Goal: Task Accomplishment & Management: Manage account settings

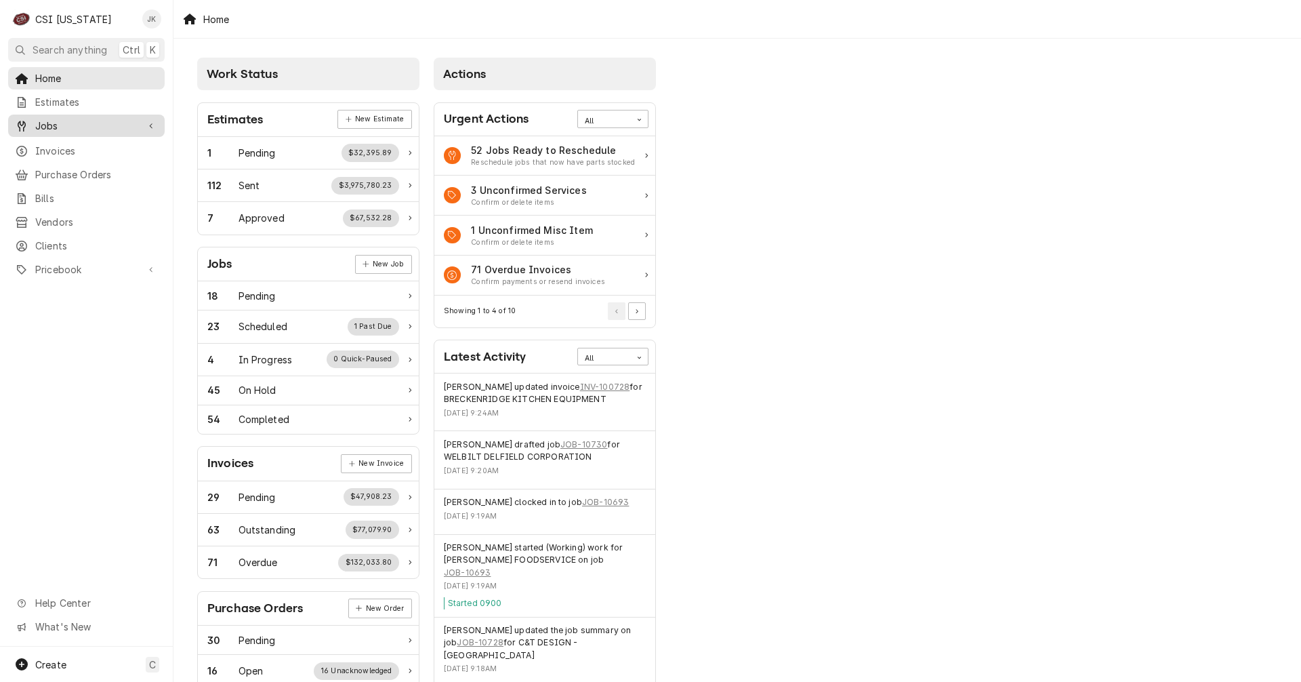
click at [80, 123] on span "Jobs" at bounding box center [86, 126] width 102 height 14
click at [67, 142] on span "Jobs" at bounding box center [96, 149] width 123 height 14
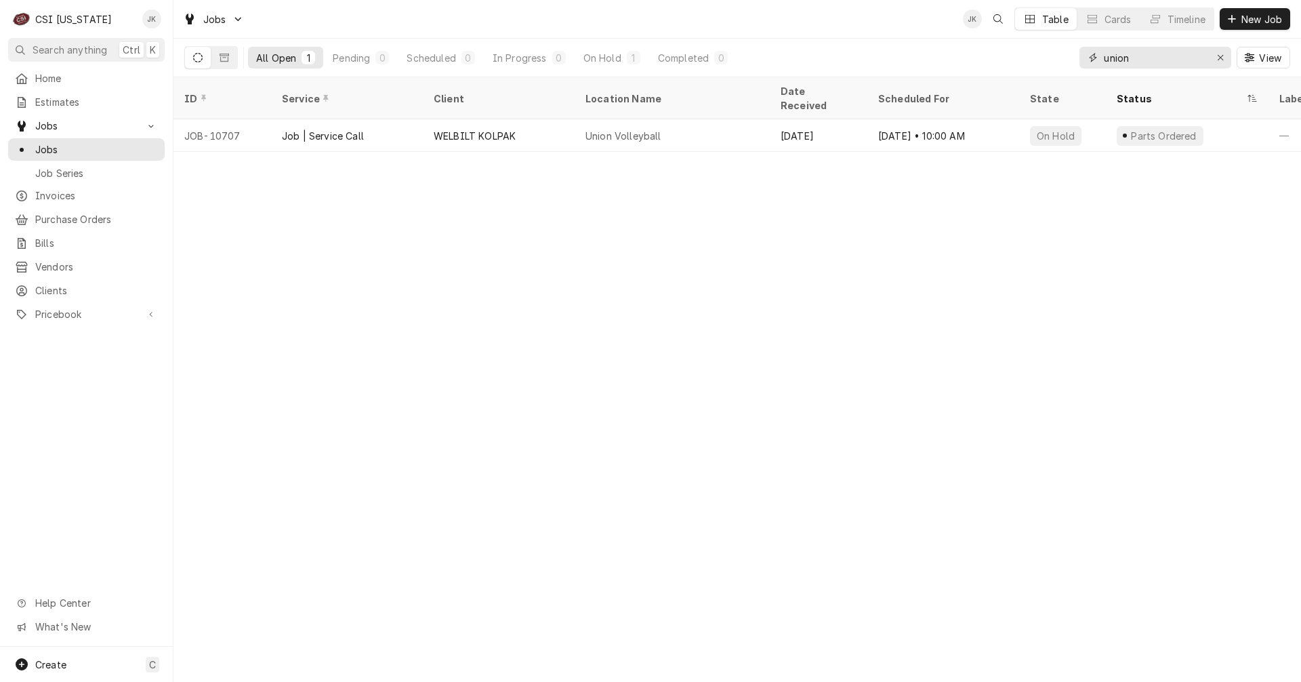
drag, startPoint x: 1141, startPoint y: 57, endPoint x: 1066, endPoint y: 55, distance: 75.2
click at [1068, 55] on div "All Open 1 Pending 0 Scheduled 0 In Progress 0 On Hold 1 Completed 0 union View" at bounding box center [737, 58] width 1106 height 38
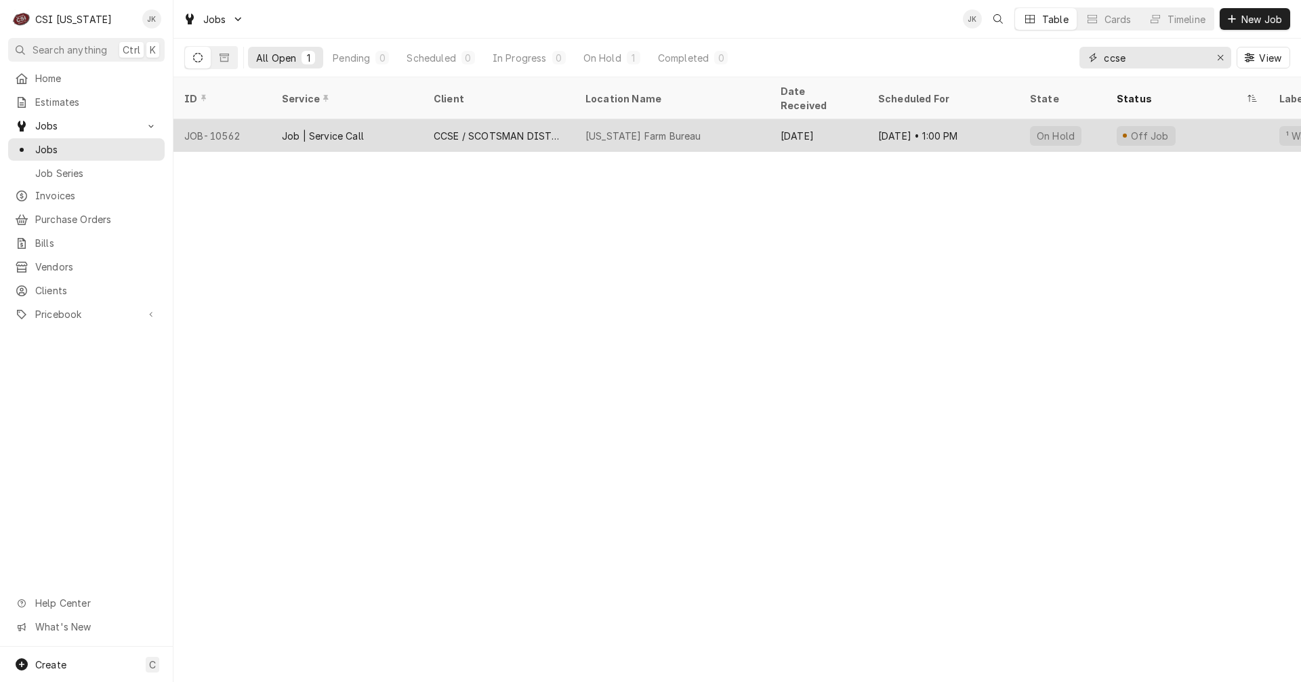
type input "ccse"
click at [581, 120] on div "Kentucky Farm Bureau" at bounding box center [672, 135] width 195 height 33
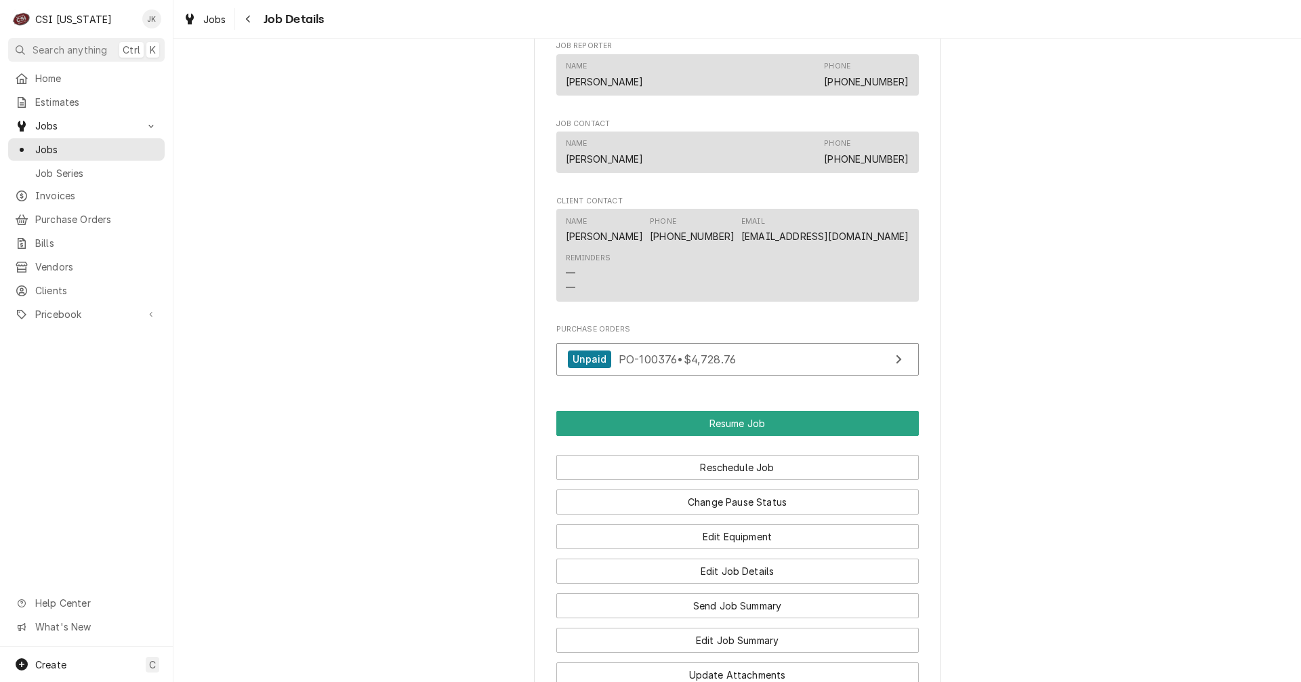
scroll to position [1355, 0]
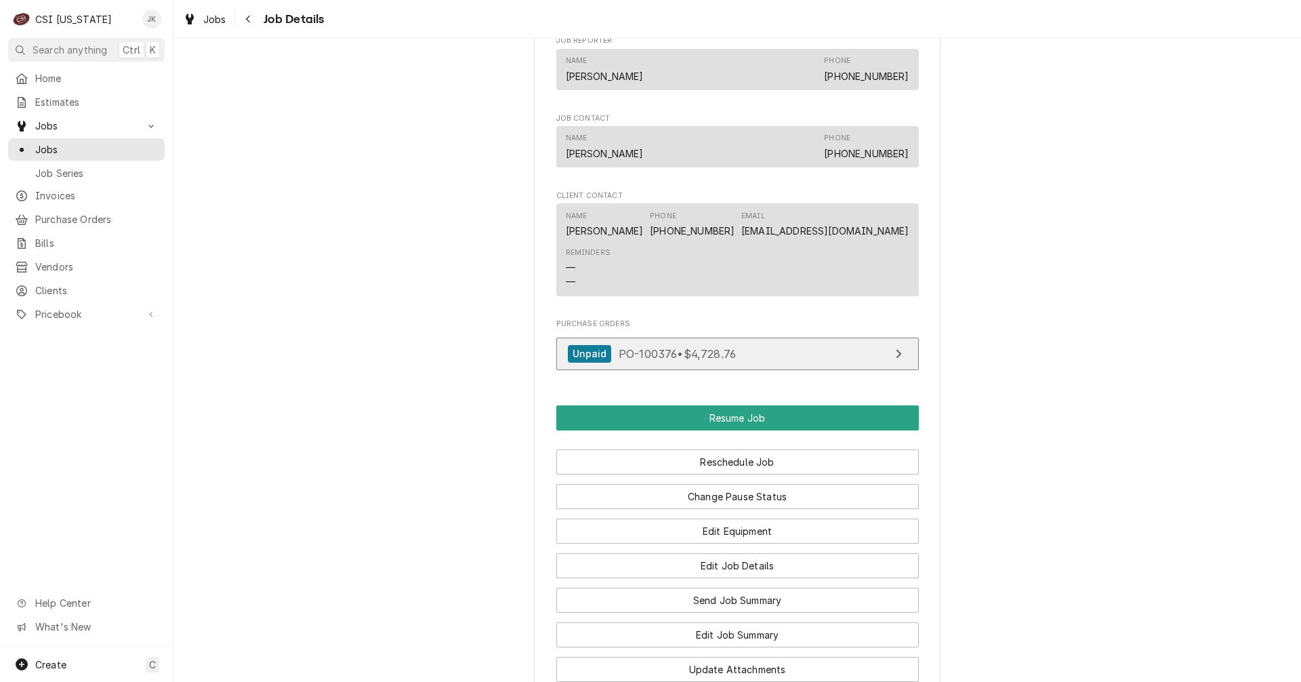
click at [631, 358] on span "PO-100376 • $4,728.76" at bounding box center [677, 353] width 117 height 14
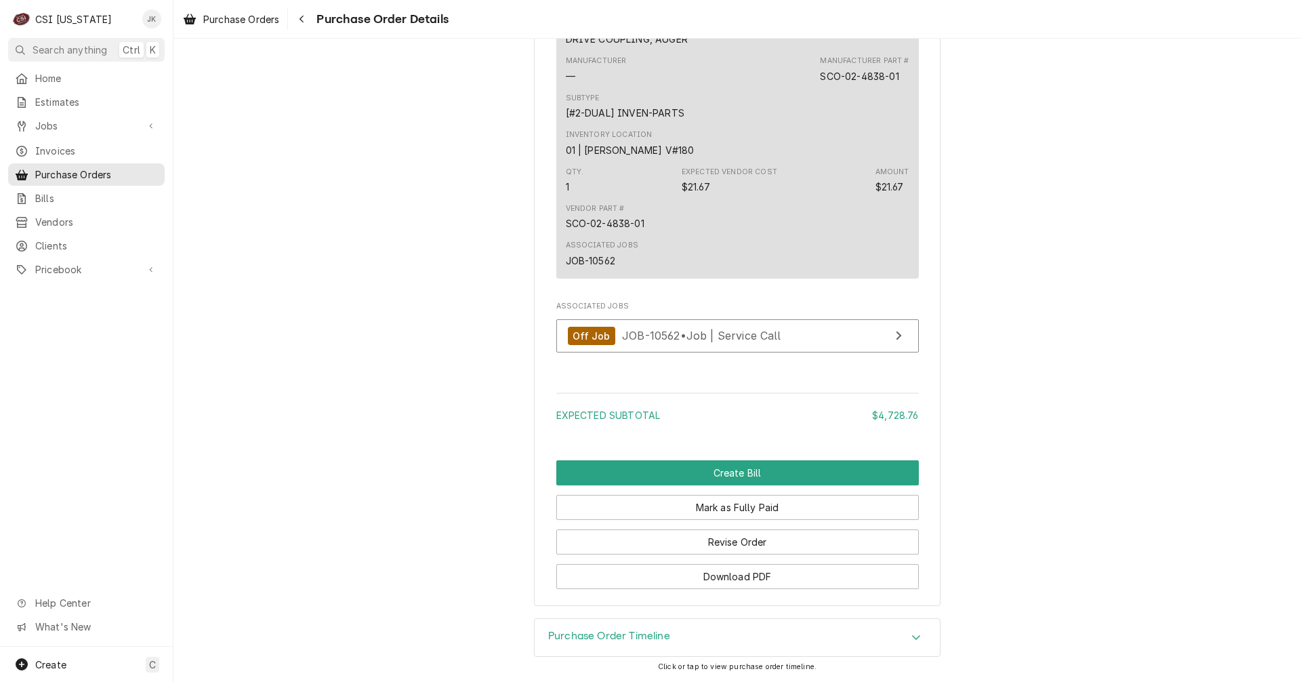
scroll to position [2660, 0]
click at [757, 543] on button "Revise Order" at bounding box center [737, 541] width 362 height 25
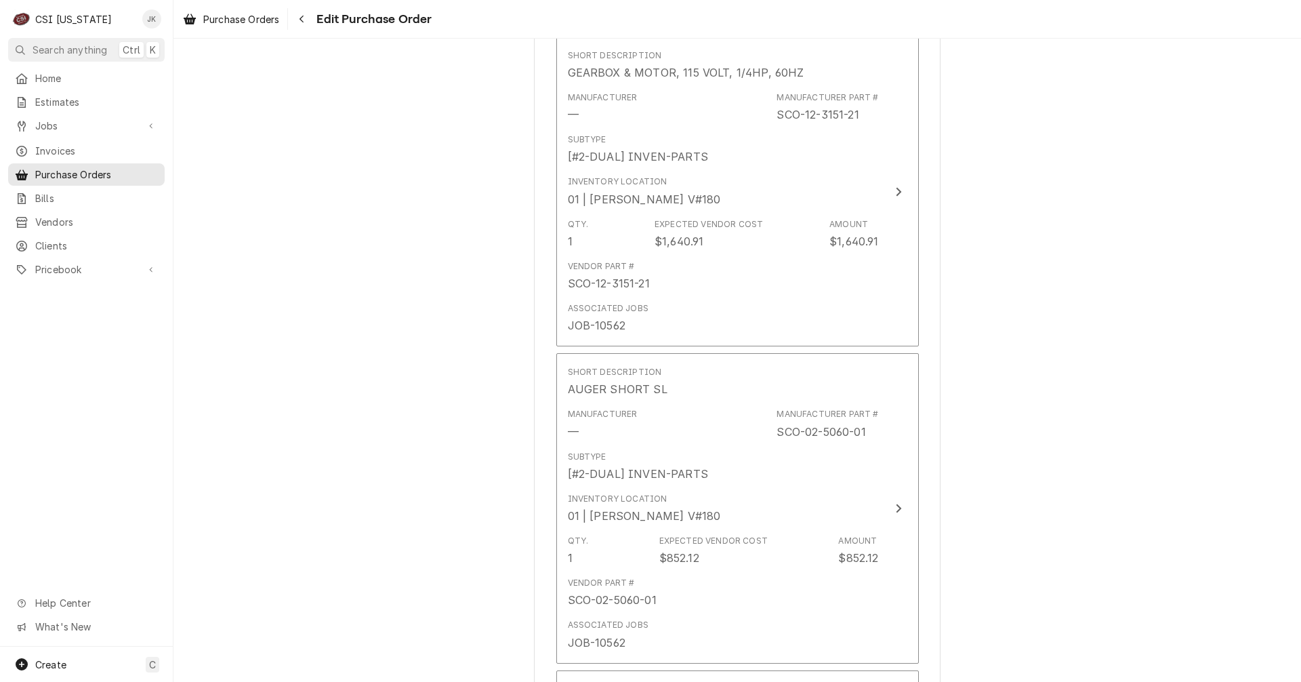
scroll to position [610, 0]
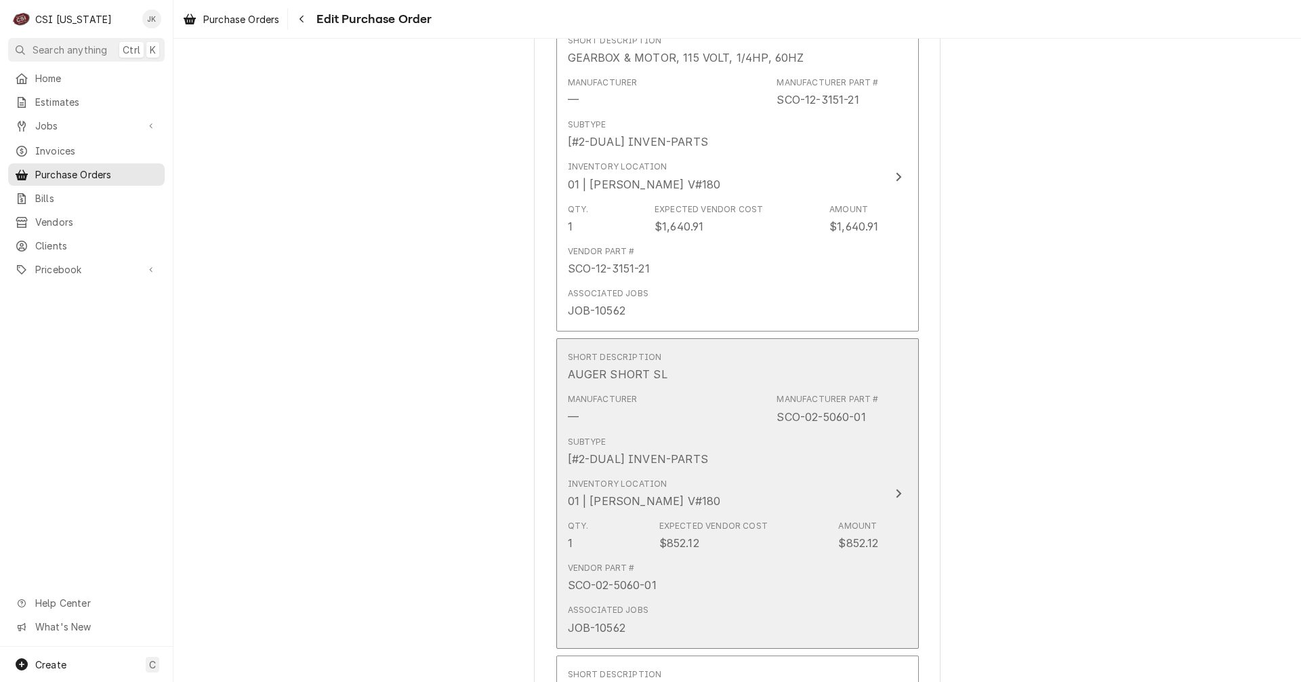
click at [756, 467] on div "Subtype [#2-DUAL] INVEN-PARTS" at bounding box center [723, 451] width 311 height 42
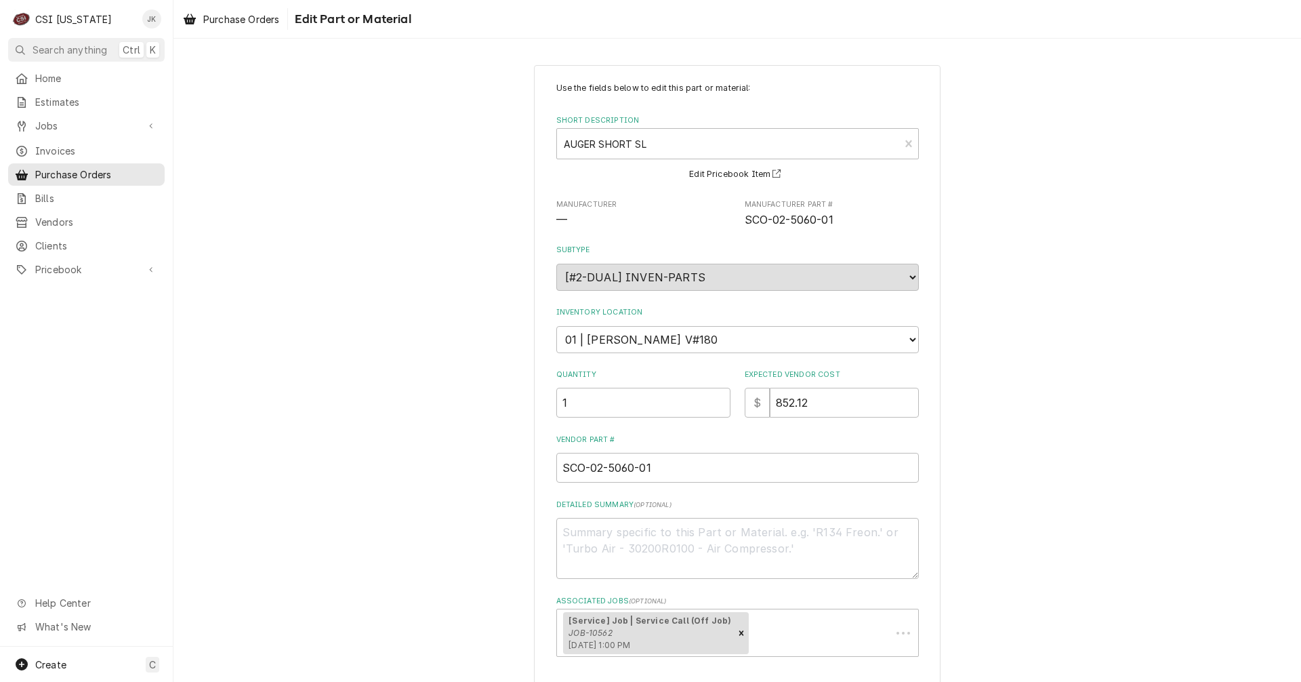
click at [671, 513] on div "Detailed Summary ( optional )" at bounding box center [737, 538] width 362 height 79
click at [666, 536] on textarea "Detailed Summary ( optional )" at bounding box center [737, 548] width 362 height 61
type textarea "x"
type textarea "r"
type textarea "x"
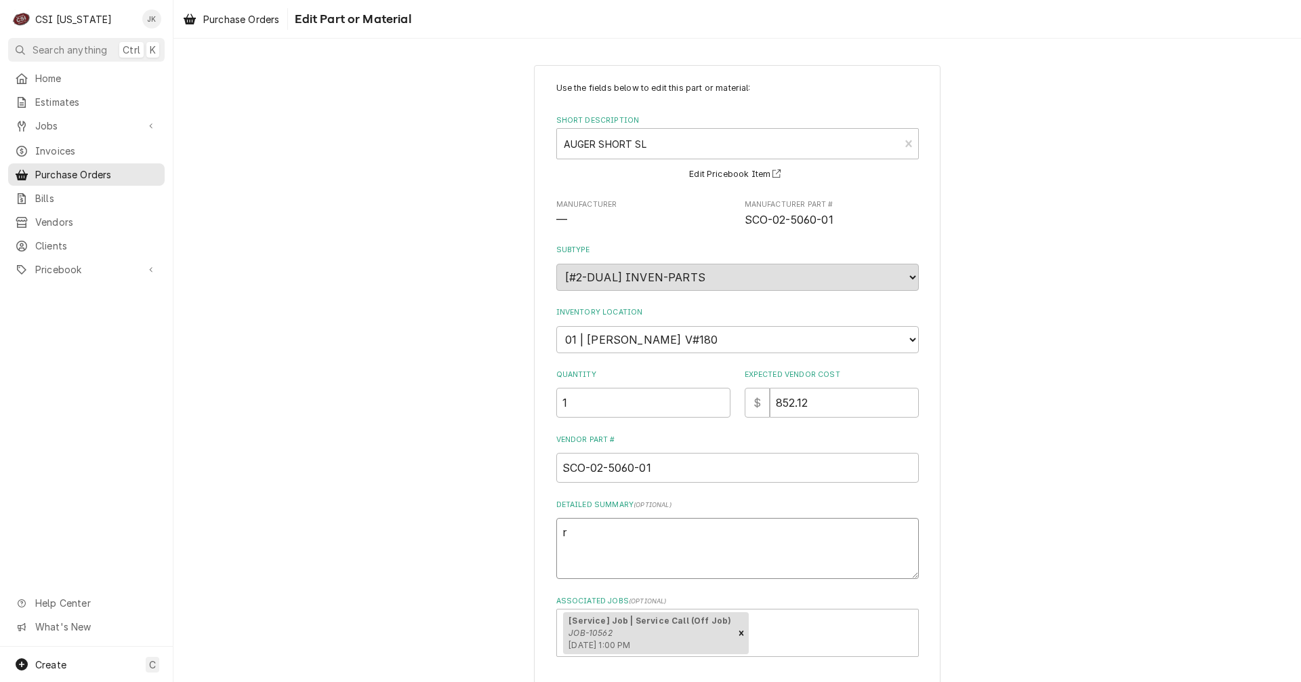
type textarea "rr"
type textarea "x"
type textarea "rri"
type textarea "x"
type textarea "rriv"
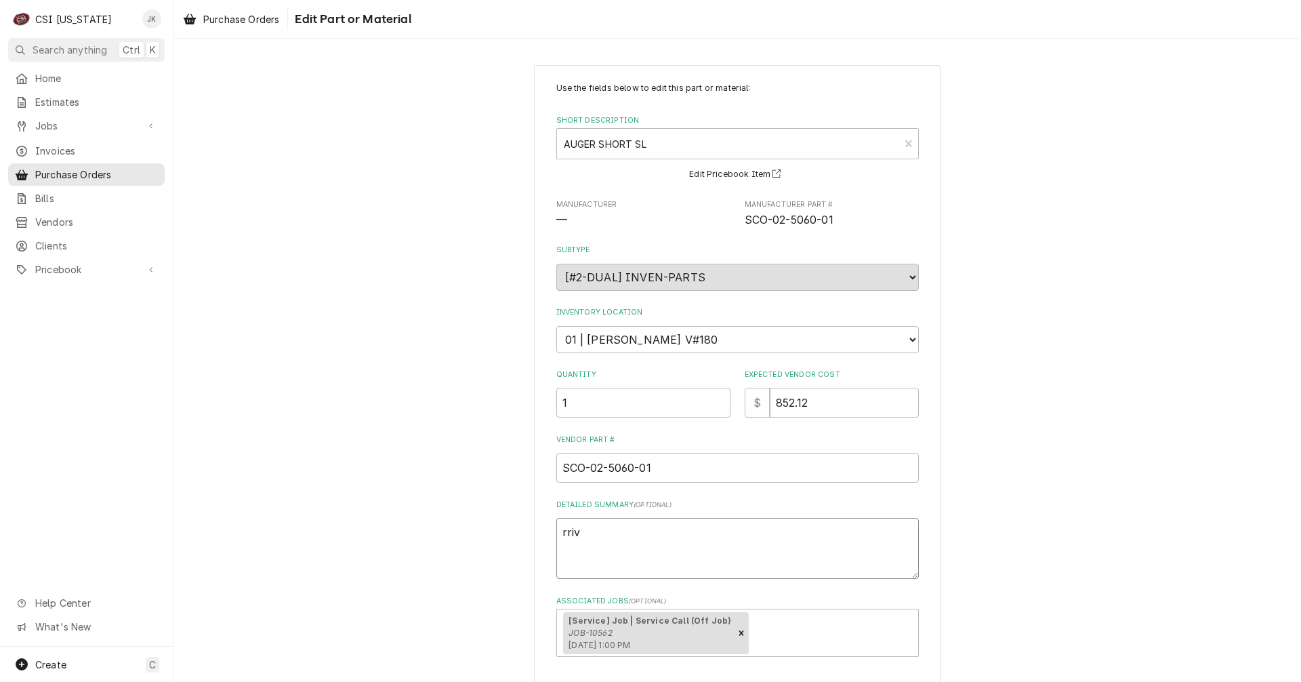
type textarea "x"
type textarea "rrive"
type textarea "x"
type textarea "rrived"
type textarea "x"
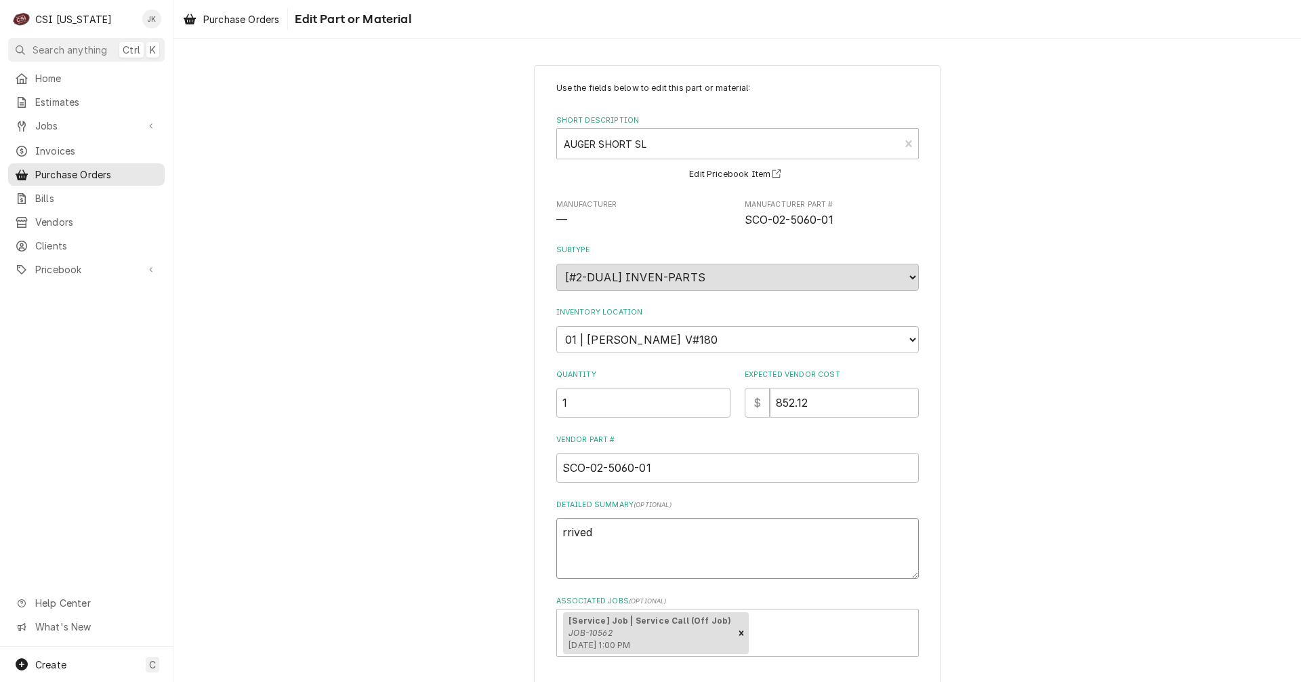
type textarea "rrived"
type textarea "x"
type textarea "Arrived"
type textarea "x"
type textarea "Arrived"
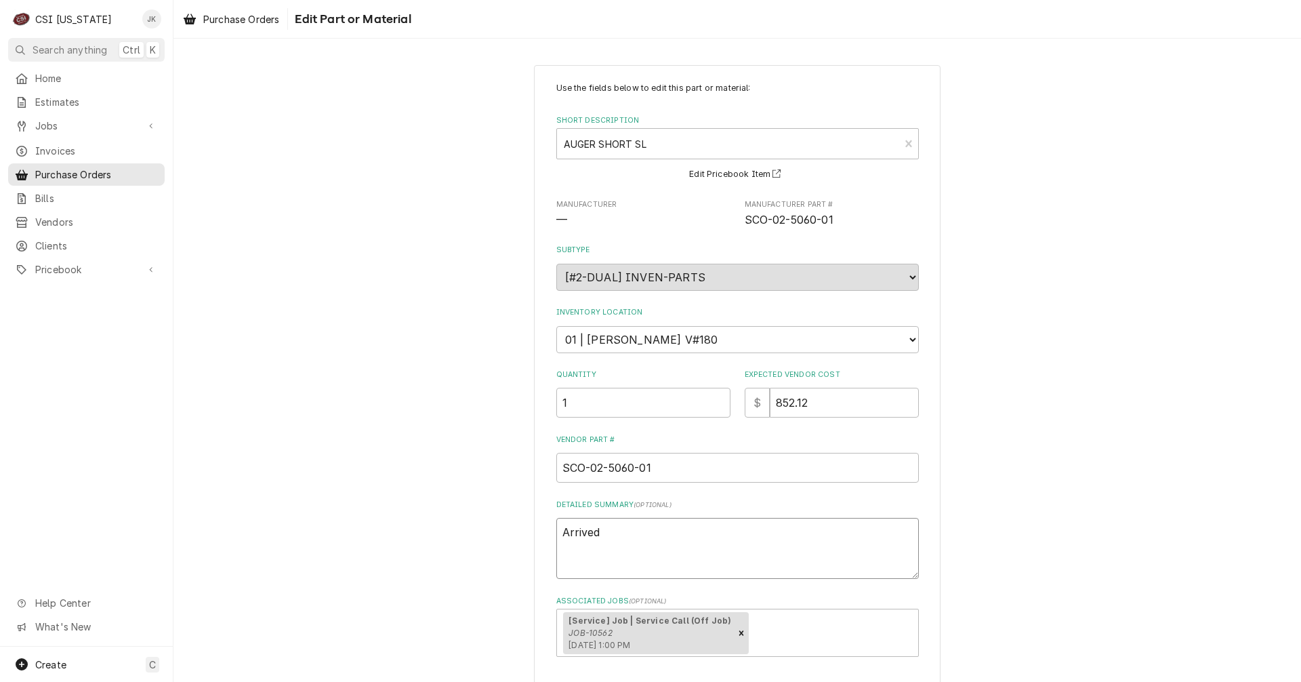
type textarea "x"
type textarea "Arrived 1"
type textarea "x"
type textarea "Arrived 10"
type textarea "x"
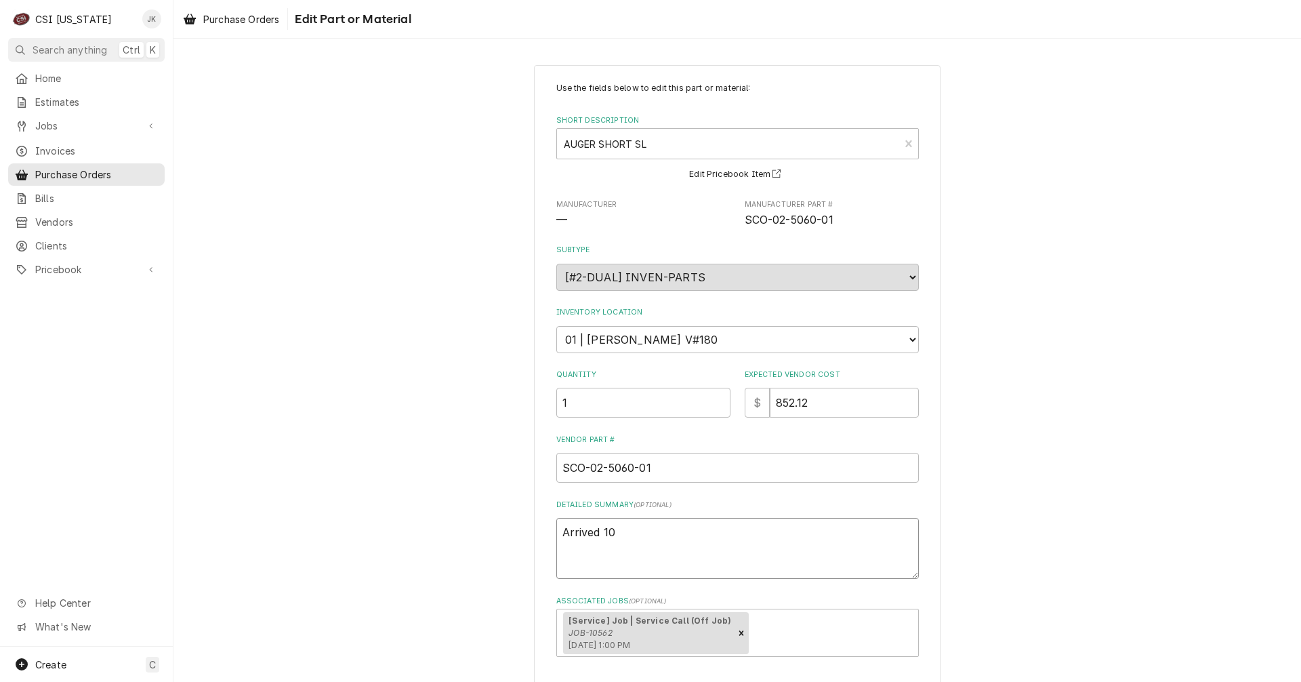
type textarea "Arrived 10/"
type textarea "x"
type textarea "Arrived 10/4"
type textarea "x"
type textarea "Arrived 10/4,"
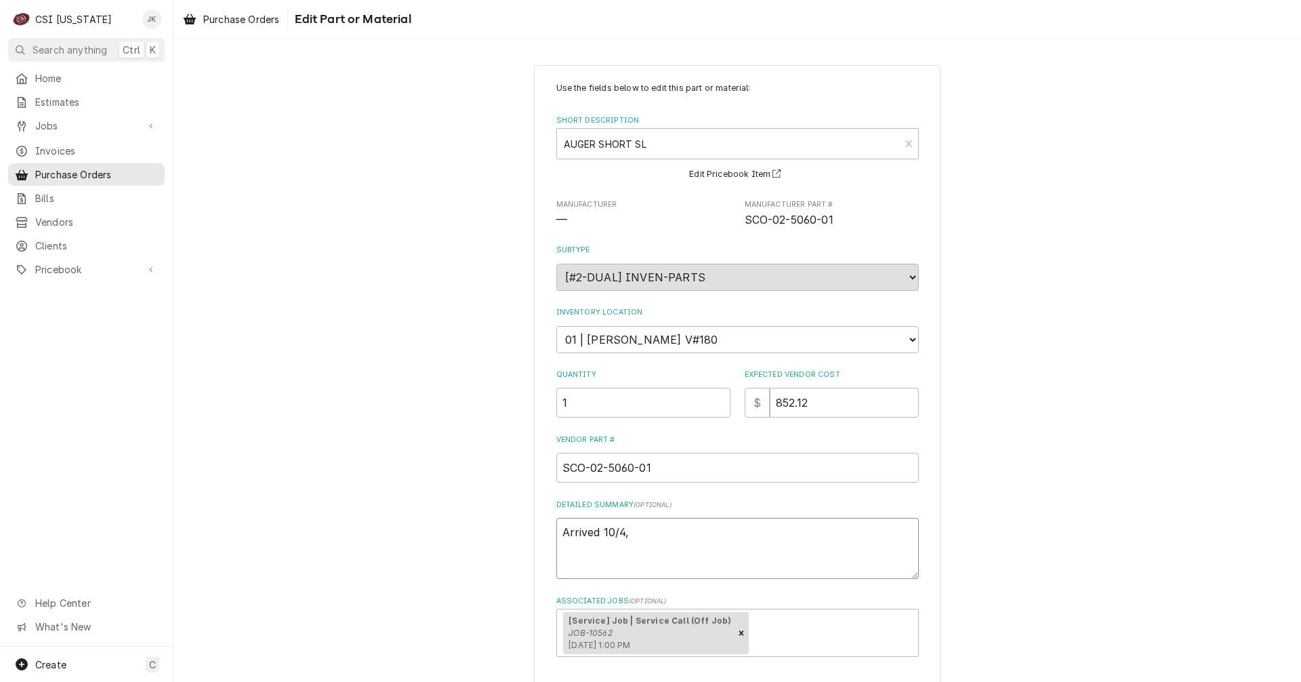
type textarea "x"
type textarea "Arrived 10/4,"
type textarea "x"
type textarea "Arrived 10/4, J"
type textarea "x"
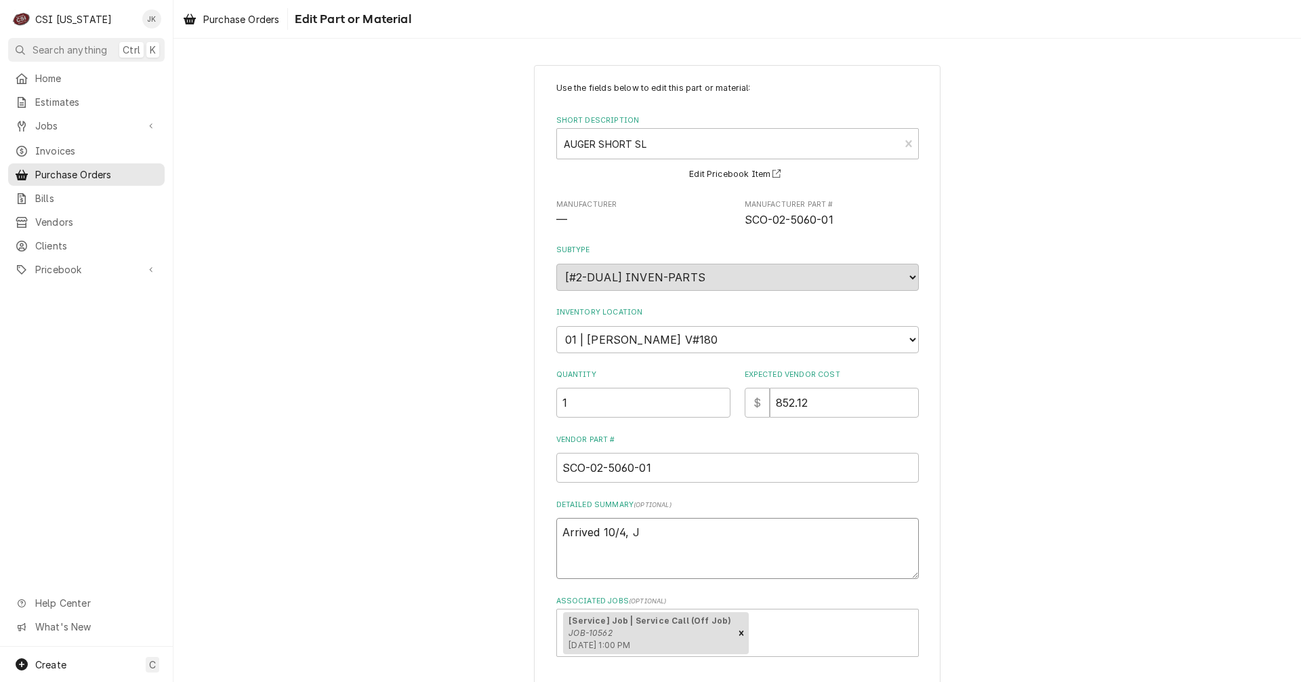
type textarea "Arrived 10/4, Je"
type textarea "x"
type textarea "Arrived 10/4, Jef"
type textarea "x"
type textarea "Arrived 10/4, Jeff"
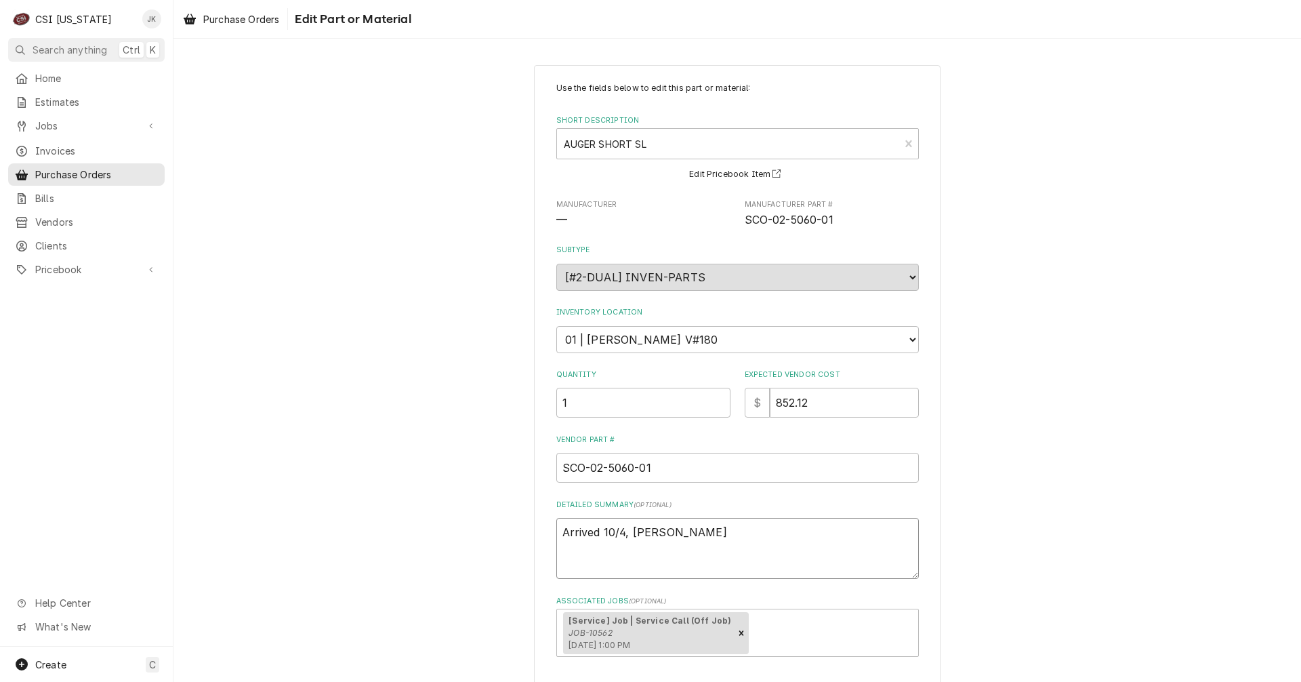
type textarea "x"
type textarea "Arrived 10/4, Jeff"
type textarea "x"
type textarea "Arrived 10/4, Jeff H"
type textarea "x"
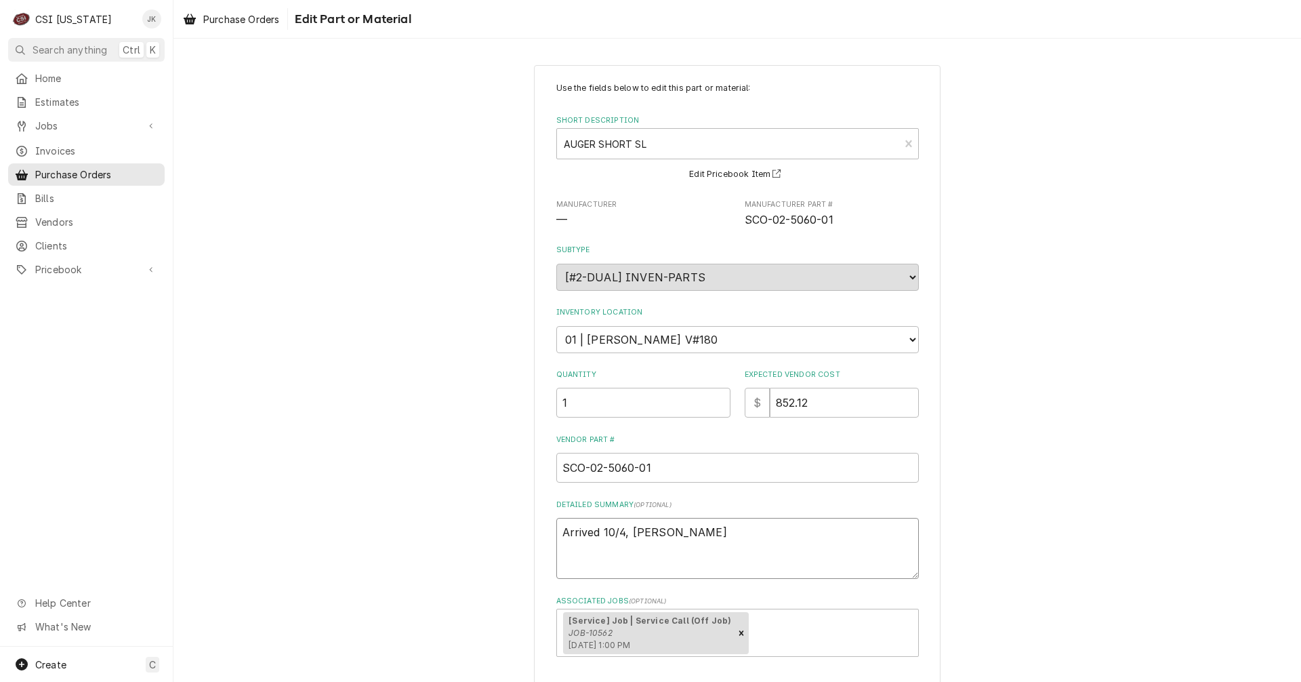
type textarea "Arrived 10/4, Jeff H"
type textarea "x"
type textarea "Arrived 10/4, Jeff H"
type textarea "x"
type textarea "Arrived 10/4, Jeff H R"
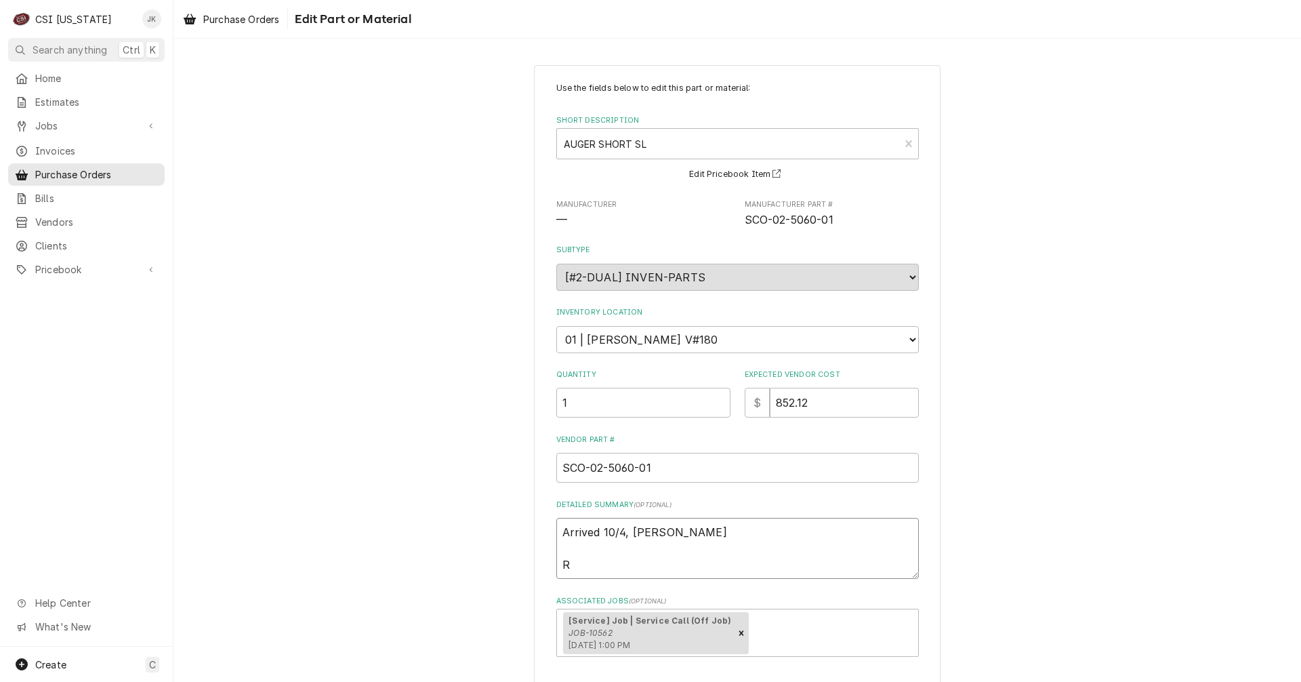
type textarea "x"
type textarea "Arrived 10/4, Jeff H Re"
type textarea "x"
type textarea "Arrived 10/4, Jeff H Rec"
type textarea "x"
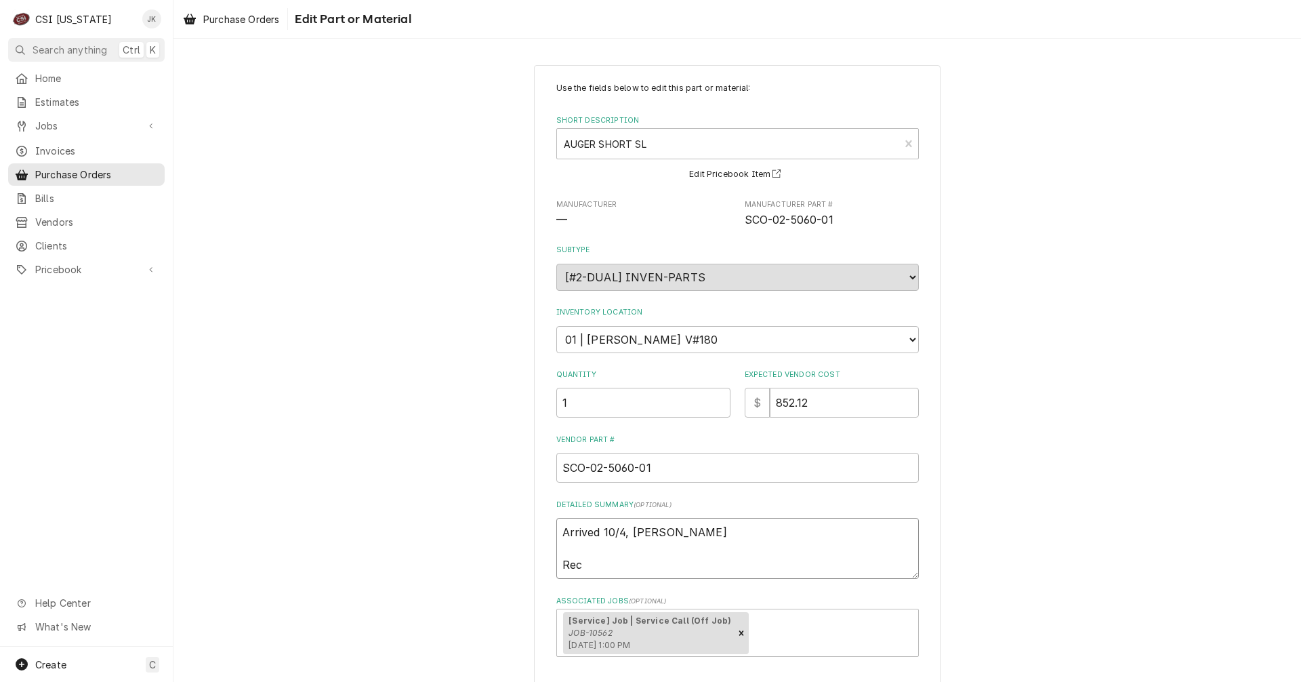
type textarea "Arrived 10/4, Jeff H Rece"
type textarea "x"
type textarea "Arrived 10/4, Jeff H Recei"
type textarea "x"
type textarea "Arrived 10/4, Jeff H Receiv"
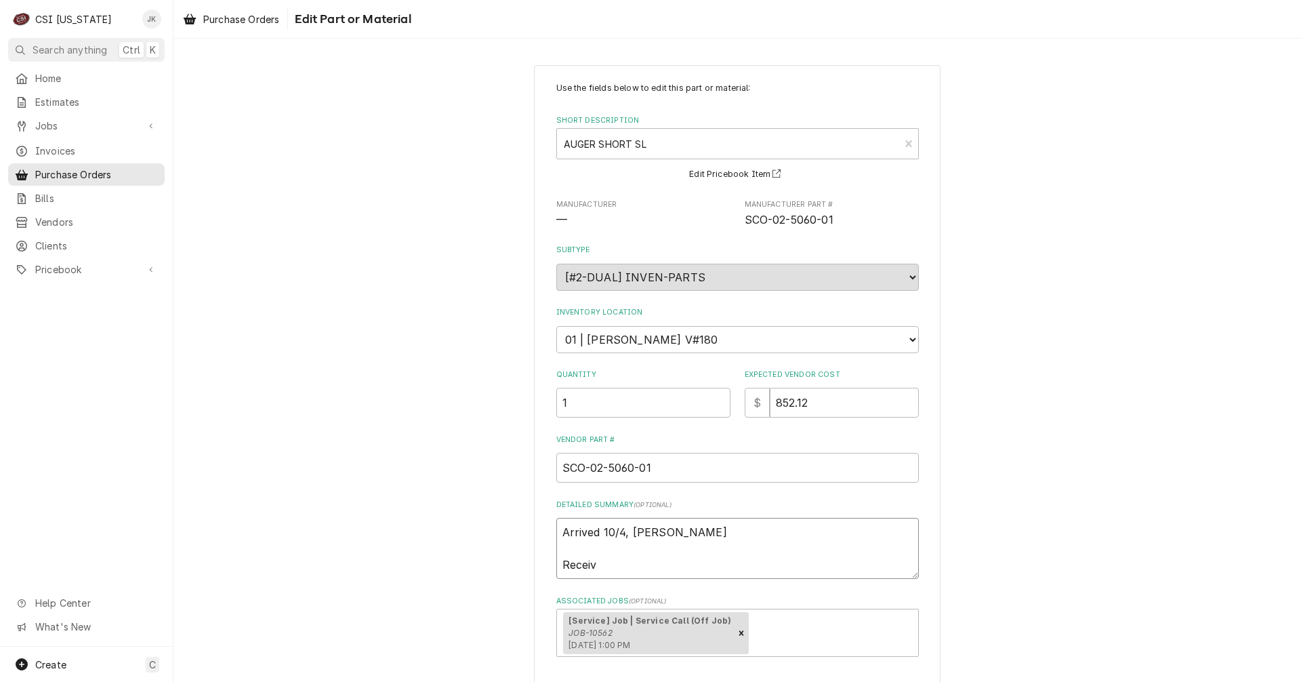
type textarea "x"
type textarea "Arrived 10/4, Jeff H Receive"
type textarea "x"
type textarea "Arrived 10/4, Jeff H Received"
type textarea "x"
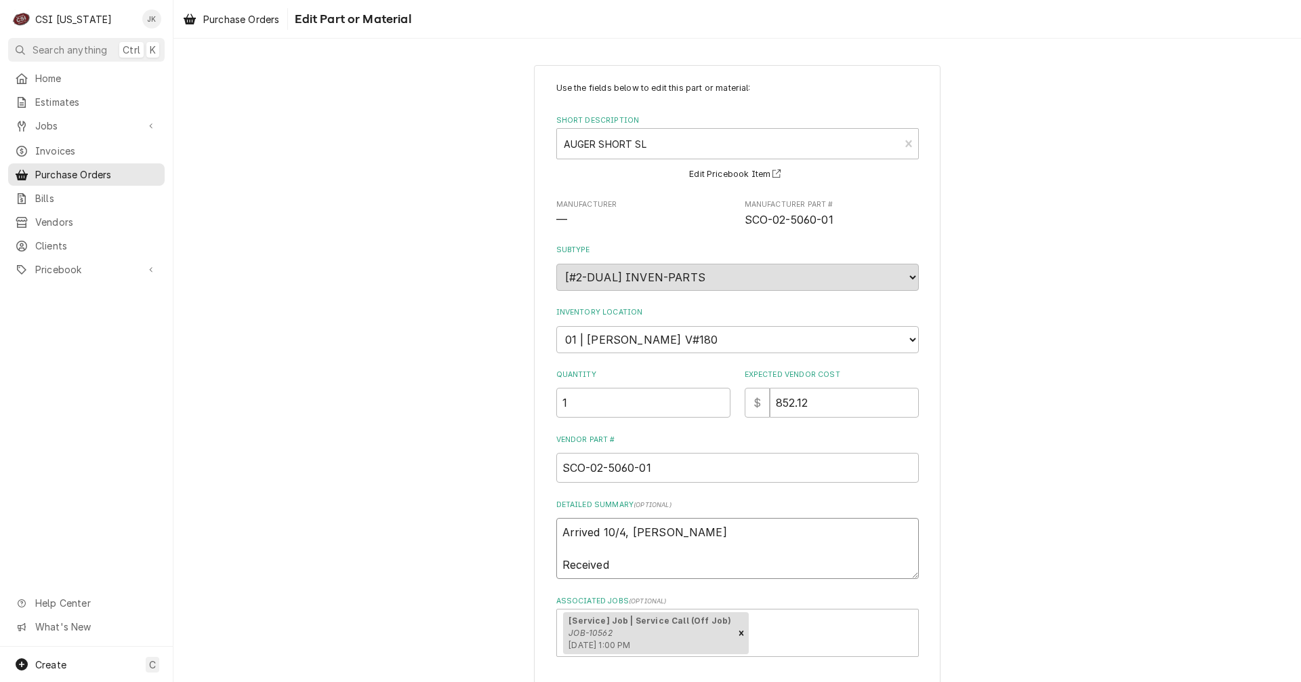
type textarea "Arrived 10/4, Jeff H Received"
type textarea "x"
type textarea "Arrived 10/4, Jeff H Received p"
type textarea "x"
type textarea "Arrived 10/4, Jeff H Received pa"
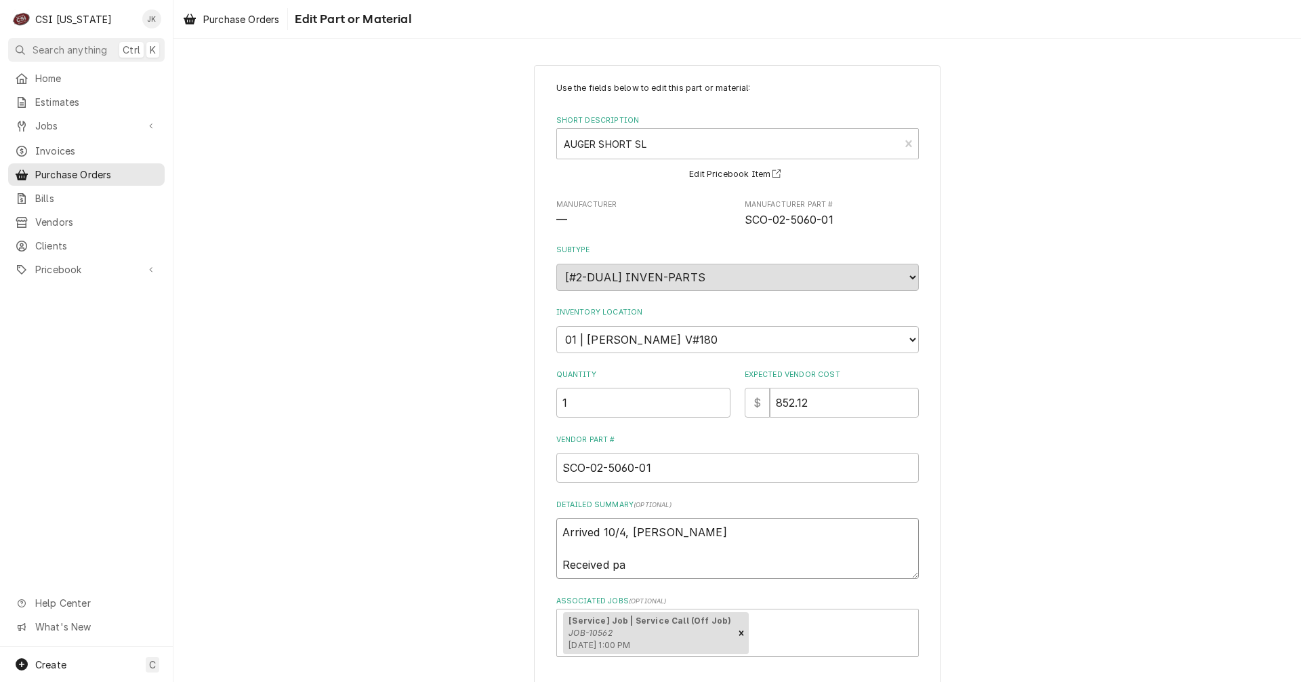
type textarea "x"
type textarea "Arrived 10/4, Jeff H Received par"
type textarea "x"
type textarea "Arrived 10/4, Jeff H Received pare"
type textarea "x"
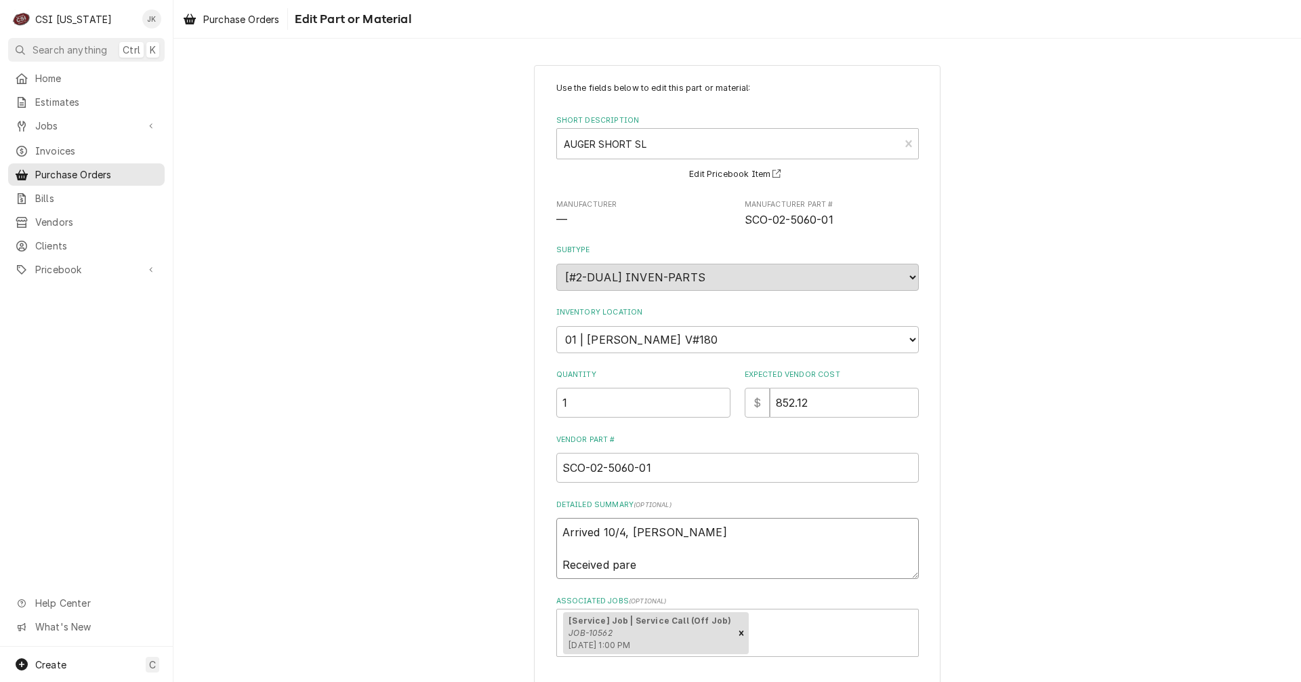
type textarea "Arrived 10/4, Jeff H Received paret"
type textarea "x"
type textarea "Arrived 10/4, Jeff H Received paret"
type textarea "x"
type textarea "Arrived 10/4, Jeff H Received paret n"
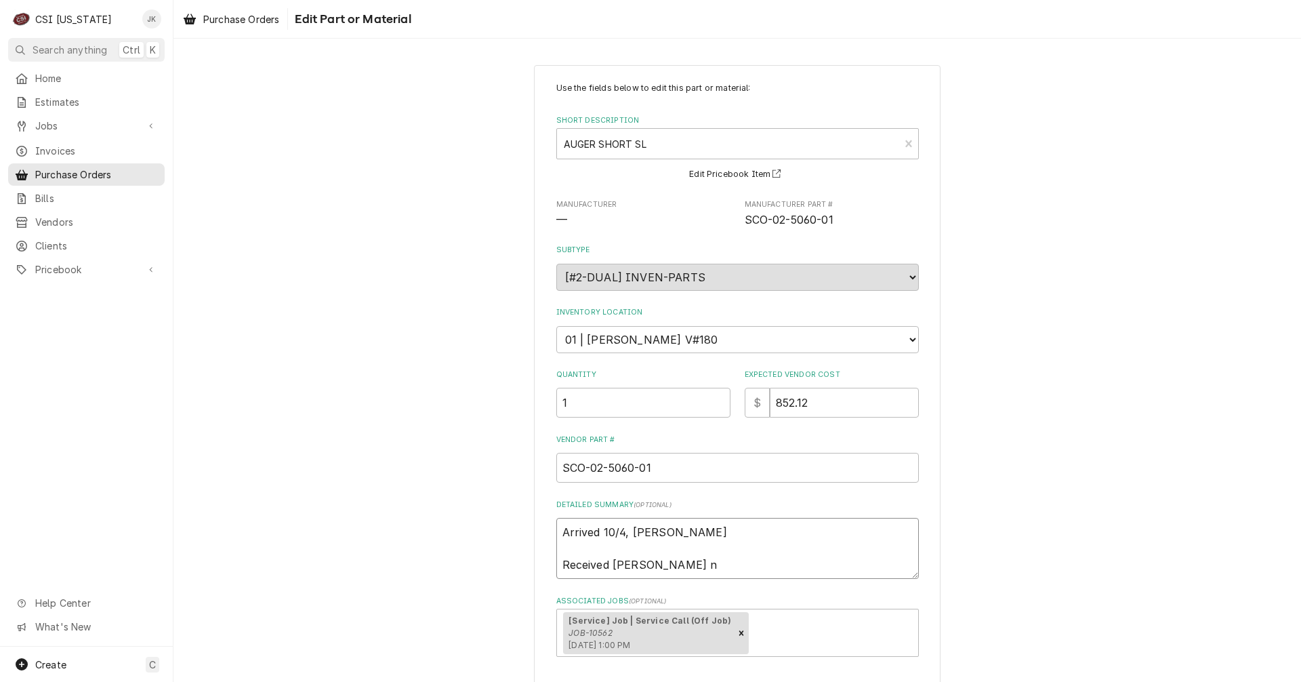
type textarea "x"
type textarea "Arrived 10/4, Jeff H Received paret nu"
type textarea "x"
type textarea "Arrived 10/4, Jeff H Received paret num"
type textarea "x"
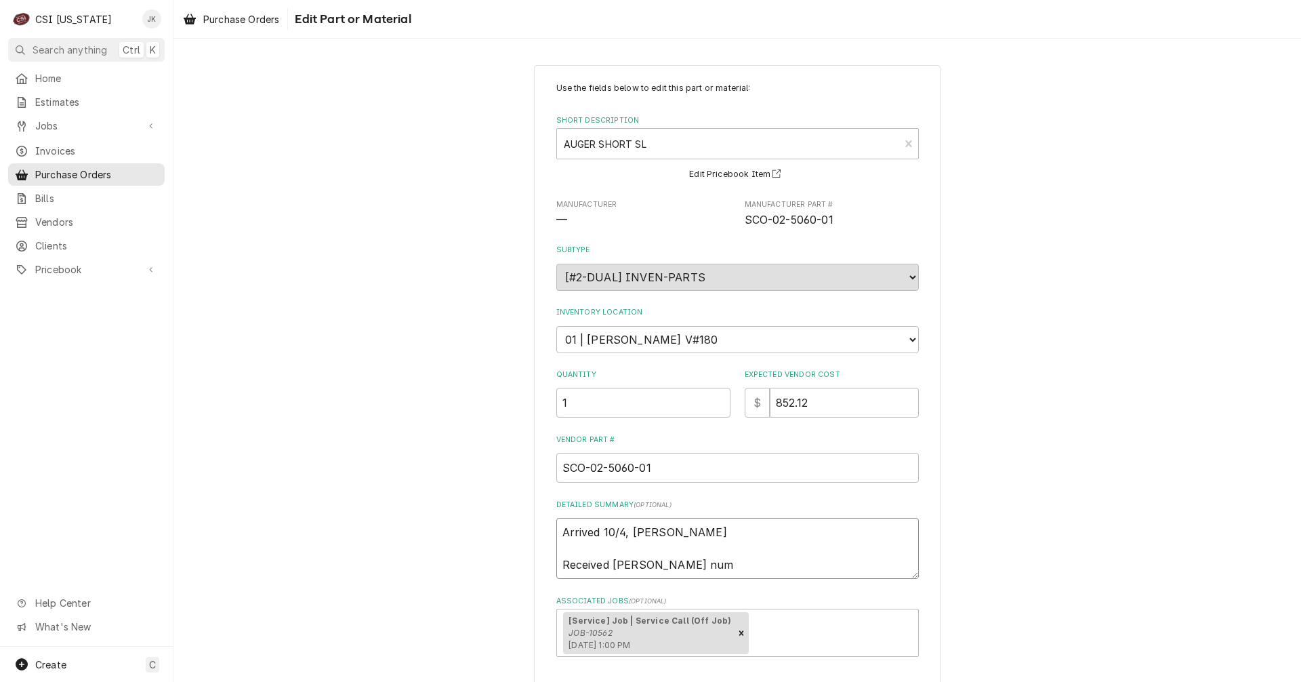
type textarea "Arrived 10/4, Jeff H Received paret numb"
type textarea "x"
type textarea "Arrived 10/4, Jeff H Received paret numbe"
type textarea "x"
type textarea "Arrived 10/4, Jeff H Received paret number"
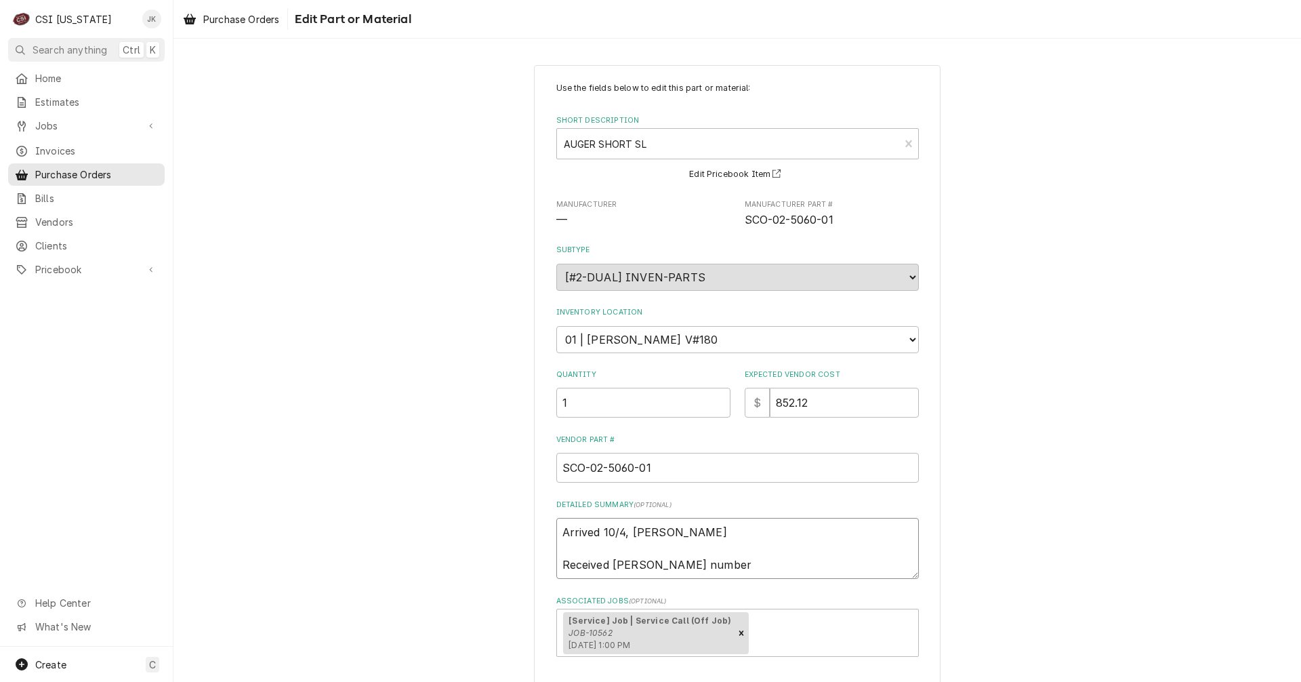
type textarea "x"
type textarea "Arrived 10/4, Jeff H Received paret number"
type textarea "x"
type textarea "Arrived 10/4, Jeff H Received paret number 0"
type textarea "x"
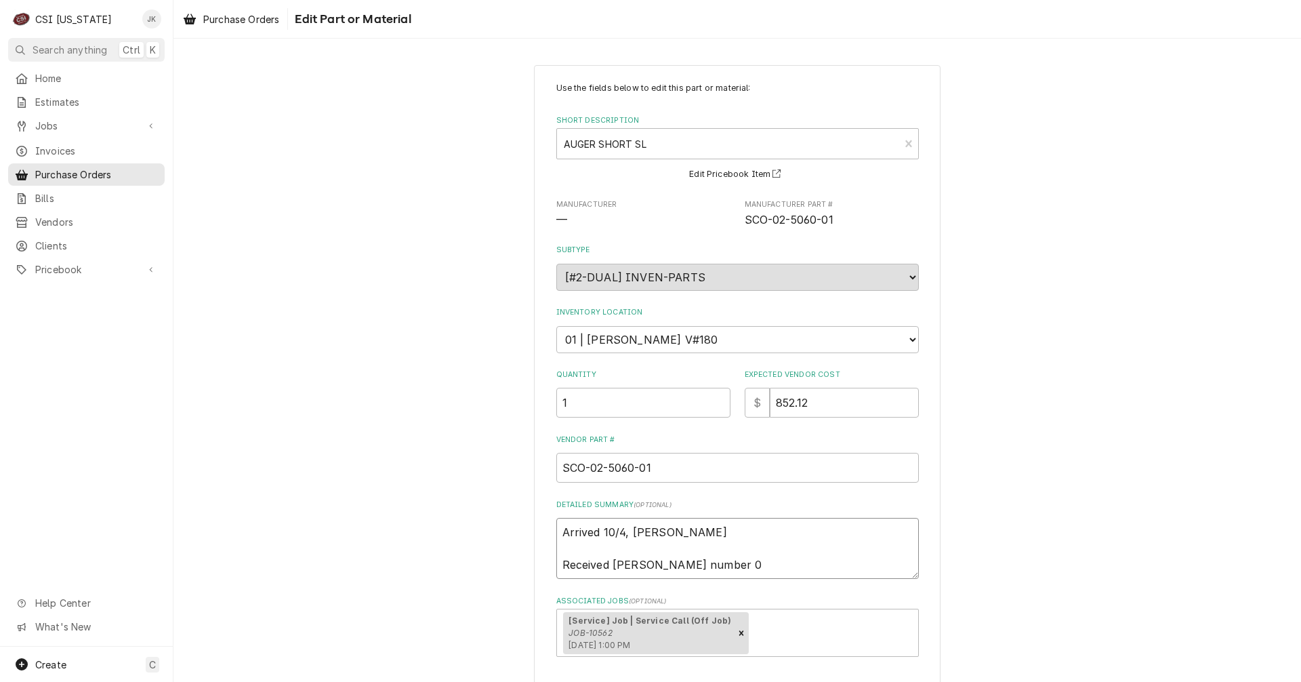
type textarea "Arrived 10/4, Jeff H Received paret number 02"
type textarea "x"
type textarea "Arrived 10/4, Jeff H Received paret number 02-"
type textarea "x"
type textarea "Arrived 10/4, Jeff H Received paret number 02-5"
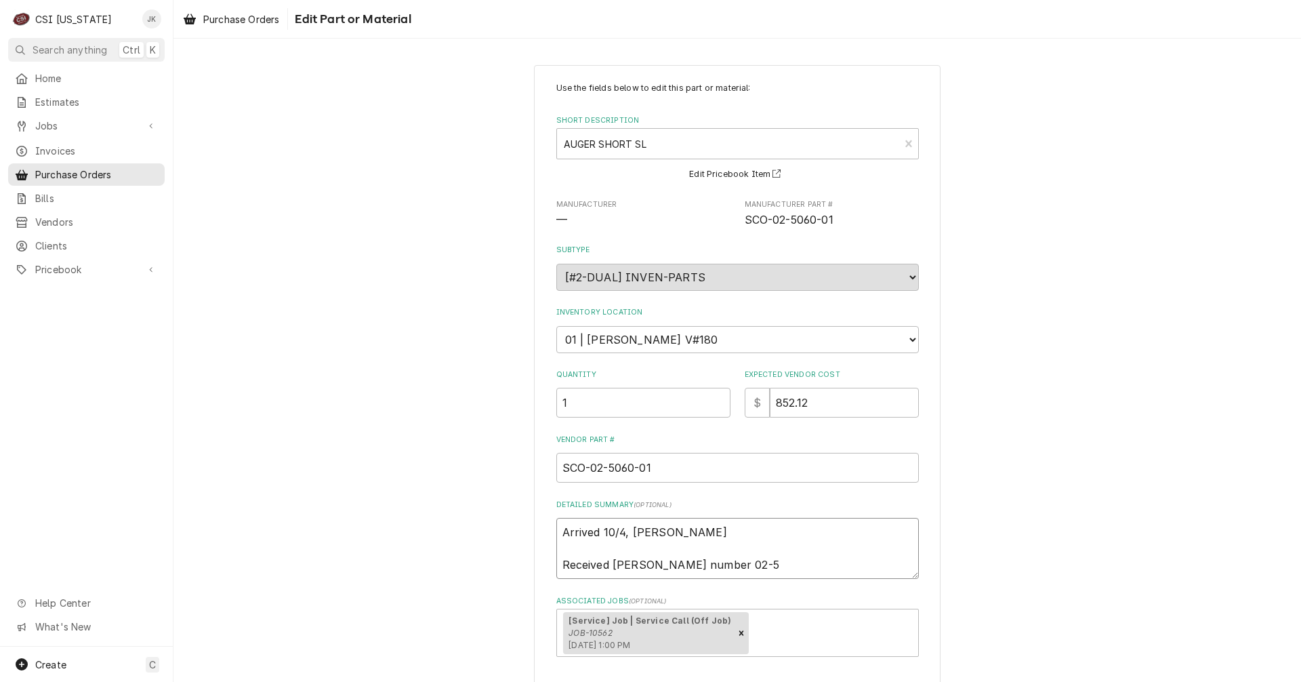
type textarea "x"
type textarea "Arrived 10/4, Jeff H Received paret number 02-50"
type textarea "x"
type textarea "Arrived 10/4, Jeff H Received paret number 02-506"
type textarea "x"
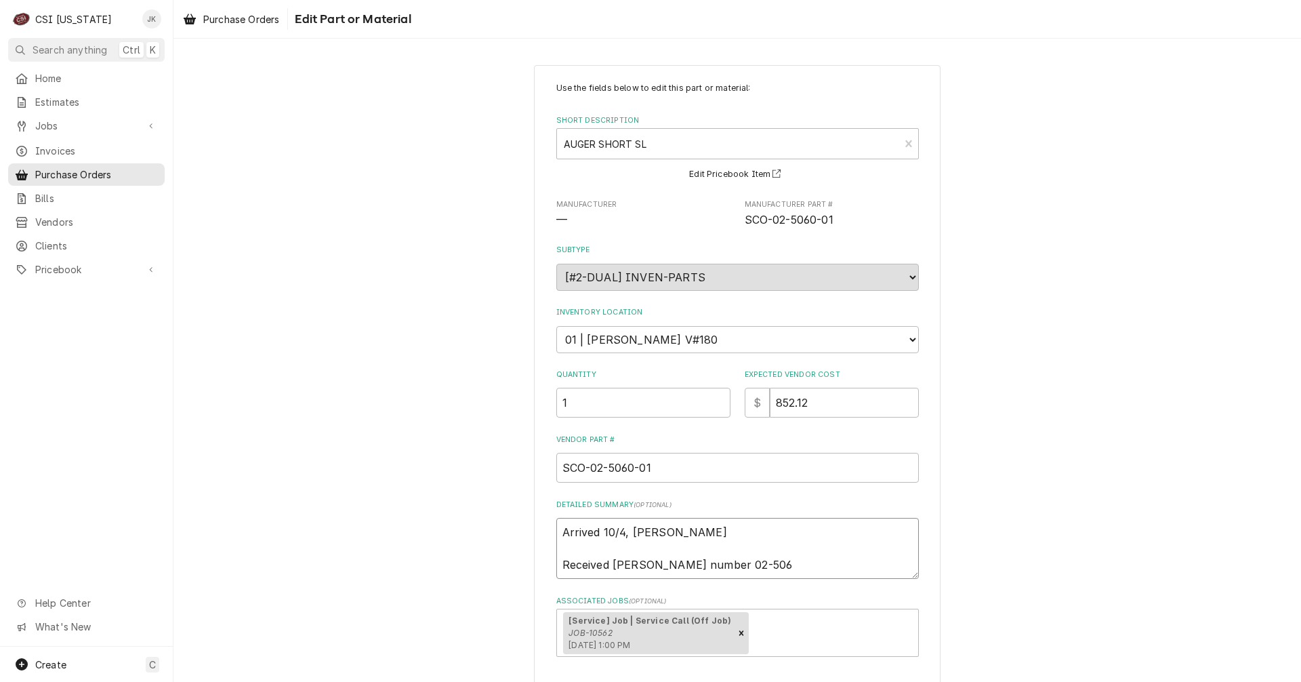
type textarea "Arrived 10/4, Jeff H Received paret number 02-5060"
type textarea "x"
type textarea "Arrived 10/4, Jeff H Received paret number 02-5060-"
type textarea "x"
type textarea "Arrived 10/4, Jeff H Received paret number 02-5060-0"
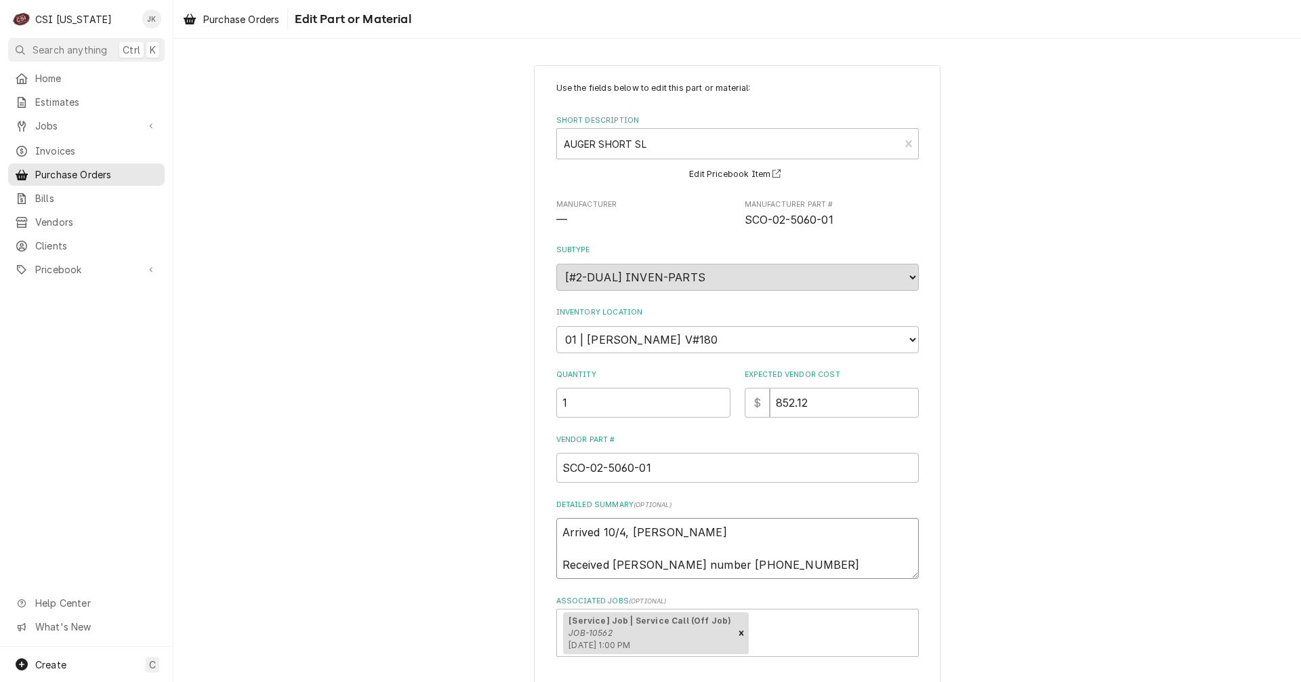
type textarea "x"
click at [627, 561] on textarea "Arrived 10/4, Jeff H Received paret number 02-5060-02" at bounding box center [737, 548] width 362 height 61
type textarea "Arrived 10/4, [PERSON_NAME] Received part number [PHONE_NUMBER]"
type textarea "x"
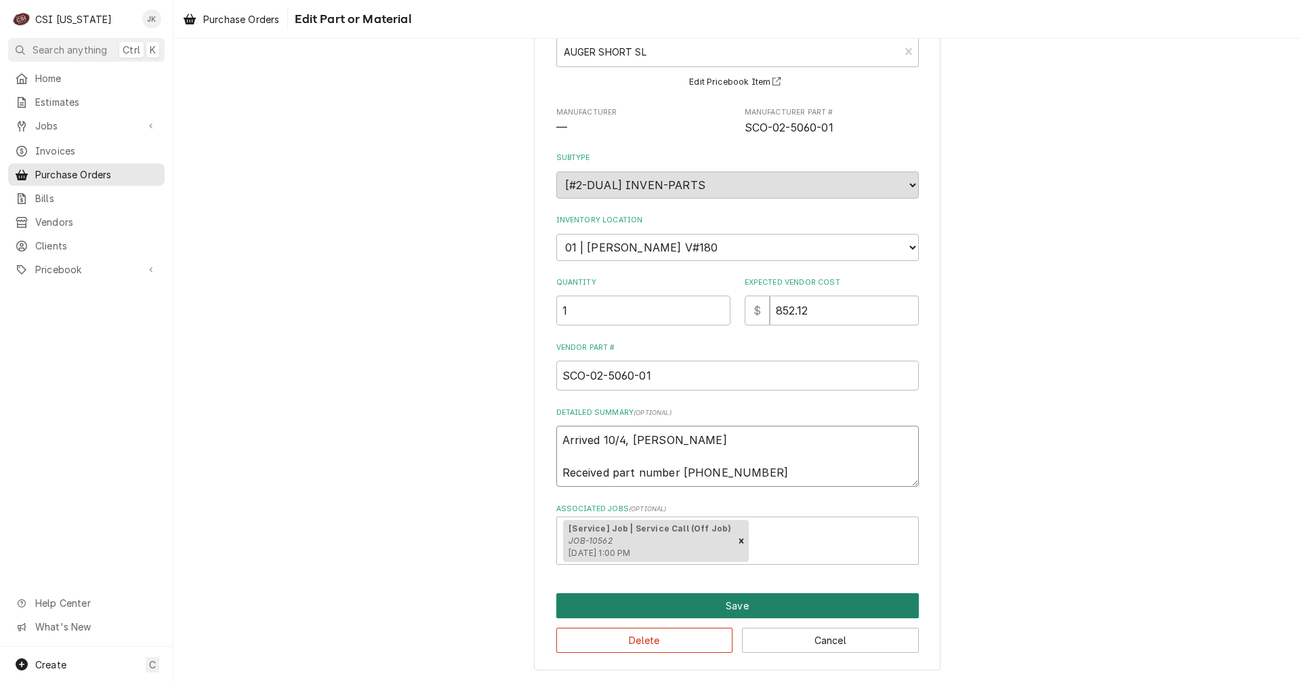
type textarea "Arrived 10/4, [PERSON_NAME] Received part number [PHONE_NUMBER]"
click at [774, 606] on button "Save" at bounding box center [737, 605] width 362 height 25
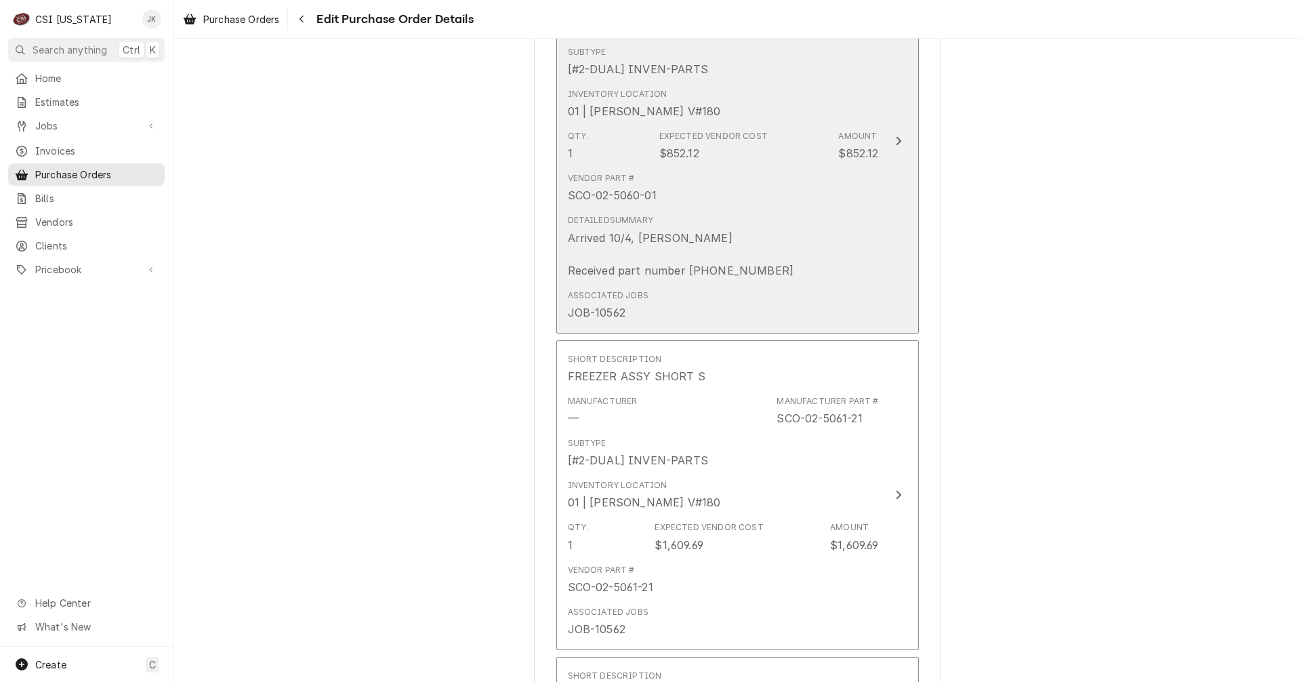
scroll to position [1000, 0]
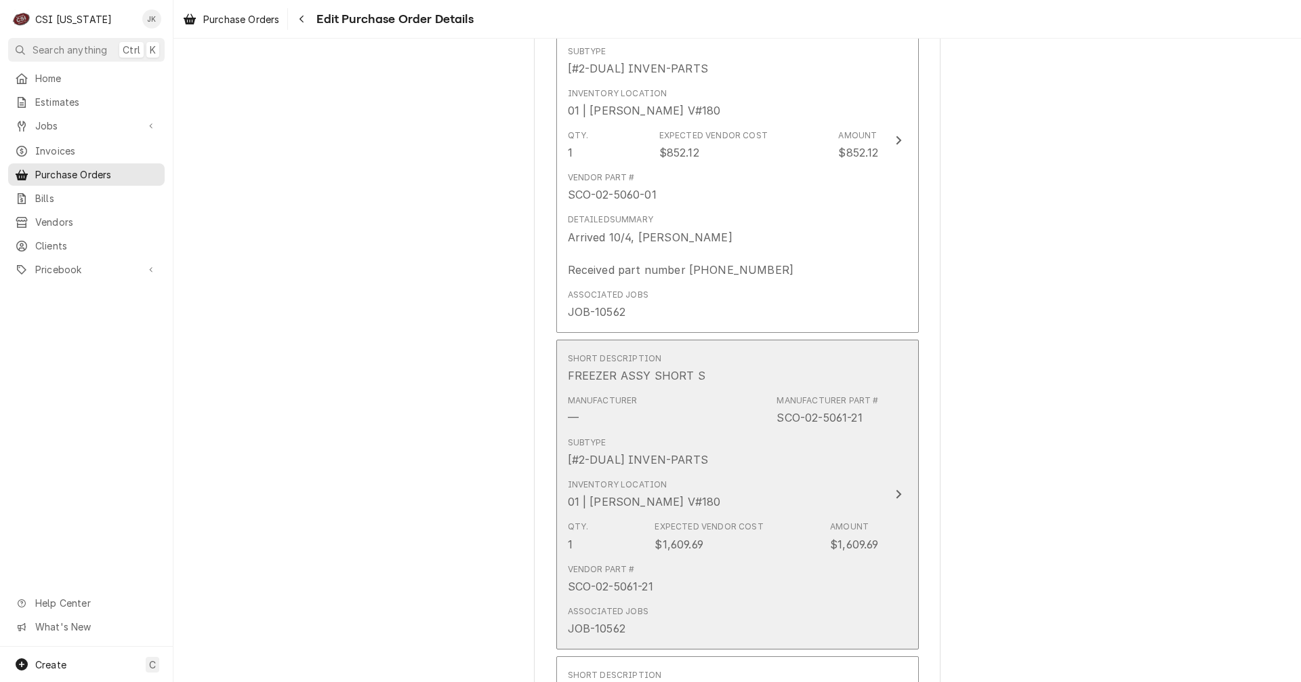
click at [762, 472] on div "Subtype [#2-DUAL] INVEN-PARTS" at bounding box center [723, 452] width 311 height 42
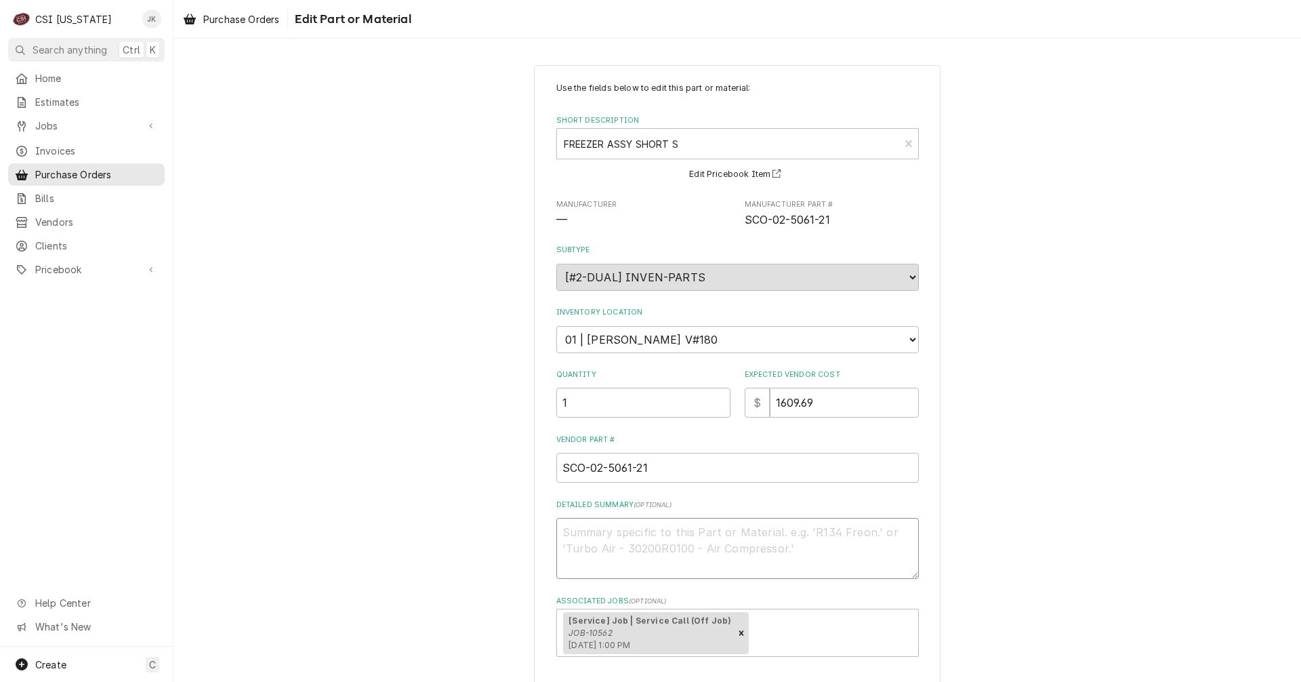
click at [628, 530] on textarea "Detailed Summary ( optional )" at bounding box center [737, 548] width 362 height 61
type textarea "x"
type textarea "A"
type textarea "x"
type textarea "Ar"
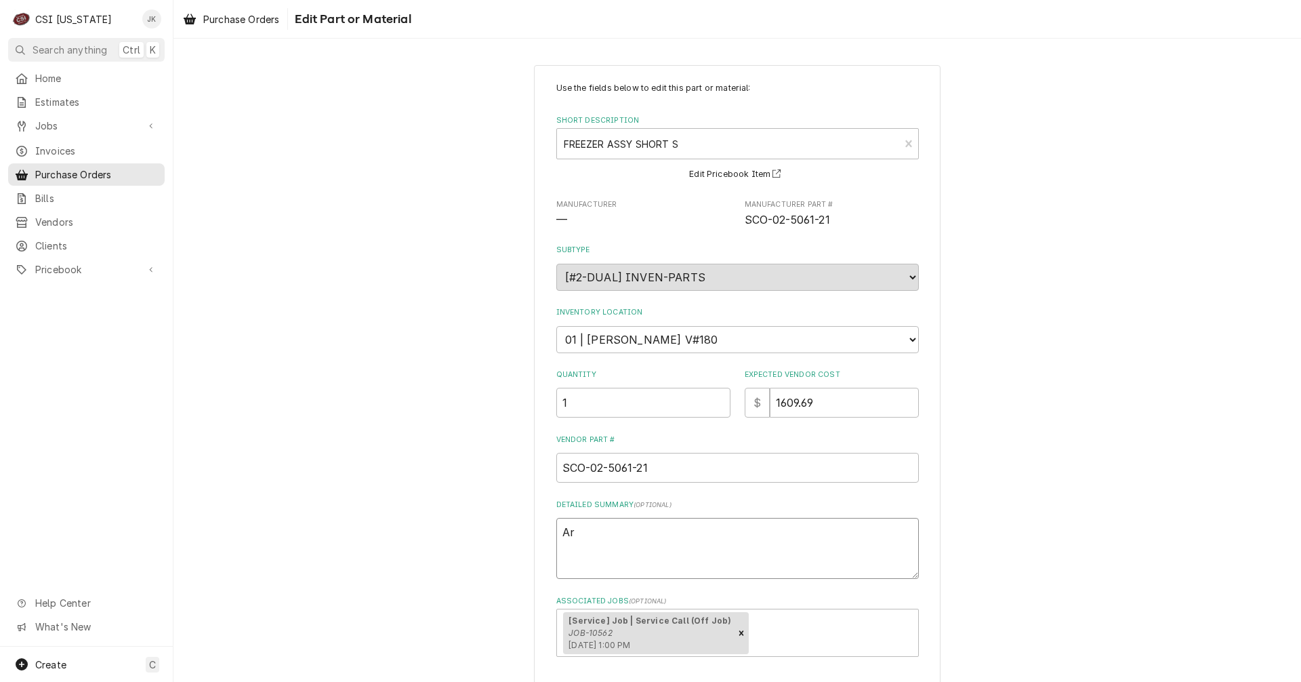
type textarea "x"
type textarea "Arr"
type textarea "x"
type textarea "Arri"
type textarea "x"
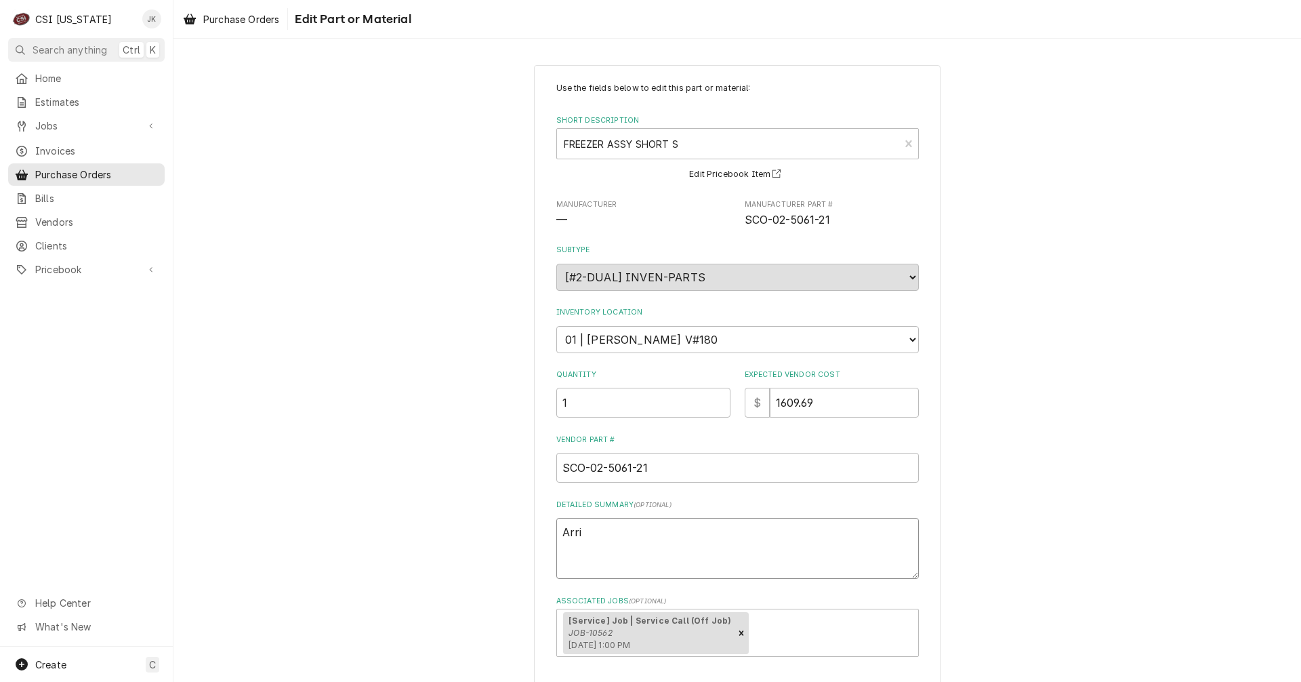
type textarea "Arriv"
type textarea "x"
type textarea "Arrive"
type textarea "x"
type textarea "Arrived"
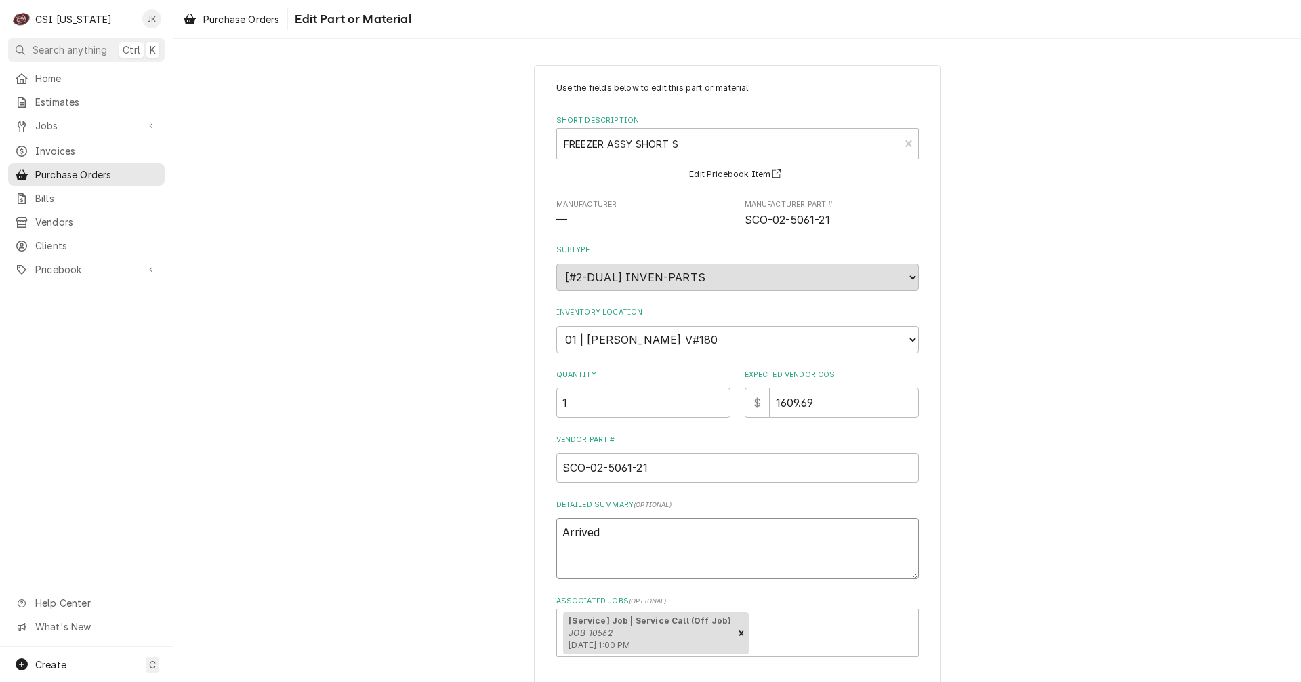
type textarea "x"
type textarea "Arrived"
type textarea "x"
type textarea "Arrived 1"
type textarea "x"
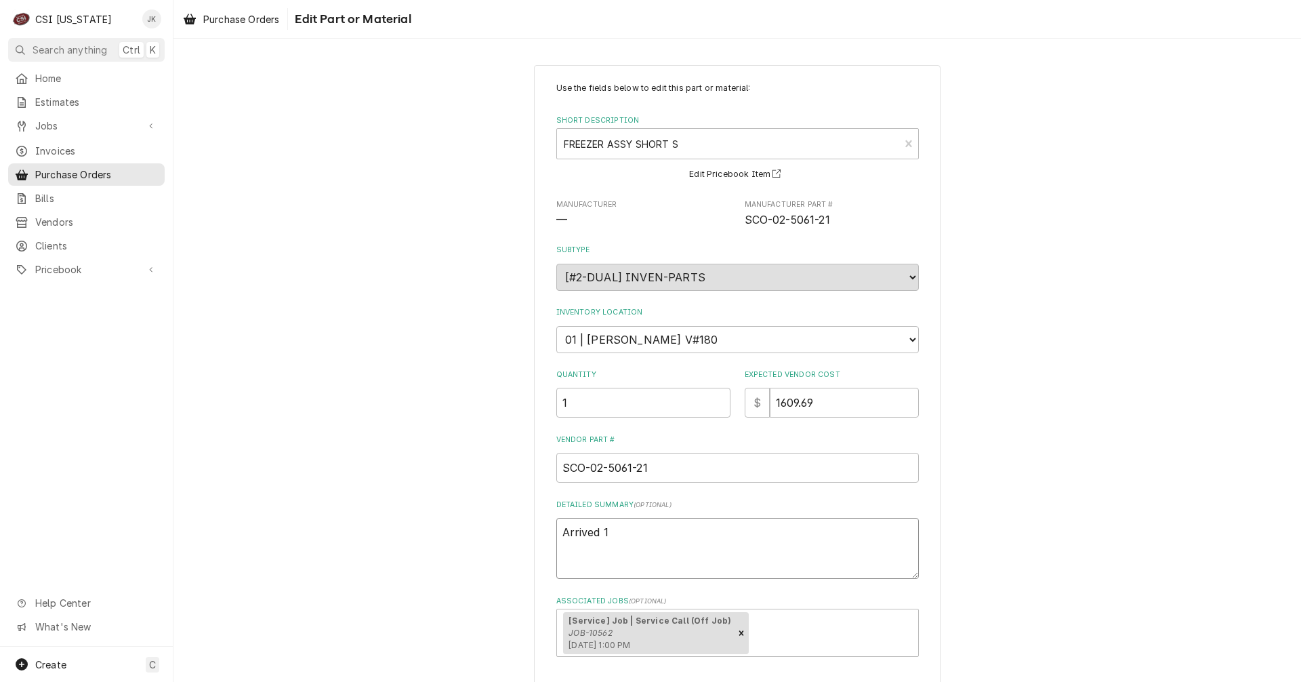
type textarea "Arrived 10"
type textarea "x"
type textarea "Arrived 10/"
type textarea "x"
type textarea "Arrived 10/7"
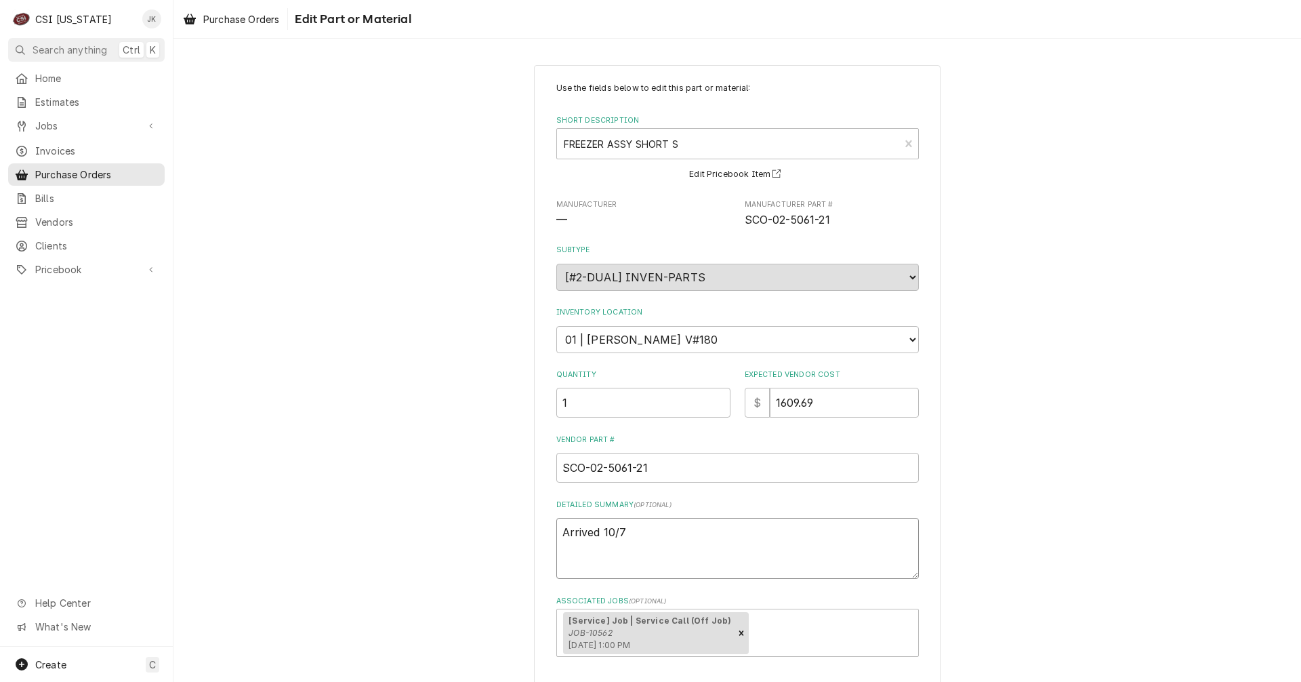
type textarea "x"
type textarea "Arrived 10/7,"
type textarea "x"
type textarea "Arrived 10/7,"
type textarea "x"
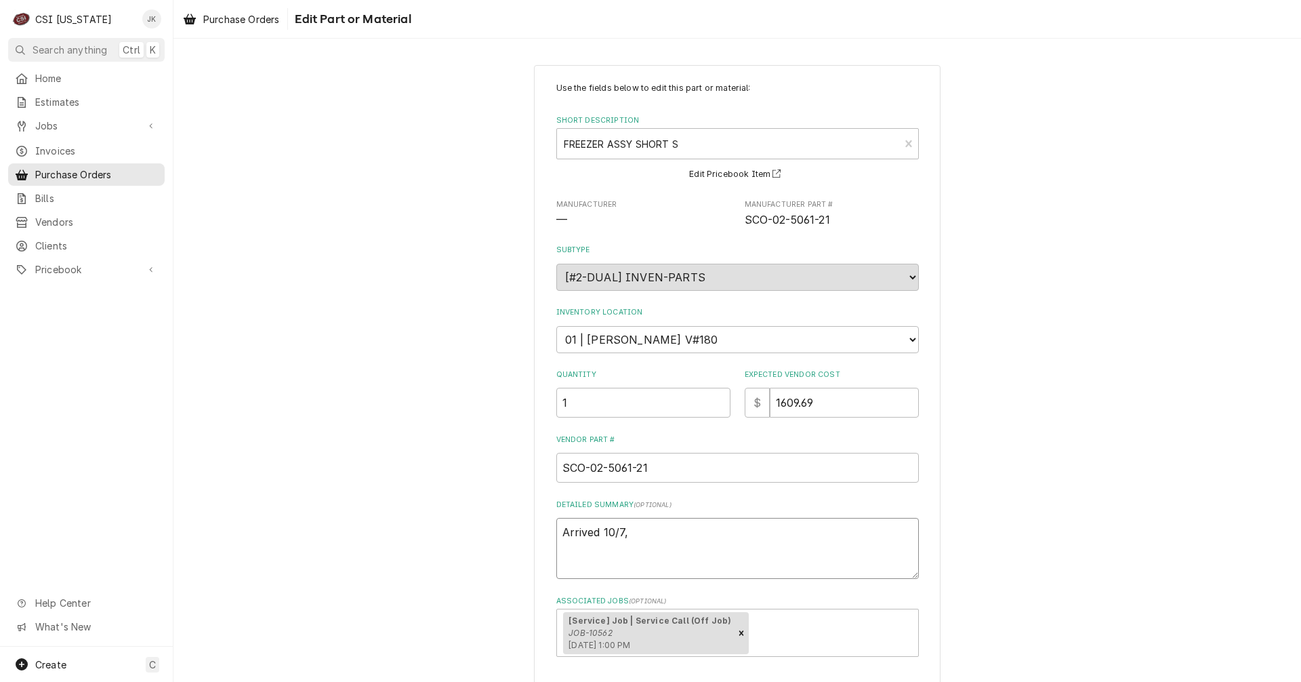
type textarea "Arrived 10/7, J"
type textarea "x"
type textarea "Arrived 10/7, Je"
type textarea "x"
type textarea "Arrived 10/7, Jef"
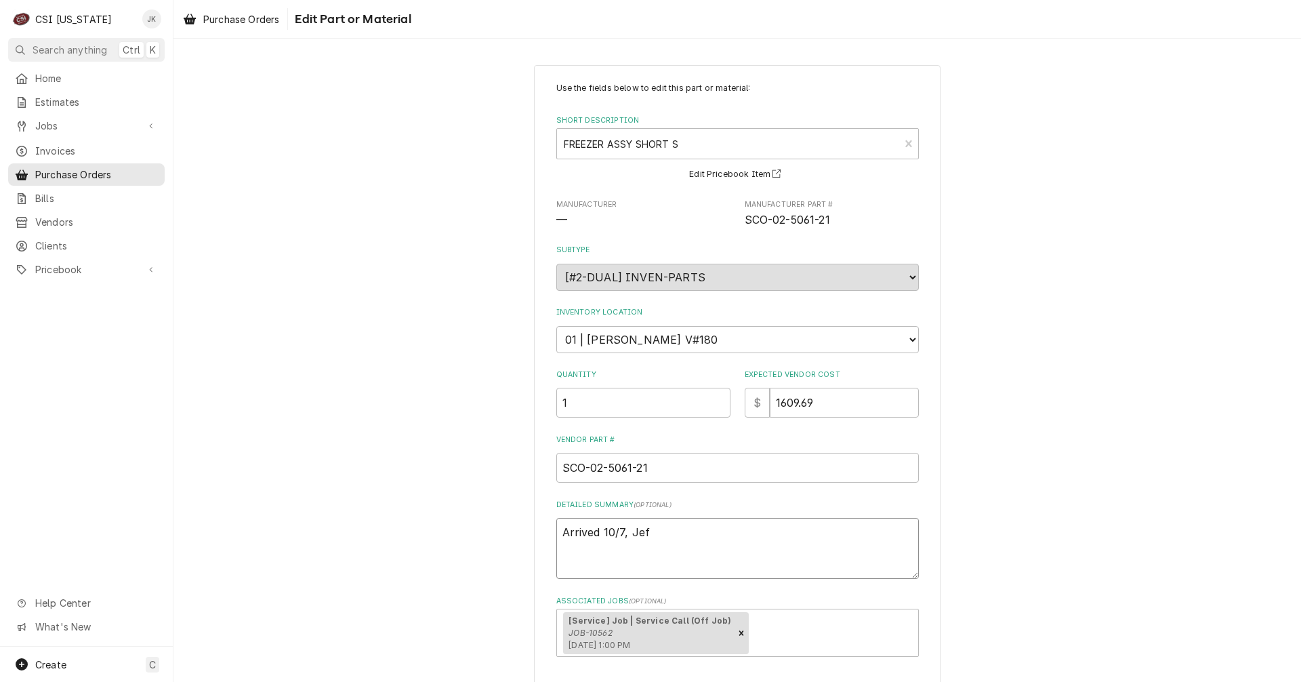
type textarea "x"
type textarea "Arrived 10/7, Jeff"
type textarea "x"
type textarea "Arrived 10/7, Jeff"
type textarea "x"
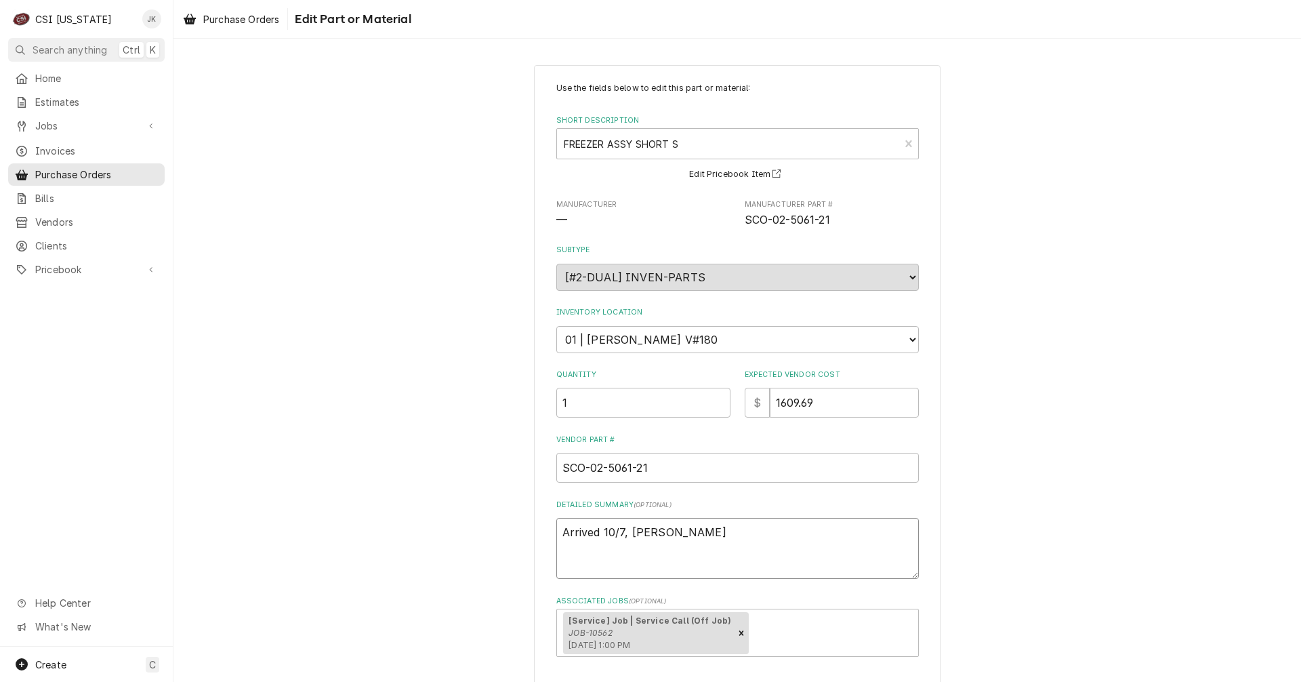
type textarea "Arrived 10/7, Jeff H"
type textarea "x"
type textarea "Arrived 10/7, Jeff H"
type textarea "x"
type textarea "Arrived 10/7, Jeff H"
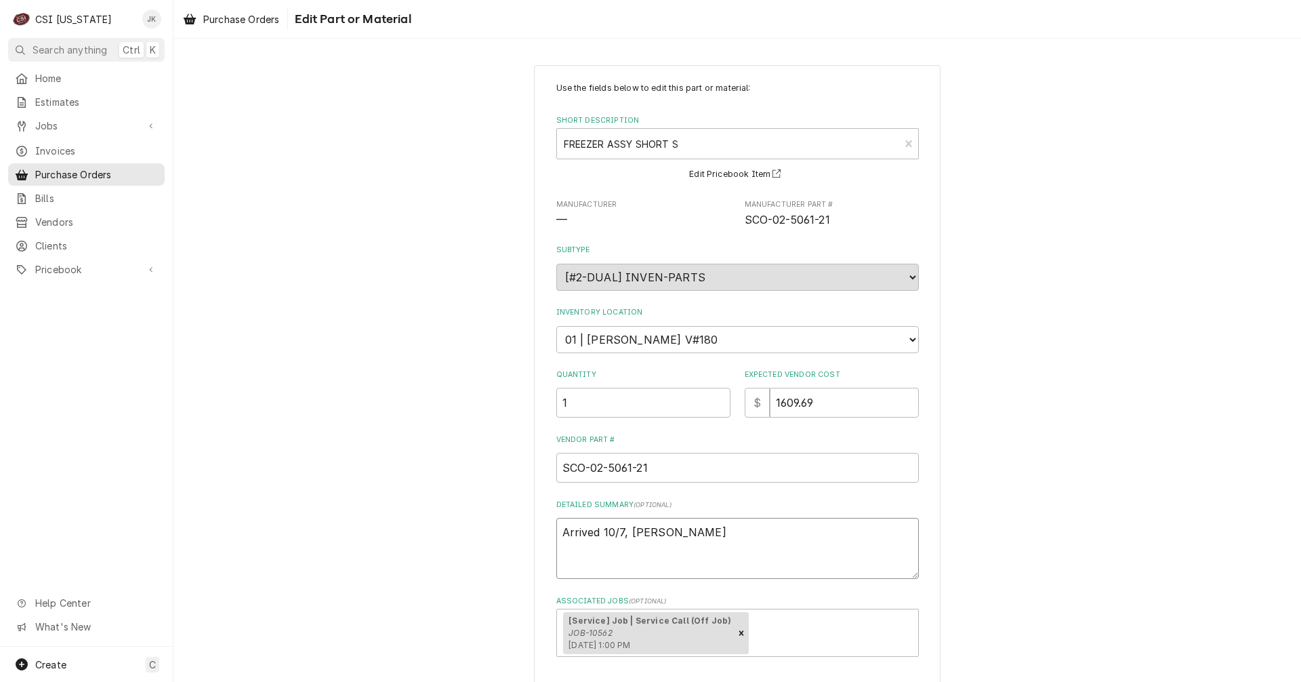
type textarea "x"
type textarea "Arrived 10/7, Jeff H R"
type textarea "x"
type textarea "Arrived 10/7, Jeff H Re"
type textarea "x"
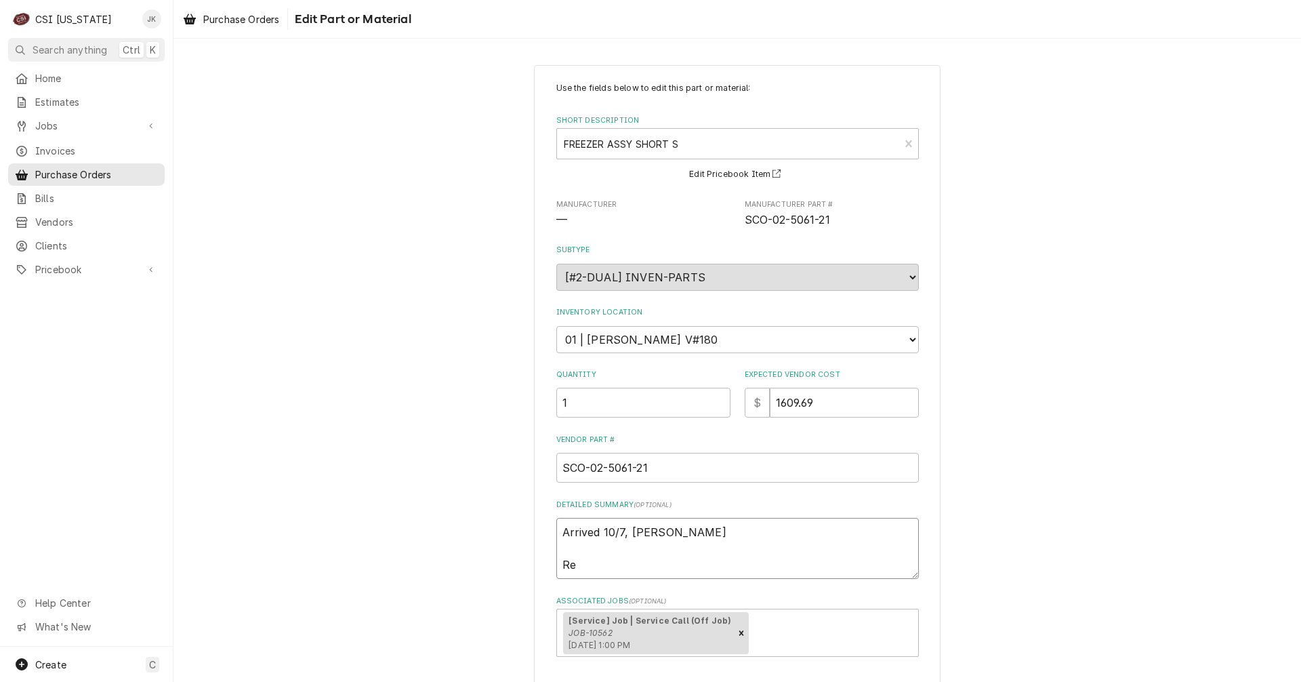
type textarea "Arrived 10/7, Jeff H Rec"
type textarea "x"
type textarea "Arrived 10/7, Jeff H Rece"
type textarea "x"
type textarea "Arrived 10/7, Jeff H Recei"
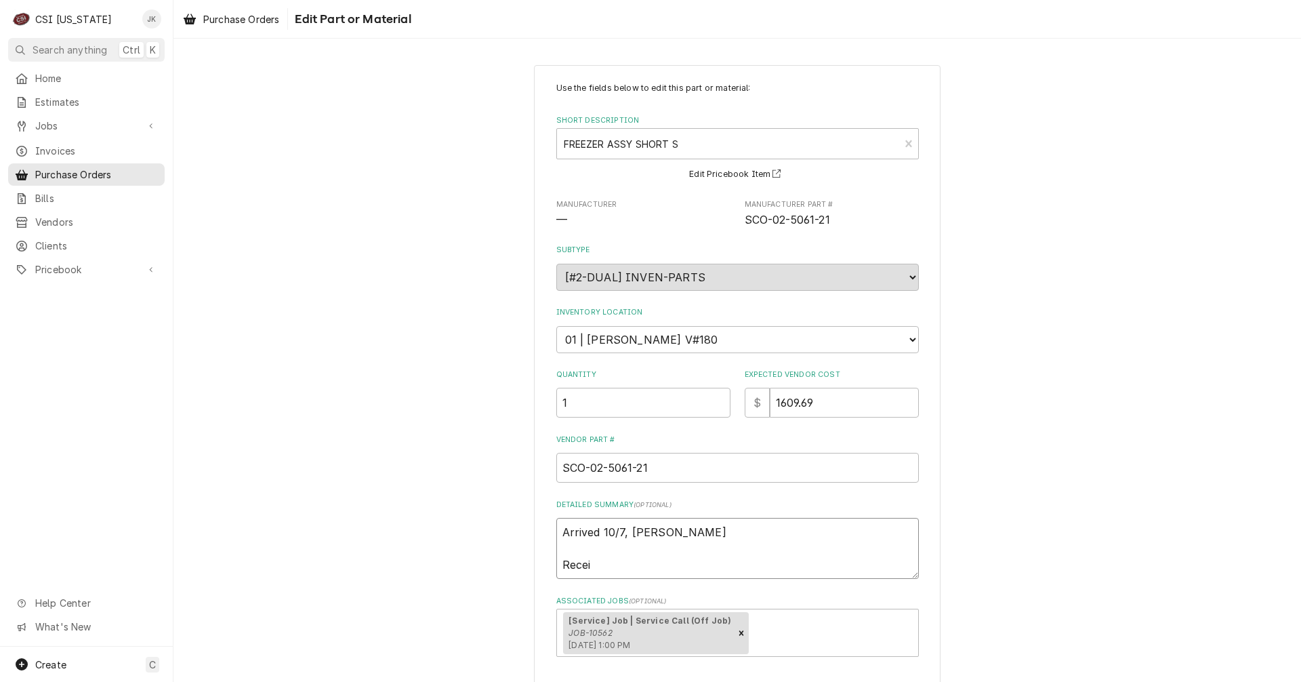
type textarea "x"
type textarea "Arrived 10/7, Jeff H Receiv"
type textarea "x"
type textarea "Arrived 10/7, Jeff H Receive"
type textarea "x"
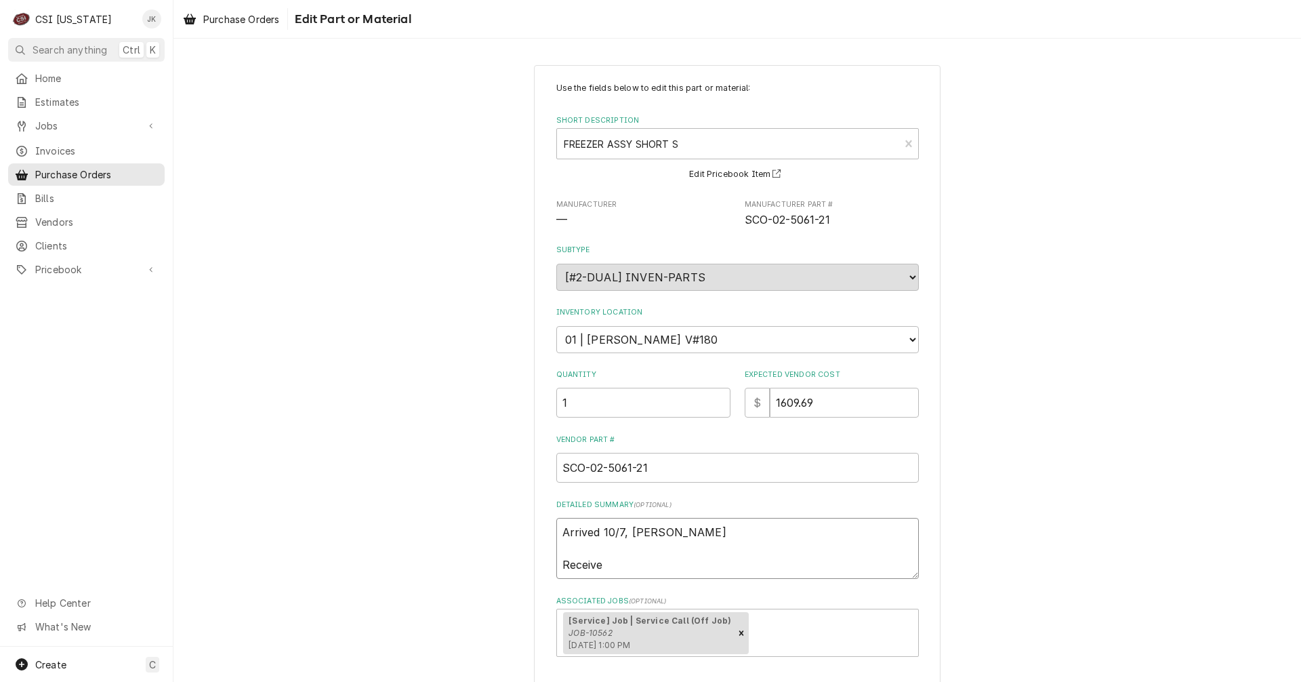
type textarea "Arrived 10/7, Jeff H Received"
type textarea "x"
type textarea "Arrived 10/7, Jeff H Received"
type textarea "x"
type textarea "Arrived 10/7, Jeff H Received p"
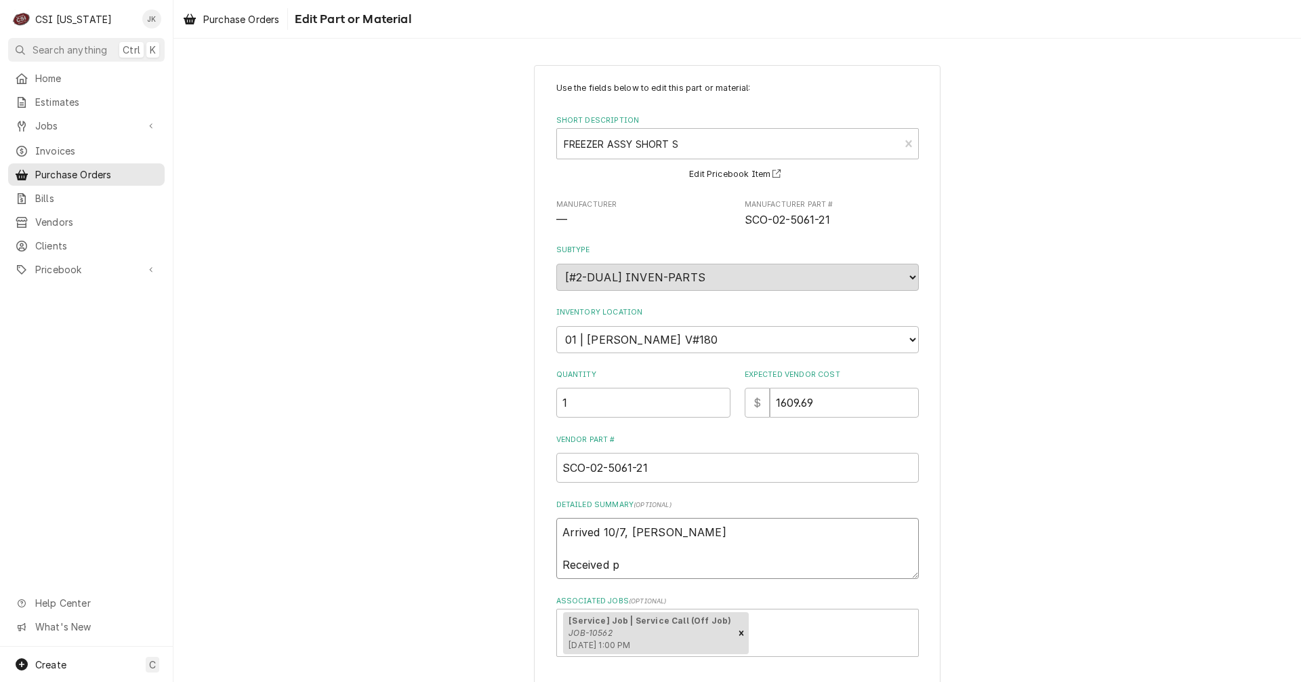
type textarea "x"
type textarea "Arrived 10/7, Jeff H Received pa"
type textarea "x"
type textarea "Arrived 10/7, Jeff H Received par"
type textarea "x"
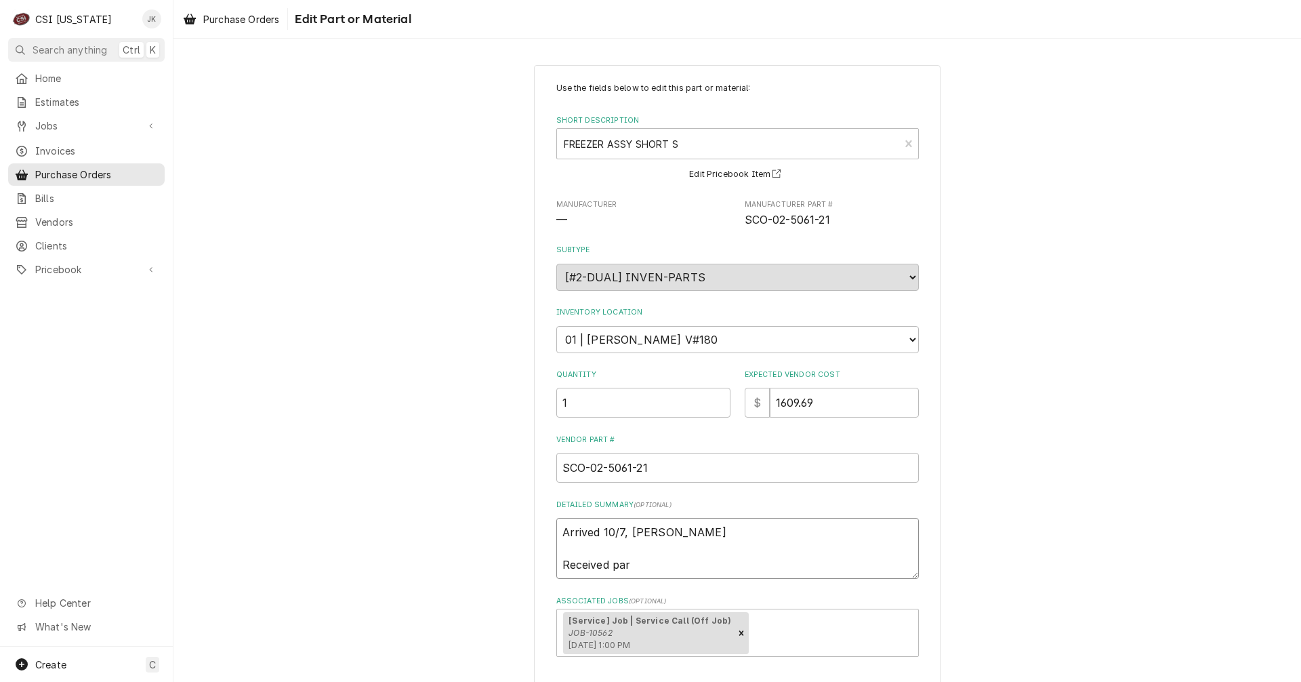
type textarea "Arrived 10/7, Jeff H Received part"
type textarea "x"
type textarea "Arrived 10/7, Jeff H Received part"
type textarea "x"
type textarea "Arrived 10/7, Jeff H Received part n"
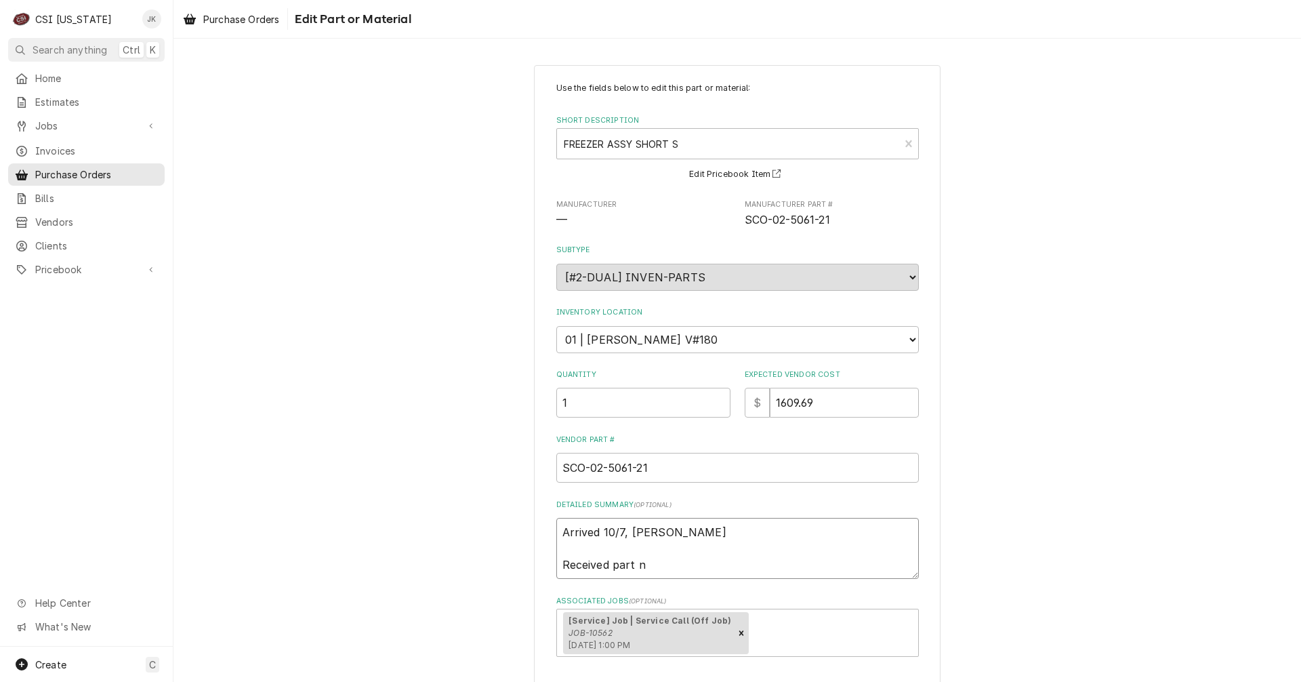
type textarea "x"
type textarea "Arrived 10/7, Jeff H Received part nu"
type textarea "x"
type textarea "Arrived 10/7, Jeff H Received part num"
type textarea "x"
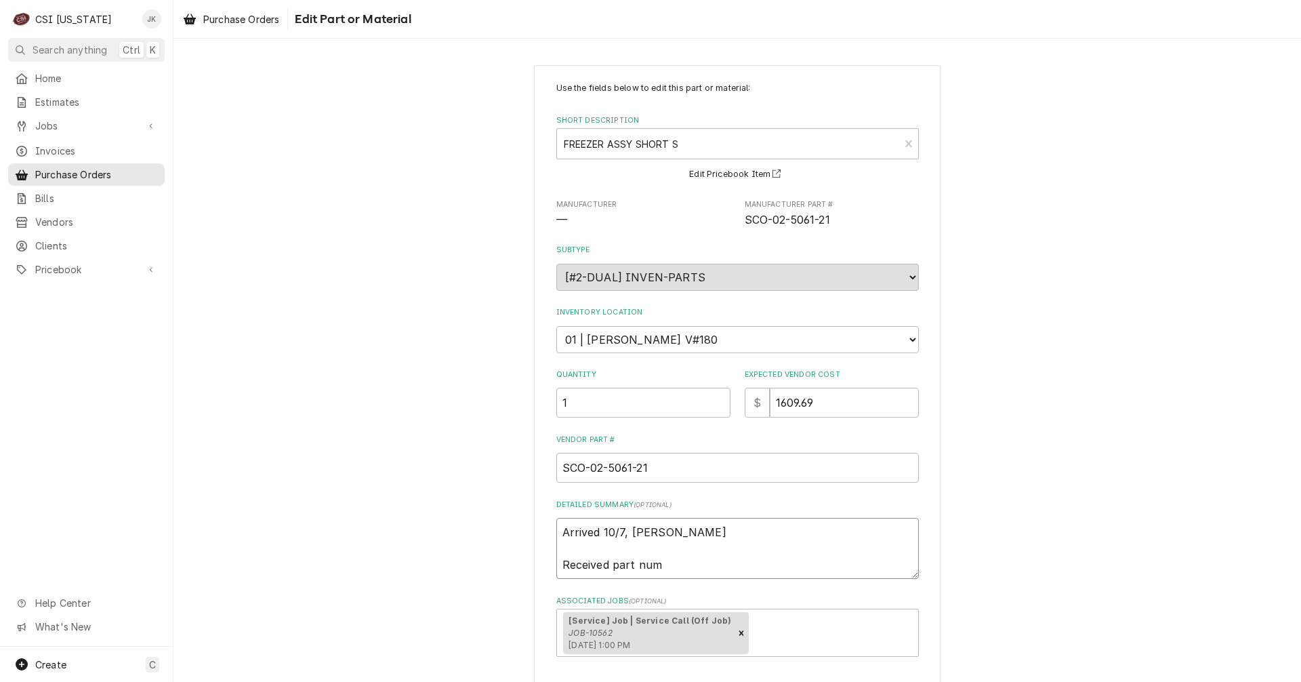
type textarea "Arrived 10/7, Jeff H Received part numb"
type textarea "x"
type textarea "Arrived 10/7, Jeff H Received part numbe"
type textarea "x"
type textarea "Arrived 10/7, Jeff H Received part number"
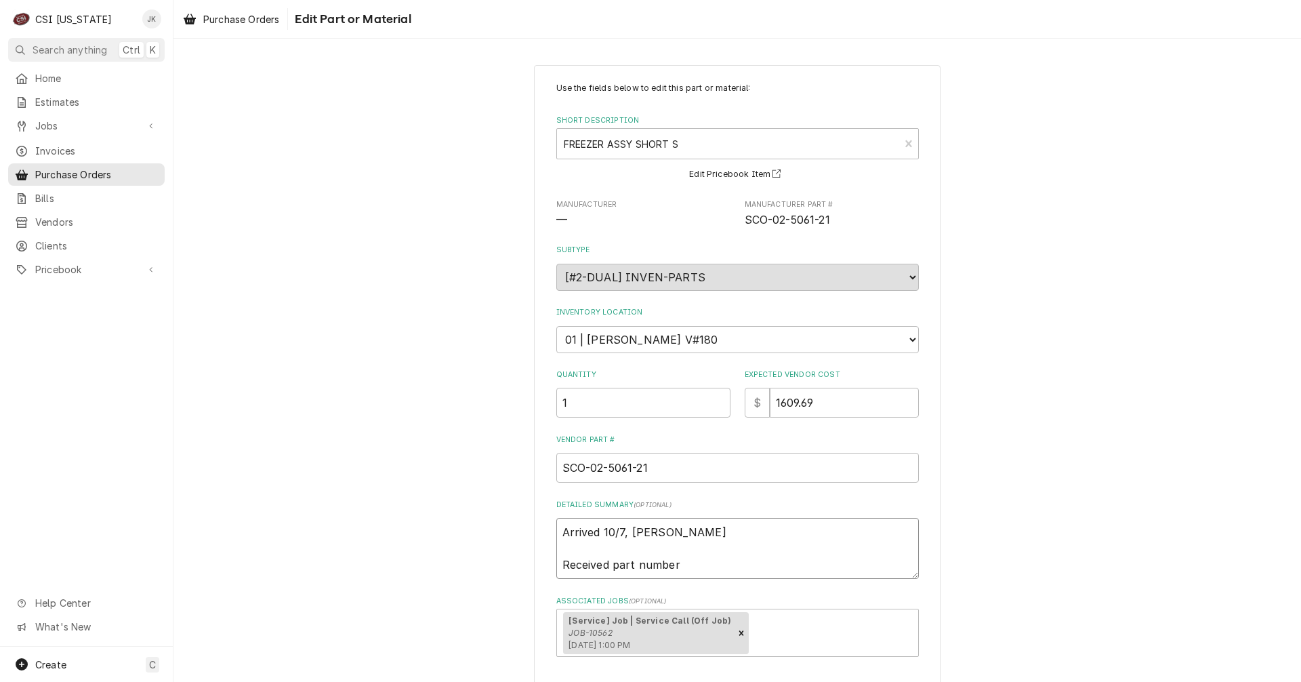
type textarea "x"
type textarea "Arrived 10/7, Jeff H Received part number"
type textarea "x"
type textarea "Arrived 10/7, Jeff H Received part number 0"
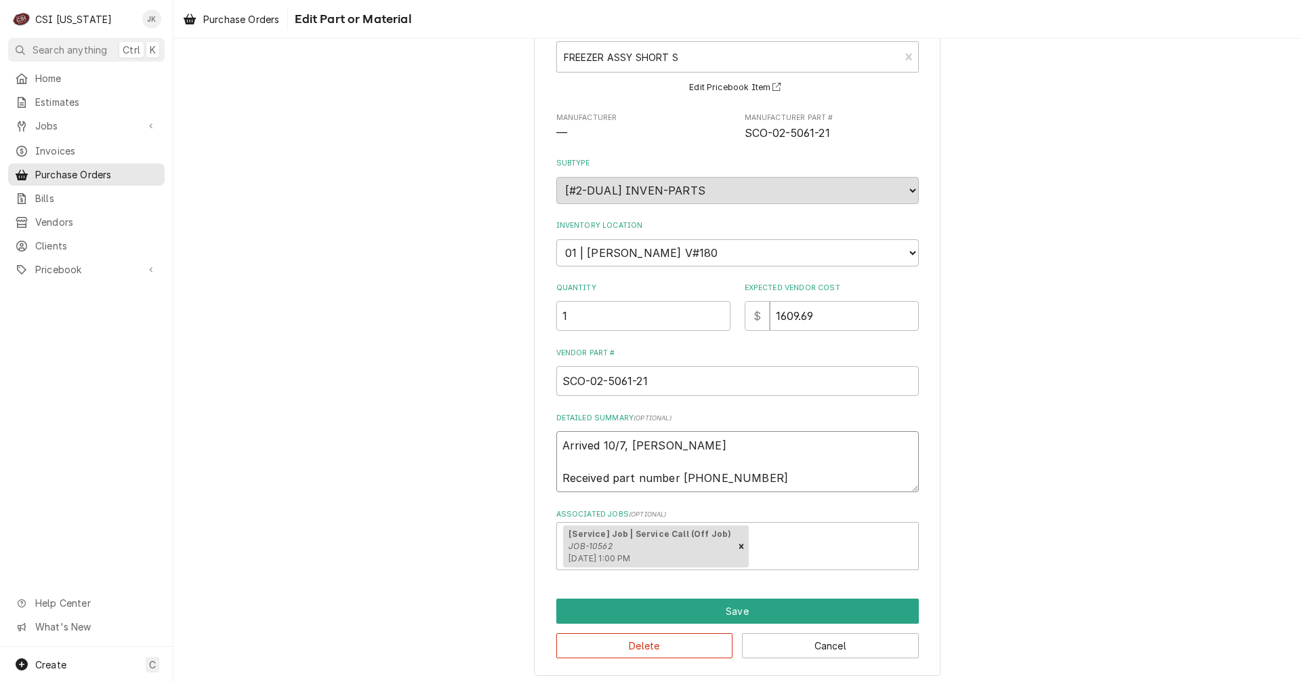
scroll to position [92, 0]
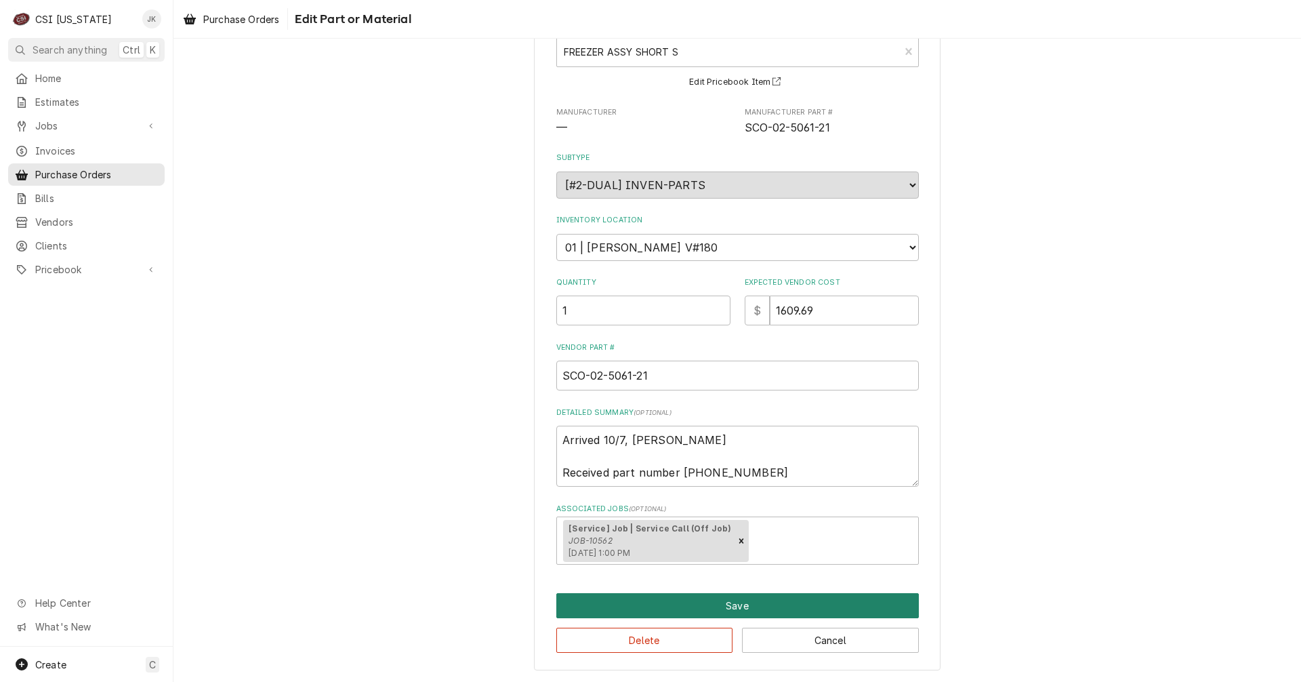
click at [701, 602] on button "Save" at bounding box center [737, 605] width 362 height 25
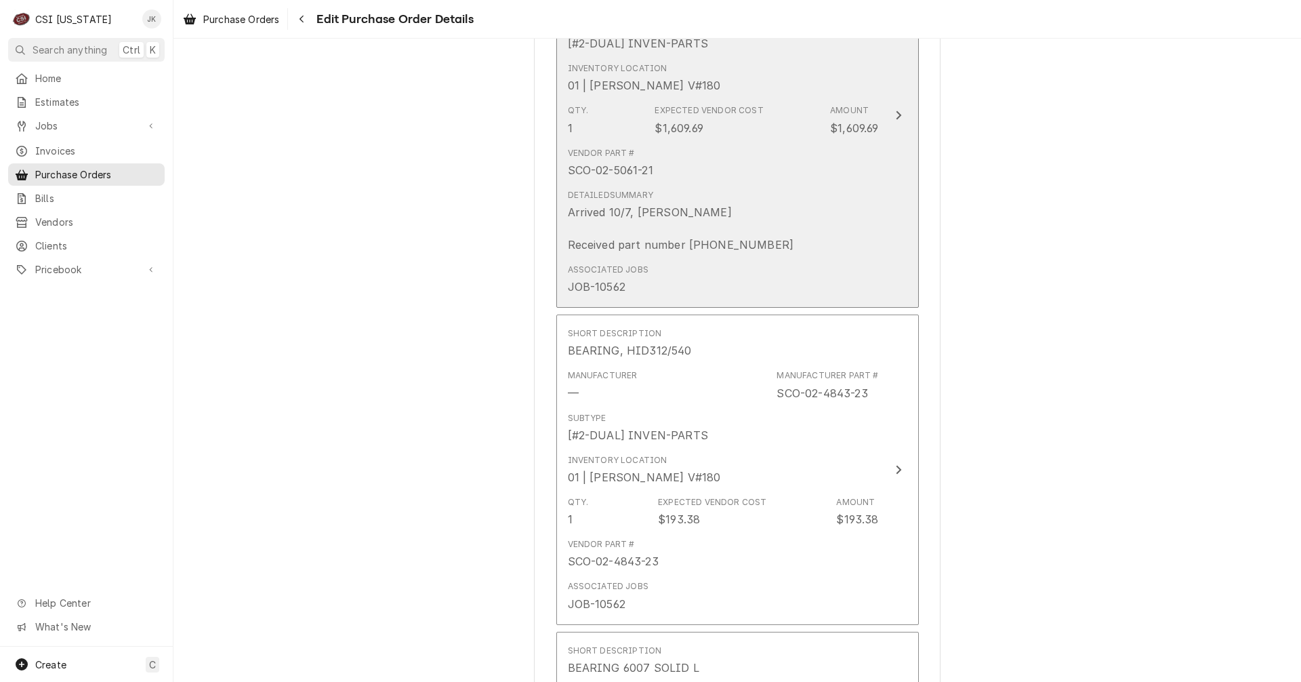
scroll to position [1474, 0]
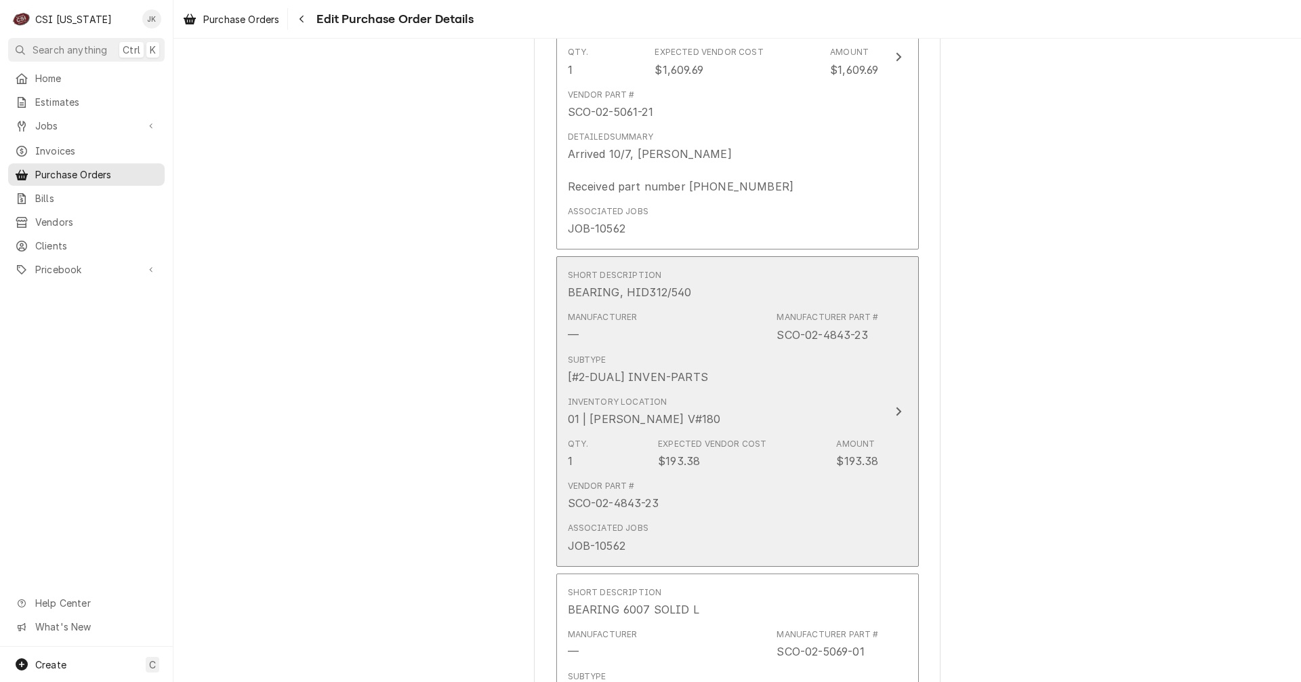
click at [741, 451] on div "Expected Vendor Cost $193.38" at bounding box center [712, 453] width 108 height 31
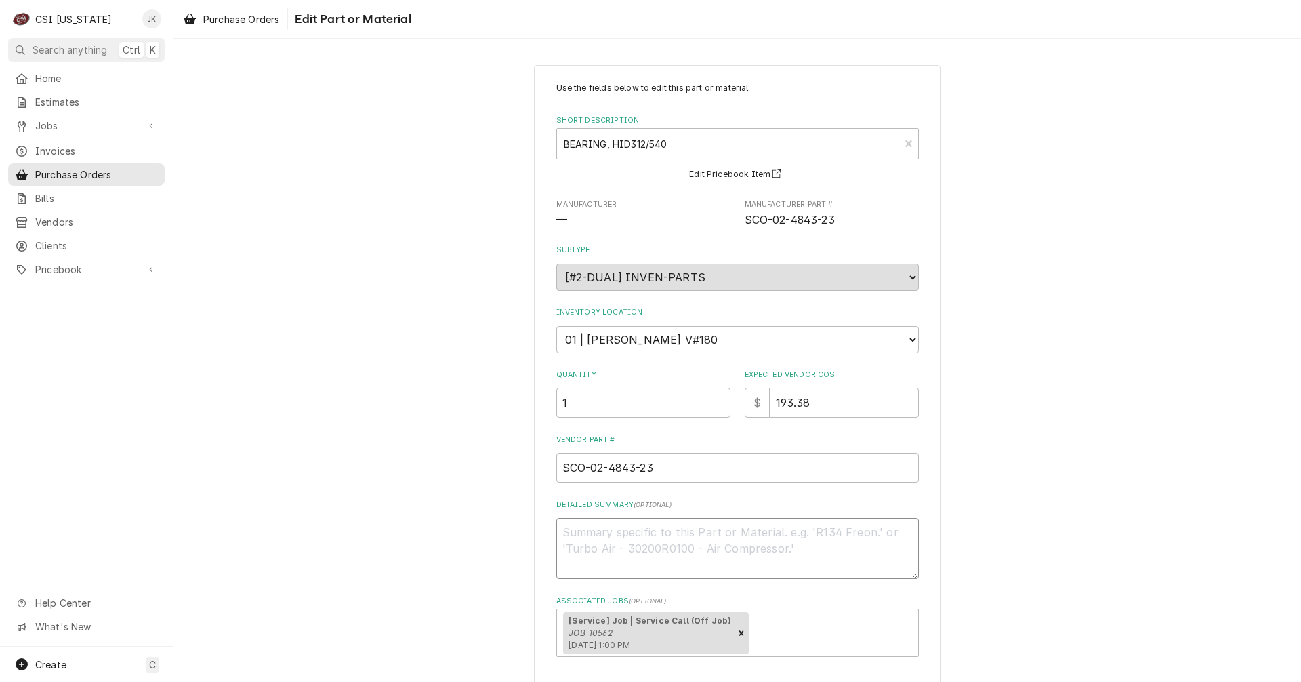
click at [633, 531] on textarea "Detailed Summary ( optional )" at bounding box center [737, 548] width 362 height 61
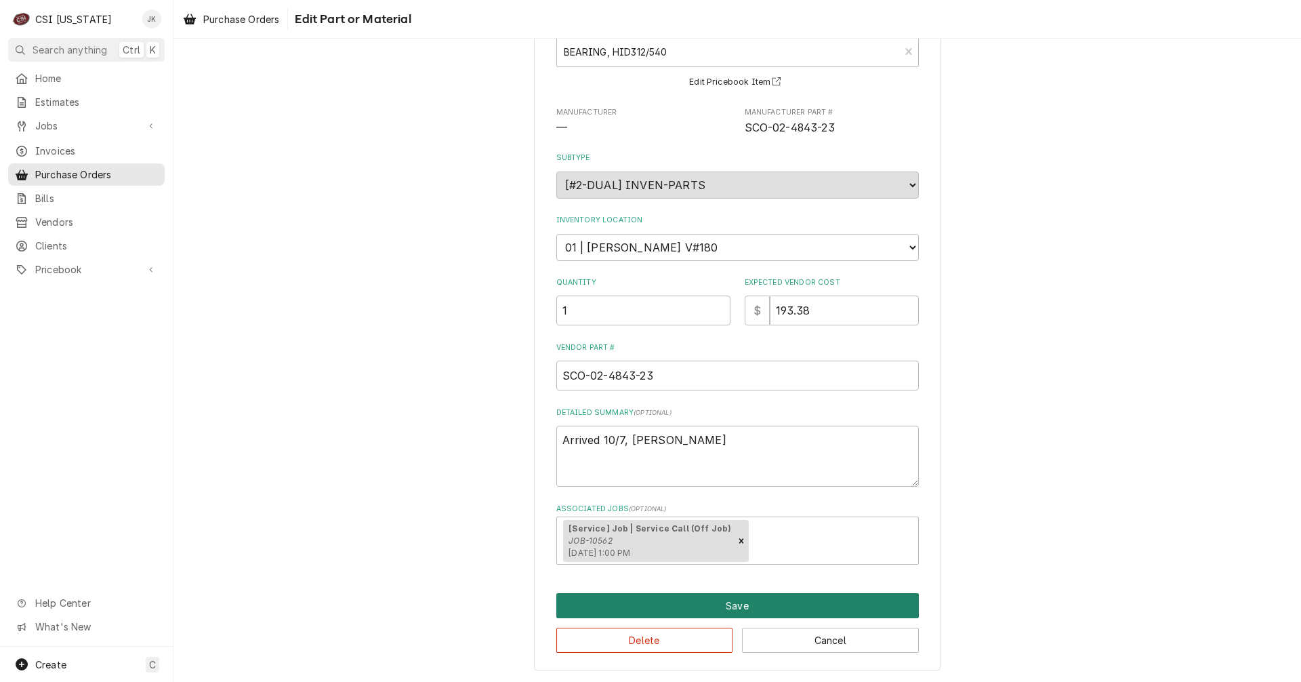
click at [696, 600] on button "Save" at bounding box center [737, 605] width 362 height 25
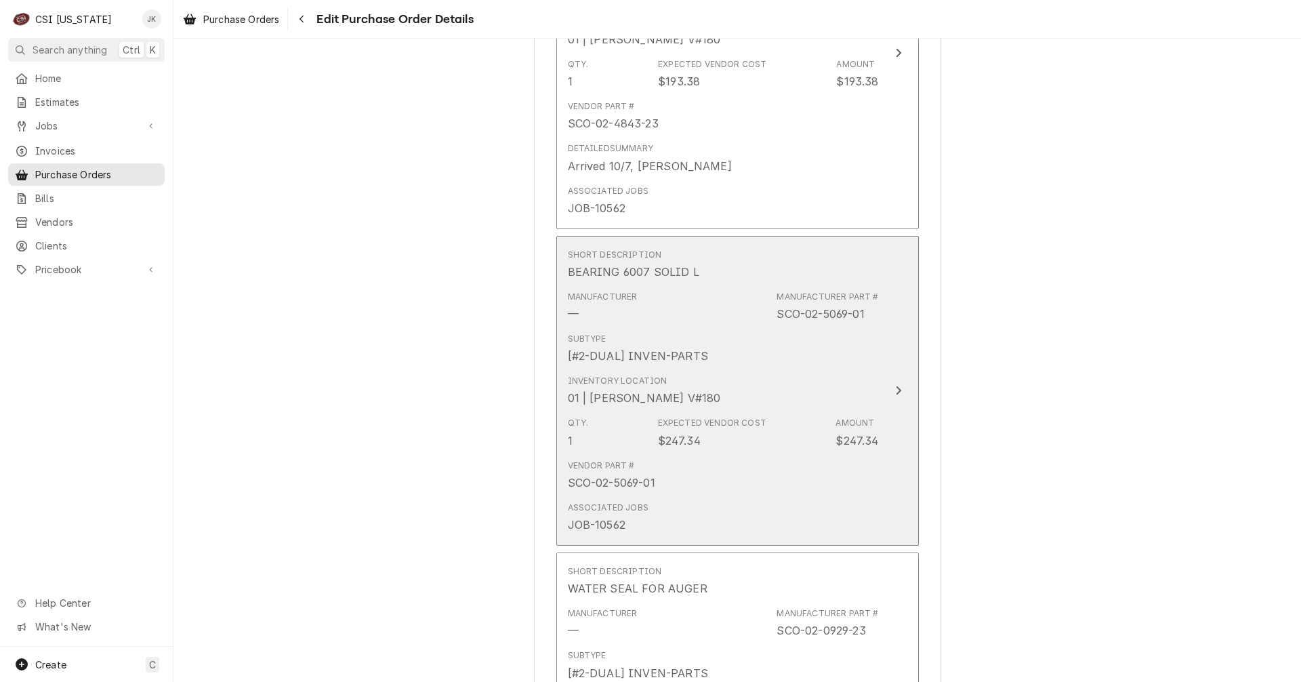
scroll to position [1856, 0]
click at [769, 371] on div "Inventory Location 01 | JEFF HARTLEY V#180" at bounding box center [723, 388] width 311 height 42
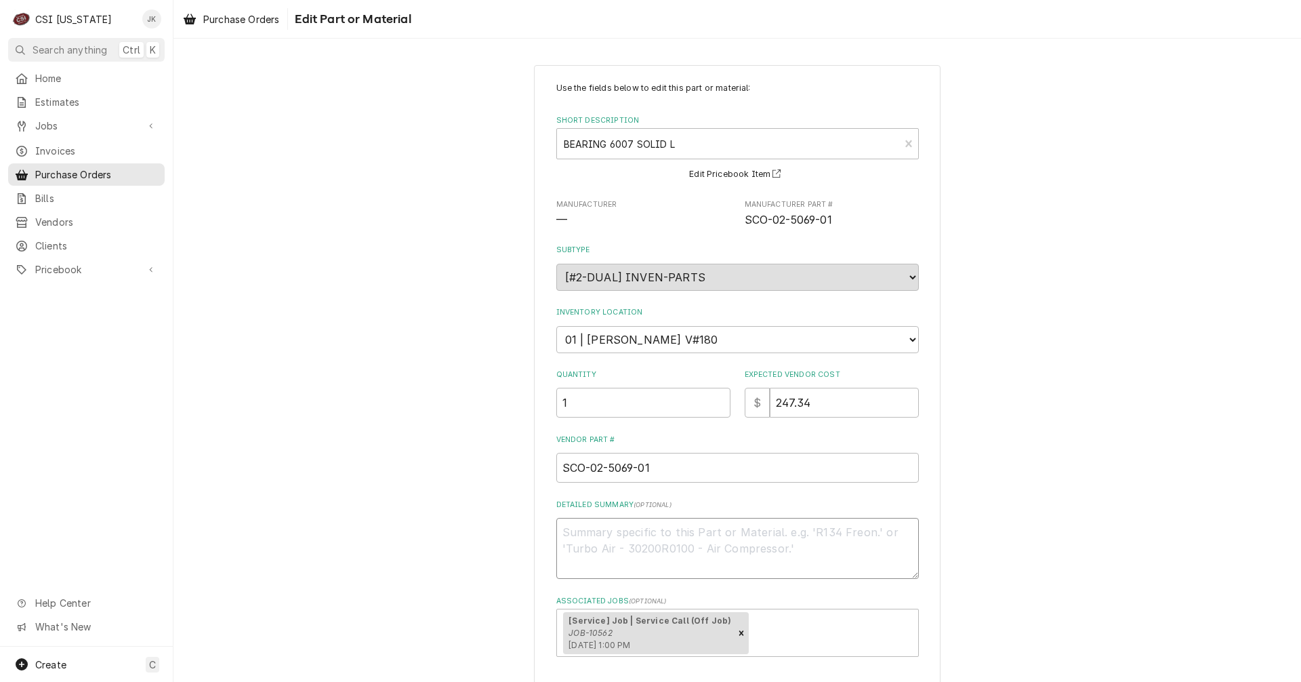
click at [637, 533] on textarea "Detailed Summary ( optional )" at bounding box center [737, 548] width 362 height 61
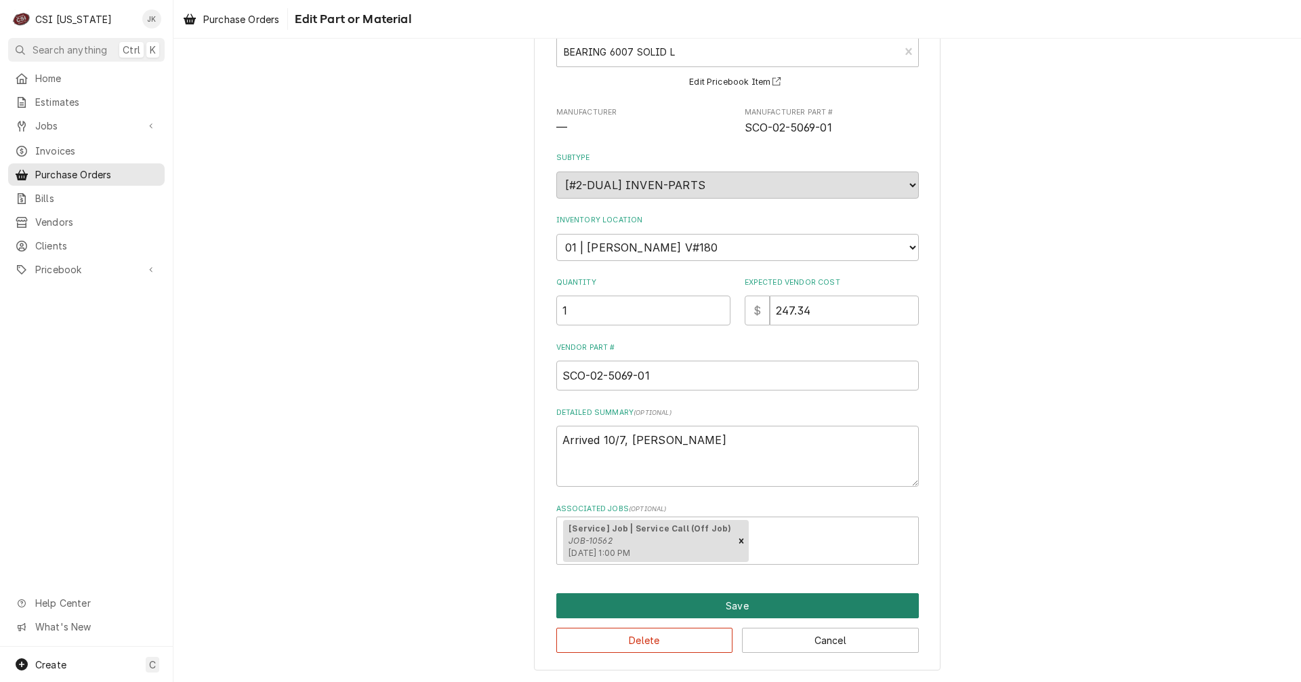
click at [747, 603] on button "Save" at bounding box center [737, 605] width 362 height 25
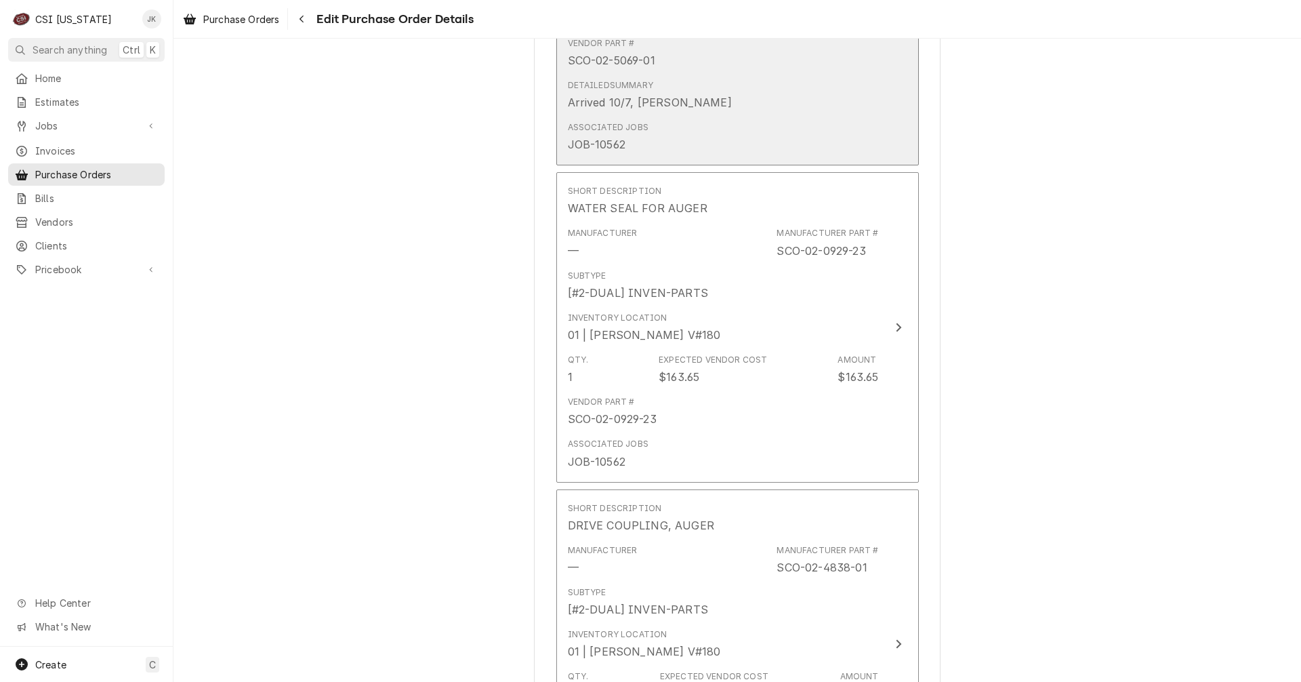
scroll to position [2279, 0]
click at [684, 121] on div "Associated Jobs JOB-10562" at bounding box center [723, 133] width 311 height 42
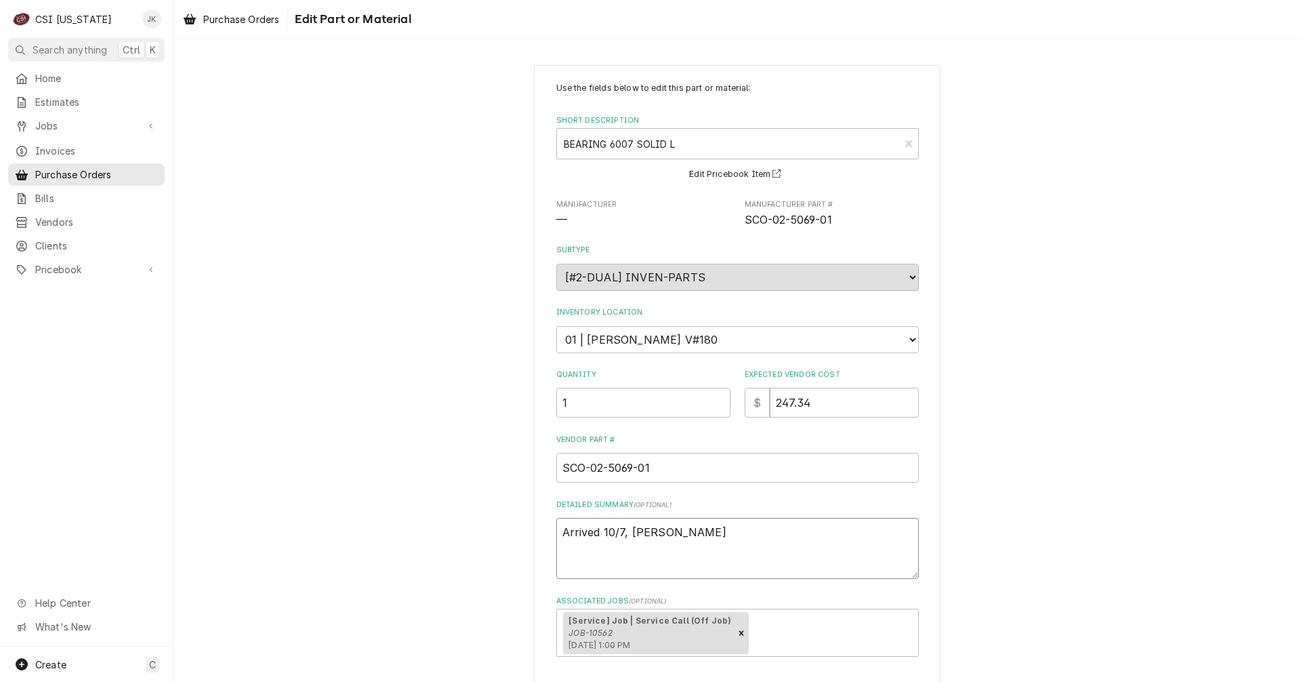
drag, startPoint x: 675, startPoint y: 533, endPoint x: 476, endPoint y: 521, distance: 198.9
click at [476, 521] on div "Use the fields below to edit this part or material: Short Description BEARING 6…" at bounding box center [736, 413] width 1127 height 721
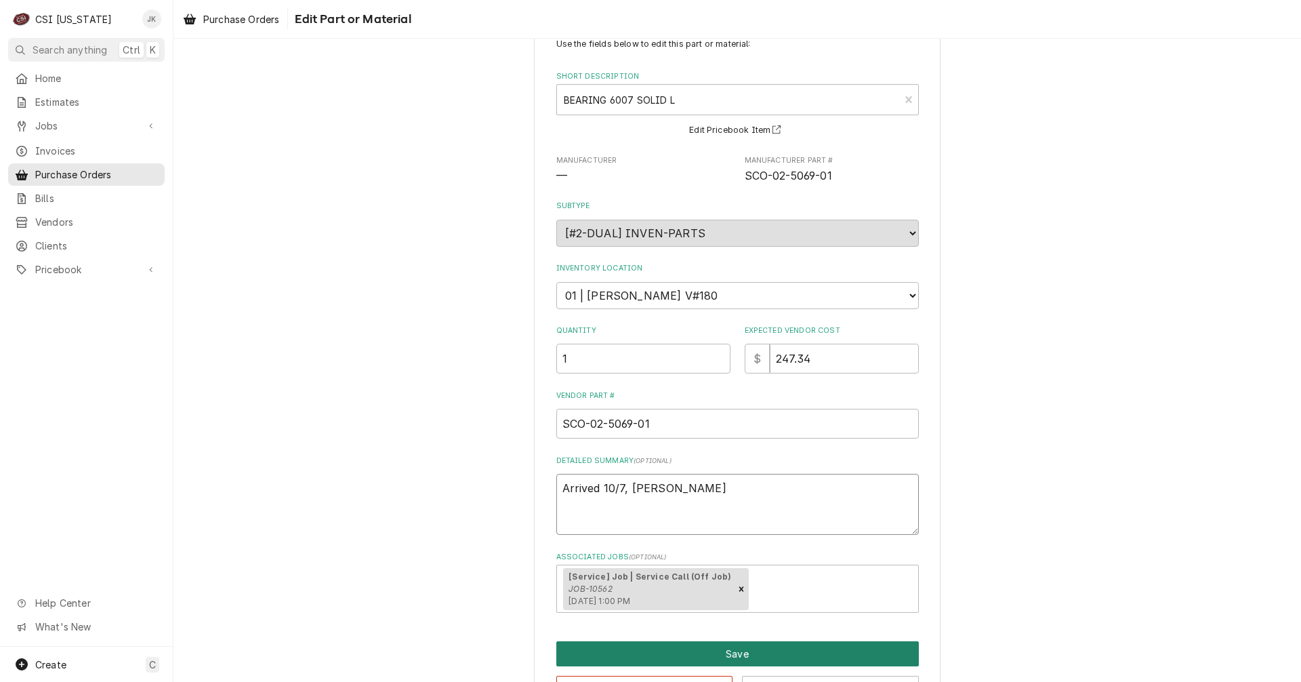
scroll to position [68, 0]
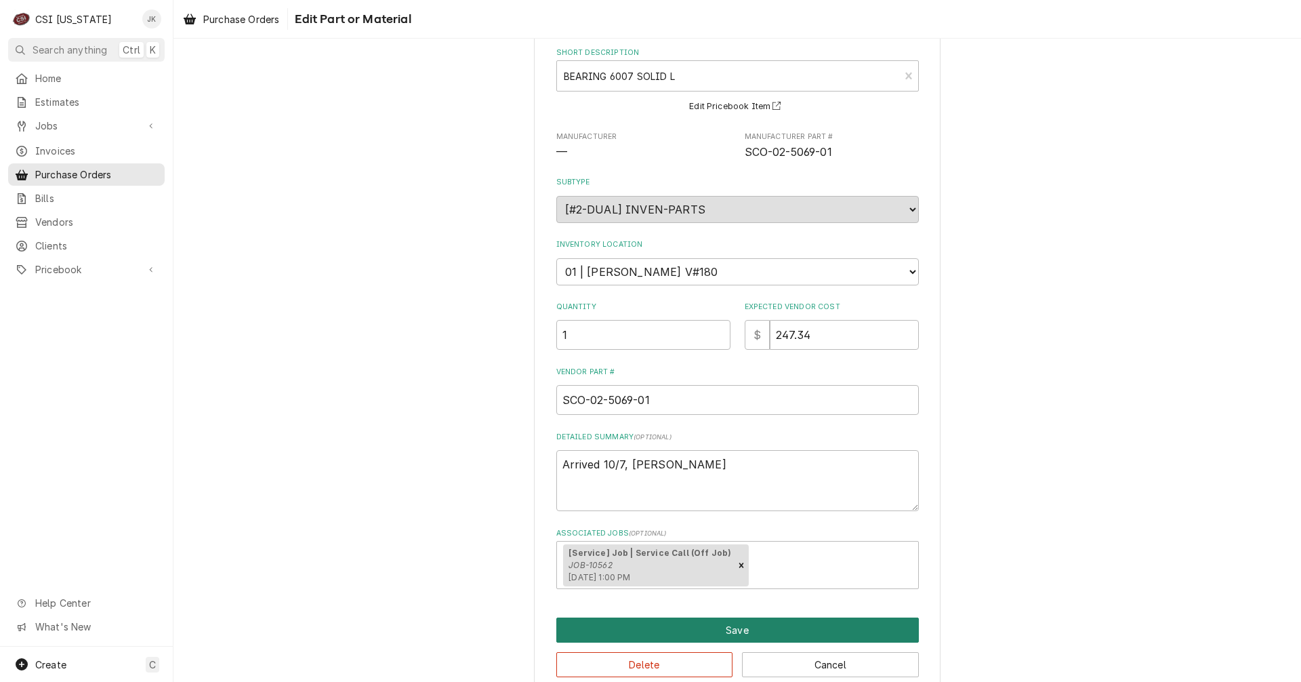
click at [762, 631] on button "Save" at bounding box center [737, 629] width 362 height 25
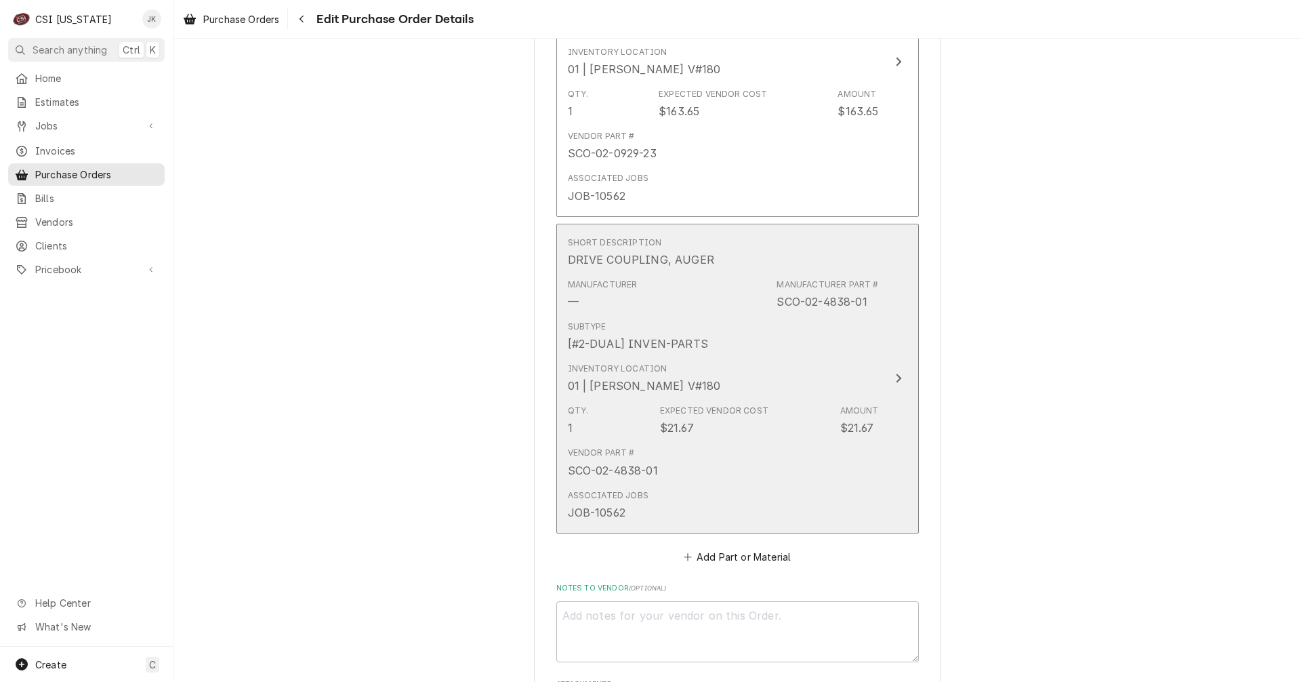
scroll to position [2474, 0]
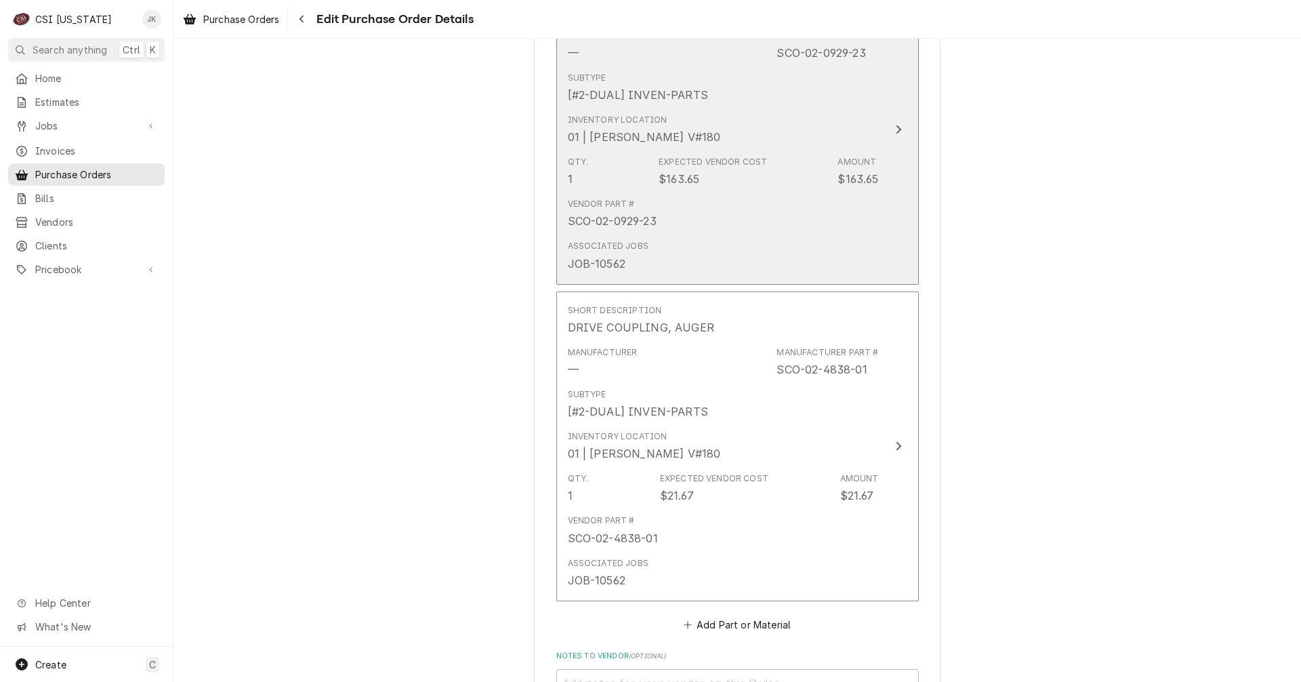
click at [682, 219] on div "Vendor Part # SCO-02-0929-23" at bounding box center [723, 213] width 311 height 42
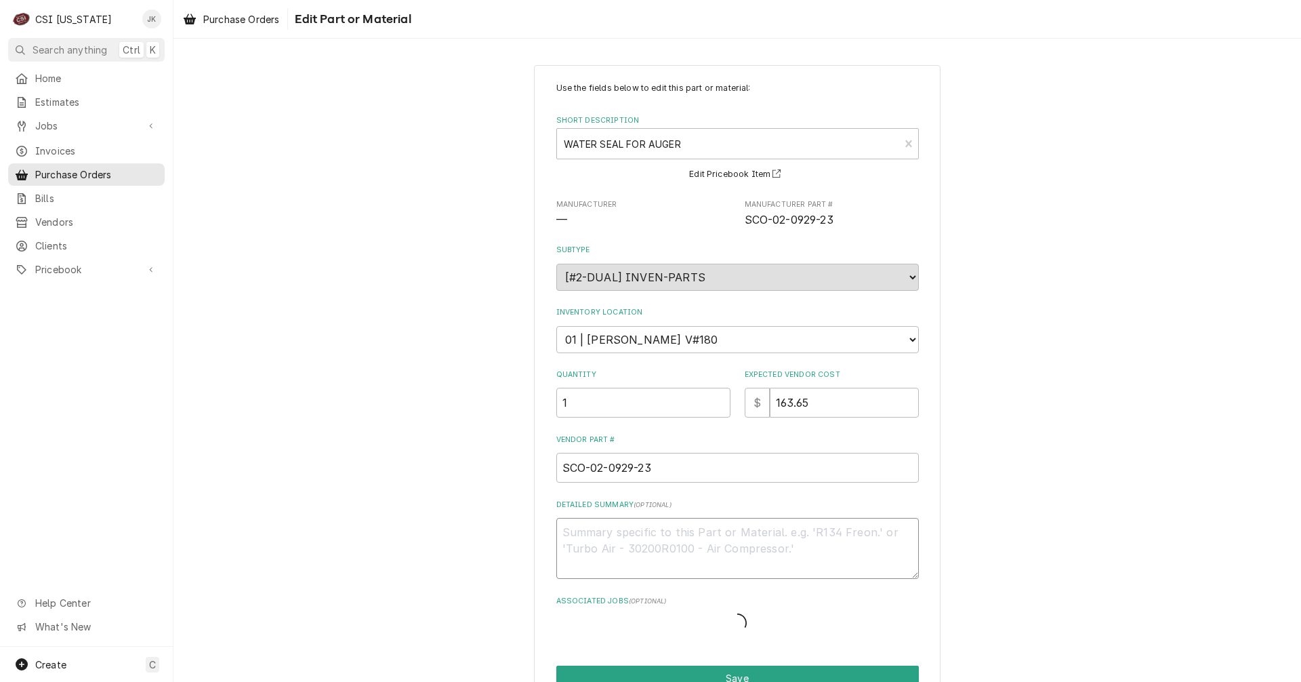
click at [659, 539] on textarea "Detailed Summary ( optional )" at bounding box center [737, 548] width 362 height 61
paste textarea "Arrived 10/7, Jeff H"
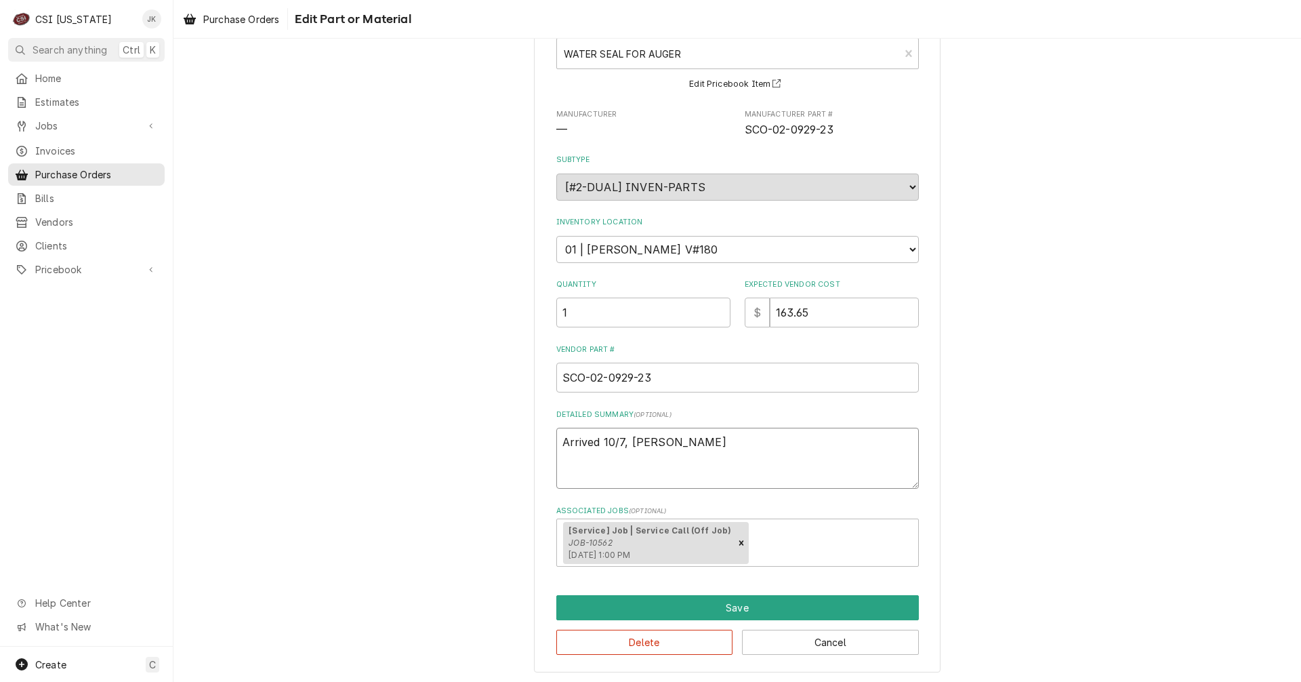
scroll to position [92, 0]
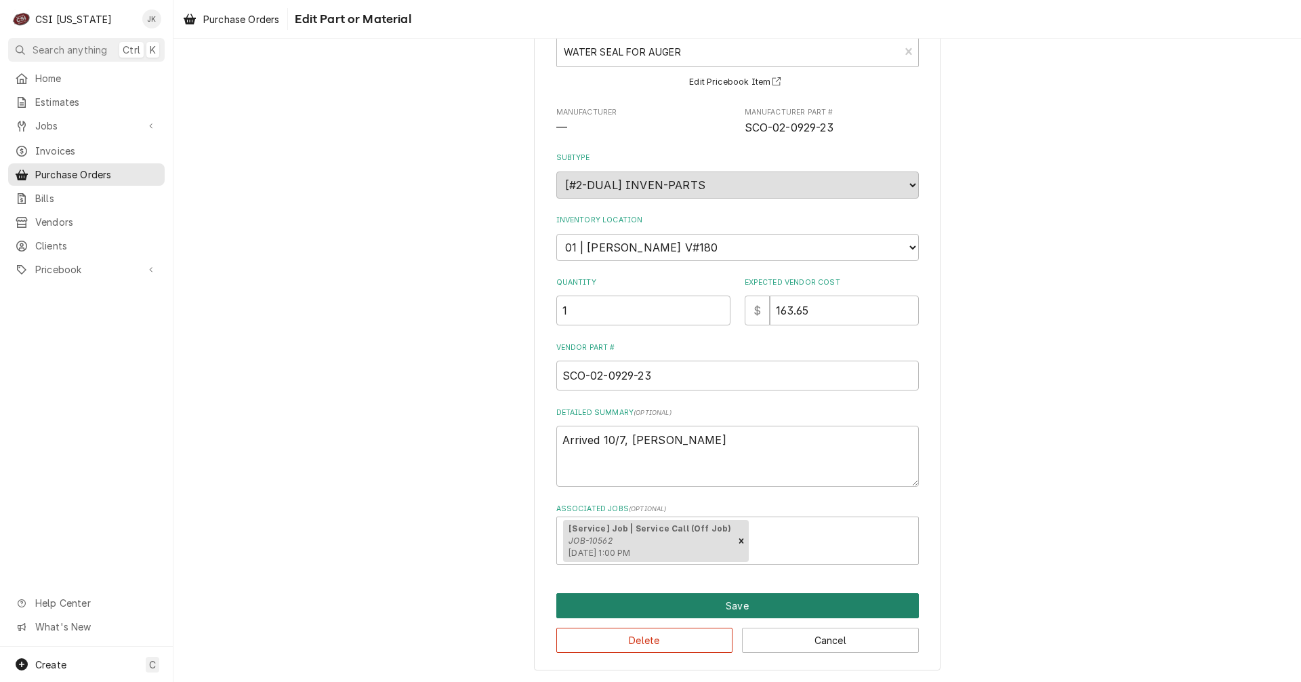
click at [725, 598] on button "Save" at bounding box center [737, 605] width 362 height 25
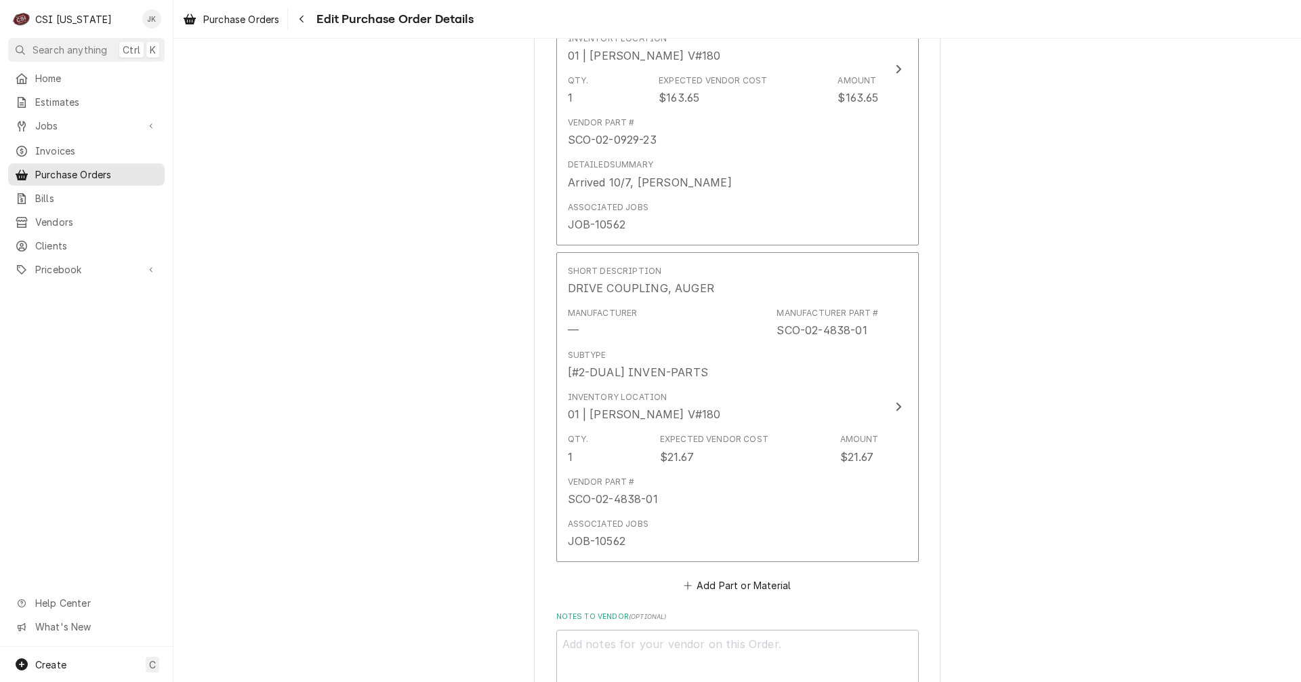
scroll to position [2844, 0]
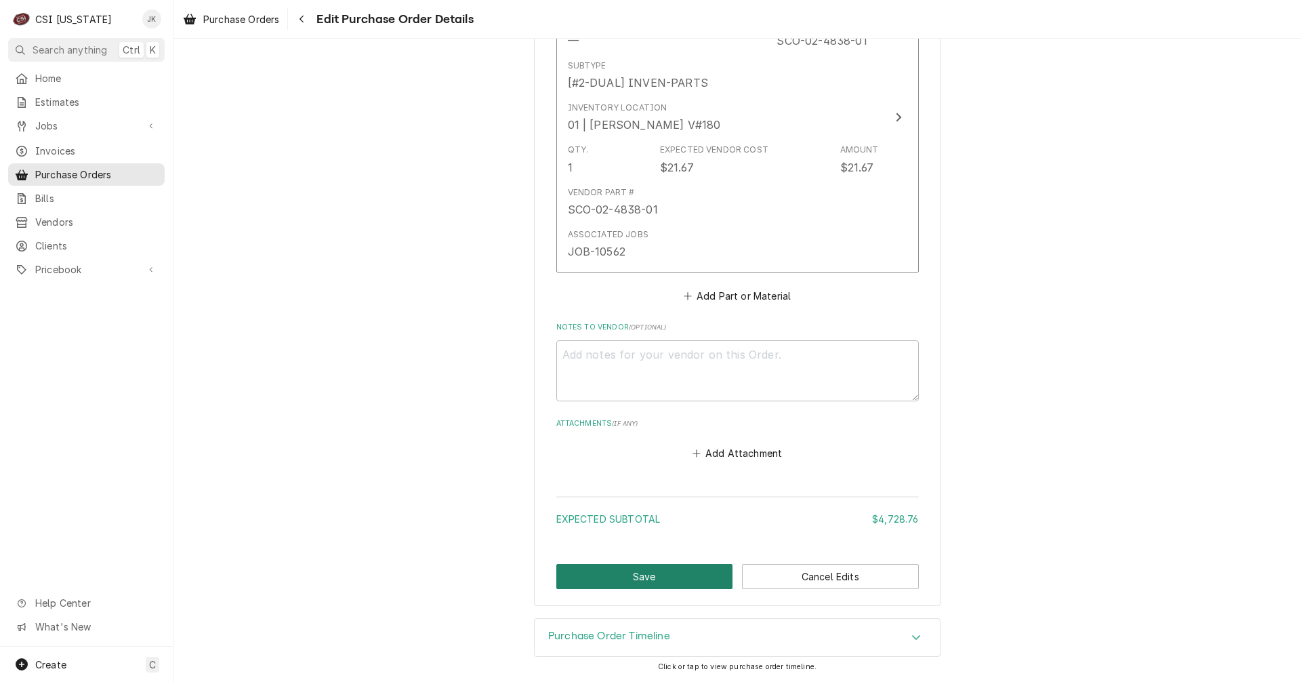
click at [640, 581] on button "Save" at bounding box center [644, 576] width 177 height 25
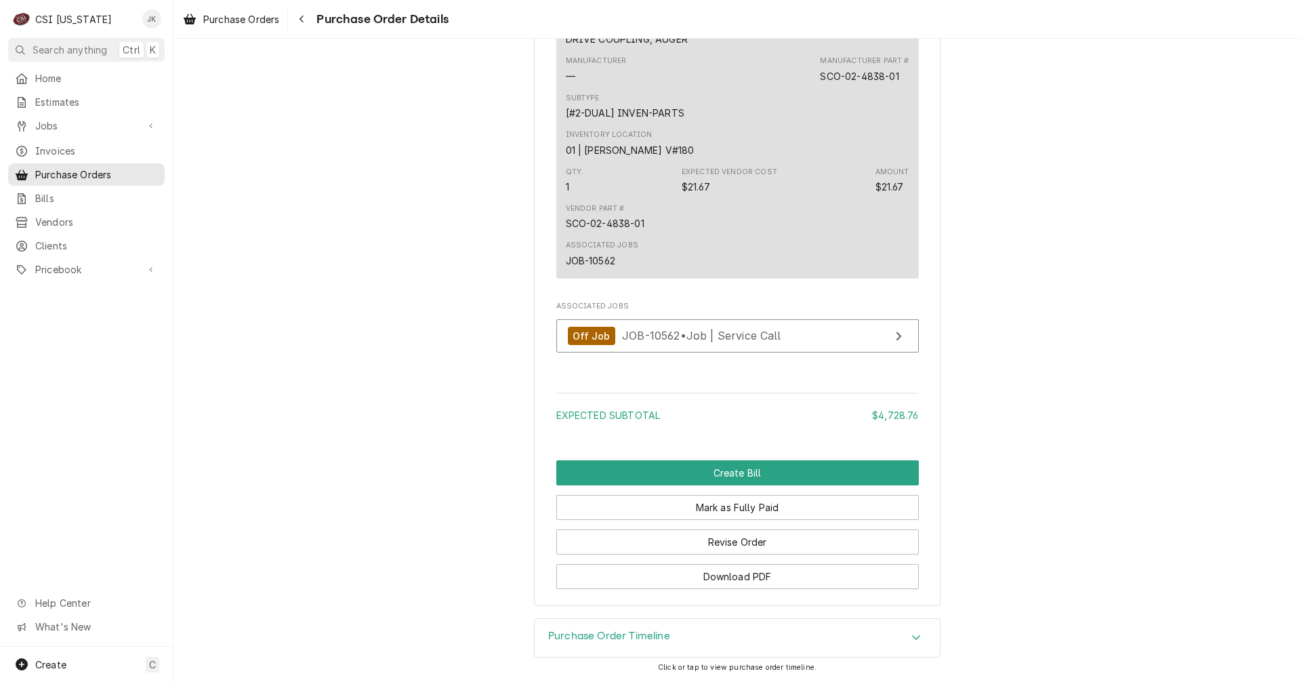
scroll to position [2901, 0]
click at [739, 338] on span "JOB-10562 • Job | Service Call" at bounding box center [701, 336] width 159 height 14
click at [669, 634] on div "Purchase Order Timeline" at bounding box center [737, 638] width 405 height 38
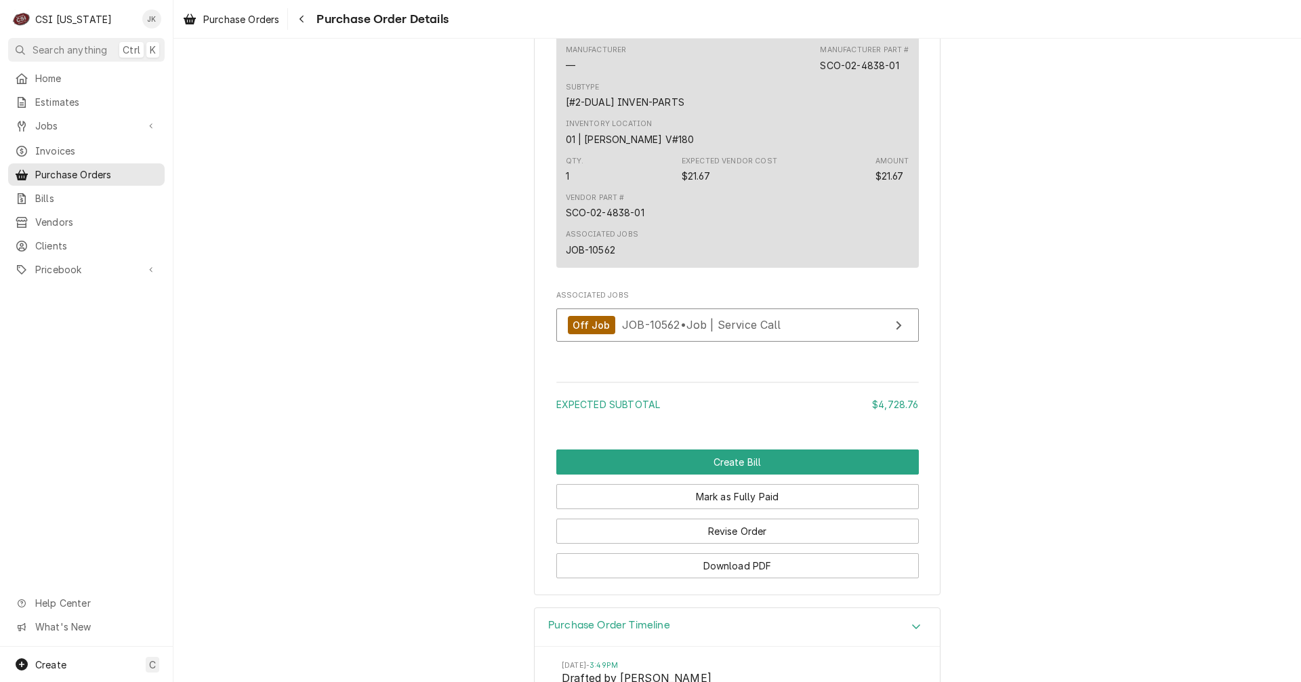
scroll to position [2913, 0]
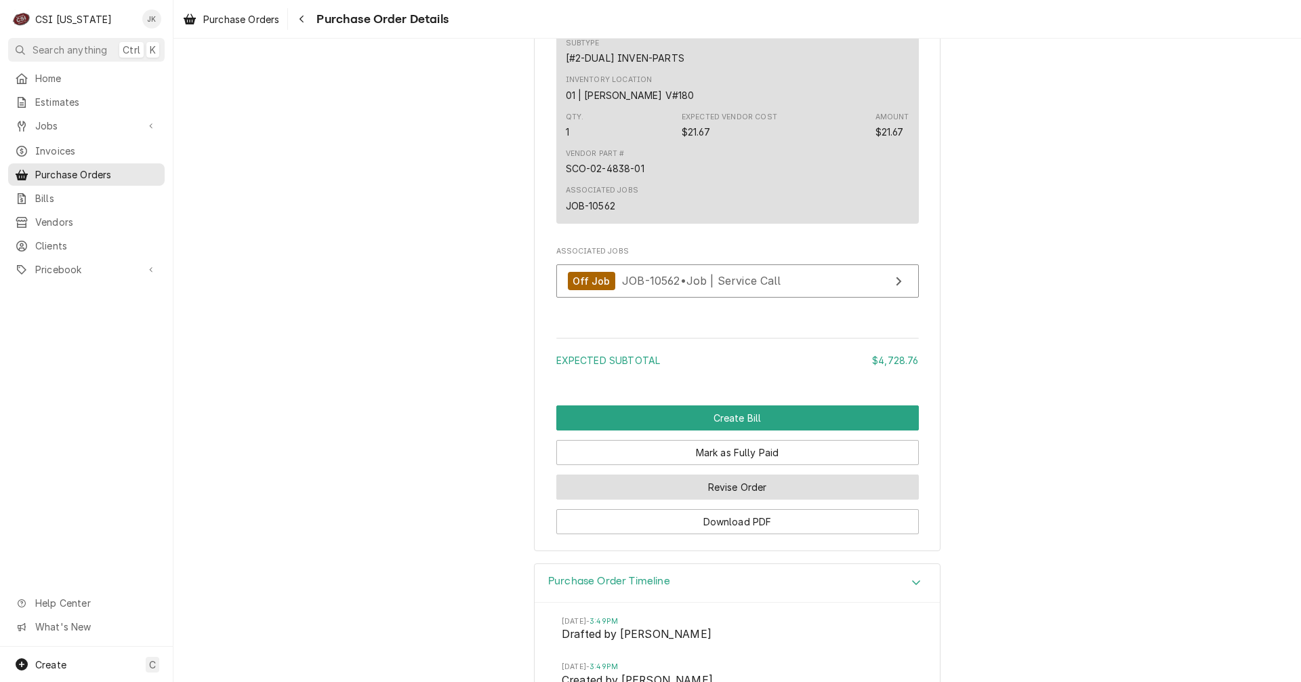
click at [761, 499] on button "Revise Order" at bounding box center [737, 486] width 362 height 25
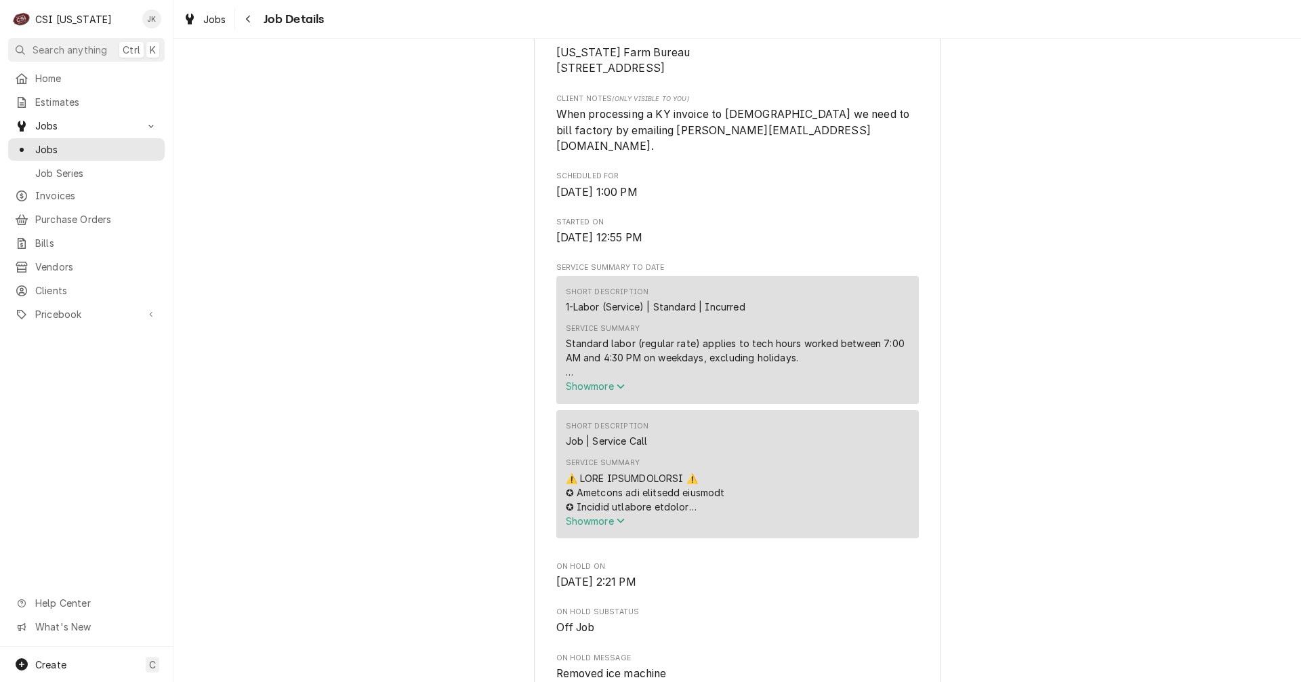
scroll to position [339, 0]
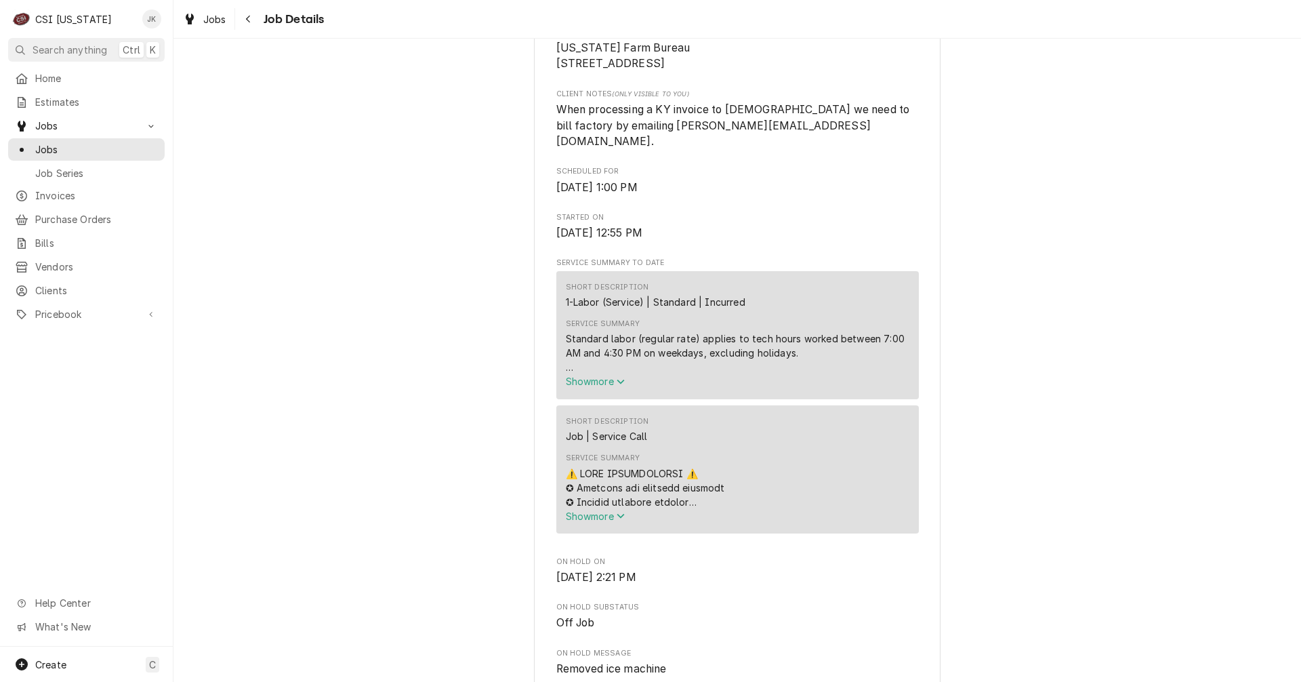
click at [680, 488] on div "Service Summary" at bounding box center [738, 487] width 344 height 43
click at [692, 462] on div "Service Summary Show more" at bounding box center [738, 488] width 344 height 70
click at [602, 518] on span "Show more" at bounding box center [596, 516] width 60 height 12
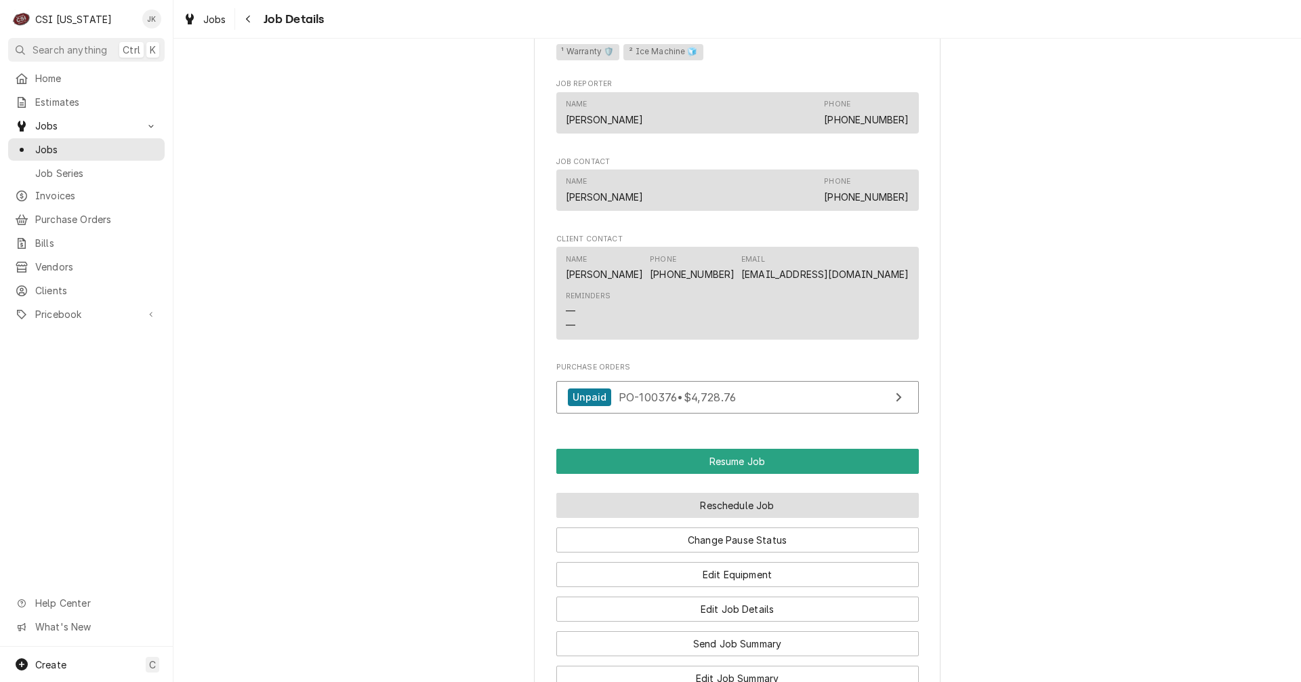
scroll to position [3049, 0]
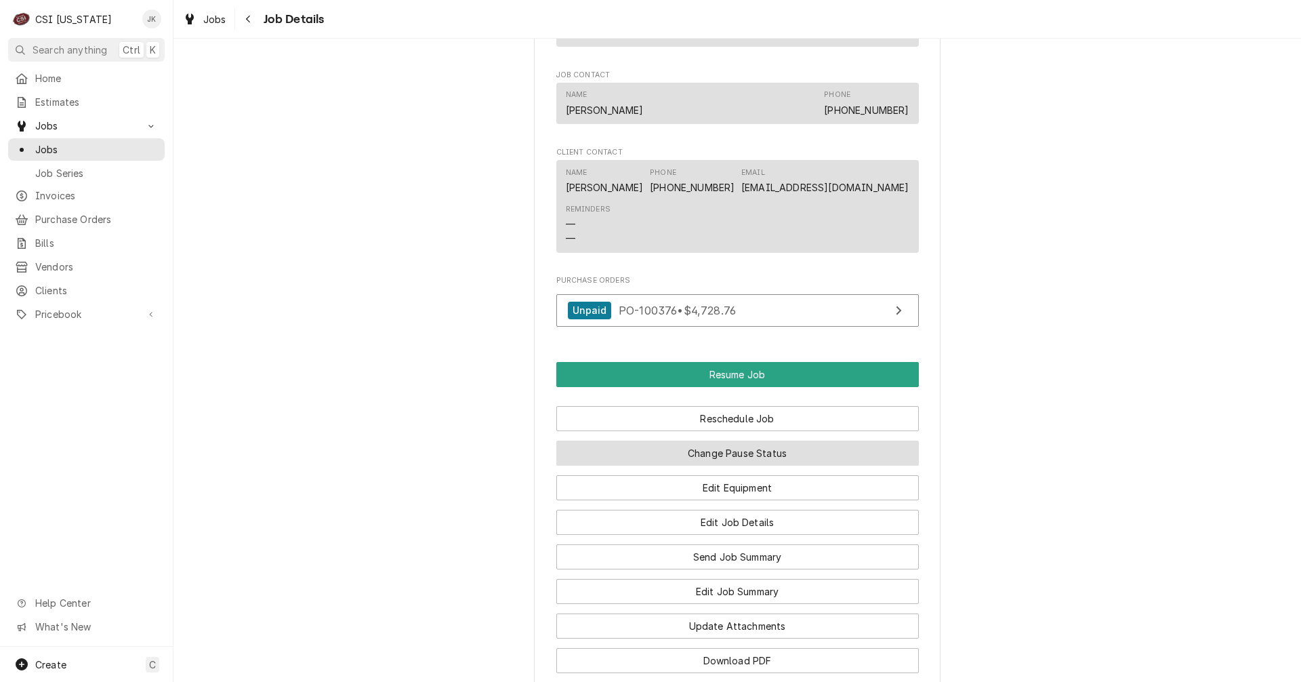
click at [727, 446] on button "Change Pause Status" at bounding box center [737, 452] width 362 height 25
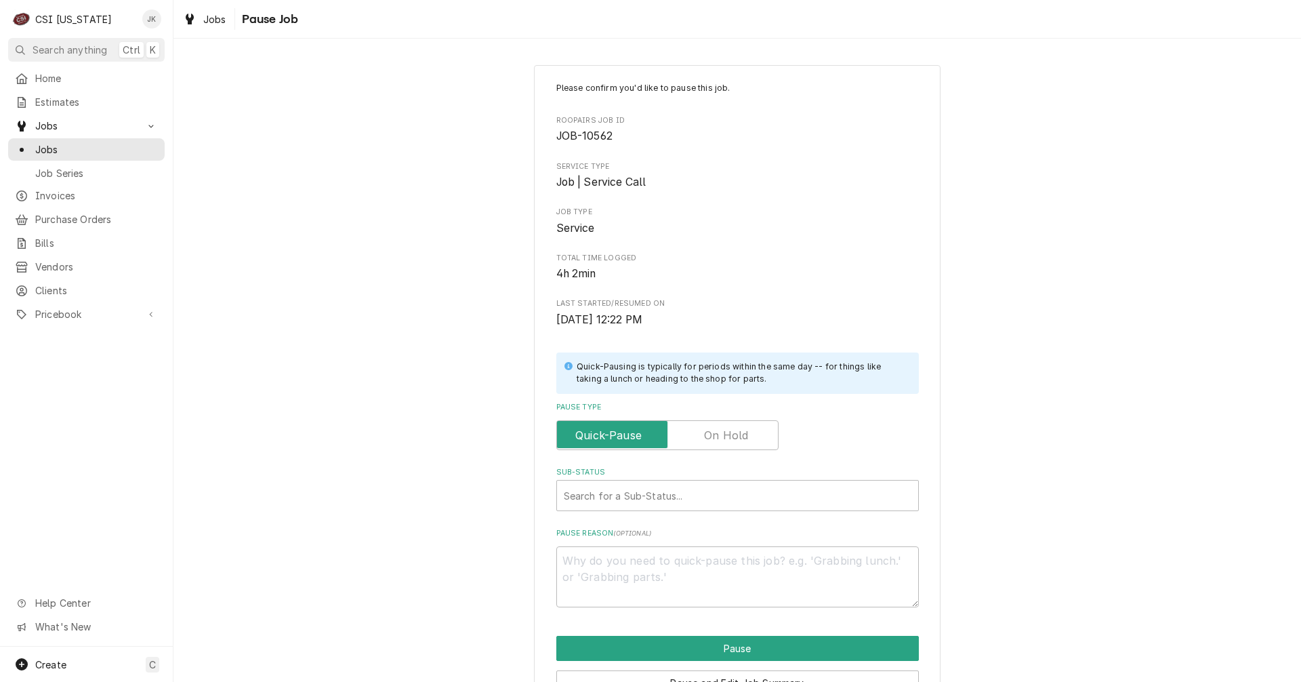
click at [705, 438] on label "Pause Type" at bounding box center [667, 435] width 222 height 30
click at [705, 438] on input "Pause Type" at bounding box center [667, 435] width 210 height 30
checkbox input "true"
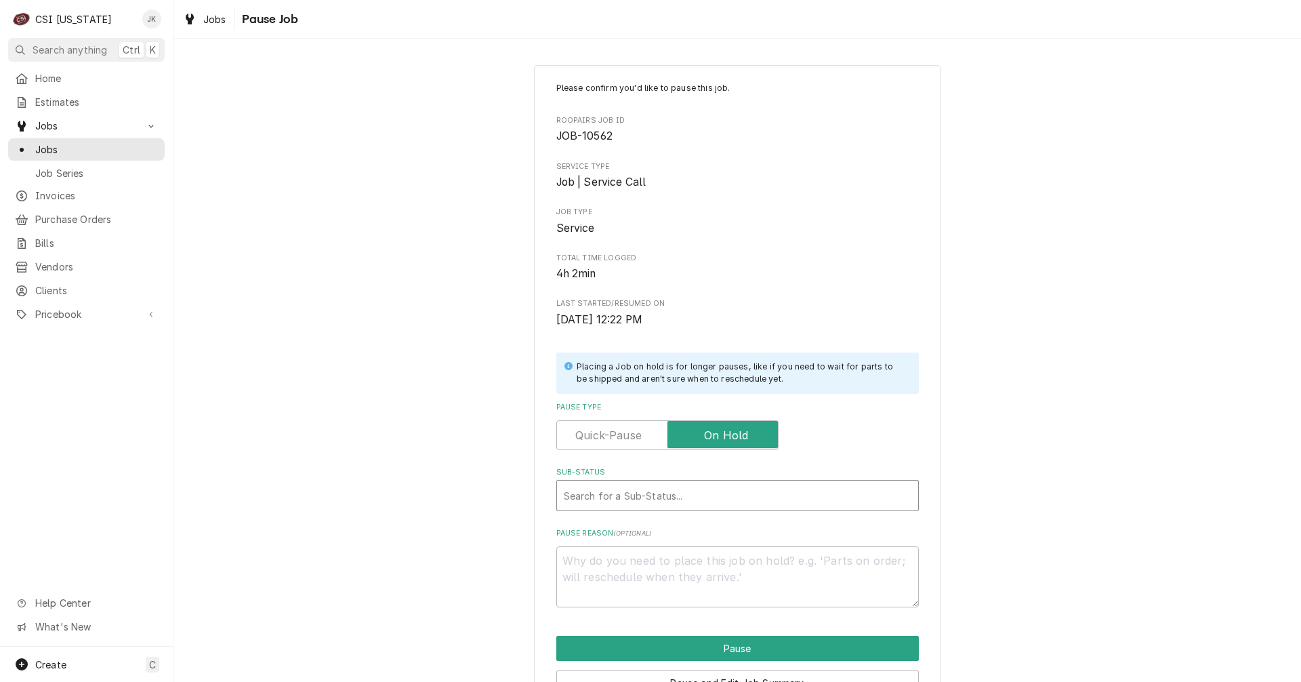
type textarea "x"
click at [650, 490] on div "Sub-Status" at bounding box center [738, 495] width 348 height 24
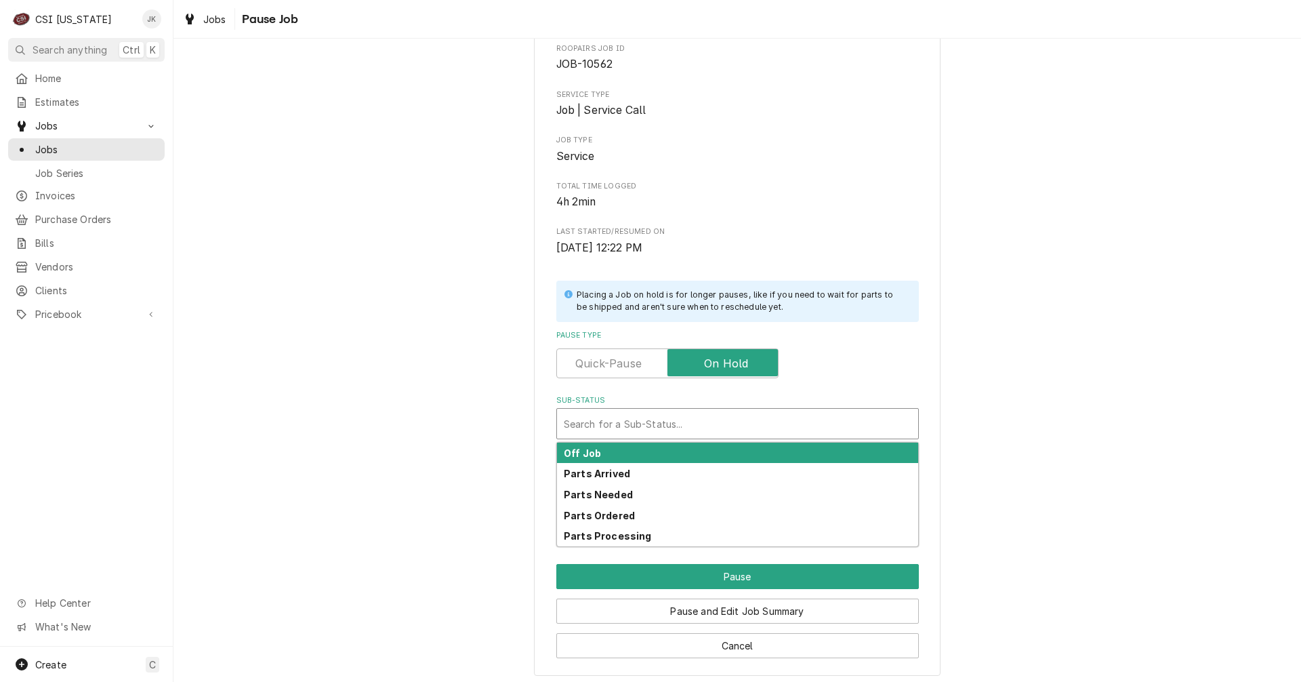
scroll to position [77, 0]
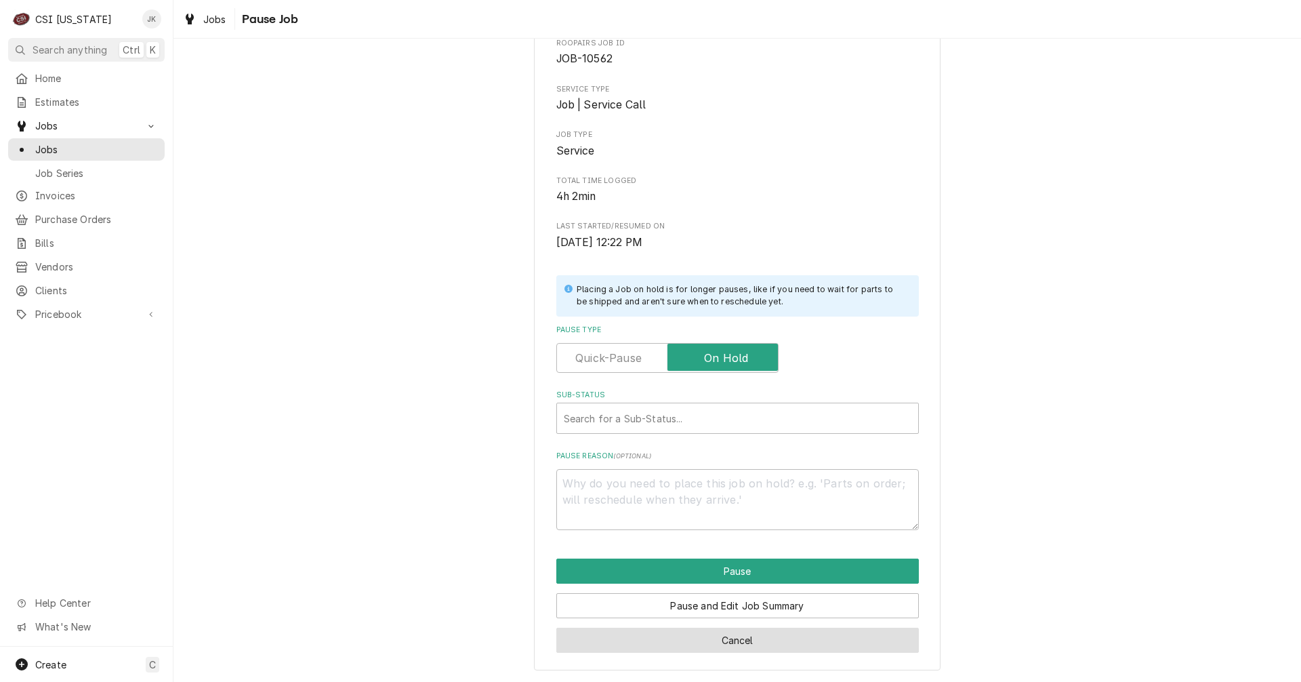
click at [707, 630] on button "Cancel" at bounding box center [737, 639] width 362 height 25
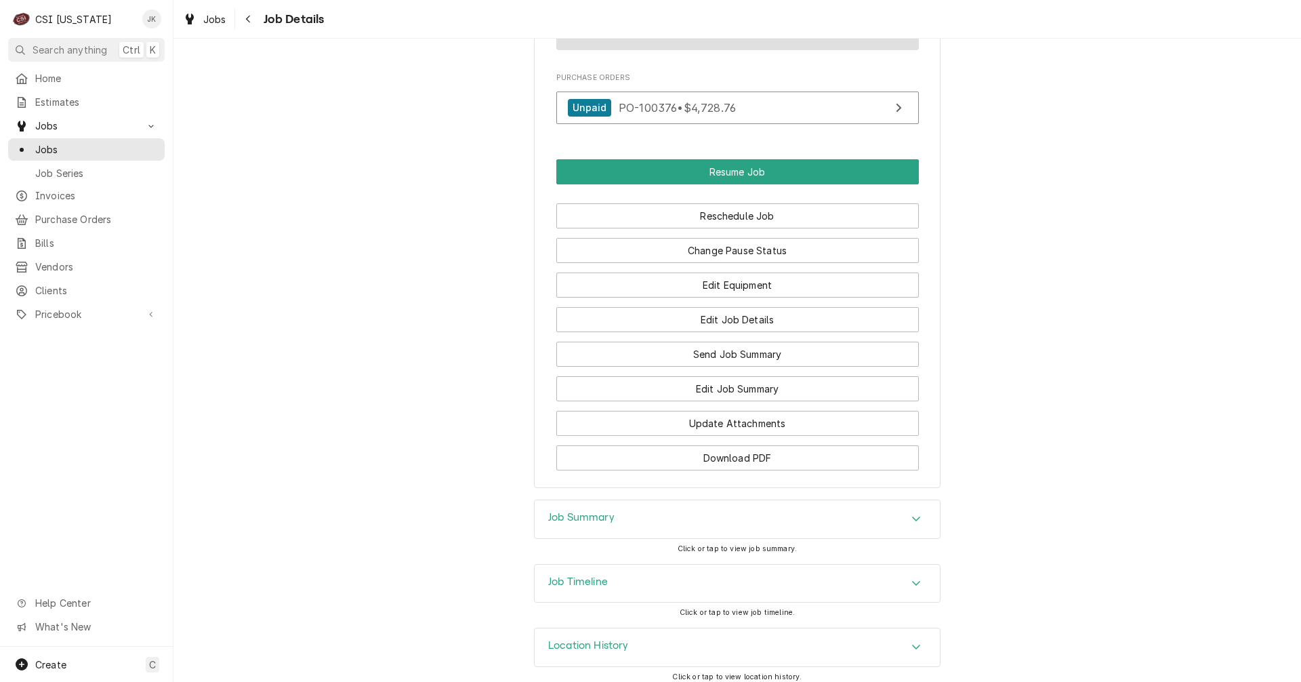
scroll to position [1465, 0]
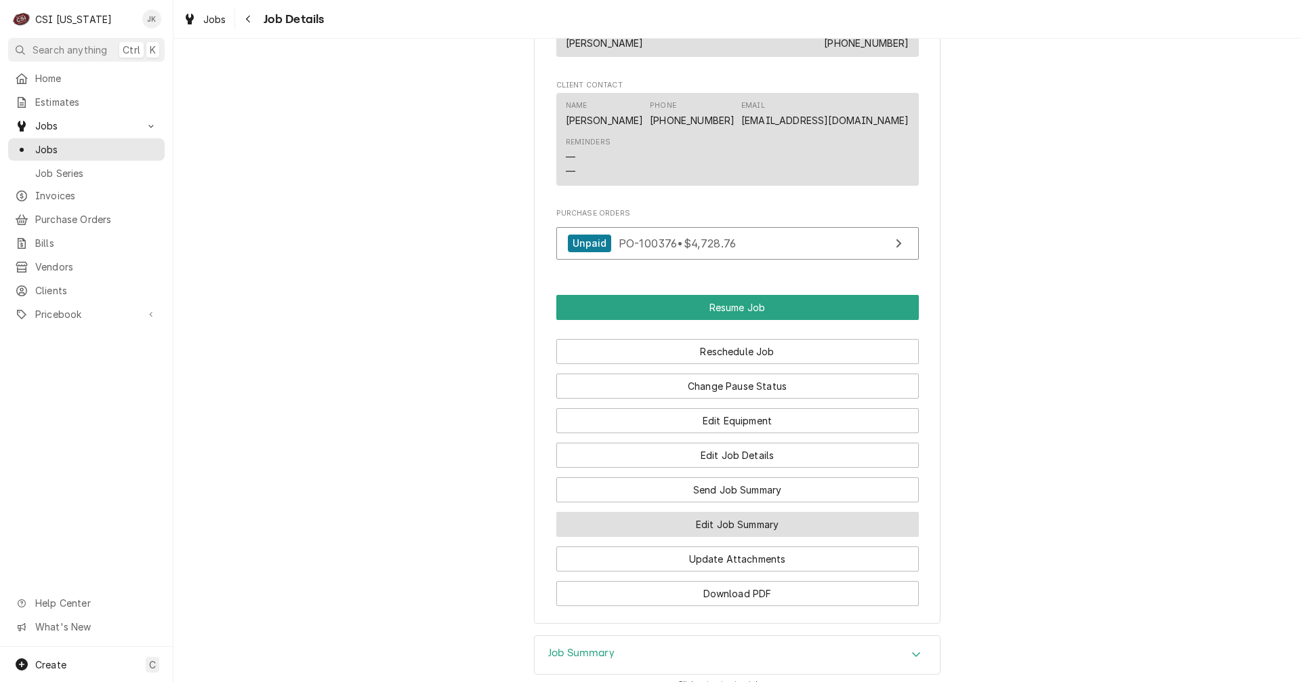
click at [699, 524] on button "Edit Job Summary" at bounding box center [737, 524] width 362 height 25
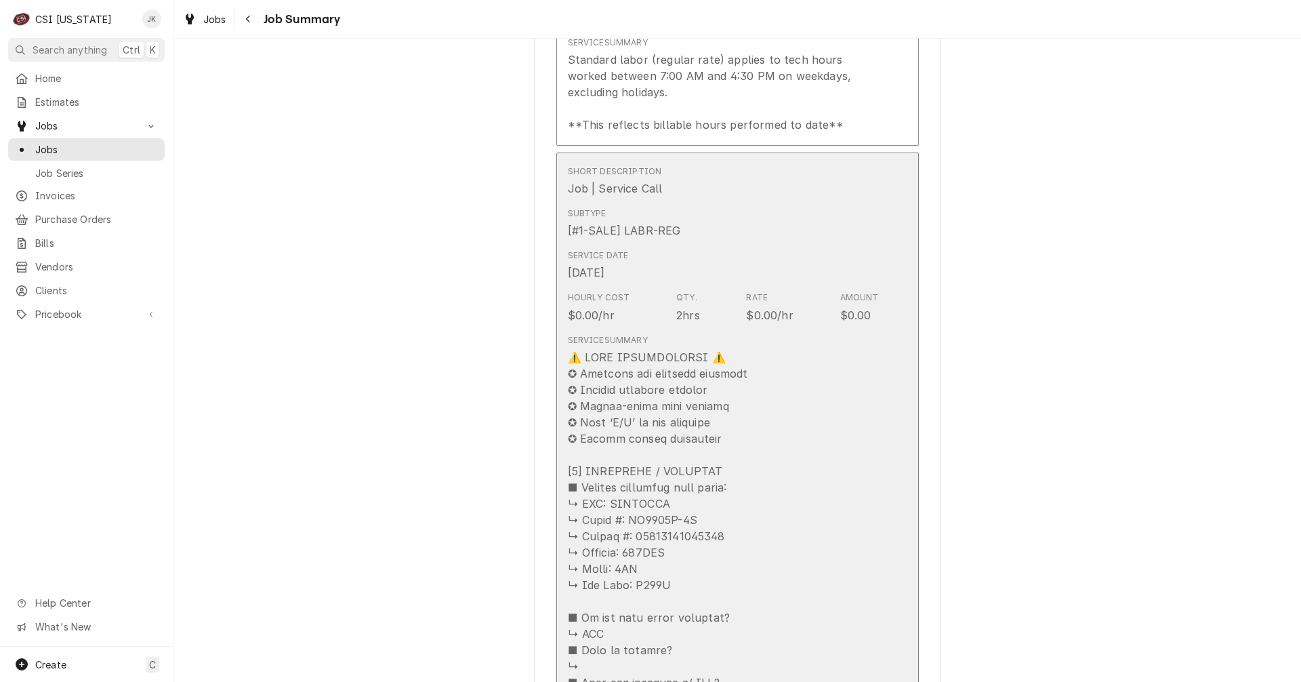
scroll to position [542, 0]
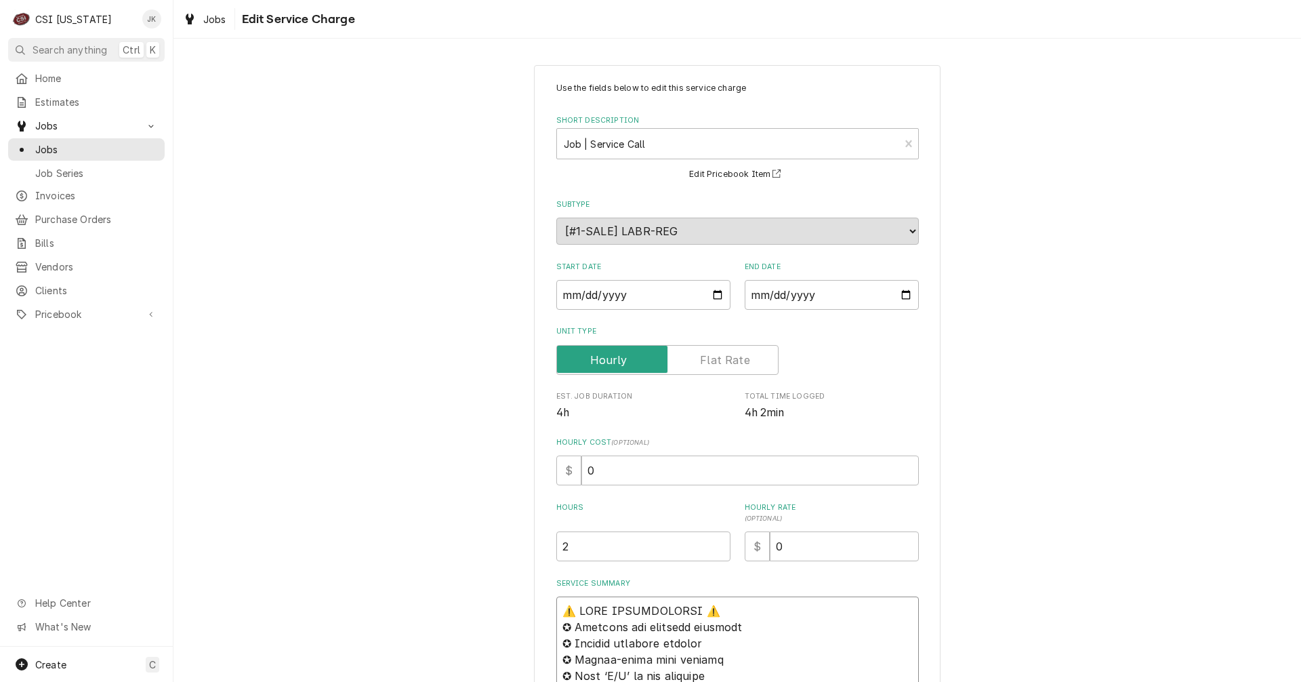
drag, startPoint x: 561, startPoint y: 607, endPoint x: 599, endPoint y: 547, distance: 71.2
type textarea "x"
type textarea "P⚠️ 𝗙𝗢𝗥𝗠 𝗜𝗡𝗦𝗧𝗥𝗨𝗖𝗧𝗜𝗢𝗡𝗦 ⚠️ ✪ 𝗖𝗼𝗺𝗽𝗹𝗲𝘁𝗲 𝗮𝗹𝗹 𝗿𝗲𝗹𝗲𝘃𝗮𝗻𝘁 𝘀𝗲𝗰𝘁𝗶𝗼𝗻𝘀 ✪ 𝗣𝗿𝗼𝘃𝗶𝗱𝗲 𝗱𝗲𝘁𝗮𝗶𝗹𝗲𝗱 𝗮𝗻…"
type textarea "x"
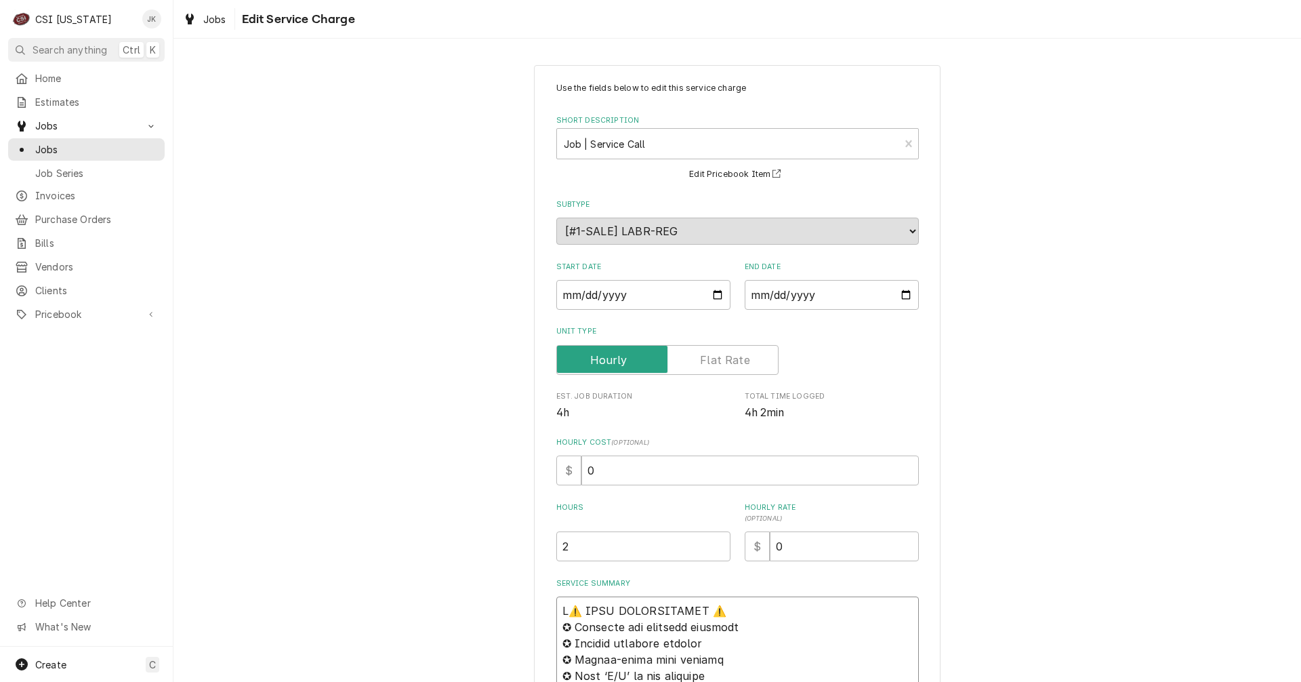
type textarea "Pa⚠️ 𝗙𝗢𝗥𝗠 𝗜𝗡𝗦𝗧𝗥𝗨𝗖𝗧𝗜𝗢𝗡𝗦 ⚠️ ✪ 𝗖𝗼𝗺𝗽𝗹𝗲𝘁𝗲 𝗮𝗹𝗹 𝗿𝗲𝗹𝗲𝘃𝗮𝗻𝘁 𝘀𝗲𝗰𝘁𝗶𝗼𝗻𝘀 ✪ 𝗣𝗿𝗼𝘃𝗶𝗱𝗲 𝗱𝗲𝘁𝗮𝗶𝗹𝗲𝗱 𝗮…"
type textarea "x"
type textarea "Par⚠️ 𝗙𝗢𝗥𝗠 𝗜𝗡𝗦𝗧𝗥𝗨𝗖𝗧𝗜𝗢𝗡𝗦 ⚠️ ✪ 𝗖𝗼𝗺𝗽𝗹𝗲𝘁𝗲 𝗮𝗹𝗹 𝗿𝗲𝗹𝗲𝘃𝗮𝗻𝘁 𝘀𝗲𝗰𝘁𝗶𝗼𝗻𝘀 ✪ 𝗣𝗿𝗼𝘃𝗶𝗱𝗲 𝗱𝗲𝘁𝗮𝗶𝗹𝗲𝗱 …"
type textarea "x"
type textarea "Part⚠️ 𝗙𝗢𝗥𝗠 𝗜𝗡𝗦𝗧𝗥𝗨𝗖𝗧𝗜𝗢𝗡𝗦 ⚠️ ✪ 𝗖𝗼𝗺𝗽𝗹𝗲𝘁𝗲 𝗮𝗹𝗹 𝗿𝗲𝗹𝗲𝘃𝗮𝗻𝘁 𝘀𝗲𝗰𝘁𝗶𝗼𝗻𝘀 ✪ 𝗣𝗿𝗼𝘃𝗶𝗱𝗲 𝗱𝗲𝘁𝗮𝗶𝗹𝗲𝗱…"
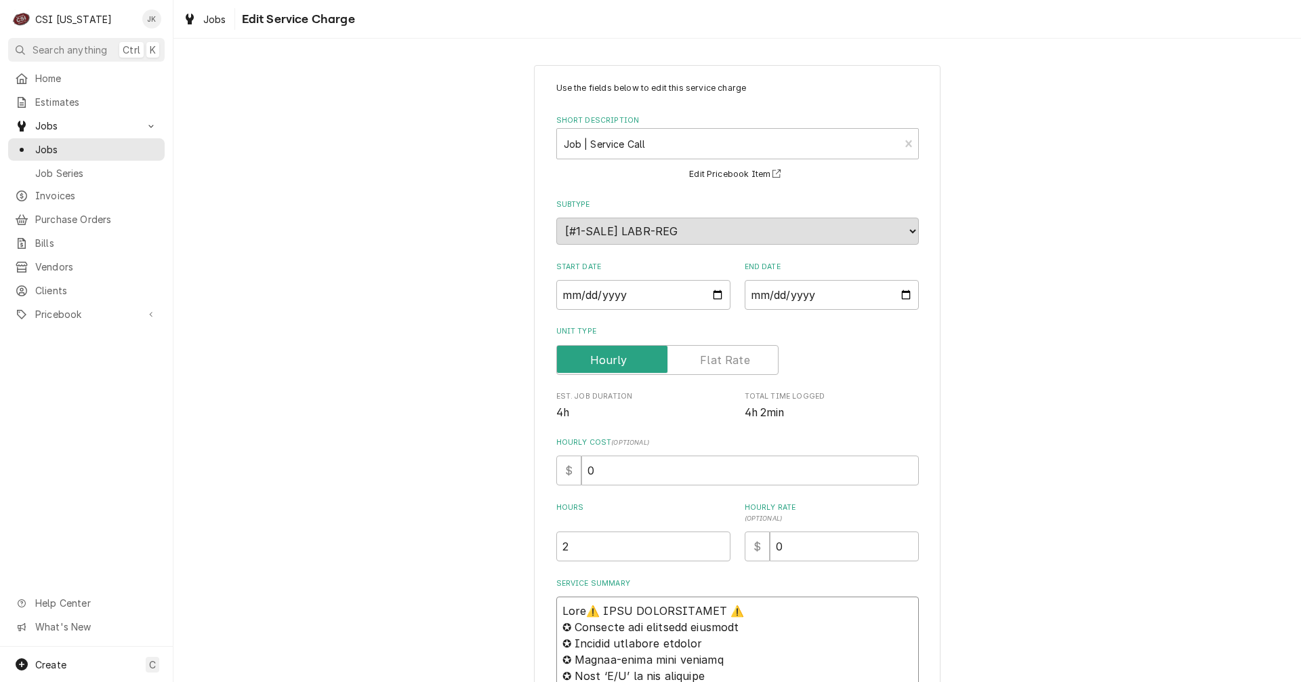
type textarea "x"
type textarea "Parti⚠️ 𝗙𝗢𝗥𝗠 𝗜𝗡𝗦𝗧𝗥𝗨𝗖𝗧𝗜𝗢𝗡𝗦 ⚠️ ✪ 𝗖𝗼𝗺𝗽𝗹𝗲𝘁𝗲 𝗮𝗹𝗹 𝗿𝗲𝗹𝗲𝘃𝗮𝗻𝘁 𝘀𝗲𝗰𝘁𝗶𝗼𝗻𝘀 ✪ 𝗣𝗿𝗼𝘃𝗶𝗱𝗲 𝗱𝗲𝘁𝗮𝗶𝗹𝗲…"
type textarea "x"
type textarea "Partia⚠️ 𝗙𝗢𝗥𝗠 𝗜𝗡𝗦𝗧𝗥𝗨𝗖𝗧𝗜𝗢𝗡𝗦 ⚠️ ✪ 𝗖𝗼𝗺𝗽𝗹𝗲𝘁𝗲 𝗮𝗹𝗹 𝗿𝗲𝗹𝗲𝘃𝗮𝗻𝘁 𝘀𝗲𝗰𝘁𝗶𝗼𝗻𝘀 ✪ 𝗣𝗿𝗼𝘃𝗶𝗱𝗲 𝗱𝗲𝘁𝗮𝗶𝗹…"
type textarea "x"
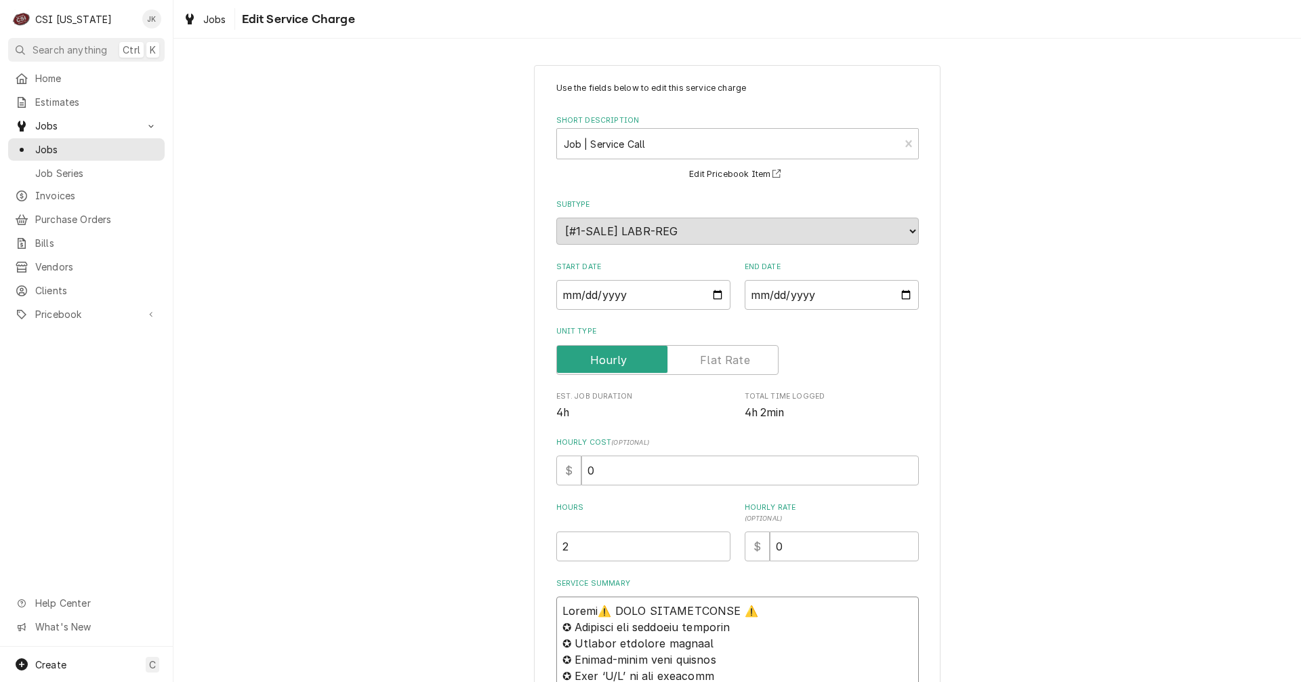
type textarea "Partial⚠️ 𝗙𝗢𝗥𝗠 𝗜𝗡𝗦𝗧𝗥𝗨𝗖𝗧𝗜𝗢𝗡𝗦 ⚠️ ✪ 𝗖𝗼𝗺𝗽𝗹𝗲𝘁𝗲 𝗮𝗹𝗹 𝗿𝗲𝗹𝗲𝘃𝗮𝗻𝘁 𝘀𝗲𝗰𝘁𝗶𝗼𝗻𝘀 ✪ 𝗣𝗿𝗼𝘃𝗶𝗱𝗲 𝗱𝗲𝘁𝗮𝗶…"
type textarea "x"
type textarea "Partial ⚠️ 𝗙𝗢𝗥𝗠 𝗜𝗡𝗦𝗧𝗥𝗨𝗖𝗧𝗜𝗢𝗡𝗦 ⚠️ ✪ 𝗖𝗼𝗺𝗽𝗹𝗲𝘁𝗲 𝗮𝗹𝗹 𝗿𝗲𝗹𝗲𝘃𝗮𝗻𝘁 𝘀𝗲𝗰𝘁𝗶𝗼𝗻𝘀 ✪ 𝗣𝗿𝗼𝘃𝗶𝗱𝗲 𝗱𝗲𝘁𝗮…"
type textarea "x"
type textarea "Partial O⚠️ 𝗙𝗢𝗥𝗠 𝗜𝗡𝗦𝗧𝗥𝗨𝗖𝗧𝗜𝗢𝗡𝗦 ⚠️ ✪ 𝗖𝗼𝗺𝗽𝗹𝗲𝘁𝗲 𝗮𝗹𝗹 𝗿𝗲𝗹𝗲𝘃𝗮𝗻𝘁 𝘀𝗲𝗰𝘁𝗶𝗼𝗻𝘀 ✪ 𝗣𝗿𝗼𝘃𝗶𝗱𝗲 𝗱𝗲𝘁…"
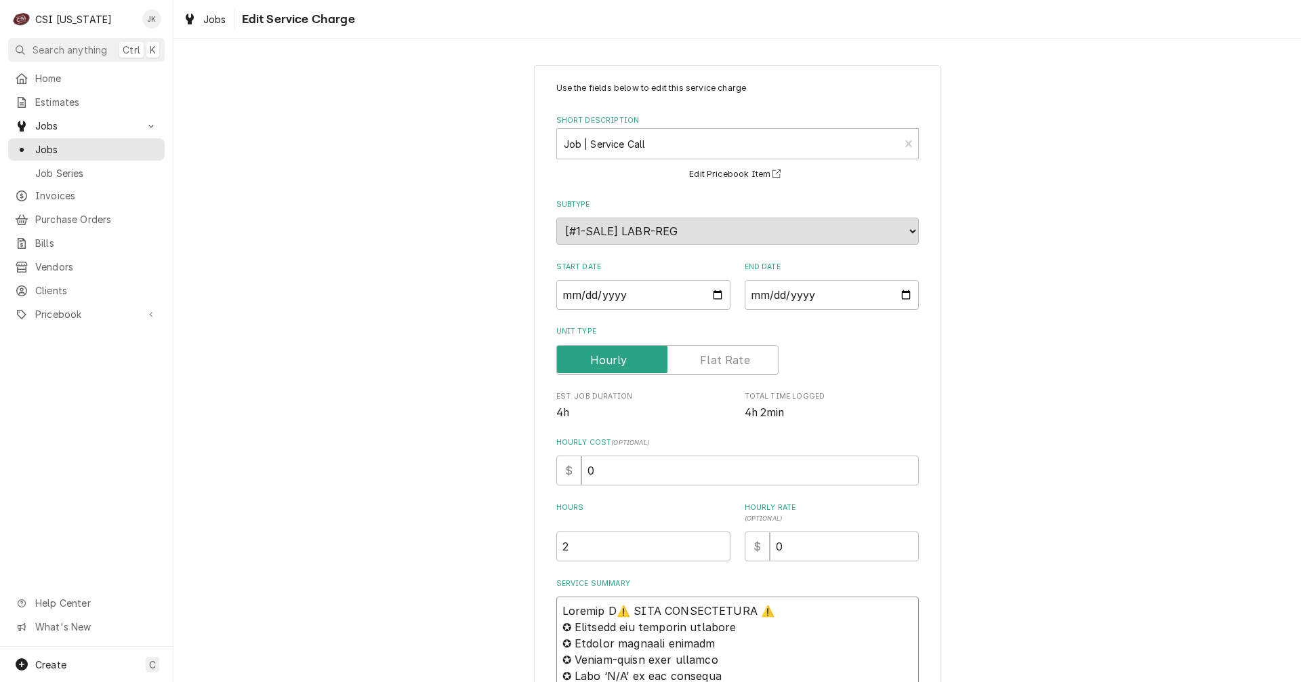
type textarea "x"
type textarea "Partial Or⚠️ 𝗙𝗢𝗥𝗠 𝗜𝗡𝗦𝗧𝗥𝗨𝗖𝗧𝗜𝗢𝗡𝗦 ⚠️ ✪ 𝗖𝗼𝗺𝗽𝗹𝗲𝘁𝗲 𝗮𝗹𝗹 𝗿𝗲𝗹𝗲𝘃𝗮𝗻𝘁 𝘀𝗲𝗰𝘁𝗶𝗼𝗻𝘀 ✪ 𝗣𝗿𝗼𝘃𝗶𝗱𝗲 𝗱𝗲…"
type textarea "x"
type textarea "Partial Ord⚠️ 𝗙𝗢𝗥𝗠 𝗜𝗡𝗦𝗧𝗥𝗨𝗖𝗧𝗜𝗢𝗡𝗦 ⚠️ ✪ 𝗖𝗼𝗺𝗽𝗹𝗲𝘁𝗲 𝗮𝗹𝗹 𝗿𝗲𝗹𝗲𝘃𝗮𝗻𝘁 𝘀𝗲𝗰𝘁𝗶𝗼𝗻𝘀 ✪ 𝗣𝗿𝗼𝘃𝗶𝗱𝗲 𝗱…"
type textarea "x"
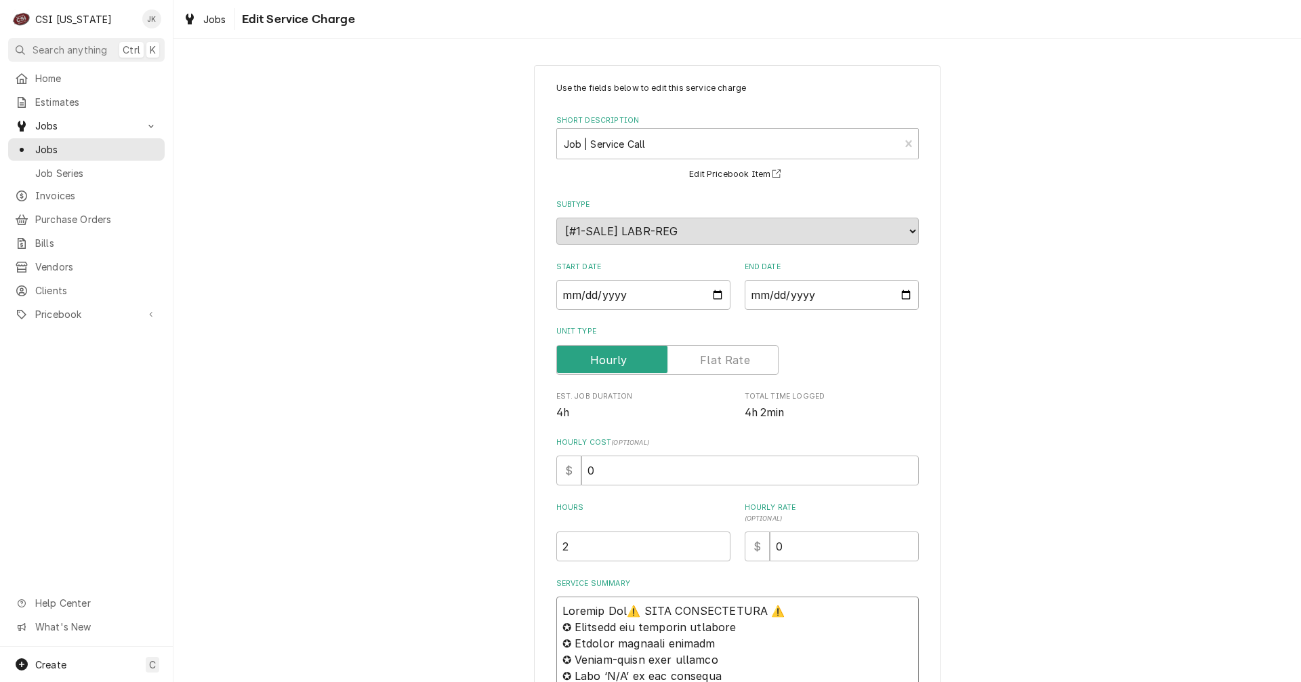
type textarea "Partial Orde⚠️ 𝗙𝗢𝗥𝗠 𝗜𝗡𝗦𝗧𝗥𝗨𝗖𝗧𝗜𝗢𝗡𝗦 ⚠️ ✪ 𝗖𝗼𝗺𝗽𝗹𝗲𝘁𝗲 𝗮𝗹𝗹 𝗿𝗲𝗹𝗲𝘃𝗮𝗻𝘁 𝘀𝗲𝗰𝘁𝗶𝗼𝗻𝘀 ✪ 𝗣𝗿𝗼𝘃𝗶𝗱𝗲 …"
type textarea "x"
type textarea "Partial Order⚠️ 𝗙𝗢𝗥𝗠 𝗜𝗡𝗦𝗧𝗥𝗨𝗖𝗧𝗜𝗢𝗡𝗦 ⚠️ ✪ 𝗖𝗼𝗺𝗽𝗹𝗲𝘁𝗲 𝗮𝗹𝗹 𝗿𝗲𝗹𝗲𝘃𝗮𝗻𝘁 𝘀𝗲𝗰𝘁𝗶𝗼𝗻𝘀 ✪ 𝗣𝗿𝗼𝘃𝗶𝗱𝗲…"
type textarea "x"
type textarea "Partial Order ⚠️ 𝗙𝗢𝗥𝗠 𝗜𝗡𝗦𝗧𝗥𝗨𝗖𝗧𝗜𝗢𝗡𝗦 ⚠️ ✪ 𝗖𝗼𝗺𝗽𝗹𝗲𝘁𝗲 𝗮𝗹𝗹 𝗿𝗲𝗹𝗲𝘃𝗮𝗻𝘁 𝘀𝗲𝗰𝘁𝗶𝗼𝗻𝘀 ✪ 𝗣𝗿𝗼𝘃𝗶𝗱…"
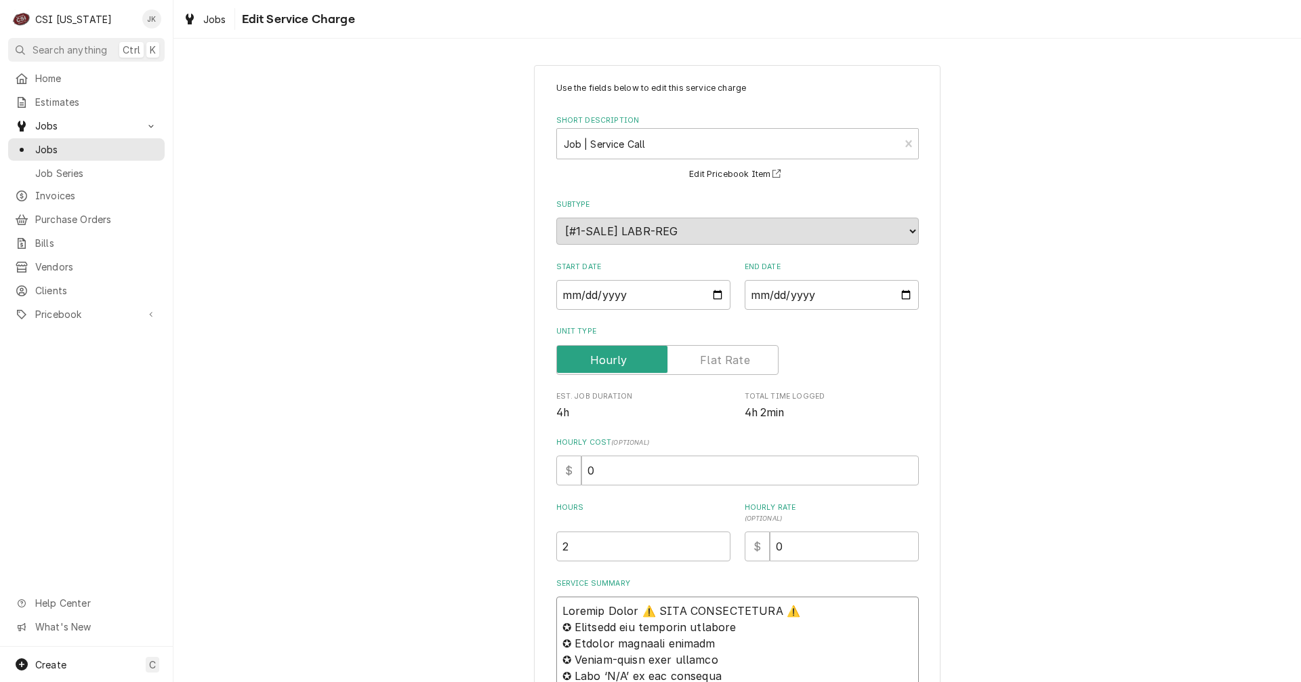
type textarea "x"
type textarea "Partial Order⚠️ 𝗙𝗢𝗥𝗠 𝗜𝗡𝗦𝗧𝗥𝗨𝗖𝗧𝗜𝗢𝗡𝗦 ⚠️ ✪ 𝗖𝗼𝗺𝗽𝗹𝗲𝘁𝗲 𝗮𝗹𝗹 𝗿𝗲𝗹𝗲𝘃𝗮𝗻𝘁 𝘀𝗲𝗰𝘁𝗶𝗼𝗻𝘀 ✪ 𝗣𝗿𝗼𝘃𝗶𝗱𝗲…"
type textarea "x"
type textarea "Partial Orde⚠️ 𝗙𝗢𝗥𝗠 𝗜𝗡𝗦𝗧𝗥𝗨𝗖𝗧𝗜𝗢𝗡𝗦 ⚠️ ✪ 𝗖𝗼𝗺𝗽𝗹𝗲𝘁𝗲 𝗮𝗹𝗹 𝗿𝗲𝗹𝗲𝘃𝗮𝗻𝘁 𝘀𝗲𝗰𝘁𝗶𝗼𝗻𝘀 ✪ 𝗣𝗿𝗼𝘃𝗶𝗱𝗲 …"
type textarea "x"
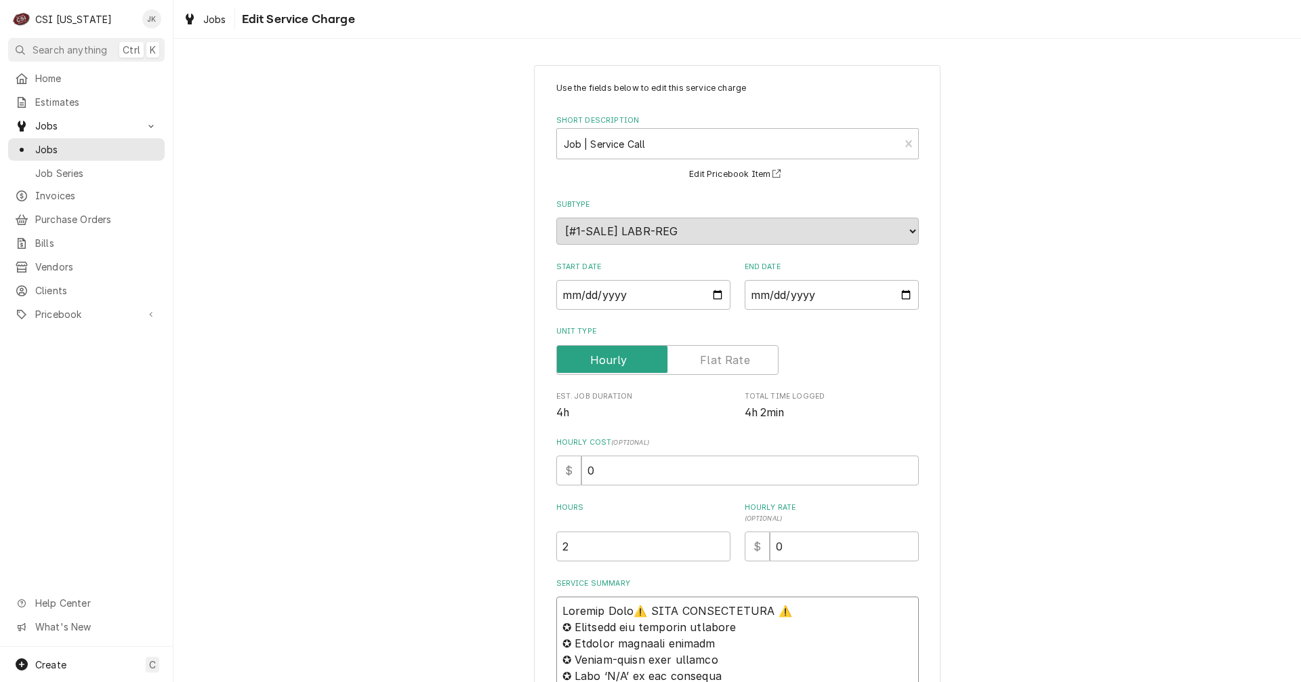
type textarea "Partial Ord⚠️ 𝗙𝗢𝗥𝗠 𝗜𝗡𝗦𝗧𝗥𝗨𝗖𝗧𝗜𝗢𝗡𝗦 ⚠️ ✪ 𝗖𝗼𝗺𝗽𝗹𝗲𝘁𝗲 𝗮𝗹𝗹 𝗿𝗲𝗹𝗲𝘃𝗮𝗻𝘁 𝘀𝗲𝗰𝘁𝗶𝗼𝗻𝘀 ✪ 𝗣𝗿𝗼𝘃𝗶𝗱𝗲 𝗱…"
type textarea "x"
type textarea "Partial Or⚠️ 𝗙𝗢𝗥𝗠 𝗜𝗡𝗦𝗧𝗥𝗨𝗖𝗧𝗜𝗢𝗡𝗦 ⚠️ ✪ 𝗖𝗼𝗺𝗽𝗹𝗲𝘁𝗲 𝗮𝗹𝗹 𝗿𝗲𝗹𝗲𝘃𝗮𝗻𝘁 𝘀𝗲𝗰𝘁𝗶𝗼𝗻𝘀 ✪ 𝗣𝗿𝗼𝘃𝗶𝗱𝗲 𝗱𝗲…"
type textarea "x"
type textarea "Partial O⚠️ 𝗙𝗢𝗥𝗠 𝗜𝗡𝗦𝗧𝗥𝗨𝗖𝗧𝗜𝗢𝗡𝗦 ⚠️ ✪ 𝗖𝗼𝗺𝗽𝗹𝗲𝘁𝗲 𝗮𝗹𝗹 𝗿𝗲𝗹𝗲𝘃𝗮𝗻𝘁 𝘀𝗲𝗰𝘁𝗶𝗼𝗻𝘀 ✪ 𝗣𝗿𝗼𝘃𝗶𝗱𝗲 𝗱𝗲𝘁…"
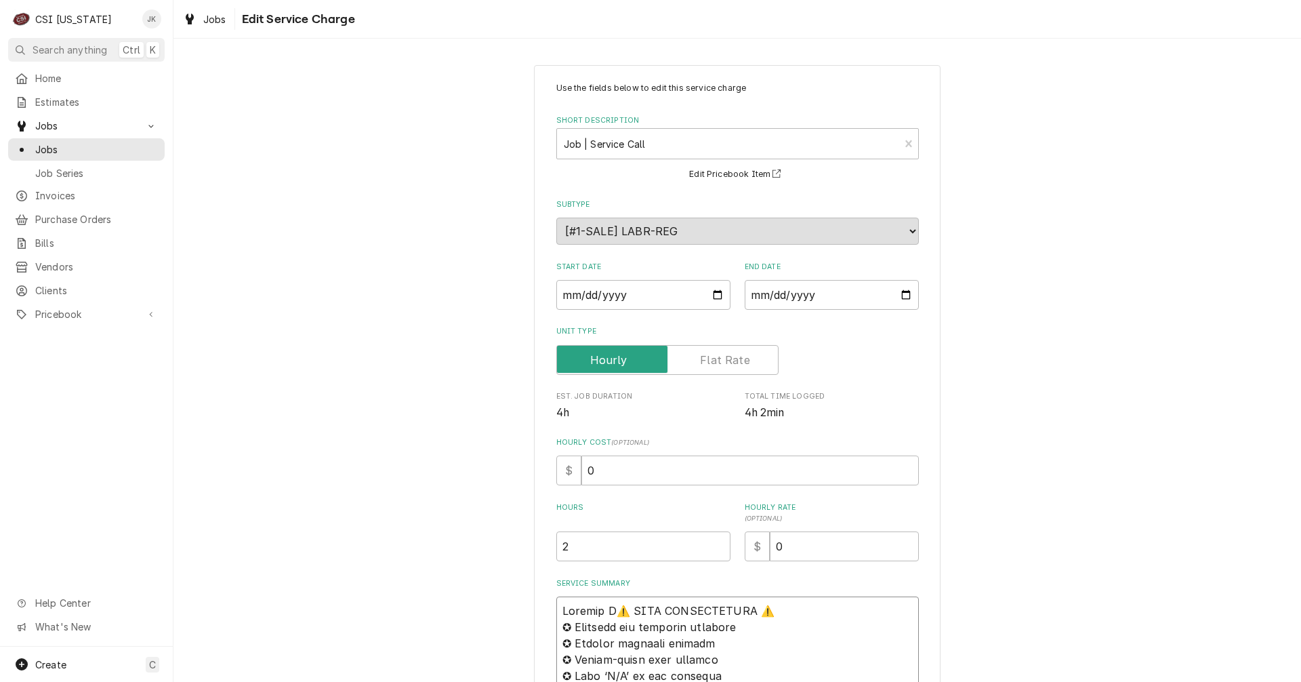
type textarea "x"
type textarea "Partial o⚠️ 𝗙𝗢𝗥𝗠 𝗜𝗡𝗦𝗧𝗥𝗨𝗖𝗧𝗜𝗢𝗡𝗦 ⚠️ ✪ 𝗖𝗼𝗺𝗽𝗹𝗲𝘁𝗲 𝗮𝗹𝗹 𝗿𝗲𝗹𝗲𝘃𝗮𝗻𝘁 𝘀𝗲𝗰𝘁𝗶𝗼𝗻𝘀 ✪ 𝗣𝗿𝗼𝘃𝗶𝗱𝗲 𝗱𝗲𝘁…"
type textarea "x"
type textarea "Partial or⚠️ 𝗙𝗢𝗥𝗠 𝗜𝗡𝗦𝗧𝗥𝗨𝗖𝗧𝗜𝗢𝗡𝗦 ⚠️ ✪ 𝗖𝗼𝗺𝗽𝗹𝗲𝘁𝗲 𝗮𝗹𝗹 𝗿𝗲𝗹𝗲𝘃𝗮𝗻𝘁 𝘀𝗲𝗰𝘁𝗶𝗼𝗻𝘀 ✪ 𝗣𝗿𝗼𝘃𝗶𝗱𝗲 𝗱𝗲…"
type textarea "x"
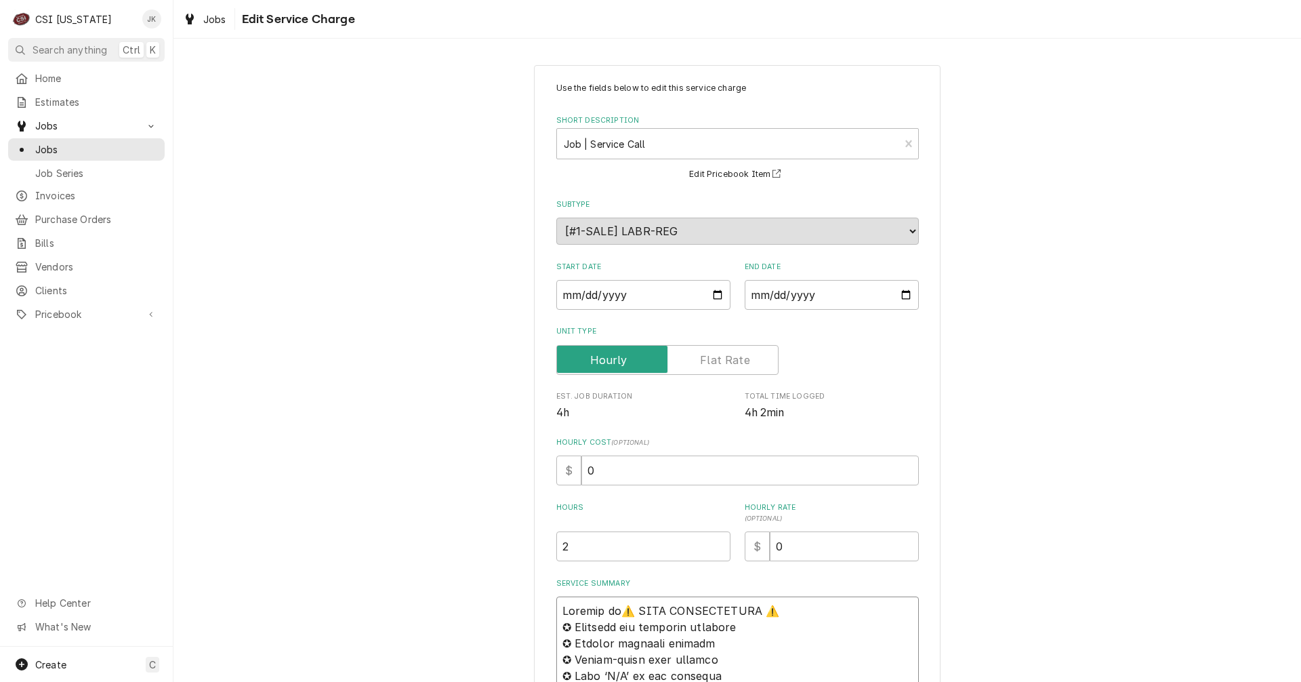
type textarea "Partial ord⚠️ 𝗙𝗢𝗥𝗠 𝗜𝗡𝗦𝗧𝗥𝗨𝗖𝗧𝗜𝗢𝗡𝗦 ⚠️ ✪ 𝗖𝗼𝗺𝗽𝗹𝗲𝘁𝗲 𝗮𝗹𝗹 𝗿𝗲𝗹𝗲𝘃𝗮𝗻𝘁 𝘀𝗲𝗰𝘁𝗶𝗼𝗻𝘀 ✪ 𝗣𝗿𝗼𝘃𝗶𝗱𝗲 𝗱…"
type textarea "x"
type textarea "Partial orde⚠️ 𝗙𝗢𝗥𝗠 𝗜𝗡𝗦𝗧𝗥𝗨𝗖𝗧𝗜𝗢𝗡𝗦 ⚠️ ✪ 𝗖𝗼𝗺𝗽𝗹𝗲𝘁𝗲 𝗮𝗹𝗹 𝗿𝗲𝗹𝗲𝘃𝗮𝗻𝘁 𝘀𝗲𝗰𝘁𝗶𝗼𝗻𝘀 ✪ 𝗣𝗿𝗼𝘃𝗶𝗱𝗲 …"
type textarea "x"
type textarea "Partial order⚠️ 𝗙𝗢𝗥𝗠 𝗜𝗡𝗦𝗧𝗥𝗨𝗖𝗧𝗜𝗢𝗡𝗦 ⚠️ ✪ 𝗖𝗼𝗺𝗽𝗹𝗲𝘁𝗲 𝗮𝗹𝗹 𝗿𝗲𝗹𝗲𝘃𝗮𝗻𝘁 𝘀𝗲𝗰𝘁𝗶𝗼𝗻𝘀 ✪ 𝗣𝗿𝗼𝘃𝗶𝗱𝗲…"
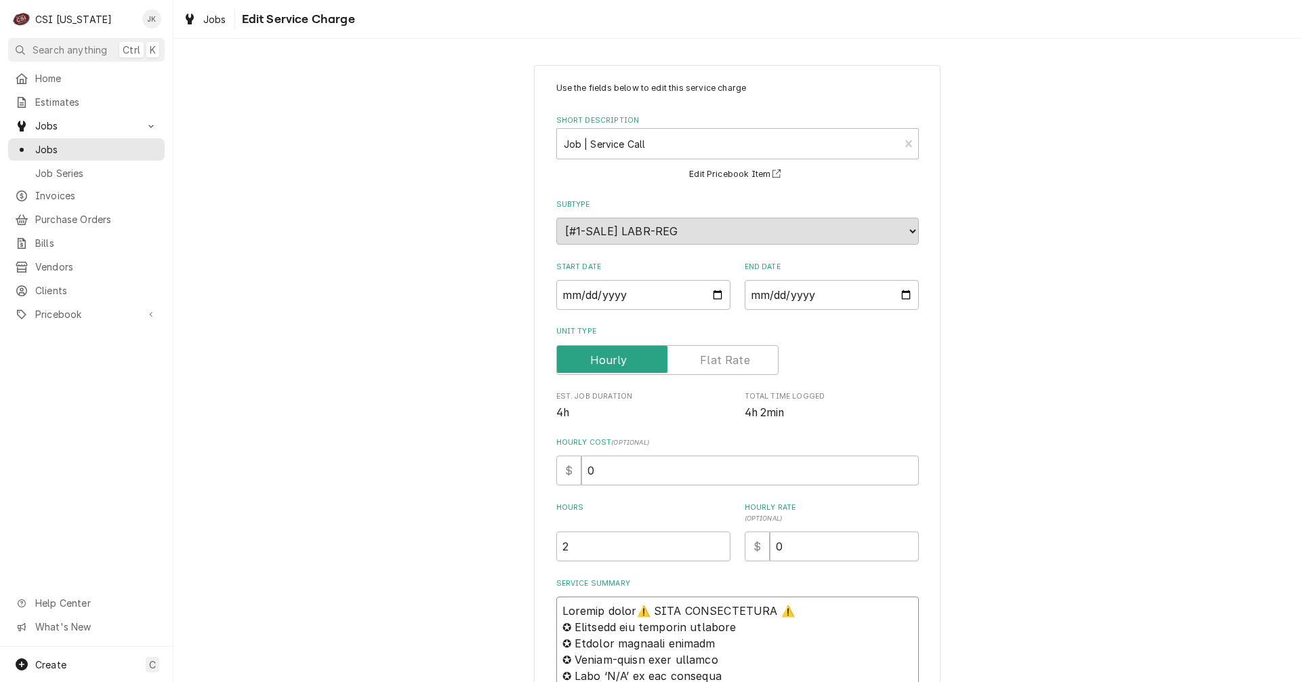
type textarea "x"
type textarea "Partial order ⚠️ 𝗙𝗢𝗥𝗠 𝗜𝗡𝗦𝗧𝗥𝗨𝗖𝗧𝗜𝗢𝗡𝗦 ⚠️ ✪ 𝗖𝗼𝗺𝗽𝗹𝗲𝘁𝗲 𝗮𝗹𝗹 𝗿𝗲𝗹𝗲𝘃𝗮𝗻𝘁 𝘀𝗲𝗰𝘁𝗶𝗼𝗻𝘀 ✪ 𝗣𝗿𝗼𝘃𝗶𝗱…"
type textarea "x"
type textarea "Partial order a⚠️ 𝗙𝗢𝗥𝗠 𝗜𝗡𝗦𝗧𝗥𝗨𝗖𝗧𝗜𝗢𝗡𝗦 ⚠️ ✪ 𝗖𝗼𝗺𝗽𝗹𝗲𝘁𝗲 𝗮𝗹𝗹 𝗿𝗲𝗹𝗲𝘃𝗮𝗻𝘁 𝘀𝗲𝗰𝘁𝗶𝗼𝗻𝘀 ✪ 𝗣𝗿𝗼𝘃𝗶…"
type textarea "x"
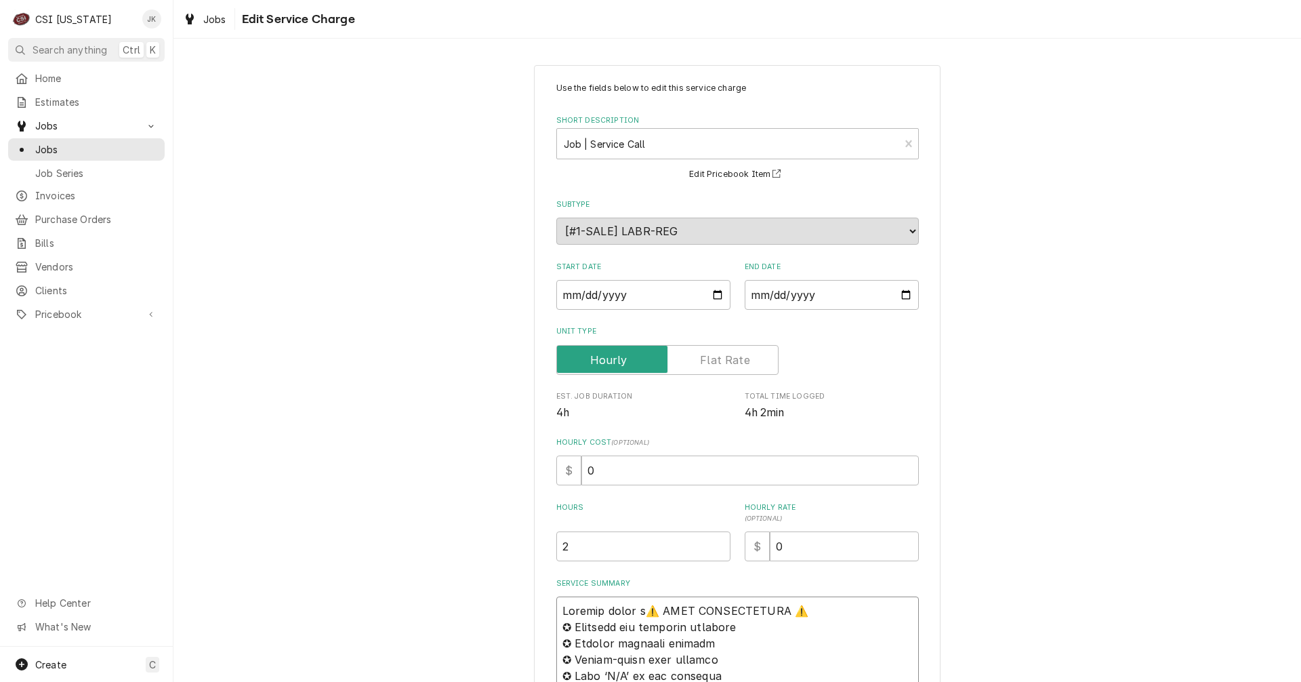
type textarea "Partial order ar⚠️ 𝗙𝗢𝗥𝗠 𝗜𝗡𝗦𝗧𝗥𝗨𝗖𝗧𝗜𝗢𝗡𝗦 ⚠️ ✪ 𝗖𝗼𝗺𝗽𝗹𝗲𝘁𝗲 𝗮𝗹𝗹 𝗿𝗲𝗹𝗲𝘃𝗮𝗻𝘁 𝘀𝗲𝗰𝘁𝗶𝗼𝗻𝘀 ✪ 𝗣𝗿𝗼𝘃…"
type textarea "x"
type textarea "Partial order arr⚠️ 𝗙𝗢𝗥𝗠 𝗜𝗡𝗦𝗧𝗥𝗨𝗖𝗧𝗜𝗢𝗡𝗦 ⚠️ ✪ 𝗖𝗼𝗺𝗽𝗹𝗲𝘁𝗲 𝗮𝗹𝗹 𝗿𝗲𝗹𝗲𝘃𝗮𝗻𝘁 𝘀𝗲𝗰𝘁𝗶𝗼𝗻𝘀 ✪ 𝗣𝗿𝗼…"
type textarea "x"
type textarea "Partial order arri⚠️ 𝗙𝗢𝗥𝗠 𝗜𝗡𝗦𝗧𝗥𝗨𝗖𝗧𝗜𝗢𝗡𝗦 ⚠️ ✪ 𝗖𝗼𝗺𝗽𝗹𝗲𝘁𝗲 𝗮𝗹𝗹 𝗿𝗲𝗹𝗲𝘃𝗮𝗻𝘁 𝘀𝗲𝗰𝘁𝗶𝗼𝗻𝘀 ✪ 𝗣𝗿…"
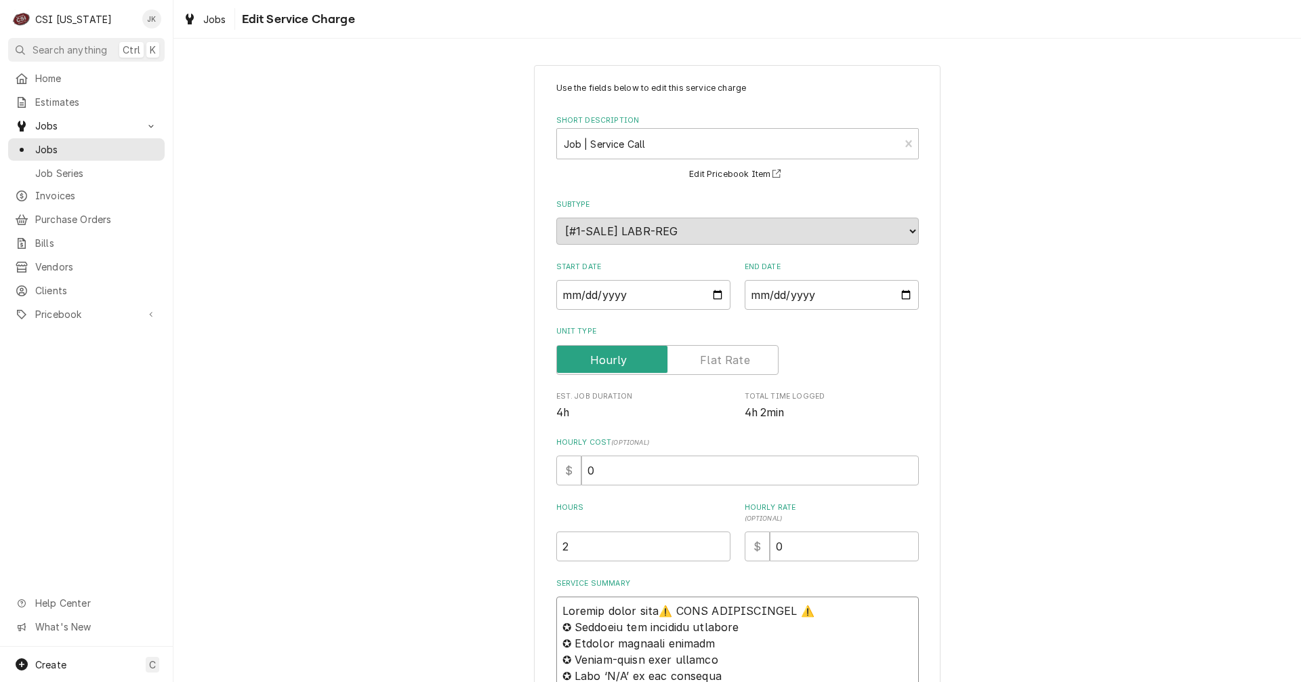
type textarea "x"
type textarea "Partial order arriv⚠️ 𝗙𝗢𝗥𝗠 𝗜𝗡𝗦𝗧𝗥𝗨𝗖𝗧𝗜𝗢𝗡𝗦 ⚠️ ✪ 𝗖𝗼𝗺𝗽𝗹𝗲𝘁𝗲 𝗮𝗹𝗹 𝗿𝗲𝗹𝗲𝘃𝗮𝗻𝘁 𝘀𝗲𝗰𝘁𝗶𝗼𝗻𝘀 ✪ 𝗣…"
type textarea "x"
type textarea "Partial order arrive⚠️ 𝗙𝗢𝗥𝗠 𝗜𝗡𝗦𝗧𝗥𝗨𝗖𝗧𝗜𝗢𝗡𝗦 ⚠️ ✪ 𝗖𝗼𝗺𝗽𝗹𝗲𝘁𝗲 𝗮𝗹𝗹 𝗿𝗲𝗹𝗲𝘃𝗮𝗻𝘁 𝘀𝗲𝗰𝘁𝗶𝗼𝗻𝘀 ✪ …"
type textarea "x"
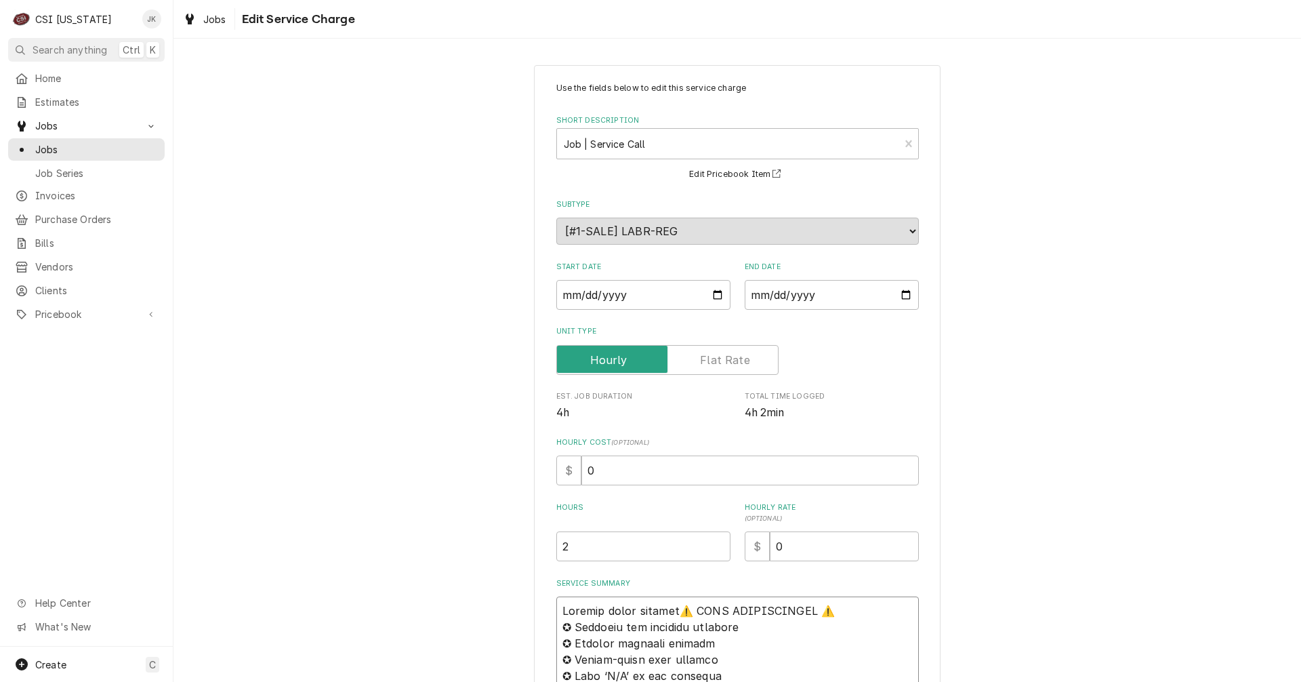
type textarea "Partial order arrived⚠️ 𝗙𝗢𝗥𝗠 𝗜𝗡𝗦𝗧𝗥𝗨𝗖𝗧𝗜𝗢𝗡𝗦 ⚠️ ✪ 𝗖𝗼𝗺𝗽𝗹𝗲𝘁𝗲 𝗮𝗹𝗹 𝗿𝗲𝗹𝗲𝘃𝗮𝗻𝘁 𝘀𝗲𝗰𝘁𝗶𝗼𝗻𝘀 ✪…"
type textarea "x"
type textarea "Partial order arrived ⚠️ 𝗙𝗢𝗥𝗠 𝗜𝗡𝗦𝗧𝗥𝗨𝗖𝗧𝗜𝗢𝗡𝗦 ⚠️ ✪ 𝗖𝗼𝗺𝗽𝗹𝗲𝘁𝗲 𝗮𝗹𝗹 𝗿𝗲𝗹𝗲𝘃𝗮𝗻𝘁 𝘀𝗲𝗰𝘁𝗶𝗼𝗻𝘀 …"
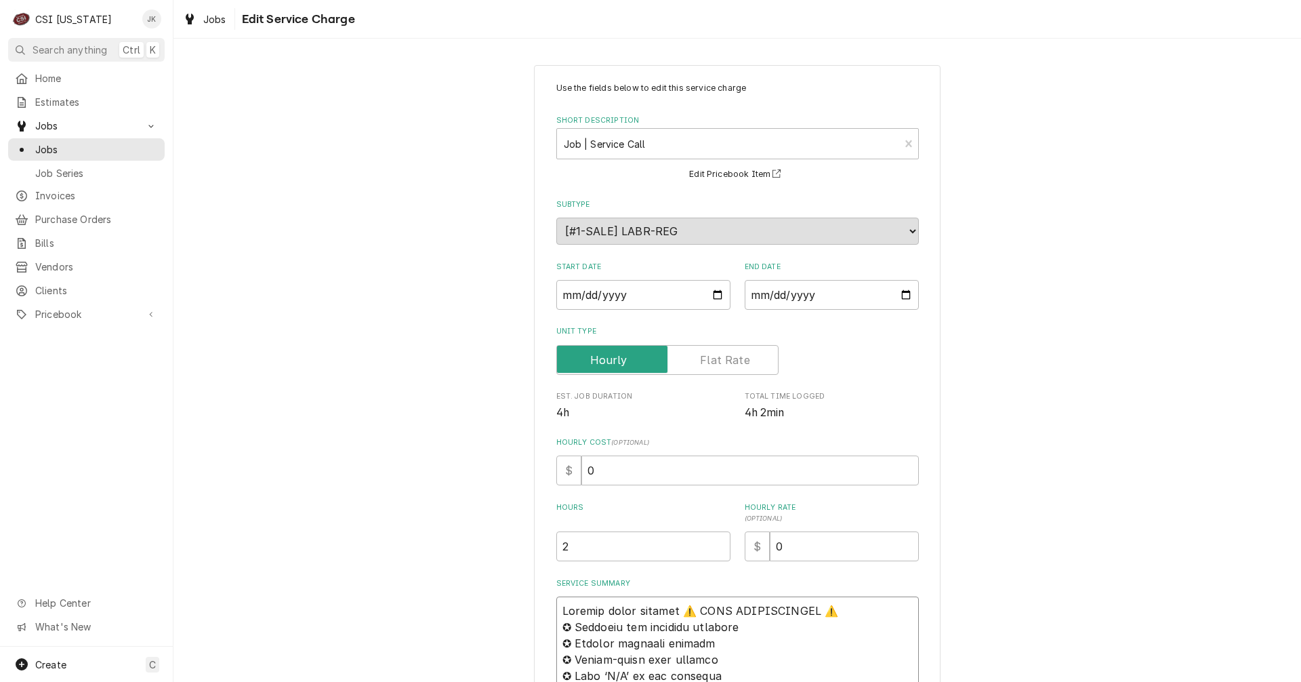
type textarea "x"
type textarea "Partial order arrived 1⚠️ 𝗙𝗢𝗥𝗠 𝗜𝗡𝗦𝗧𝗥𝗨𝗖𝗧𝗜𝗢𝗡𝗦 ⚠️ ✪ 𝗖𝗼𝗺𝗽𝗹𝗲𝘁𝗲 𝗮𝗹𝗹 𝗿𝗲𝗹𝗲𝘃𝗮𝗻𝘁 𝘀𝗲𝗰𝘁𝗶𝗼𝗻𝘀…"
type textarea "x"
type textarea "Partial order arrived 10⚠️ 𝗙𝗢𝗥𝗠 𝗜𝗡𝗦𝗧𝗥𝗨𝗖𝗧𝗜𝗢𝗡𝗦 ⚠️ ✪ 𝗖𝗼𝗺𝗽𝗹𝗲𝘁𝗲 𝗮𝗹𝗹 𝗿𝗲𝗹𝗲𝘃𝗮𝗻𝘁 𝘀𝗲𝗰𝘁𝗶𝗼𝗻…"
type textarea "x"
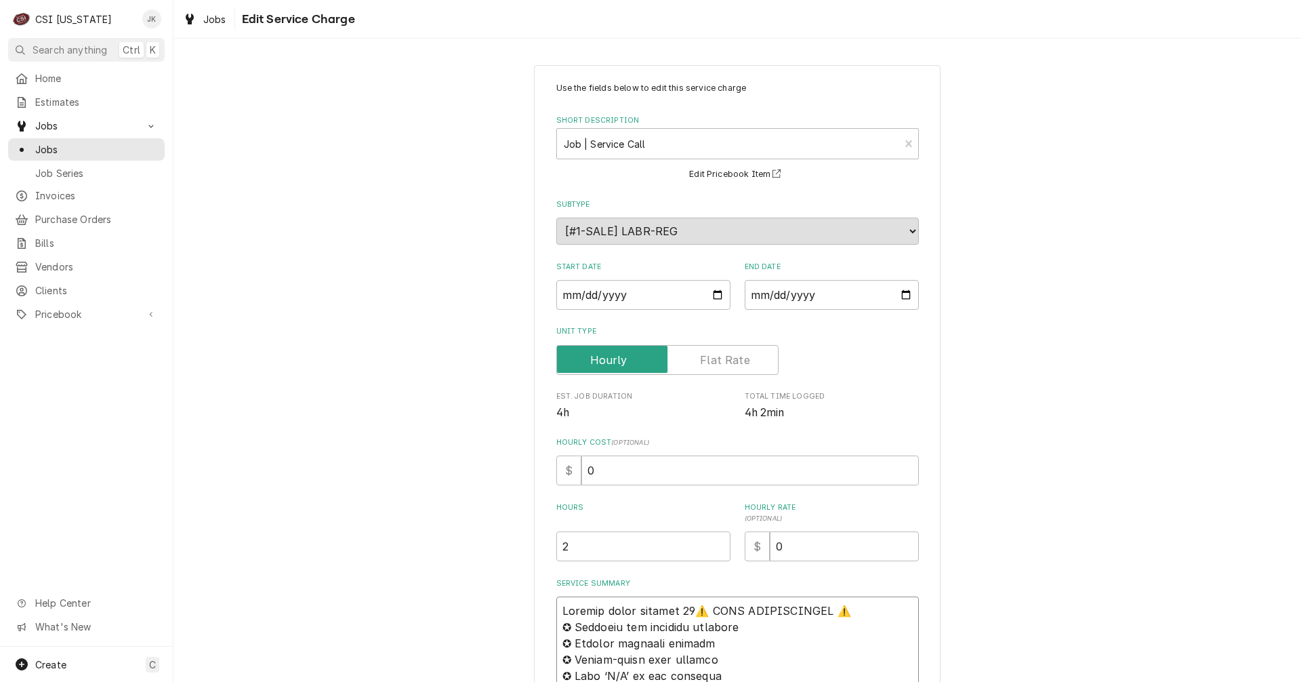
type textarea "Partial order arrived 10/⚠️ 𝗙𝗢𝗥𝗠 𝗜𝗡𝗦𝗧𝗥𝗨𝗖𝗧𝗜𝗢𝗡𝗦 ⚠️ ✪ 𝗖𝗼𝗺𝗽𝗹𝗲𝘁𝗲 𝗮𝗹𝗹 𝗿𝗲𝗹𝗲𝘃𝗮𝗻𝘁 𝘀𝗲𝗰𝘁𝗶𝗼…"
type textarea "x"
type textarea "Partial order arrived 10/7⚠️ 𝗙𝗢𝗥𝗠 𝗜𝗡𝗦𝗧𝗥𝗨𝗖𝗧𝗜𝗢𝗡𝗦 ⚠️ ✪ 𝗖𝗼𝗺𝗽𝗹𝗲𝘁𝗲 𝗮𝗹𝗹 𝗿𝗲𝗹𝗲𝘃𝗮𝗻𝘁 𝘀𝗲𝗰𝘁𝗶…"
type textarea "x"
type textarea "Partial order arrived 10/7 ⚠️ 𝗙𝗢𝗥𝗠 𝗜𝗡𝗦𝗧𝗥𝗨𝗖𝗧𝗜𝗢𝗡𝗦 ⚠️ ✪ 𝗖𝗼𝗺𝗽𝗹𝗲𝘁𝗲 𝗮𝗹𝗹 𝗿𝗲𝗹𝗲𝘃𝗮𝗻𝘁 𝘀𝗲𝗰𝘁…"
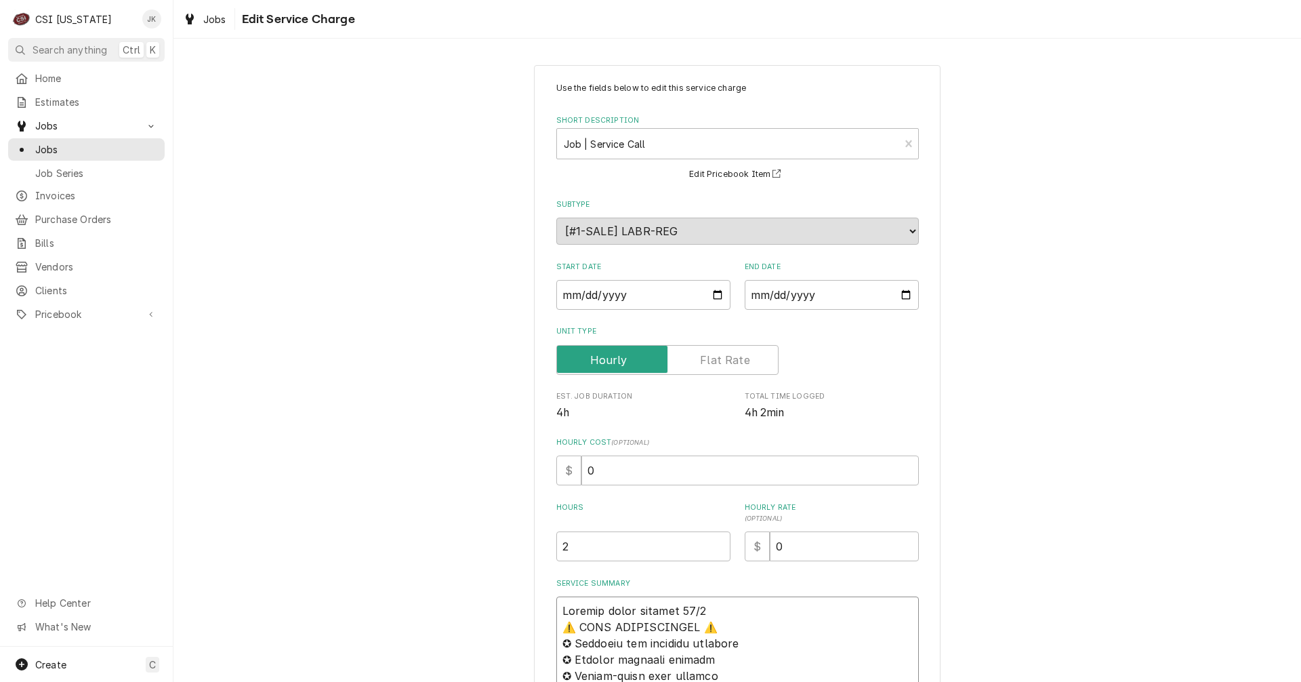
type textarea "x"
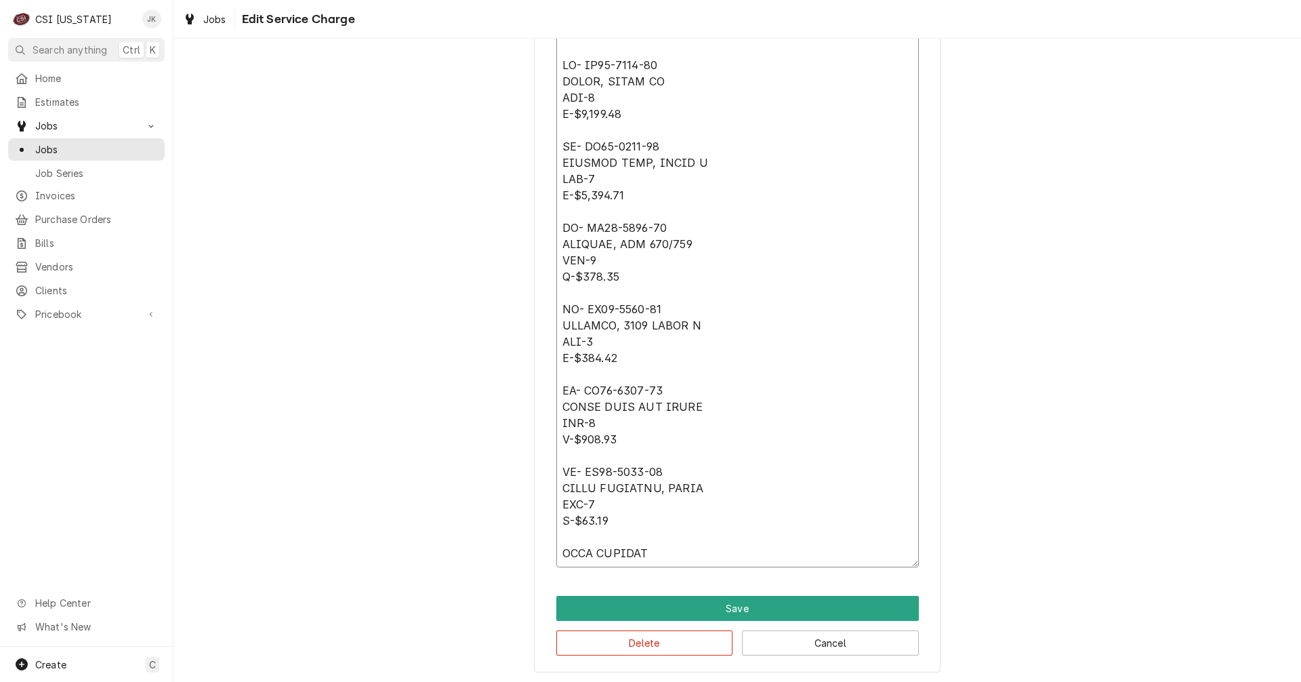
scroll to position [2044, 0]
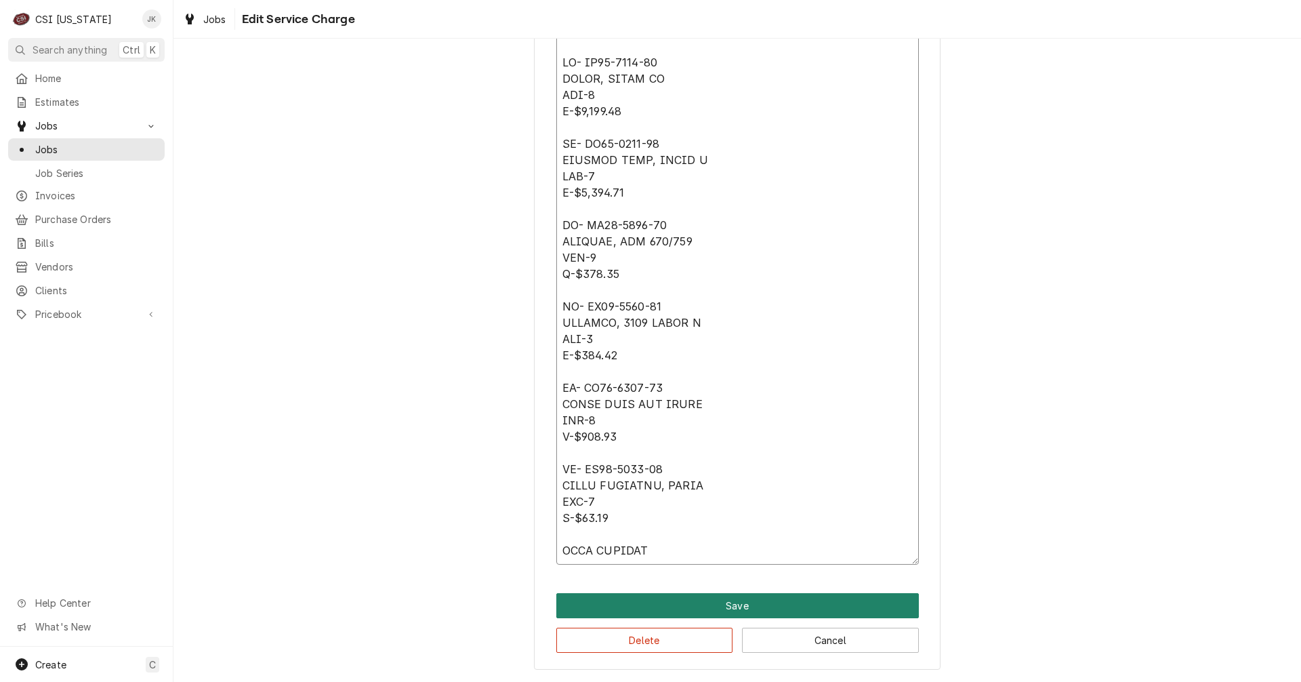
type textarea "Partial order arrived 10/7 ⚠️ 𝗙𝗢𝗥𝗠 𝗜𝗡𝗦𝗧𝗥𝗨𝗖𝗧𝗜𝗢𝗡𝗦 ⚠️ ✪ 𝗖𝗼𝗺𝗽𝗹𝗲𝘁𝗲 𝗮𝗹𝗹 𝗿𝗲𝗹𝗲𝘃𝗮𝗻𝘁 𝘀𝗲𝗰𝘁…"
click at [745, 603] on button "Save" at bounding box center [737, 605] width 362 height 25
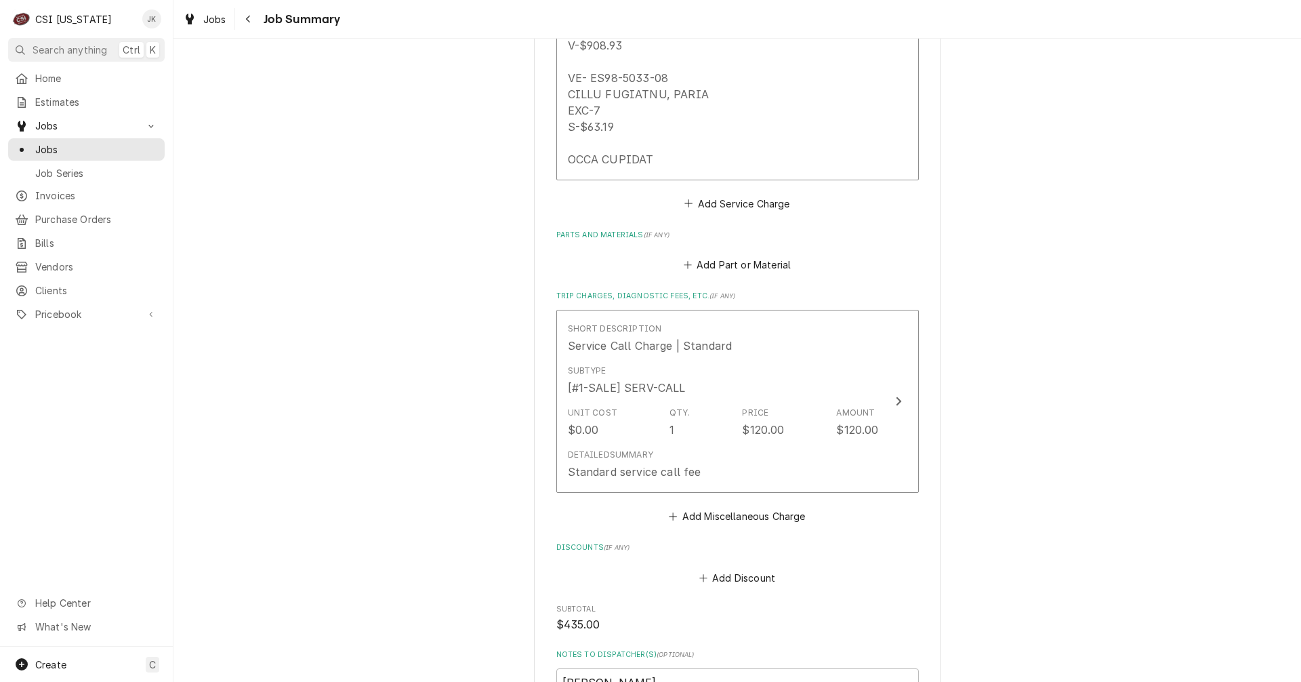
scroll to position [3051, 0]
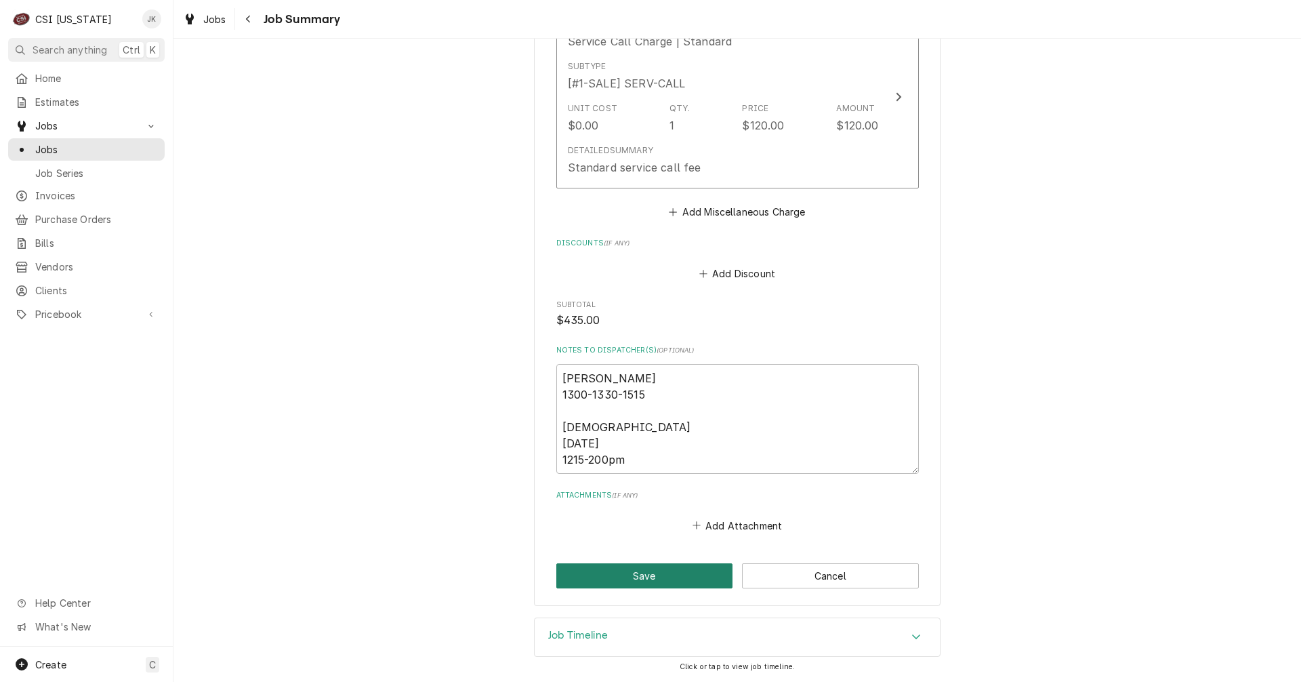
click at [623, 582] on button "Save" at bounding box center [644, 575] width 177 height 25
type textarea "x"
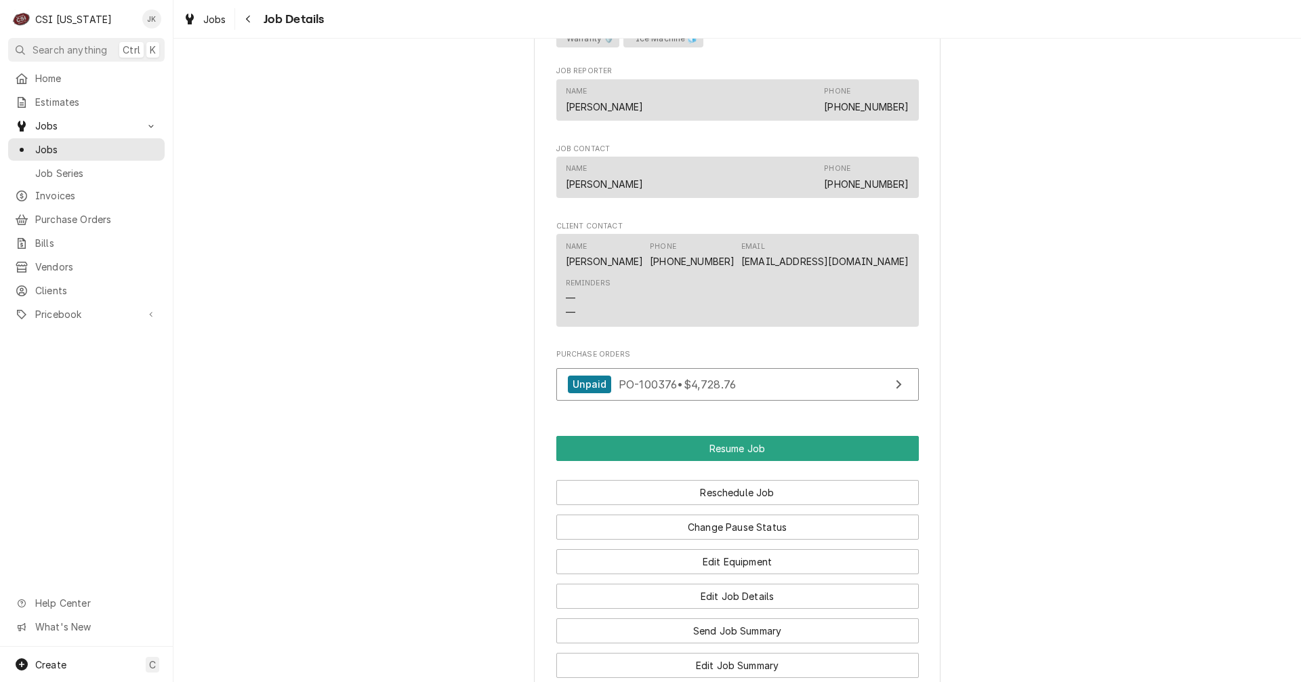
scroll to position [1355, 0]
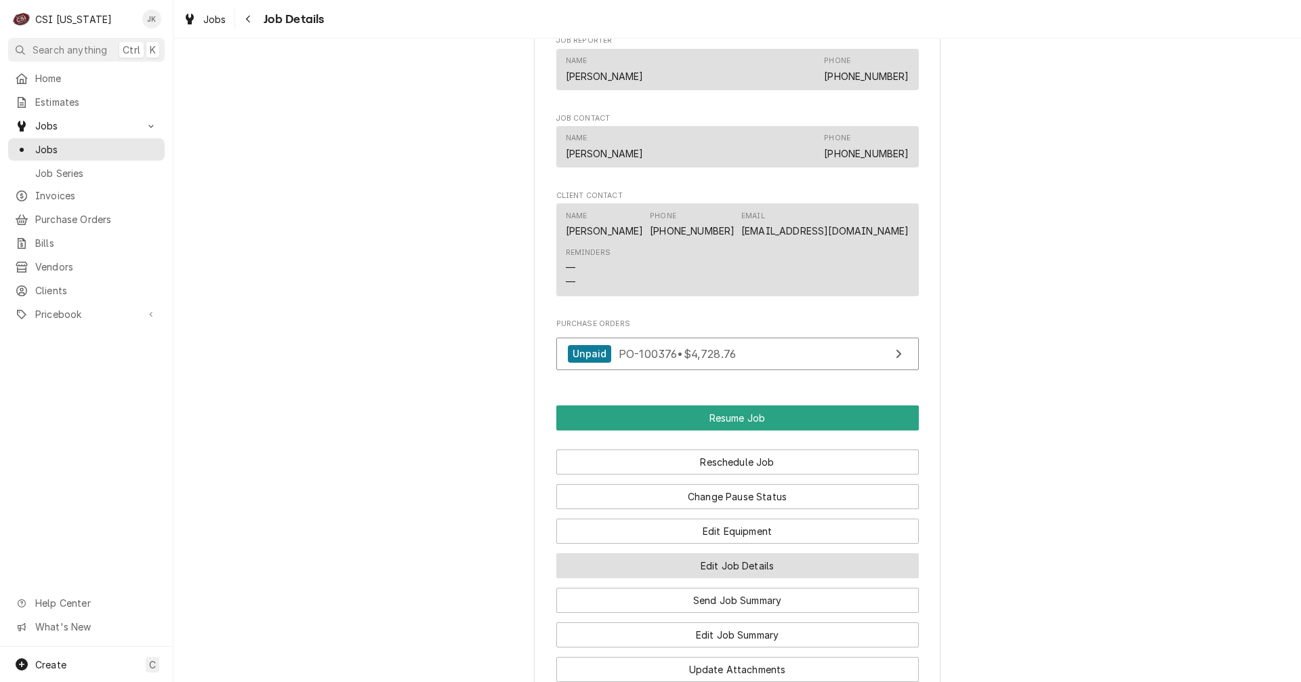
click at [779, 565] on button "Edit Job Details" at bounding box center [737, 565] width 362 height 25
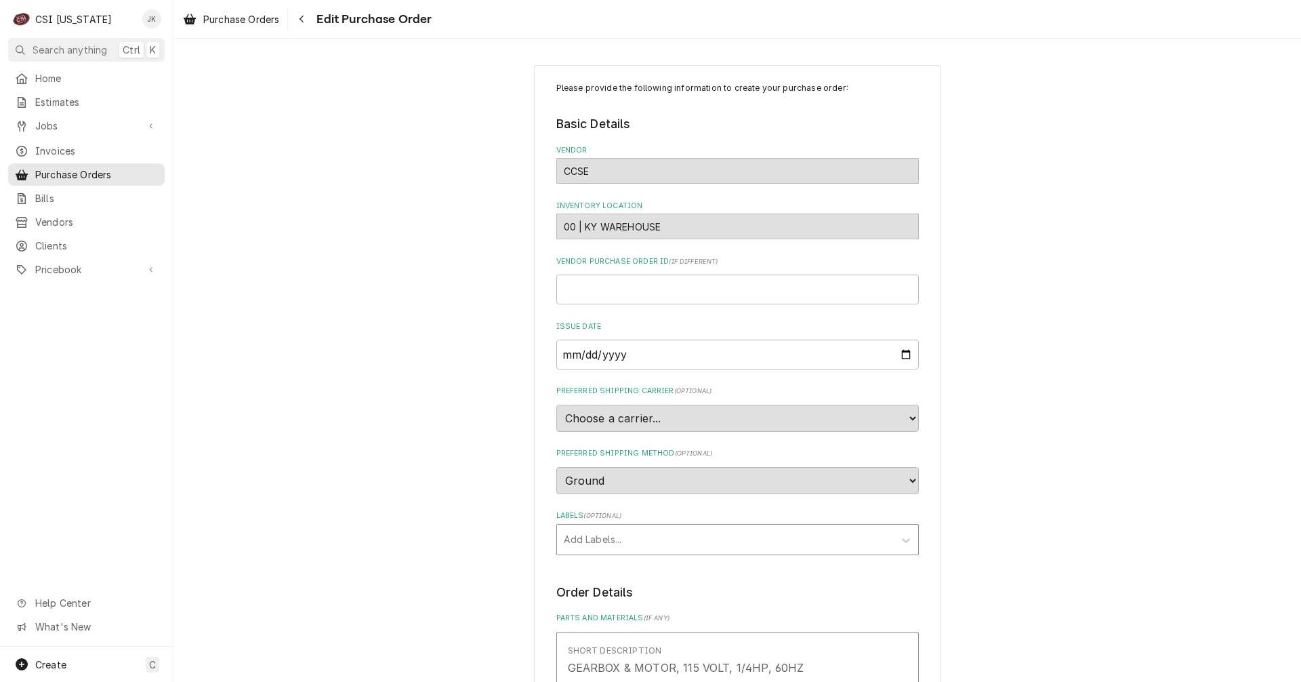
click at [676, 535] on div "Labels" at bounding box center [725, 539] width 323 height 24
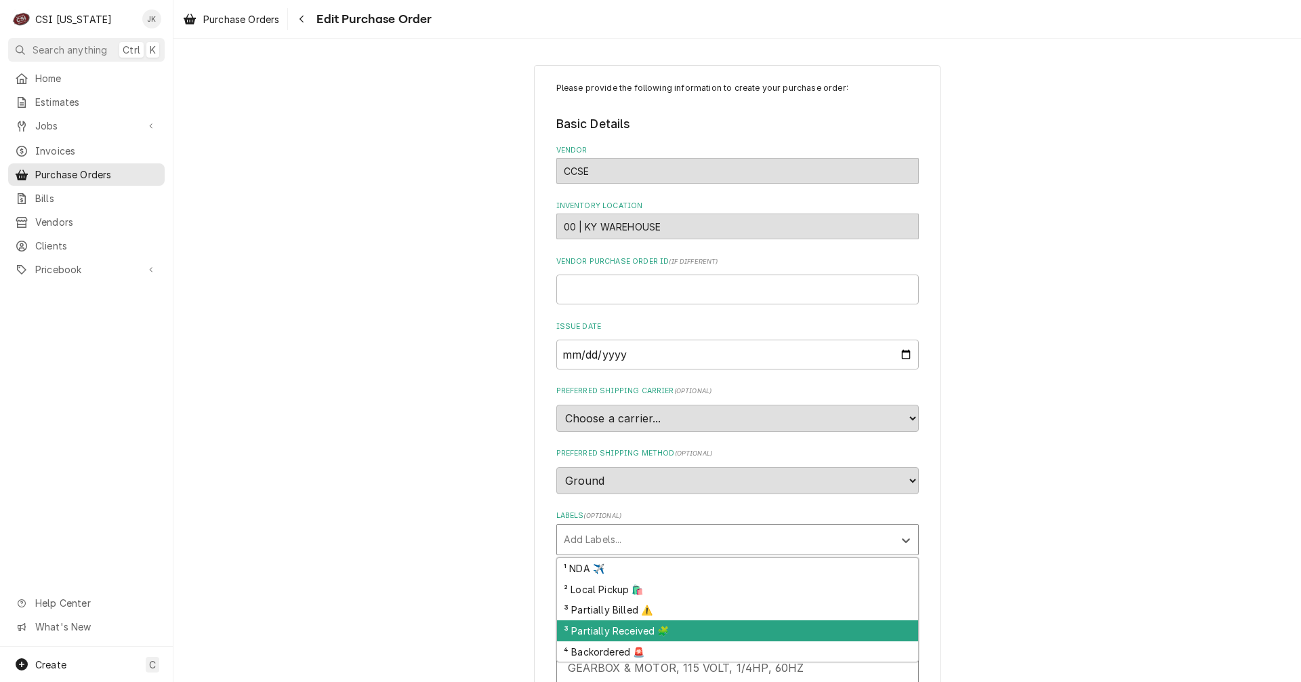
click at [678, 628] on div "³ Partially Received 🧩" at bounding box center [737, 630] width 361 height 21
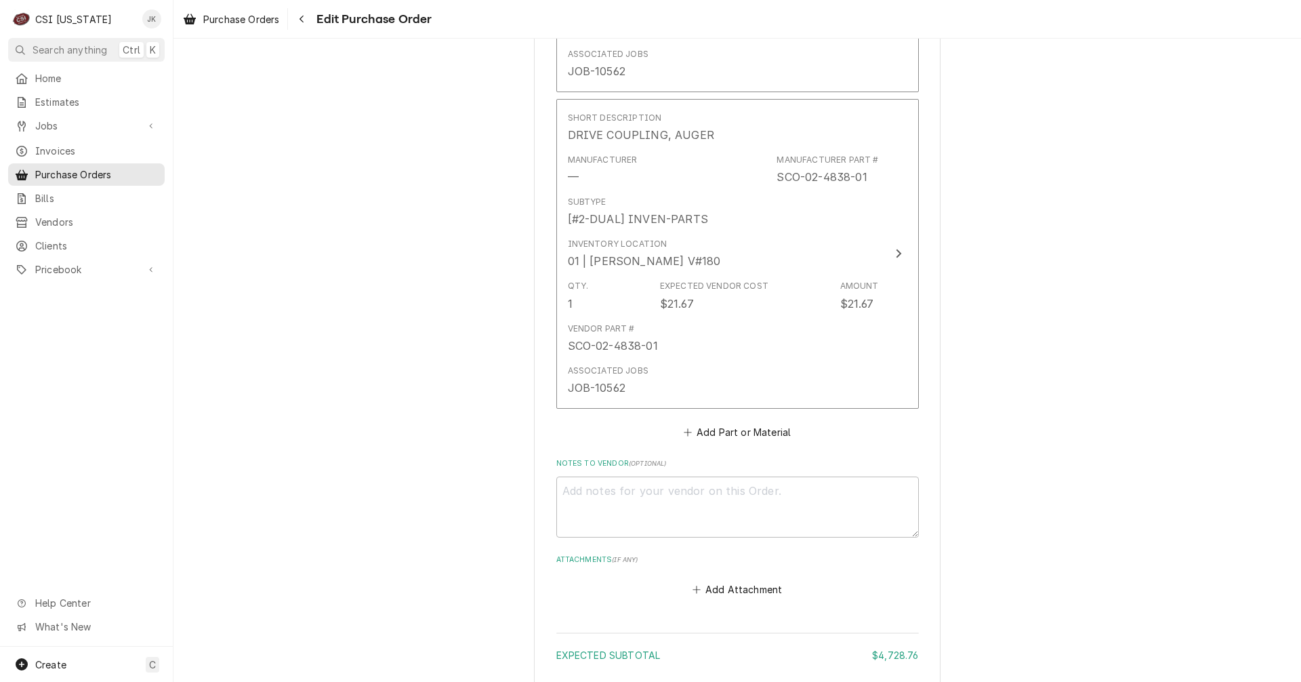
scroll to position [2844, 0]
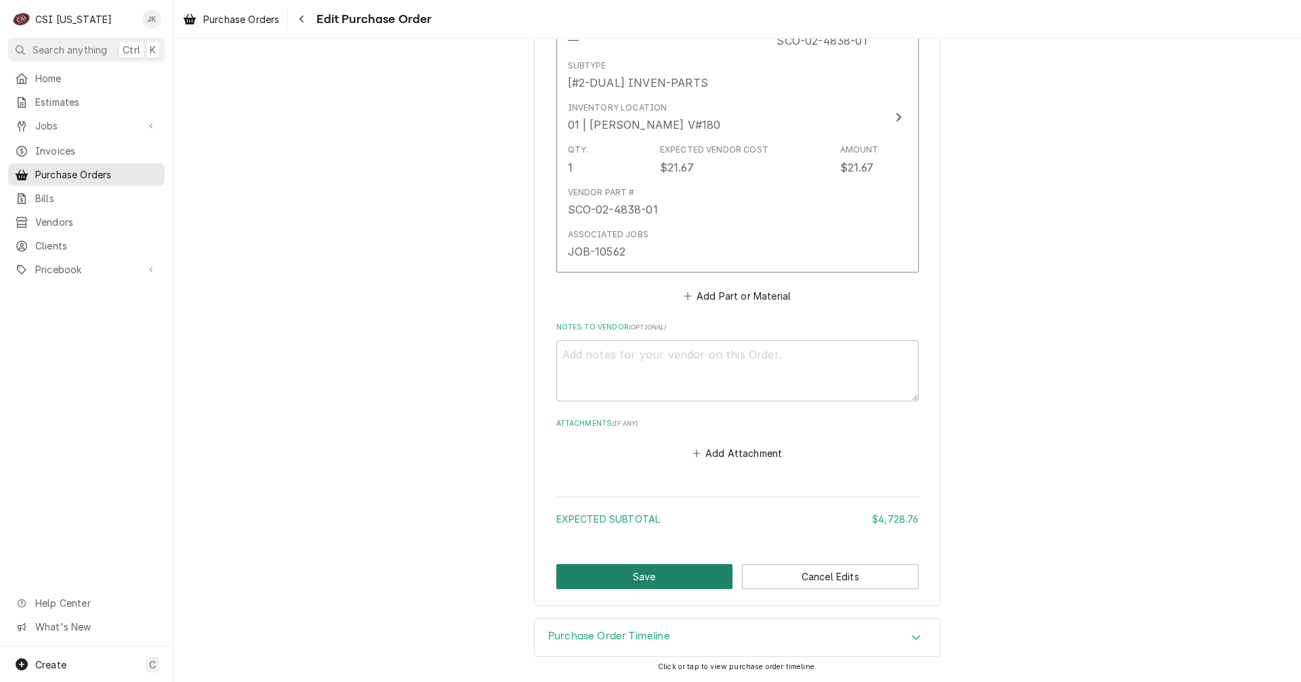
click at [644, 576] on button "Save" at bounding box center [644, 576] width 177 height 25
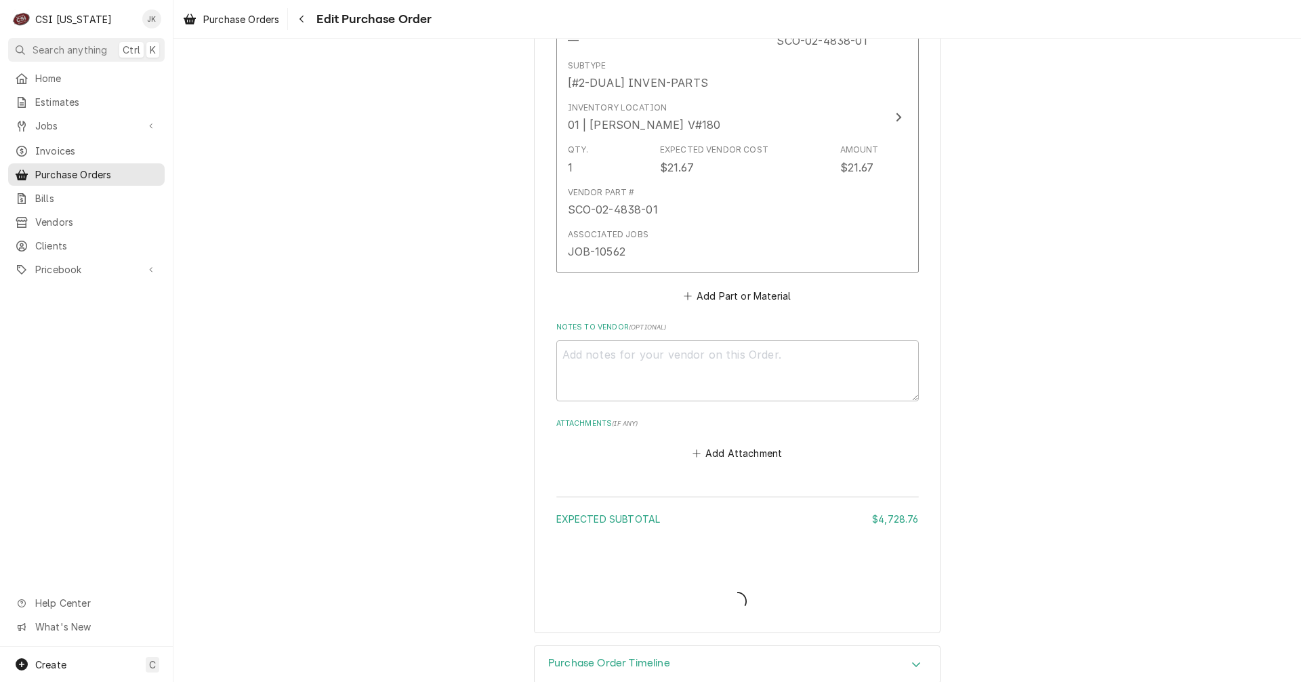
type textarea "x"
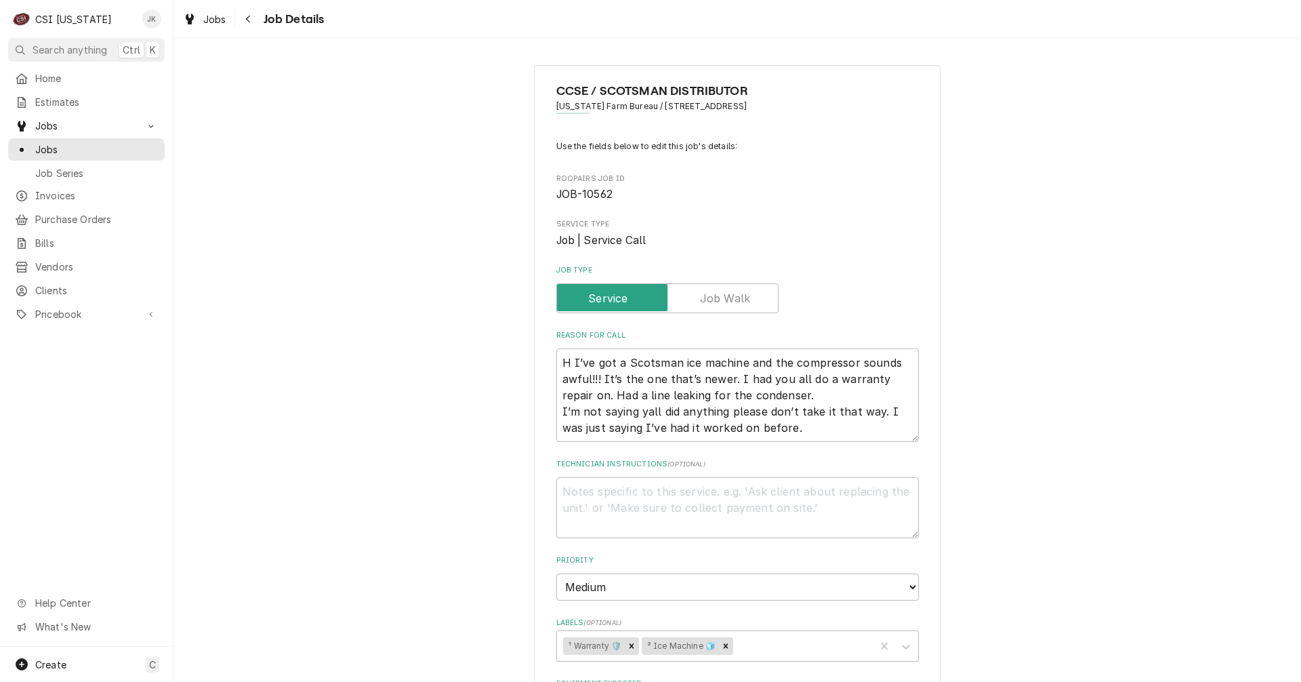
type textarea "x"
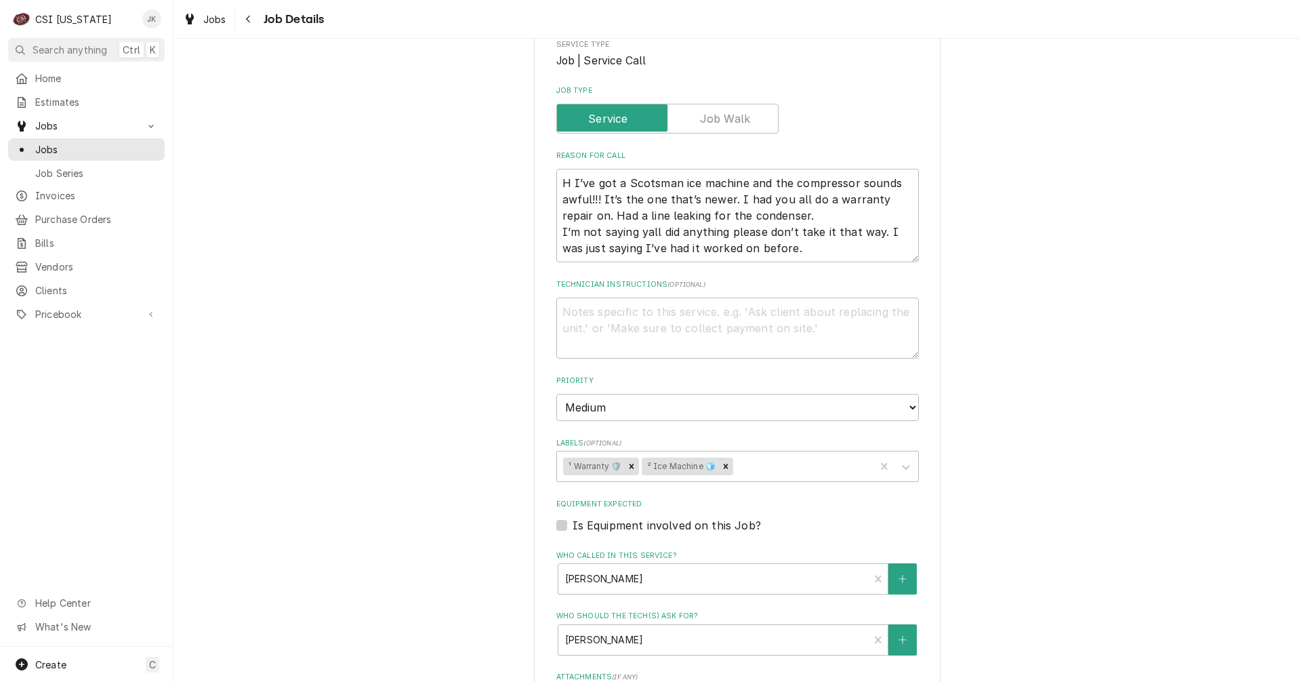
scroll to position [203, 0]
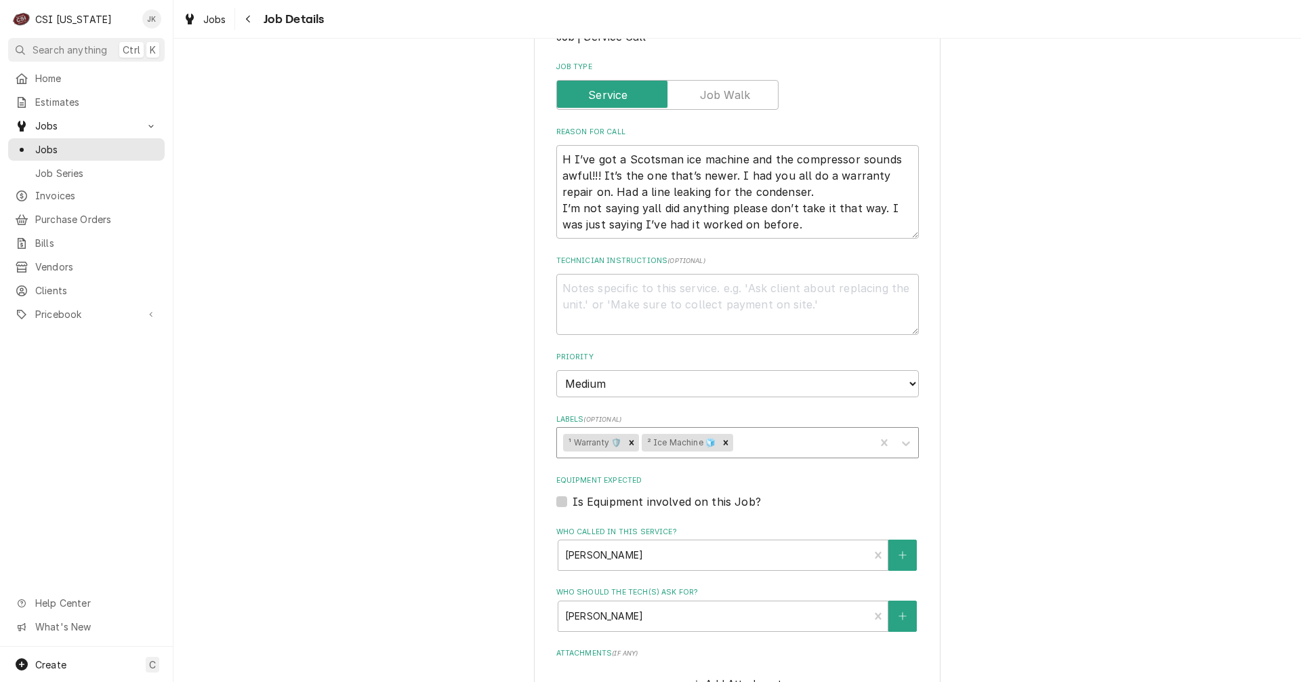
click at [773, 436] on div "Labels" at bounding box center [802, 442] width 133 height 24
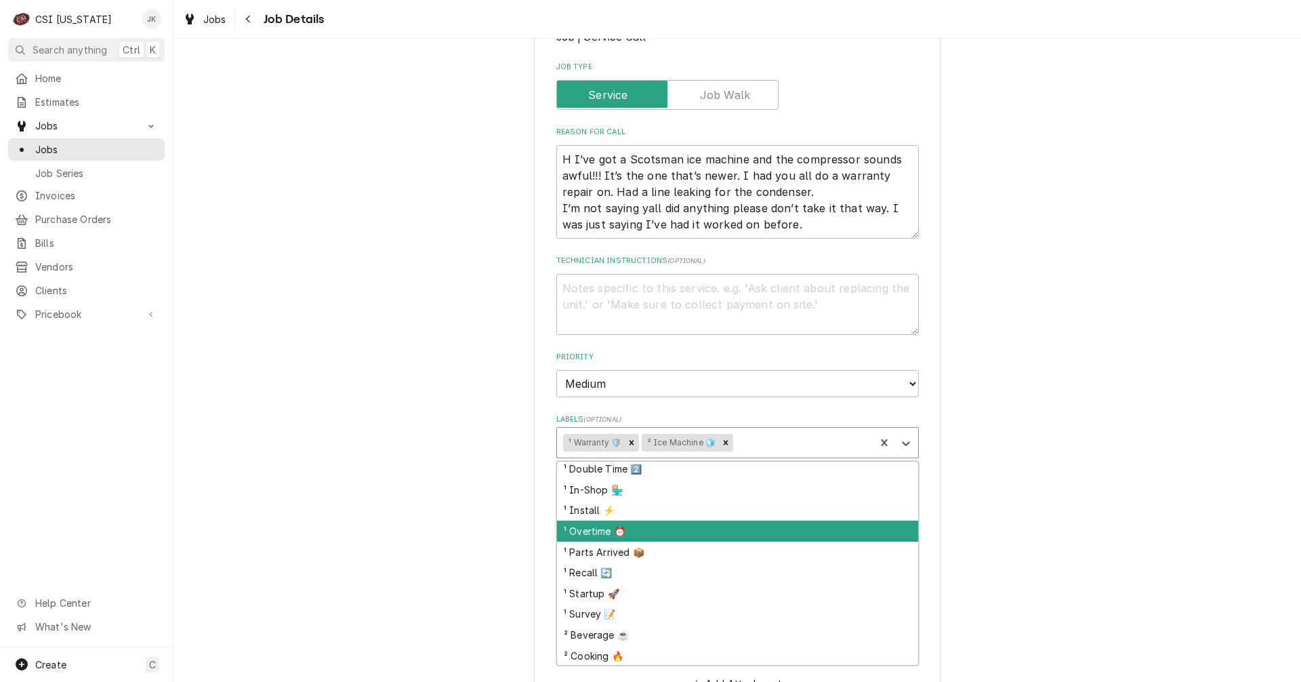
scroll to position [0, 0]
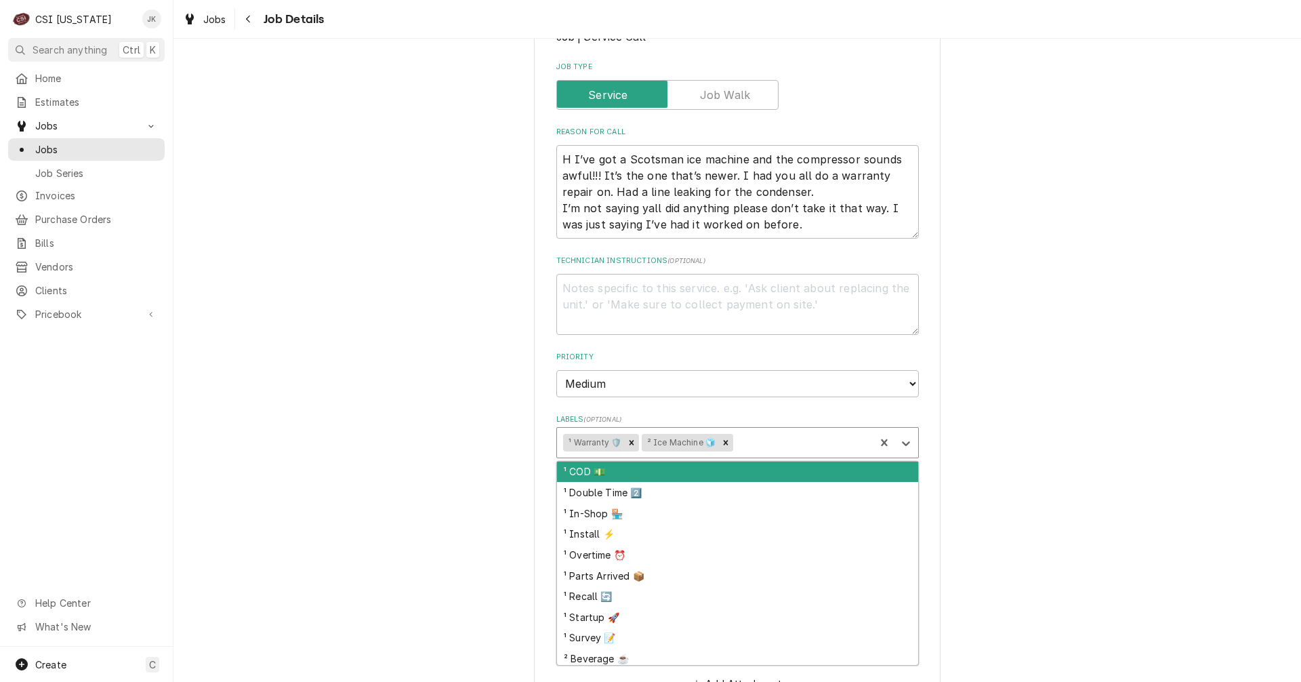
click at [1116, 353] on div "CCSE / SCOTSMAN DISTRIBUTOR Kentucky Farm Bureau / 9201 Bunsen Parkway, Louisvi…" at bounding box center [736, 408] width 1127 height 1117
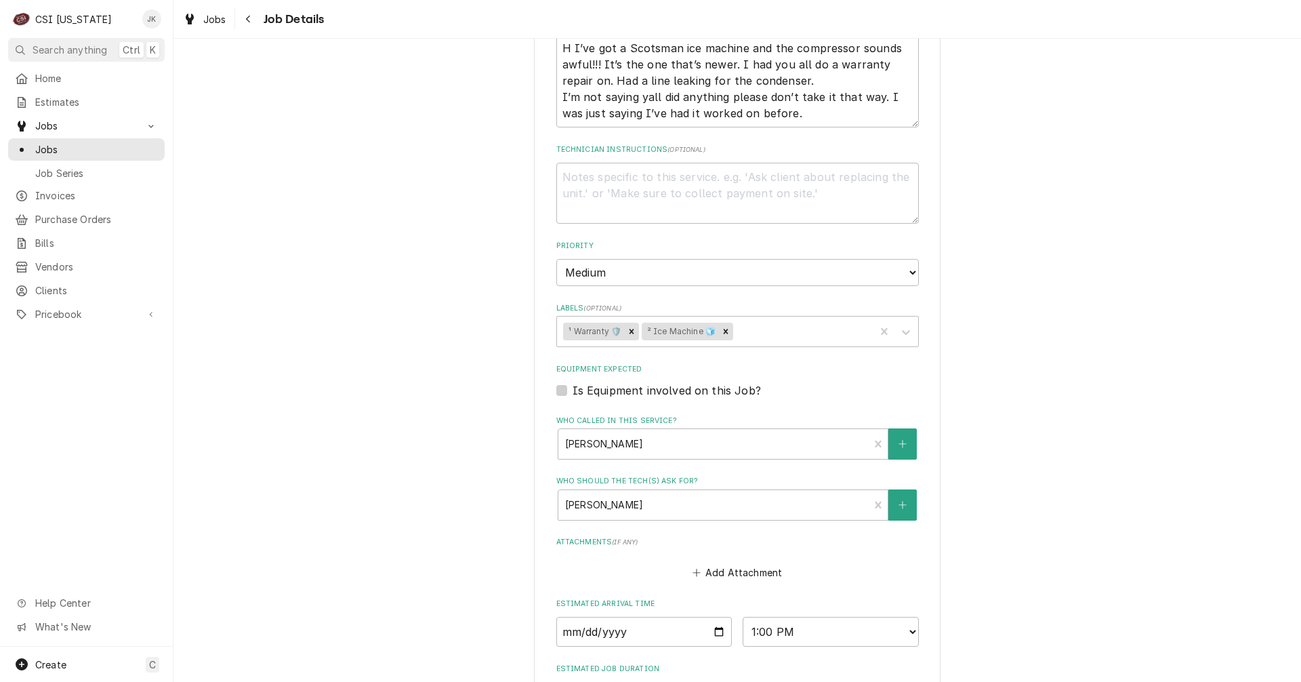
scroll to position [488, 0]
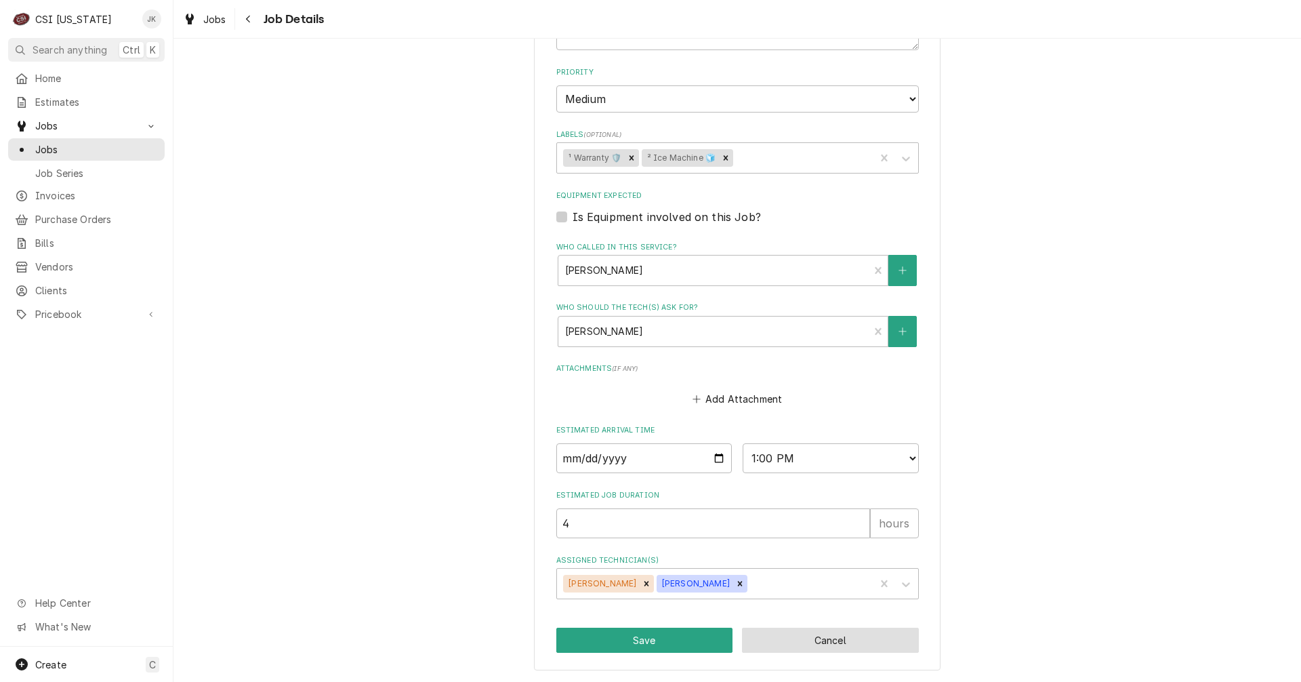
click at [787, 635] on button "Cancel" at bounding box center [830, 639] width 177 height 25
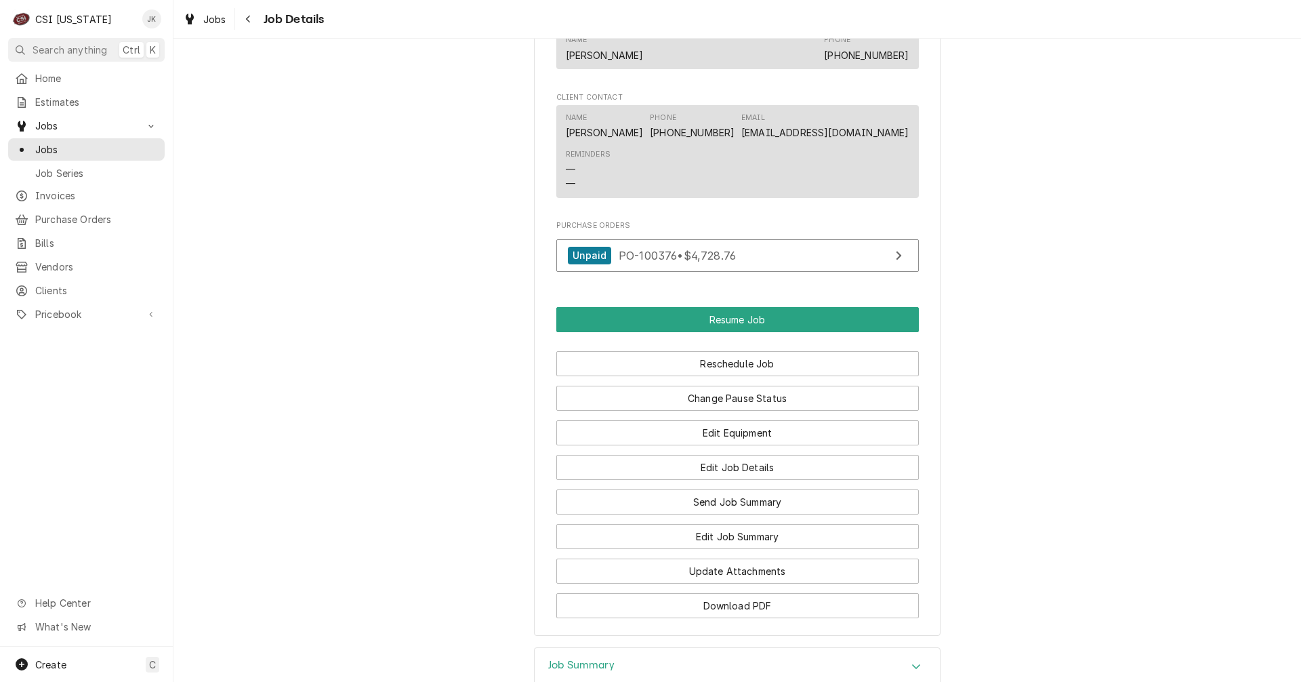
scroll to position [1491, 0]
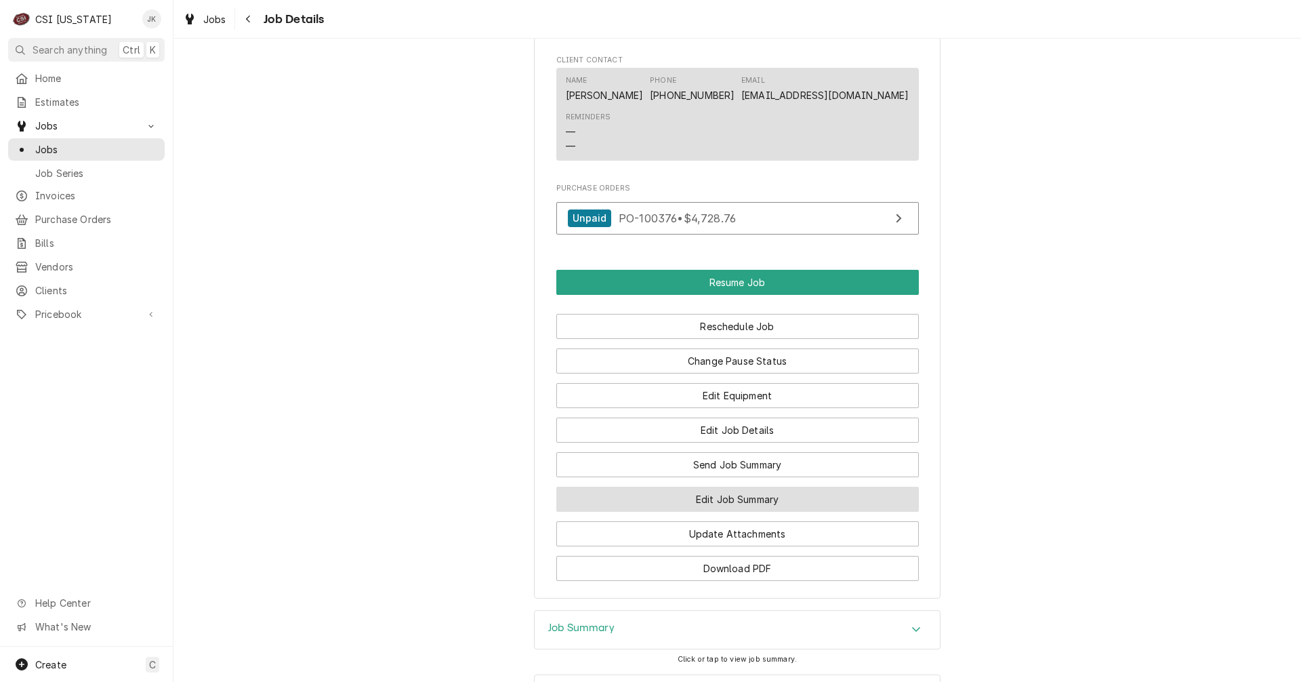
click at [738, 499] on button "Edit Job Summary" at bounding box center [737, 498] width 362 height 25
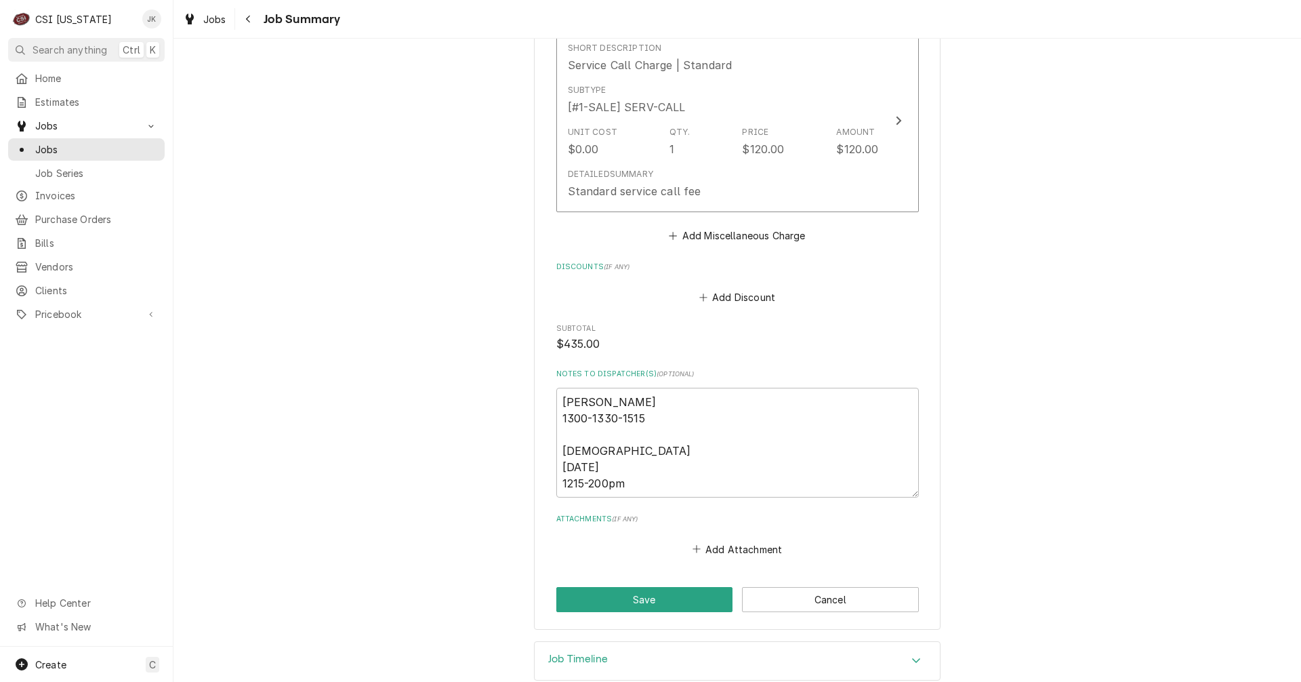
scroll to position [3051, 0]
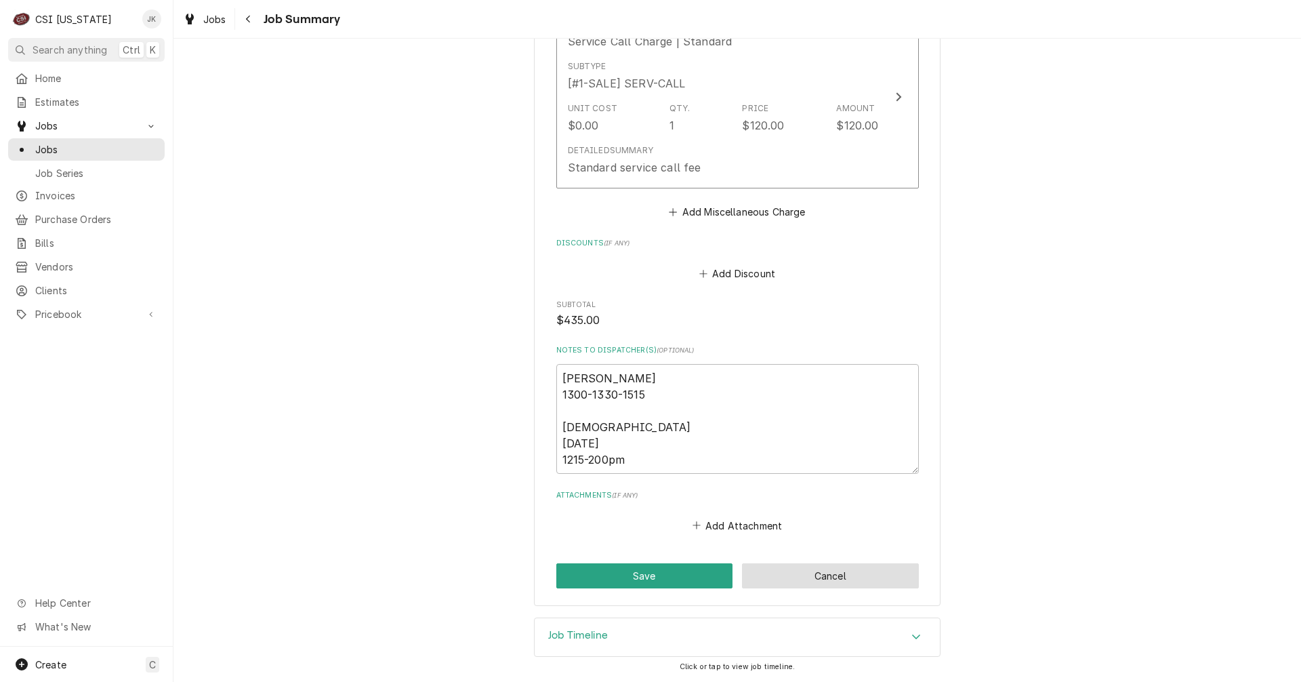
click at [802, 575] on button "Cancel" at bounding box center [830, 575] width 177 height 25
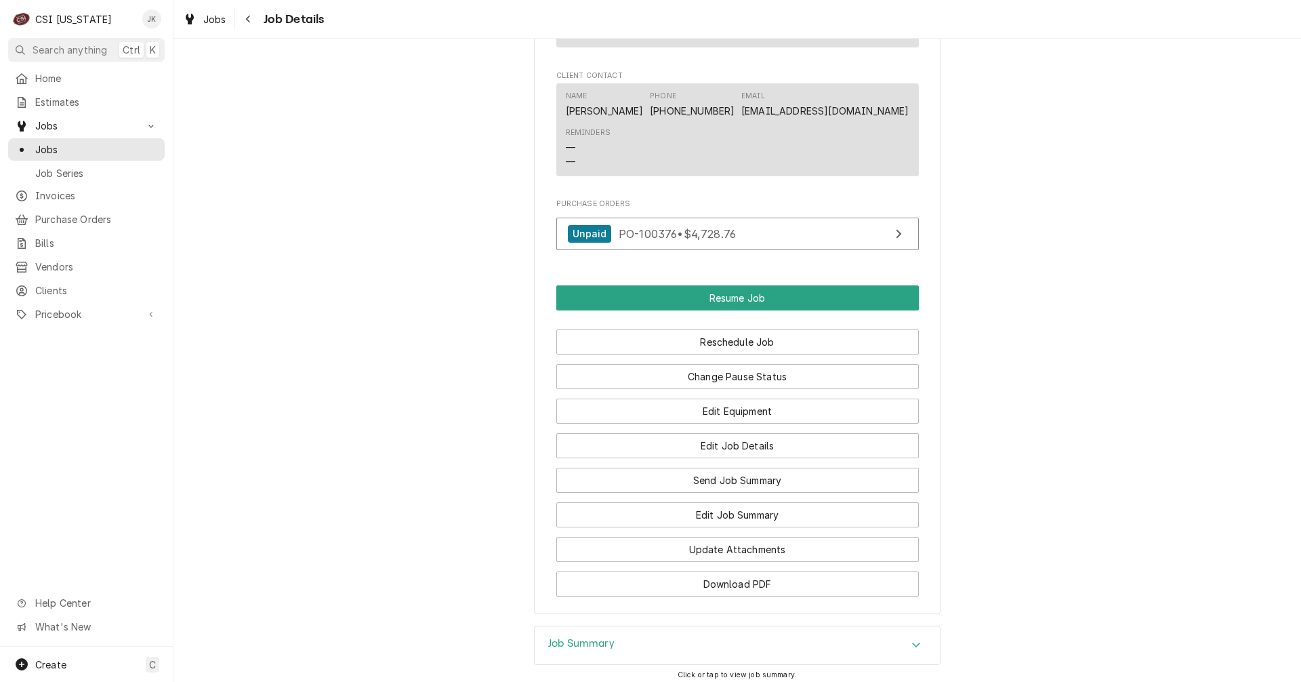
scroll to position [1610, 0]
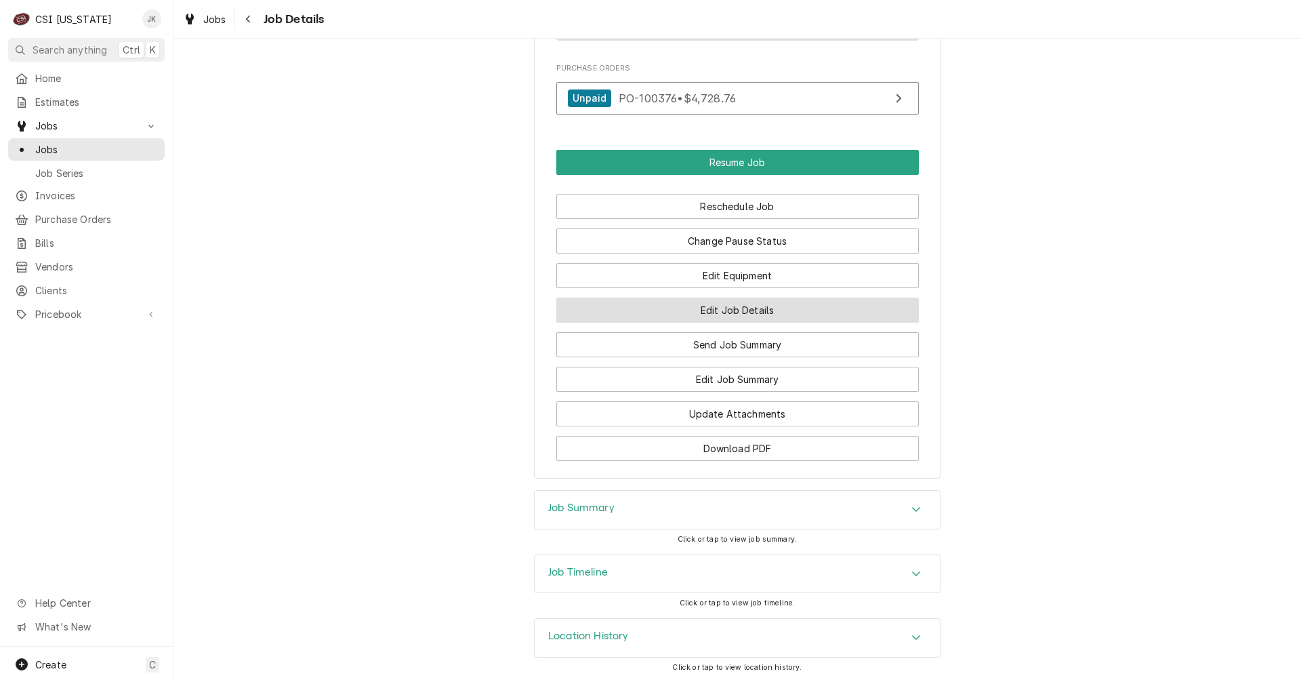
click at [799, 316] on button "Edit Job Details" at bounding box center [737, 309] width 362 height 25
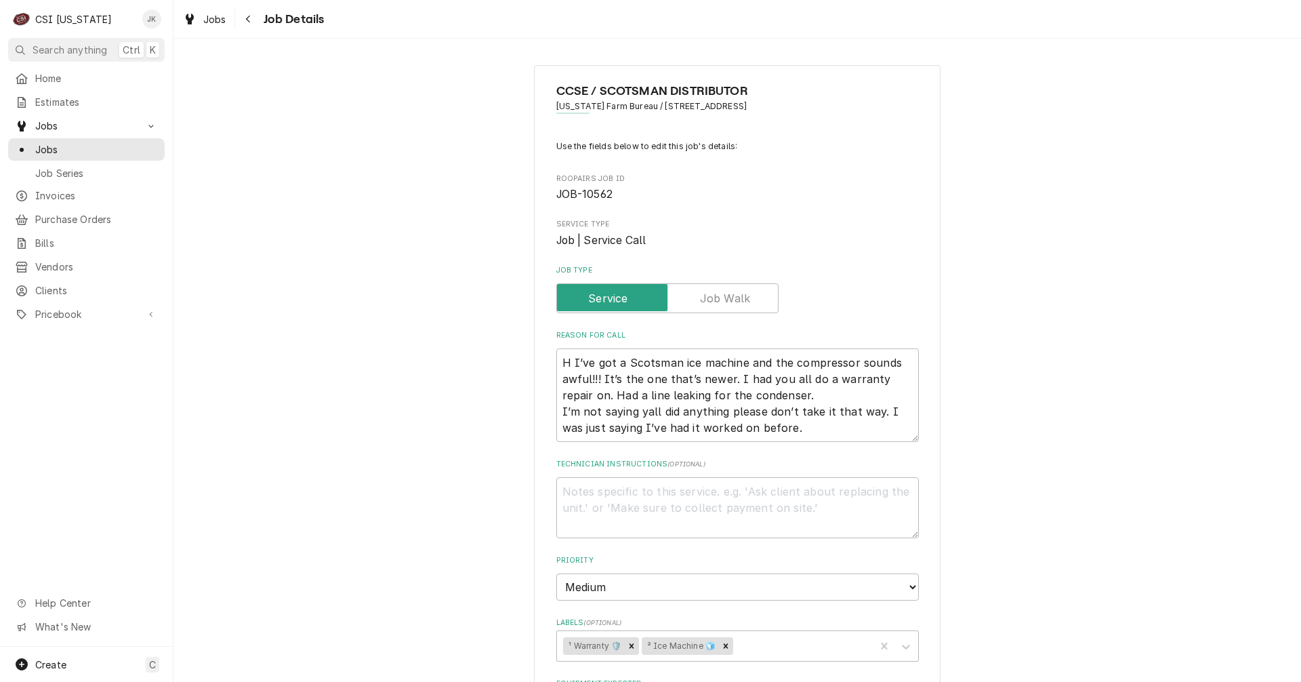
type textarea "x"
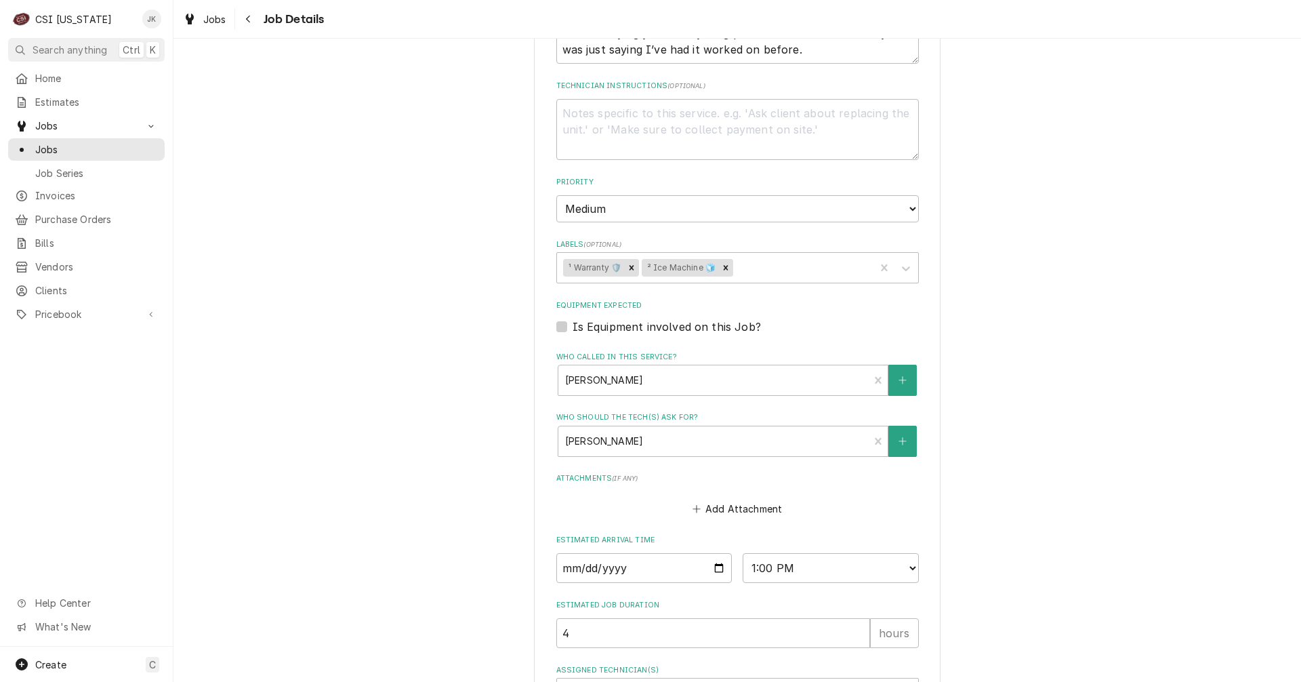
scroll to position [407, 0]
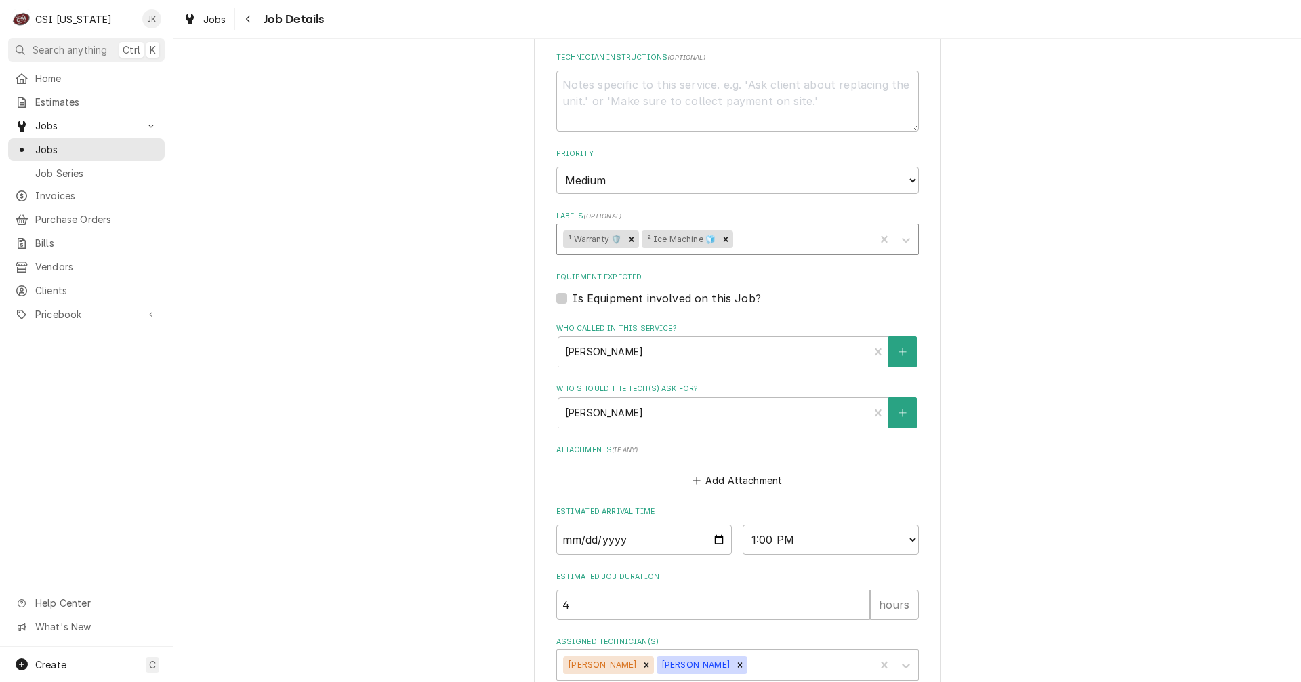
click at [755, 238] on div "Labels" at bounding box center [802, 239] width 133 height 24
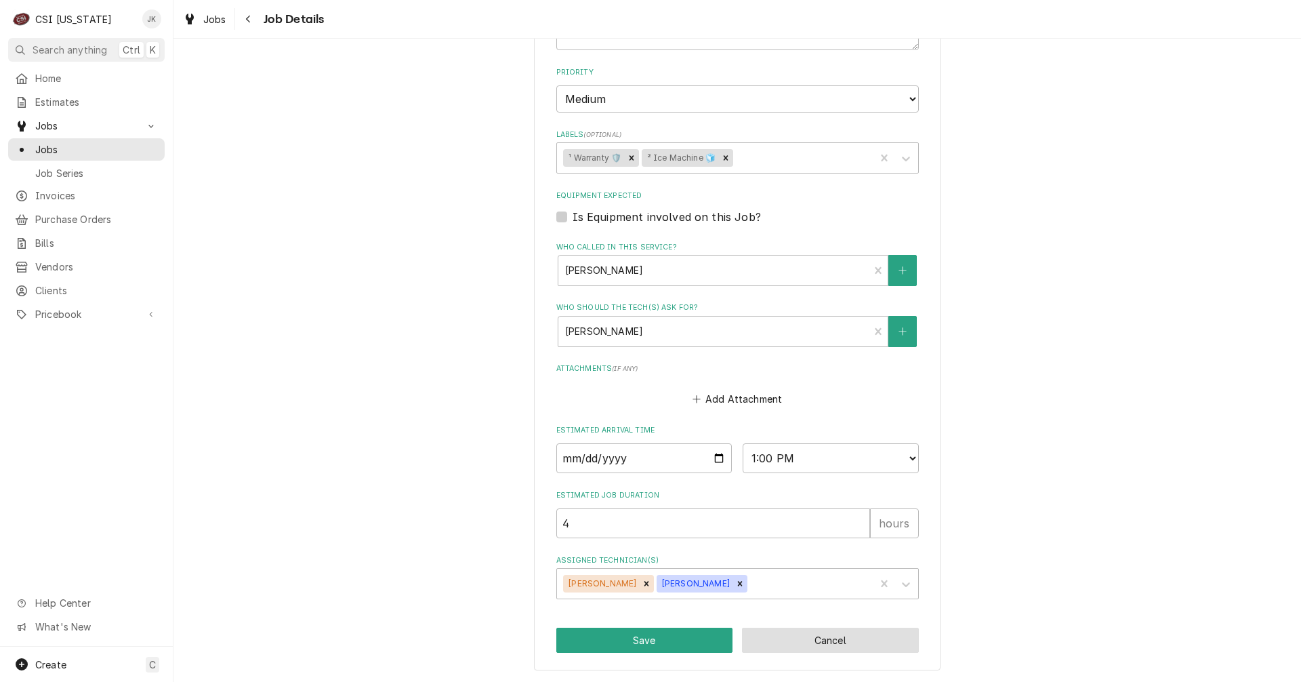
click at [799, 641] on button "Cancel" at bounding box center [830, 639] width 177 height 25
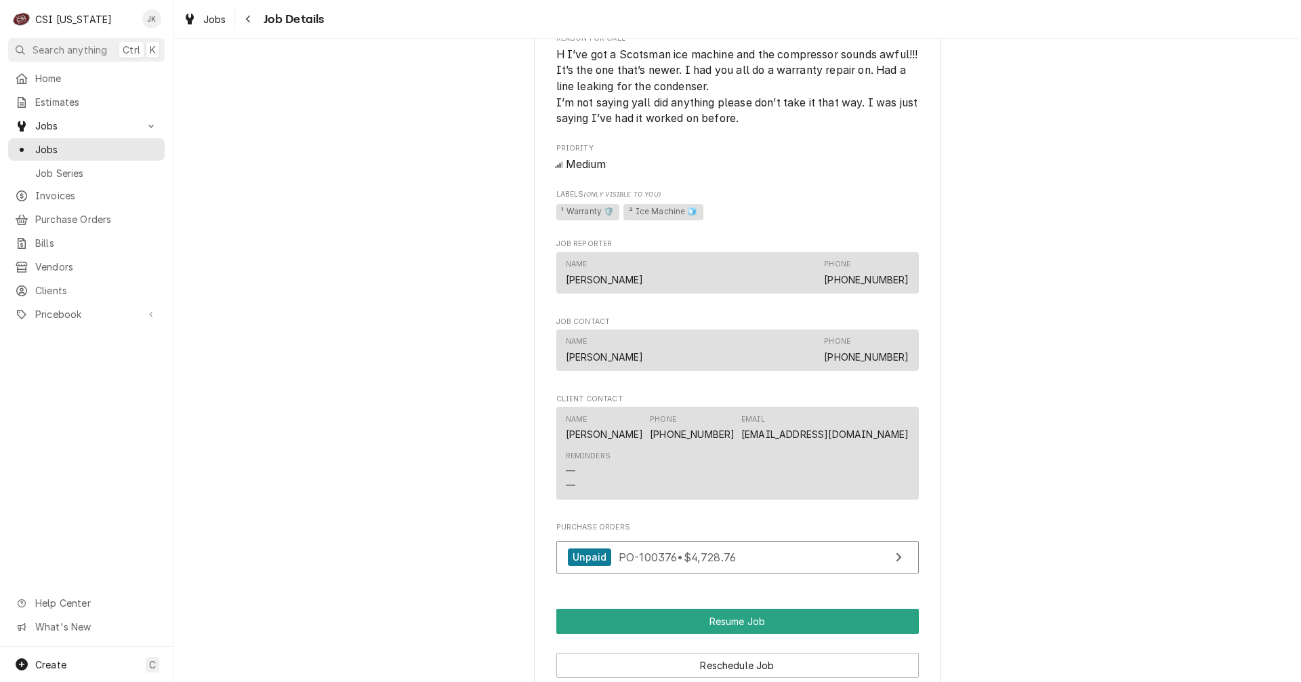
scroll to position [1610, 0]
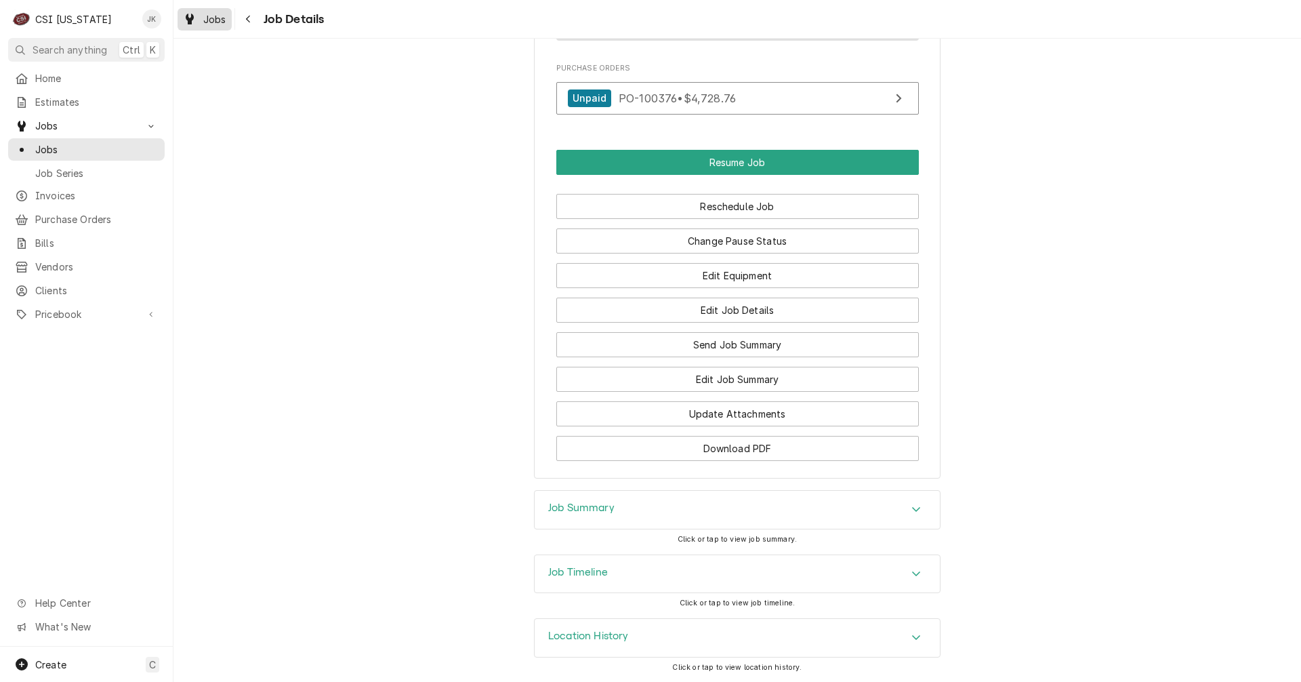
click at [226, 25] on span "Jobs" at bounding box center [214, 19] width 23 height 14
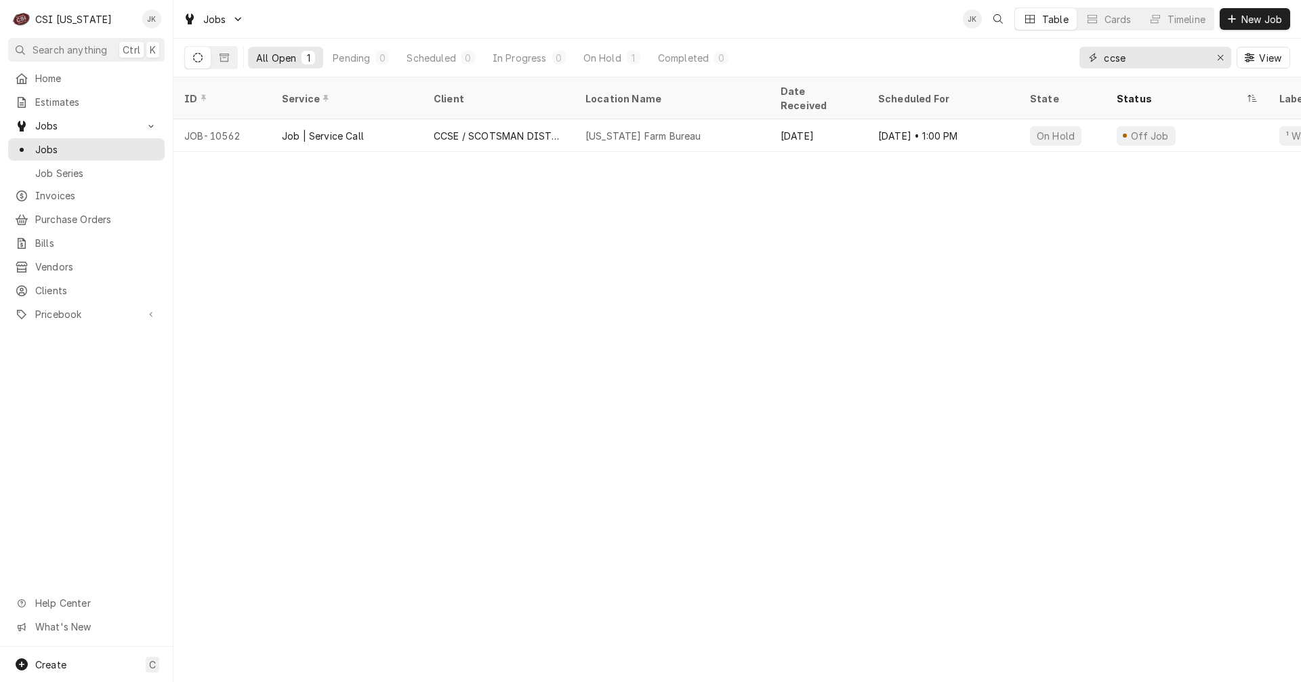
drag, startPoint x: 1157, startPoint y: 58, endPoint x: 1078, endPoint y: 46, distance: 79.5
click at [1078, 46] on div "All Open 1 Pending 0 Scheduled 0 In Progress 0 On Hold 1 Completed 0 ccse View" at bounding box center [737, 58] width 1106 height 38
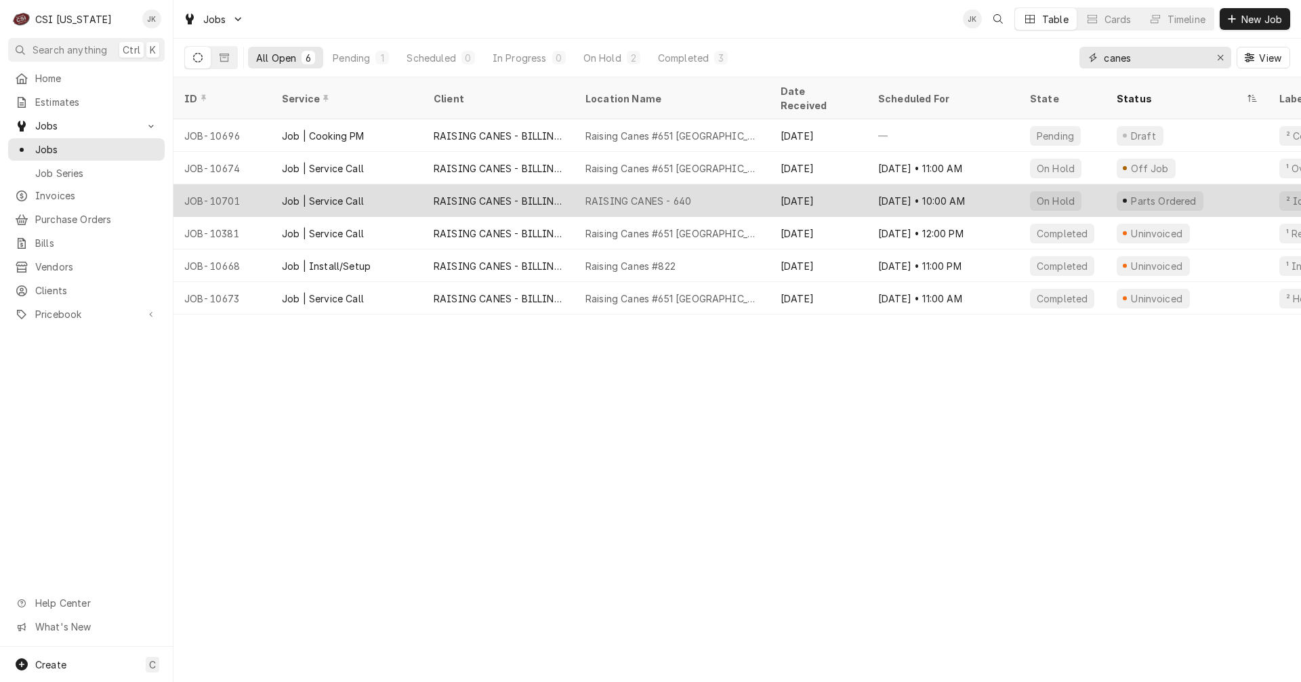
type input "canes"
click at [640, 194] on div "RAISING CANES - 640" at bounding box center [638, 201] width 106 height 14
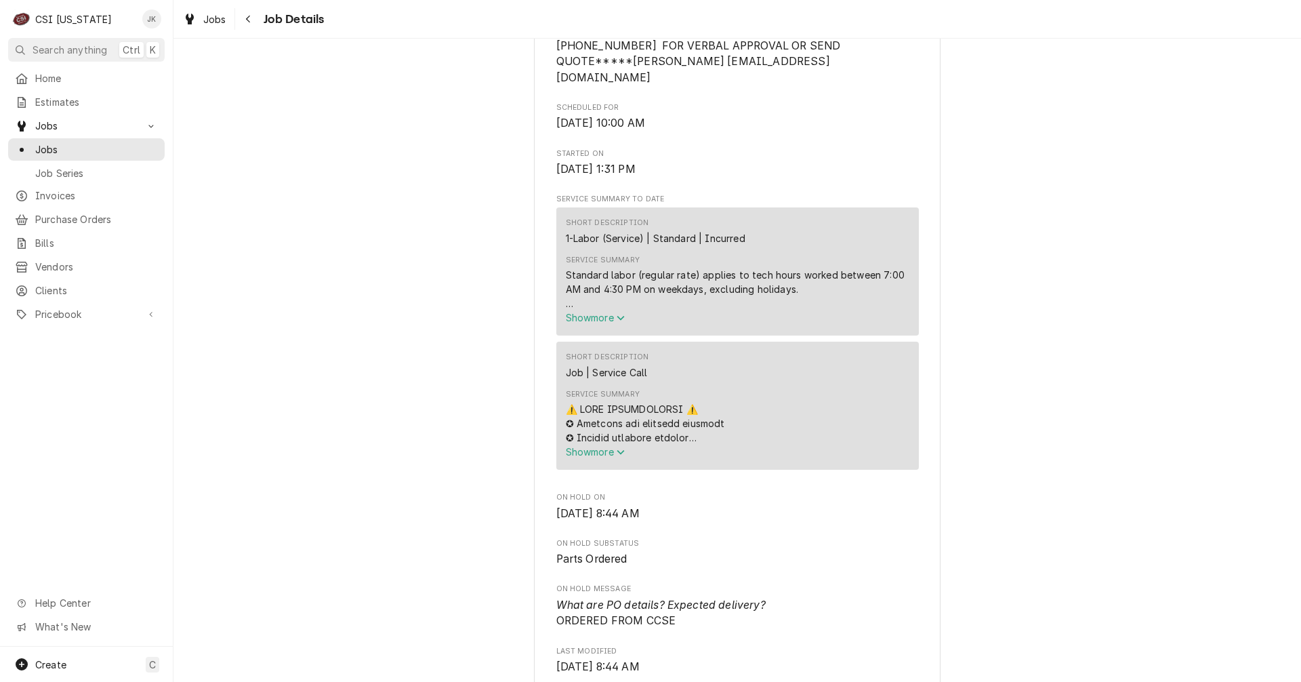
scroll to position [610, 0]
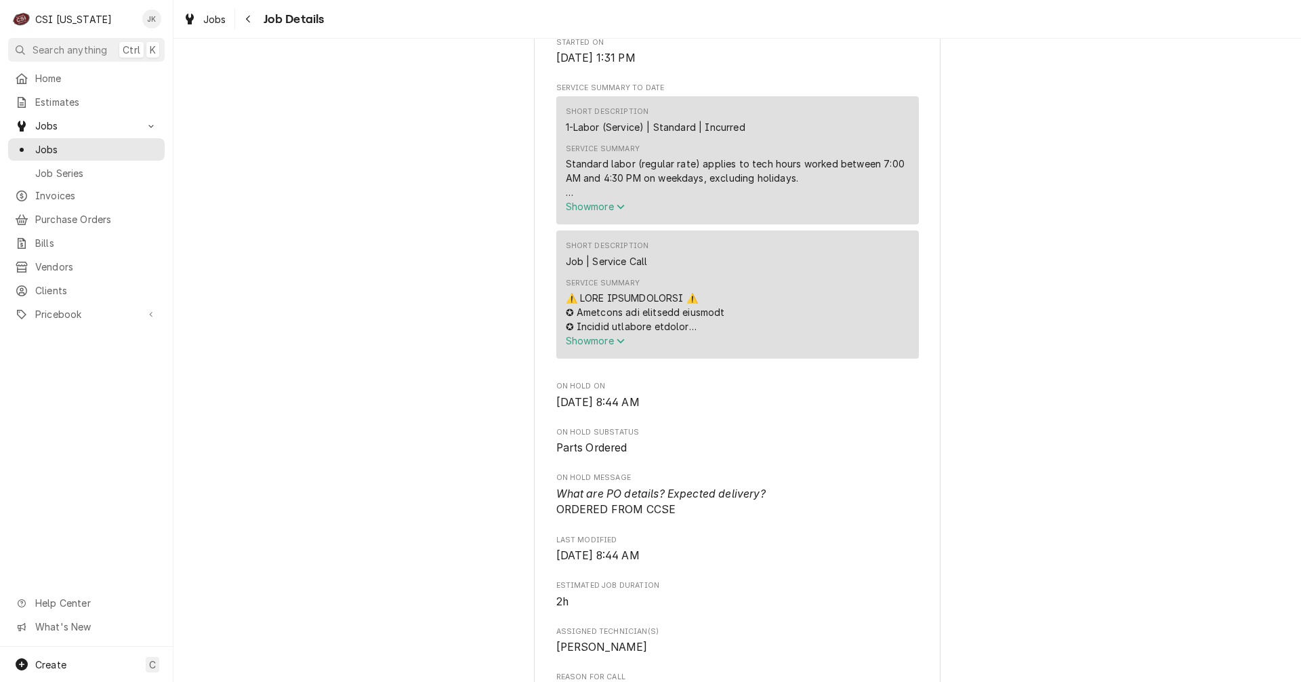
click at [615, 331] on div "Service Summary" at bounding box center [738, 312] width 344 height 43
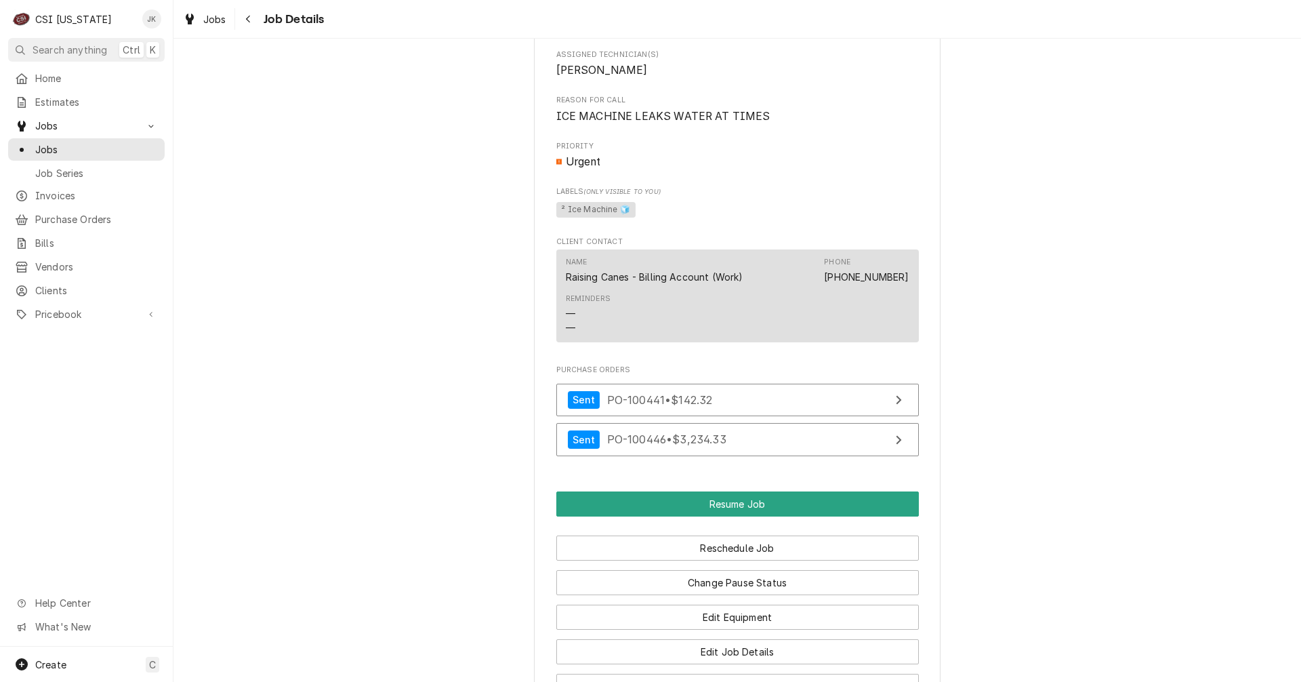
scroll to position [1220, 0]
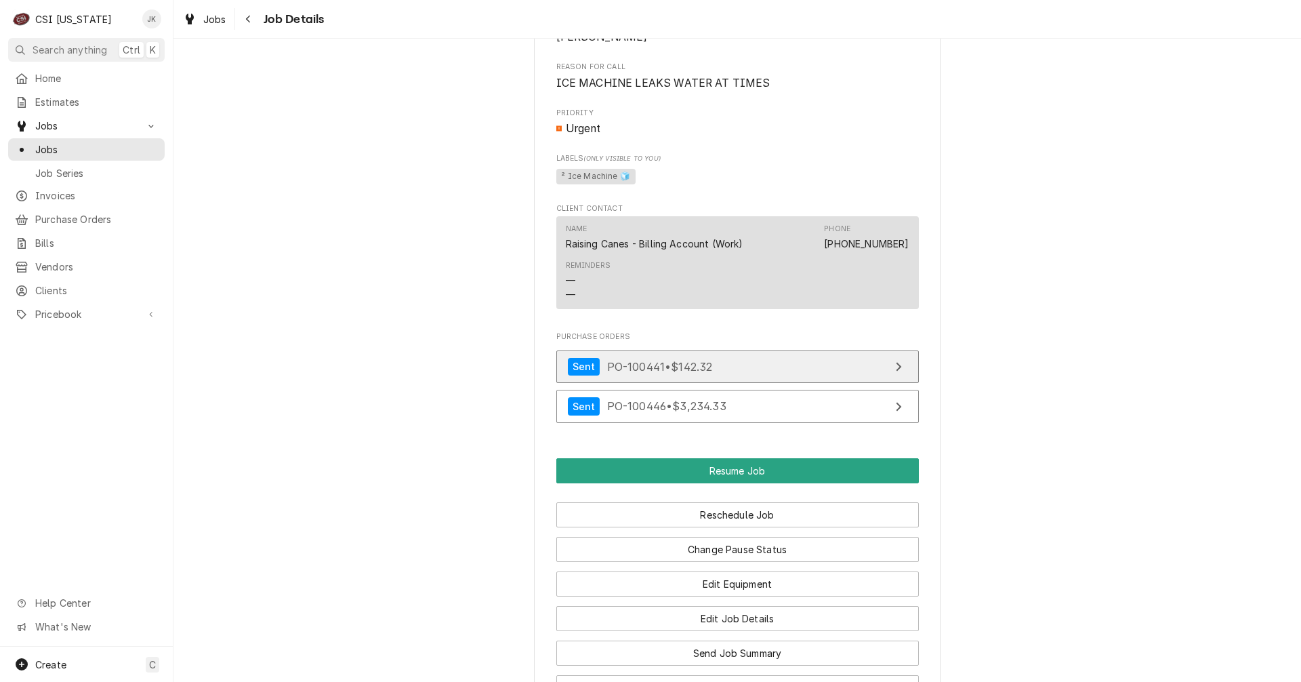
click at [646, 358] on div "Sent PO-100441 • $142.32" at bounding box center [640, 367] width 145 height 18
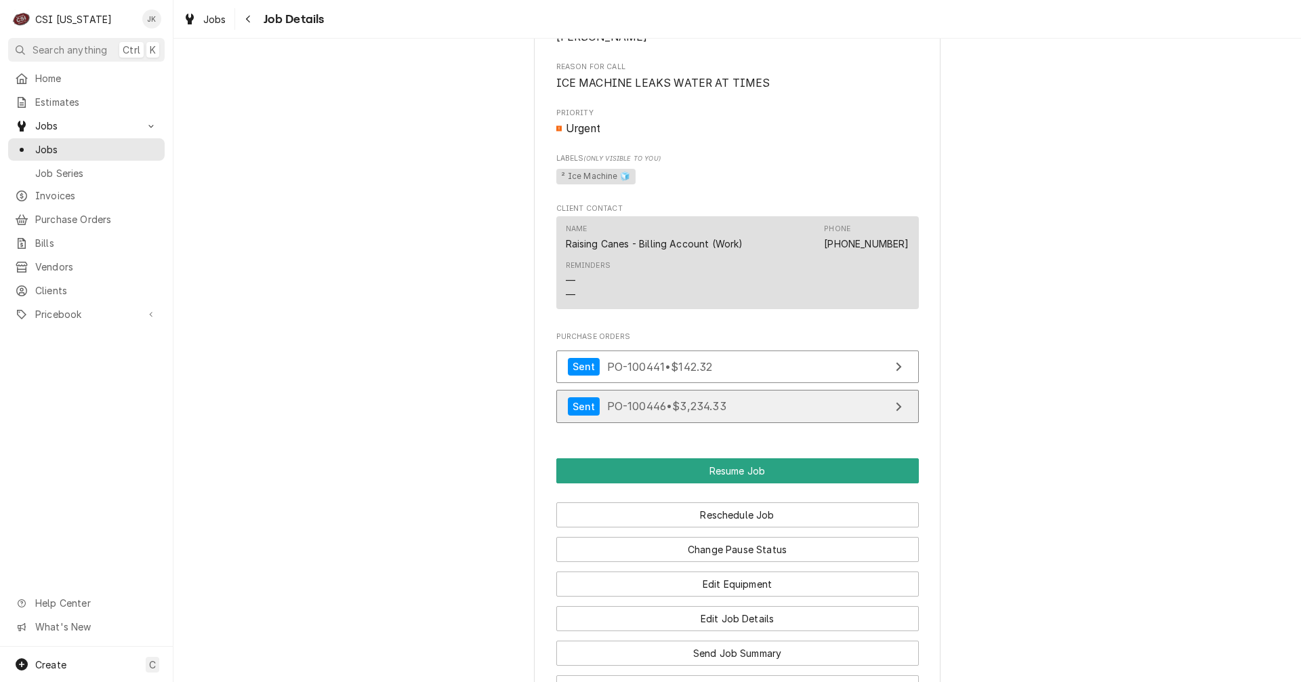
click at [705, 411] on span "PO-100446 • $3,234.33" at bounding box center [666, 406] width 119 height 14
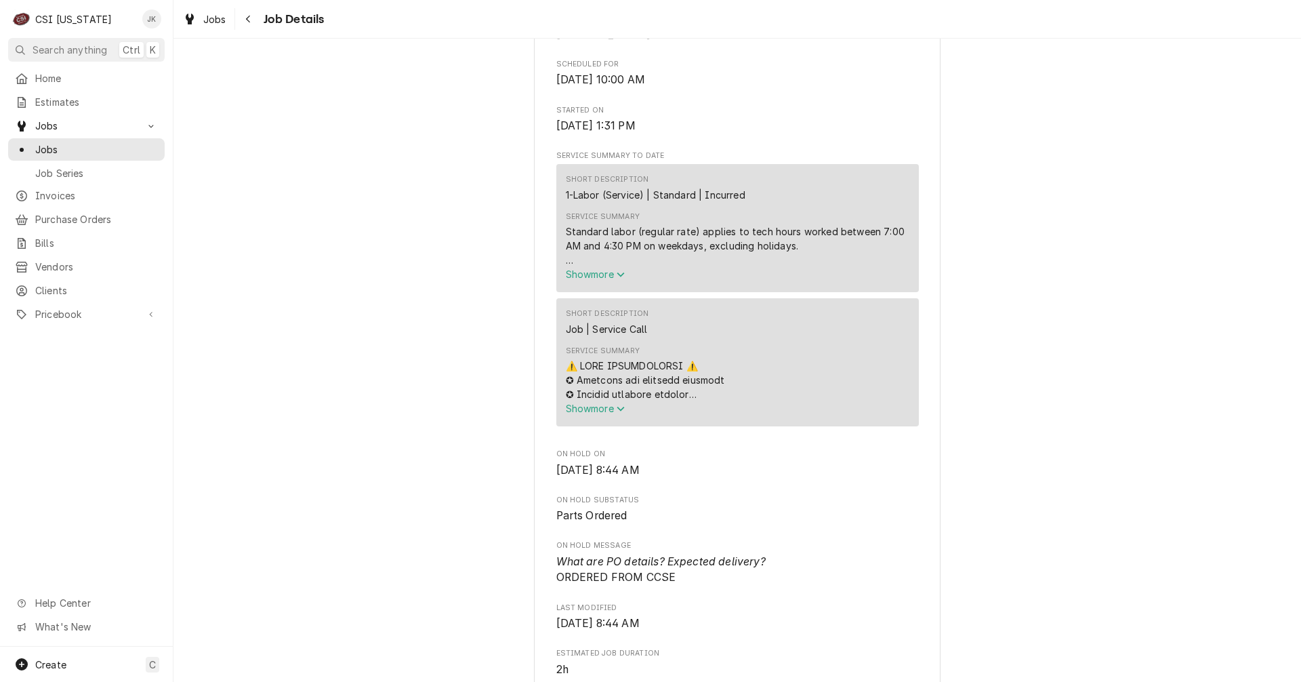
scroll to position [610, 0]
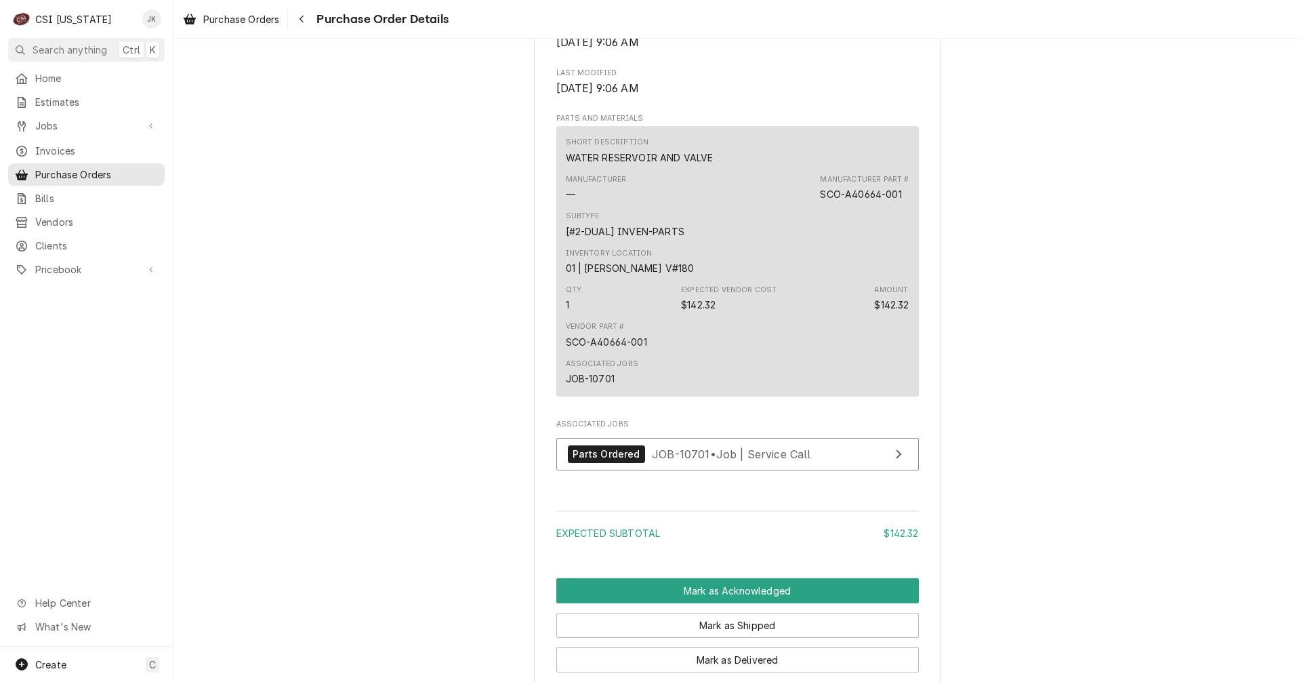
scroll to position [678, 0]
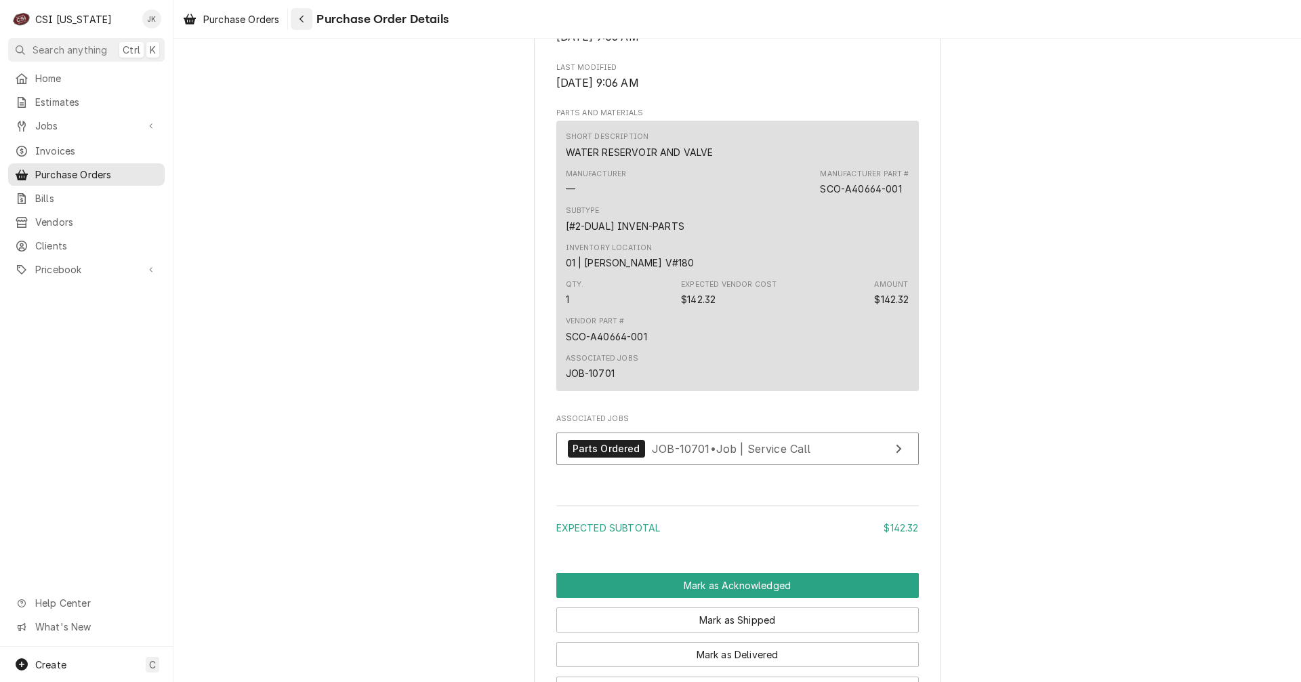
click at [305, 14] on icon "Navigate back" at bounding box center [302, 18] width 6 height 9
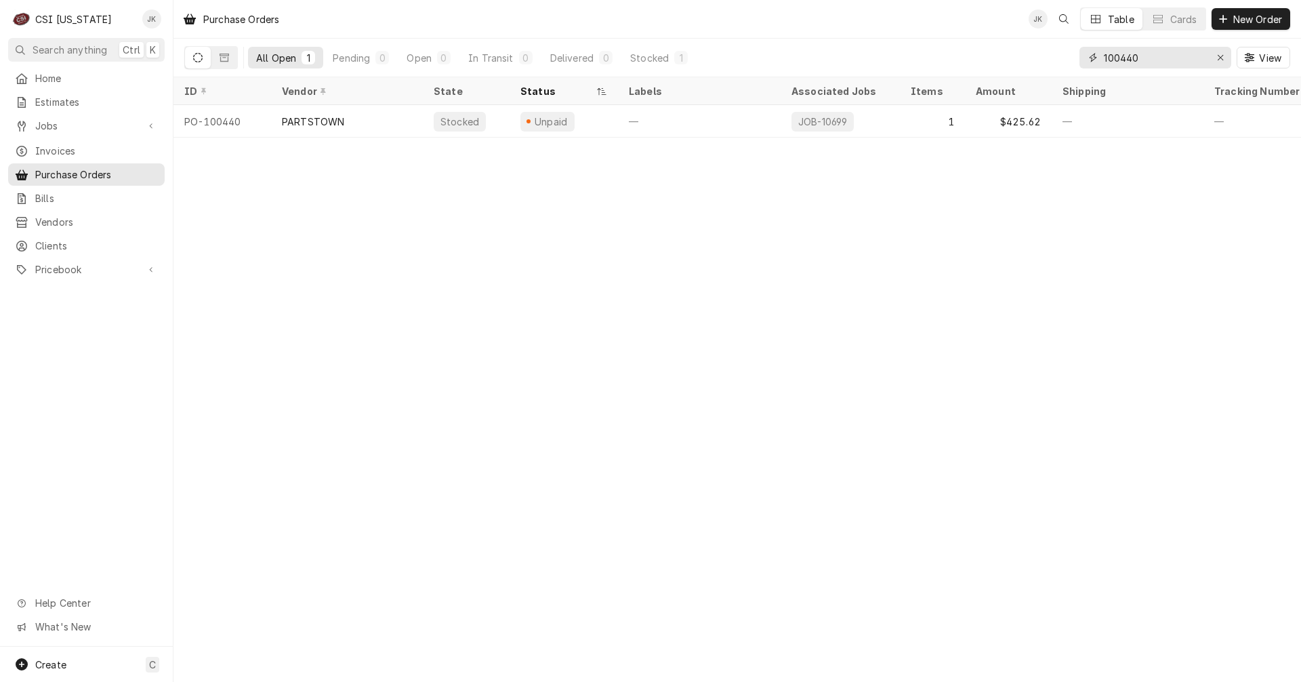
drag, startPoint x: 1160, startPoint y: 60, endPoint x: 965, endPoint y: 23, distance: 197.9
click at [966, 23] on div "Purchase Orders JK Table Cards New Order All Open 1 Pending 0 Open 0 In Transit…" at bounding box center [736, 38] width 1127 height 77
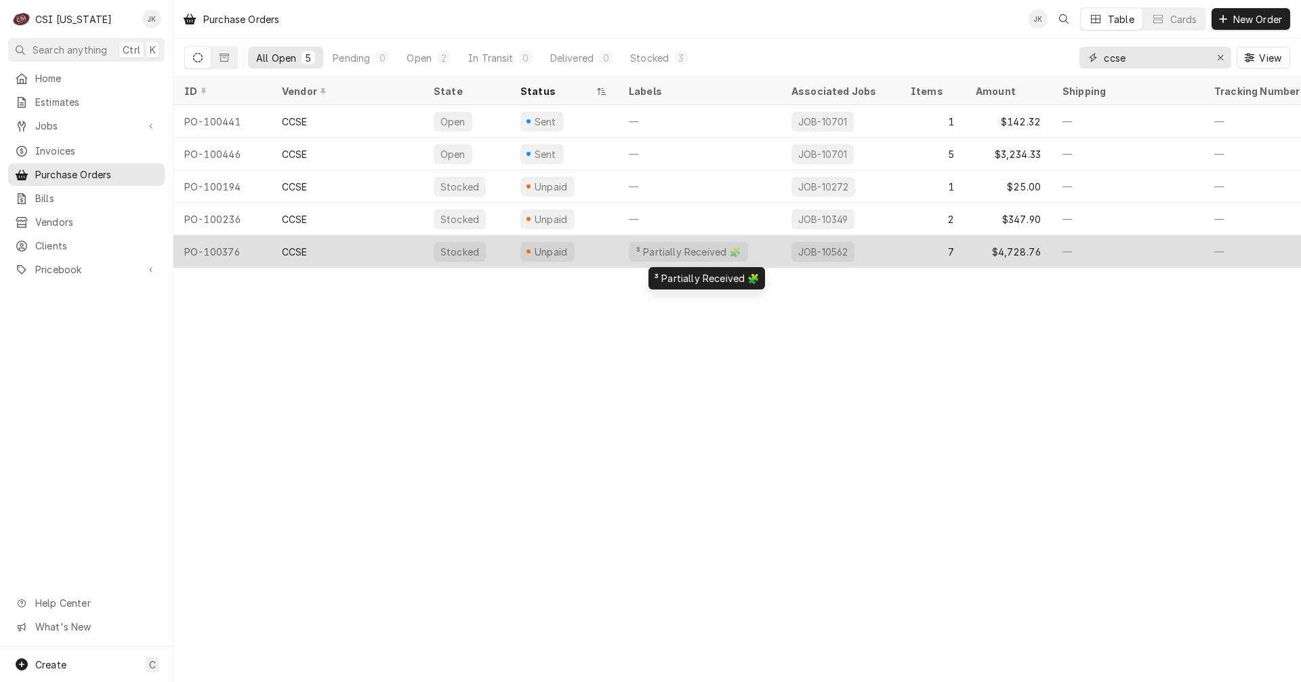
type input "ccse"
click at [765, 248] on div "³ Partially Received 🧩" at bounding box center [699, 251] width 163 height 33
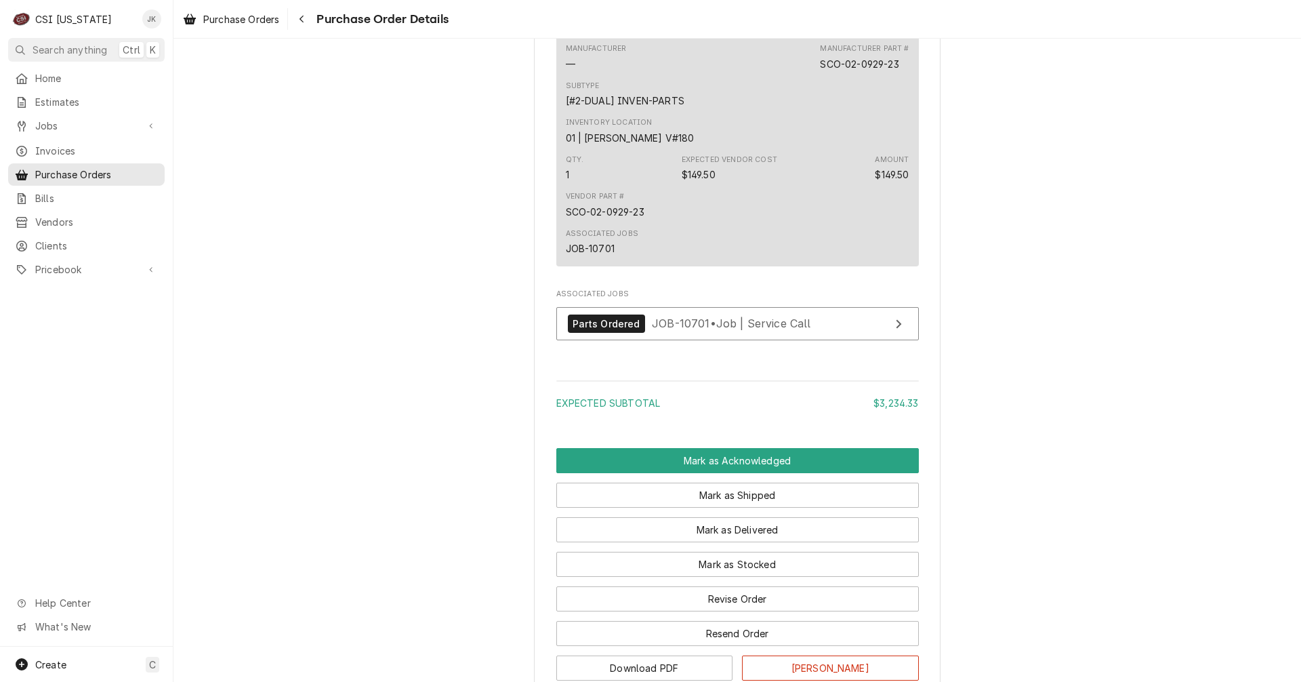
scroll to position [1965, 0]
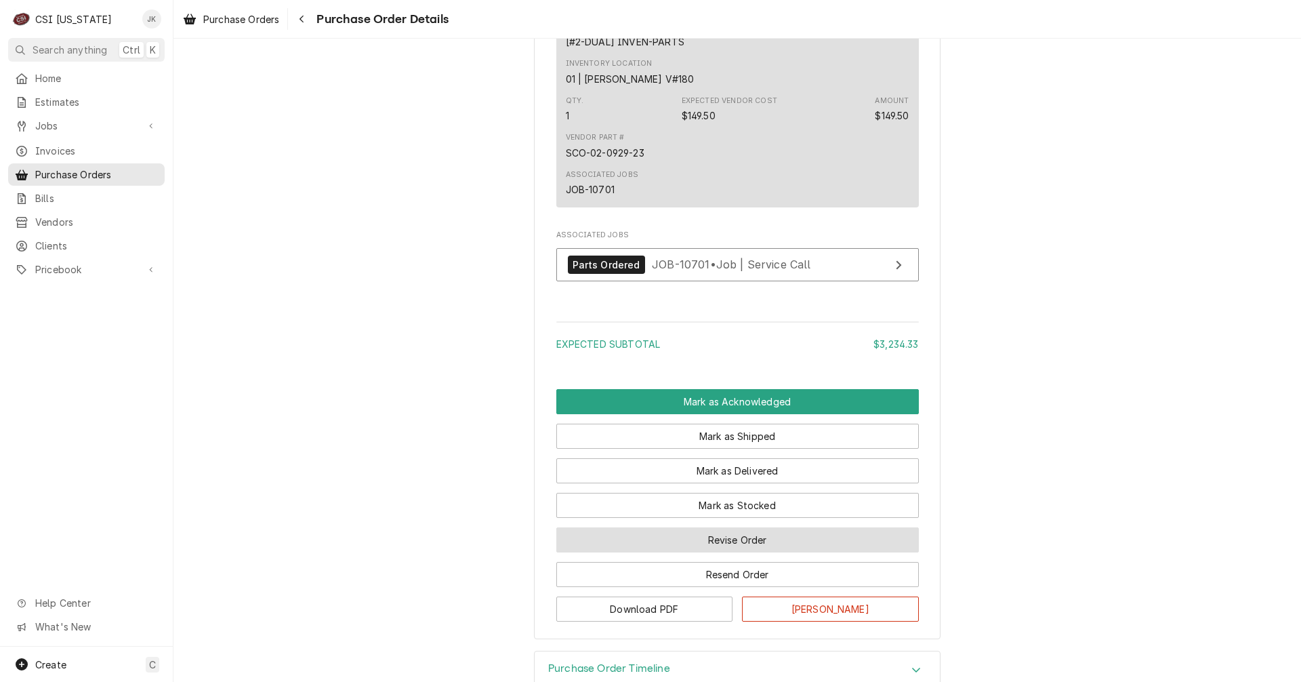
drag, startPoint x: 725, startPoint y: 585, endPoint x: 748, endPoint y: 404, distance: 183.0
click at [725, 552] on button "Revise Order" at bounding box center [737, 539] width 362 height 25
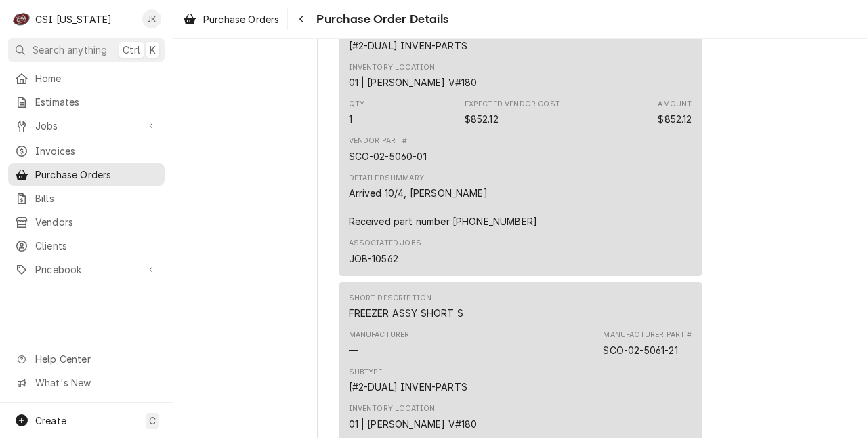
scroll to position [1287, 0]
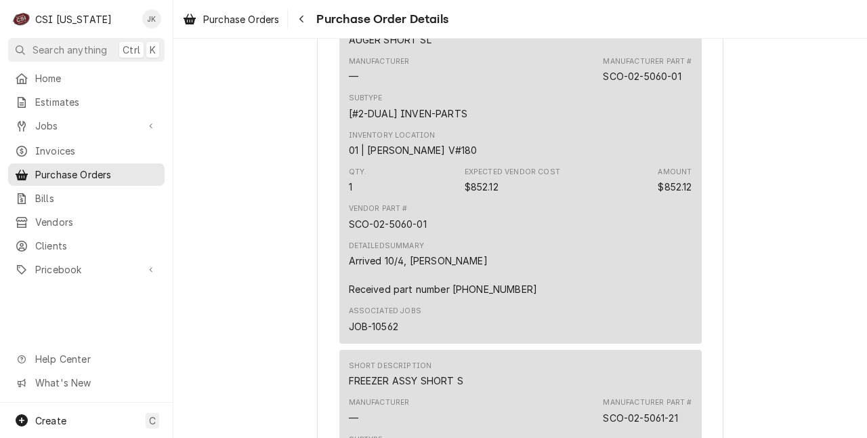
click at [463, 235] on div "Vendor Part # SCO-02-5060-01" at bounding box center [521, 217] width 344 height 37
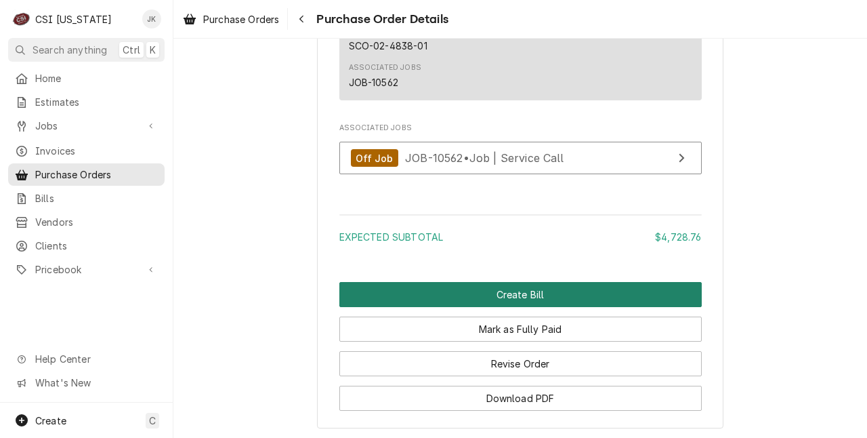
scroll to position [3195, 0]
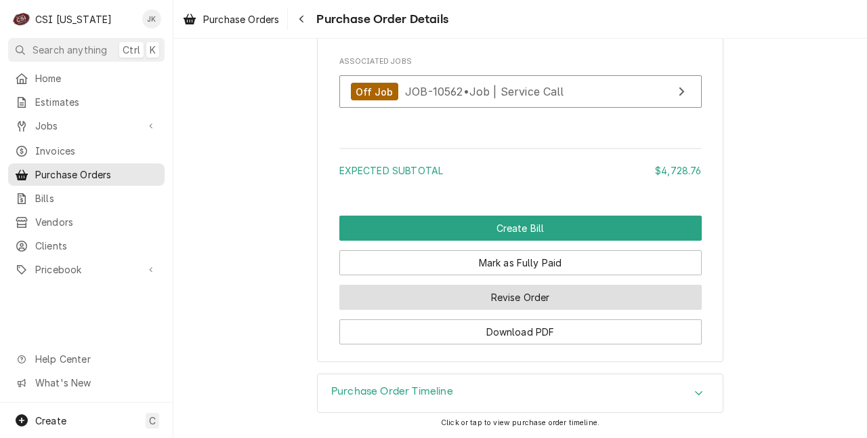
click at [482, 295] on button "Revise Order" at bounding box center [520, 297] width 362 height 25
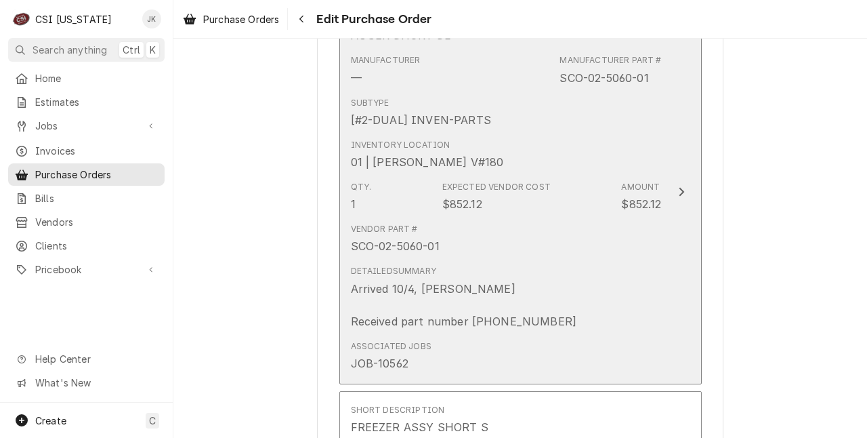
click at [516, 306] on div "Arrived 10/4, [PERSON_NAME] Received part number [PHONE_NUMBER]" at bounding box center [464, 304] width 226 height 49
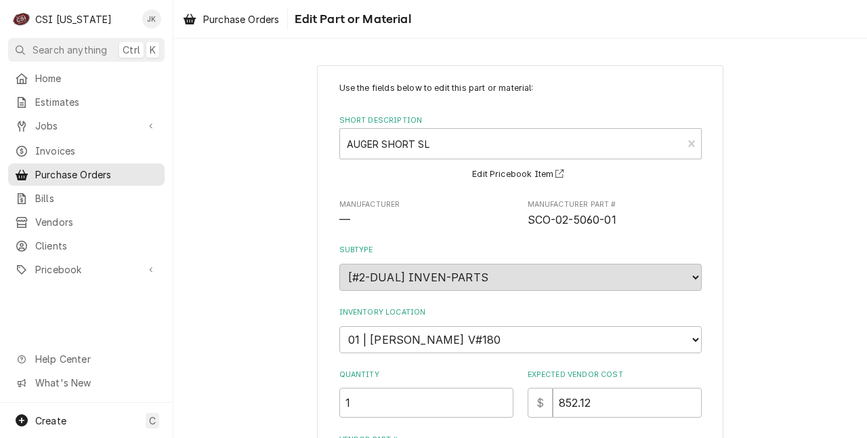
type textarea "x"
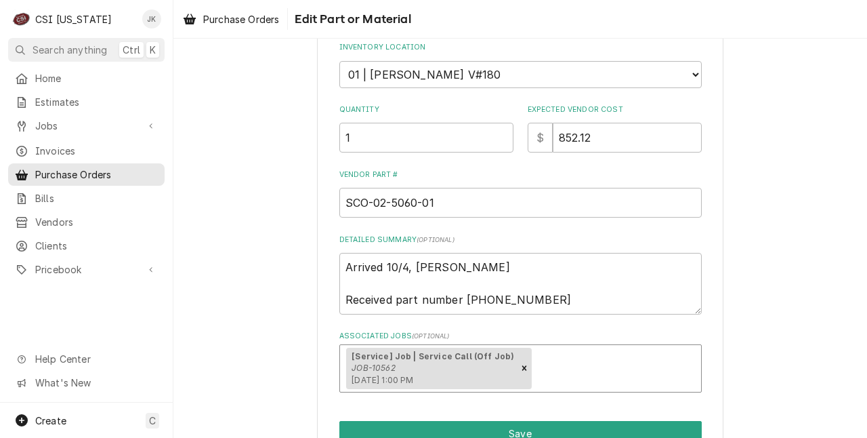
scroll to position [271, 0]
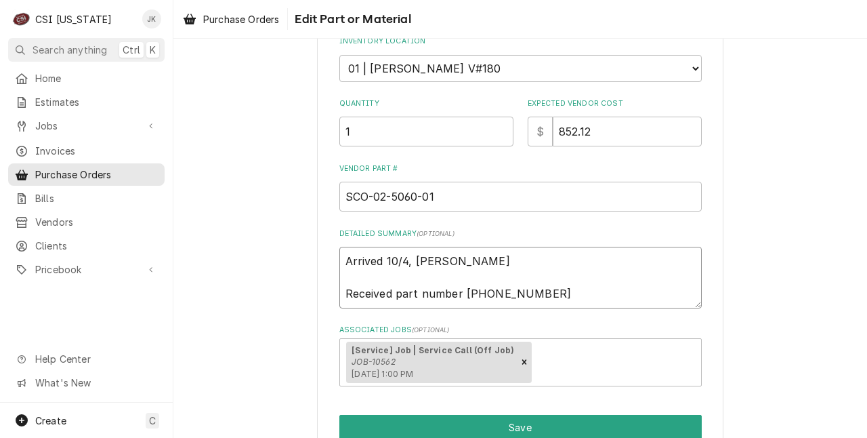
drag, startPoint x: 550, startPoint y: 296, endPoint x: 310, endPoint y: 259, distance: 242.6
click at [310, 259] on div "Use the fields below to edit this part or material: Short Description AUGER SHO…" at bounding box center [520, 143] width 694 height 722
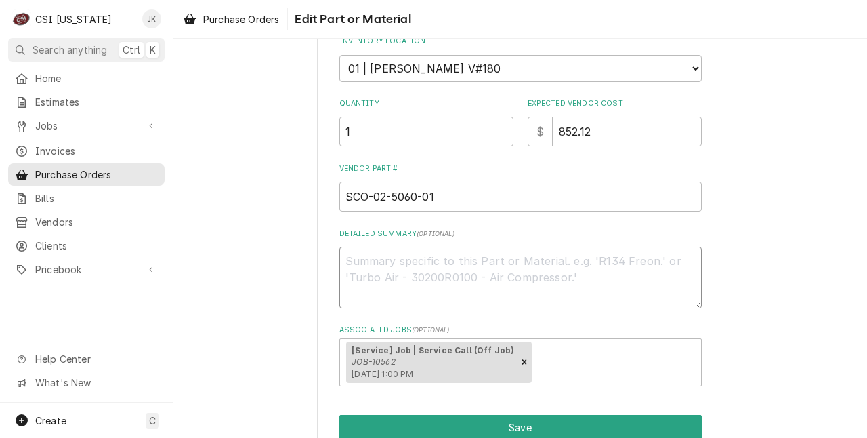
type textarea "x"
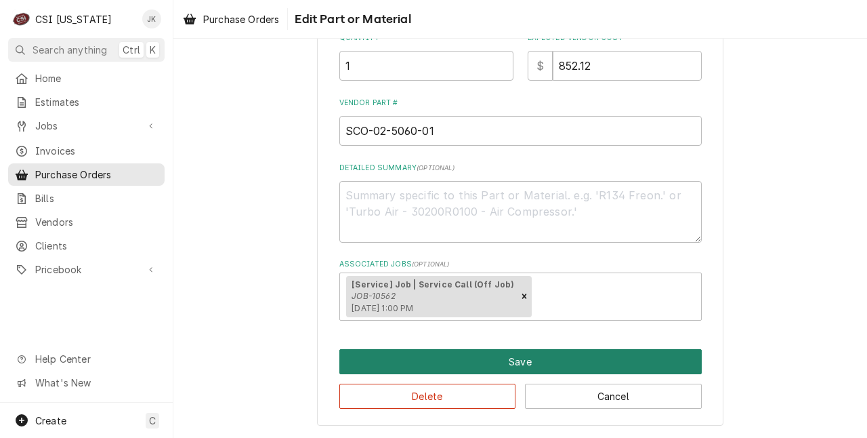
click at [476, 356] on button "Save" at bounding box center [520, 361] width 362 height 25
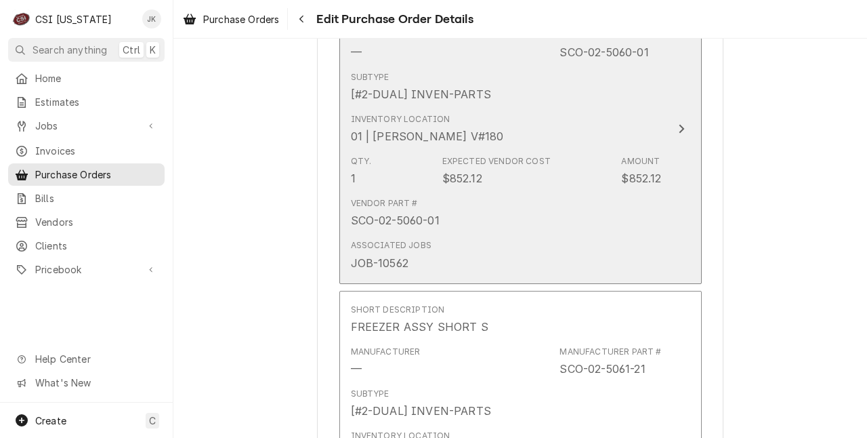
click at [486, 164] on div "Expected Vendor Cost" at bounding box center [496, 161] width 108 height 12
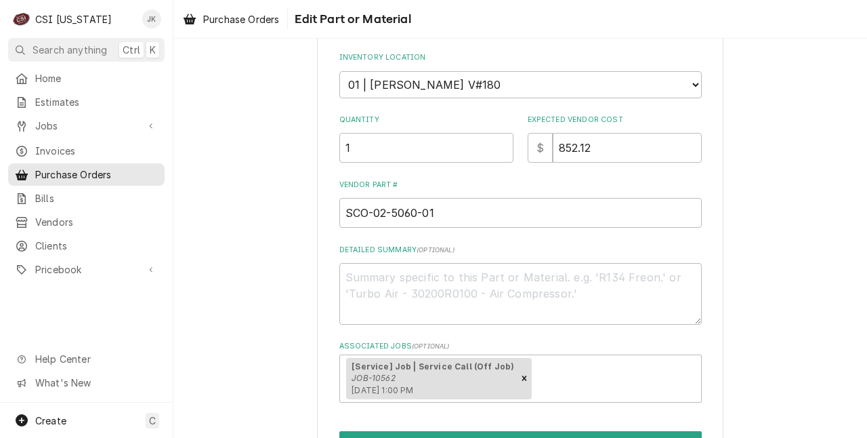
scroll to position [337, 0]
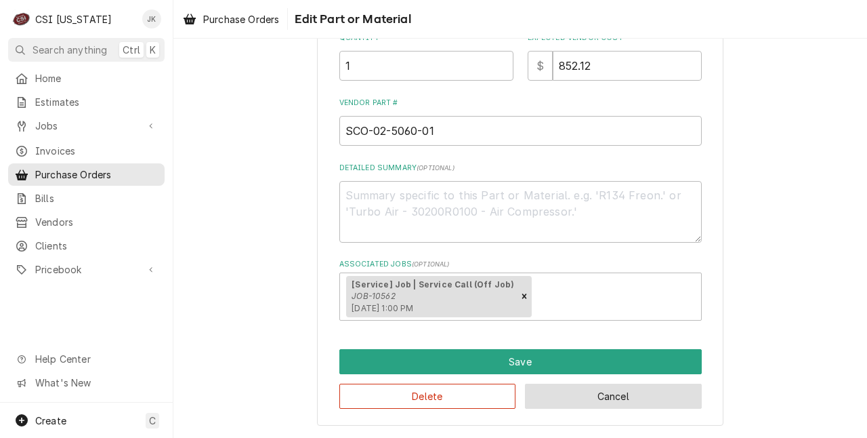
click at [657, 400] on button "Cancel" at bounding box center [613, 395] width 177 height 25
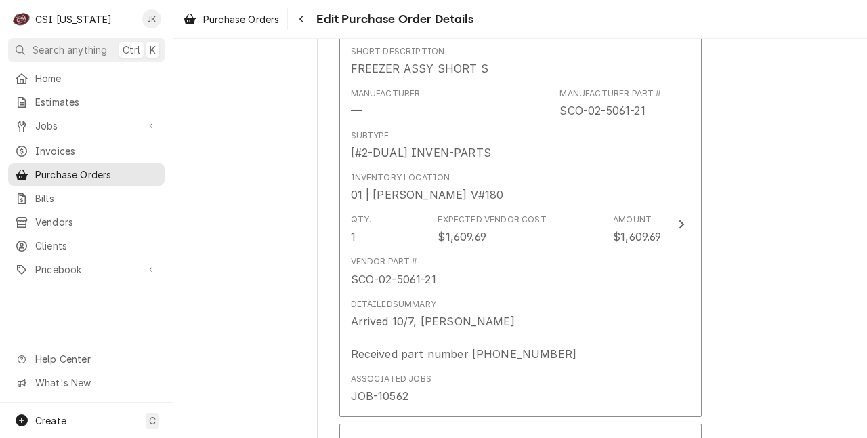
scroll to position [1204, 0]
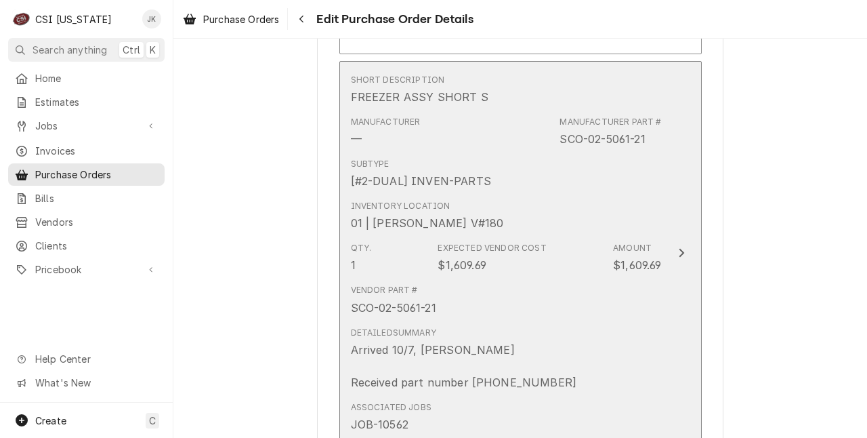
click at [470, 334] on div "Detailed Summary Arrived 10/7, Jeff H Received part number 02-5061-22" at bounding box center [464, 359] width 226 height 64
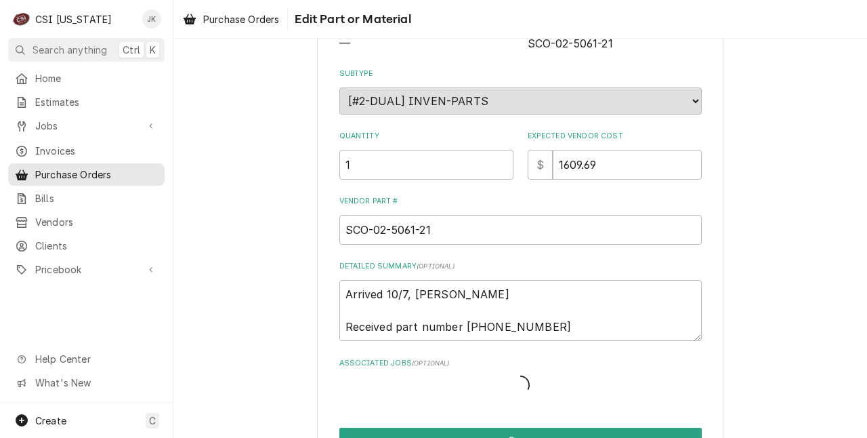
scroll to position [177, 0]
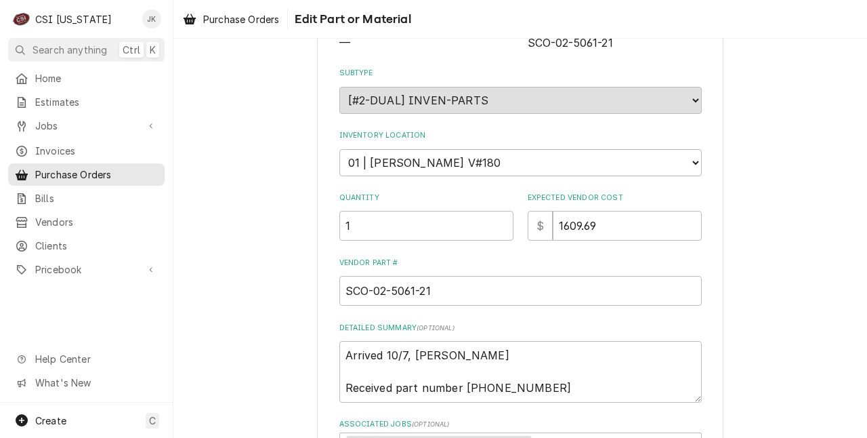
type textarea "x"
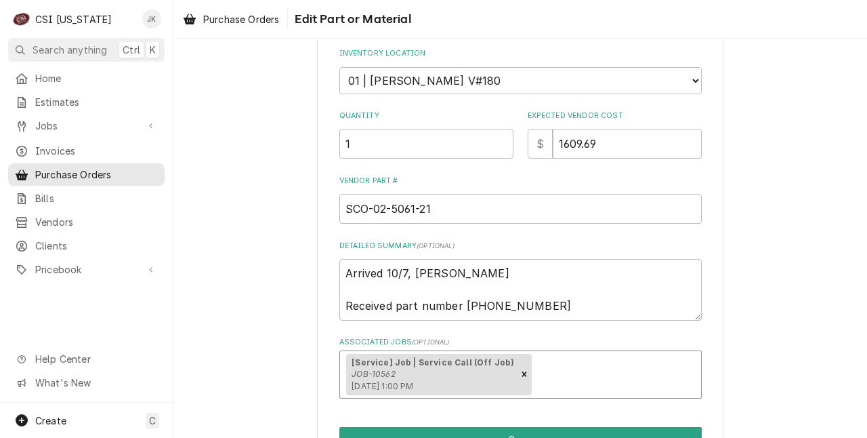
scroll to position [271, 0]
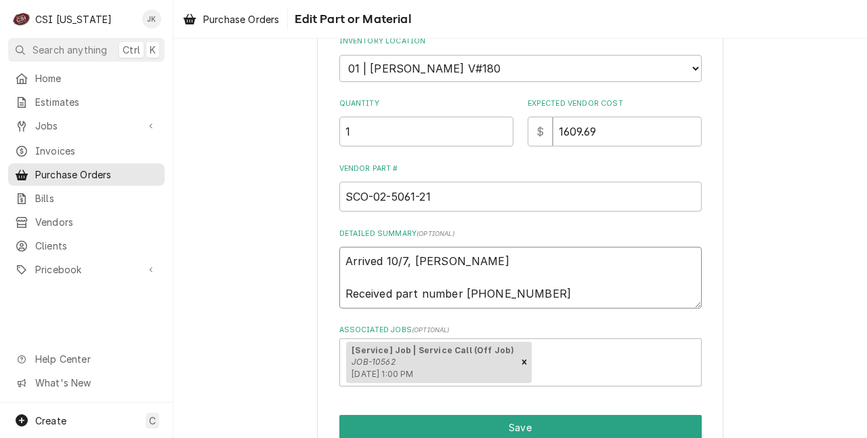
drag, startPoint x: 527, startPoint y: 293, endPoint x: 293, endPoint y: 246, distance: 239.0
click at [293, 246] on div "Use the fields below to edit this part or material: Short Description FREEZER A…" at bounding box center [520, 143] width 694 height 722
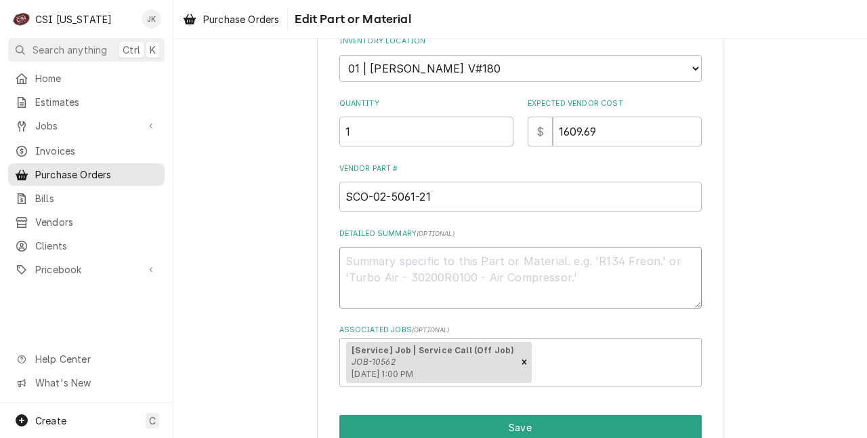
type textarea "x"
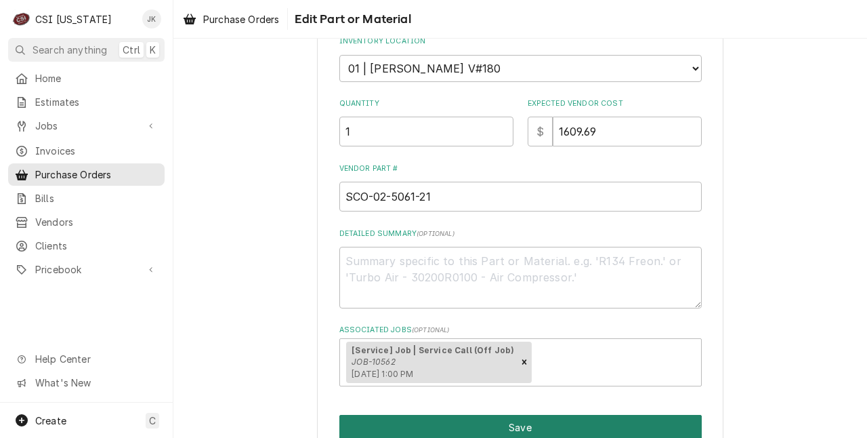
click at [537, 425] on button "Save" at bounding box center [520, 427] width 362 height 25
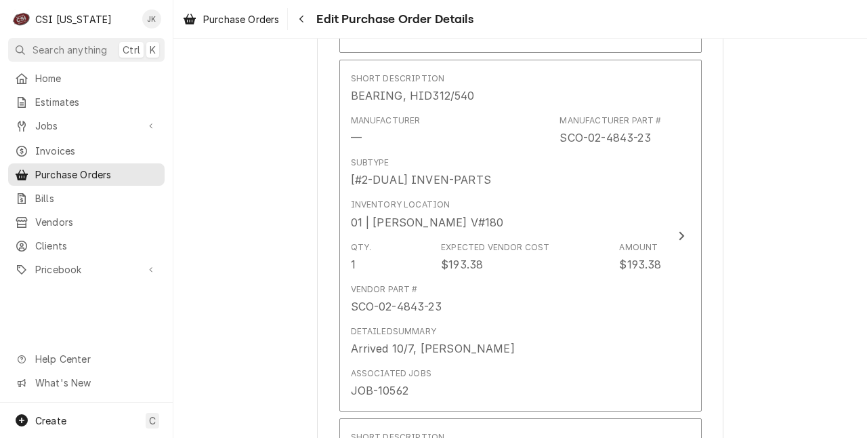
scroll to position [1543, 0]
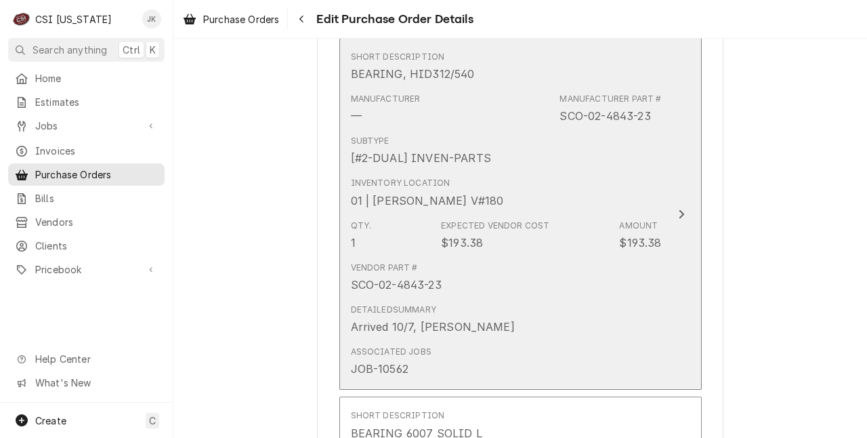
click at [542, 267] on div "Vendor Part # SCO-02-4843-23" at bounding box center [506, 277] width 311 height 42
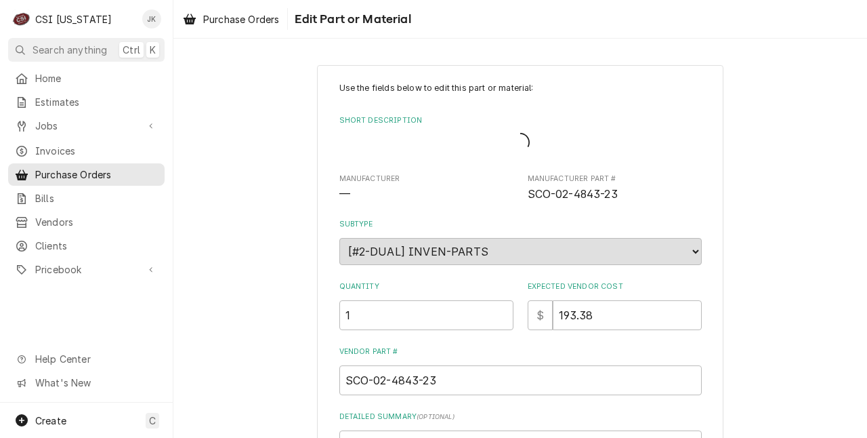
type textarea "x"
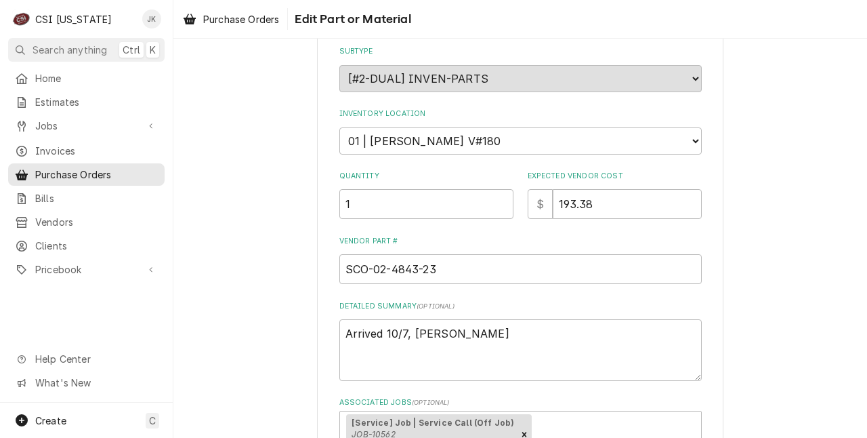
scroll to position [203, 0]
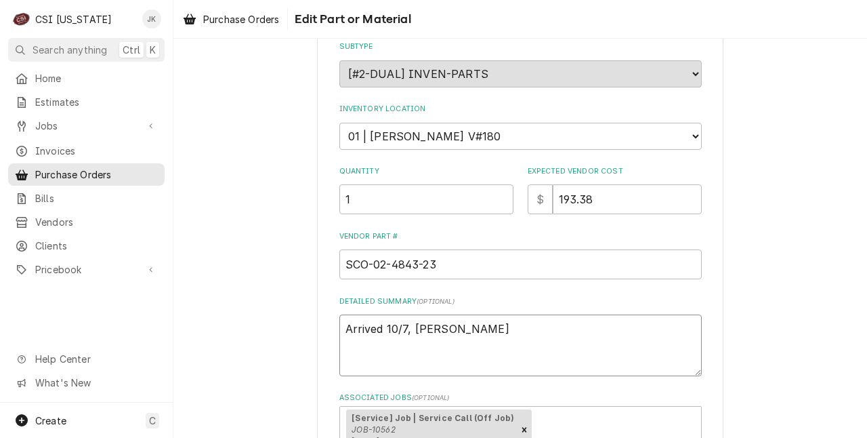
drag, startPoint x: 453, startPoint y: 328, endPoint x: 159, endPoint y: 306, distance: 295.6
click at [160, 306] on div "C CSI Kentucky JK Search anything Ctrl K Home Estimates Jobs Jobs Job Series In…" at bounding box center [433, 219] width 867 height 438
type textarea "x"
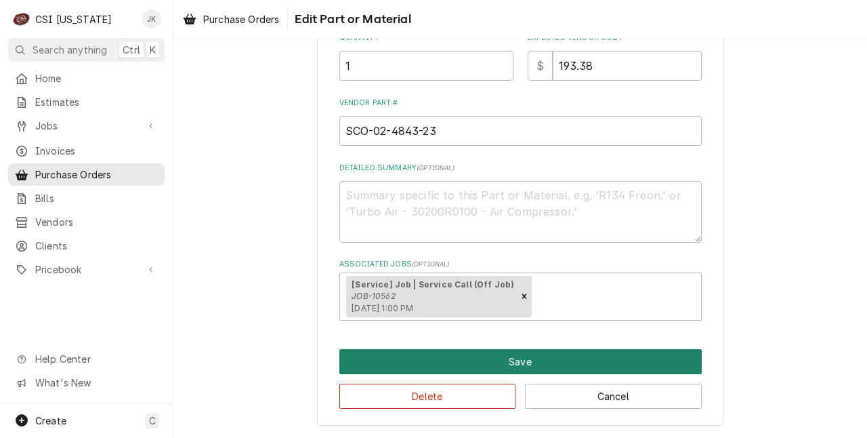
click at [449, 360] on button "Save" at bounding box center [520, 361] width 362 height 25
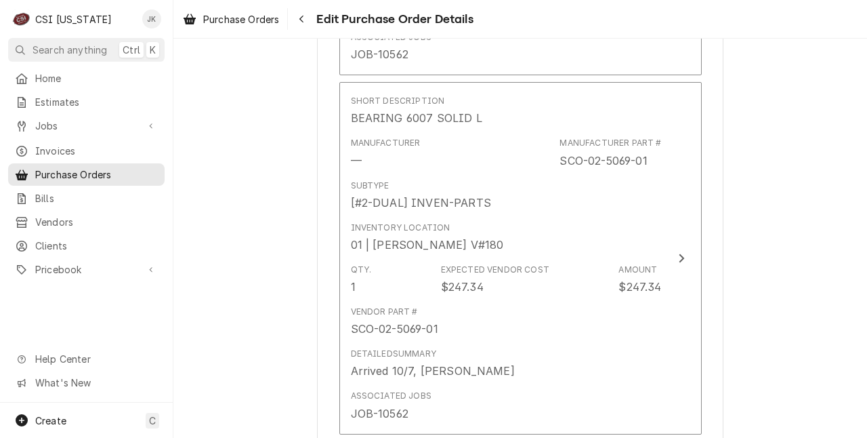
scroll to position [1831, 0]
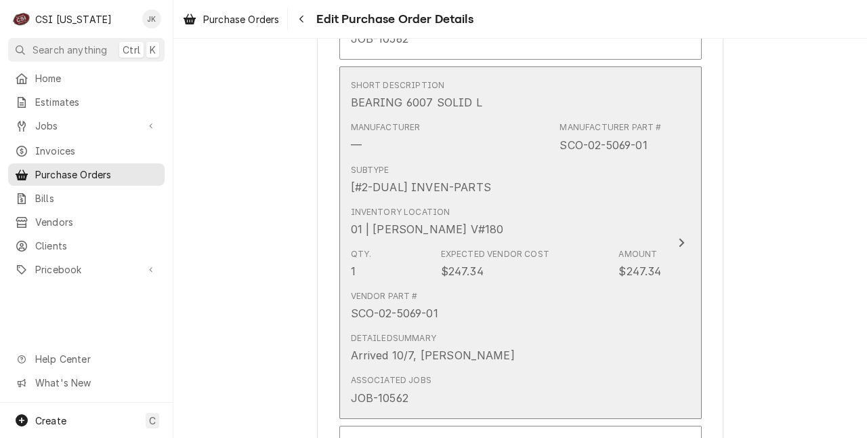
click at [533, 348] on div "Detailed Summary Arrived 10/7, Jeff H" at bounding box center [506, 348] width 311 height 42
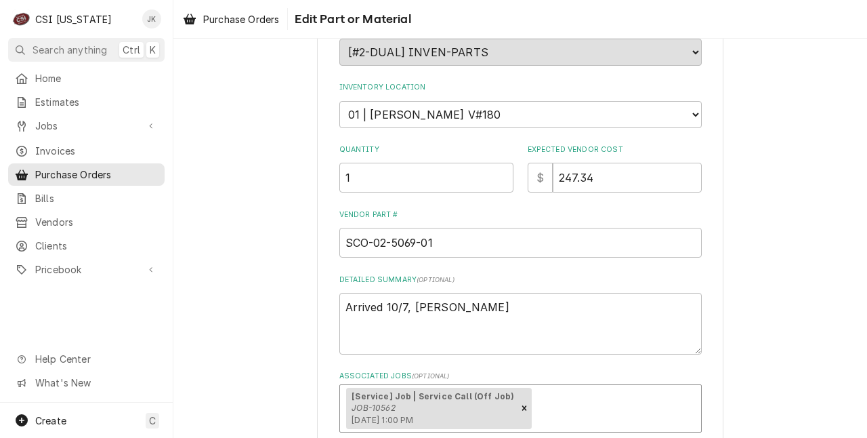
scroll to position [271, 0]
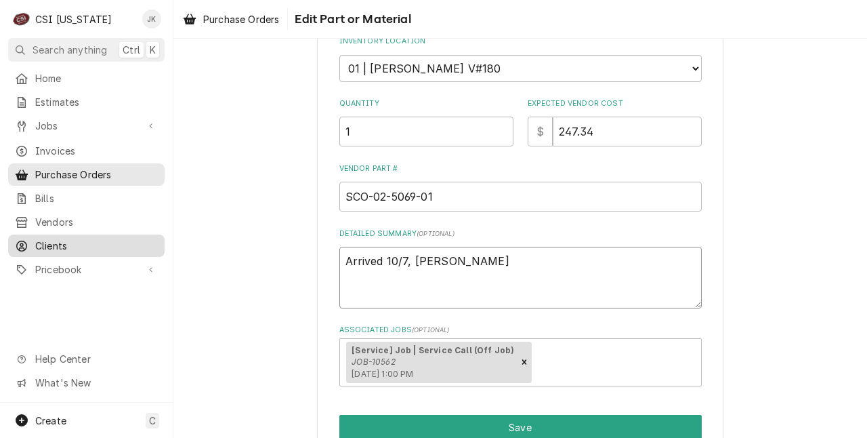
drag, startPoint x: 459, startPoint y: 262, endPoint x: 162, endPoint y: 243, distance: 298.0
click at [162, 243] on div "C CSI Kentucky JK Search anything Ctrl K Home Estimates Jobs Jobs Job Series In…" at bounding box center [433, 219] width 867 height 438
type textarea "x"
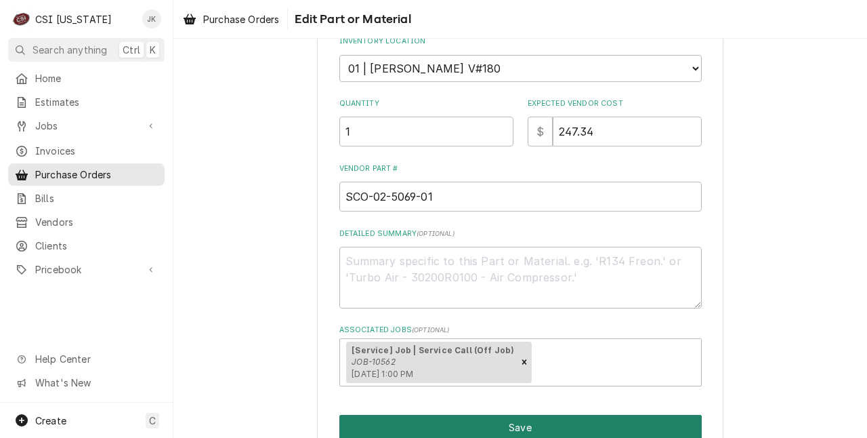
click at [588, 425] on button "Save" at bounding box center [520, 427] width 362 height 25
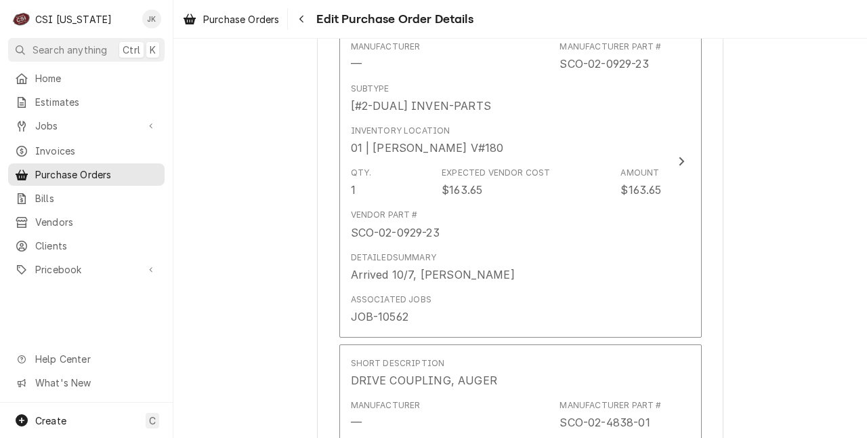
scroll to position [2161, 0]
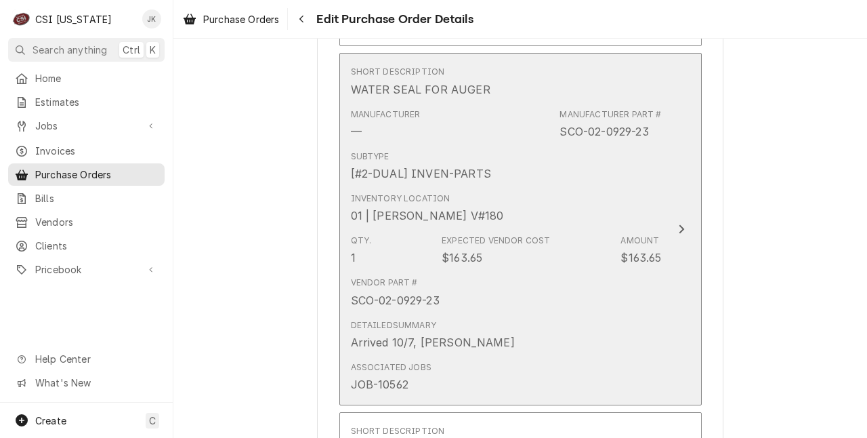
click at [524, 313] on div "Vendor Part # SCO-02-0929-23" at bounding box center [506, 292] width 311 height 42
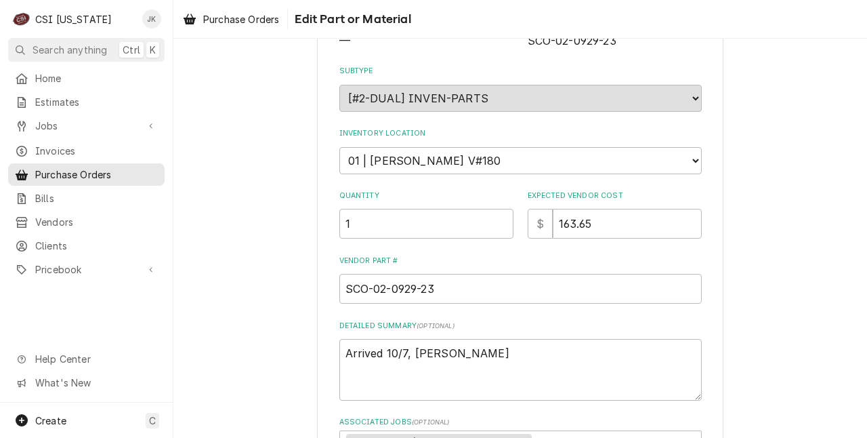
scroll to position [203, 0]
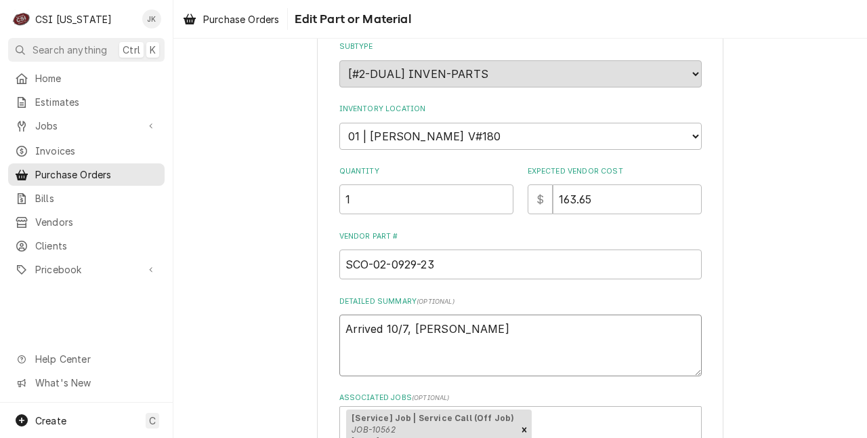
drag, startPoint x: 455, startPoint y: 328, endPoint x: 281, endPoint y: 324, distance: 174.2
click at [281, 324] on div "Use the fields below to edit this part or material: Short Description WATER SEA…" at bounding box center [520, 211] width 694 height 722
type textarea "x"
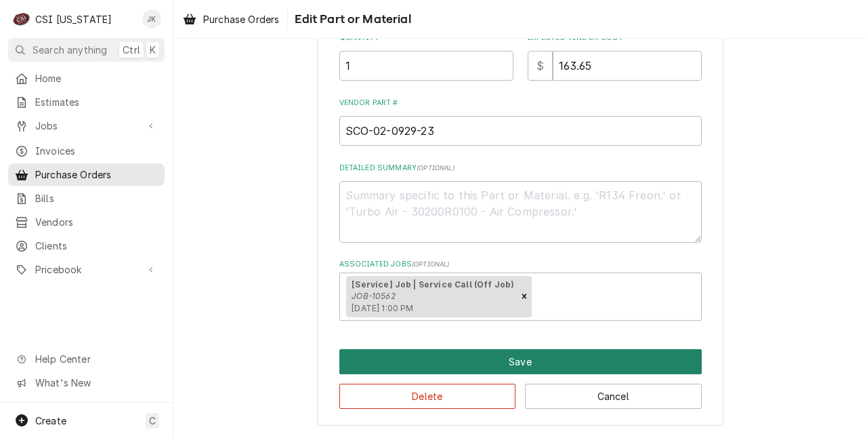
click at [431, 355] on button "Save" at bounding box center [520, 361] width 362 height 25
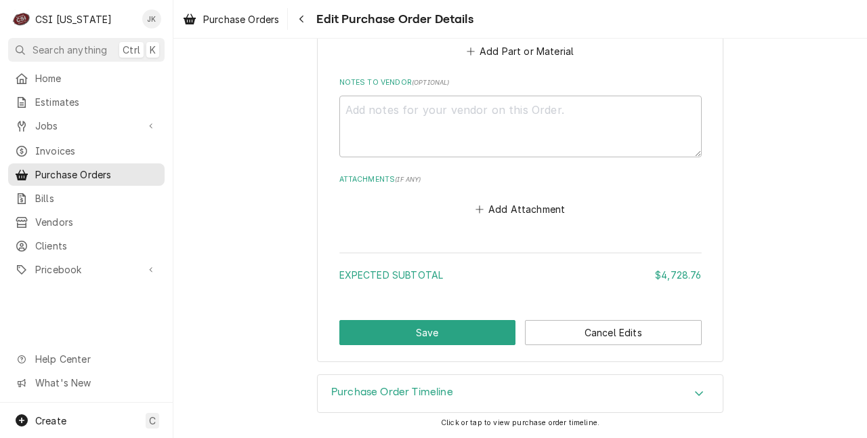
scroll to position [2816, 0]
click at [404, 330] on button "Save" at bounding box center [427, 332] width 177 height 25
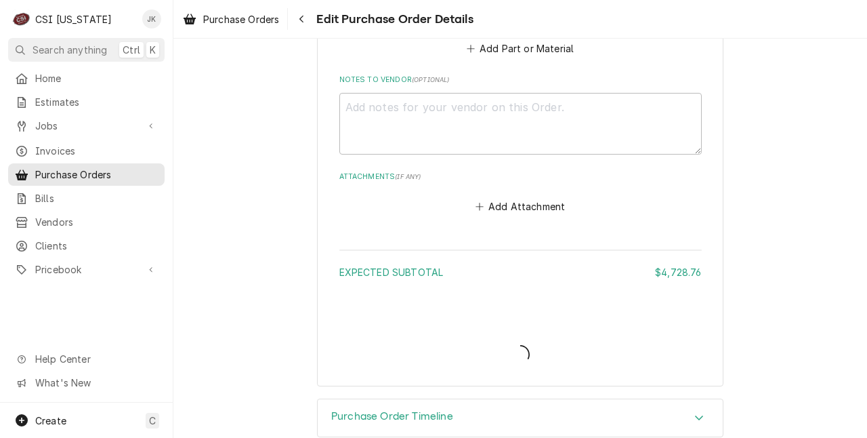
type textarea "x"
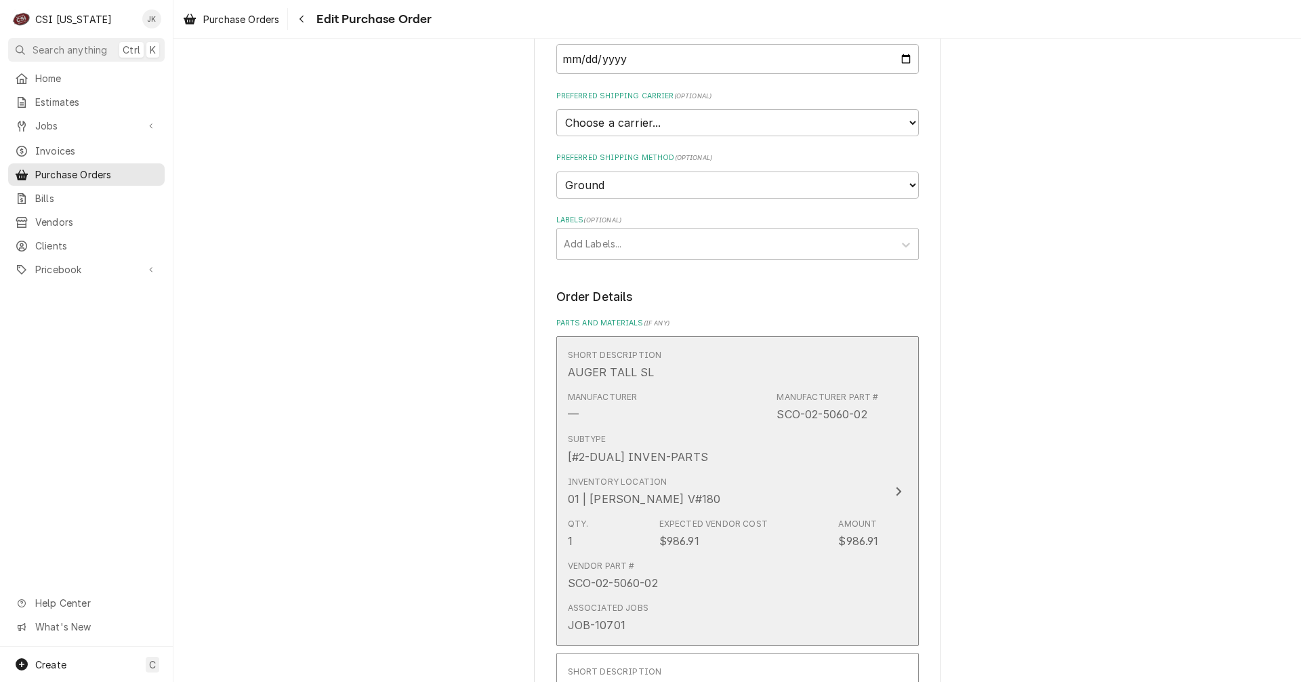
scroll to position [339, 0]
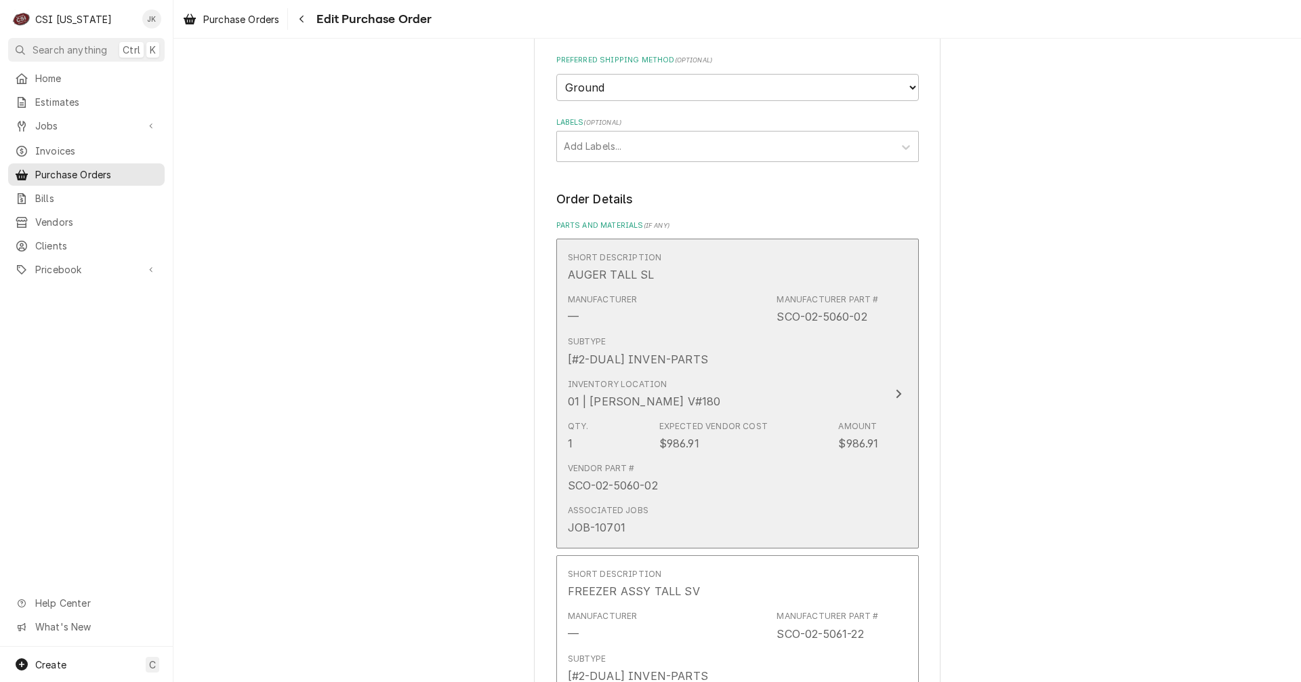
click at [756, 441] on div "Expected Vendor Cost $986.91" at bounding box center [713, 435] width 108 height 31
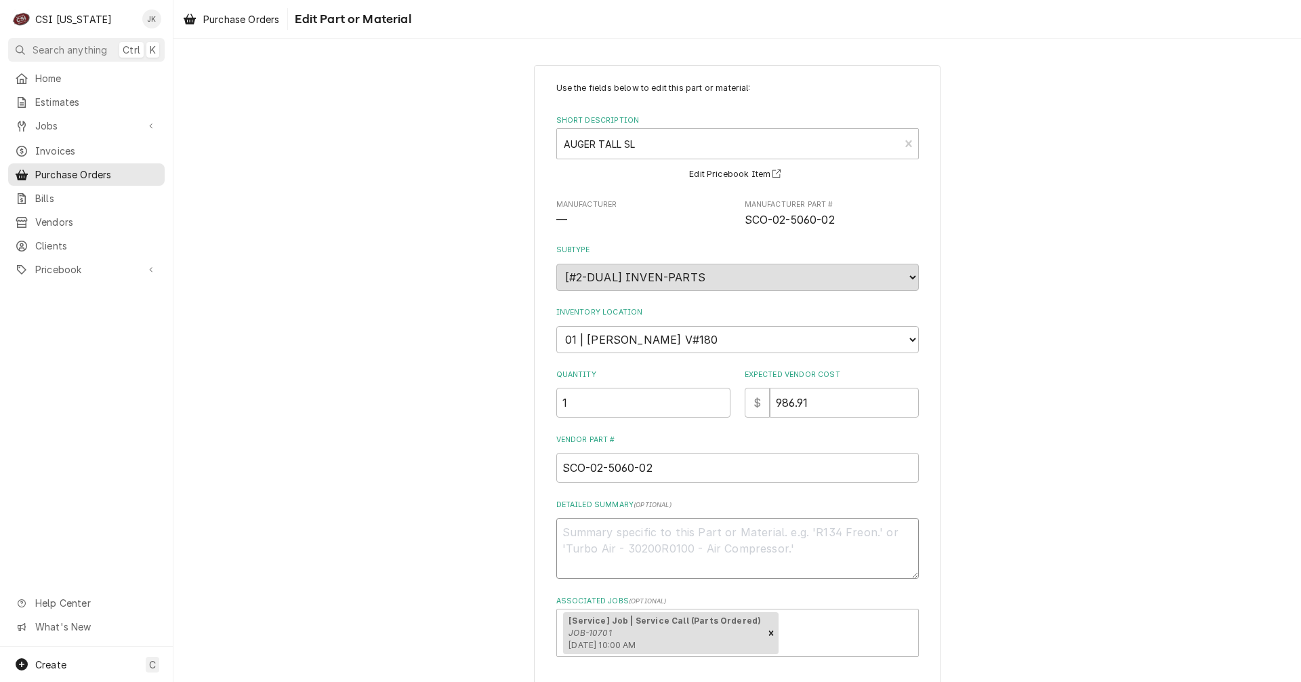
click at [674, 535] on textarea "Detailed Summary ( optional )" at bounding box center [737, 548] width 362 height 61
type textarea "x"
type textarea "R"
type textarea "x"
type textarea "Re"
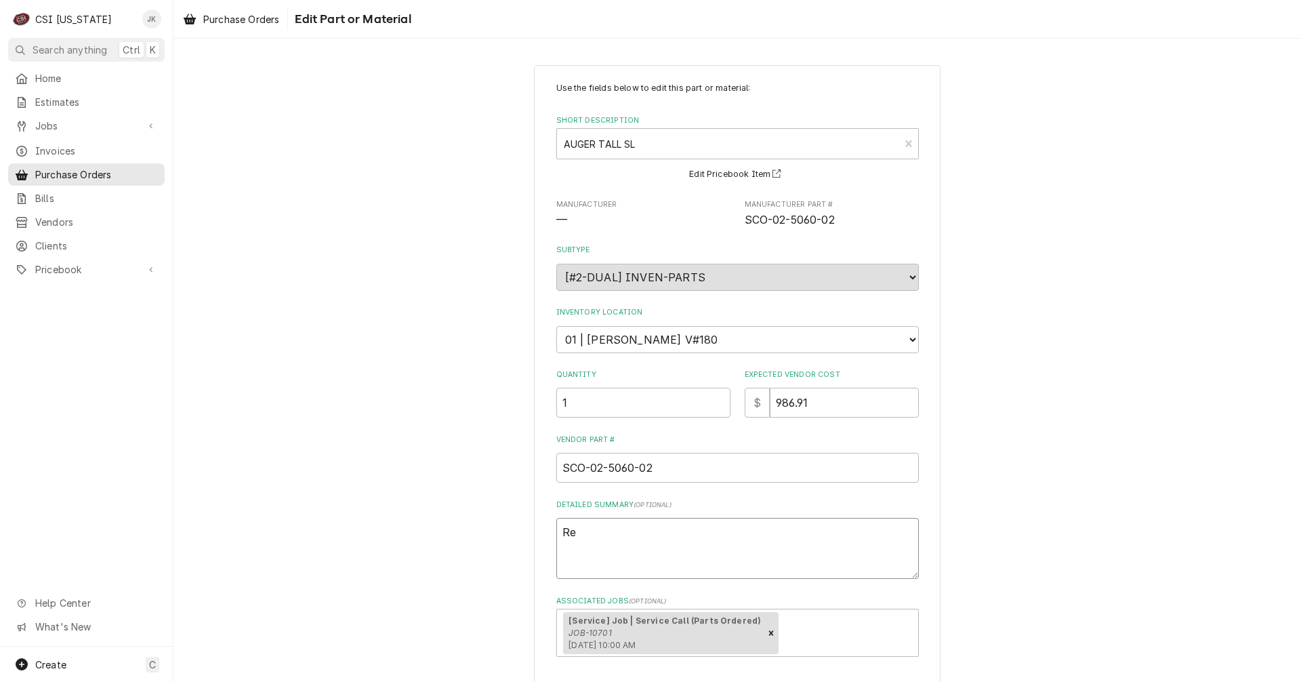
type textarea "x"
type textarea "Rec"
type textarea "x"
type textarea "Rece"
type textarea "x"
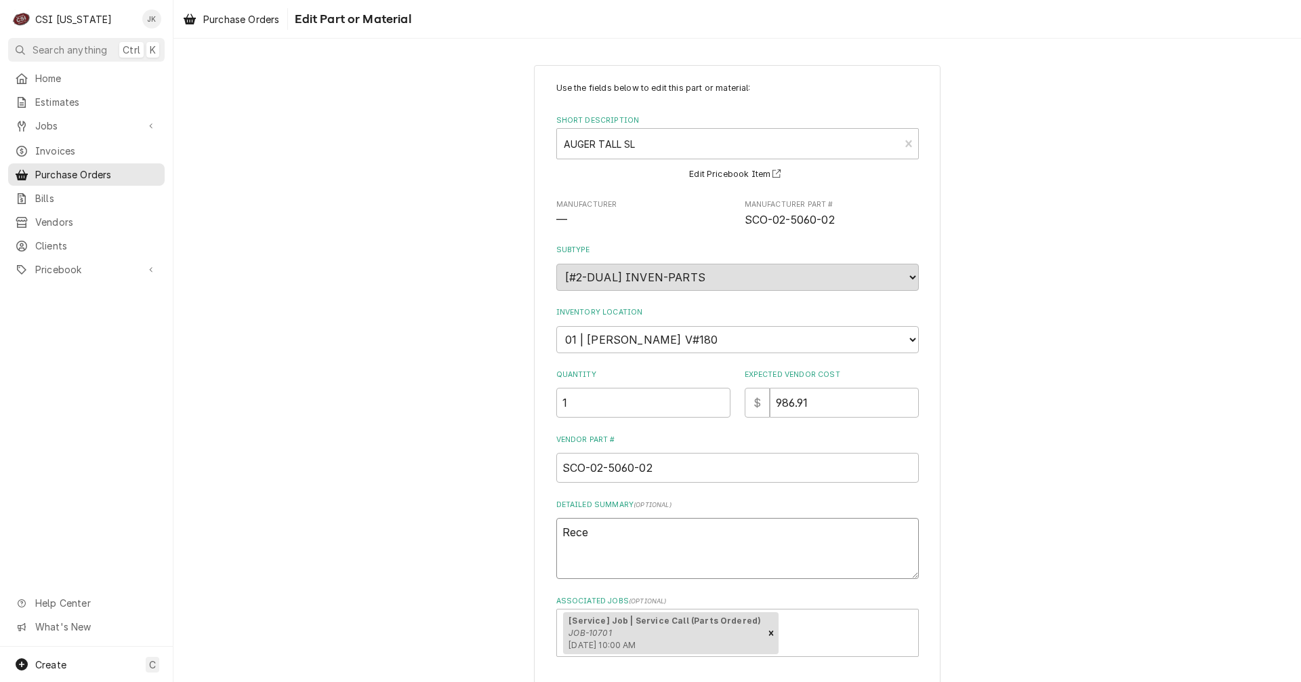
type textarea "Recei"
type textarea "x"
type textarea "Receiv"
type textarea "x"
type textarea "Receive"
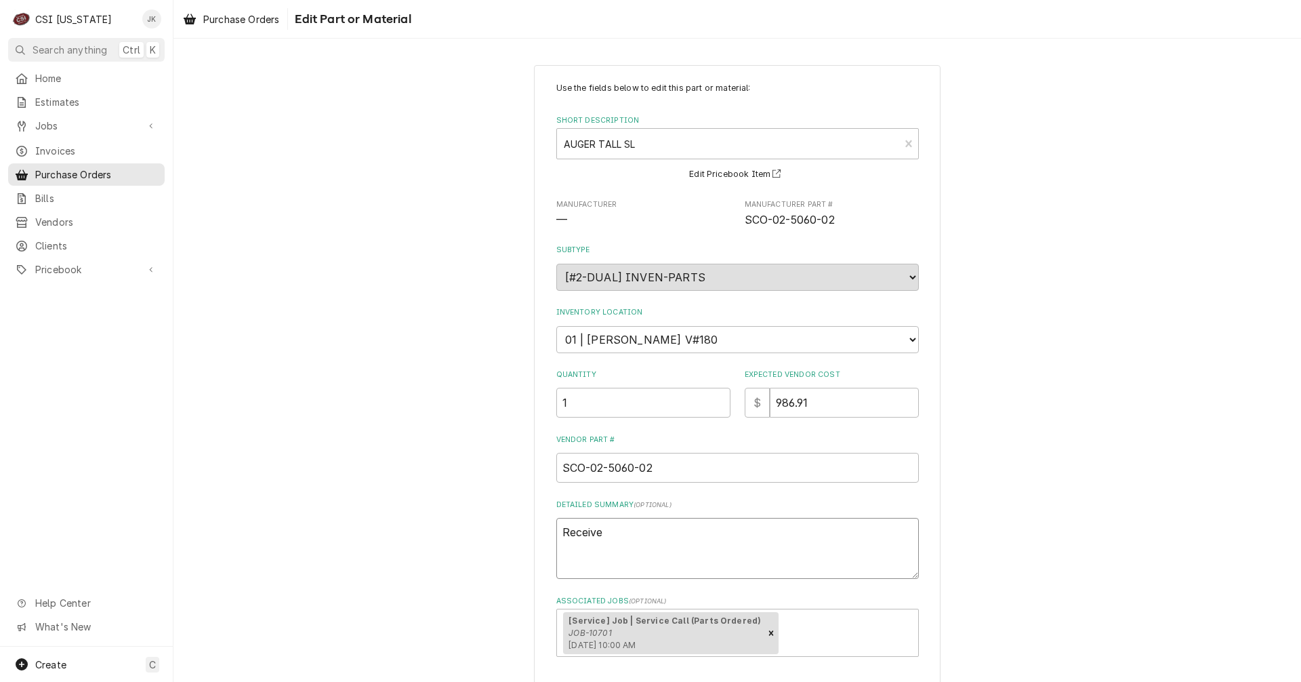
type textarea "x"
type textarea "Received"
type textarea "x"
type textarea "Received"
type textarea "x"
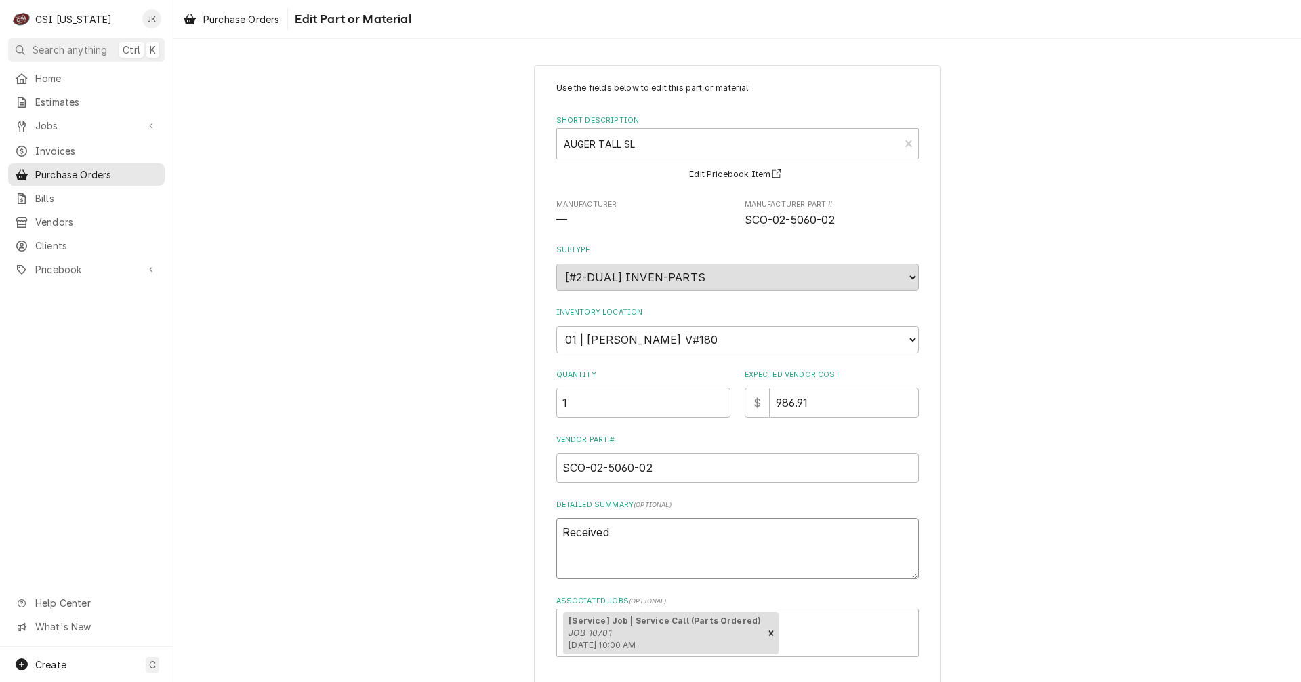
type textarea "Received 1"
type textarea "x"
type textarea "Received 10"
type textarea "x"
type textarea "Received 10/"
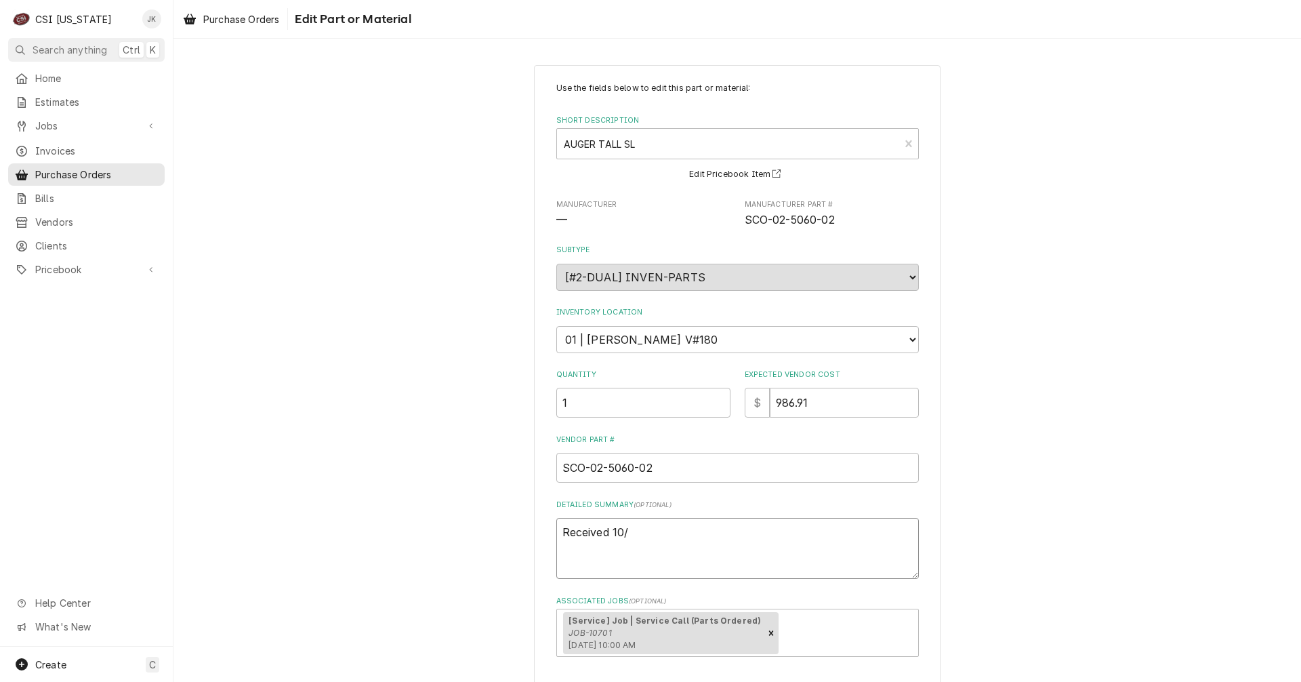
type textarea "x"
type textarea "Received 10/7"
type textarea "x"
type textarea "Received 10/7,"
type textarea "x"
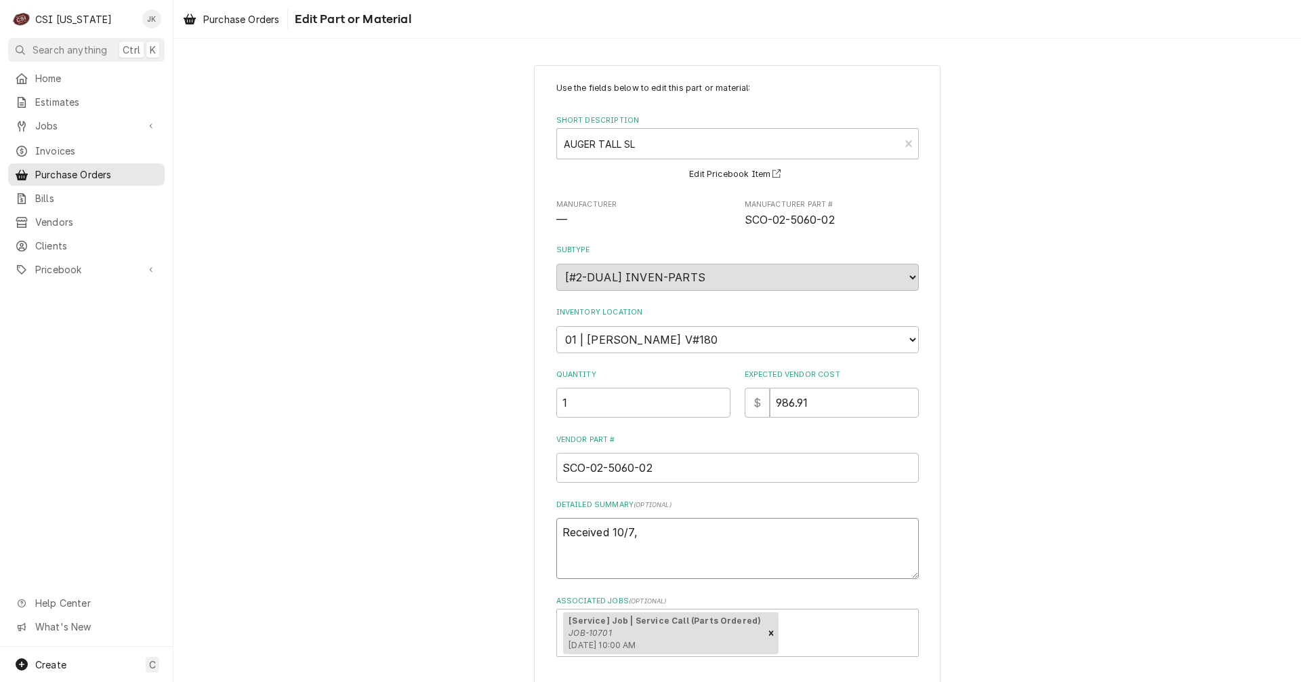
type textarea "Received 10/7,"
type textarea "x"
type textarea "Received 10/7, J"
type textarea "x"
type textarea "Received 10/7, Je"
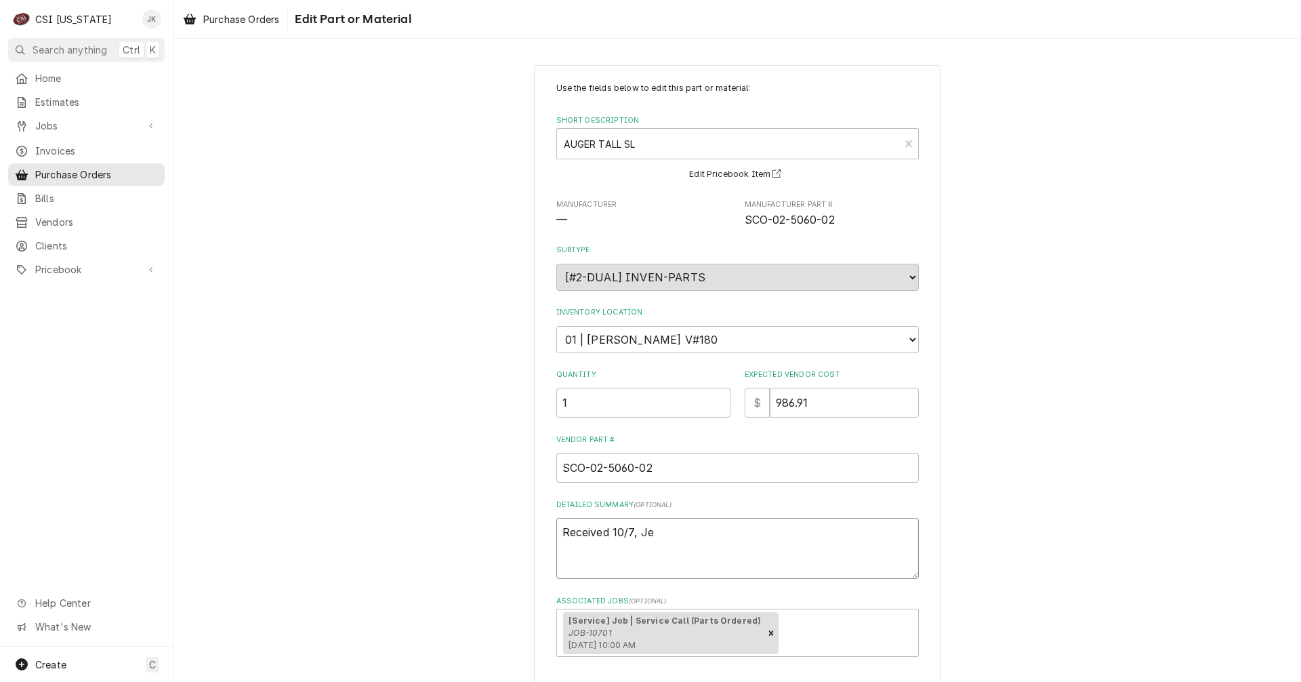
type textarea "x"
type textarea "Received 10/7, Jef"
type textarea "x"
type textarea "Received 10/7, Jeff"
type textarea "x"
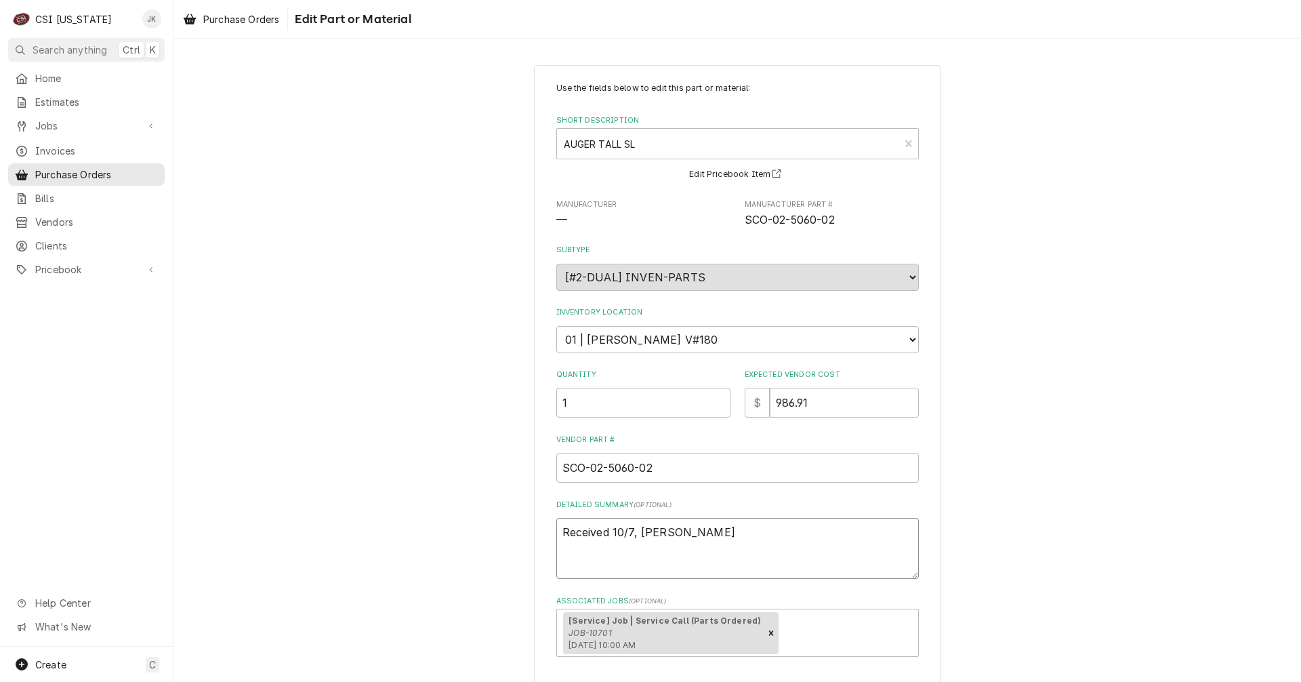
type textarea "Received 10/7, Jeff H"
type textarea "x"
drag, startPoint x: 589, startPoint y: 520, endPoint x: 509, endPoint y: 512, distance: 81.0
click at [511, 512] on div "Use the fields below to edit this part or material: Short Description AUGER TAL…" at bounding box center [736, 413] width 1127 height 721
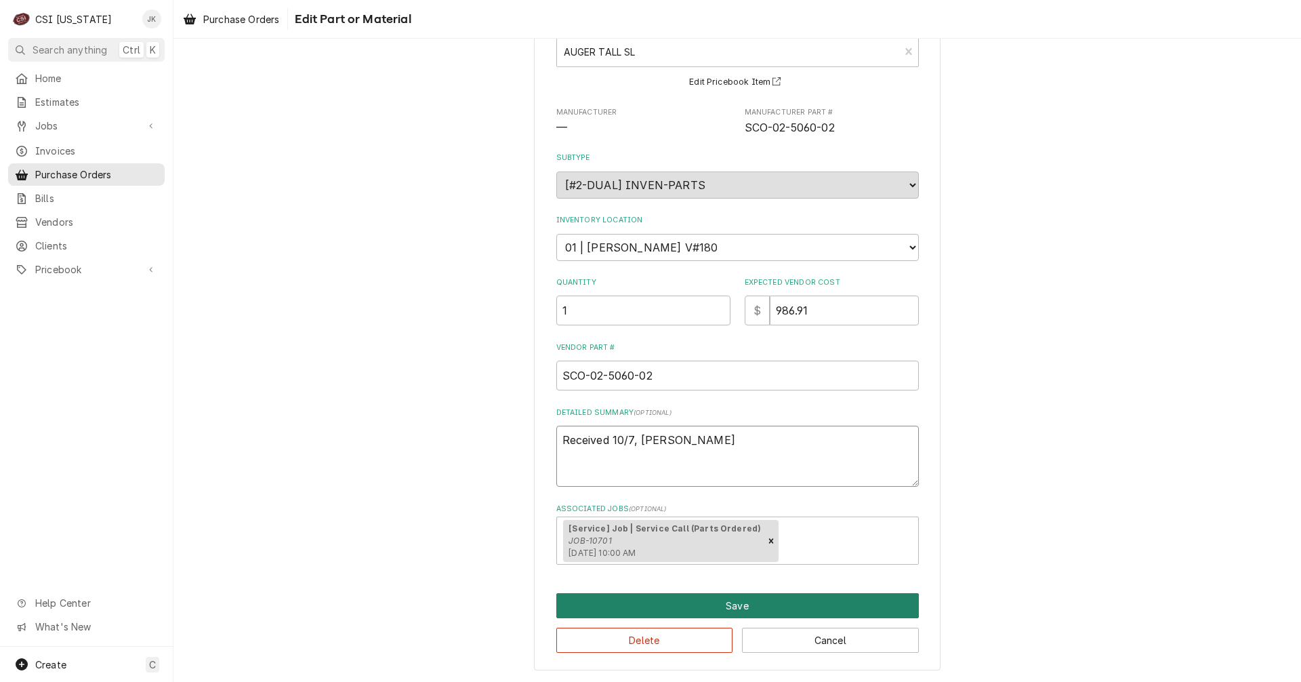
type textarea "Received 10/7, Jeff H"
click at [787, 612] on button "Save" at bounding box center [737, 605] width 362 height 25
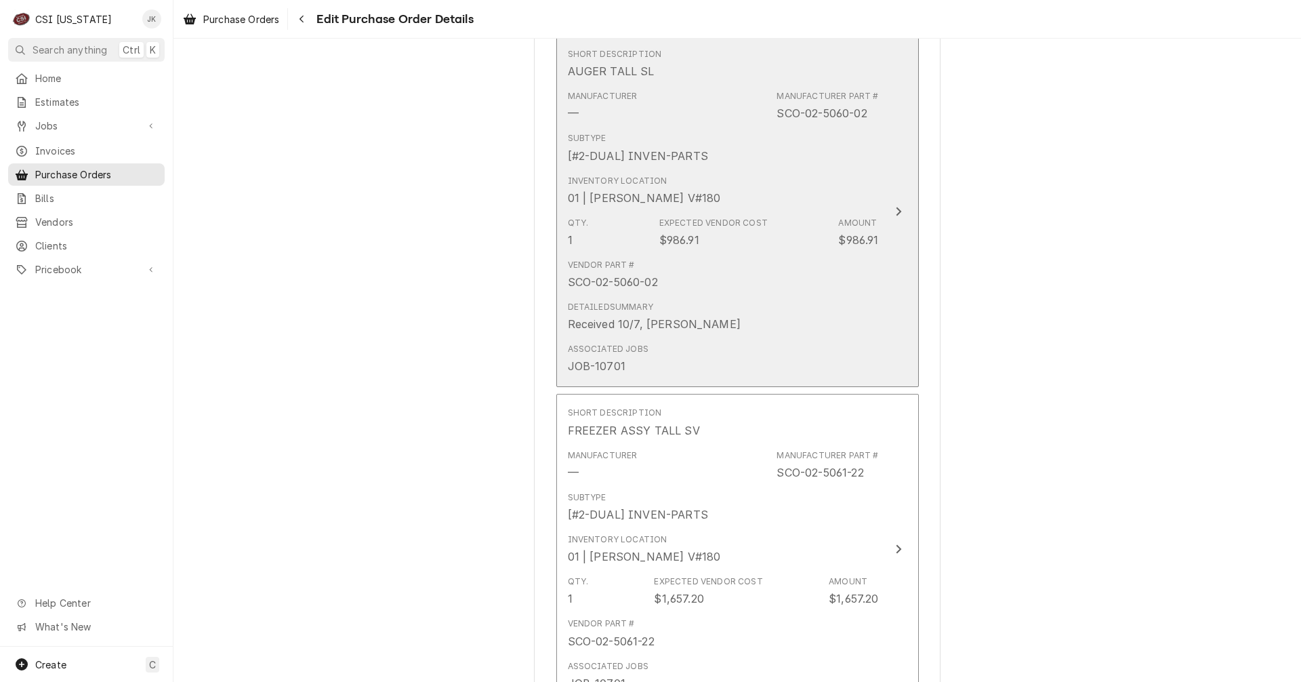
scroll to position [610, 0]
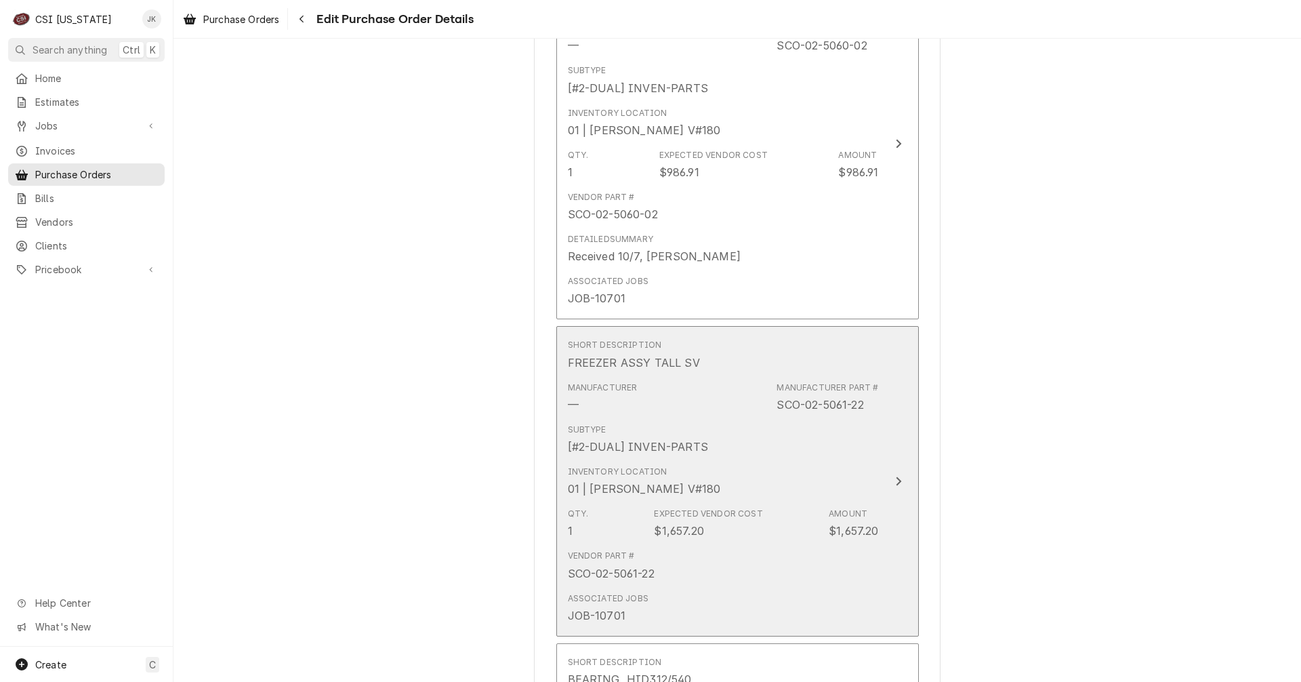
click at [776, 474] on div "Inventory Location 01 | JEFF HARTLEY V#180" at bounding box center [723, 481] width 311 height 42
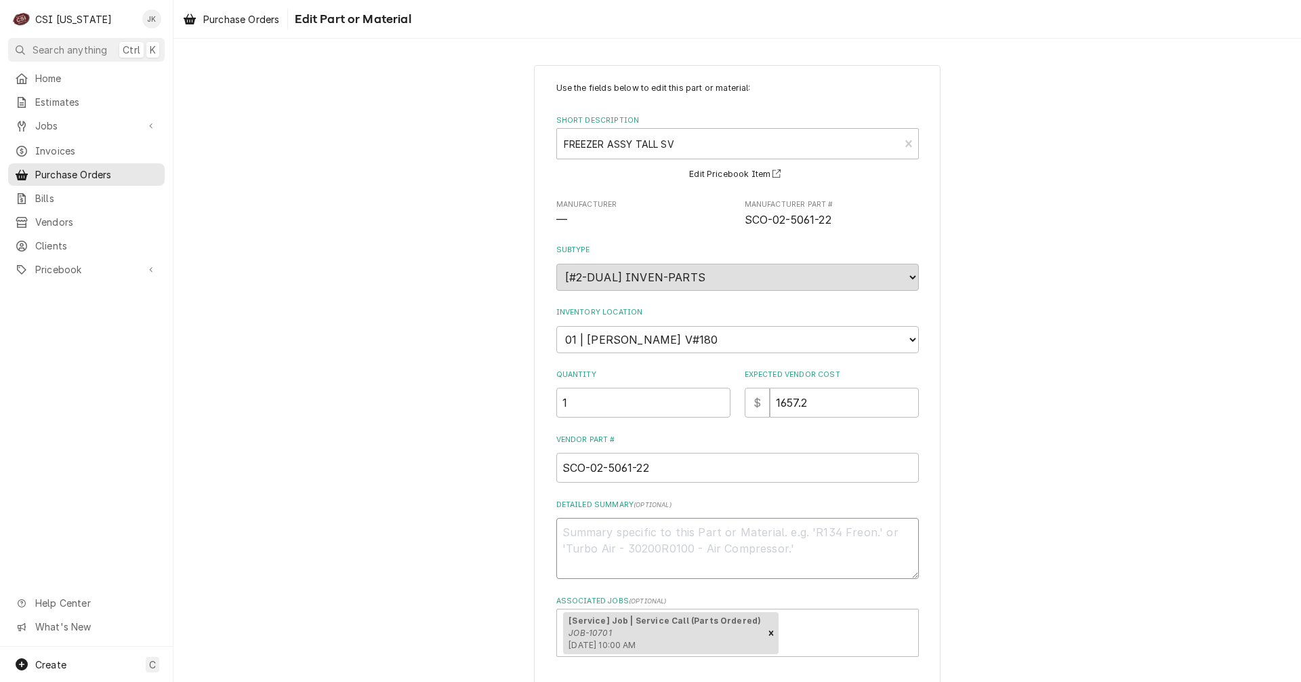
click at [738, 533] on textarea "Detailed Summary ( optional )" at bounding box center [737, 548] width 362 height 61
paste textarea "Received 10/7, Jeff H"
type textarea "x"
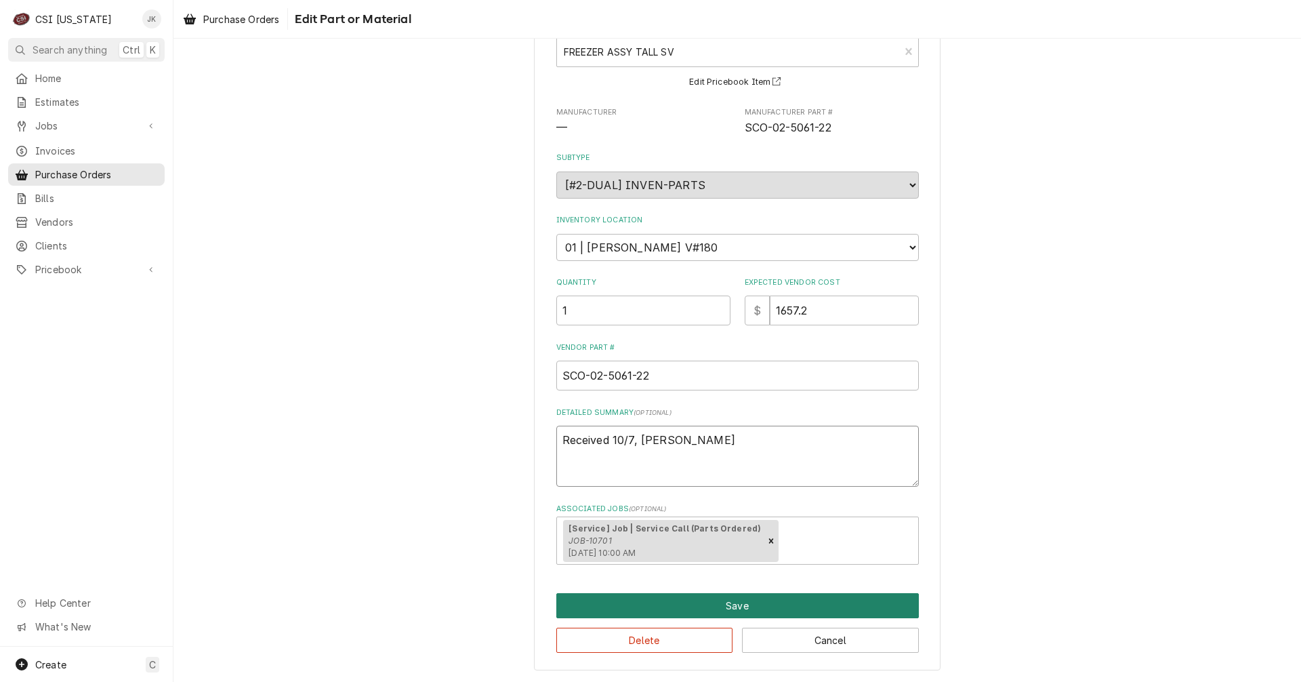
type textarea "Received 10/7, Jeff H"
click at [724, 595] on button "Save" at bounding box center [737, 605] width 362 height 25
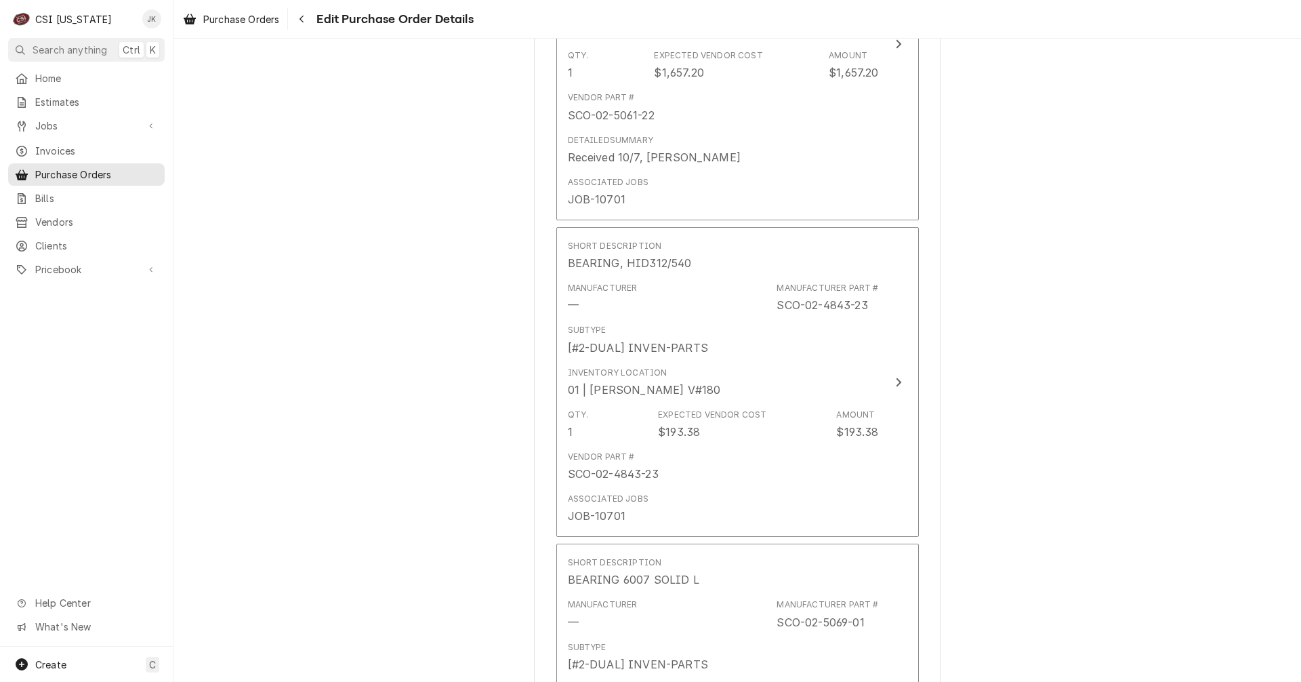
scroll to position [1136, 0]
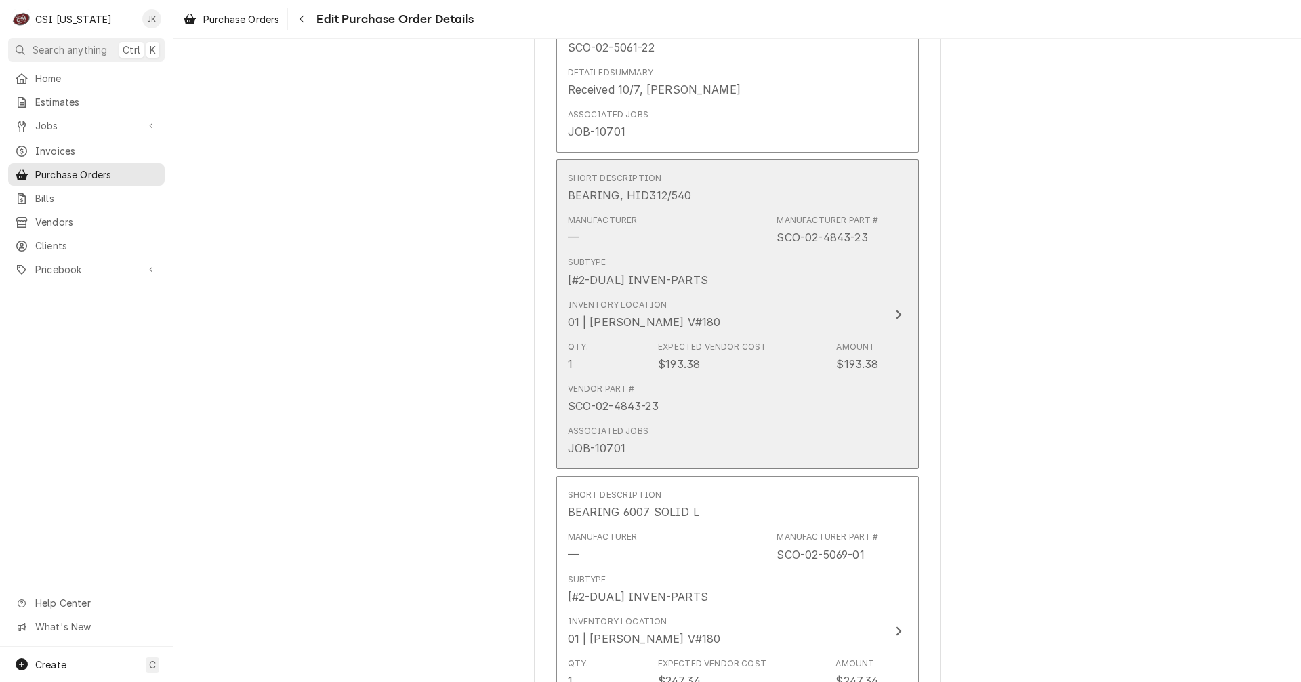
click at [748, 394] on div "Vendor Part # SCO-02-4843-23" at bounding box center [723, 398] width 311 height 42
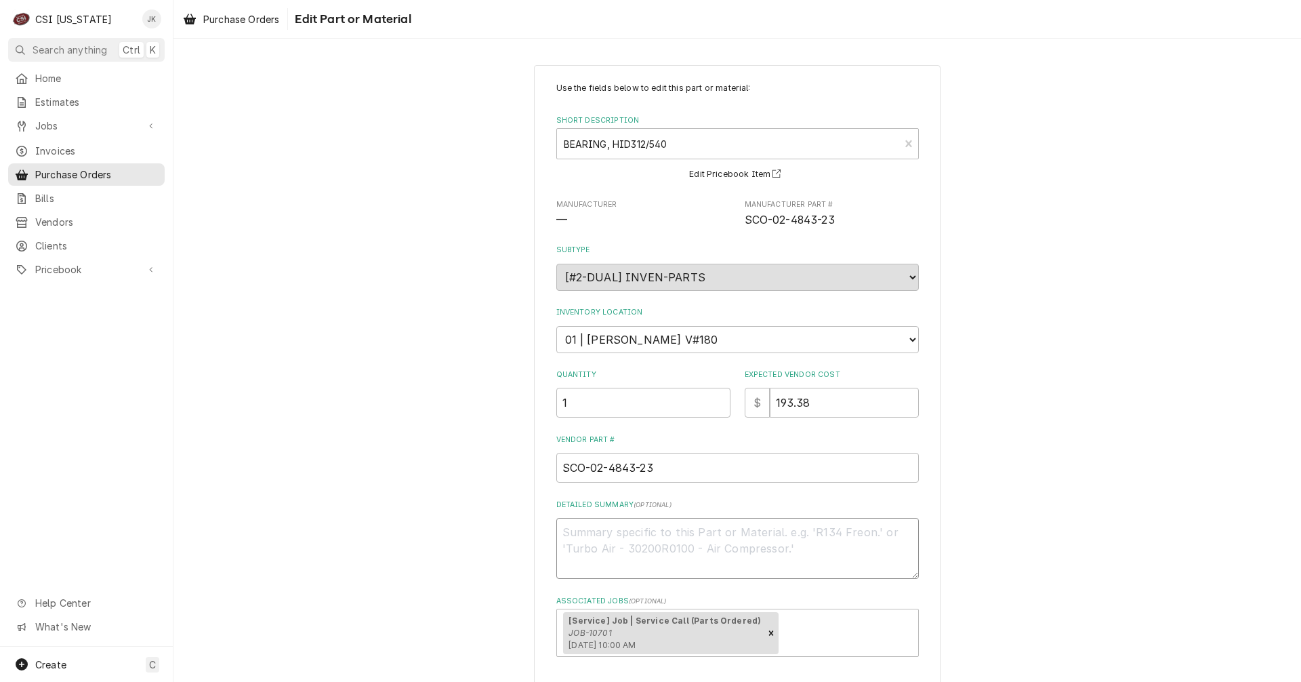
click at [692, 537] on textarea "Detailed Summary ( optional )" at bounding box center [737, 548] width 362 height 61
paste textarea "Received 10/7, [PERSON_NAME]"
type textarea "x"
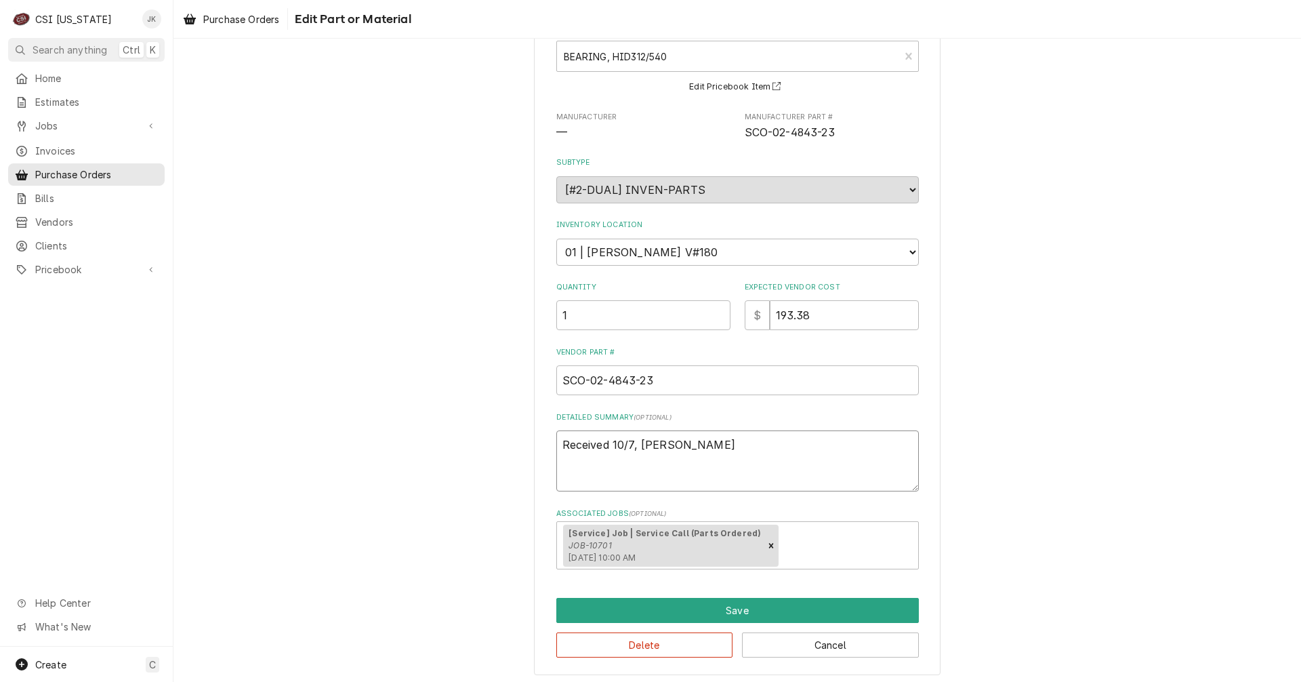
scroll to position [92, 0]
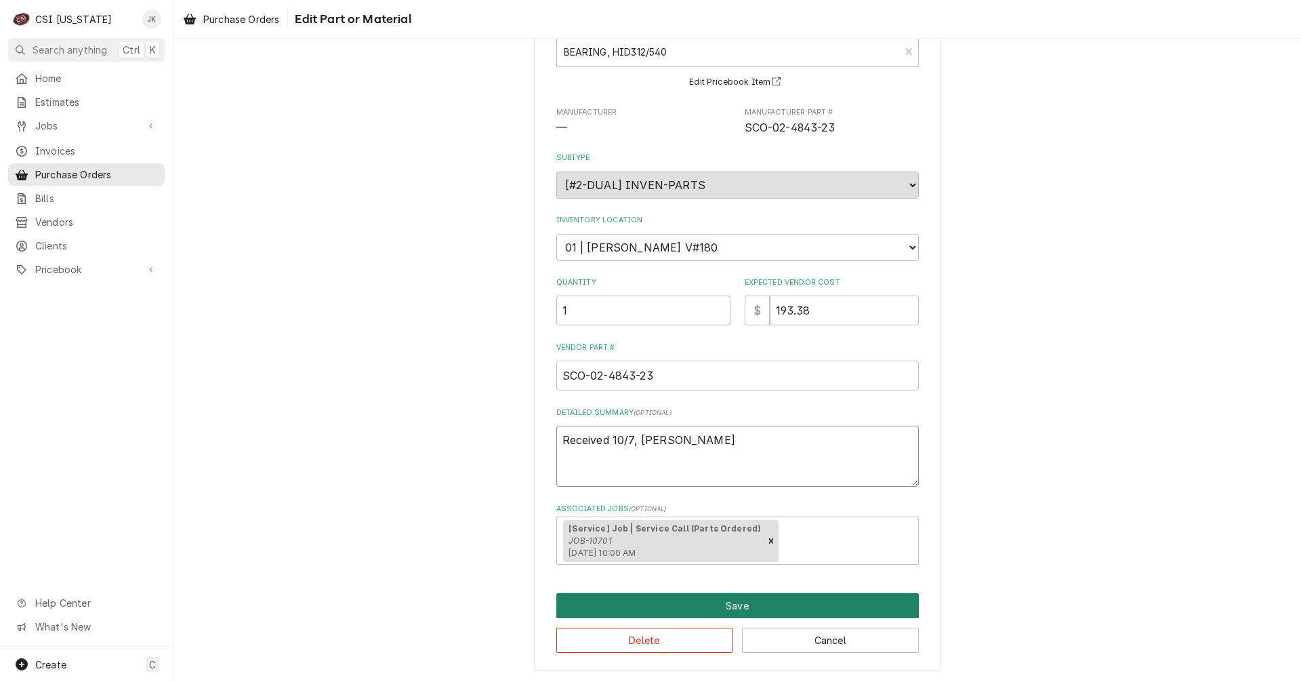
type textarea "Received 10/7, [PERSON_NAME]"
click at [745, 602] on button "Save" at bounding box center [737, 605] width 362 height 25
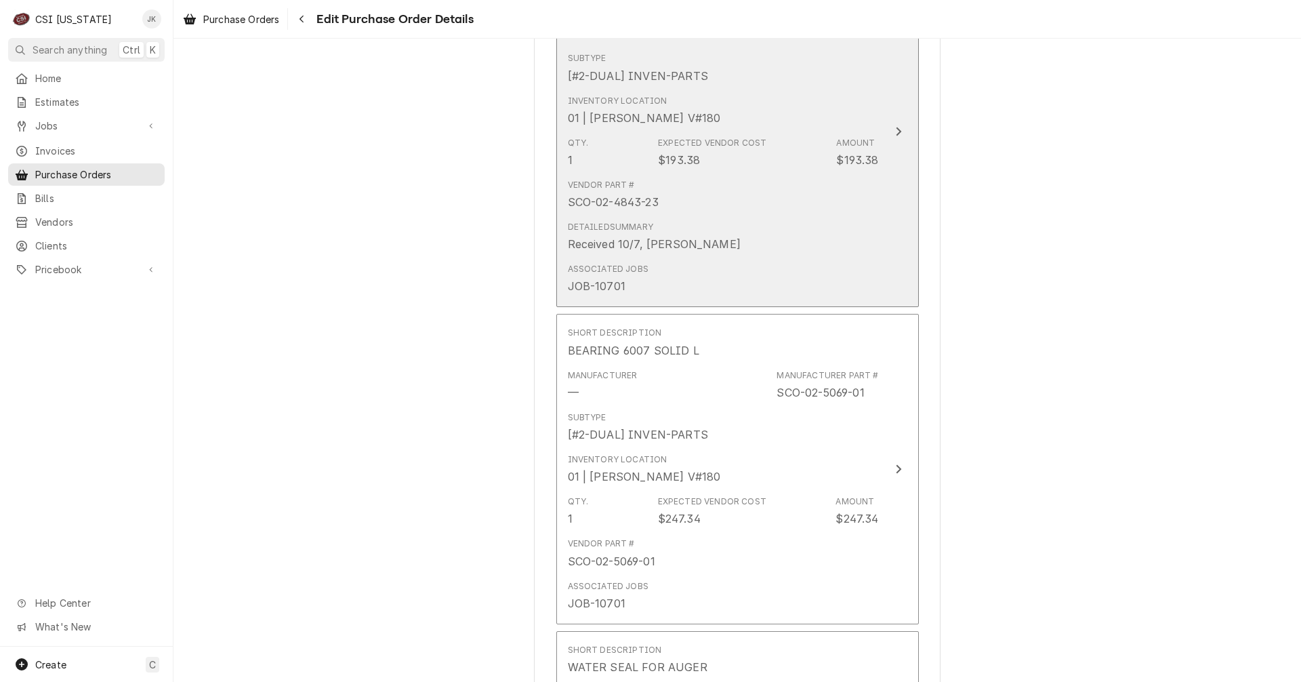
scroll to position [1407, 0]
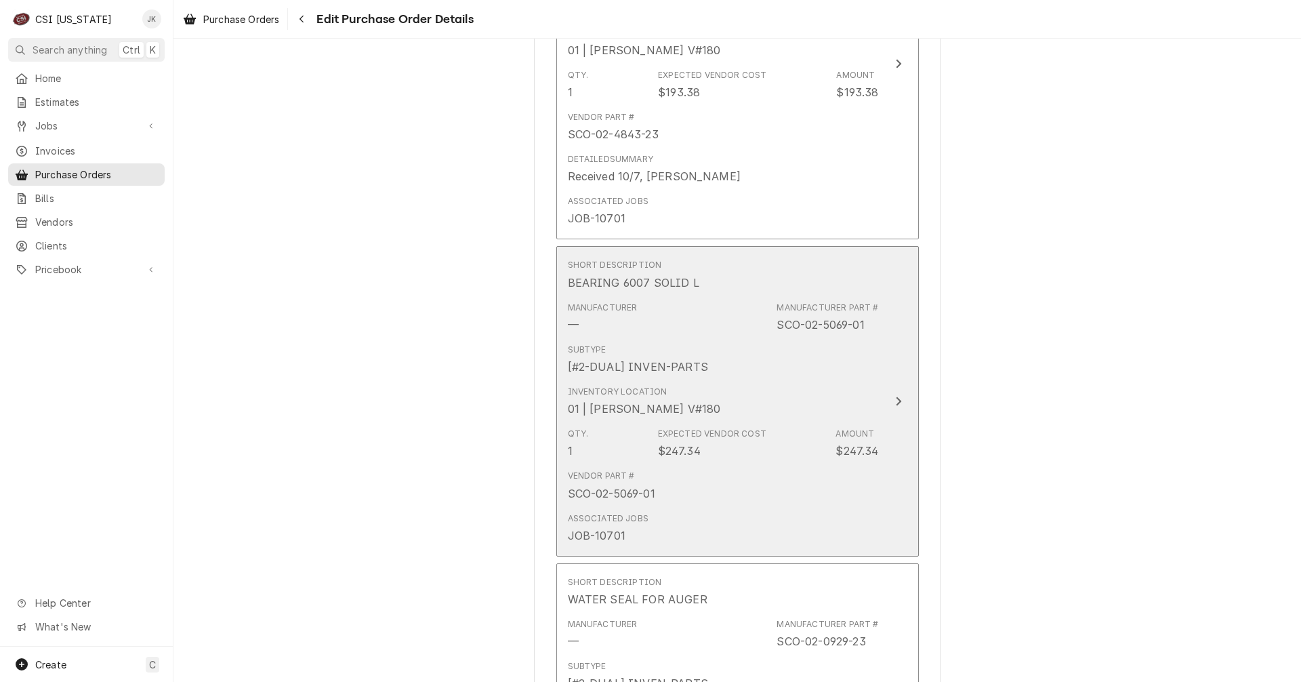
click at [723, 501] on div "Vendor Part # SCO-02-5069-01" at bounding box center [723, 485] width 311 height 42
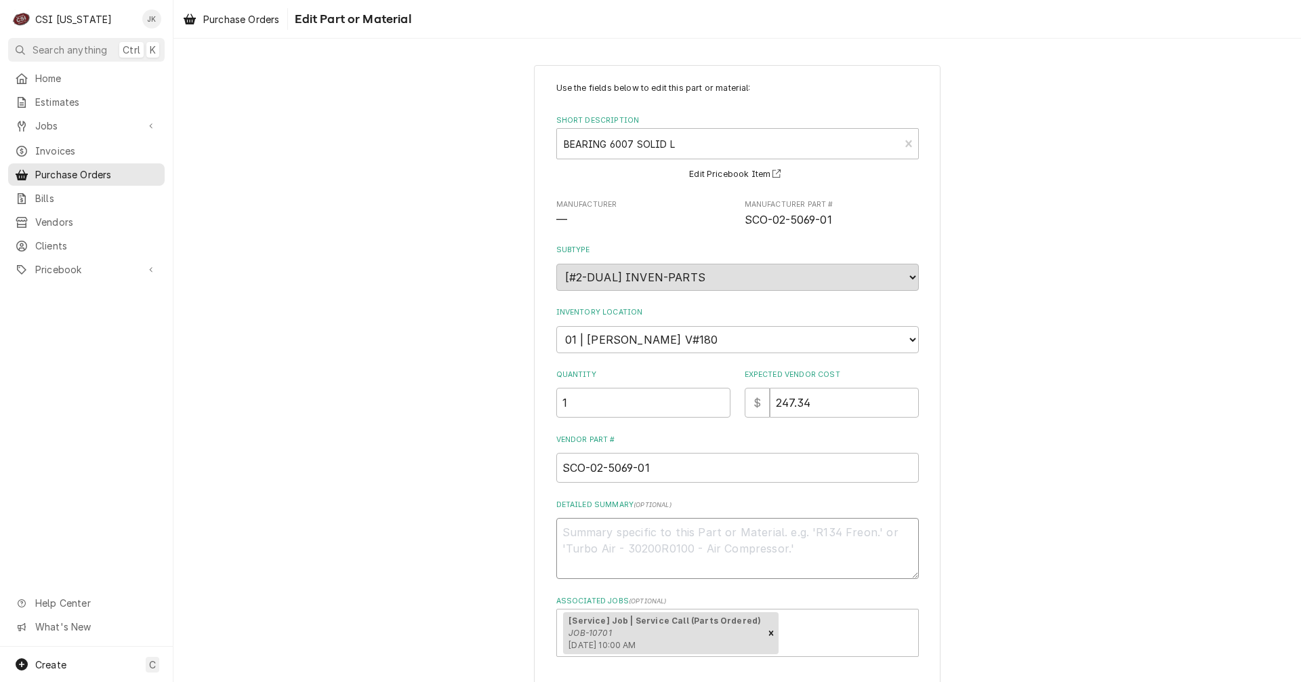
click at [715, 556] on textarea "Detailed Summary ( optional )" at bounding box center [737, 548] width 362 height 61
paste textarea "Received 10/7, Jeff H"
type textarea "x"
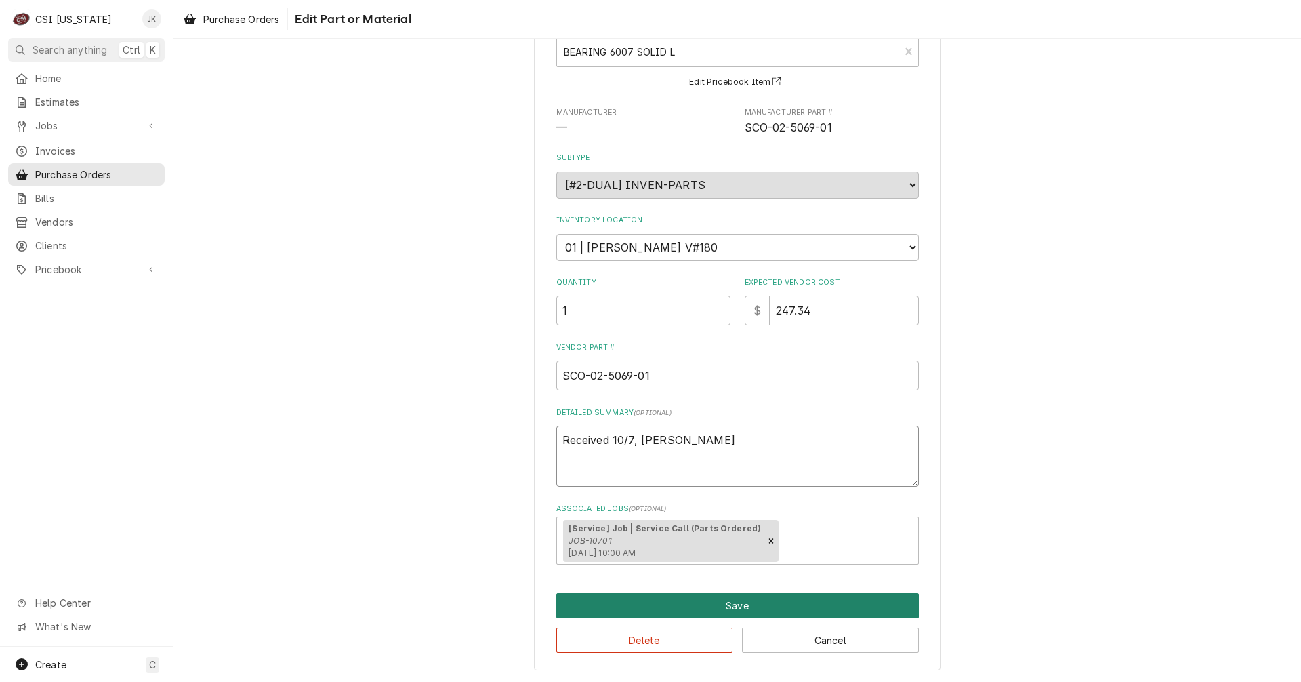
type textarea "Received 10/7, Jeff H"
click at [756, 600] on button "Save" at bounding box center [737, 605] width 362 height 25
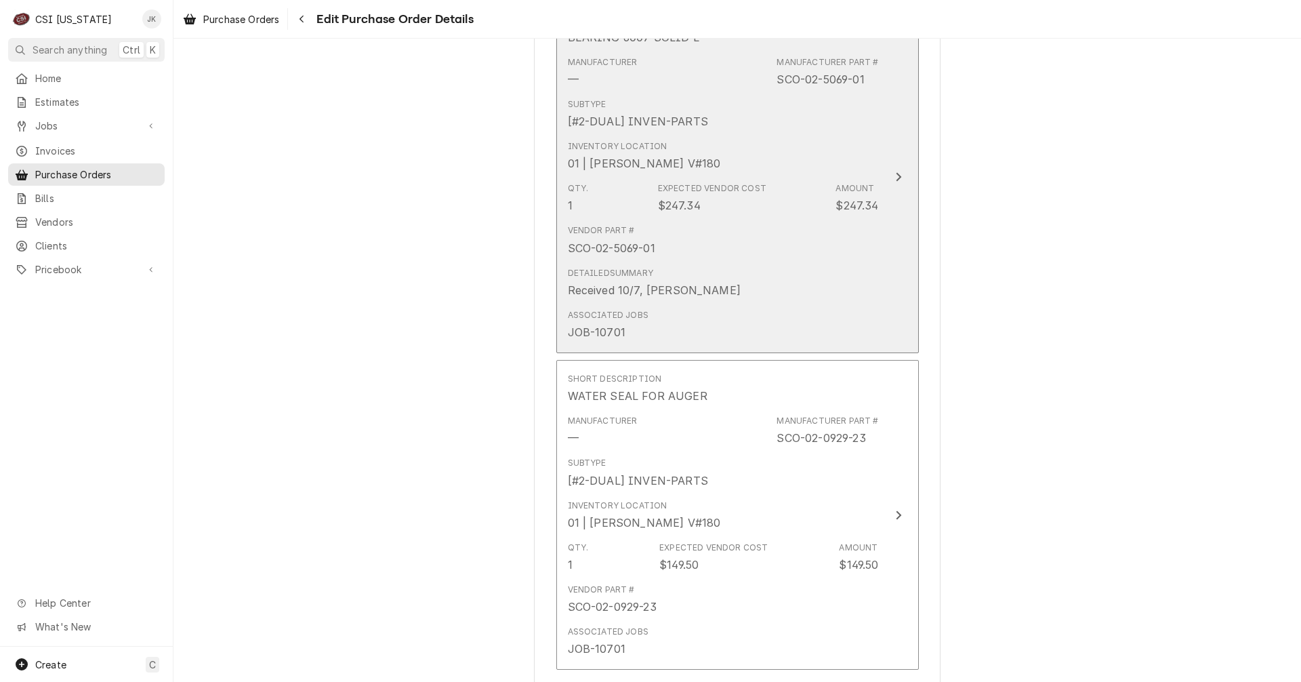
scroll to position [1720, 0]
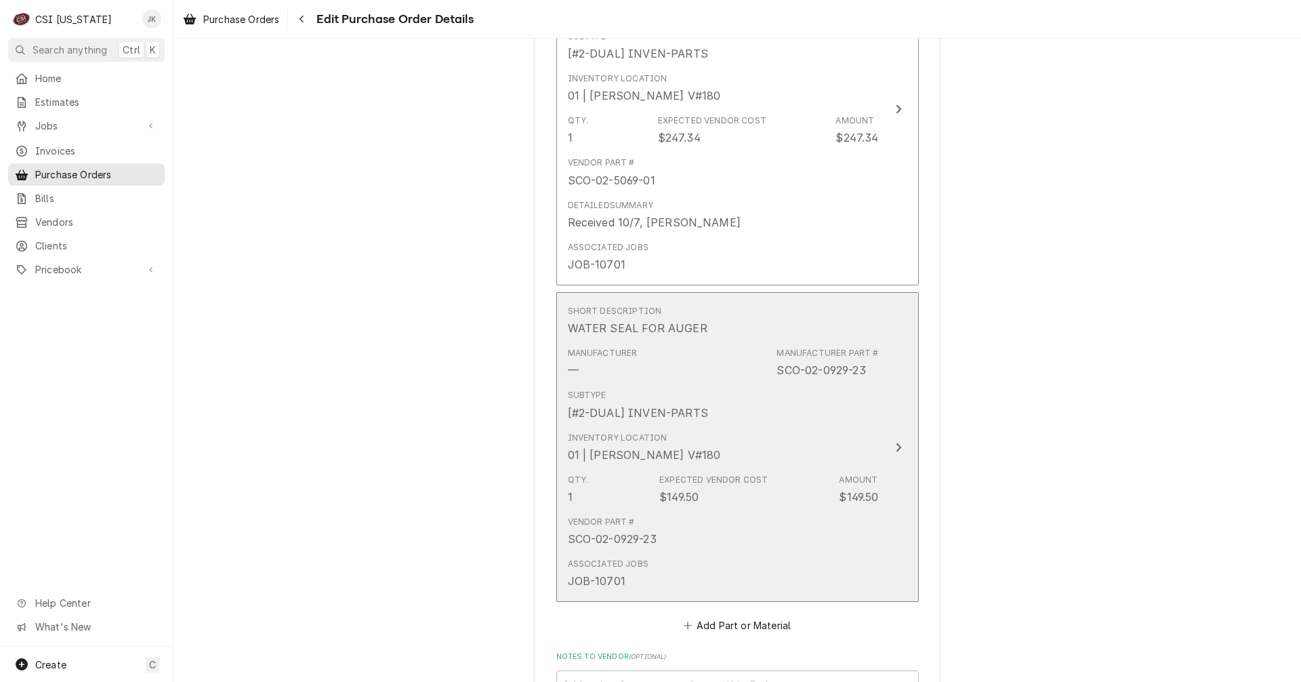
click at [728, 472] on div "Qty. 1 Expected Vendor Cost $149.50 Amount $149.50" at bounding box center [723, 489] width 311 height 42
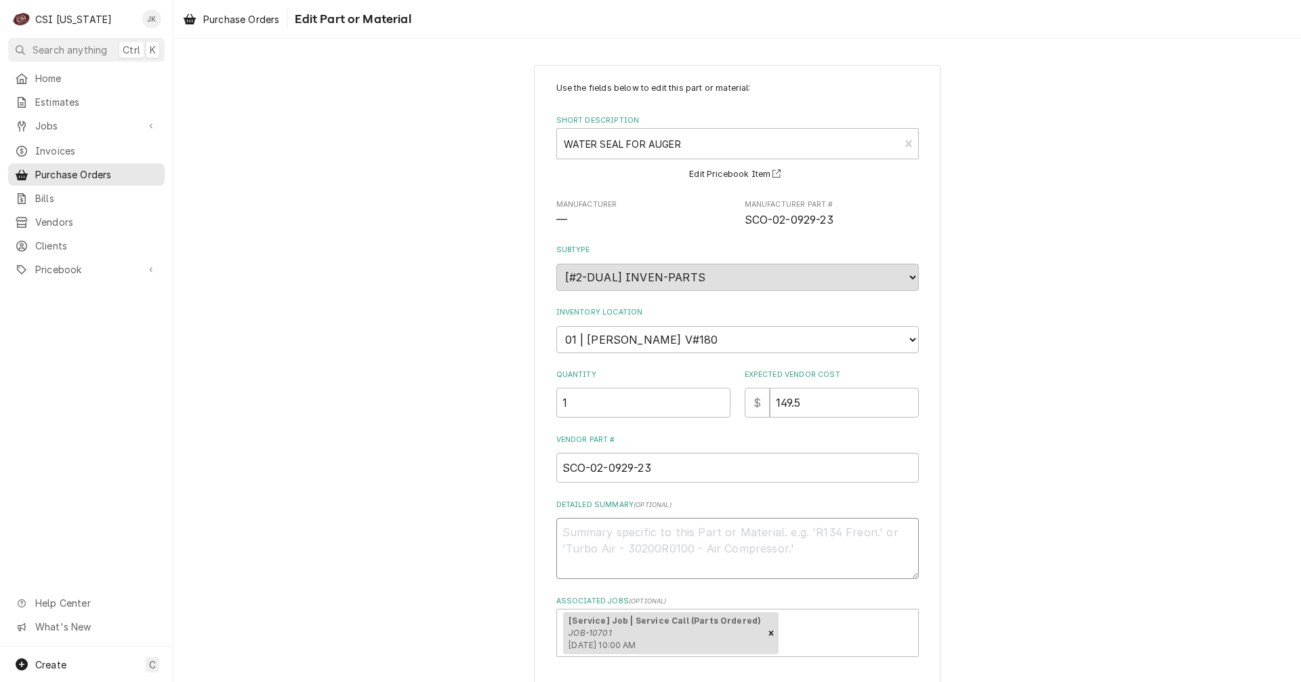
click at [654, 547] on textarea "Detailed Summary ( optional )" at bounding box center [737, 548] width 362 height 61
paste textarea "Received 10/7, Jeff H"
type textarea "x"
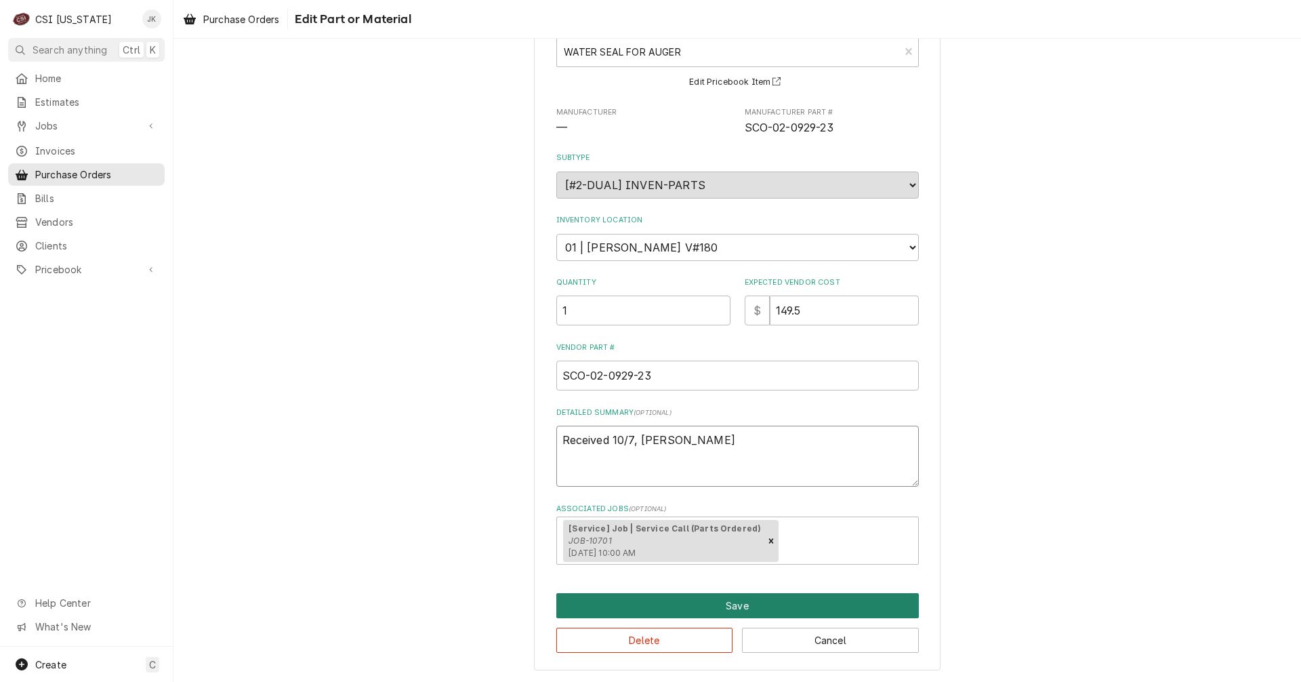
type textarea "Received 10/7, Jeff H"
click at [753, 601] on button "Save" at bounding box center [737, 605] width 362 height 25
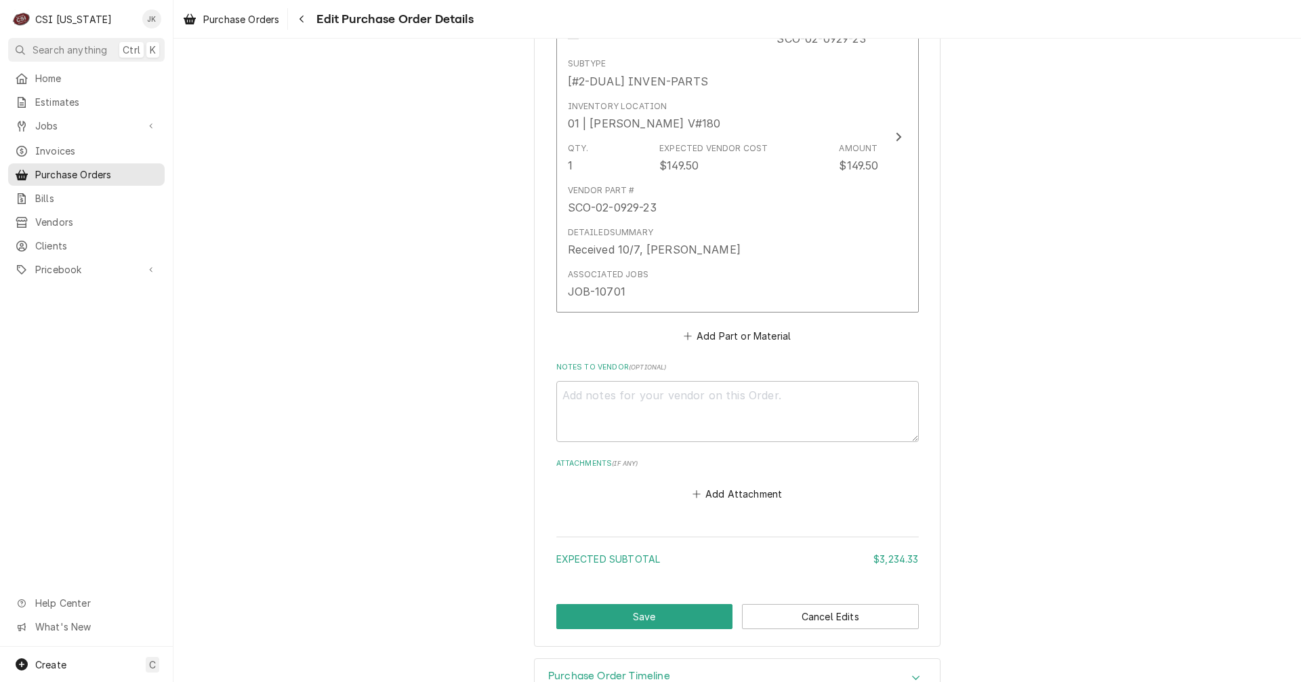
scroll to position [2075, 0]
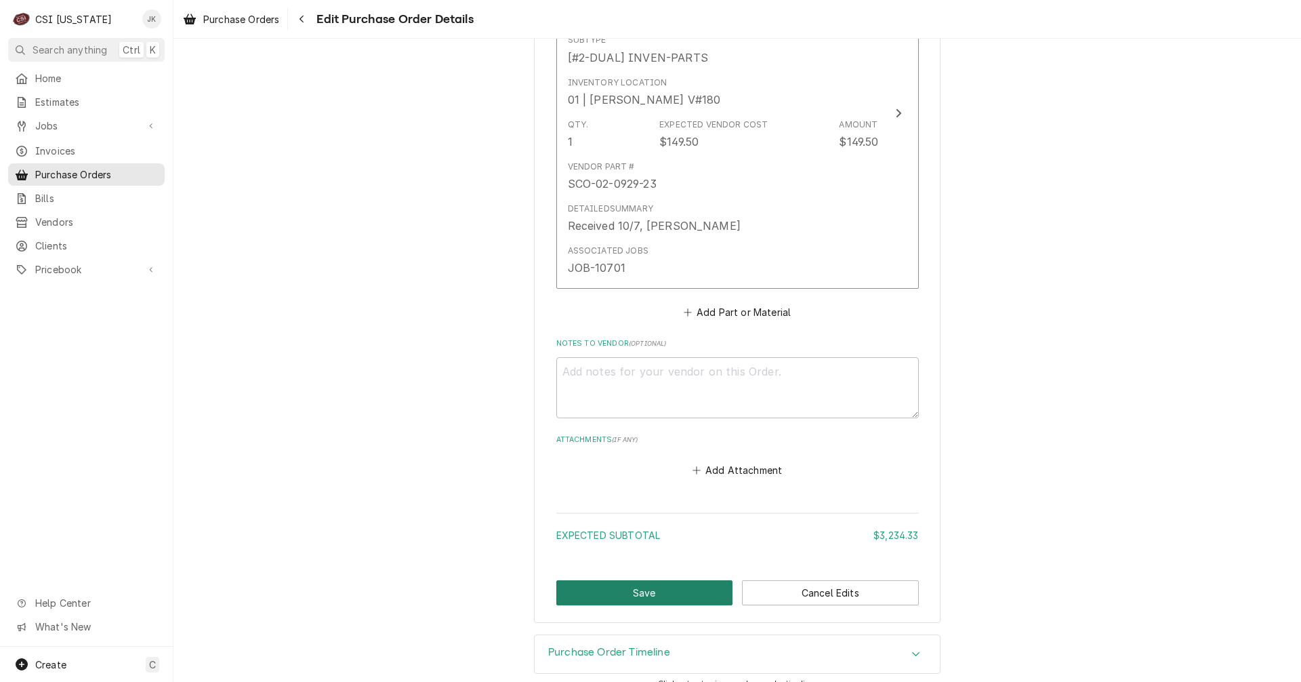
click at [659, 594] on button "Save" at bounding box center [644, 592] width 177 height 25
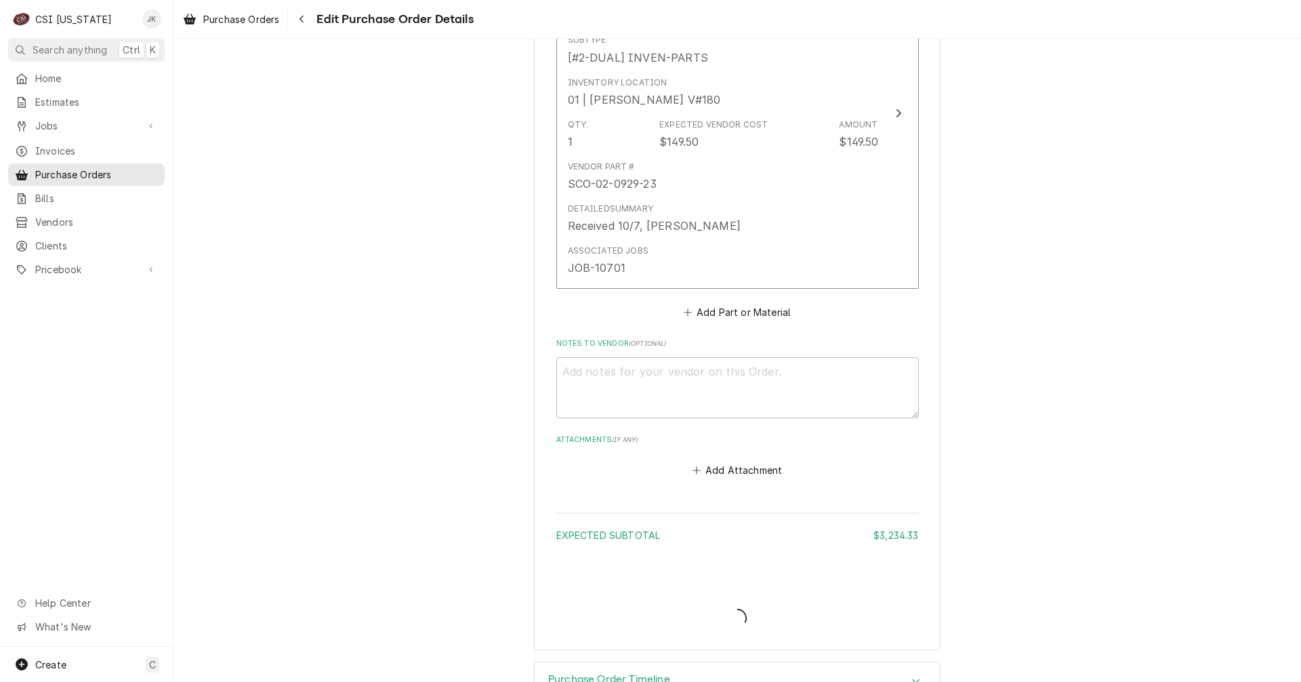
type textarea "x"
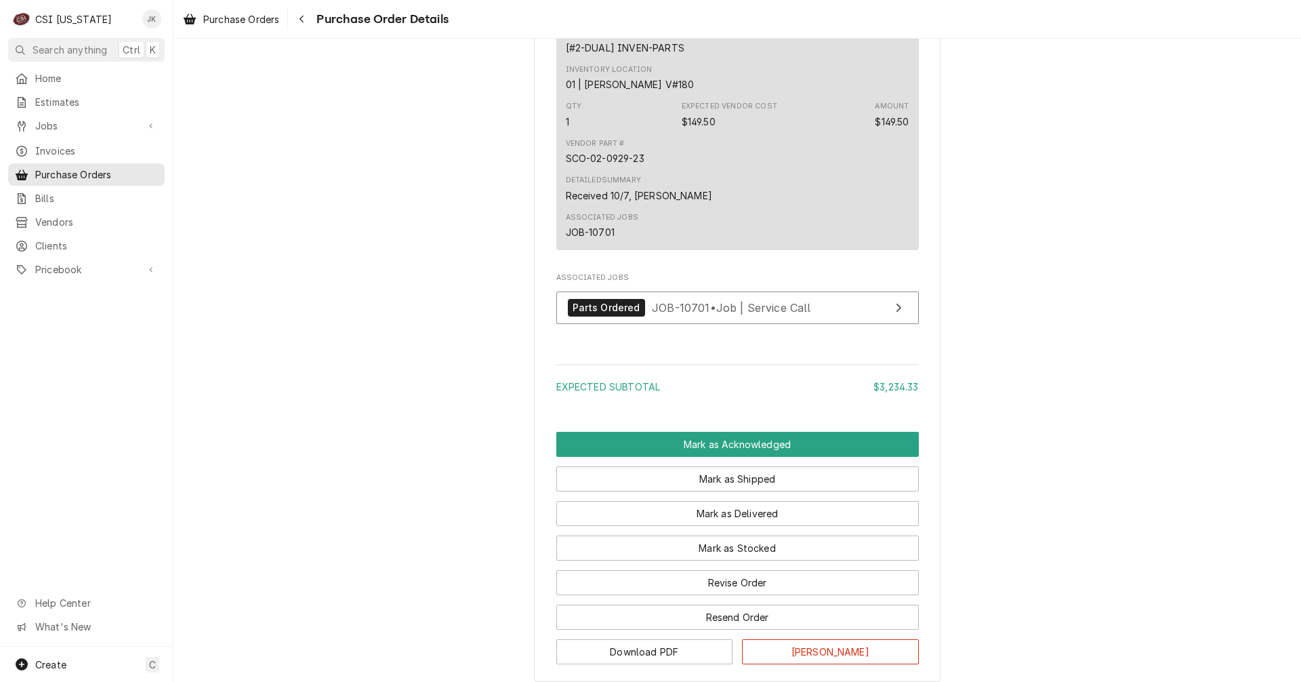
scroll to position [2225, 0]
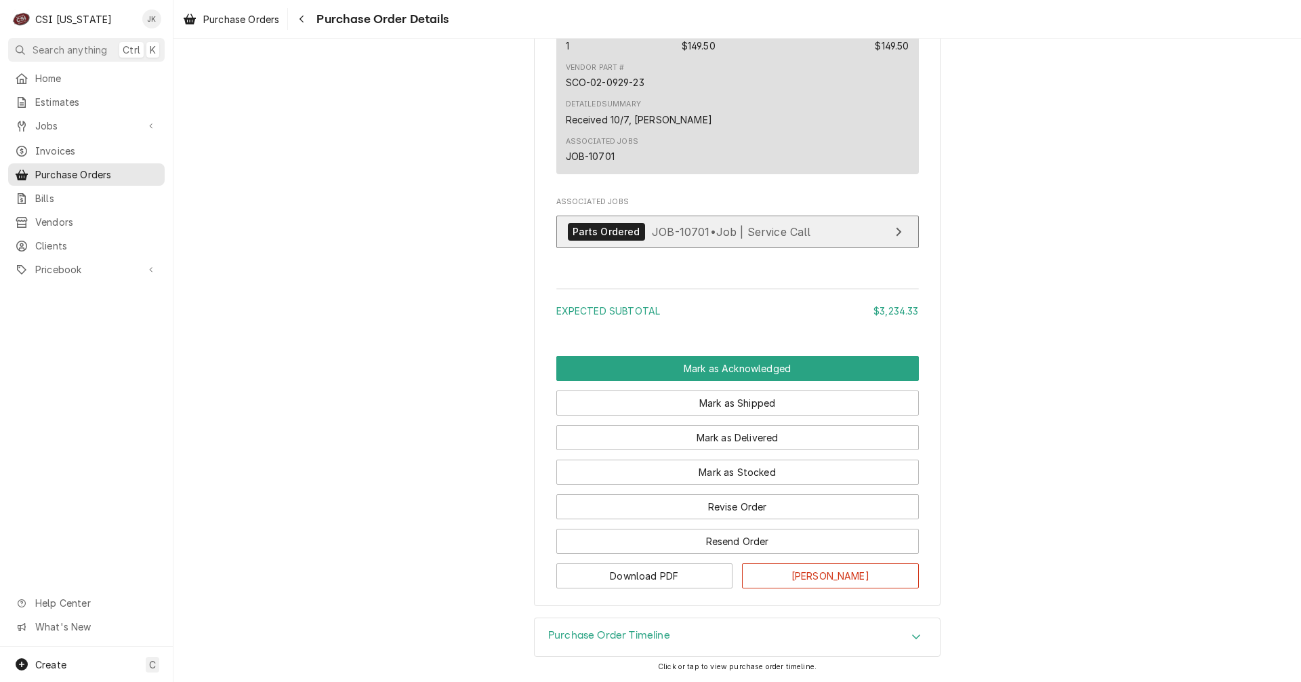
click at [695, 233] on span "JOB-10701 • Job | Service Call" at bounding box center [731, 231] width 159 height 14
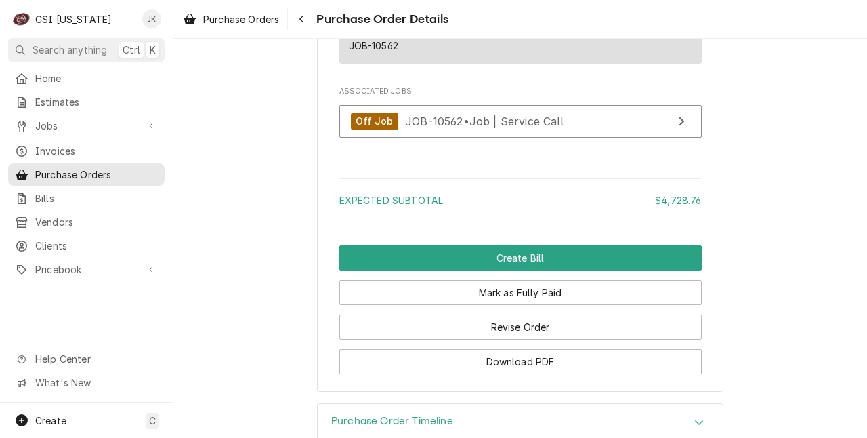
scroll to position [2913, 0]
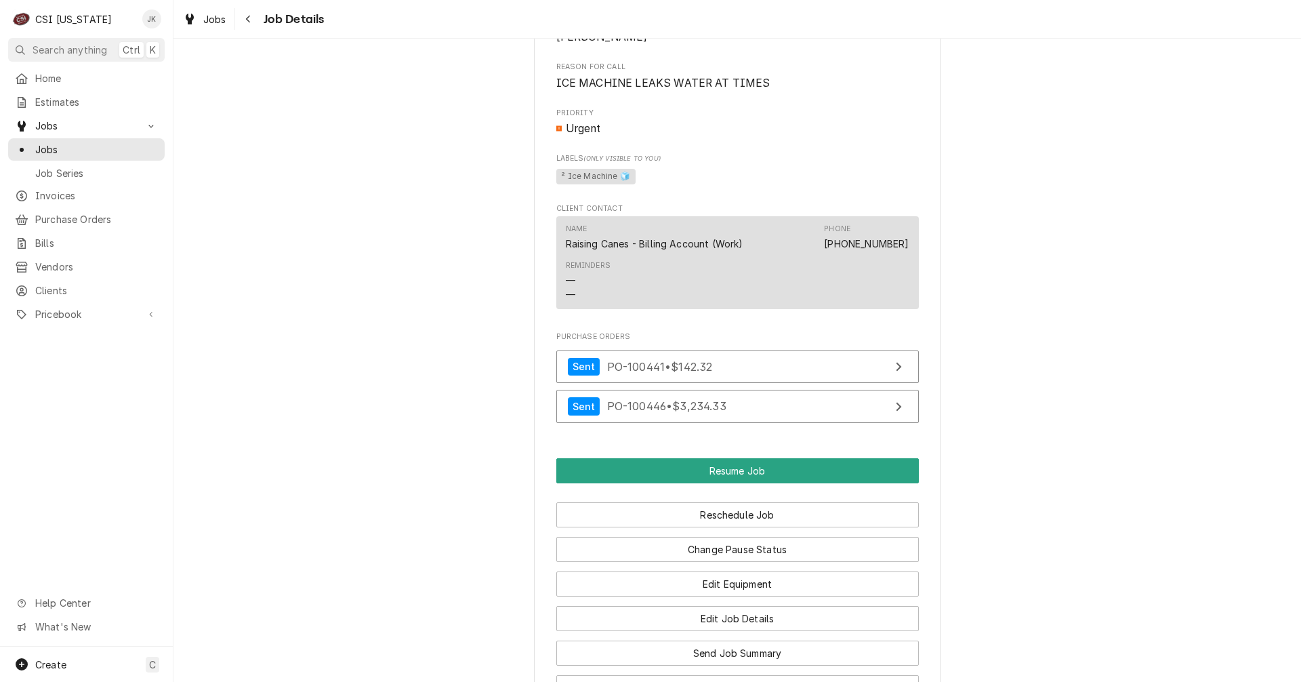
scroll to position [1287, 0]
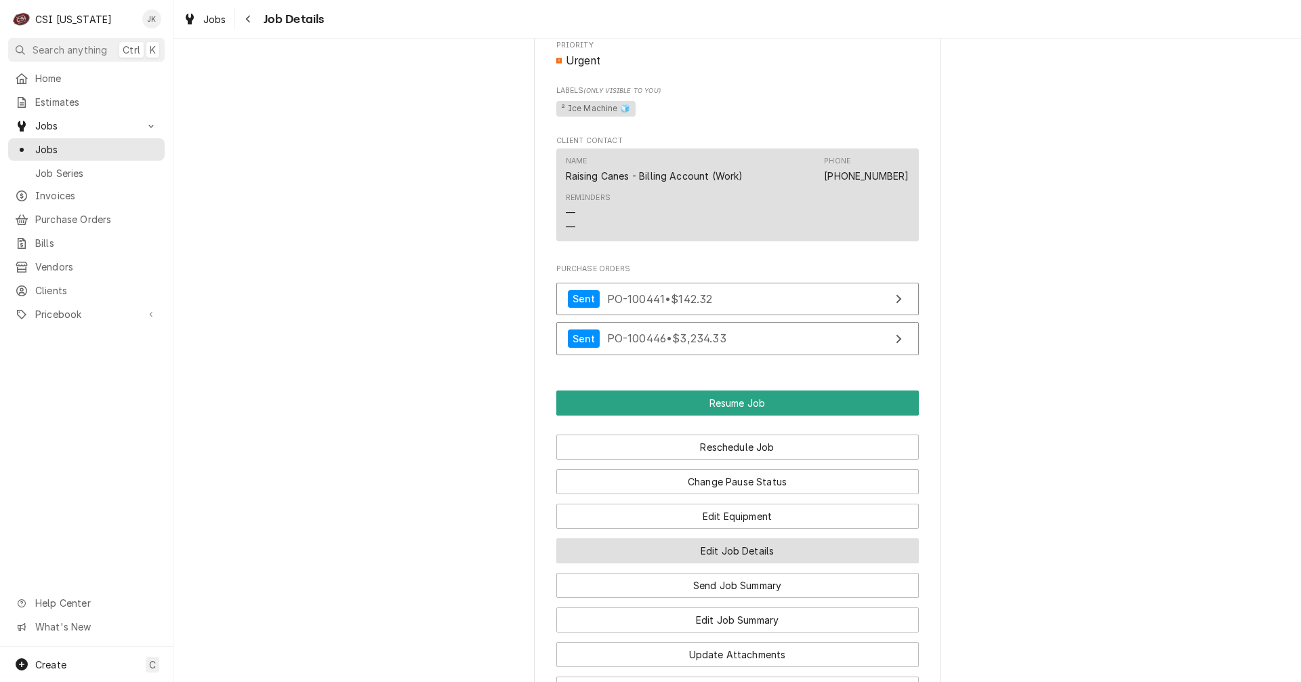
click at [708, 551] on button "Edit Job Details" at bounding box center [737, 550] width 362 height 25
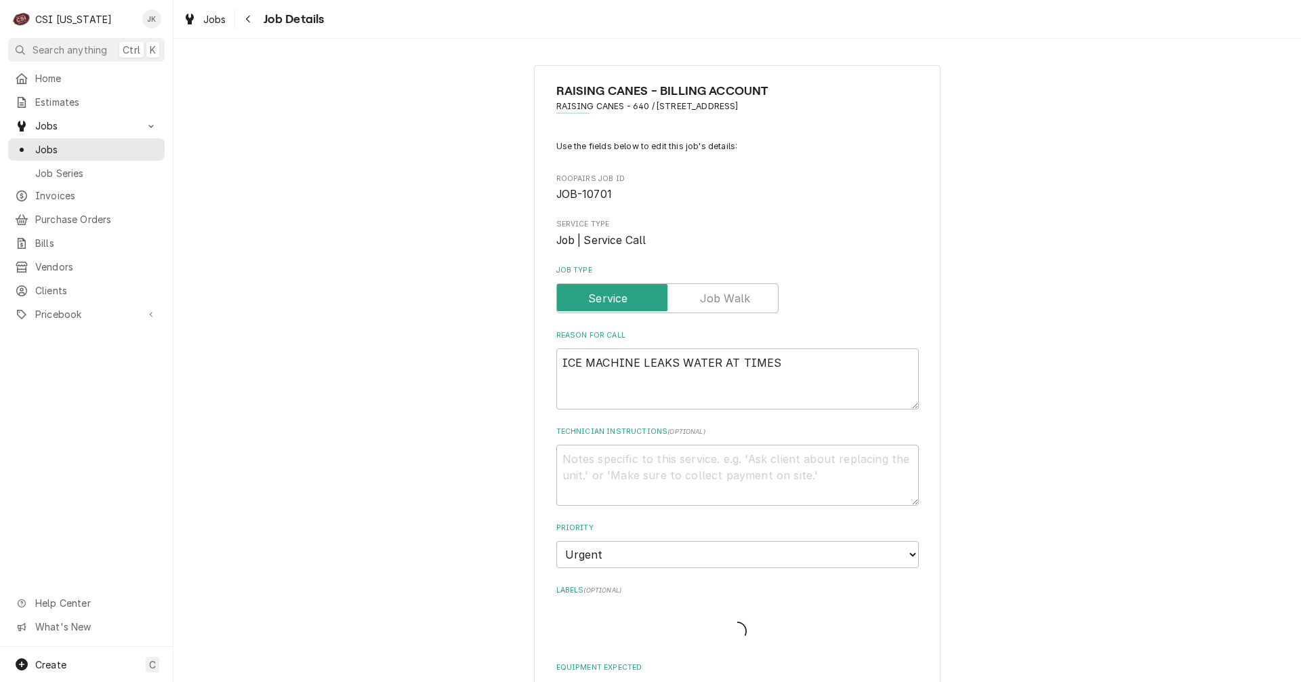
type textarea "x"
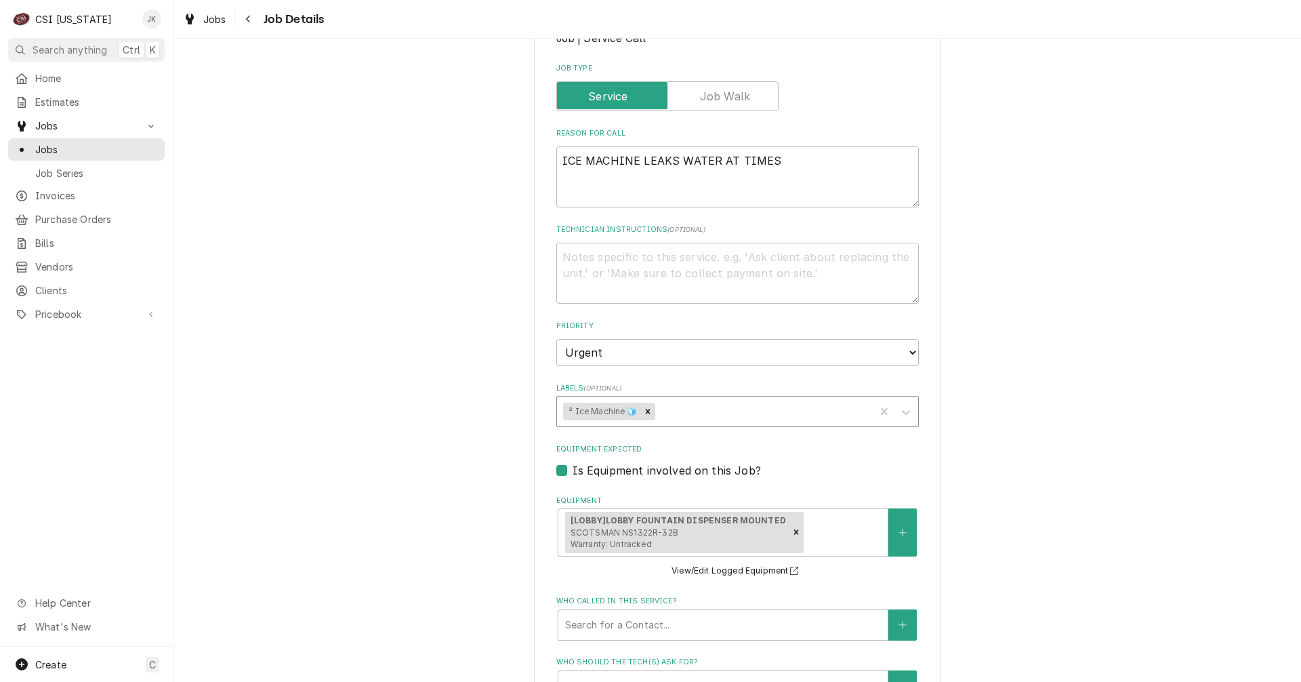
scroll to position [203, 0]
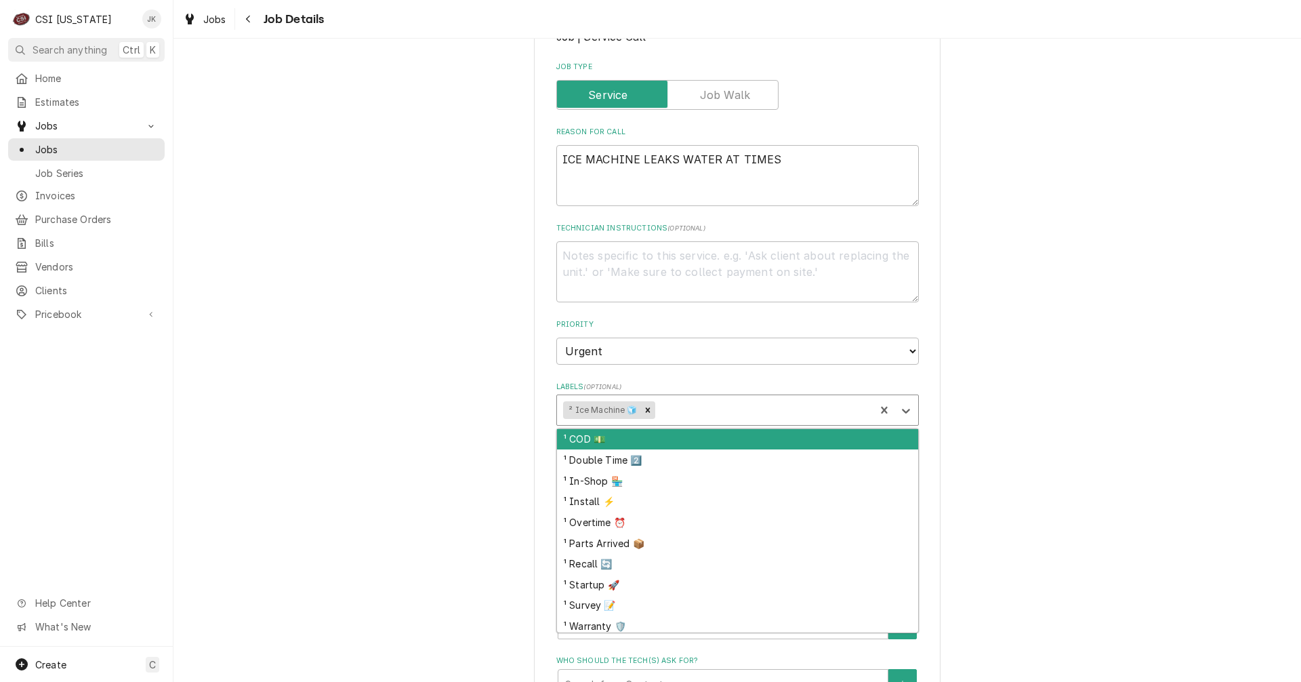
click at [691, 413] on div "Labels" at bounding box center [762, 410] width 211 height 24
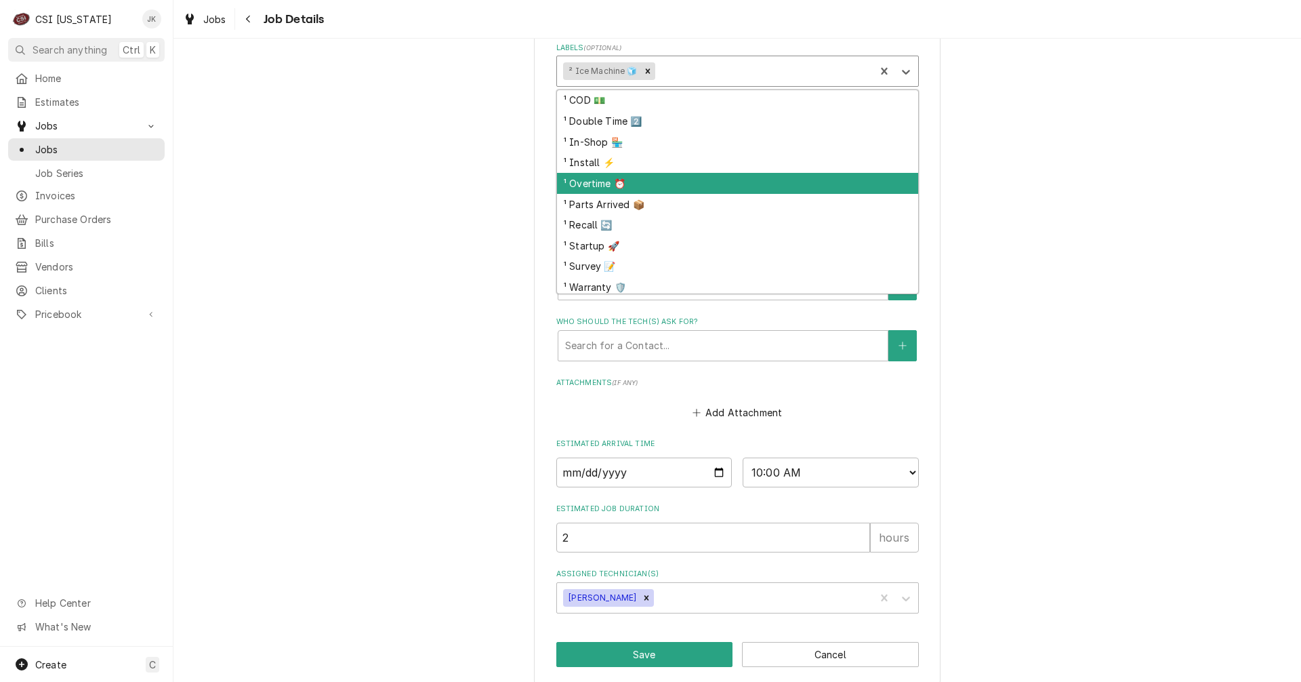
scroll to position [556, 0]
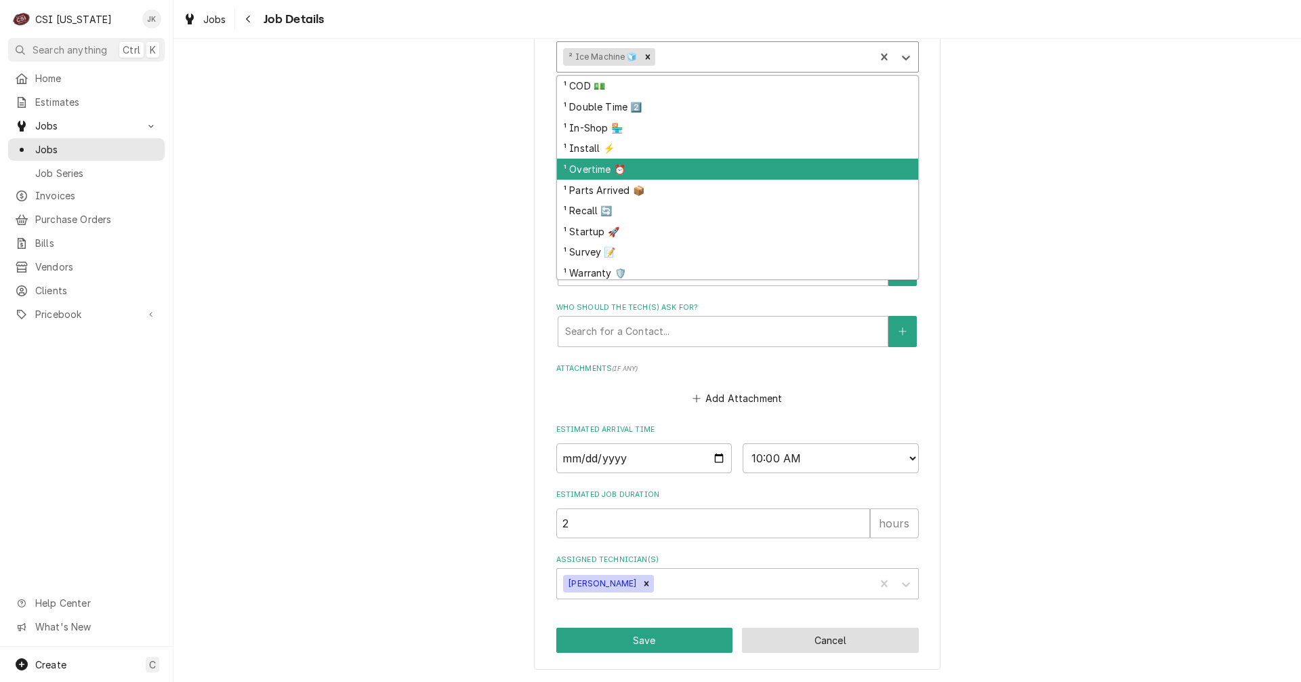
click at [873, 633] on button "Cancel" at bounding box center [830, 639] width 177 height 25
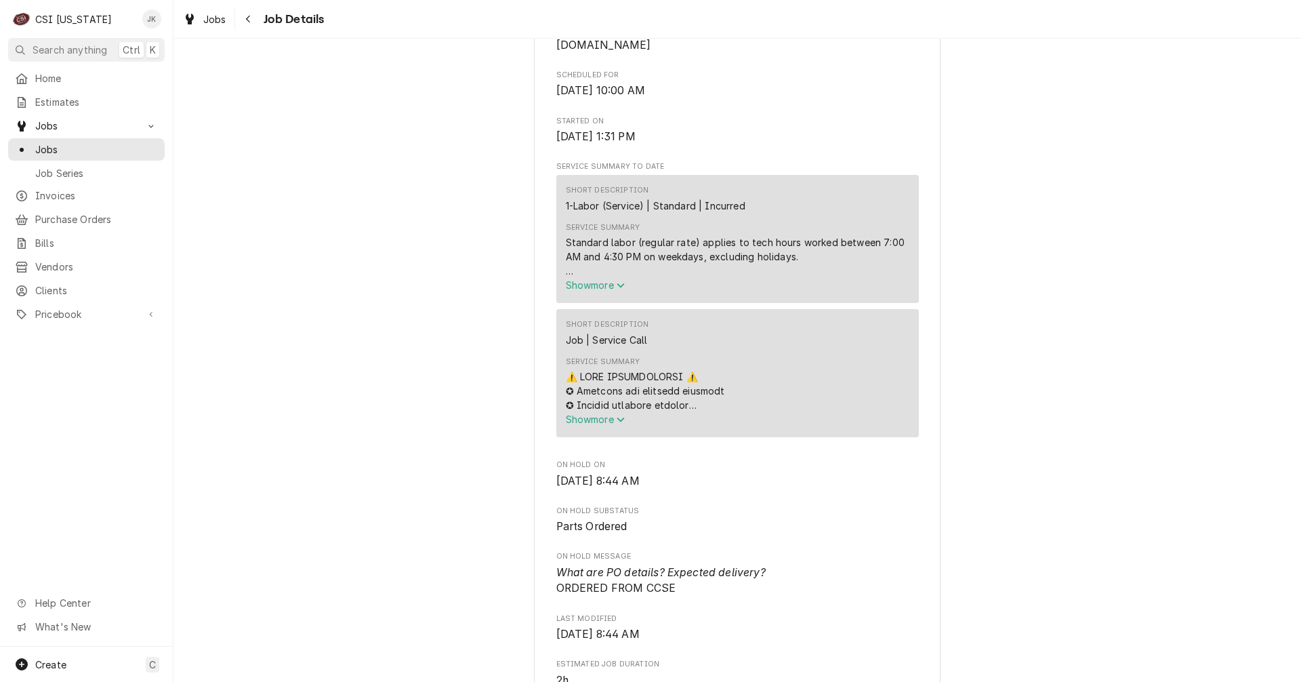
scroll to position [542, 0]
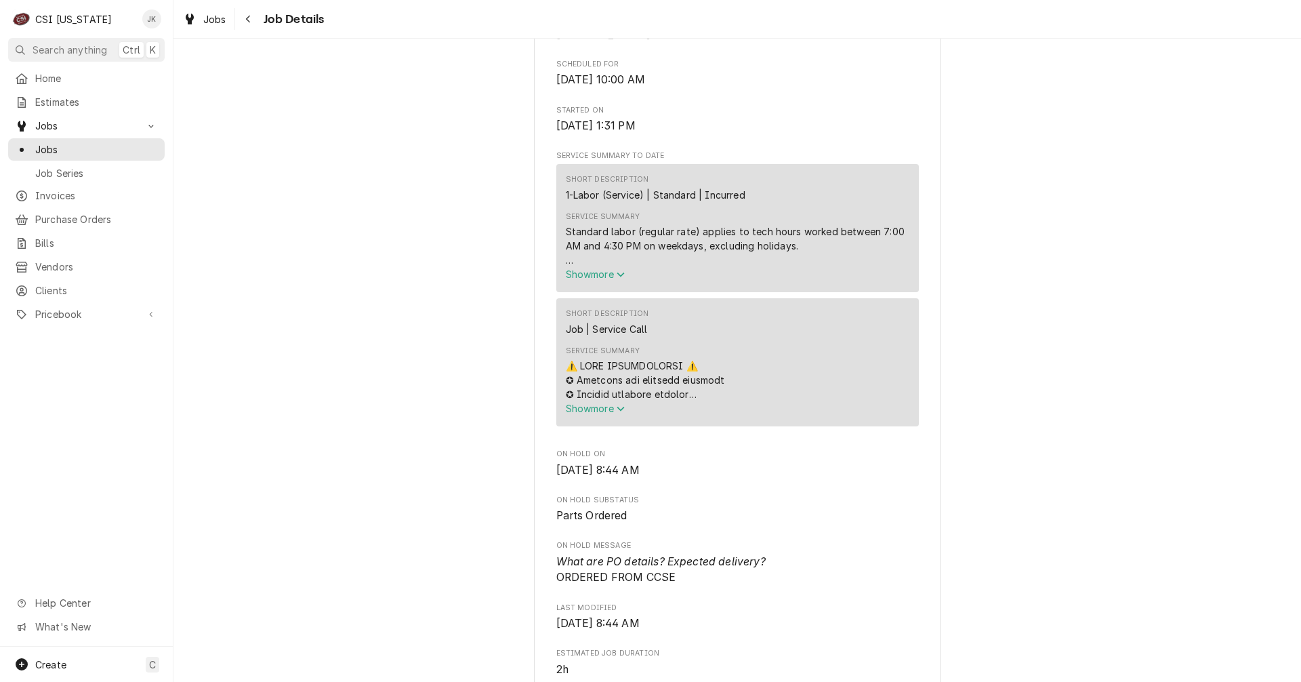
click at [607, 404] on span "Show more" at bounding box center [596, 408] width 60 height 12
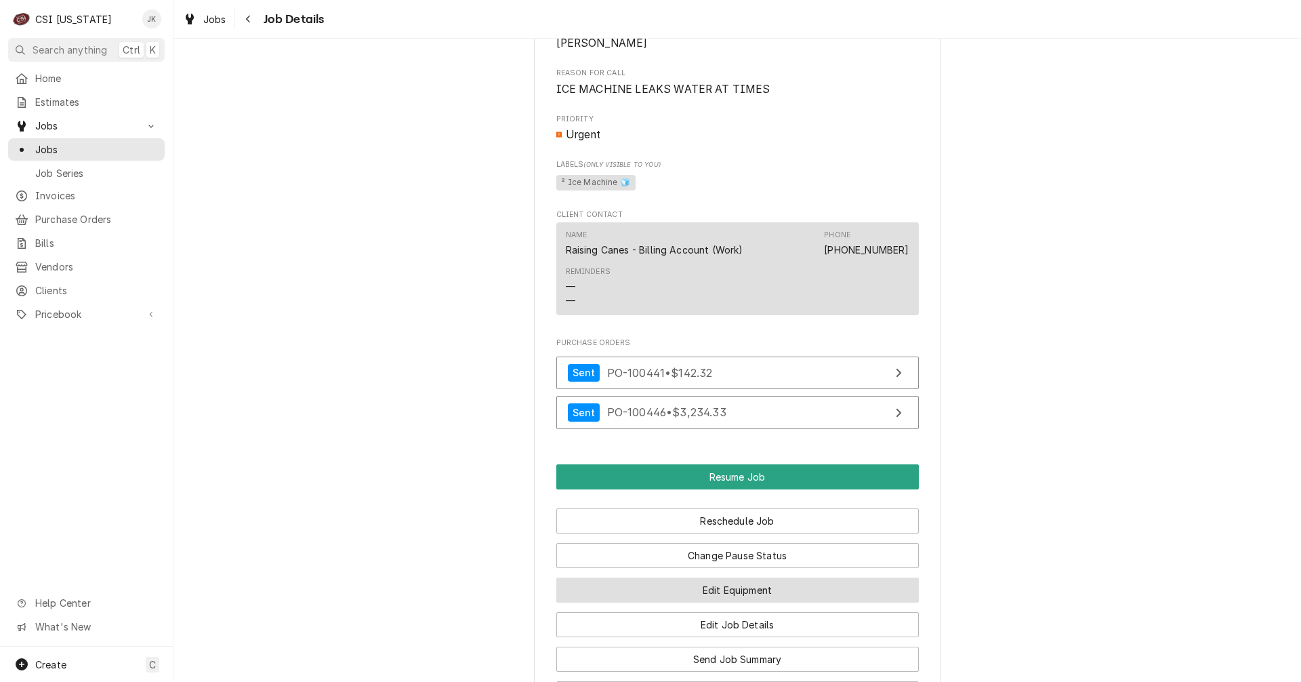
scroll to position [2981, 0]
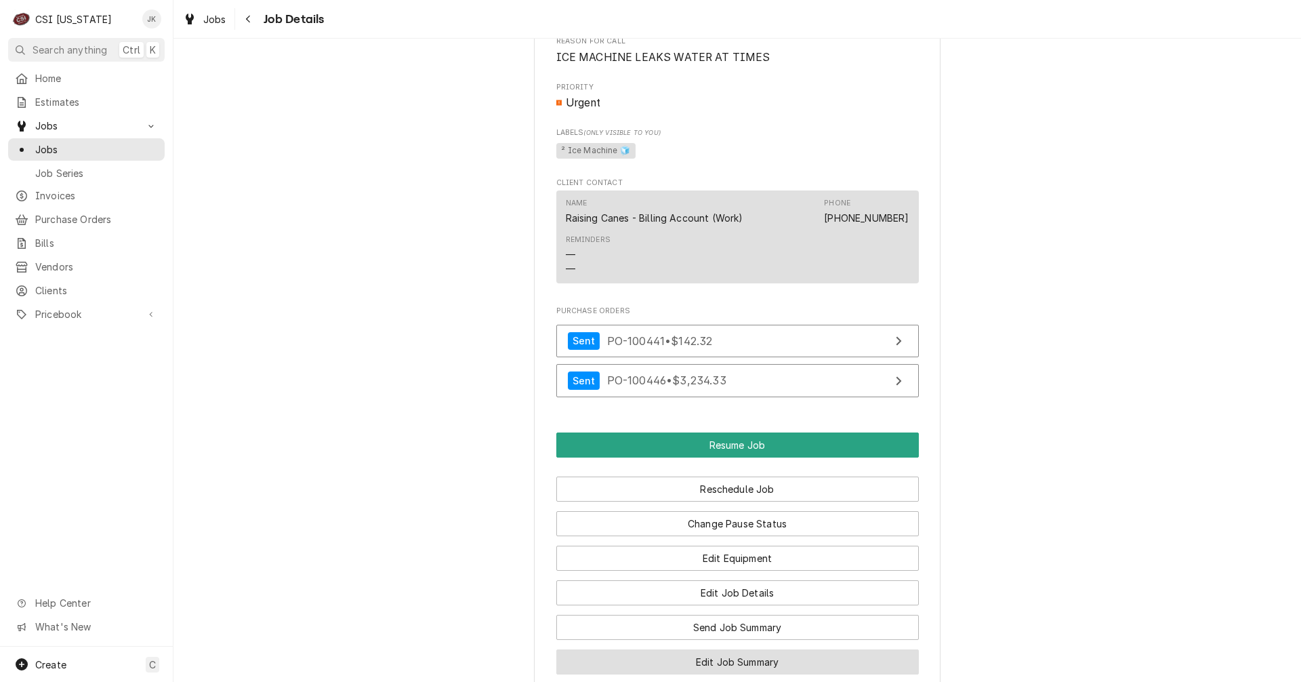
click at [765, 657] on button "Edit Job Summary" at bounding box center [737, 661] width 362 height 25
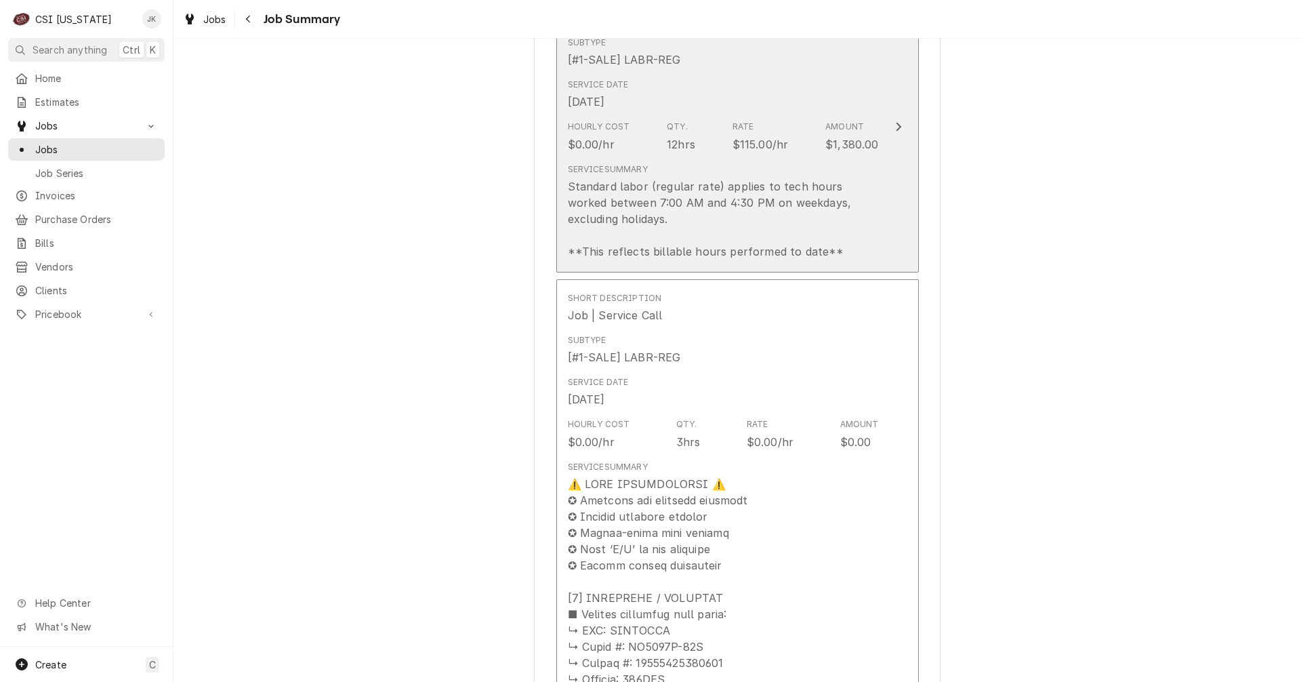
scroll to position [407, 0]
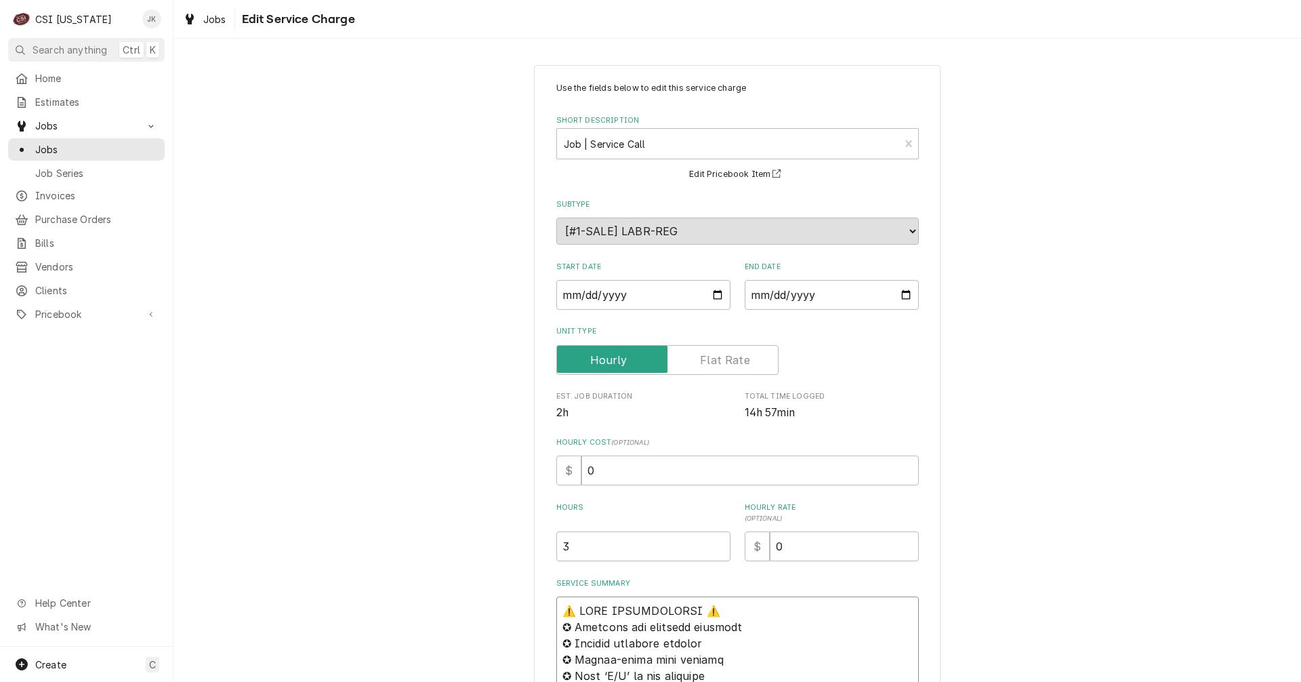
type textarea "x"
type textarea "L⚠️ IPSU DOLORSITAMET ⚠️ ✪ Consecte adi elitsedd eiusmodt ✪ Incidid utlabore et…"
type textarea "x"
type textarea "Lo⚠️ IPSU DOLORSITAMET ⚠️ ✪ Consecte adi elitsedd eiusmodt ✪ Incidid utlabore e…"
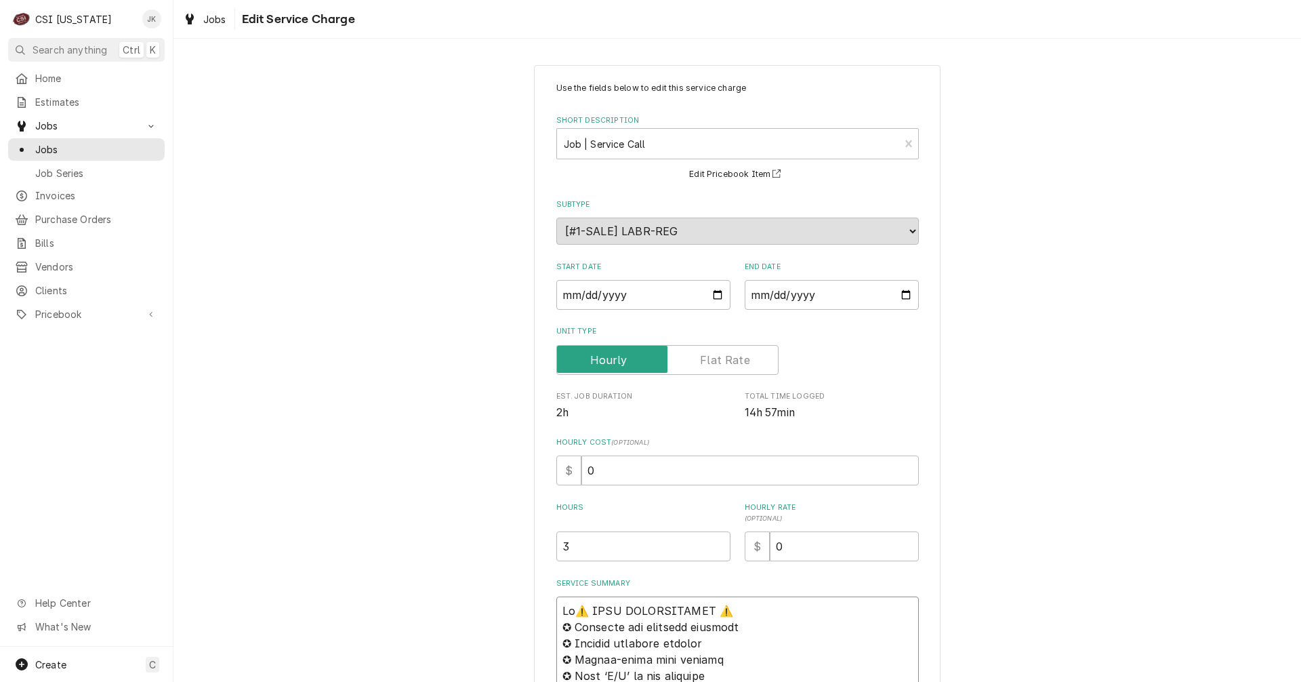
type textarea "x"
type textarea "Lor⚠️ IPSU DOLORSITAMET ⚠️ ✪ Consecte adi elitsedd eiusmodt ✪ Incidid utlabore …"
type textarea "x"
type textarea "Part⚠️ 𝗙𝗢𝗥𝗠 𝗜𝗡𝗦𝗧𝗥𝗨𝗖𝗧𝗜𝗢𝗡𝗦 ⚠️ ✪ 𝗖𝗼𝗺𝗽𝗹𝗲𝘁𝗲 𝗮𝗹𝗹 𝗿𝗲𝗹𝗲𝘃𝗮𝗻𝘁 𝘀𝗲𝗰𝘁𝗶𝗼𝗻𝘀 ✪ 𝗣𝗿𝗼𝘃𝗶𝗱𝗲 𝗱𝗲𝘁𝗮𝗶𝗹𝗲𝗱…"
type textarea "x"
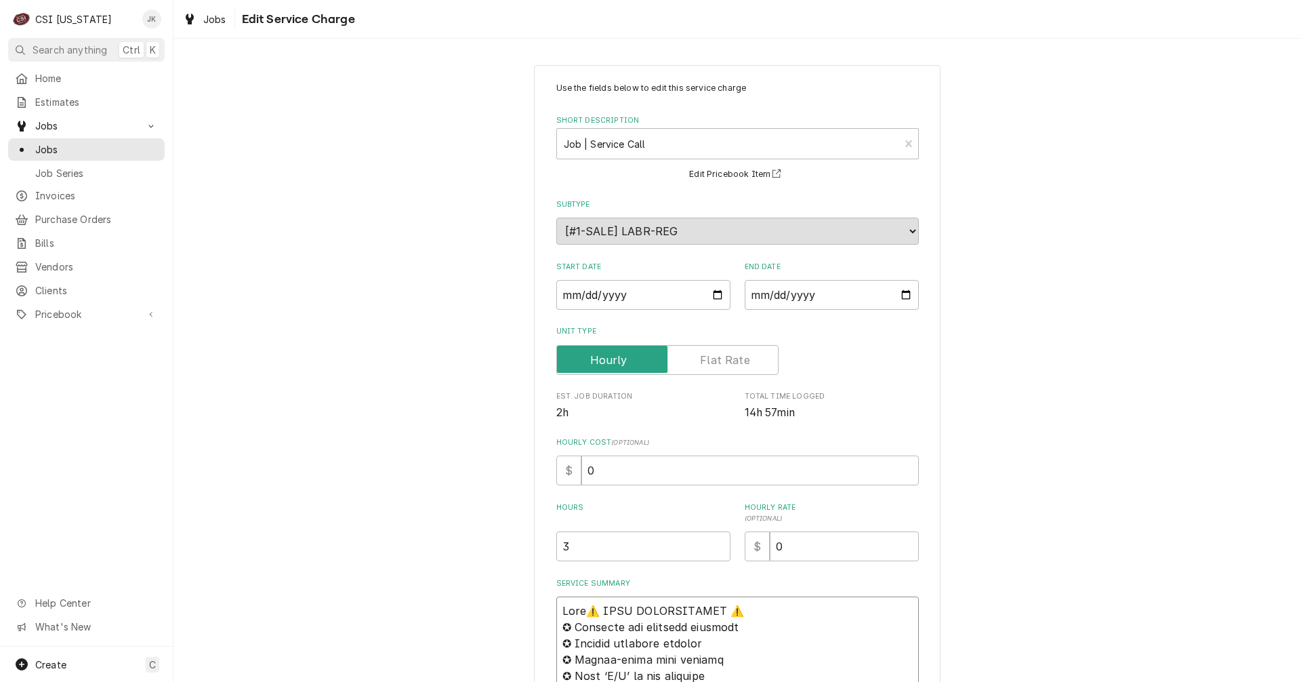
type textarea "Parti⚠️ 𝗙𝗢𝗥𝗠 𝗜𝗡𝗦𝗧𝗥𝗨𝗖𝗧𝗜𝗢𝗡𝗦 ⚠️ ✪ 𝗖𝗼𝗺𝗽𝗹𝗲𝘁𝗲 𝗮𝗹𝗹 𝗿𝗲𝗹𝗲𝘃𝗮𝗻𝘁 𝘀𝗲𝗰𝘁𝗶𝗼𝗻𝘀 ✪ 𝗣𝗿𝗼𝘃𝗶𝗱𝗲 𝗱𝗲𝘁𝗮𝗶𝗹𝗲…"
type textarea "x"
type textarea "Partia⚠️ 𝗙𝗢𝗥𝗠 𝗜𝗡𝗦𝗧𝗥𝗨𝗖𝗧𝗜𝗢𝗡𝗦 ⚠️ ✪ 𝗖𝗼𝗺𝗽𝗹𝗲𝘁𝗲 𝗮𝗹𝗹 𝗿𝗲𝗹𝗲𝘃𝗮𝗻𝘁 𝘀𝗲𝗰𝘁𝗶𝗼𝗻𝘀 ✪ 𝗣𝗿𝗼𝘃𝗶𝗱𝗲 𝗱𝗲𝘁𝗮𝗶𝗹…"
type textarea "x"
type textarea "Partial⚠️ 𝗙𝗢𝗥𝗠 𝗜𝗡𝗦𝗧𝗥𝗨𝗖𝗧𝗜𝗢𝗡𝗦 ⚠️ ✪ 𝗖𝗼𝗺𝗽𝗹𝗲𝘁𝗲 𝗮𝗹𝗹 𝗿𝗲𝗹𝗲𝘃𝗮𝗻𝘁 𝘀𝗲𝗰𝘁𝗶𝗼𝗻𝘀 ✪ 𝗣𝗿𝗼𝘃𝗶𝗱𝗲 𝗱𝗲𝘁𝗮𝗶…"
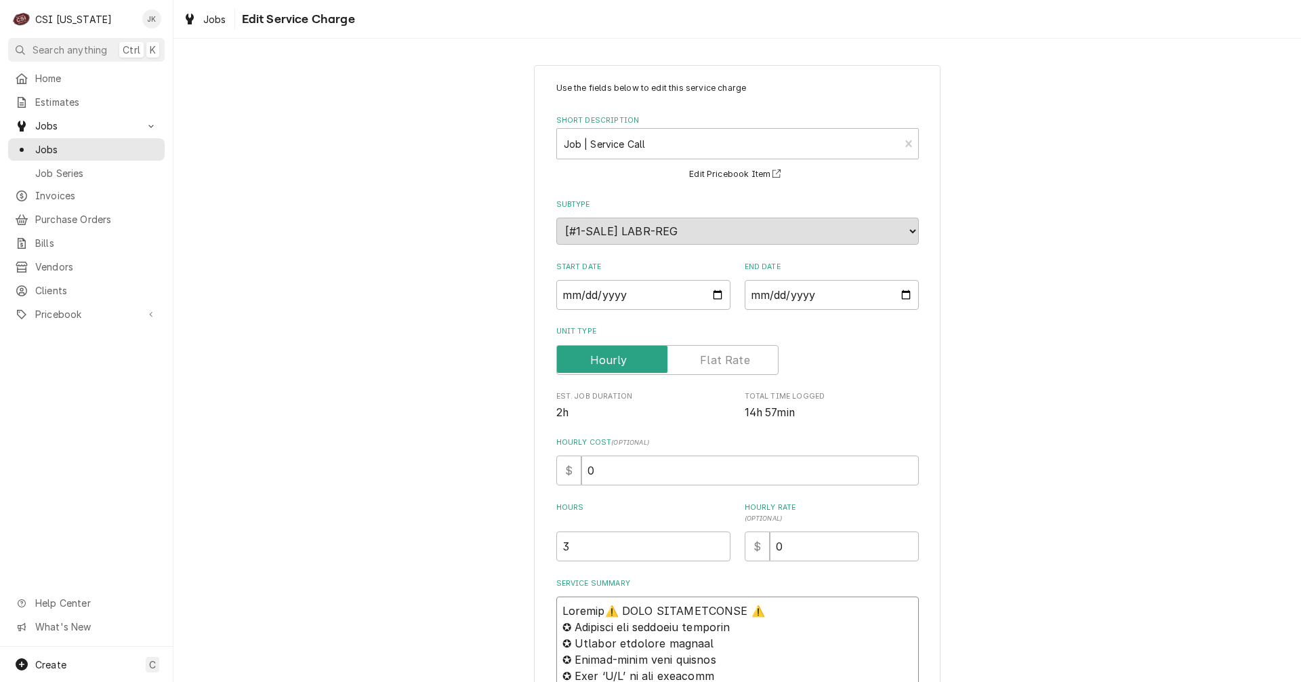
type textarea "x"
type textarea "Partial ⚠️ 𝗙𝗢𝗥𝗠 𝗜𝗡𝗦𝗧𝗥𝗨𝗖𝗧𝗜𝗢𝗡𝗦 ⚠️ ✪ 𝗖𝗼𝗺𝗽𝗹𝗲𝘁𝗲 𝗮𝗹𝗹 𝗿𝗲𝗹𝗲𝘃𝗮𝗻𝘁 𝘀𝗲𝗰𝘁𝗶𝗼𝗻𝘀 ✪ 𝗣𝗿𝗼𝘃𝗶𝗱𝗲 𝗱𝗲𝘁𝗮…"
type textarea "x"
type textarea "Partial⚠️ 𝗙𝗢𝗥𝗠 𝗜𝗡𝗦𝗧𝗥𝗨𝗖𝗧𝗜𝗢𝗡𝗦 ⚠️ ✪ 𝗖𝗼𝗺𝗽𝗹𝗲𝘁𝗲 𝗮𝗹𝗹 𝗿𝗲𝗹𝗲𝘃𝗮𝗻𝘁 𝘀𝗲𝗰𝘁𝗶𝗼𝗻𝘀 ✪ 𝗣𝗿𝗼𝘃𝗶𝗱𝗲 𝗱𝗲𝘁𝗮𝗶…"
type textarea "x"
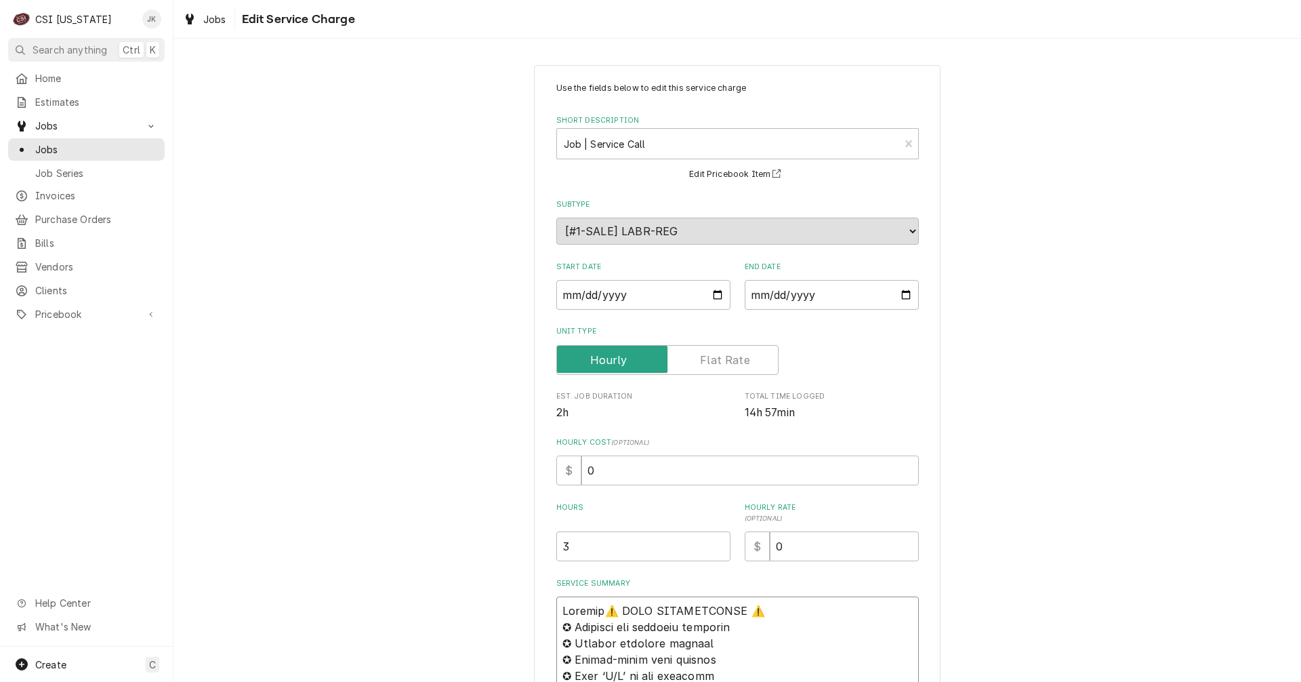
type textarea "Partia⚠️ 𝗙𝗢𝗥𝗠 𝗜𝗡𝗦𝗧𝗥𝗨𝗖𝗧𝗜𝗢𝗡𝗦 ⚠️ ✪ 𝗖𝗼𝗺𝗽𝗹𝗲𝘁𝗲 𝗮𝗹𝗹 𝗿𝗲𝗹𝗲𝘃𝗮𝗻𝘁 𝘀𝗲𝗰𝘁𝗶𝗼𝗻𝘀 ✪ 𝗣𝗿𝗼𝘃𝗶𝗱𝗲 𝗱𝗲𝘁𝗮𝗶𝗹…"
type textarea "x"
type textarea "Parti⚠️ 𝗙𝗢𝗥𝗠 𝗜𝗡𝗦𝗧𝗥𝗨𝗖𝗧𝗜𝗢𝗡𝗦 ⚠️ ✪ 𝗖𝗼𝗺𝗽𝗹𝗲𝘁𝗲 𝗮𝗹𝗹 𝗿𝗲𝗹𝗲𝘃𝗮𝗻𝘁 𝘀𝗲𝗰𝘁𝗶𝗼𝗻𝘀 ✪ 𝗣𝗿𝗼𝘃𝗶𝗱𝗲 𝗱𝗲𝘁𝗮𝗶𝗹𝗲…"
type textarea "x"
type textarea "Part⚠️ 𝗙𝗢𝗥𝗠 𝗜𝗡𝗦𝗧𝗥𝗨𝗖𝗧𝗜𝗢𝗡𝗦 ⚠️ ✪ 𝗖𝗼𝗺𝗽𝗹𝗲𝘁𝗲 𝗮𝗹𝗹 𝗿𝗲𝗹𝗲𝘃𝗮𝗻𝘁 𝘀𝗲𝗰𝘁𝗶𝗼𝗻𝘀 ✪ 𝗣𝗿𝗼𝘃𝗶𝗱𝗲 𝗱𝗲𝘁𝗮𝗶𝗹𝗲𝗱…"
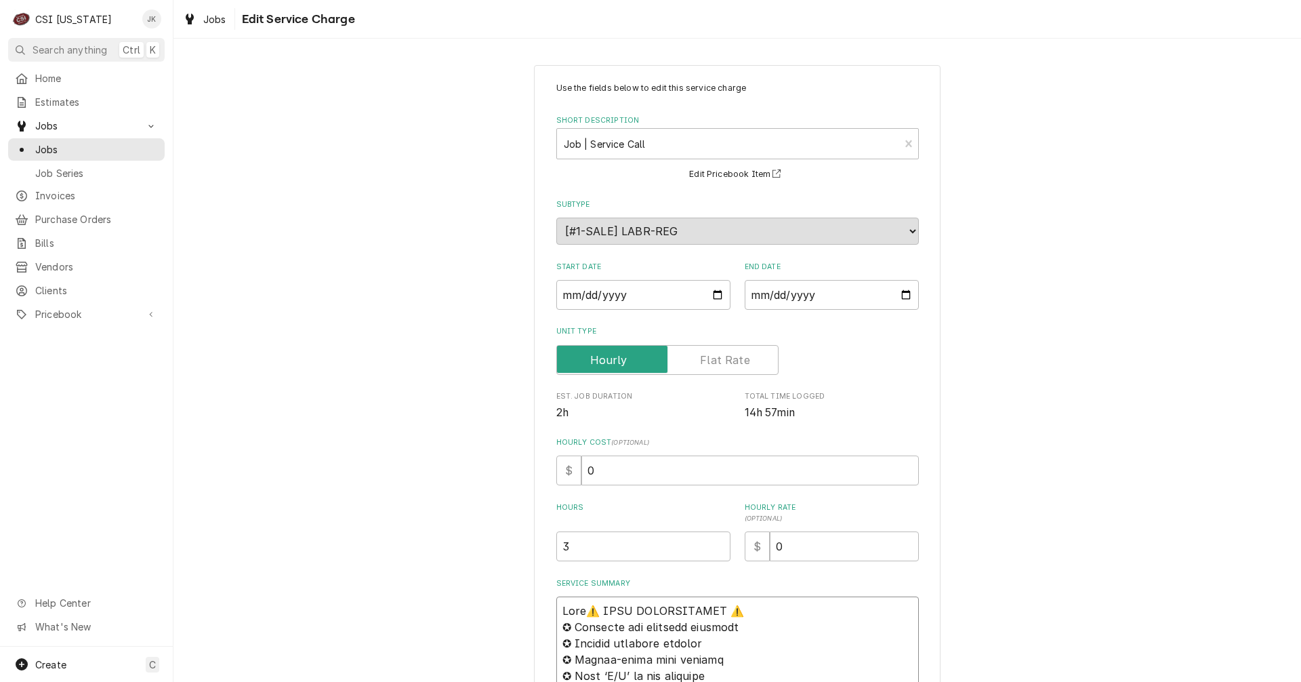
type textarea "x"
type textarea "Par⚠️ 𝗙𝗢𝗥𝗠 𝗜𝗡𝗦𝗧𝗥𝗨𝗖𝗧𝗜𝗢𝗡𝗦 ⚠️ ✪ 𝗖𝗼𝗺𝗽𝗹𝗲𝘁𝗲 𝗮𝗹𝗹 𝗿𝗲𝗹𝗲𝘃𝗮𝗻𝘁 𝘀𝗲𝗰𝘁𝗶𝗼𝗻𝘀 ✪ 𝗣𝗿𝗼𝘃𝗶𝗱𝗲 𝗱𝗲𝘁𝗮𝗶𝗹𝗲𝗱 …"
type textarea "x"
type textarea "Pa⚠️ 𝗙𝗢𝗥𝗠 𝗜𝗡𝗦𝗧𝗥𝗨𝗖𝗧𝗜𝗢𝗡𝗦 ⚠️ ✪ 𝗖𝗼𝗺𝗽𝗹𝗲𝘁𝗲 𝗮𝗹𝗹 𝗿𝗲𝗹𝗲𝘃𝗮𝗻𝘁 𝘀𝗲𝗰𝘁𝗶𝗼𝗻𝘀 ✪ 𝗣𝗿𝗼𝘃𝗶𝗱𝗲 𝗱𝗲𝘁𝗮𝗶𝗹𝗲𝗱 𝗮…"
type textarea "x"
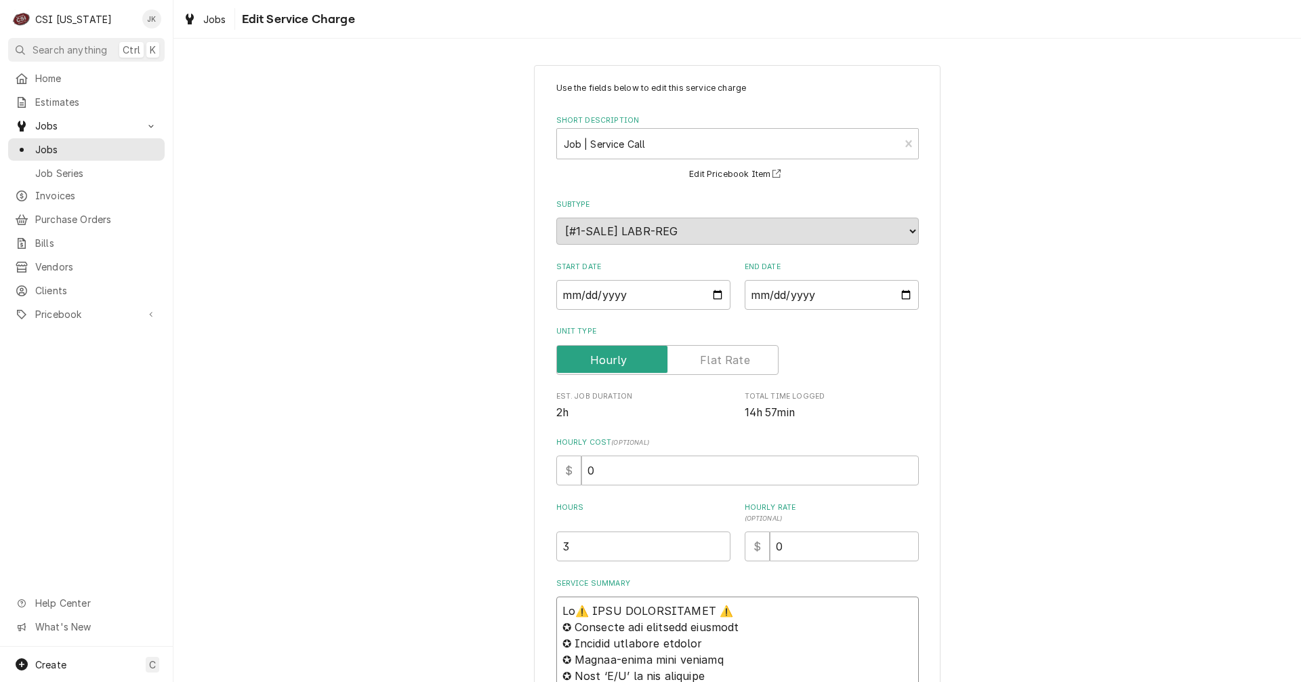
type textarea "P⚠️ 𝗙𝗢𝗥𝗠 𝗜𝗡𝗦𝗧𝗥𝗨𝗖𝗧𝗜𝗢𝗡𝗦 ⚠️ ✪ 𝗖𝗼𝗺𝗽𝗹𝗲𝘁𝗲 𝗮𝗹𝗹 𝗿𝗲𝗹𝗲𝘃𝗮𝗻𝘁 𝘀𝗲𝗰𝘁𝗶𝗼𝗻𝘀 ✪ 𝗣𝗿𝗼𝘃𝗶𝗱𝗲 𝗱𝗲𝘁𝗮𝗶𝗹𝗲𝗱 𝗮𝗻…"
type textarea "x"
type textarea "⚠️ 𝗙𝗢𝗥𝗠 𝗜𝗡𝗦𝗧𝗥𝗨𝗖𝗧𝗜𝗢𝗡𝗦 ⚠️ ✪ 𝗖𝗼𝗺𝗽𝗹𝗲𝘁𝗲 𝗮𝗹𝗹 𝗿𝗲𝗹𝗲𝘃𝗮𝗻𝘁 𝘀𝗲𝗰𝘁𝗶𝗼𝗻𝘀 ✪ 𝗣𝗿𝗼𝘃𝗶𝗱𝗲 𝗱𝗲𝘁𝗮𝗶𝗹𝗲𝗱 𝗮𝗻𝘀…"
type textarea "x"
type textarea "P⚠️ 𝗙𝗢𝗥𝗠 𝗜𝗡𝗦𝗧𝗥𝗨𝗖𝗧𝗜𝗢𝗡𝗦 ⚠️ ✪ 𝗖𝗼𝗺𝗽𝗹𝗲𝘁𝗲 𝗮𝗹𝗹 𝗿𝗲𝗹𝗲𝘃𝗮𝗻𝘁 𝘀𝗲𝗰𝘁𝗶𝗼𝗻𝘀 ✪ 𝗣𝗿𝗼𝘃𝗶𝗱𝗲 𝗱𝗲𝘁𝗮𝗶𝗹𝗲𝗱 𝗮𝗻…"
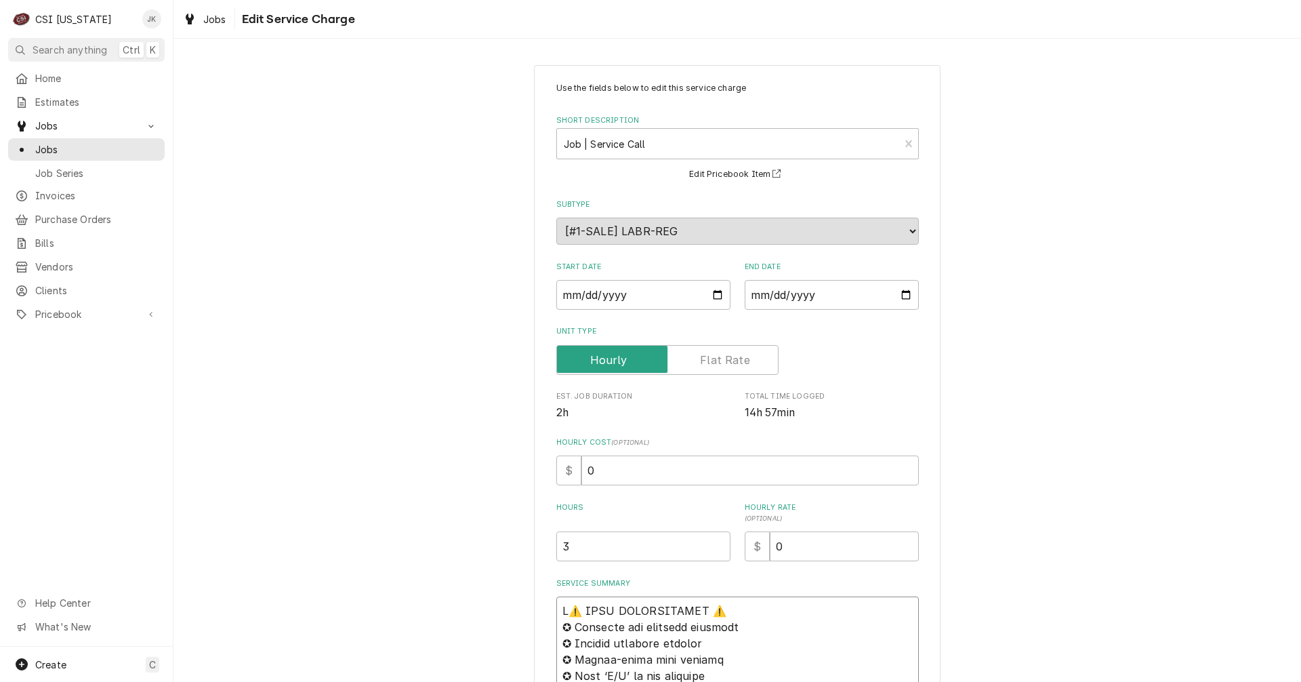
type textarea "x"
type textarea "Pa⚠️ 𝗙𝗢𝗥𝗠 𝗜𝗡𝗦𝗧𝗥𝗨𝗖𝗧𝗜𝗢𝗡𝗦 ⚠️ ✪ 𝗖𝗼𝗺𝗽𝗹𝗲𝘁𝗲 𝗮𝗹𝗹 𝗿𝗲𝗹𝗲𝘃𝗮𝗻𝘁 𝘀𝗲𝗰𝘁𝗶𝗼𝗻𝘀 ✪ 𝗣𝗿𝗼𝘃𝗶𝗱𝗲 𝗱𝗲𝘁𝗮𝗶𝗹𝗲𝗱 𝗮…"
type textarea "x"
type textarea "Par⚠️ 𝗙𝗢𝗥𝗠 𝗜𝗡𝗦𝗧𝗥𝗨𝗖𝗧𝗜𝗢𝗡𝗦 ⚠️ ✪ 𝗖𝗼𝗺𝗽𝗹𝗲𝘁𝗲 𝗮𝗹𝗹 𝗿𝗲𝗹𝗲𝘃𝗮𝗻𝘁 𝘀𝗲𝗰𝘁𝗶𝗼𝗻𝘀 ✪ 𝗣𝗿𝗼𝘃𝗶𝗱𝗲 𝗱𝗲𝘁𝗮𝗶𝗹𝗲𝗱 …"
type textarea "x"
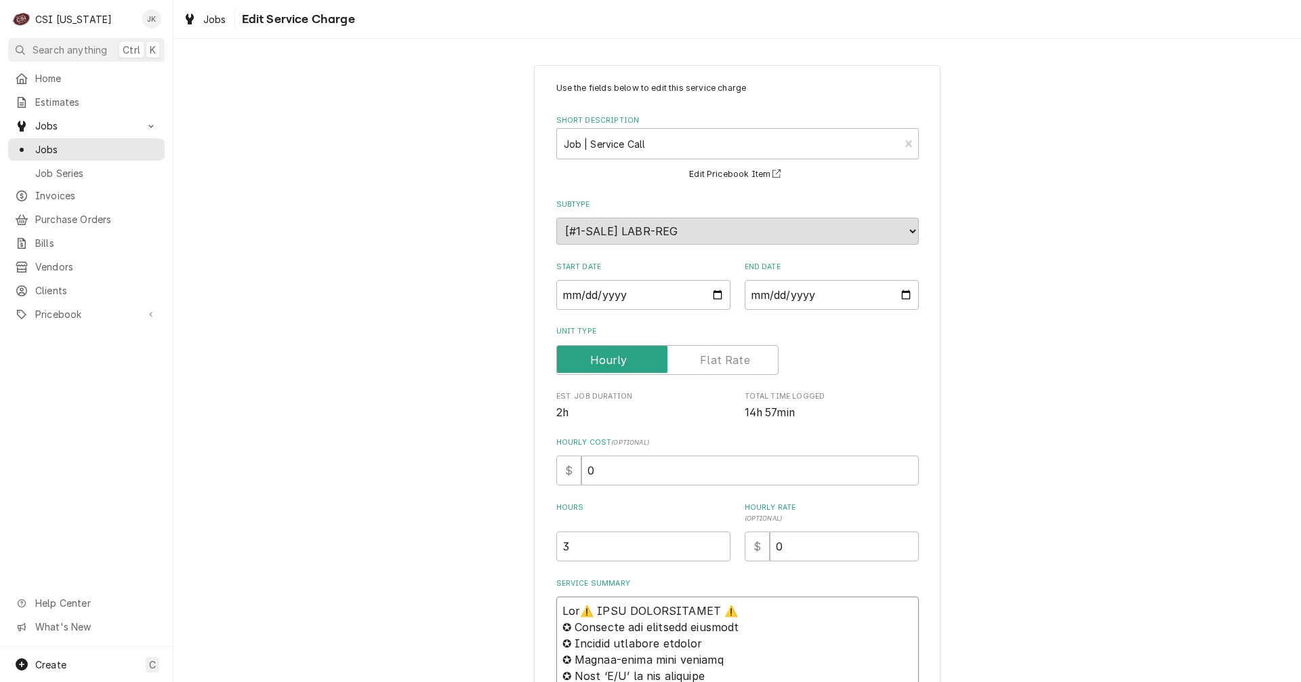
type textarea "Part⚠️ 𝗙𝗢𝗥𝗠 𝗜𝗡𝗦𝗧𝗥𝗨𝗖𝗧𝗜𝗢𝗡𝗦 ⚠️ ✪ 𝗖𝗼𝗺𝗽𝗹𝗲𝘁𝗲 𝗮𝗹𝗹 𝗿𝗲𝗹𝗲𝘃𝗮𝗻𝘁 𝘀𝗲𝗰𝘁𝗶𝗼𝗻𝘀 ✪ 𝗣𝗿𝗼𝘃𝗶𝗱𝗲 𝗱𝗲𝘁𝗮𝗶𝗹𝗲𝗱…"
type textarea "x"
type textarea "Parta⚠️ 𝗙𝗢𝗥𝗠 𝗜𝗡𝗦𝗧𝗥𝗨𝗖𝗧𝗜𝗢𝗡𝗦 ⚠️ ✪ 𝗖𝗼𝗺𝗽𝗹𝗲𝘁𝗲 𝗮𝗹𝗹 𝗿𝗲𝗹𝗲𝘃𝗮𝗻𝘁 𝘀𝗲𝗰𝘁𝗶𝗼𝗻𝘀 ✪ 𝗣𝗿𝗼𝘃𝗶𝗱𝗲 𝗱𝗲𝘁𝗮𝗶𝗹𝗲…"
type textarea "x"
type textarea "Partai⚠️ 𝗙𝗢𝗥𝗠 𝗜𝗡𝗦𝗧𝗥𝗨𝗖𝗧𝗜𝗢𝗡𝗦 ⚠️ ✪ 𝗖𝗼𝗺𝗽𝗹𝗲𝘁𝗲 𝗮𝗹𝗹 𝗿𝗲𝗹𝗲𝘃𝗮𝗻𝘁 𝘀𝗲𝗰𝘁𝗶𝗼𝗻𝘀 ✪ 𝗣𝗿𝗼𝘃𝗶𝗱𝗲 𝗱𝗲𝘁𝗮𝗶𝗹…"
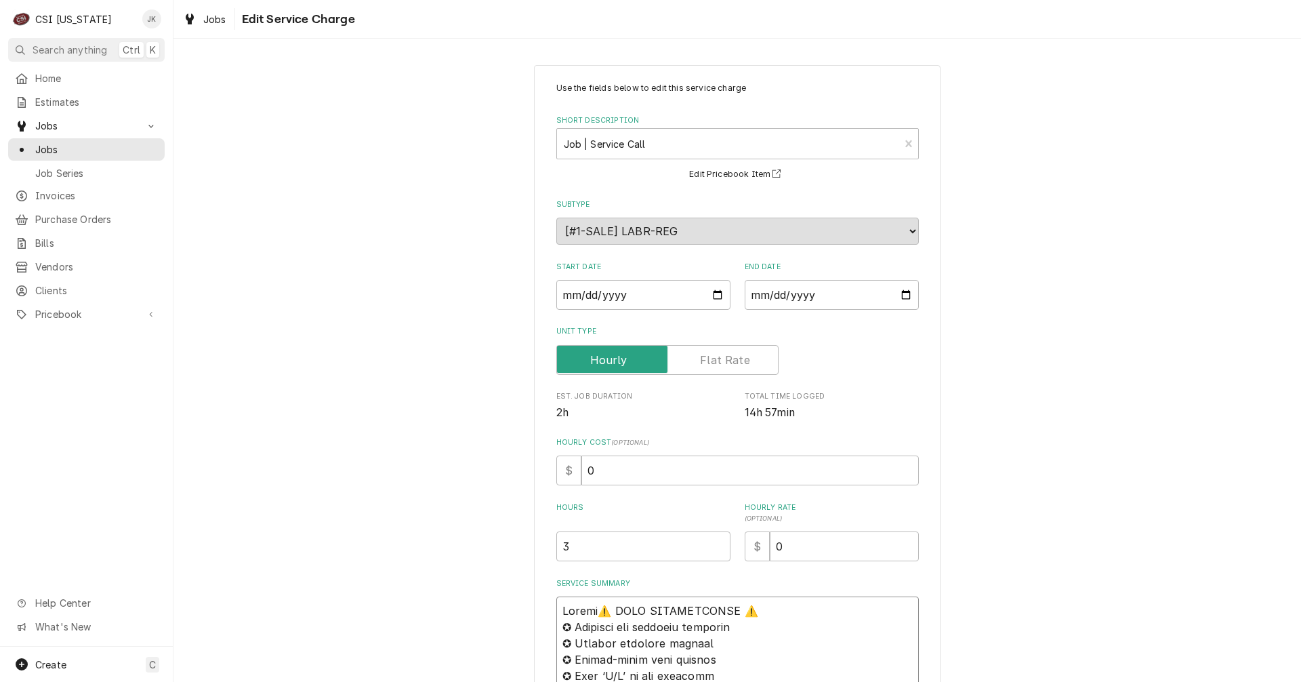
type textarea "x"
type textarea "Partail⚠️ 𝗙𝗢𝗥𝗠 𝗜𝗡𝗦𝗧𝗥𝗨𝗖𝗧𝗜𝗢𝗡𝗦 ⚠️ ✪ 𝗖𝗼𝗺𝗽𝗹𝗲𝘁𝗲 𝗮𝗹𝗹 𝗿𝗲𝗹𝗲𝘃𝗮𝗻𝘁 𝘀𝗲𝗰𝘁𝗶𝗼𝗻𝘀 ✪ 𝗣𝗿𝗼𝘃𝗶𝗱𝗲 𝗱𝗲𝘁𝗮𝗶…"
type textarea "x"
type textarea "Partai⚠️ 𝗙𝗢𝗥𝗠 𝗜𝗡𝗦𝗧𝗥𝗨𝗖𝗧𝗜𝗢𝗡𝗦 ⚠️ ✪ 𝗖𝗼𝗺𝗽𝗹𝗲𝘁𝗲 𝗮𝗹𝗹 𝗿𝗲𝗹𝗲𝘃𝗮𝗻𝘁 𝘀𝗲𝗰𝘁𝗶𝗼𝗻𝘀 ✪ 𝗣𝗿𝗼𝘃𝗶𝗱𝗲 𝗱𝗲𝘁𝗮𝗶𝗹…"
type textarea "x"
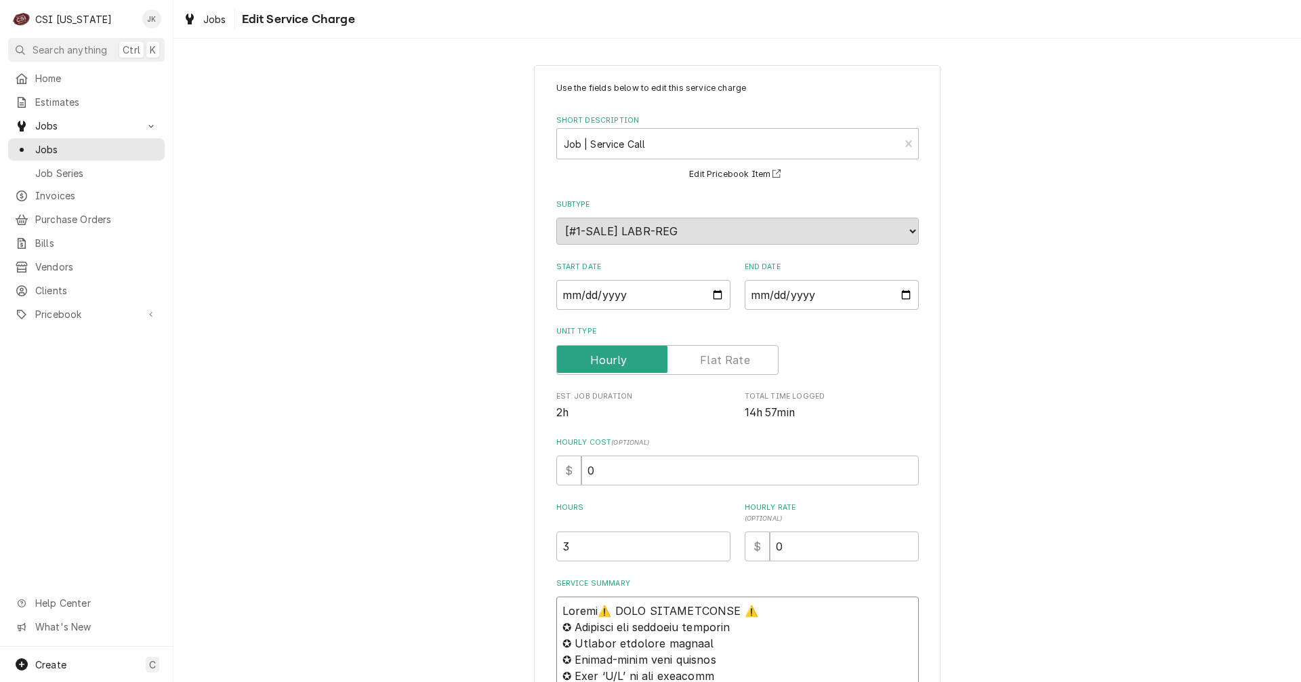
type textarea "Parta⚠️ 𝗙𝗢𝗥𝗠 𝗜𝗡𝗦𝗧𝗥𝗨𝗖𝗧𝗜𝗢𝗡𝗦 ⚠️ ✪ 𝗖𝗼𝗺𝗽𝗹𝗲𝘁𝗲 𝗮𝗹𝗹 𝗿𝗲𝗹𝗲𝘃𝗮𝗻𝘁 𝘀𝗲𝗰𝘁𝗶𝗼𝗻𝘀 ✪ 𝗣𝗿𝗼𝘃𝗶𝗱𝗲 𝗱𝗲𝘁𝗮𝗶𝗹𝗲…"
type textarea "x"
type textarea "Part⚠️ 𝗙𝗢𝗥𝗠 𝗜𝗡𝗦𝗧𝗥𝗨𝗖𝗧𝗜𝗢𝗡𝗦 ⚠️ ✪ 𝗖𝗼𝗺𝗽𝗹𝗲𝘁𝗲 𝗮𝗹𝗹 𝗿𝗲𝗹𝗲𝘃𝗮𝗻𝘁 𝘀𝗲𝗰𝘁𝗶𝗼𝗻𝘀 ✪ 𝗣𝗿𝗼𝘃𝗶𝗱𝗲 𝗱𝗲𝘁𝗮𝗶𝗹𝗲𝗱…"
type textarea "x"
type textarea "Parti⚠️ 𝗙𝗢𝗥𝗠 𝗜𝗡𝗦𝗧𝗥𝗨𝗖𝗧𝗜𝗢𝗡𝗦 ⚠️ ✪ 𝗖𝗼𝗺𝗽𝗹𝗲𝘁𝗲 𝗮𝗹𝗹 𝗿𝗲𝗹𝗲𝘃𝗮𝗻𝘁 𝘀𝗲𝗰𝘁𝗶𝗼𝗻𝘀 ✪ 𝗣𝗿𝗼𝘃𝗶𝗱𝗲 𝗱𝗲𝘁𝗮𝗶𝗹𝗲…"
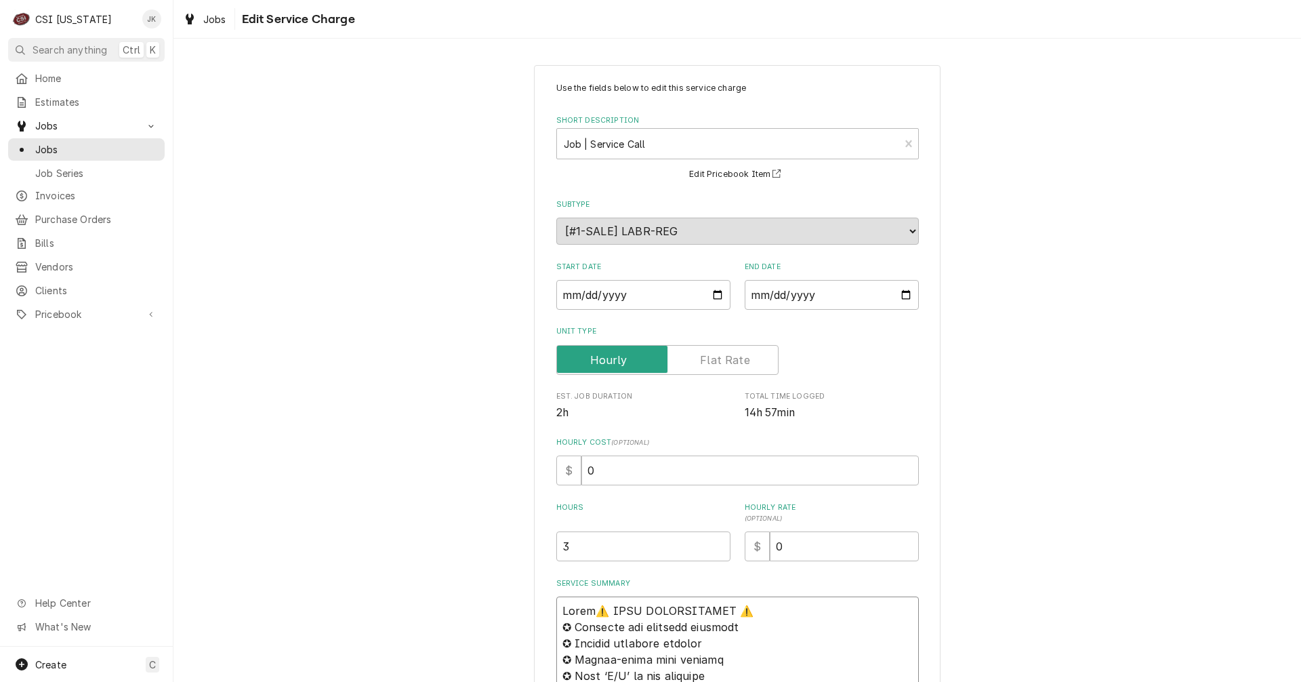
type textarea "x"
type textarea "Partia⚠️ 𝗙𝗢𝗥𝗠 𝗜𝗡𝗦𝗧𝗥𝗨𝗖𝗧𝗜𝗢𝗡𝗦 ⚠️ ✪ 𝗖𝗼𝗺𝗽𝗹𝗲𝘁𝗲 𝗮𝗹𝗹 𝗿𝗲𝗹𝗲𝘃𝗮𝗻𝘁 𝘀𝗲𝗰𝘁𝗶𝗼𝗻𝘀 ✪ 𝗣𝗿𝗼𝘃𝗶𝗱𝗲 𝗱𝗲𝘁𝗮𝗶𝗹…"
type textarea "x"
type textarea "Partial⚠️ 𝗙𝗢𝗥𝗠 𝗜𝗡𝗦𝗧𝗥𝗨𝗖𝗧𝗜𝗢𝗡𝗦 ⚠️ ✪ 𝗖𝗼𝗺𝗽𝗹𝗲𝘁𝗲 𝗮𝗹𝗹 𝗿𝗲𝗹𝗲𝘃𝗮𝗻𝘁 𝘀𝗲𝗰𝘁𝗶𝗼𝗻𝘀 ✪ 𝗣𝗿𝗼𝘃𝗶𝗱𝗲 𝗱𝗲𝘁𝗮𝗶…"
type textarea "x"
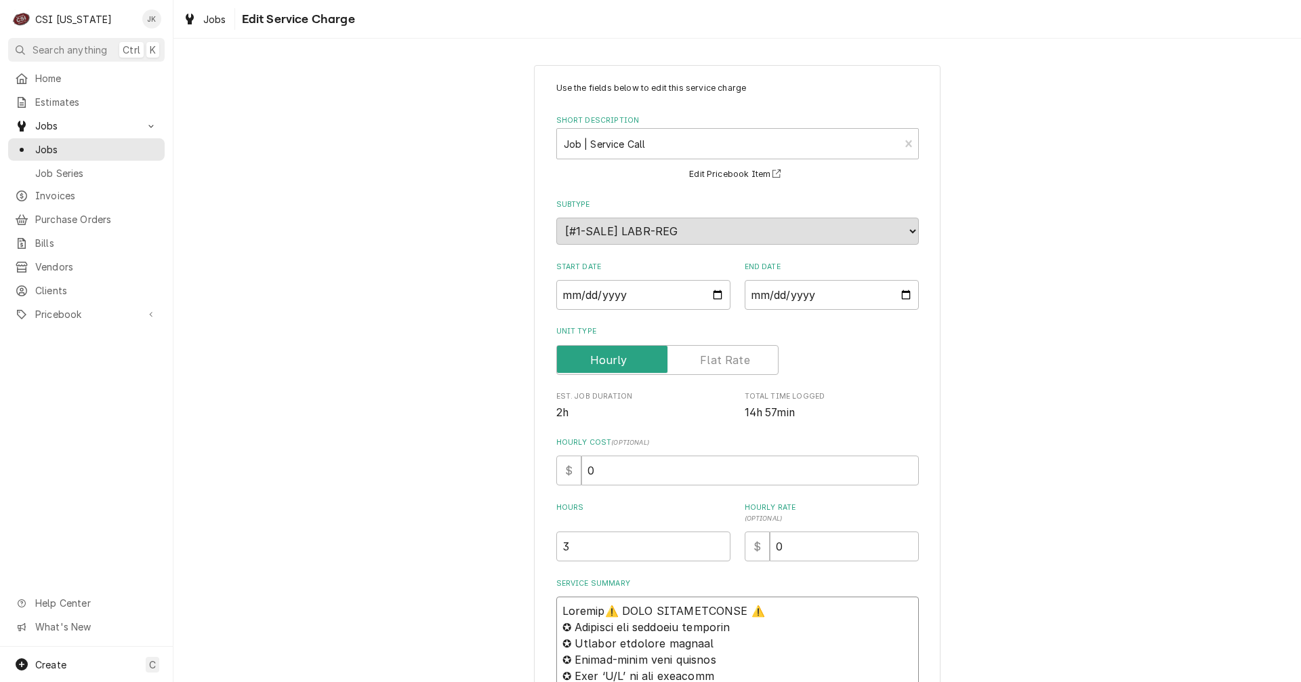
type textarea "Partial ⚠️ 𝗙𝗢𝗥𝗠 𝗜𝗡𝗦𝗧𝗥𝗨𝗖𝗧𝗜𝗢𝗡𝗦 ⚠️ ✪ 𝗖𝗼𝗺𝗽𝗹𝗲𝘁𝗲 𝗮𝗹𝗹 𝗿𝗲𝗹𝗲𝘃𝗮𝗻𝘁 𝘀𝗲𝗰𝘁𝗶𝗼𝗻𝘀 ✪ 𝗣𝗿𝗼𝘃𝗶𝗱𝗲 𝗱𝗲𝘁𝗮…"
type textarea "x"
type textarea "Partial p⚠️ 𝗙𝗢𝗥𝗠 𝗜𝗡𝗦𝗧𝗥𝗨𝗖𝗧𝗜𝗢𝗡𝗦 ⚠️ ✪ 𝗖𝗼𝗺𝗽𝗹𝗲𝘁𝗲 𝗮𝗹𝗹 𝗿𝗲𝗹𝗲𝘃𝗮𝗻𝘁 𝘀𝗲𝗰𝘁𝗶𝗼𝗻𝘀 ✪ 𝗣𝗿𝗼𝘃𝗶𝗱𝗲 𝗱𝗲𝘁…"
type textarea "x"
type textarea "Partial pa⚠️ 𝗙𝗢𝗥𝗠 𝗜𝗡𝗦𝗧𝗥𝗨𝗖𝗧𝗜𝗢𝗡𝗦 ⚠️ ✪ 𝗖𝗼𝗺𝗽𝗹𝗲𝘁𝗲 𝗮𝗹𝗹 𝗿𝗲𝗹𝗲𝘃𝗮𝗻𝘁 𝘀𝗲𝗰𝘁𝗶𝗼𝗻𝘀 ✪ 𝗣𝗿𝗼𝘃𝗶𝗱𝗲 𝗱𝗲…"
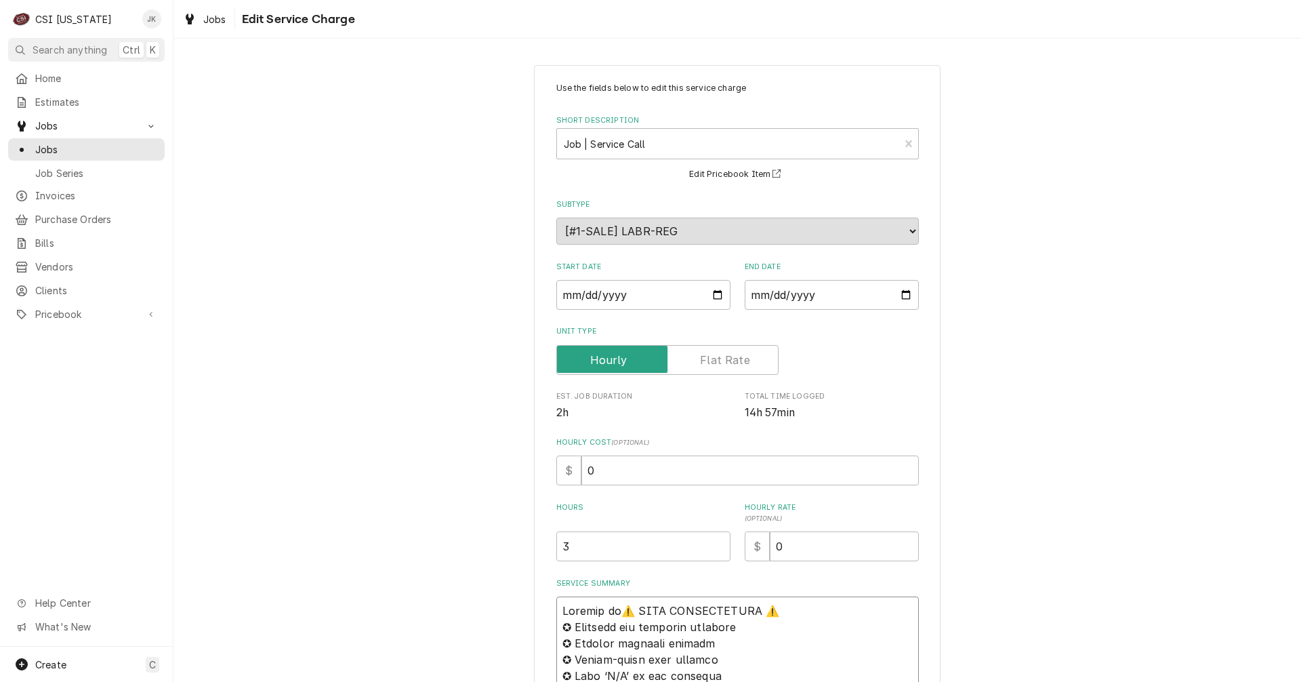
type textarea "x"
type textarea "Partial par⚠️ 𝗙𝗢𝗥𝗠 𝗜𝗡𝗦𝗧𝗥𝗨𝗖𝗧𝗜𝗢𝗡𝗦 ⚠️ ✪ 𝗖𝗼𝗺𝗽𝗹𝗲𝘁𝗲 𝗮𝗹𝗹 𝗿𝗲𝗹𝗲𝘃𝗮𝗻𝘁 𝘀𝗲𝗰𝘁𝗶𝗼𝗻𝘀 ✪ 𝗣𝗿𝗼𝘃𝗶𝗱𝗲 𝗱…"
type textarea "x"
type textarea "Partial part⚠️ 𝗙𝗢𝗥𝗠 𝗜𝗡𝗦𝗧𝗥𝗨𝗖𝗧𝗜𝗢𝗡𝗦 ⚠️ ✪ 𝗖𝗼𝗺𝗽𝗹𝗲𝘁𝗲 𝗮𝗹𝗹 𝗿𝗲𝗹𝗲𝘃𝗮𝗻𝘁 𝘀𝗲𝗰𝘁𝗶𝗼𝗻𝘀 ✪ 𝗣𝗿𝗼𝘃𝗶𝗱𝗲 …"
type textarea "x"
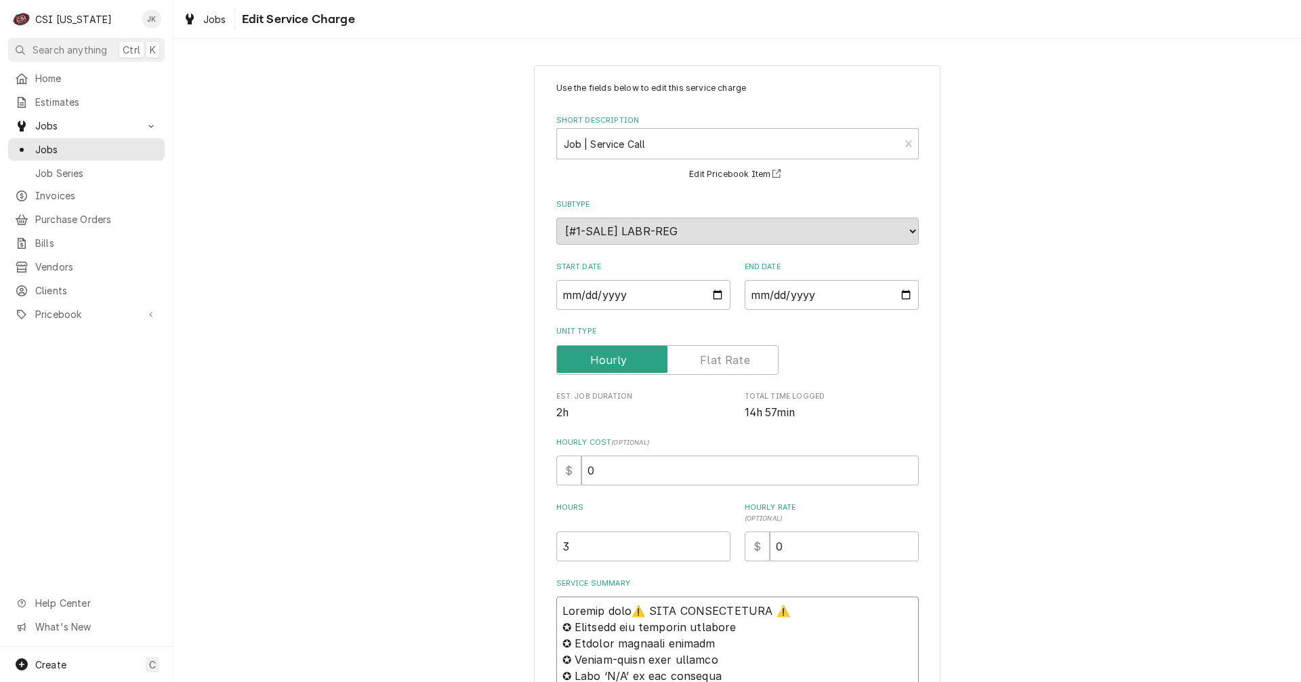
type textarea "Partial parts⚠️ 𝗙𝗢𝗥𝗠 𝗜𝗡𝗦𝗧𝗥𝗨𝗖𝗧𝗜𝗢𝗡𝗦 ⚠️ ✪ 𝗖𝗼𝗺𝗽𝗹𝗲𝘁𝗲 𝗮𝗹𝗹 𝗿𝗲𝗹𝗲𝘃𝗮𝗻𝘁 𝘀𝗲𝗰𝘁𝗶𝗼𝗻𝘀 ✪ 𝗣𝗿𝗼𝘃𝗶𝗱𝗲…"
type textarea "x"
type textarea "Partial parts ⚠️ 𝗙𝗢𝗥𝗠 𝗜𝗡𝗦𝗧𝗥𝗨𝗖𝗧𝗜𝗢𝗡𝗦 ⚠️ ✪ 𝗖𝗼𝗺𝗽𝗹𝗲𝘁𝗲 𝗮𝗹𝗹 𝗿𝗲𝗹𝗲𝘃𝗮𝗻𝘁 𝘀𝗲𝗰𝘁𝗶𝗼𝗻𝘀 ✪ 𝗣𝗿𝗼𝘃𝗶𝗱…"
type textarea "x"
type textarea "Partial parts r⚠️ 𝗙𝗢𝗥𝗠 𝗜𝗡𝗦𝗧𝗥𝗨𝗖𝗧𝗜𝗢𝗡𝗦 ⚠️ ✪ 𝗖𝗼𝗺𝗽𝗹𝗲𝘁𝗲 𝗮𝗹𝗹 𝗿𝗲𝗹𝗲𝘃𝗮𝗻𝘁 𝘀𝗲𝗰𝘁𝗶𝗼𝗻𝘀 ✪ 𝗣𝗿𝗼𝘃𝗶…"
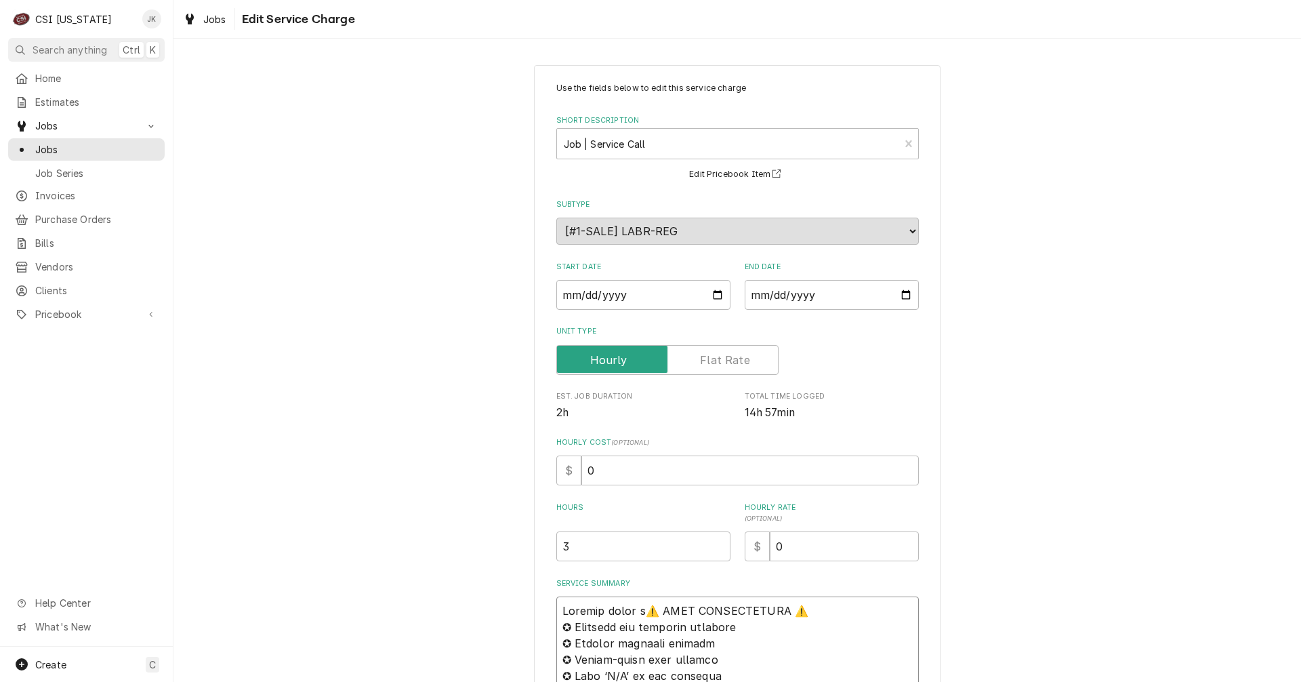
type textarea "x"
type textarea "Partial parts re⚠️ 𝗙𝗢𝗥𝗠 𝗜𝗡𝗦𝗧𝗥𝗨𝗖𝗧𝗜𝗢𝗡𝗦 ⚠️ ✪ 𝗖𝗼𝗺𝗽𝗹𝗲𝘁𝗲 𝗮𝗹𝗹 𝗿𝗲𝗹𝗲𝘃𝗮𝗻𝘁 𝘀𝗲𝗰𝘁𝗶𝗼𝗻𝘀 ✪ 𝗣𝗿𝗼𝘃…"
type textarea "x"
type textarea "Partial parts rec⚠️ 𝗙𝗢𝗥𝗠 𝗜𝗡𝗦𝗧𝗥𝗨𝗖𝗧𝗜𝗢𝗡𝗦 ⚠️ ✪ 𝗖𝗼𝗺𝗽𝗹𝗲𝘁𝗲 𝗮𝗹𝗹 𝗿𝗲𝗹𝗲𝘃𝗮𝗻𝘁 𝘀𝗲𝗰𝘁𝗶𝗼𝗻𝘀 ✪ 𝗣𝗿𝗼…"
type textarea "x"
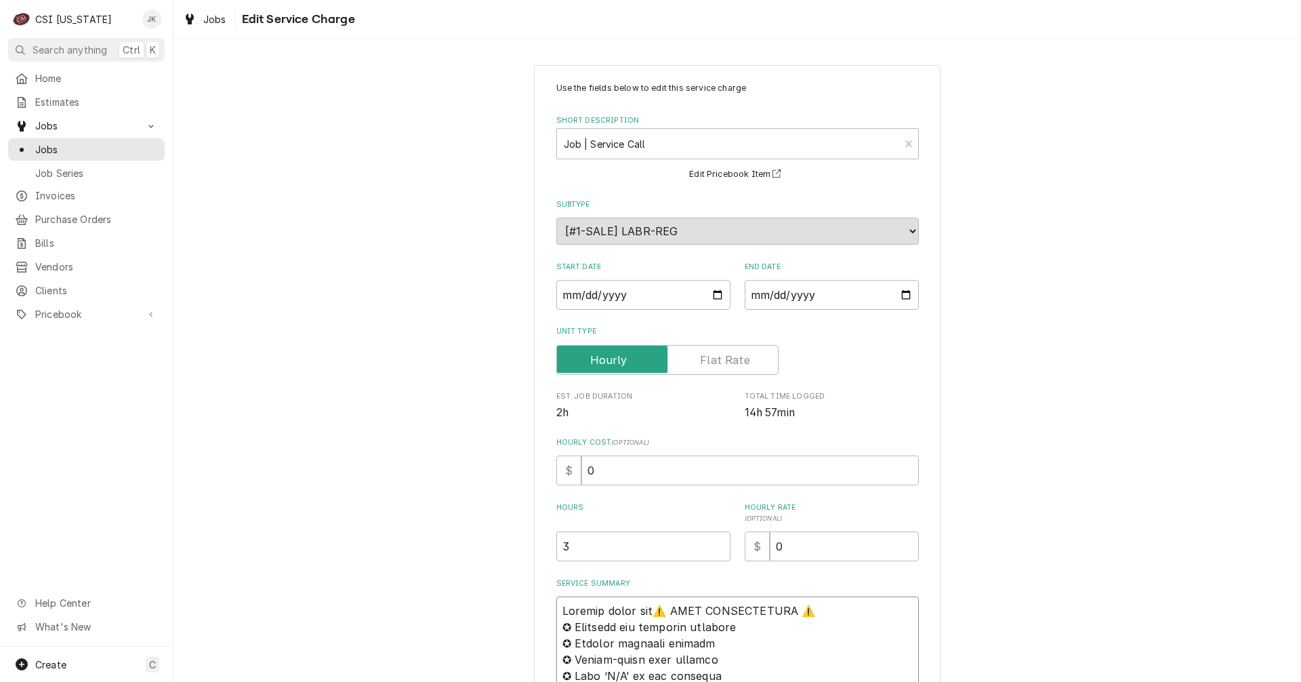
type textarea "Partial parts rece⚠️ 𝗙𝗢𝗥𝗠 𝗜𝗡𝗦𝗧𝗥𝗨𝗖𝗧𝗜𝗢𝗡𝗦 ⚠️ ✪ 𝗖𝗼𝗺𝗽𝗹𝗲𝘁𝗲 𝗮𝗹𝗹 𝗿𝗲𝗹𝗲𝘃𝗮𝗻𝘁 𝘀𝗲𝗰𝘁𝗶𝗼𝗻𝘀 ✪ 𝗣𝗿…"
type textarea "x"
type textarea "Partial parts recei⚠️ 𝗙𝗢𝗥𝗠 𝗜𝗡𝗦𝗧𝗥𝗨𝗖𝗧𝗜𝗢𝗡𝗦 ⚠️ ✪ 𝗖𝗼𝗺𝗽𝗹𝗲𝘁𝗲 𝗮𝗹𝗹 𝗿𝗲𝗹𝗲𝘃𝗮𝗻𝘁 𝘀𝗲𝗰𝘁𝗶𝗼𝗻𝘀 ✪ 𝗣…"
type textarea "x"
type textarea "Partial parts receiv⚠️ 𝗙𝗢𝗥𝗠 𝗜𝗡𝗦𝗧𝗥𝗨𝗖𝗧𝗜𝗢𝗡𝗦 ⚠️ ✪ 𝗖𝗼𝗺𝗽𝗹𝗲𝘁𝗲 𝗮𝗹𝗹 𝗿𝗲𝗹𝗲𝘃𝗮𝗻𝘁 𝘀𝗲𝗰𝘁𝗶𝗼𝗻𝘀 ✪ …"
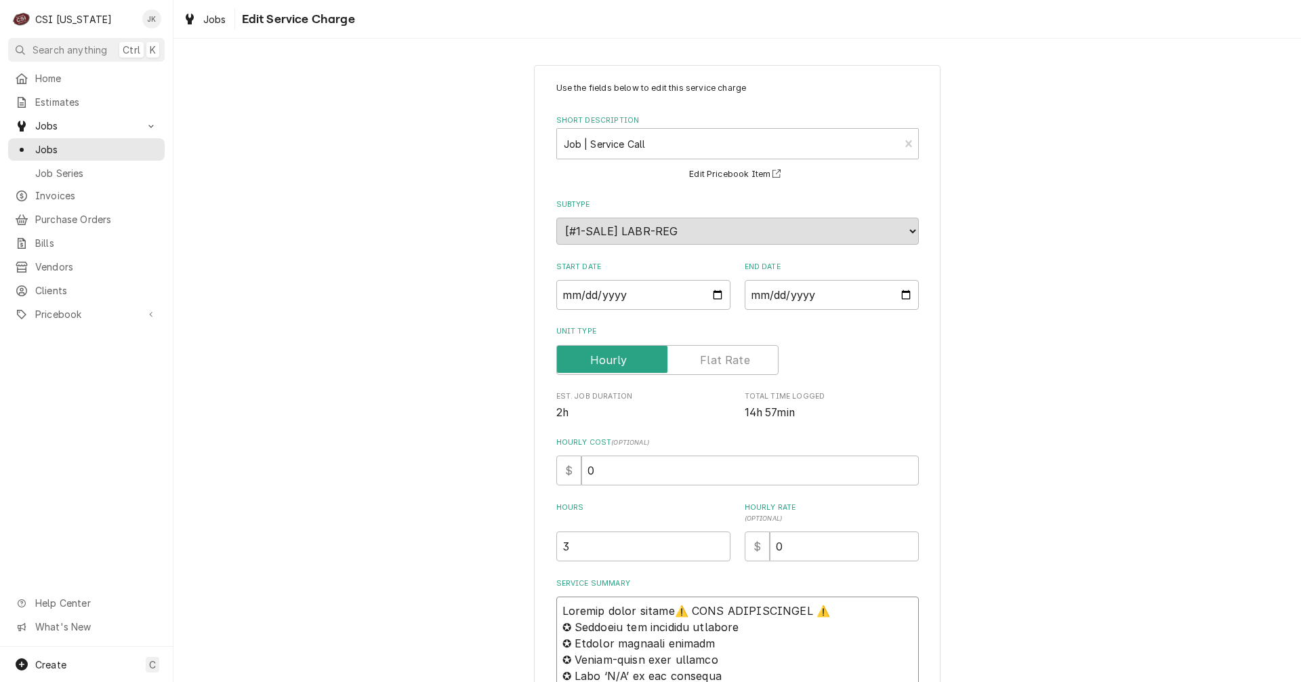
type textarea "x"
type textarea "Partial parts receive⚠️ 𝗙𝗢𝗥𝗠 𝗜𝗡𝗦𝗧𝗥𝗨𝗖𝗧𝗜𝗢𝗡𝗦 ⚠️ ✪ 𝗖𝗼𝗺𝗽𝗹𝗲𝘁𝗲 𝗮𝗹𝗹 𝗿𝗲𝗹𝗲𝘃𝗮𝗻𝘁 𝘀𝗲𝗰𝘁𝗶𝗼𝗻𝘀 ✪…"
type textarea "x"
type textarea "Partial parts received⚠️ 𝗙𝗢𝗥𝗠 𝗜𝗡𝗦𝗧𝗥𝗨𝗖𝗧𝗜𝗢𝗡𝗦 ⚠️ ✪ 𝗖𝗼𝗺𝗽𝗹𝗲𝘁𝗲 𝗮𝗹𝗹 𝗿𝗲𝗹𝗲𝘃𝗮𝗻𝘁 𝘀𝗲𝗰𝘁𝗶𝗼𝗻𝘀 …"
type textarea "x"
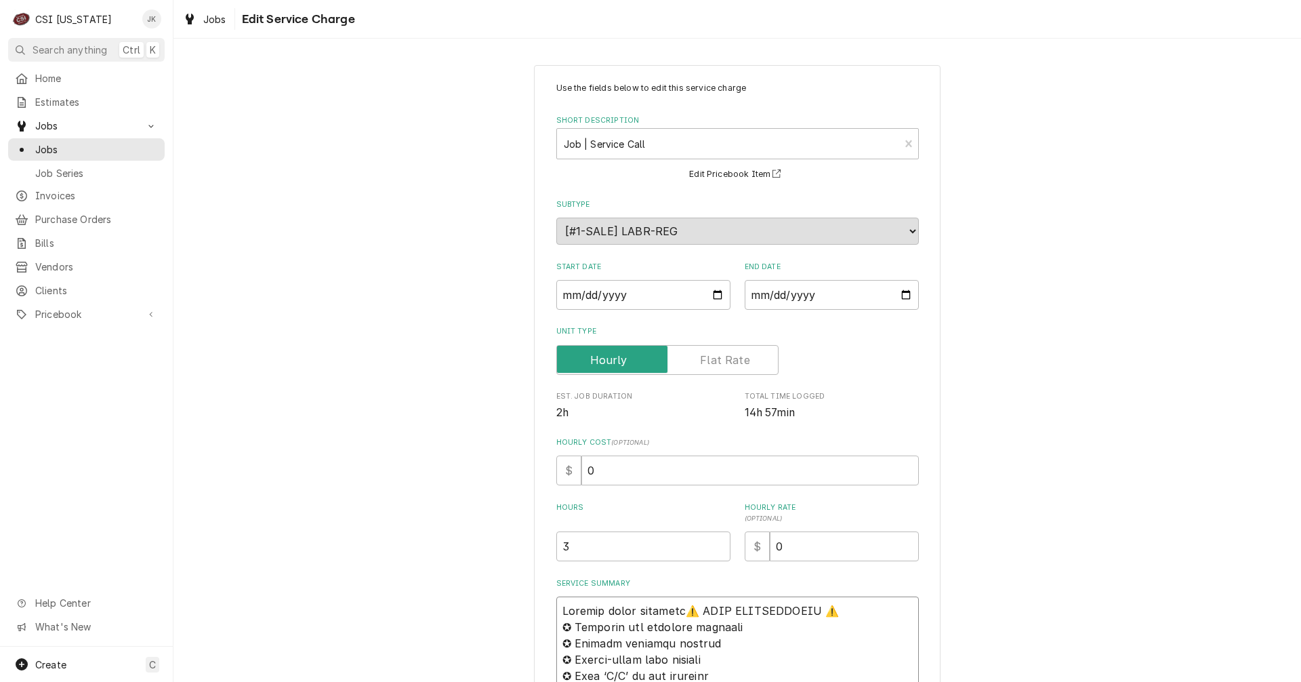
type textarea "Partial parts received,⚠️ 𝗙𝗢𝗥𝗠 𝗜𝗡𝗦𝗧𝗥𝗨𝗖𝗧𝗜𝗢𝗡𝗦 ⚠️ ✪ 𝗖𝗼𝗺𝗽𝗹𝗲𝘁𝗲 𝗮𝗹𝗹 𝗿𝗲𝗹𝗲𝘃𝗮𝗻𝘁 𝘀𝗲𝗰𝘁𝗶𝗼𝗻𝘀…"
type textarea "x"
type textarea "Partial parts received, ⚠️ 𝗙𝗢𝗥𝗠 𝗜𝗡𝗦𝗧𝗥𝗨𝗖𝗧𝗜𝗢𝗡𝗦 ⚠️ ✪ 𝗖𝗼𝗺𝗽𝗹𝗲𝘁𝗲 𝗮𝗹𝗹 𝗿𝗲𝗹𝗲𝘃𝗮𝗻𝘁 𝘀𝗲𝗰𝘁𝗶𝗼𝗻…"
type textarea "x"
type textarea "Partial parts received, 1⚠️ 𝗙𝗢𝗥𝗠 𝗜𝗡𝗦𝗧𝗥𝗨𝗖𝗧𝗜𝗢𝗡𝗦 ⚠️ ✪ 𝗖𝗼𝗺𝗽𝗹𝗲𝘁𝗲 𝗮𝗹𝗹 𝗿𝗲𝗹𝗲𝘃𝗮𝗻𝘁 𝘀𝗲𝗰𝘁𝗶𝗼…"
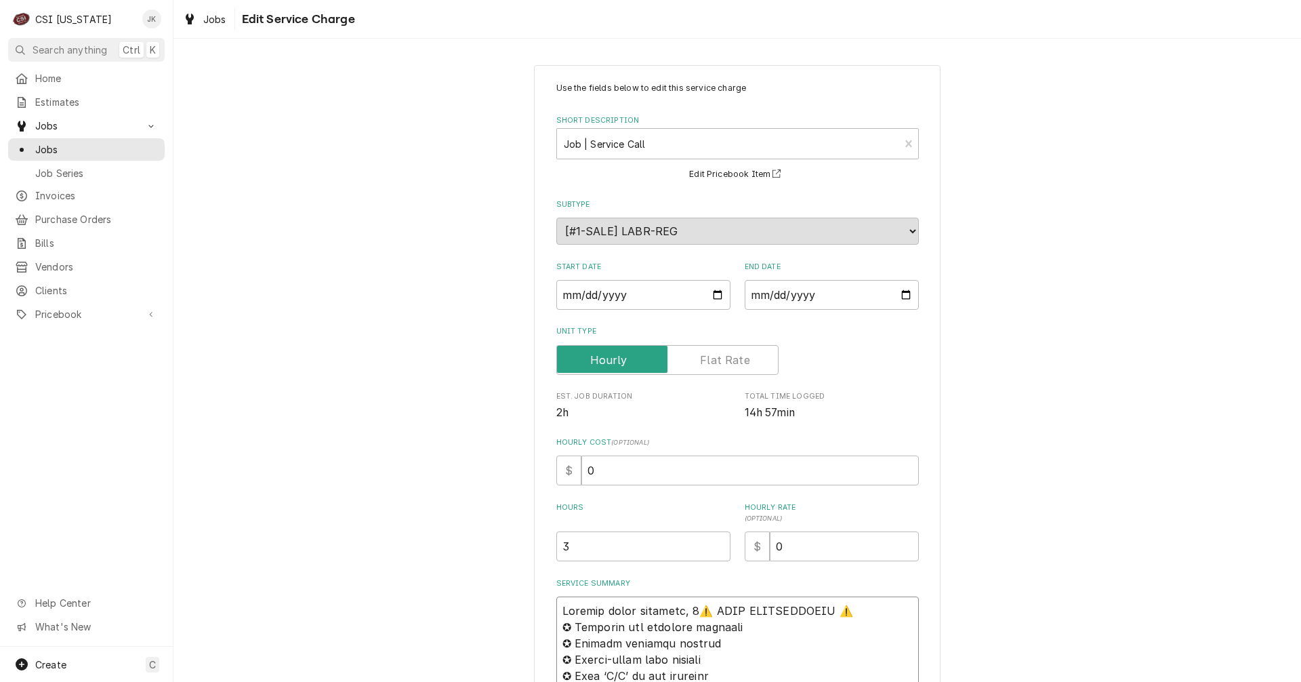
type textarea "x"
type textarea "Partial parts received, 1 ⚠️ 𝗙𝗢𝗥𝗠 𝗜𝗡𝗦𝗧𝗥𝗨𝗖𝗧𝗜𝗢𝗡𝗦 ⚠️ ✪ 𝗖𝗼𝗺𝗽𝗹𝗲𝘁𝗲 𝗮𝗹𝗹 𝗿𝗲𝗹𝗲𝘃𝗮𝗻𝘁 𝘀𝗲𝗰𝘁𝗶…"
type textarea "x"
type textarea "Partial parts received, 1 o⚠️ 𝗙𝗢𝗥𝗠 𝗜𝗡𝗦𝗧𝗥𝗨𝗖𝗧𝗜𝗢𝗡𝗦 ⚠️ ✪ 𝗖𝗼𝗺𝗽𝗹𝗲𝘁𝗲 𝗮𝗹𝗹 𝗿𝗲𝗹𝗲𝘃𝗮𝗻𝘁 𝘀𝗲𝗰𝘁…"
type textarea "x"
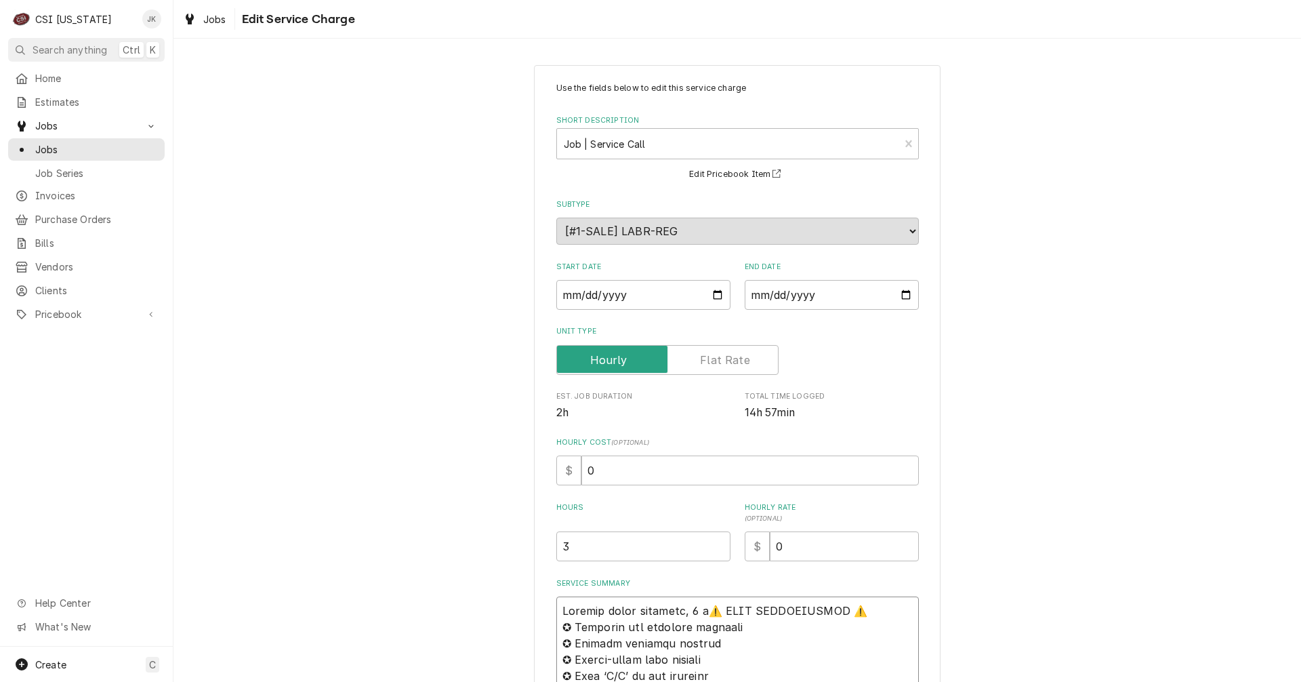
type textarea "Partial parts received, 1 of⚠️ 𝗙𝗢𝗥𝗠 𝗜𝗡𝗦𝗧𝗥𝗨𝗖𝗧𝗜𝗢𝗡𝗦 ⚠️ ✪ 𝗖𝗼𝗺𝗽𝗹𝗲𝘁𝗲 𝗮𝗹𝗹 𝗿𝗲𝗹𝗲𝘃𝗮𝗻𝘁 𝘀𝗲𝗰…"
type textarea "x"
type textarea "Partial parts received, 1 of ⚠️ 𝗙𝗢𝗥𝗠 𝗜𝗡𝗦𝗧𝗥𝗨𝗖𝗧𝗜𝗢𝗡𝗦 ⚠️ ✪ 𝗖𝗼𝗺𝗽𝗹𝗲𝘁𝗲 𝗮𝗹𝗹 𝗿𝗲𝗹𝗲𝘃𝗮𝗻𝘁 𝘀𝗲…"
type textarea "x"
type textarea "Partial parts received, 1 of 2⚠️ 𝗙𝗢𝗥𝗠 𝗜𝗡𝗦𝗧𝗥𝗨𝗖𝗧𝗜𝗢𝗡𝗦 ⚠️ ✪ 𝗖𝗼𝗺𝗽𝗹𝗲𝘁𝗲 𝗮𝗹𝗹 𝗿𝗲𝗹𝗲𝘃𝗮𝗻𝘁 𝘀…"
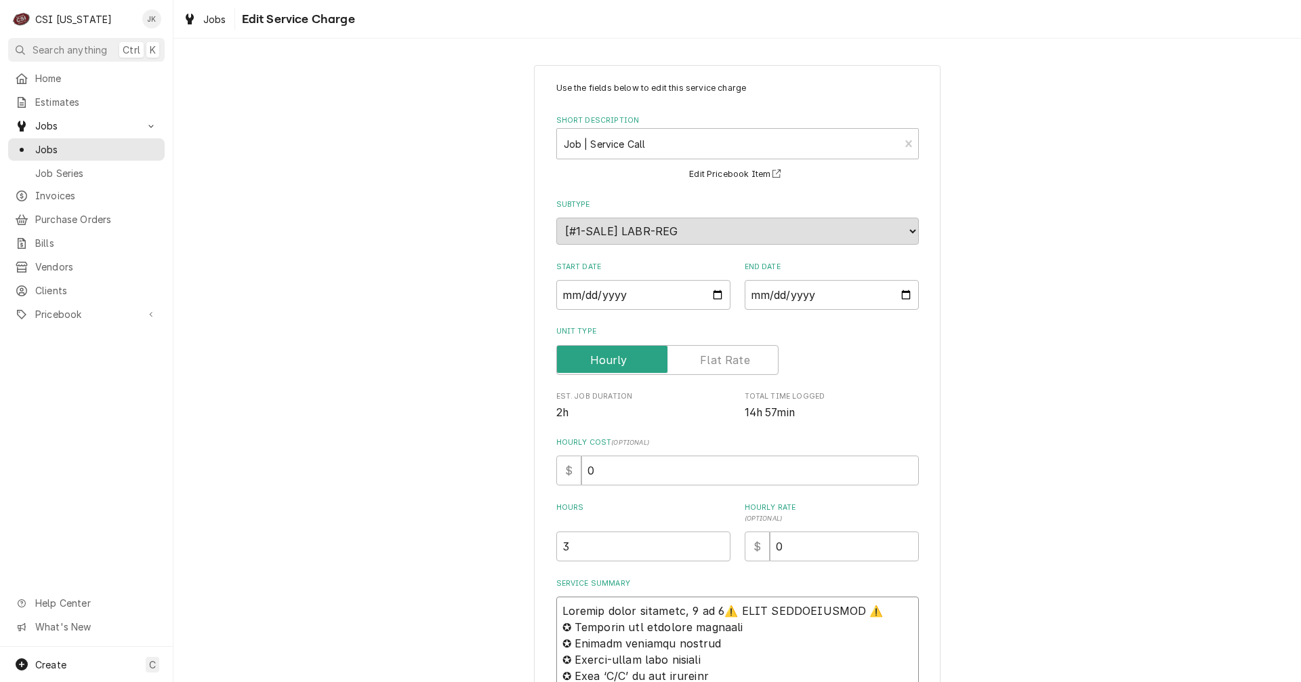
type textarea "x"
type textarea "Partial parts received, 1 of 2 ⚠️ 𝗙𝗢𝗥𝗠 𝗜𝗡𝗦𝗧𝗥𝗨𝗖𝗧𝗜𝗢𝗡𝗦 ⚠️ ✪ 𝗖𝗼𝗺𝗽𝗹𝗲𝘁𝗲 𝗮𝗹𝗹 𝗿𝗲𝗹𝗲𝘃𝗮𝗻𝘁 …"
type textarea "x"
type textarea "Partial parts received, 1 of 2 P⚠️ 𝗙𝗢𝗥𝗠 𝗜𝗡𝗦𝗧𝗥𝗨𝗖𝗧𝗜𝗢𝗡𝗦 ⚠️ ✪ 𝗖𝗼𝗺𝗽𝗹𝗲𝘁𝗲 𝗮𝗹𝗹 𝗿𝗲𝗹𝗲𝘃𝗮𝗻𝘁…"
type textarea "x"
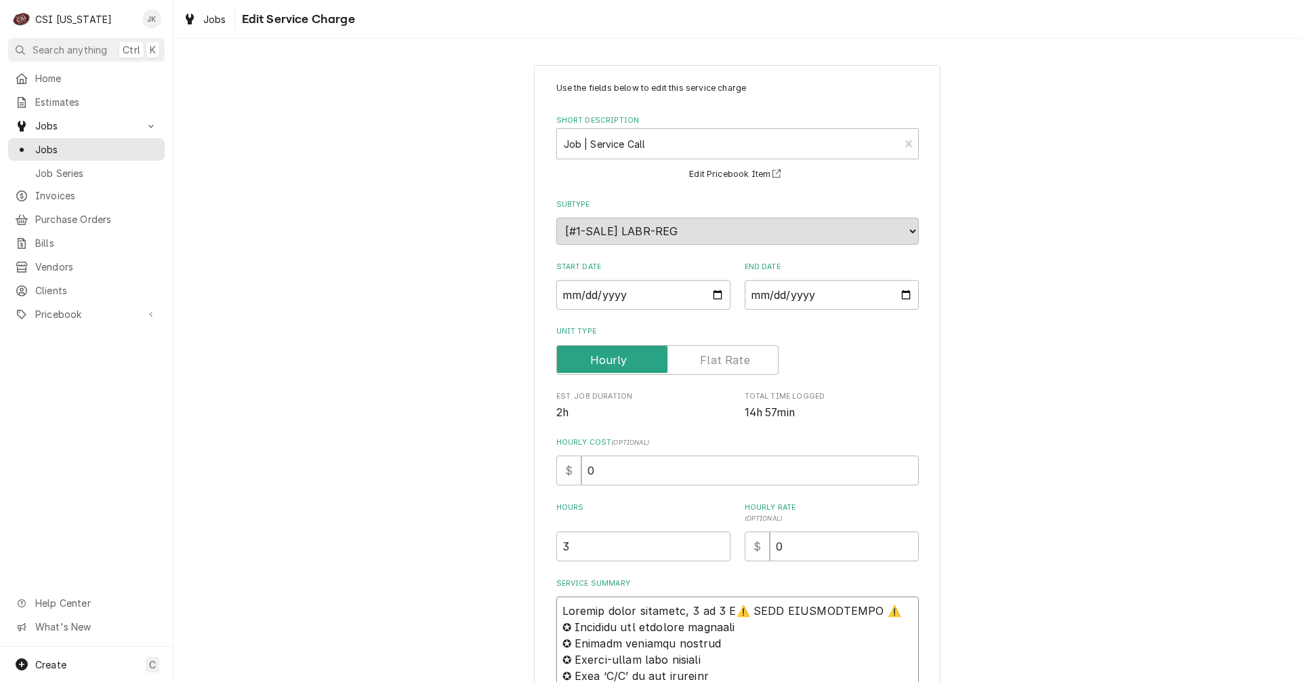
type textarea "Partial parts received, 1 of 2 PO⚠️ 𝗙𝗢𝗥𝗠 𝗜𝗡𝗦𝗧𝗥𝗨𝗖𝗧𝗜𝗢𝗡𝗦 ⚠️ ✪ 𝗖𝗼𝗺𝗽𝗹𝗲𝘁𝗲 𝗮𝗹𝗹 𝗿𝗲𝗹𝗲𝘃𝗮𝗻…"
type textarea "x"
type textarea "Partial parts received, 1 of 2 PO'⚠️ 𝗙𝗢𝗥𝗠 𝗜𝗡𝗦𝗧𝗥𝗨𝗖𝗧𝗜𝗢𝗡𝗦 ⚠️ ✪ 𝗖𝗼𝗺𝗽𝗹𝗲𝘁𝗲 𝗮𝗹𝗹 𝗿𝗲𝗹𝗲𝘃𝗮…"
type textarea "x"
type textarea "Partial parts received, 1 of 2 PO's⚠️ 𝗙𝗢𝗥𝗠 𝗜𝗡𝗦𝗧𝗥𝗨𝗖𝗧𝗜𝗢𝗡𝗦 ⚠️ ✪ 𝗖𝗼𝗺𝗽𝗹𝗲𝘁𝗲 𝗮𝗹𝗹 𝗿𝗲𝗹𝗲𝘃…"
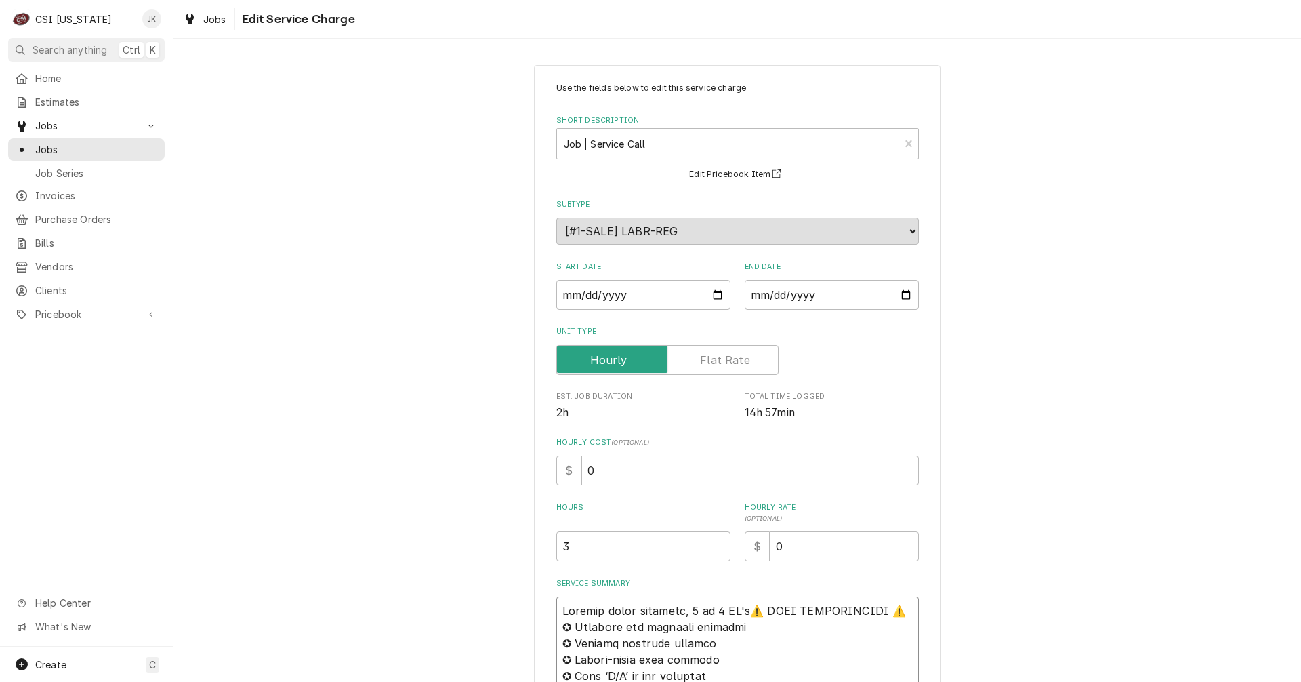
type textarea "x"
type textarea "Partial parts received, 1 of 2 PO's ⚠️ 𝗙𝗢𝗥𝗠 𝗜𝗡𝗦𝗧𝗥𝗨𝗖𝗧𝗜𝗢𝗡𝗦 ⚠️ ✪ 𝗖𝗼𝗺𝗽𝗹𝗲𝘁𝗲 𝗮𝗹𝗹 𝗿𝗲𝗹𝗲…"
type textarea "x"
type textarea "Partial parts received, 1 of 2 PO's a⚠️ 𝗙𝗢𝗥𝗠 𝗜𝗡𝗦𝗧𝗥𝗨𝗖𝗧𝗜𝗢𝗡𝗦 ⚠️ ✪ 𝗖𝗼𝗺𝗽𝗹𝗲𝘁𝗲 𝗮𝗹𝗹 𝗿𝗲𝗹…"
type textarea "x"
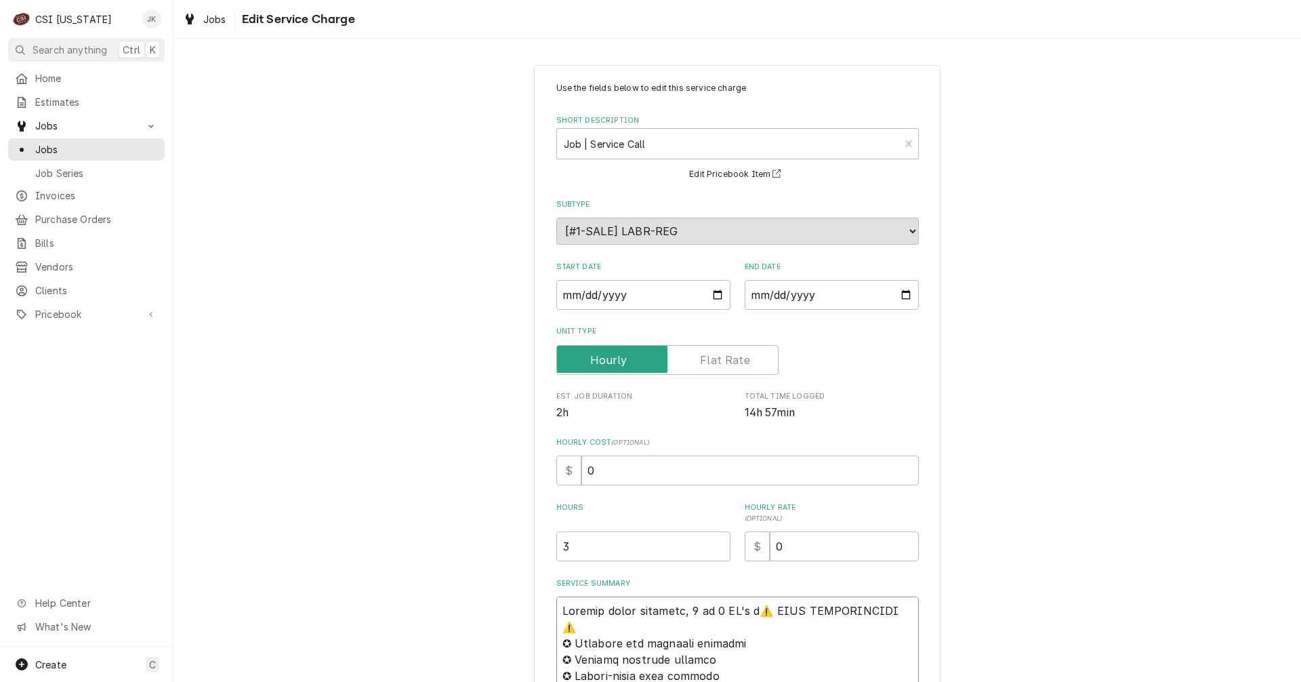
type textarea "Partial parts received, 1 of 2 PO's ar⚠️ 𝗙𝗢𝗥𝗠 𝗜𝗡𝗦𝗧𝗥𝗨𝗖𝗧𝗜𝗢𝗡𝗦 ⚠️ ✪ 𝗖𝗼𝗺𝗽𝗹𝗲𝘁𝗲 𝗮𝗹𝗹 𝗿𝗲…"
type textarea "x"
type textarea "Partial parts received, 1 of 2 PO's arr⚠️ 𝗙𝗢𝗥𝗠 𝗜𝗡𝗦𝗧𝗥𝗨𝗖𝗧𝗜𝗢𝗡𝗦 ⚠️ ✪ 𝗖𝗼𝗺𝗽𝗹𝗲𝘁𝗲 𝗮𝗹𝗹 𝗿…"
type textarea "x"
type textarea "Partial parts received, 1 of 2 PO's arri⚠️ 𝗙𝗢𝗥𝗠 𝗜𝗡𝗦𝗧𝗥𝗨𝗖𝗧𝗜𝗢𝗡𝗦 ⚠️ ✪ 𝗖𝗼𝗺𝗽𝗹𝗲𝘁𝗲 𝗮𝗹𝗹 …"
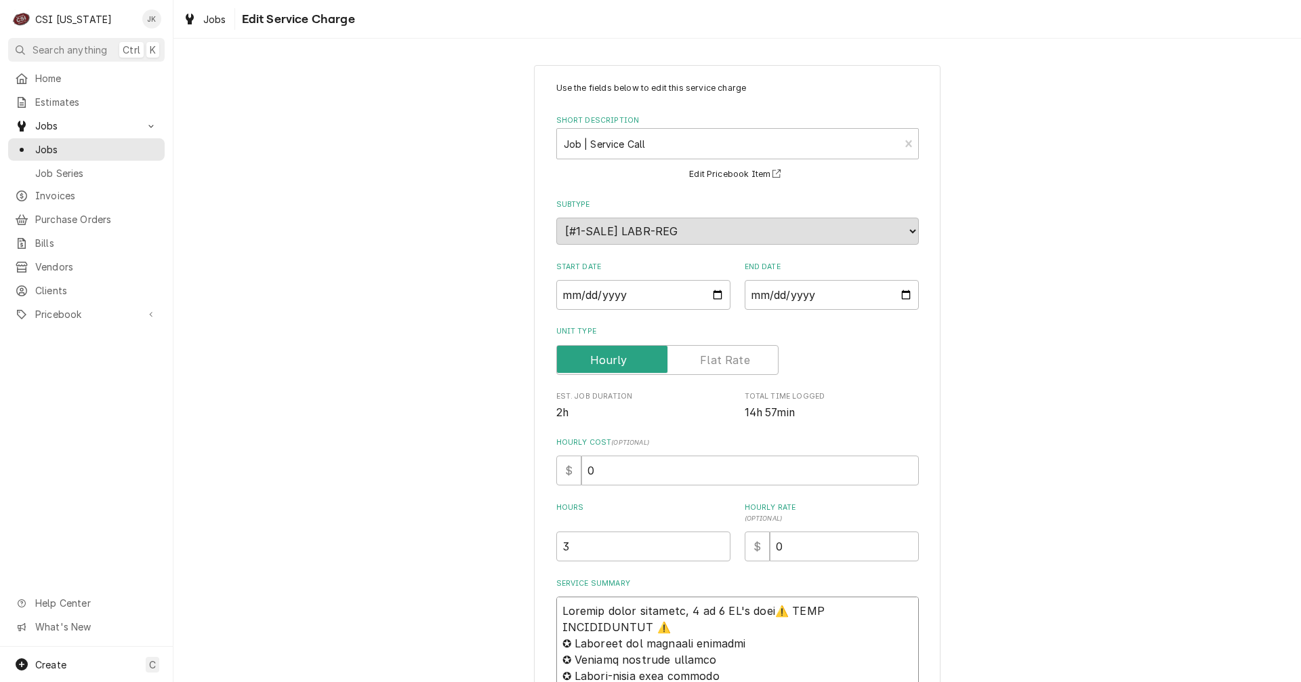
type textarea "x"
type textarea "Partial parts received, 1 of 2 PO's arriv⚠️ 𝗙𝗢𝗥𝗠 𝗜𝗡𝗦𝗧𝗥𝗨𝗖𝗧𝗜𝗢𝗡𝗦 ⚠️ ✪ 𝗖𝗼𝗺𝗽𝗹𝗲𝘁𝗲 𝗮𝗹𝗹…"
type textarea "x"
type textarea "Partial parts received, 1 of 2 PO's arrive⚠️ 𝗙𝗢𝗥𝗠 𝗜𝗡𝗦𝗧𝗥𝗨𝗖𝗧𝗜𝗢𝗡𝗦 ⚠️ ✪ 𝗖𝗼𝗺𝗽𝗹𝗲𝘁𝗲 𝗮𝗹…"
type textarea "x"
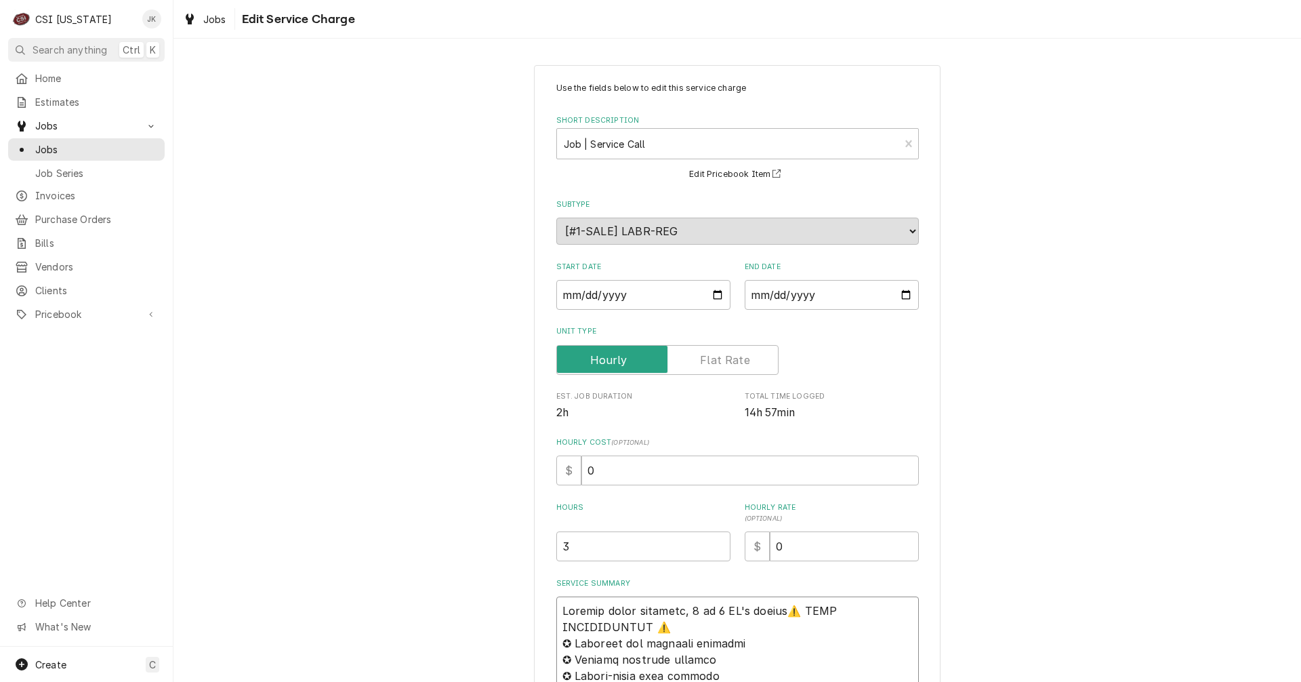
type textarea "Partial parts received, 1 of 2 PO's arrived⚠️ 𝗙𝗢𝗥𝗠 𝗜𝗡𝗦𝗧𝗥𝗨𝗖𝗧𝗜𝗢𝗡𝗦 ⚠️ ✪ 𝗖𝗼𝗺𝗽𝗹𝗲𝘁𝗲 𝗮…"
type textarea "x"
type textarea "Partial parts received, 1 of 2 PO's arrived ⚠️ 𝗙𝗢𝗥𝗠 𝗜𝗡𝗦𝗧𝗥𝗨𝗖𝗧𝗜𝗢𝗡𝗦 ⚠️ ✪ 𝗖𝗼𝗺𝗽𝗹𝗲𝘁𝗲 …"
type textarea "x"
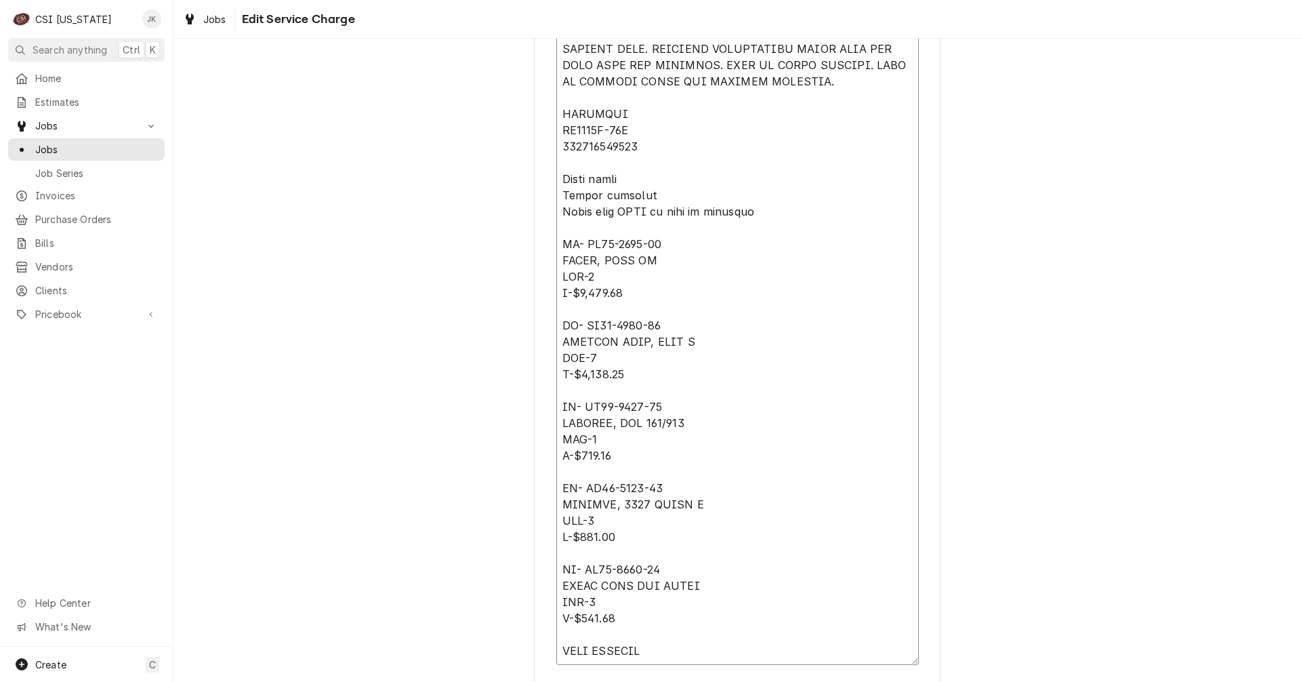
scroll to position [2158, 0]
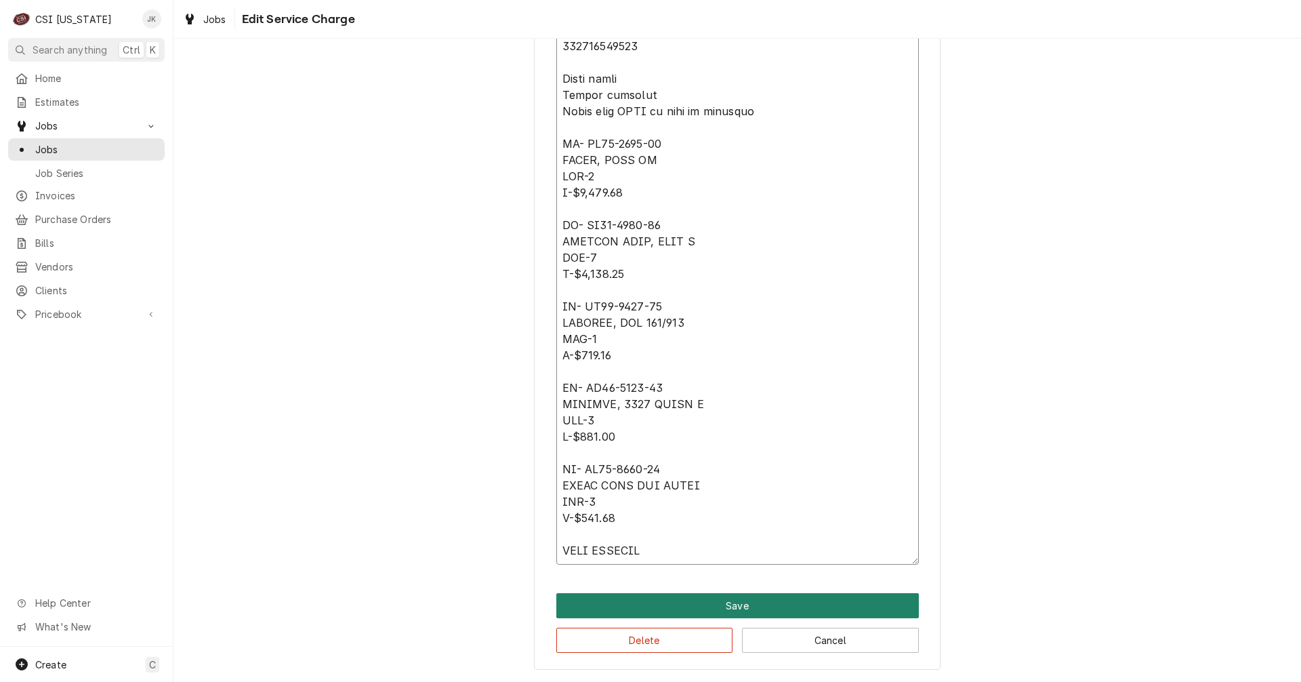
type textarea "Partial parts received, 1 of 2 PO's arrived ⚠️ 𝗙𝗢𝗥𝗠 𝗜𝗡𝗦𝗧𝗥𝗨𝗖𝗧𝗜𝗢𝗡𝗦 ⚠️ ✪ 𝗖𝗼𝗺𝗽𝗹𝗲𝘁𝗲 …"
click at [700, 598] on button "Save" at bounding box center [737, 605] width 362 height 25
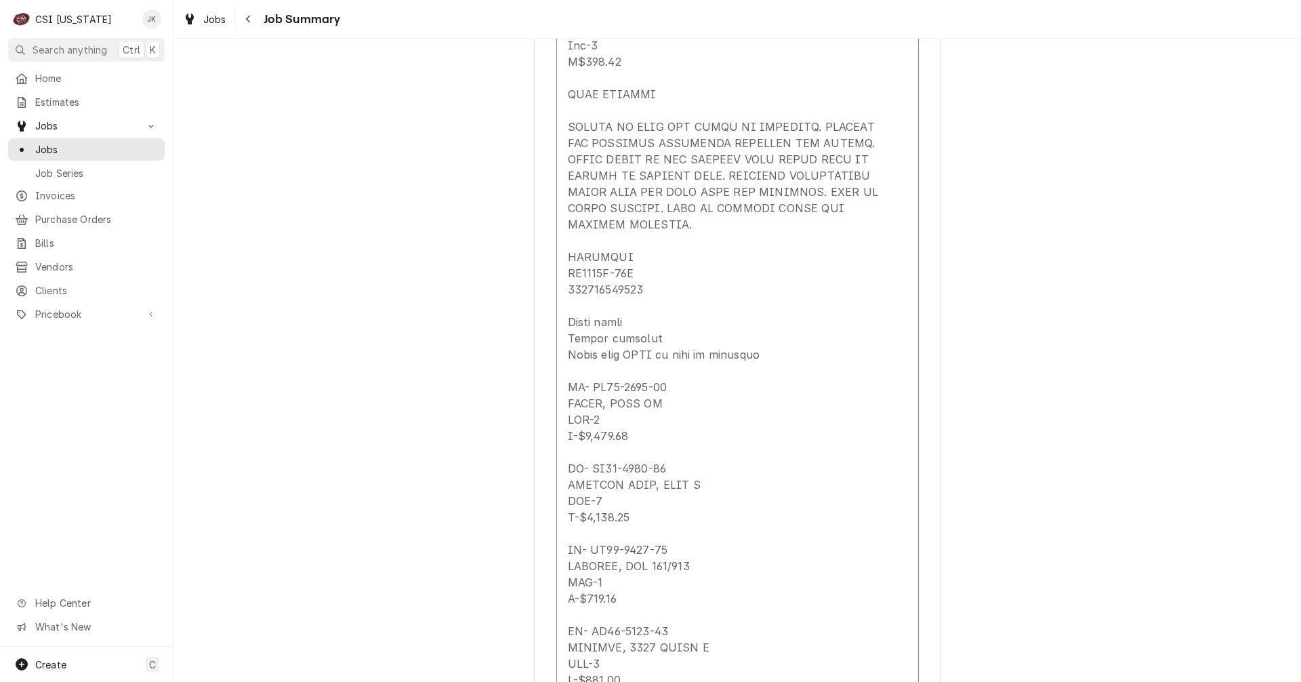
scroll to position [449, 0]
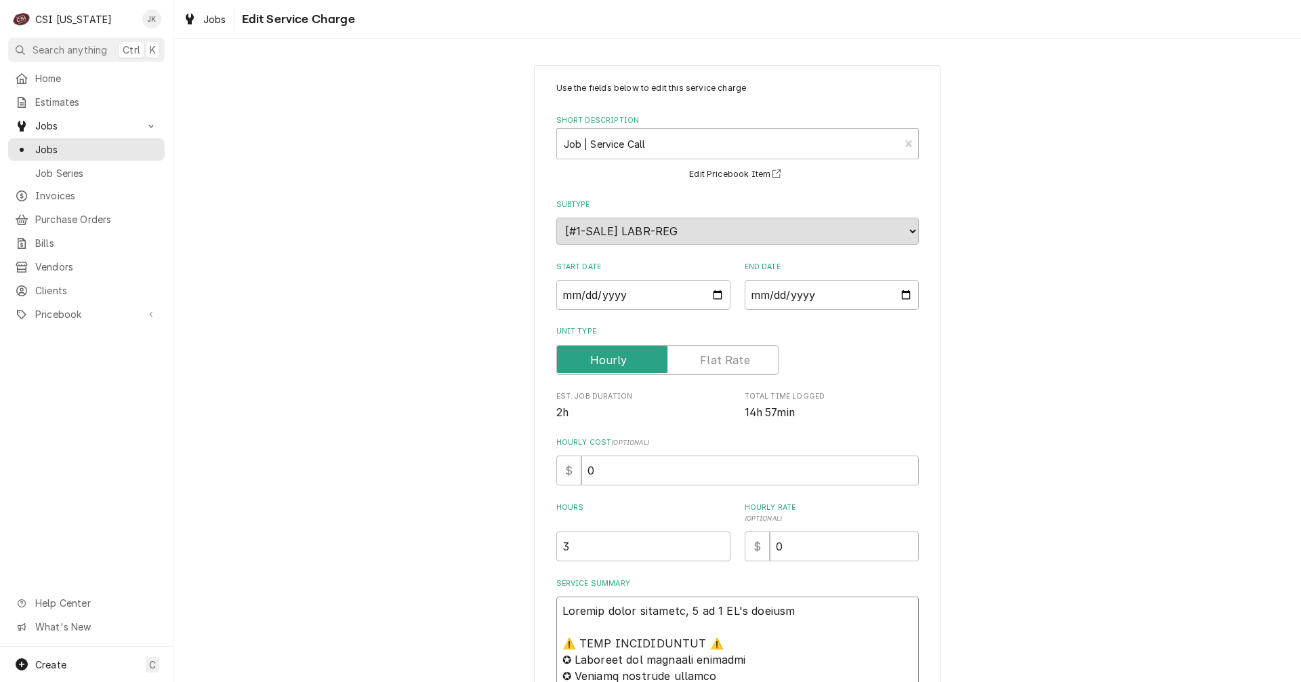
type textarea "x"
type textarea "Partial parts received , 1 of 2 PO's arrived ⚠️ 𝗙𝗢𝗥𝗠 𝗜𝗡𝗦𝗧𝗥𝗨𝗖𝗧𝗜𝗢𝗡𝗦 ⚠️ ✪ 𝗖𝗼𝗺𝗽𝗹𝗲𝘁𝗲…"
type textarea "x"
type textarea "Partial parts received 1, 1 of 2 PO's arrived ⚠️ 𝗙𝗢𝗥𝗠 𝗜𝗡𝗦𝗧𝗥𝗨𝗖𝗧𝗜𝗢𝗡𝗦 ⚠️ ✪ 𝗖𝗼𝗺𝗽𝗹𝗲𝘁…"
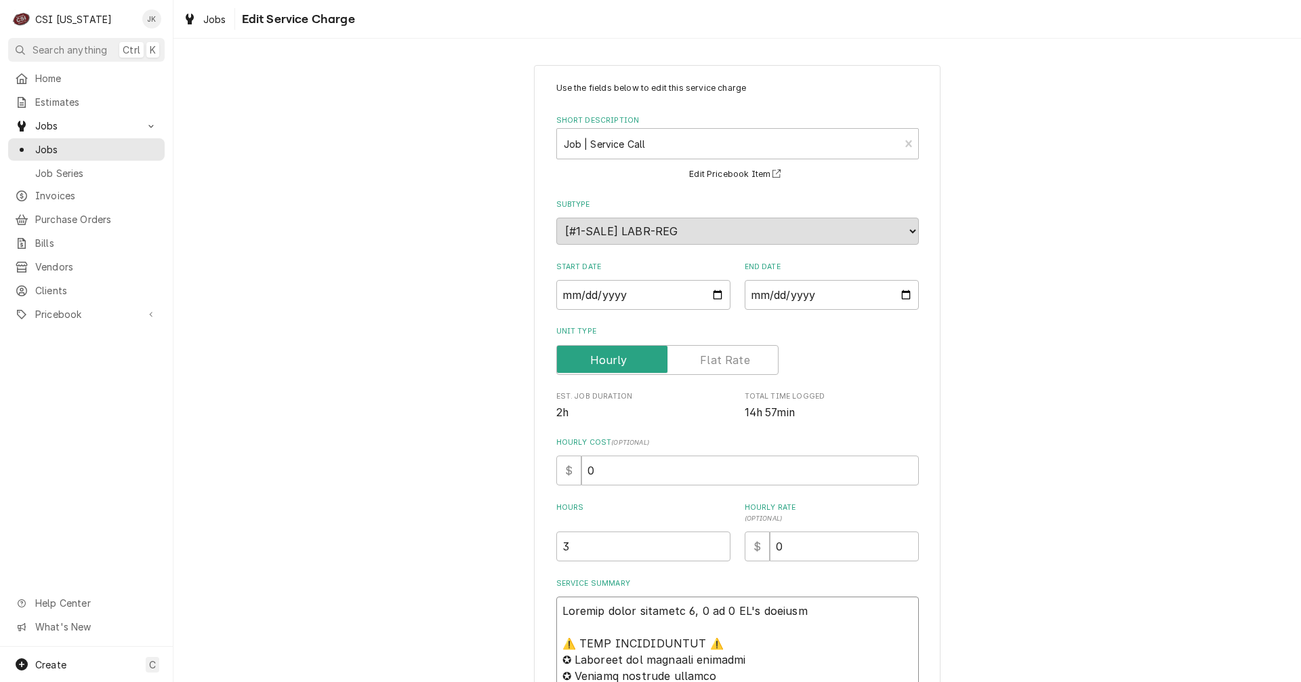
type textarea "x"
type textarea "Partial parts received 10, 1 of 2 PO's arrived ⚠️ 𝗙𝗢𝗥𝗠 𝗜𝗡𝗦𝗧𝗥𝗨𝗖𝗧𝗜𝗢𝗡𝗦 ⚠️ ✪ 𝗖𝗼𝗺𝗽𝗹𝗲…"
type textarea "x"
type textarea "Partial parts received 10/, 1 of 2 PO's arrived ⚠️ 𝗙𝗢𝗥𝗠 𝗜𝗡𝗦𝗧𝗥𝗨𝗖𝗧𝗜𝗢𝗡𝗦 ⚠️ ✪ 𝗖𝗼𝗺𝗽𝗹…"
type textarea "x"
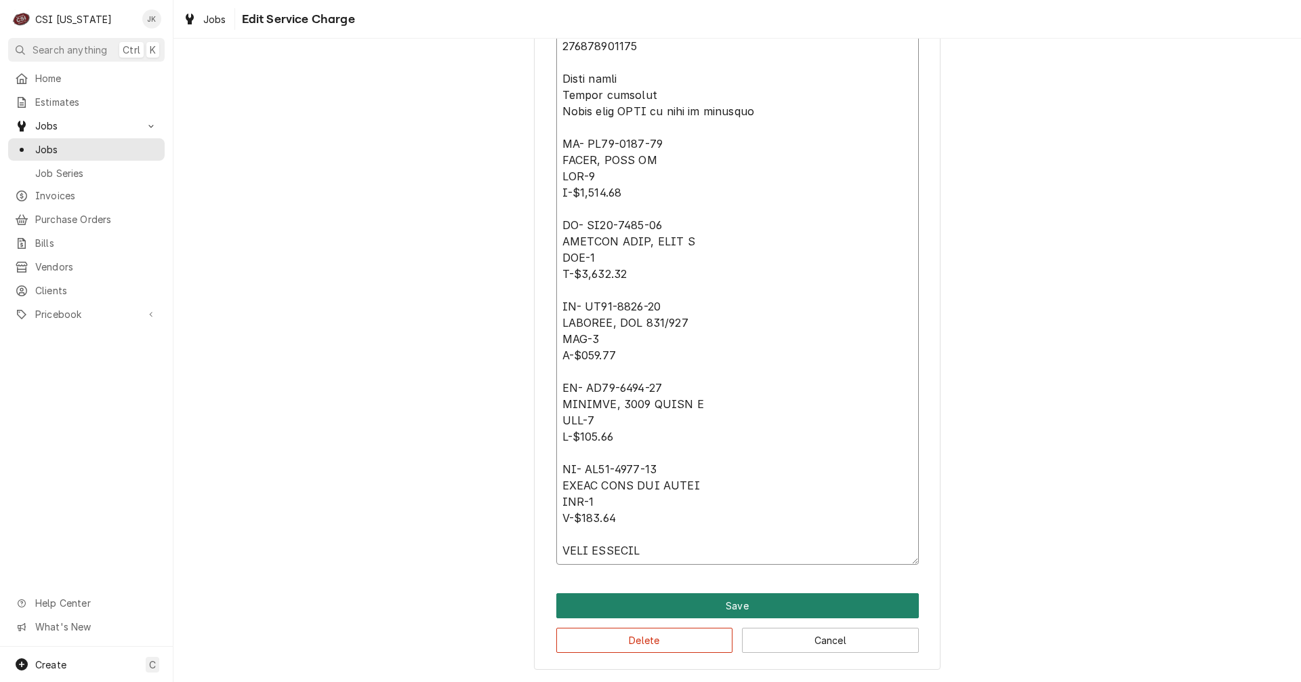
type textarea "Partial parts received 10/7, 1 of 2 PO's arrived ⚠️ 𝗙𝗢𝗥𝗠 𝗜𝗡𝗦𝗧𝗥𝗨𝗖𝗧𝗜𝗢𝗡𝗦 ⚠️ ✪ 𝗖𝗼𝗺𝗽…"
click at [726, 615] on button "Save" at bounding box center [737, 605] width 362 height 25
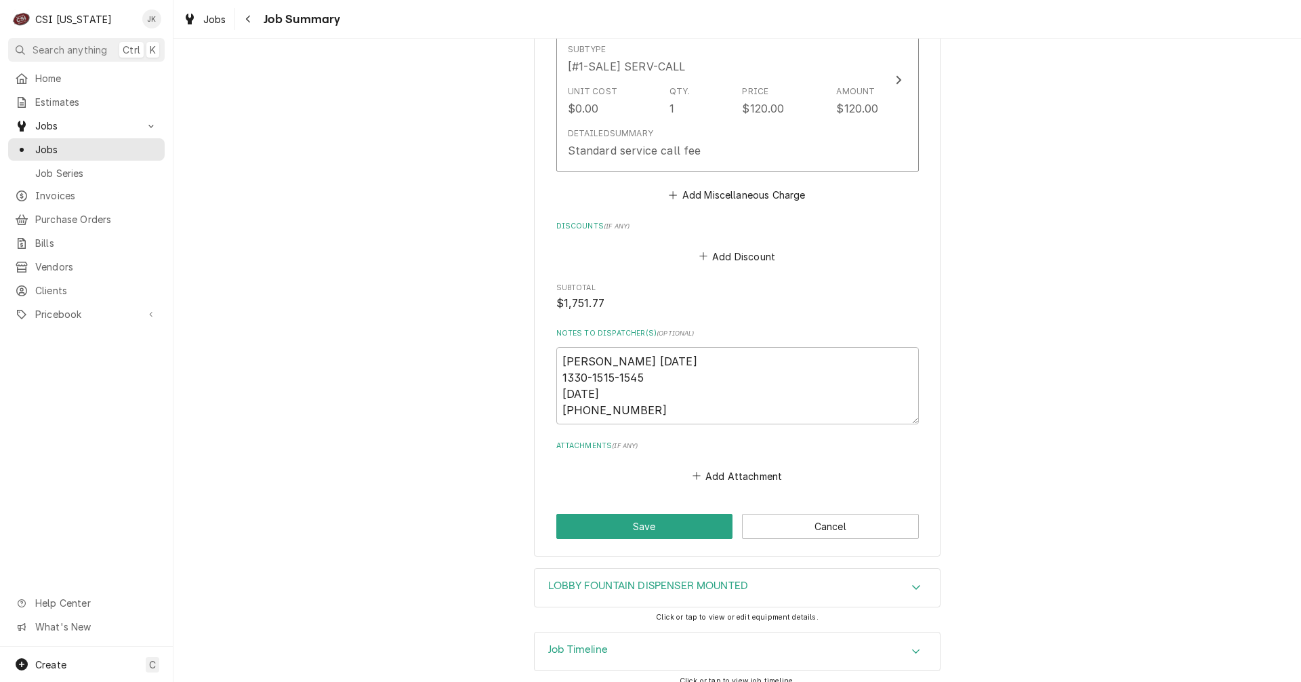
scroll to position [3445, 0]
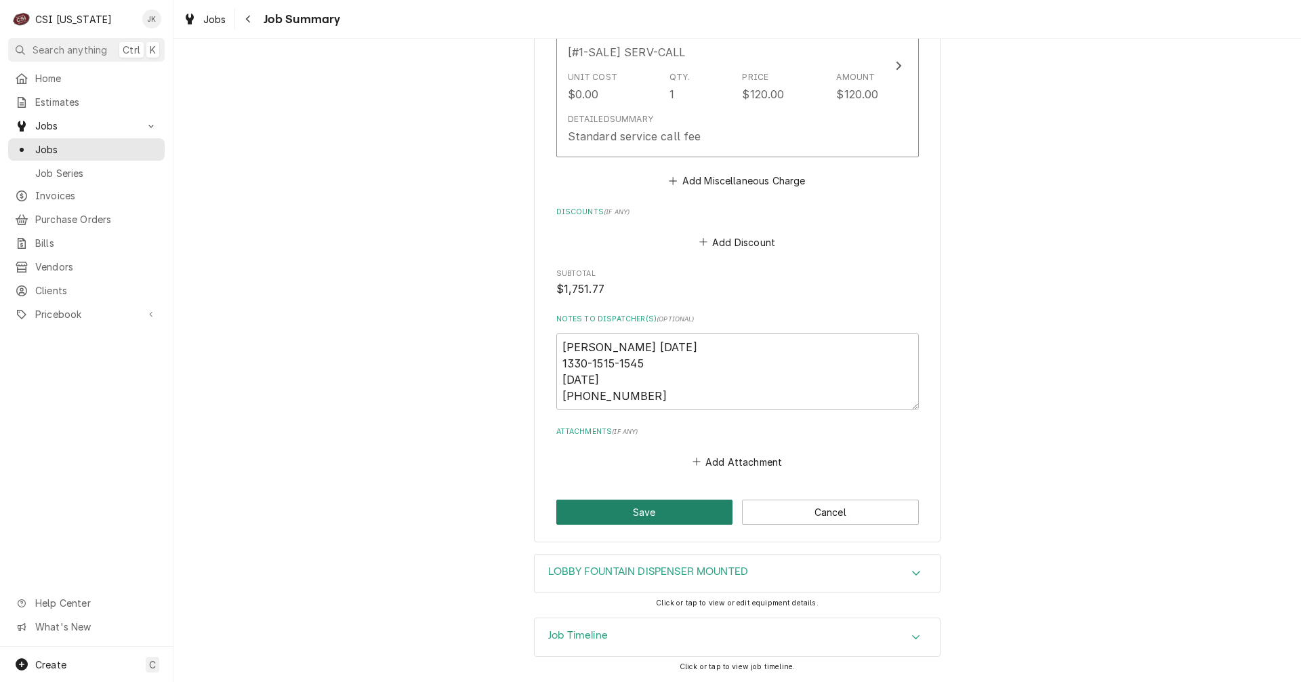
click at [627, 516] on button "Save" at bounding box center [644, 511] width 177 height 25
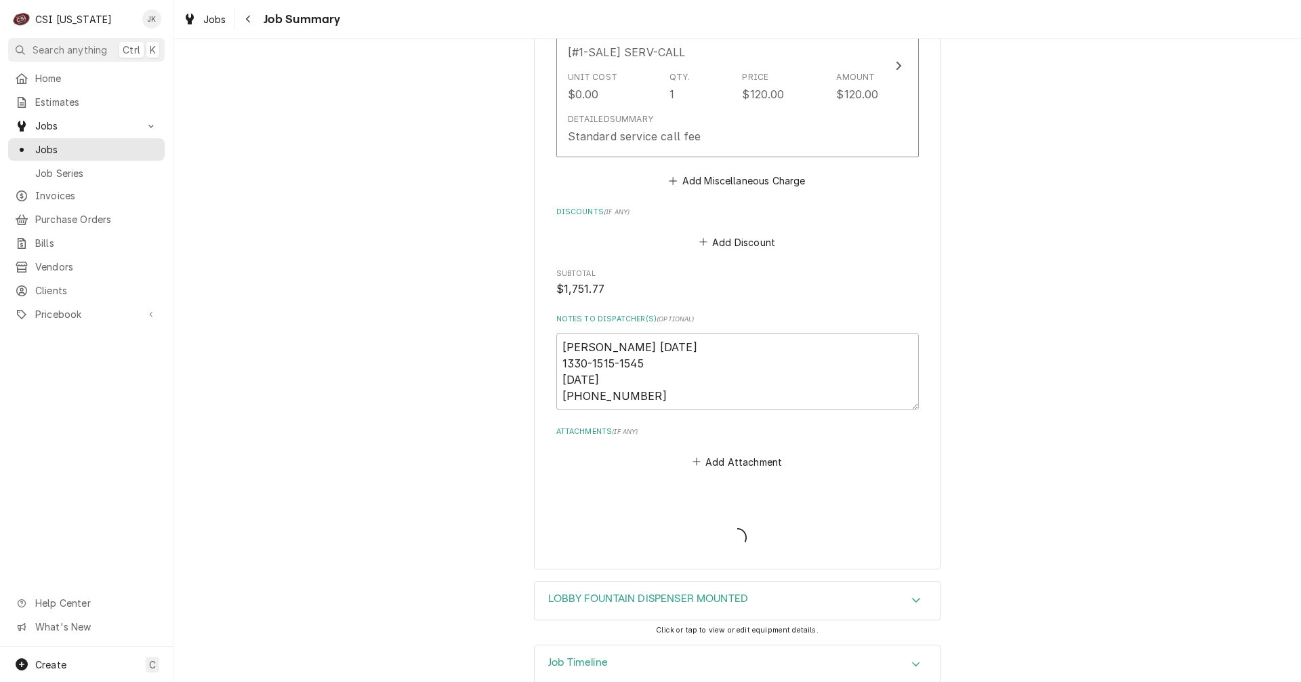
type textarea "x"
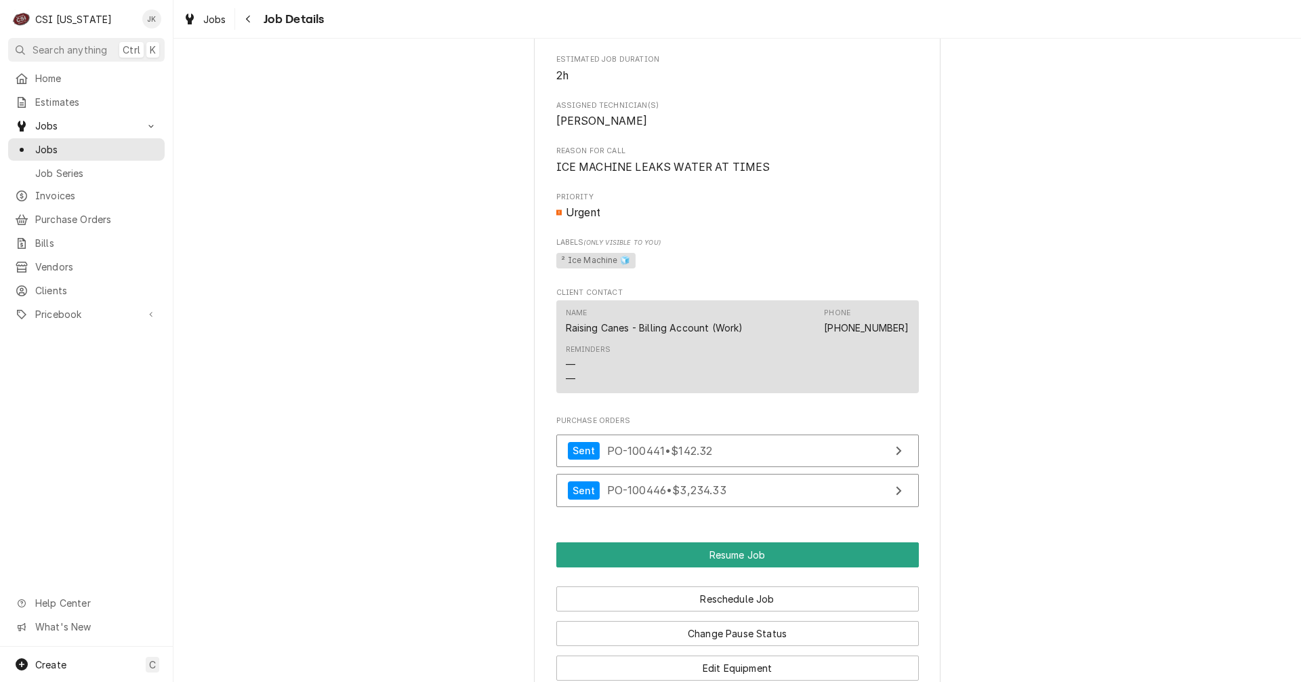
scroll to position [1152, 0]
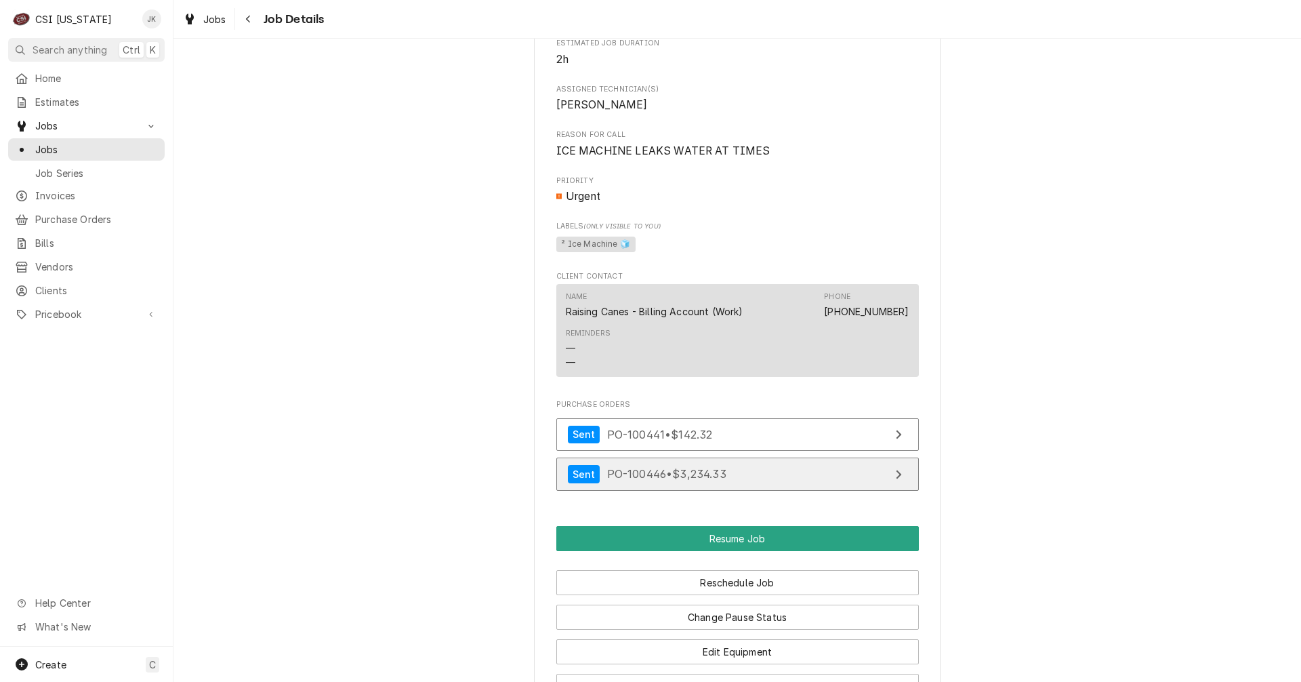
click at [721, 478] on span "PO-100446 • $3,234.33" at bounding box center [666, 474] width 119 height 14
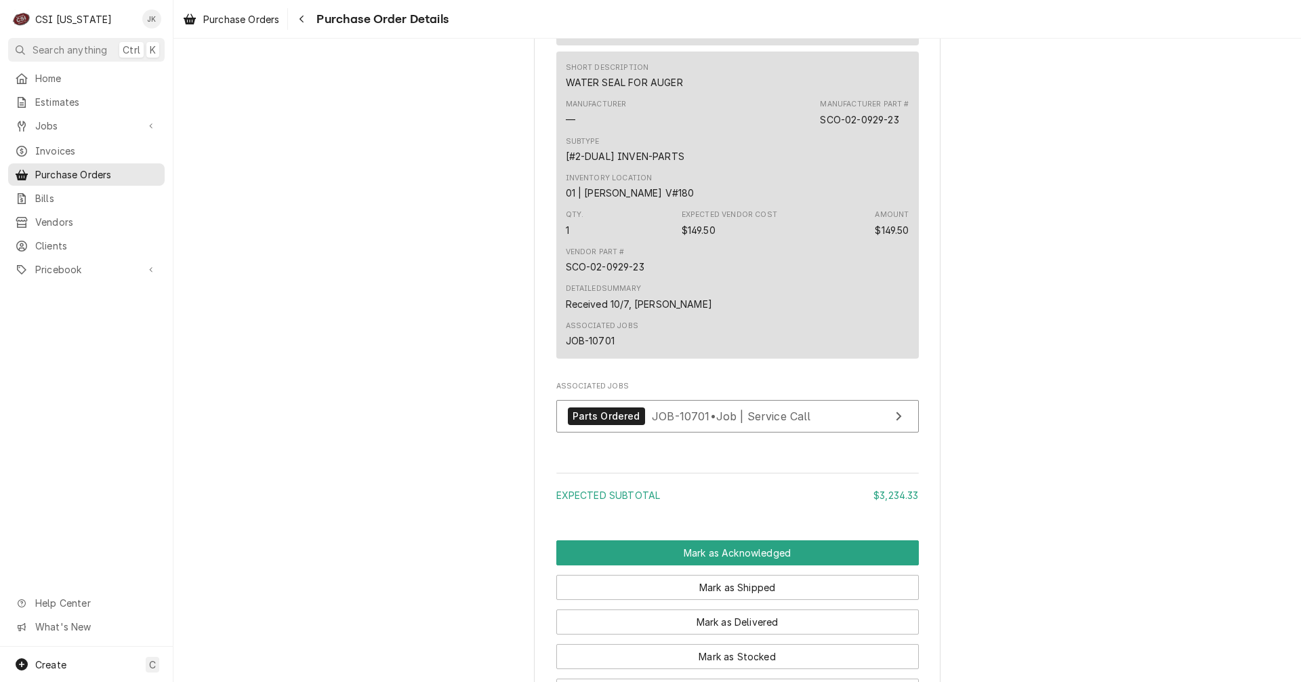
scroll to position [2100, 0]
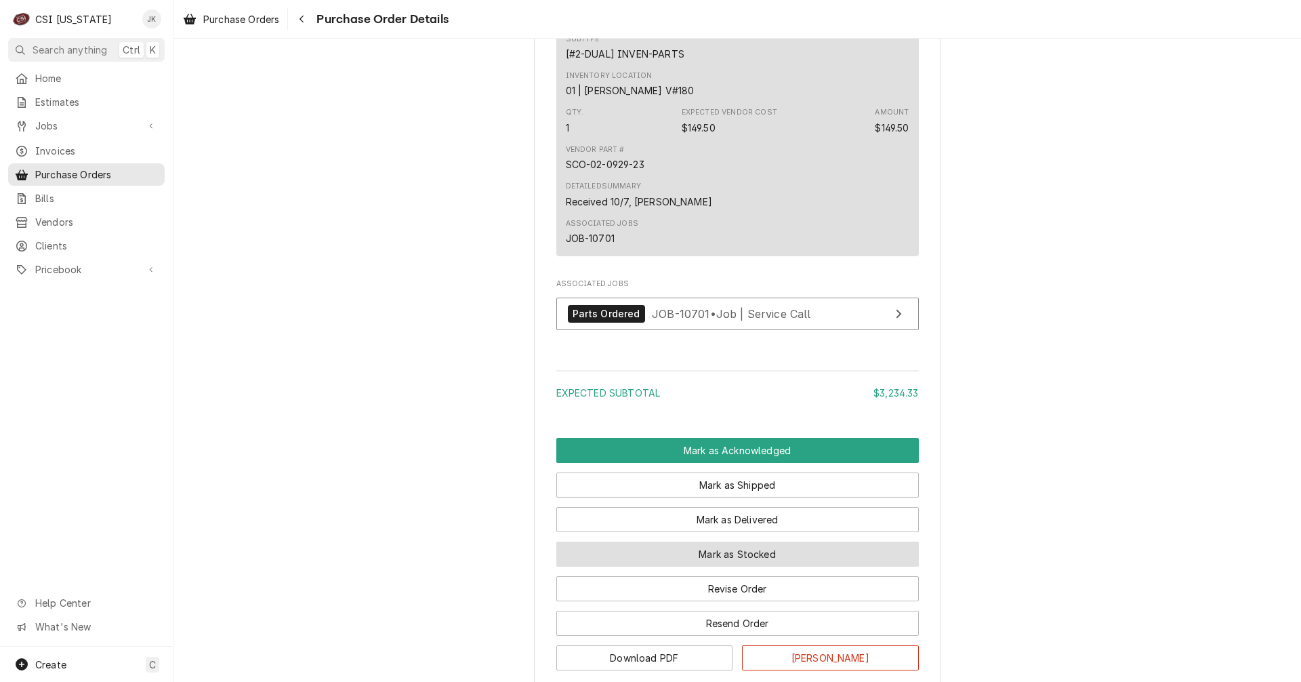
click at [723, 566] on button "Mark as Stocked" at bounding box center [737, 553] width 362 height 25
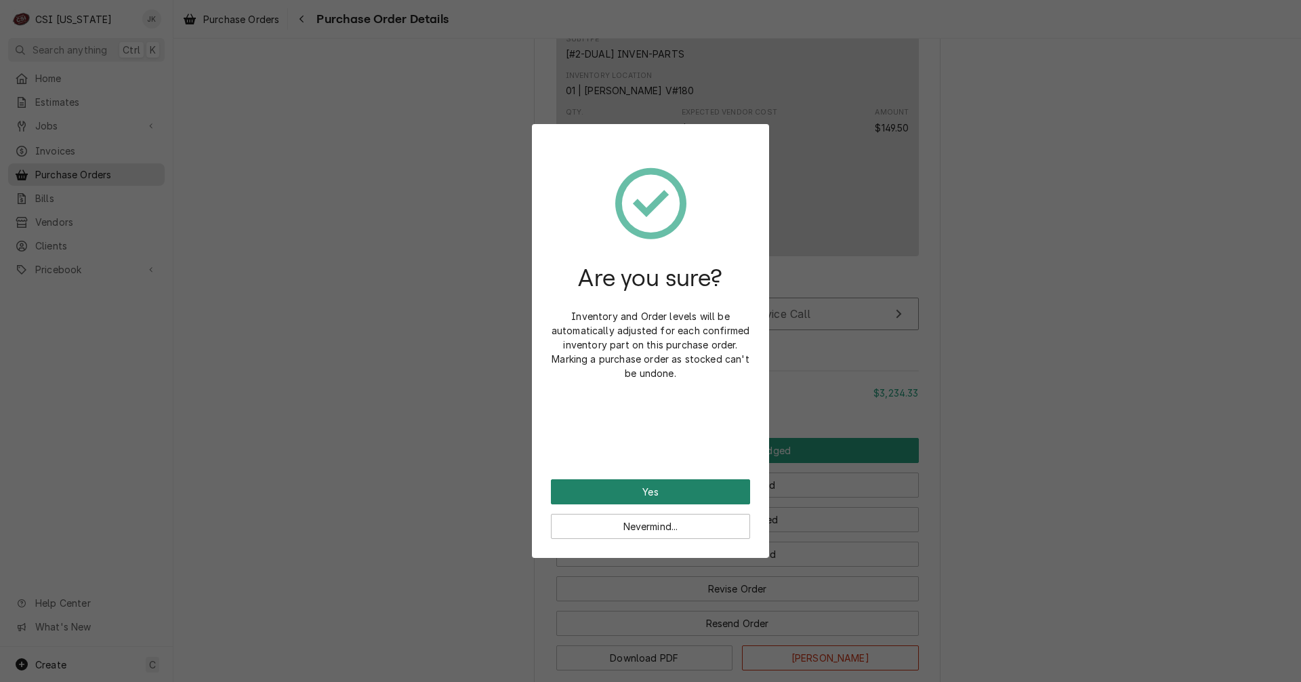
click at [680, 495] on button "Yes" at bounding box center [650, 491] width 199 height 25
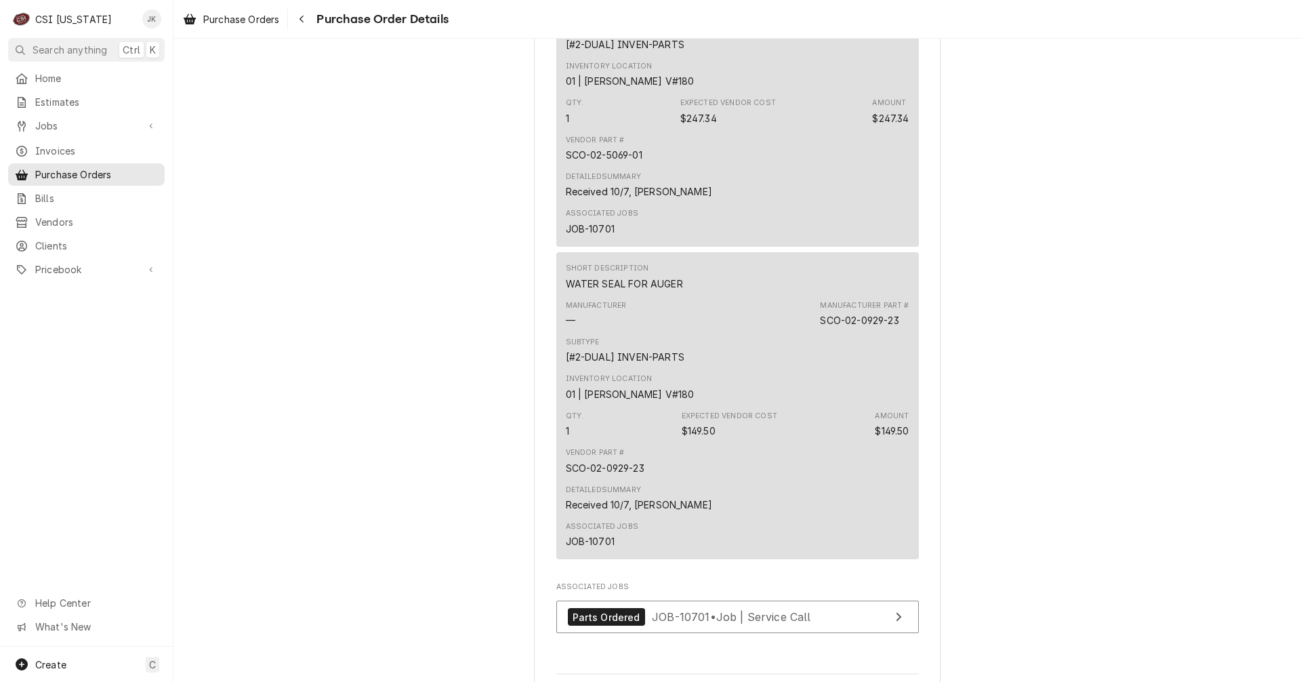
scroll to position [1965, 0]
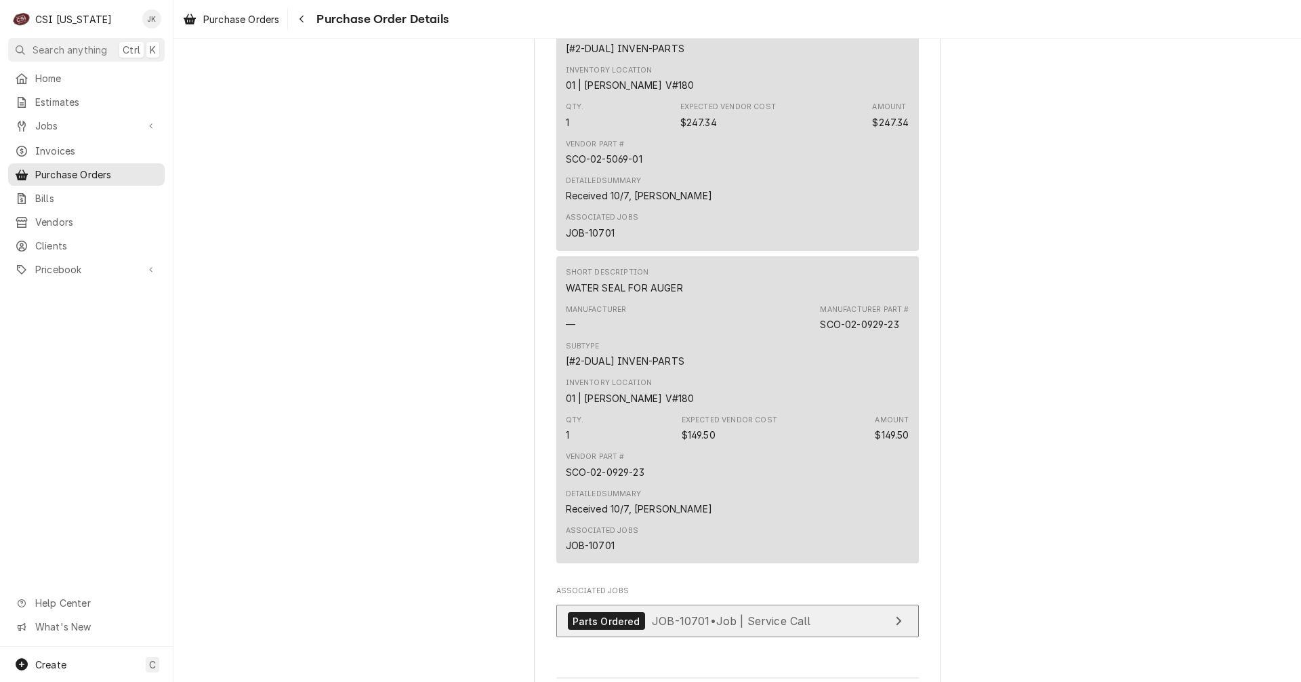
click at [732, 627] on span "JOB-10701 • Job | Service Call" at bounding box center [731, 621] width 159 height 14
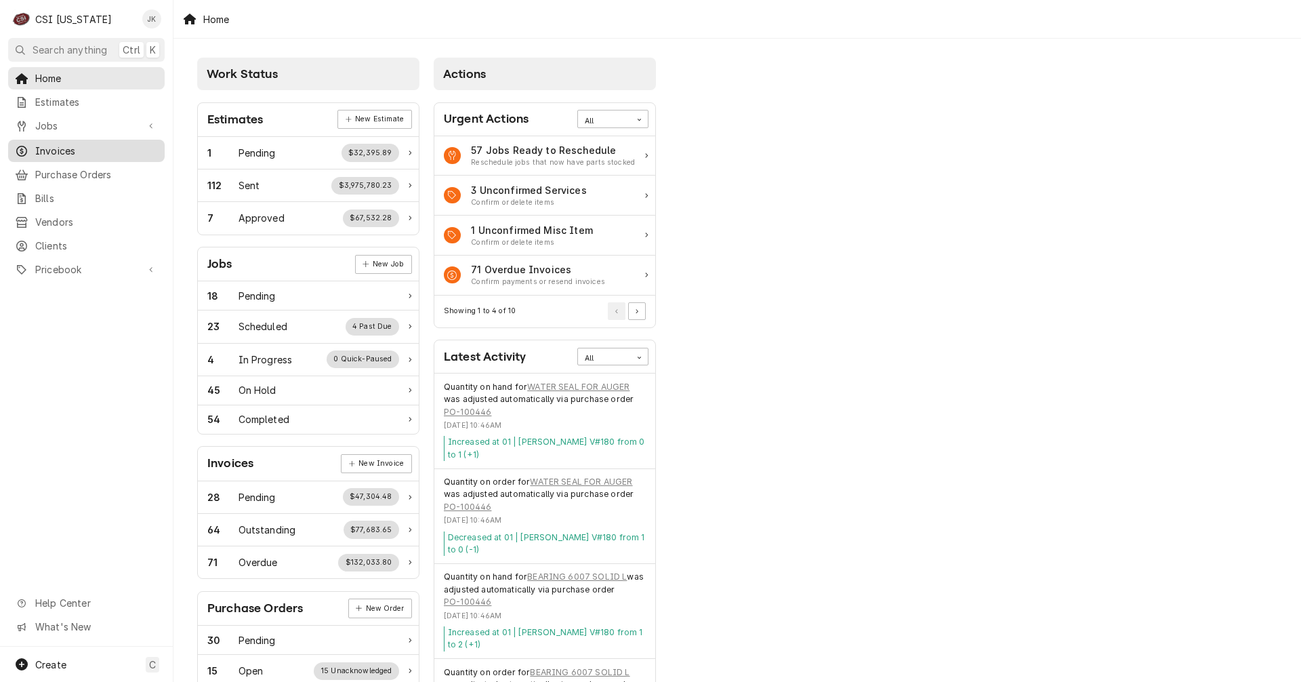
click at [70, 146] on span "Invoices" at bounding box center [96, 151] width 123 height 14
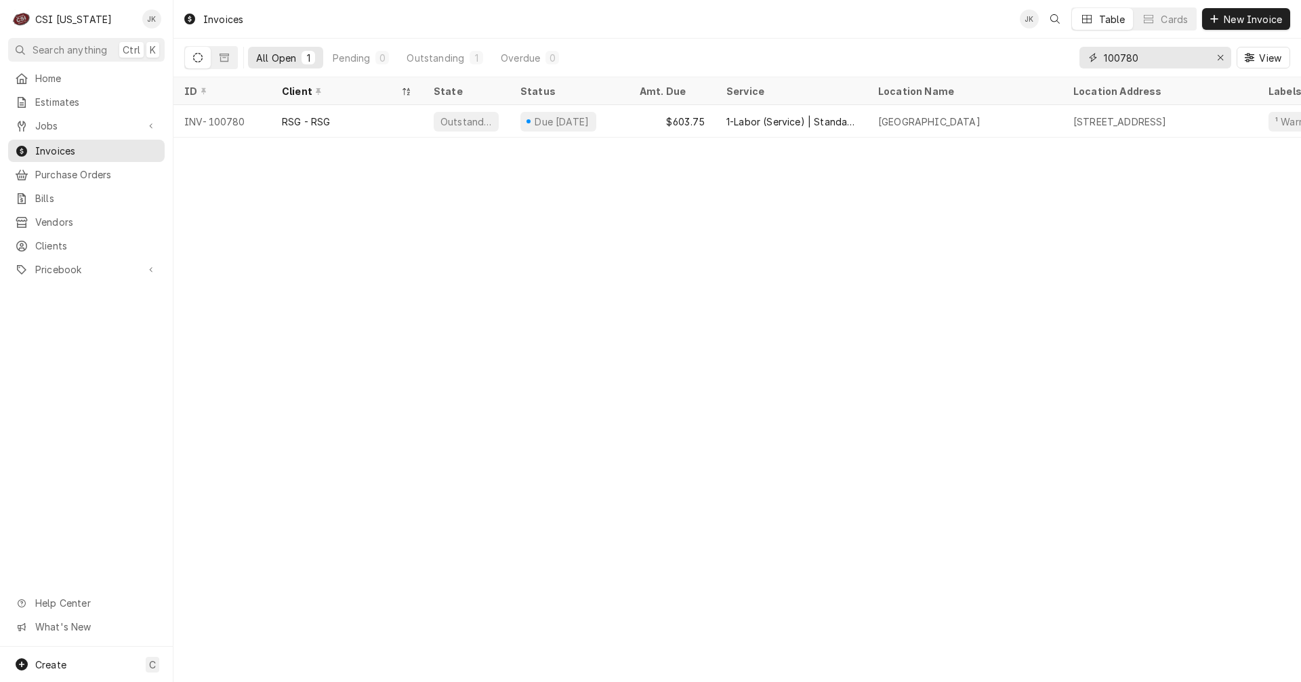
drag, startPoint x: 1126, startPoint y: 58, endPoint x: 1157, endPoint y: 57, distance: 30.5
click at [1157, 57] on input "100780" at bounding box center [1155, 58] width 102 height 22
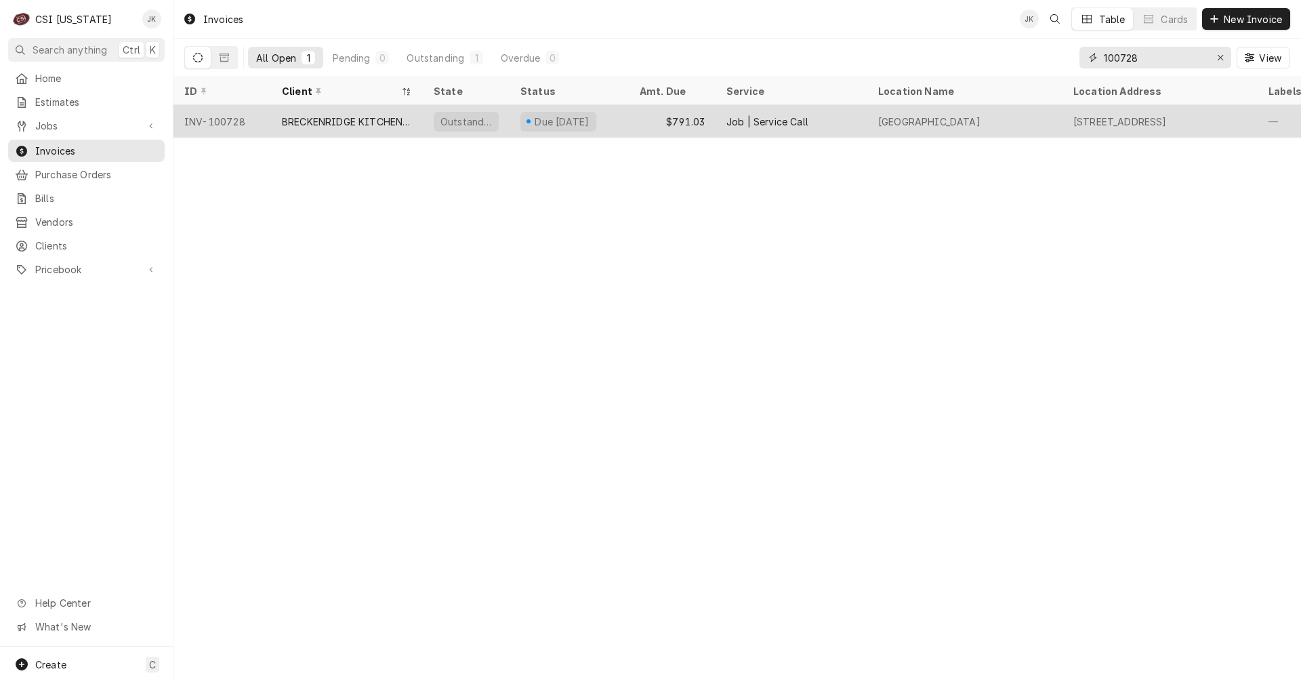
type input "100728"
click at [653, 119] on div "$791.03" at bounding box center [672, 121] width 87 height 33
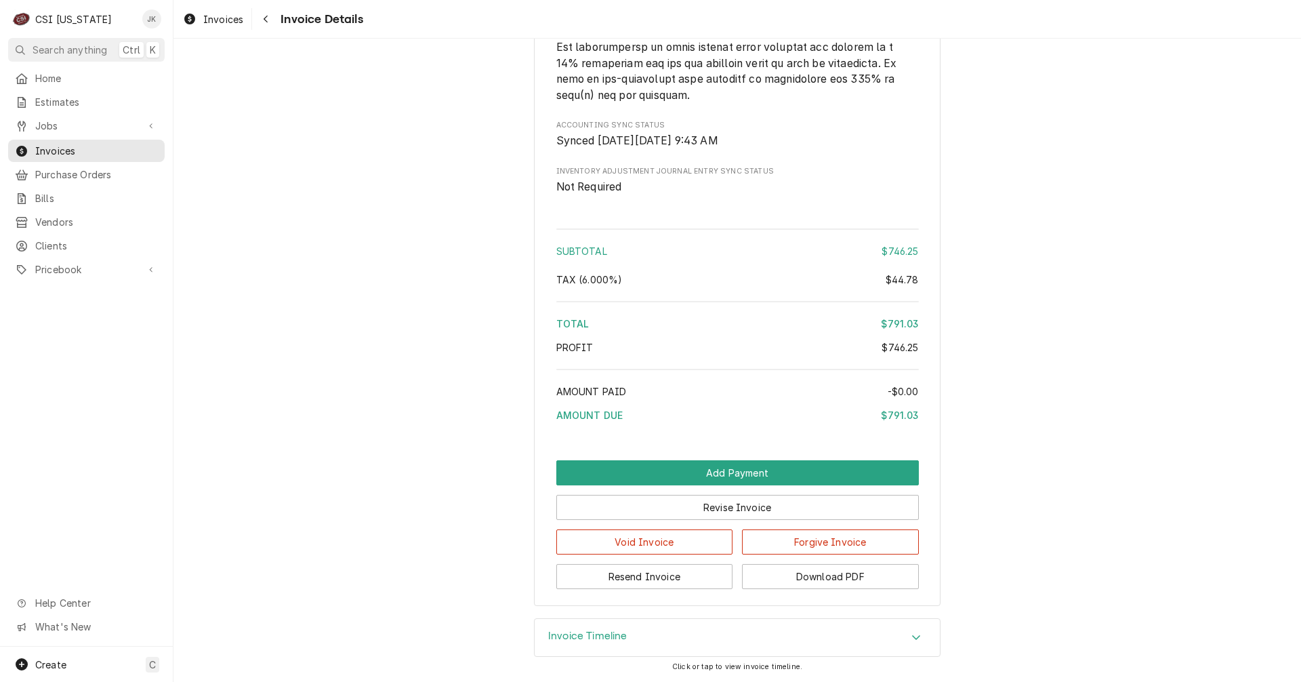
scroll to position [2188, 0]
click at [613, 633] on h3 "Invoice Timeline" at bounding box center [587, 635] width 79 height 13
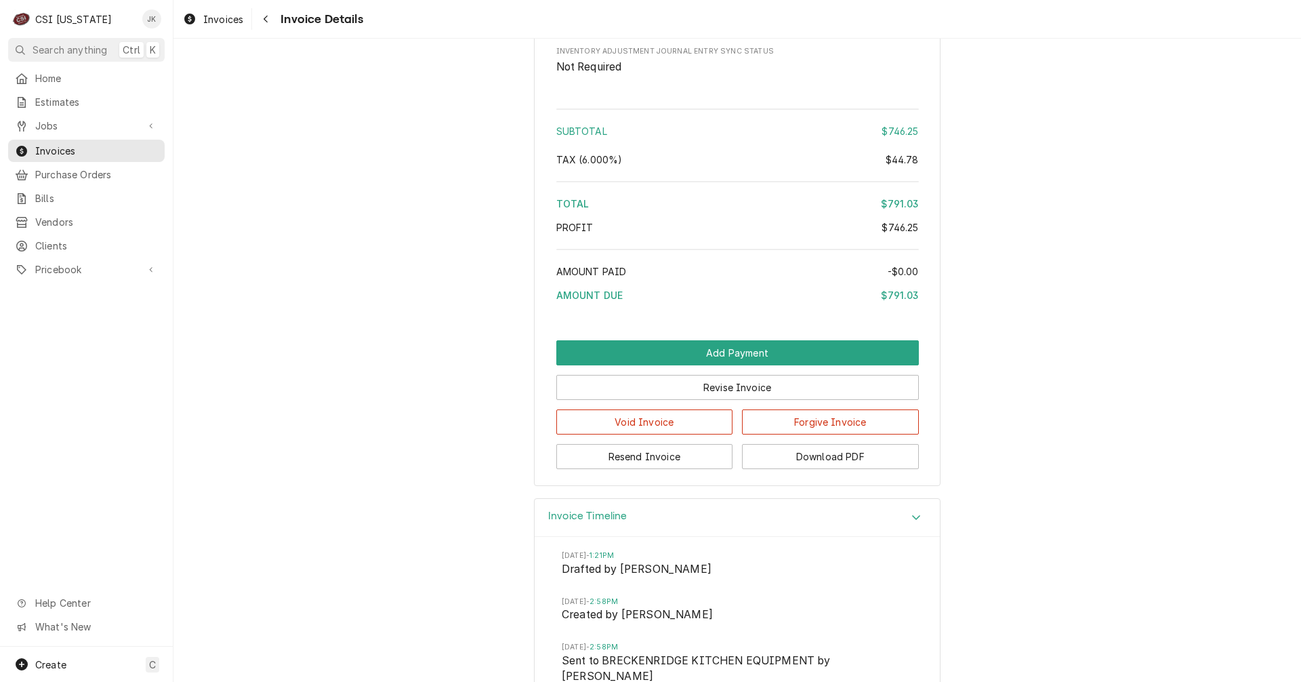
scroll to position [2390, 0]
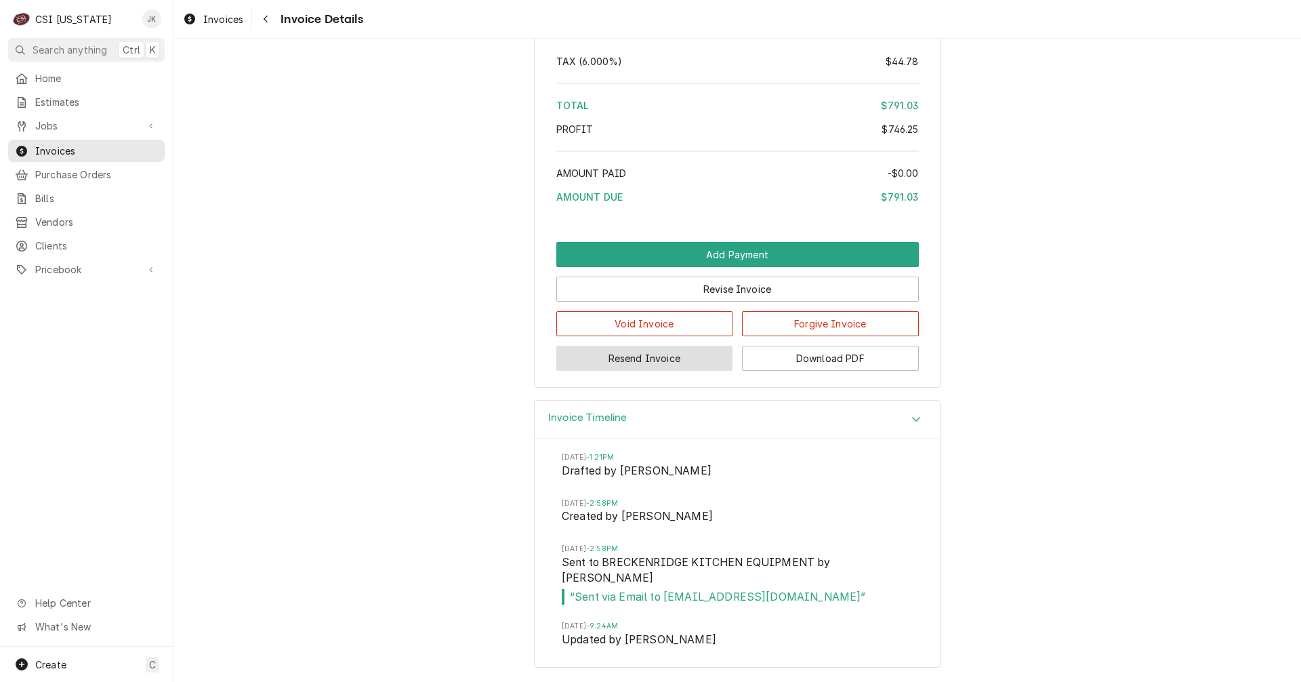
click at [639, 371] on button "Resend Invoice" at bounding box center [644, 358] width 177 height 25
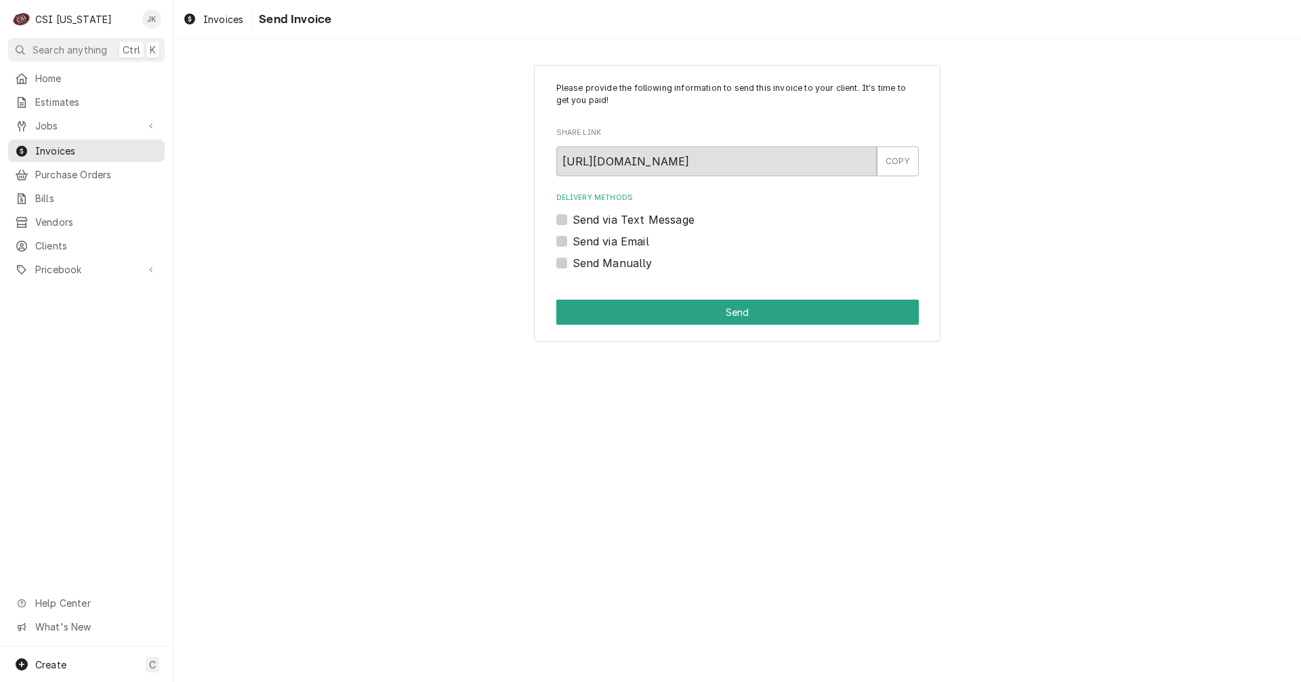
click at [607, 233] on label "Send via Email" at bounding box center [611, 241] width 77 height 16
click at [607, 233] on input "Send via Email" at bounding box center [754, 248] width 362 height 30
checkbox input "true"
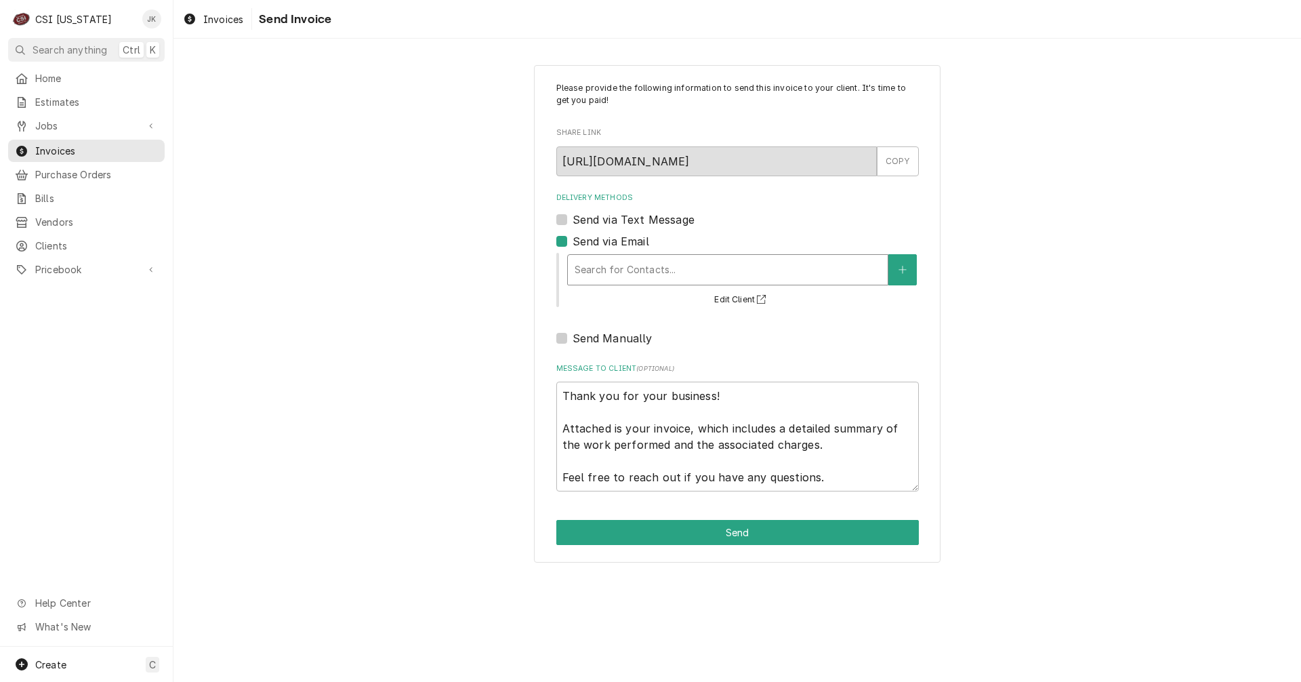
click at [612, 271] on div "Delivery Methods" at bounding box center [728, 269] width 306 height 24
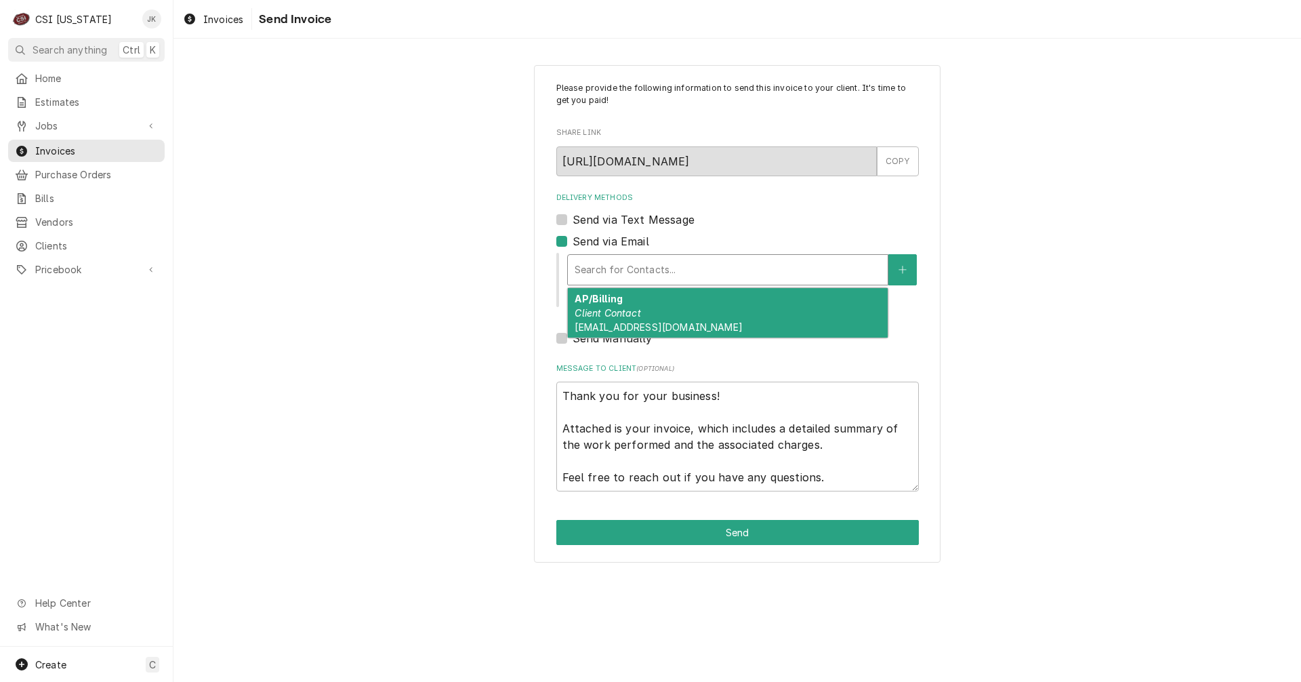
click at [631, 318] on em "Client Contact" at bounding box center [608, 313] width 66 height 12
type textarea "x"
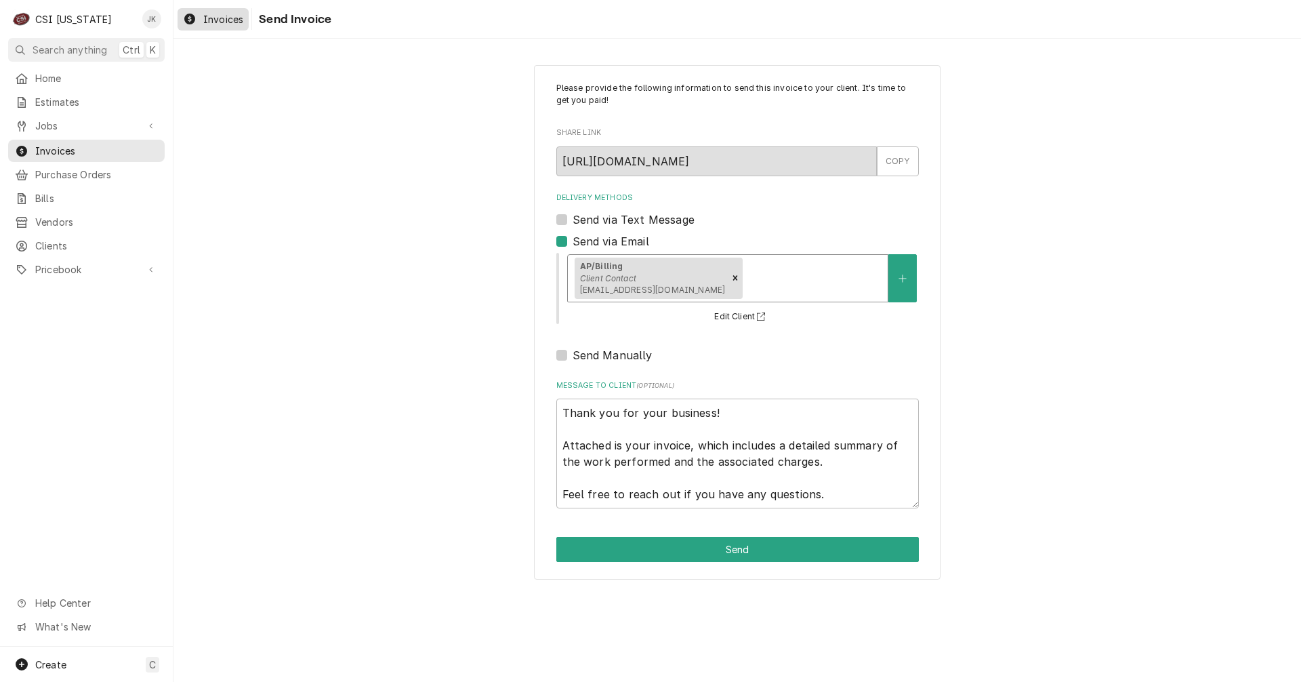
click at [222, 20] on span "Invoices" at bounding box center [223, 19] width 40 height 14
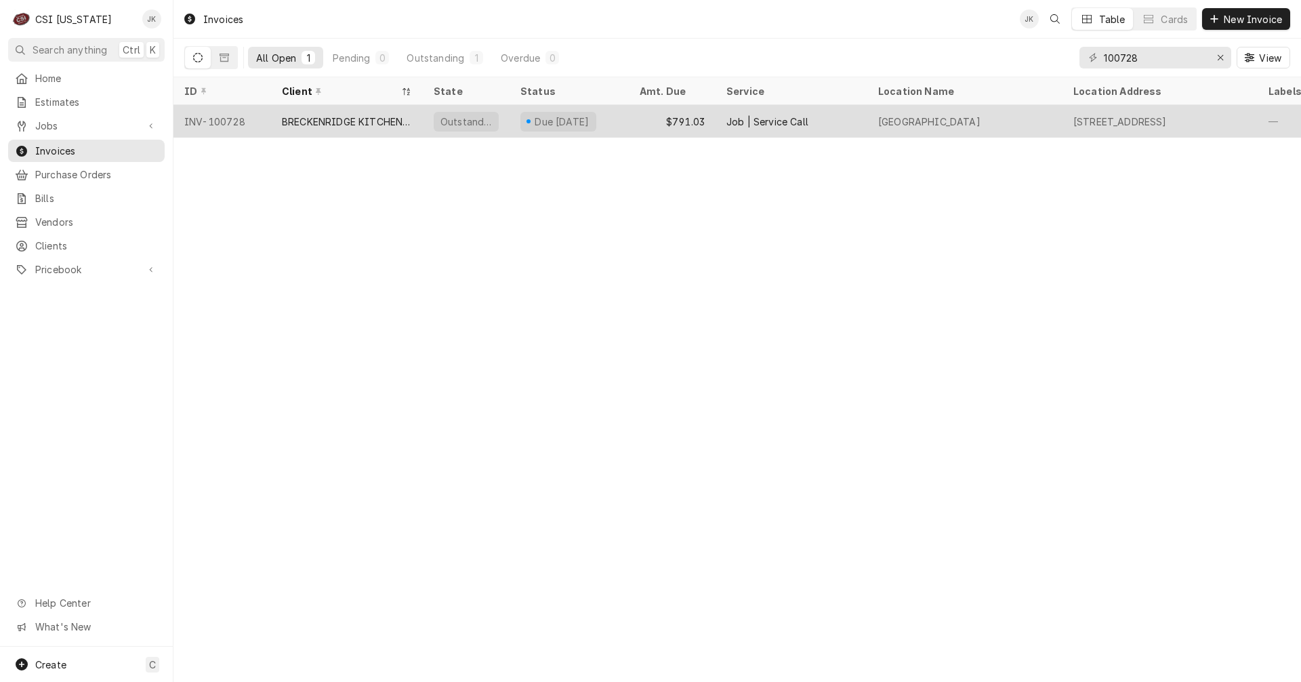
click at [386, 121] on div "BRECKENRIDGE KITCHEN EQUIPMENT" at bounding box center [347, 122] width 130 height 14
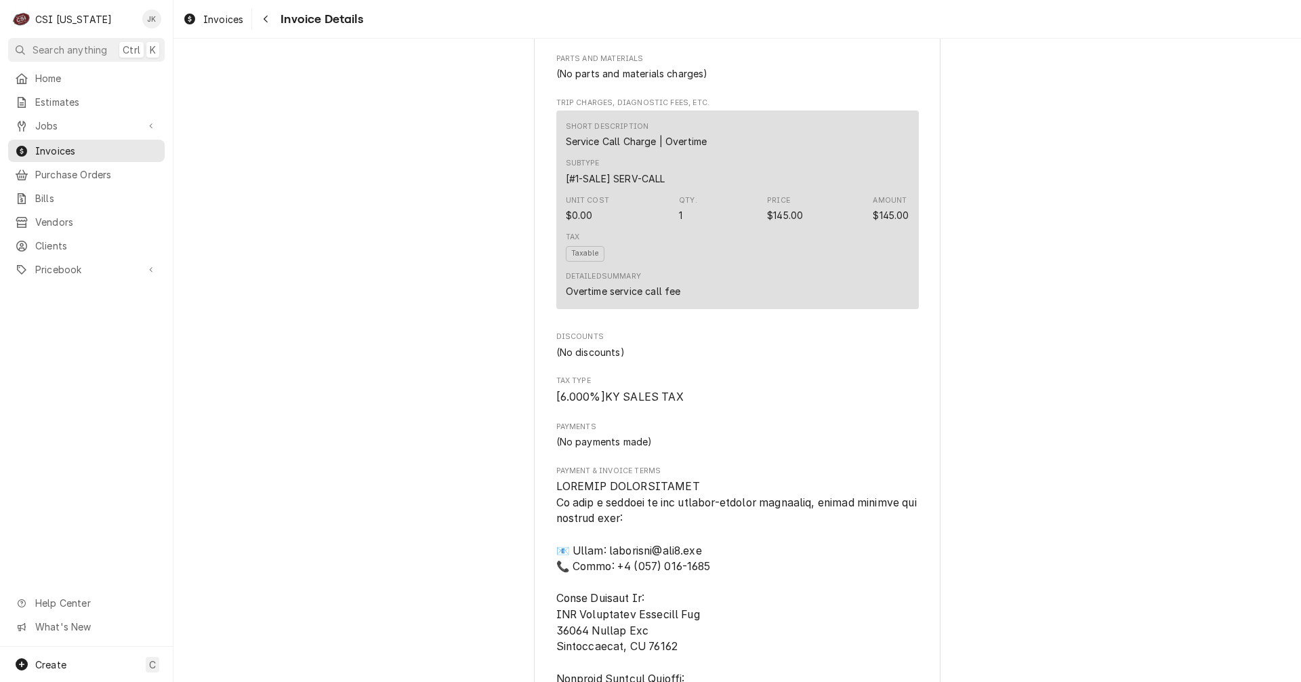
scroll to position [1016, 0]
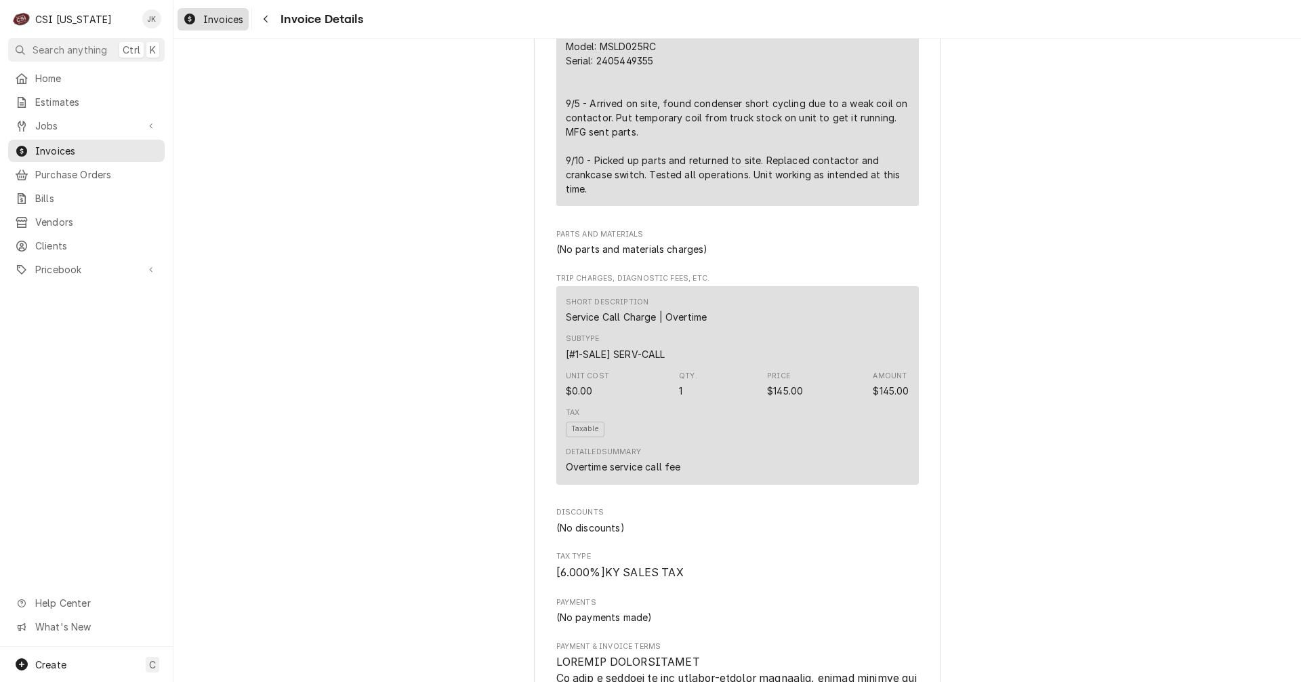
click at [230, 18] on span "Invoices" at bounding box center [223, 19] width 40 height 14
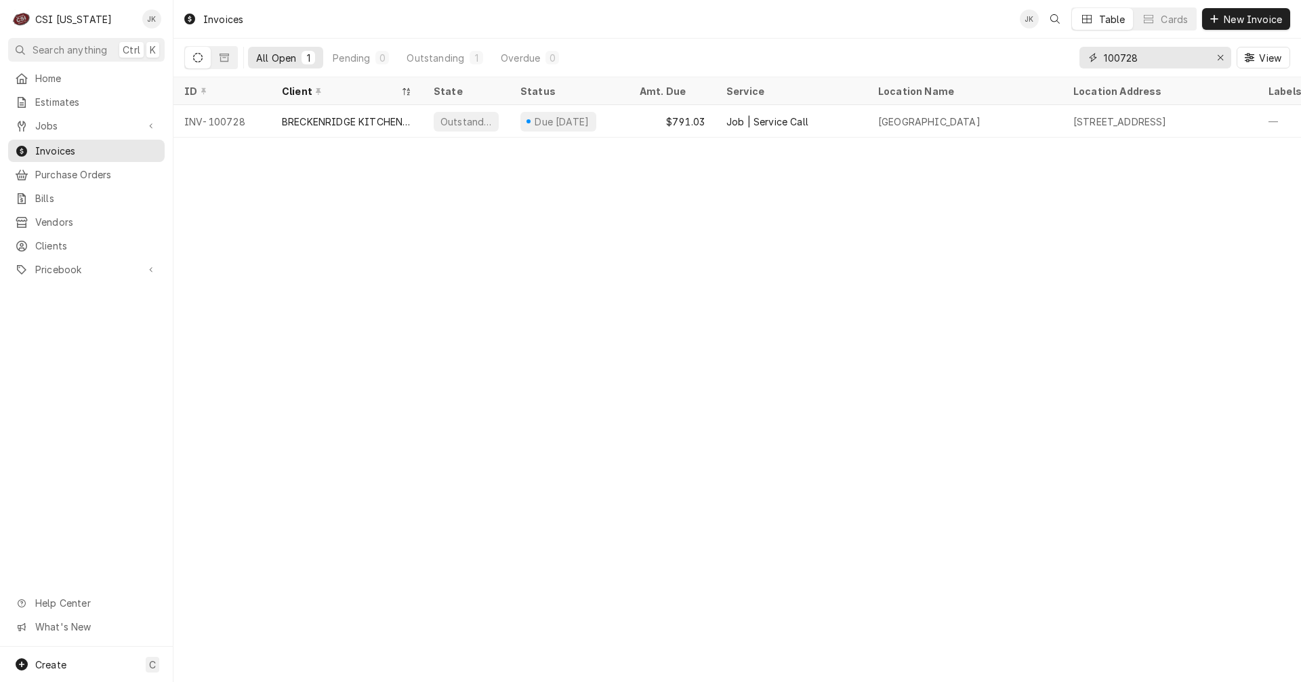
drag, startPoint x: 1126, startPoint y: 57, endPoint x: 1188, endPoint y: 57, distance: 61.7
click at [1187, 57] on input "100728" at bounding box center [1155, 58] width 102 height 22
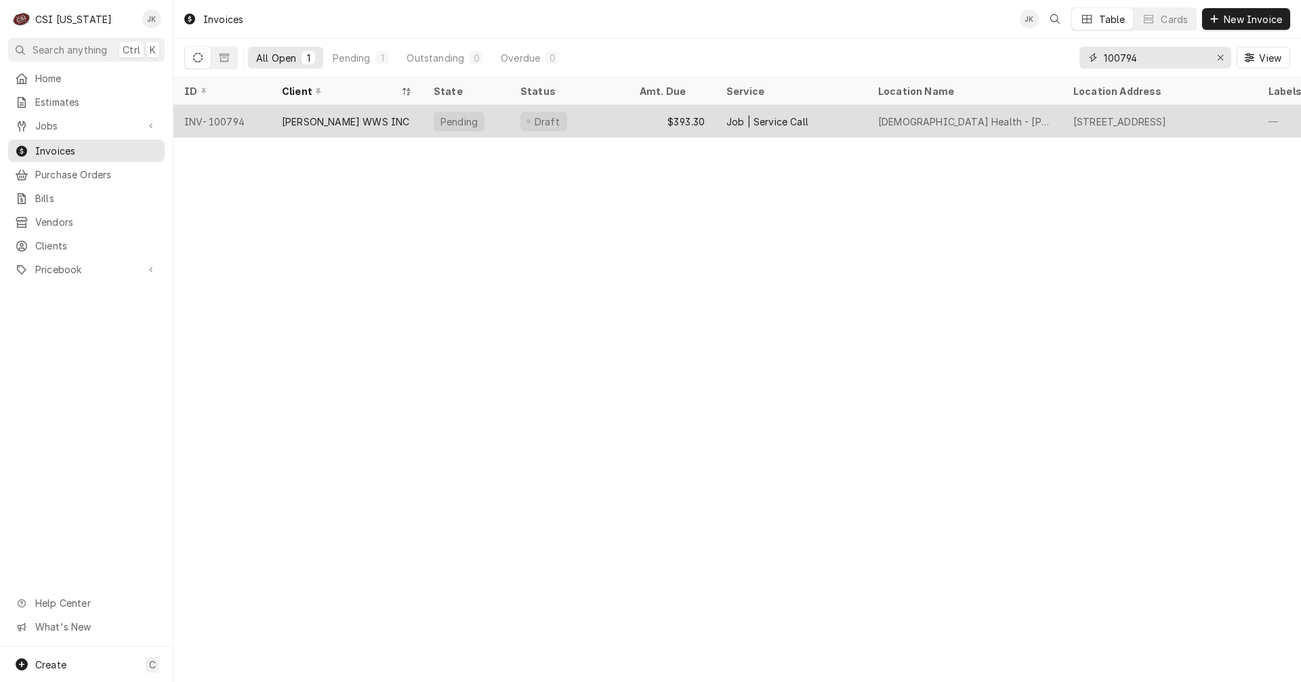
type input "100794"
click at [291, 121] on div "[PERSON_NAME] WWS INC" at bounding box center [345, 122] width 127 height 14
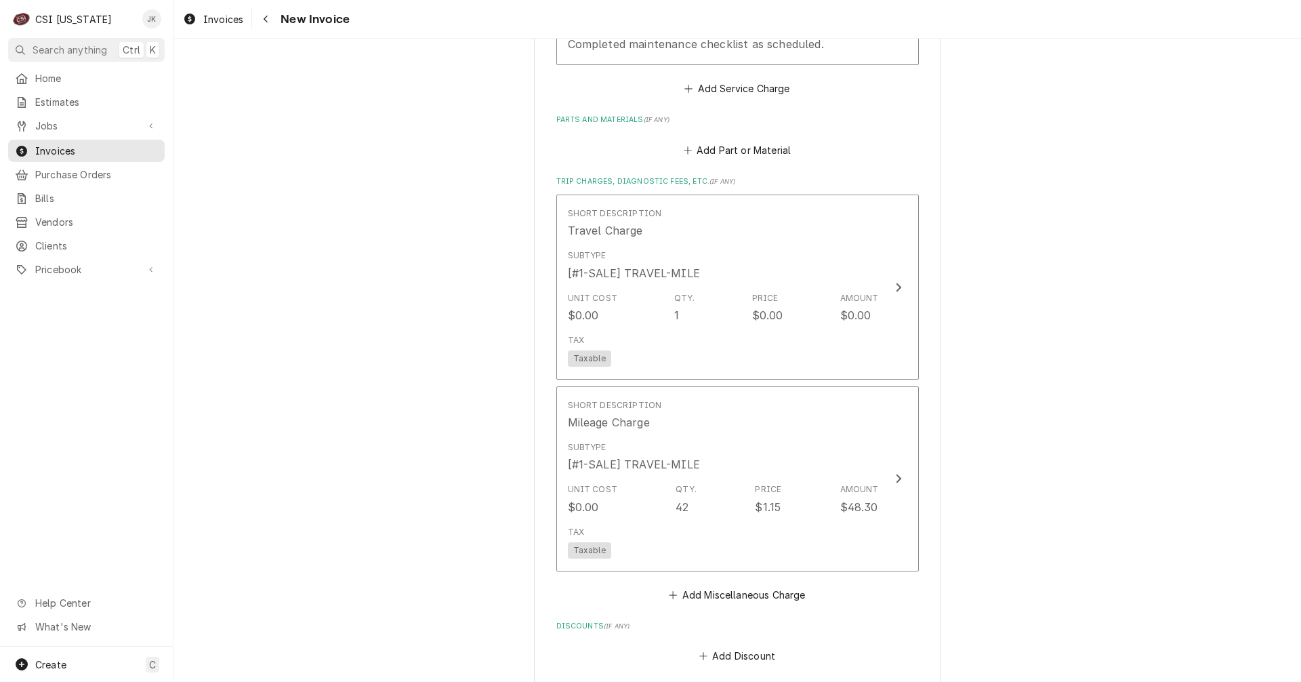
scroll to position [1498, 0]
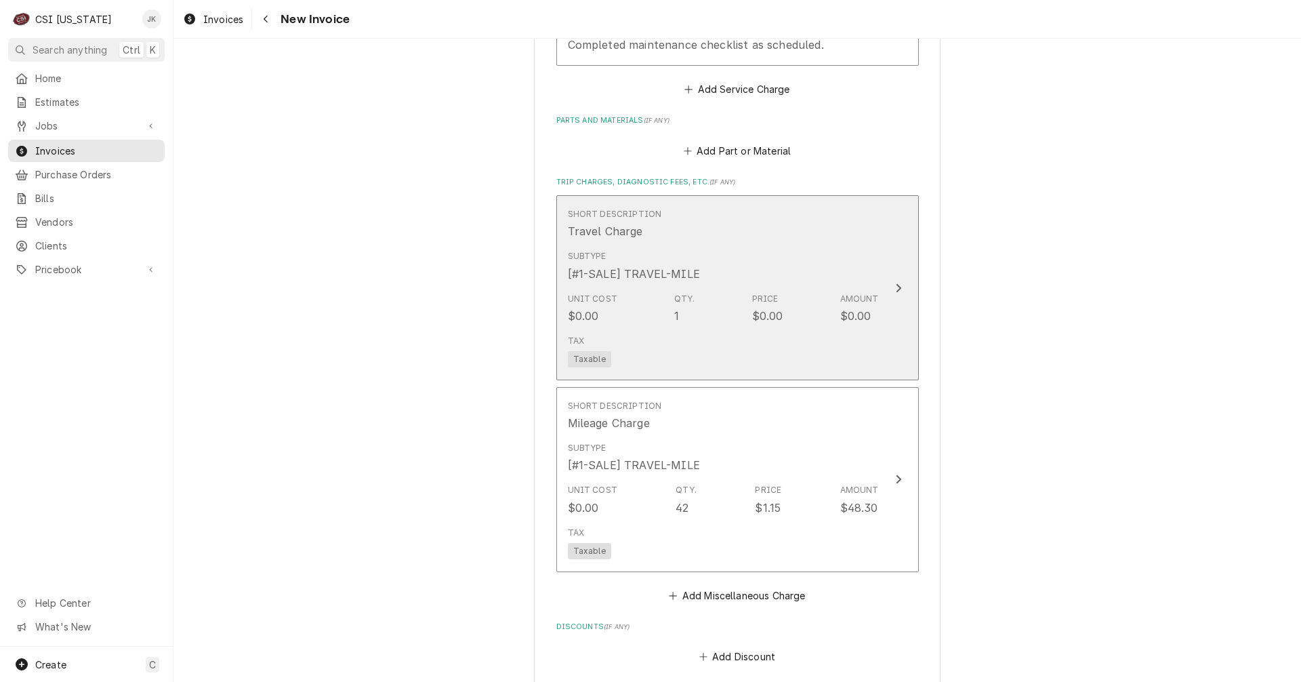
click at [741, 309] on div "Unit Cost $0.00 Qty. 1 Price $0.00 Amount $0.00" at bounding box center [723, 308] width 311 height 42
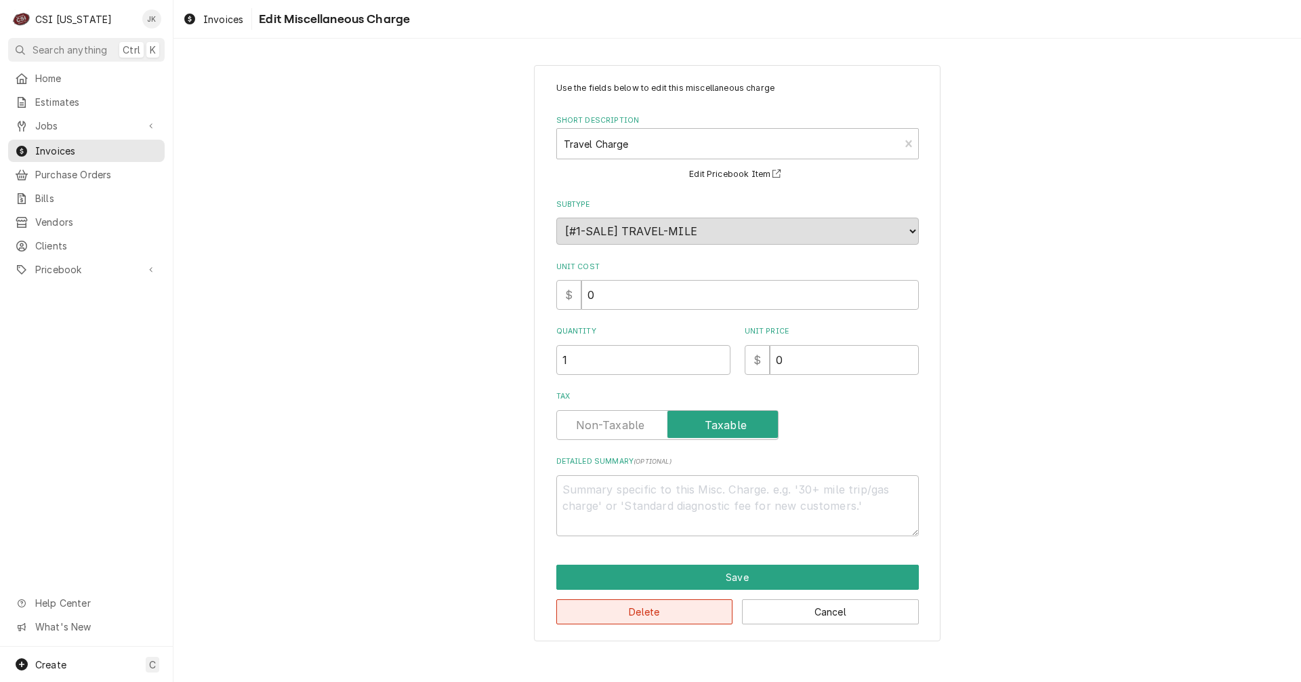
click at [683, 615] on button "Delete" at bounding box center [644, 611] width 177 height 25
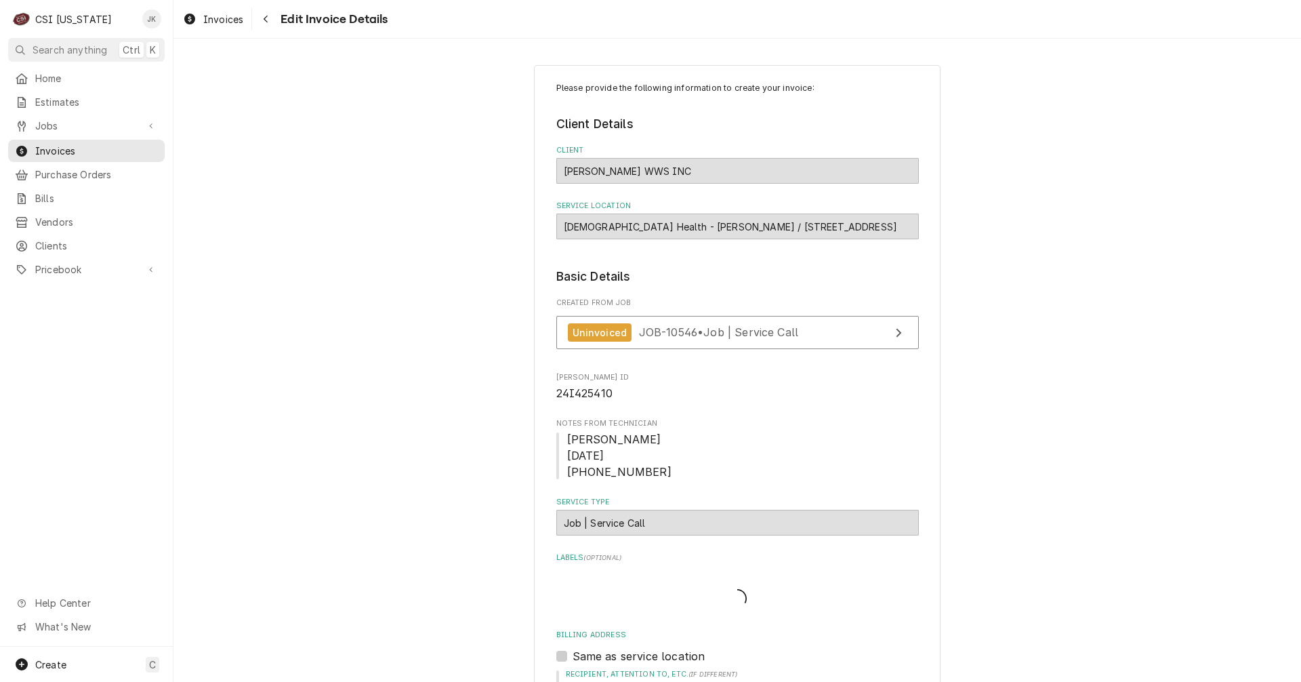
type textarea "x"
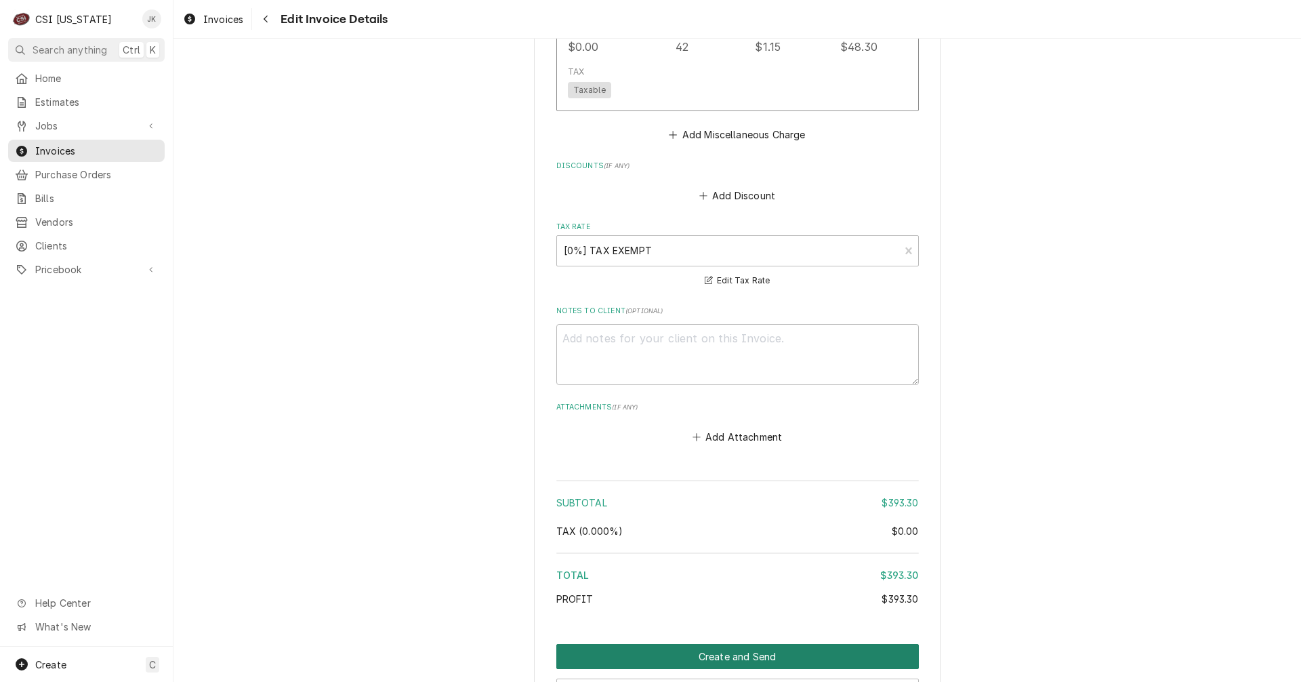
scroll to position [1916, 0]
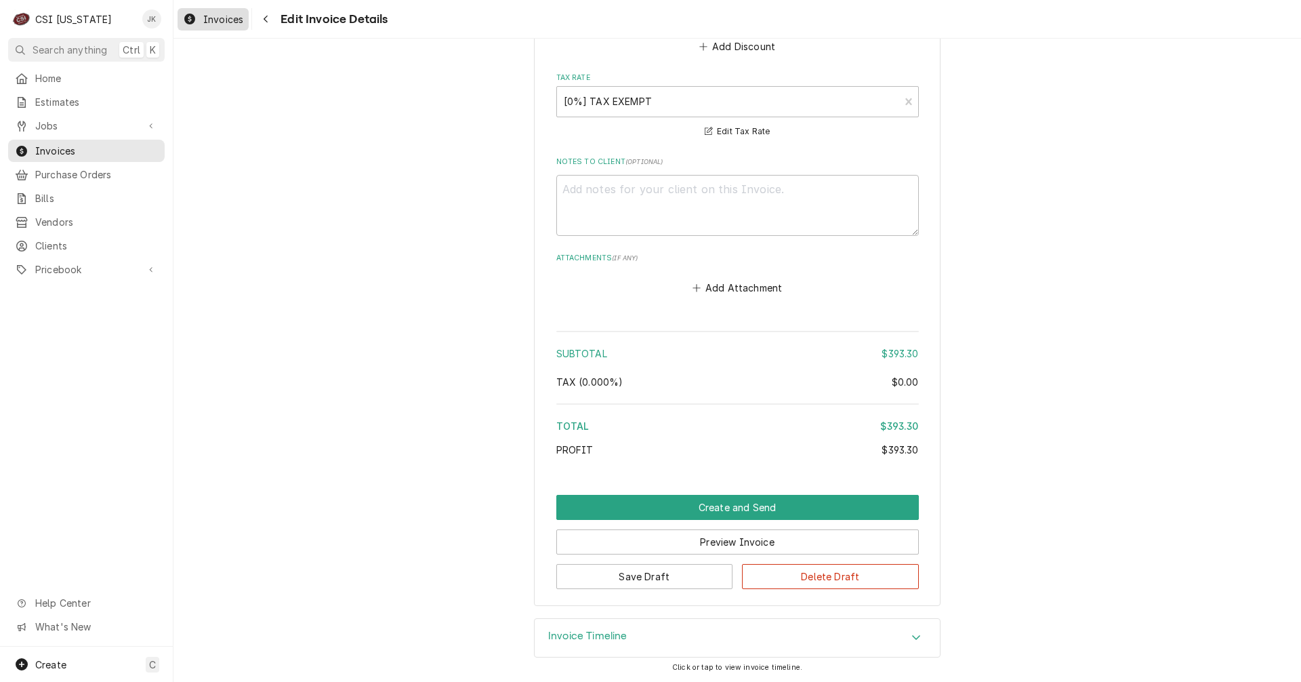
click at [225, 24] on span "Invoices" at bounding box center [223, 19] width 40 height 14
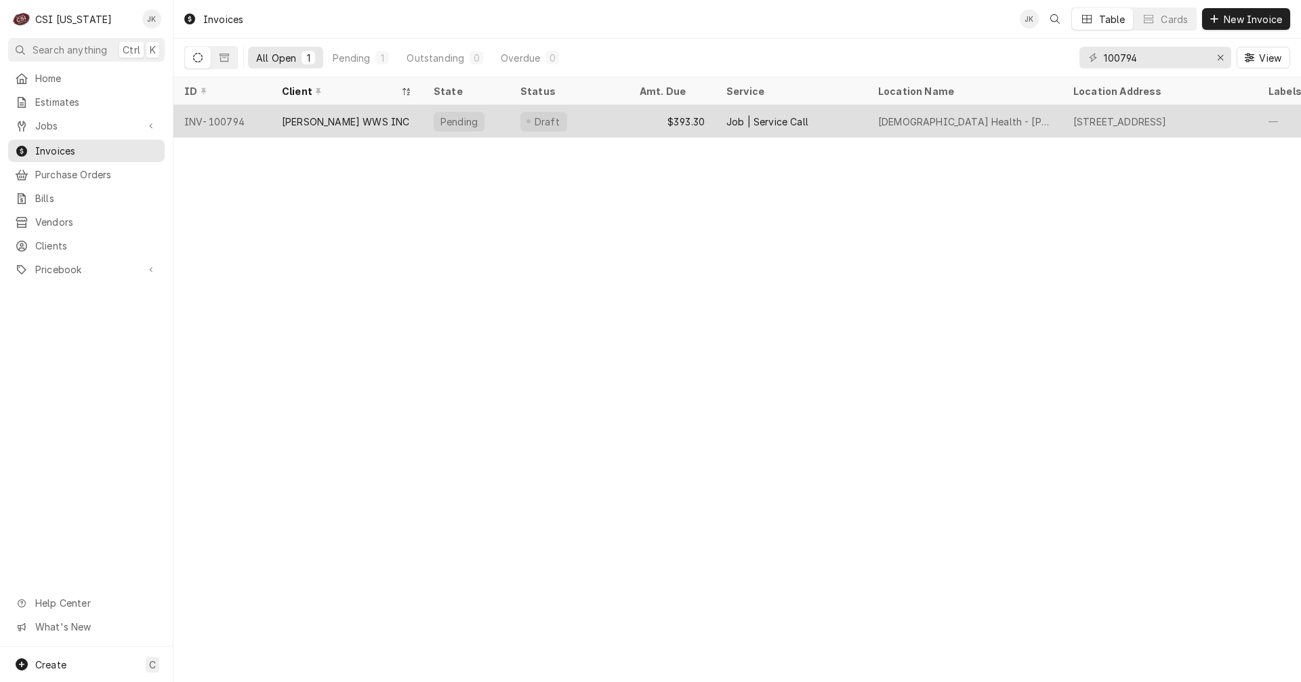
click at [524, 127] on div "Draft" at bounding box center [543, 122] width 47 height 20
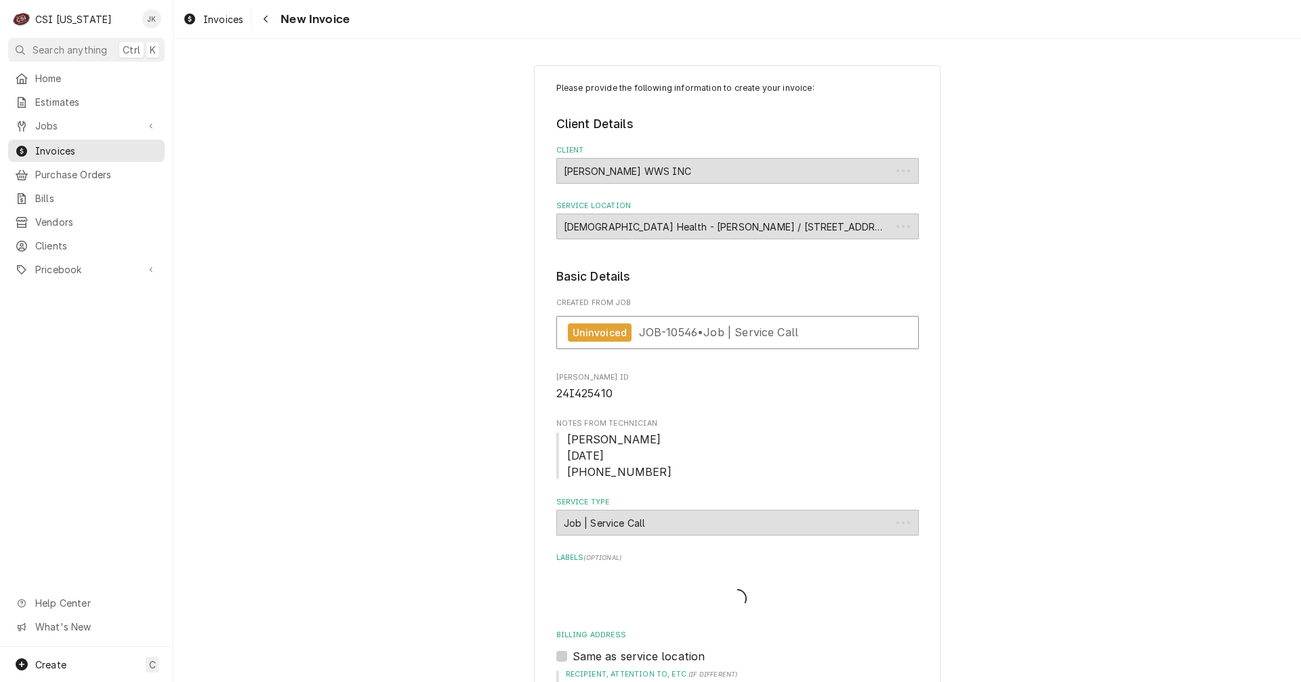
type textarea "x"
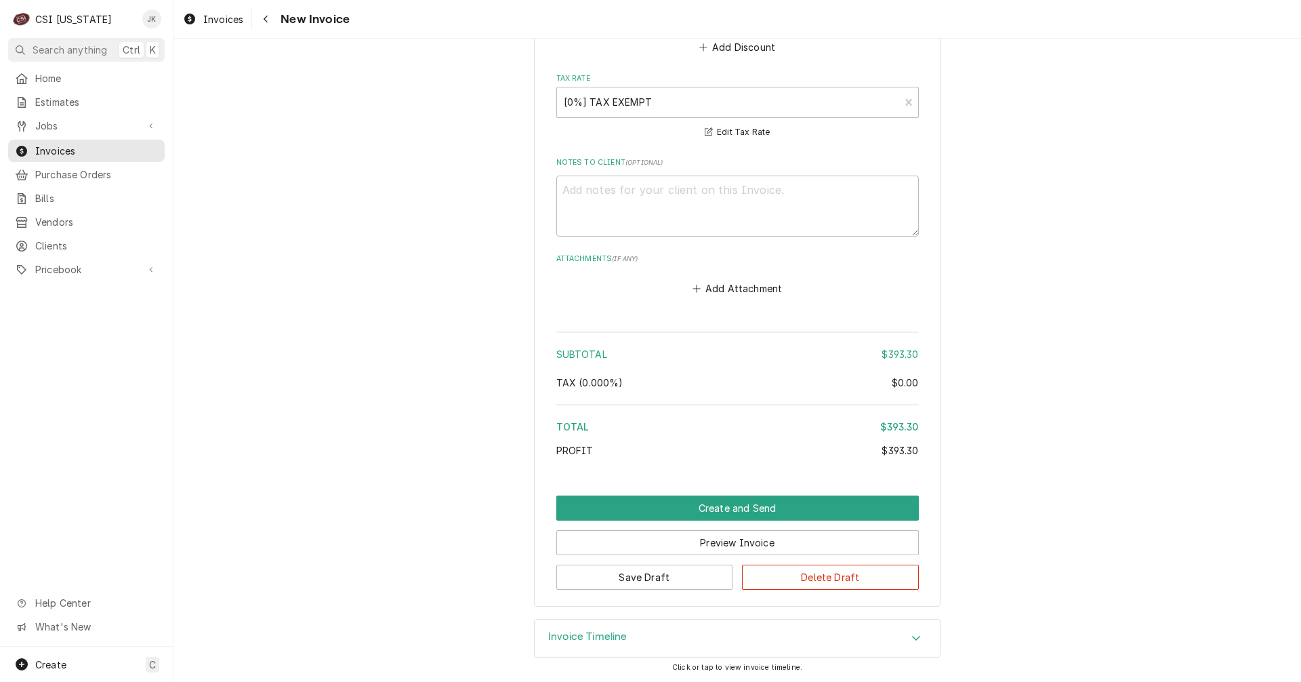
scroll to position [2108, 0]
click at [602, 638] on h3 "Invoice Timeline" at bounding box center [587, 635] width 79 height 13
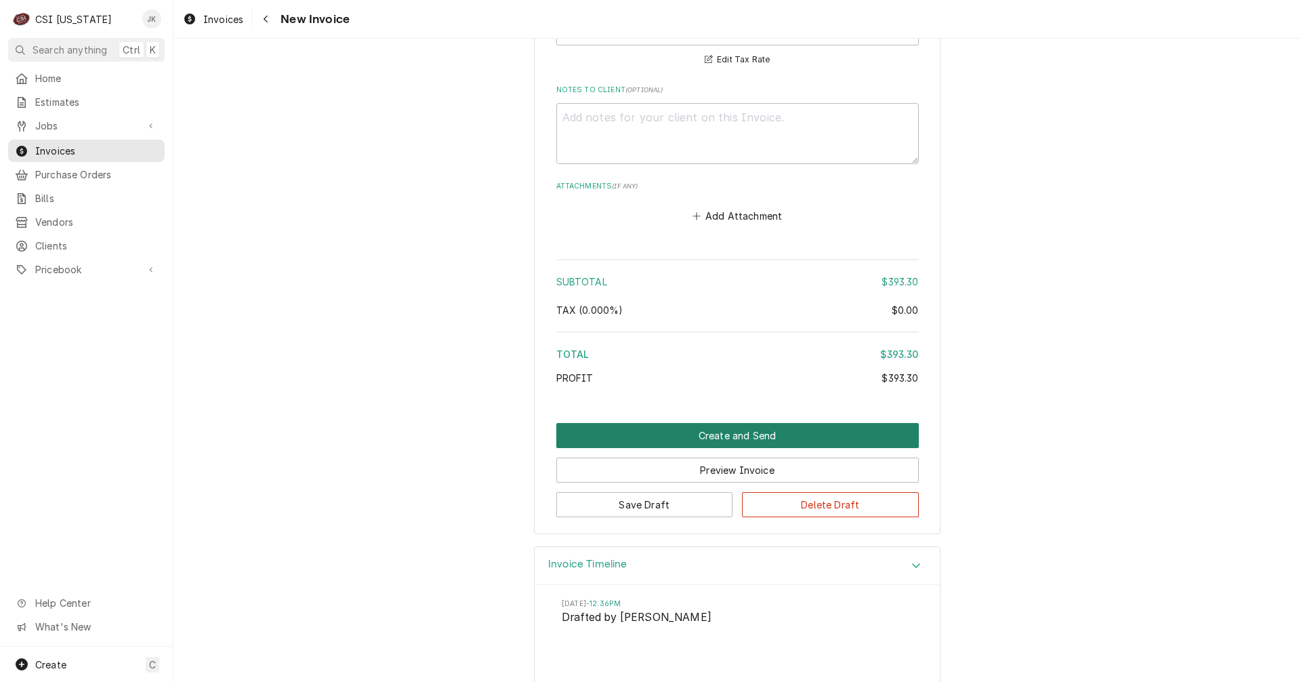
scroll to position [2233, 0]
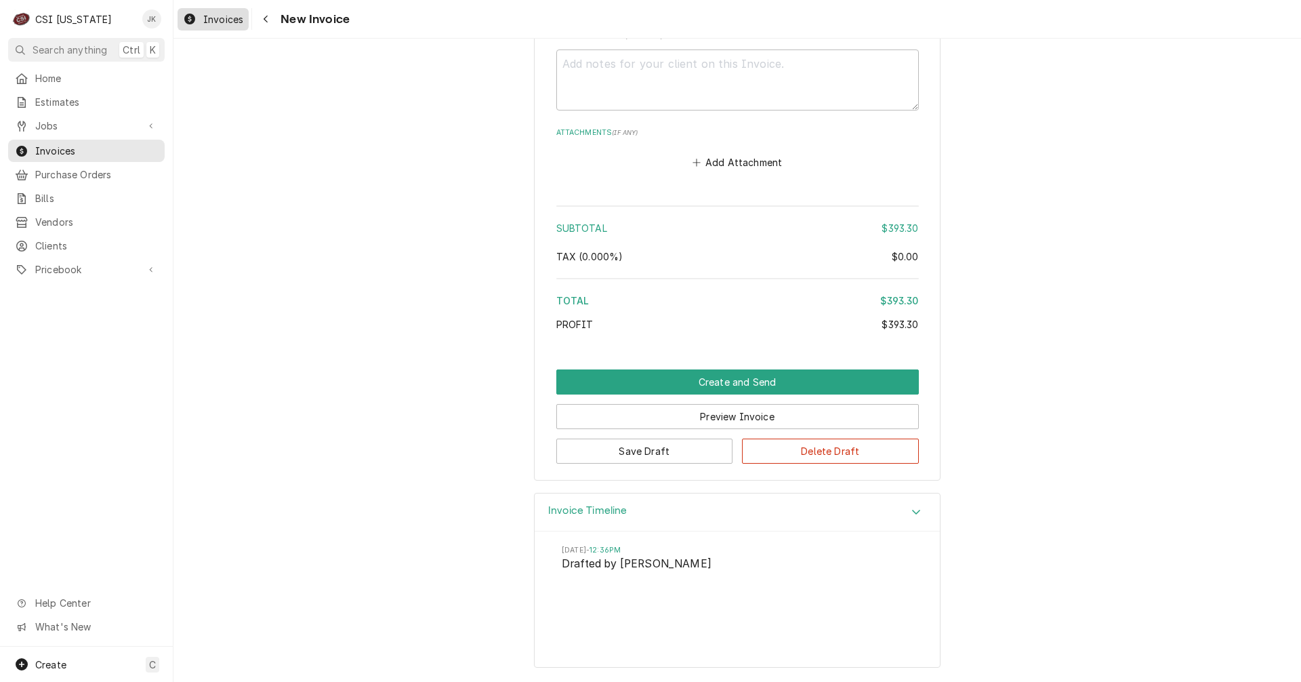
click at [230, 13] on span "Invoices" at bounding box center [223, 19] width 40 height 14
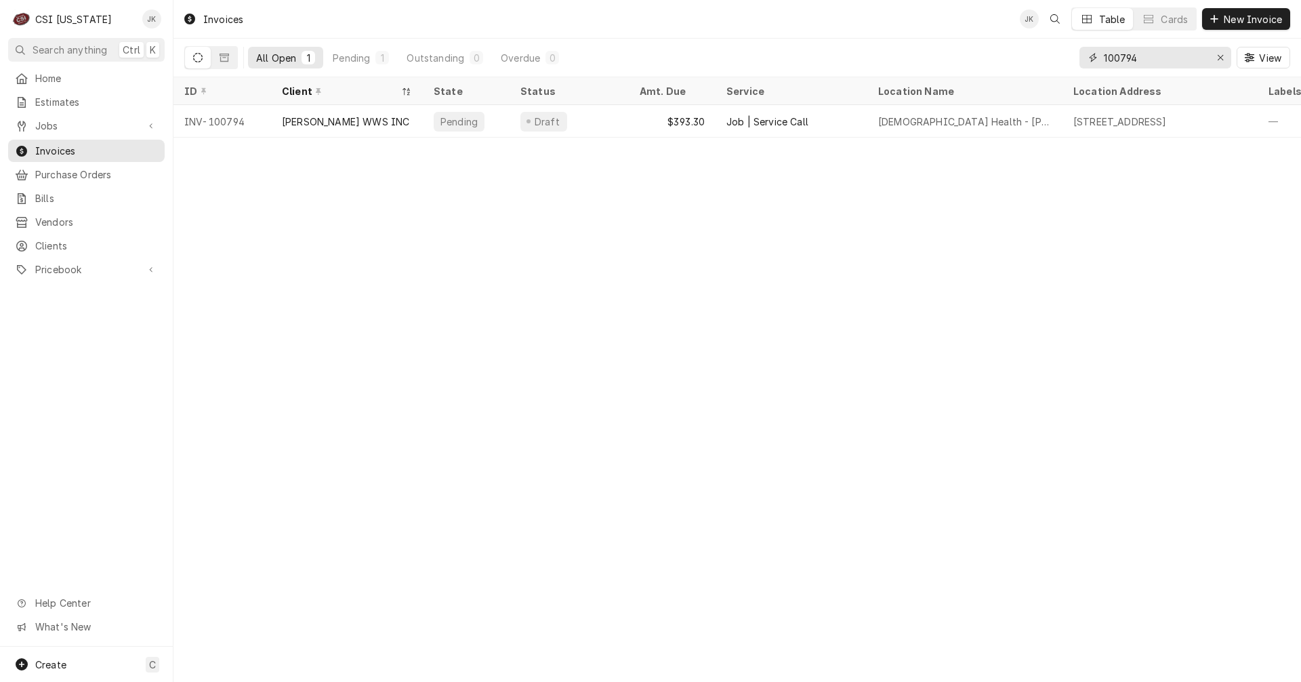
drag, startPoint x: 1124, startPoint y: 56, endPoint x: 1189, endPoint y: 56, distance: 65.0
click at [1188, 56] on input "100794" at bounding box center [1155, 58] width 102 height 22
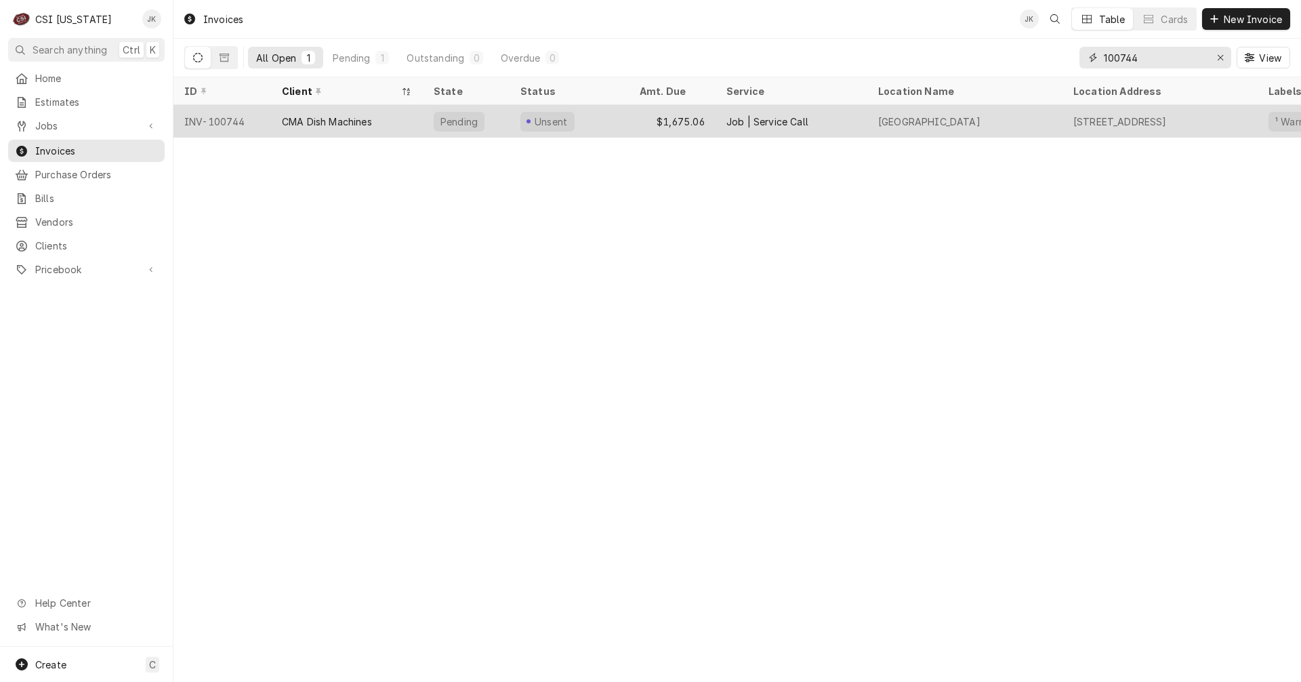
type input "100744"
click at [331, 121] on div "CMA Dish Machines" at bounding box center [327, 122] width 90 height 14
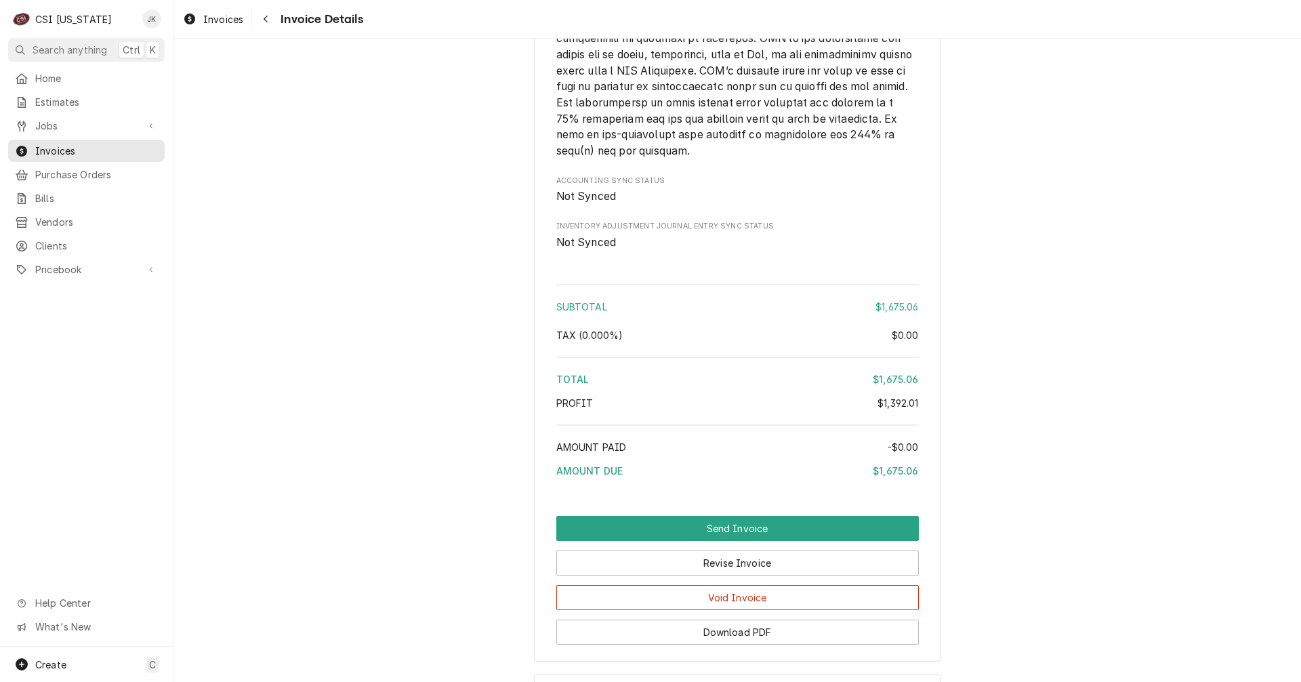
scroll to position [3180, 0]
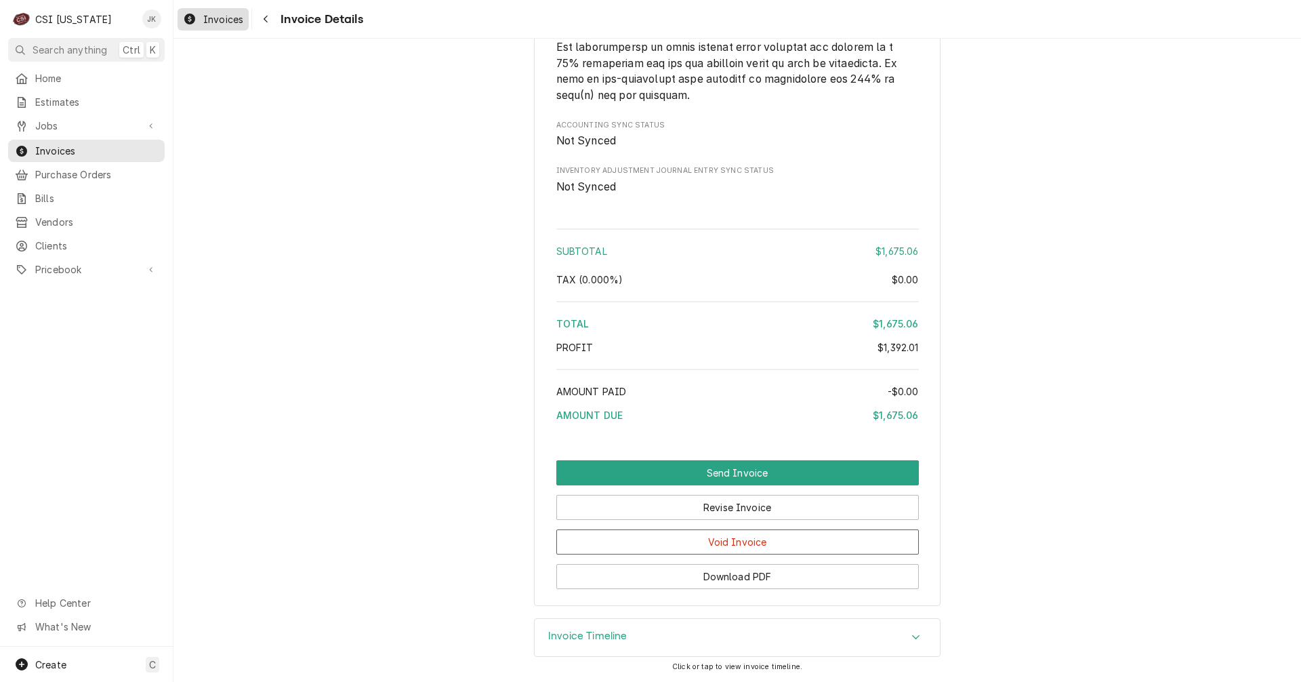
click at [220, 17] on span "Invoices" at bounding box center [223, 19] width 40 height 14
click at [746, 509] on button "Revise Invoice" at bounding box center [737, 507] width 362 height 25
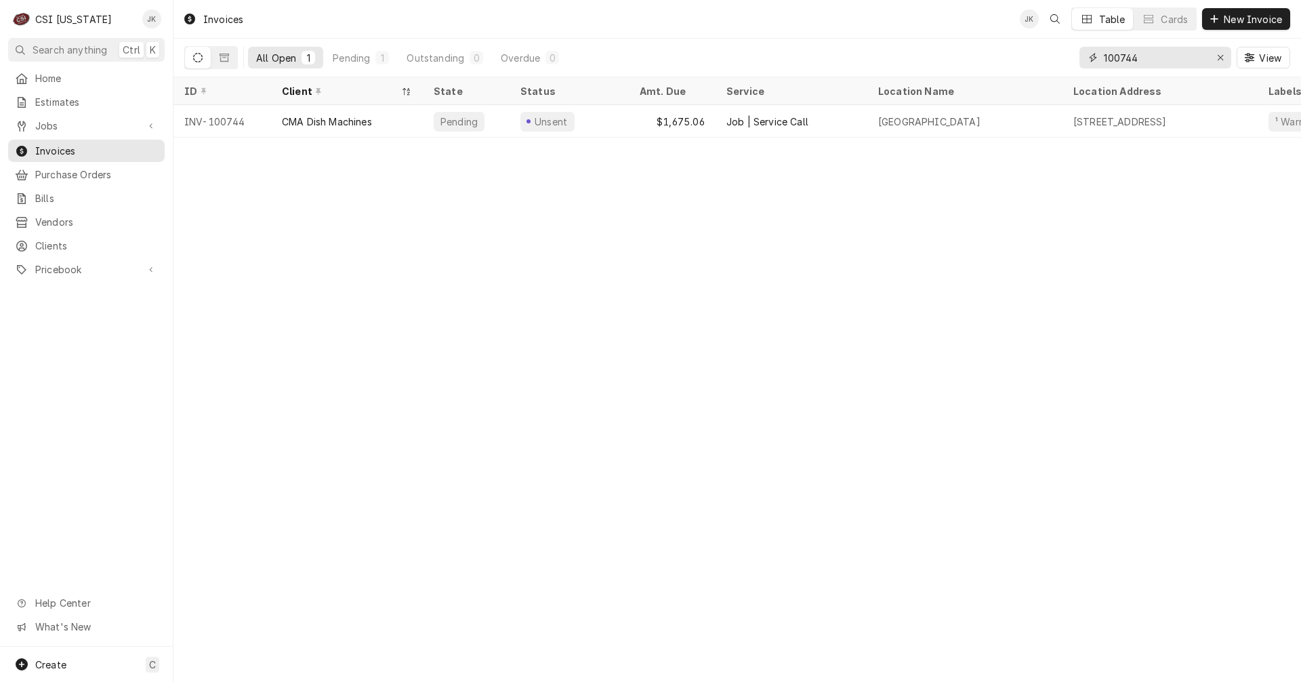
drag, startPoint x: 1123, startPoint y: 60, endPoint x: 1154, endPoint y: 59, distance: 31.9
click at [1154, 59] on input "100744" at bounding box center [1155, 58] width 102 height 22
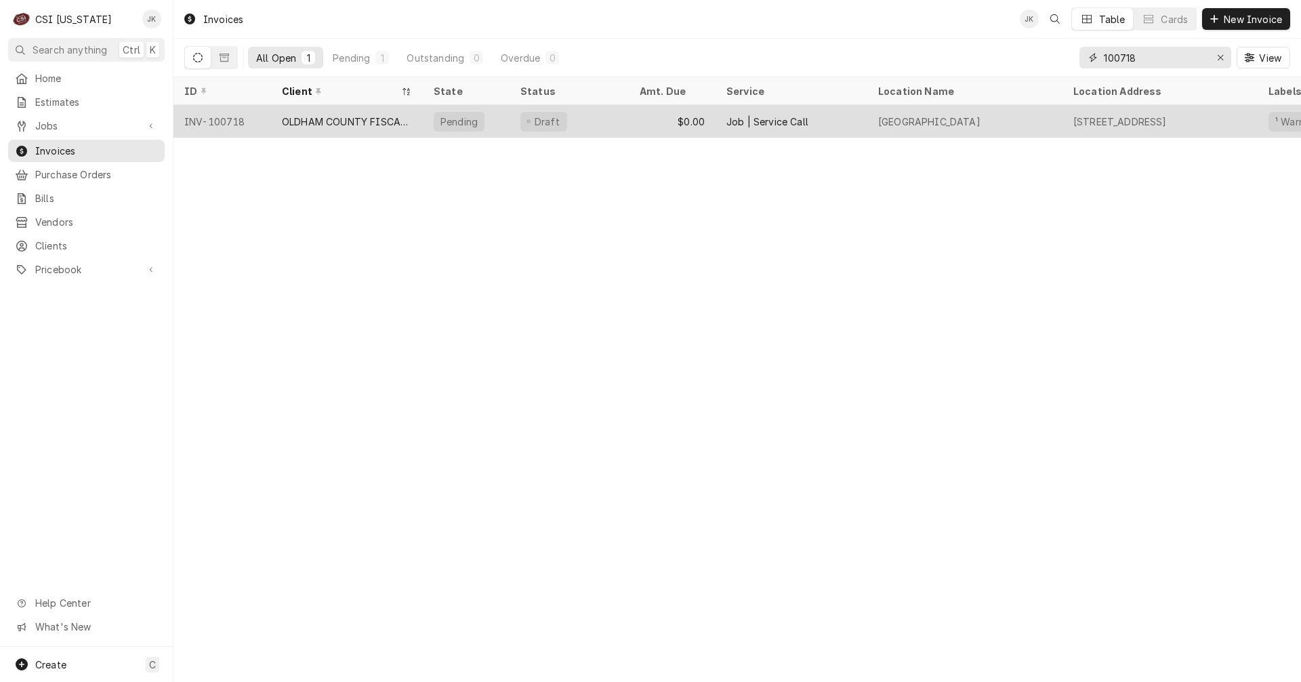
type input "100718"
click at [329, 121] on div "OLDHAM COUNTY FISCAL COURT" at bounding box center [347, 122] width 130 height 14
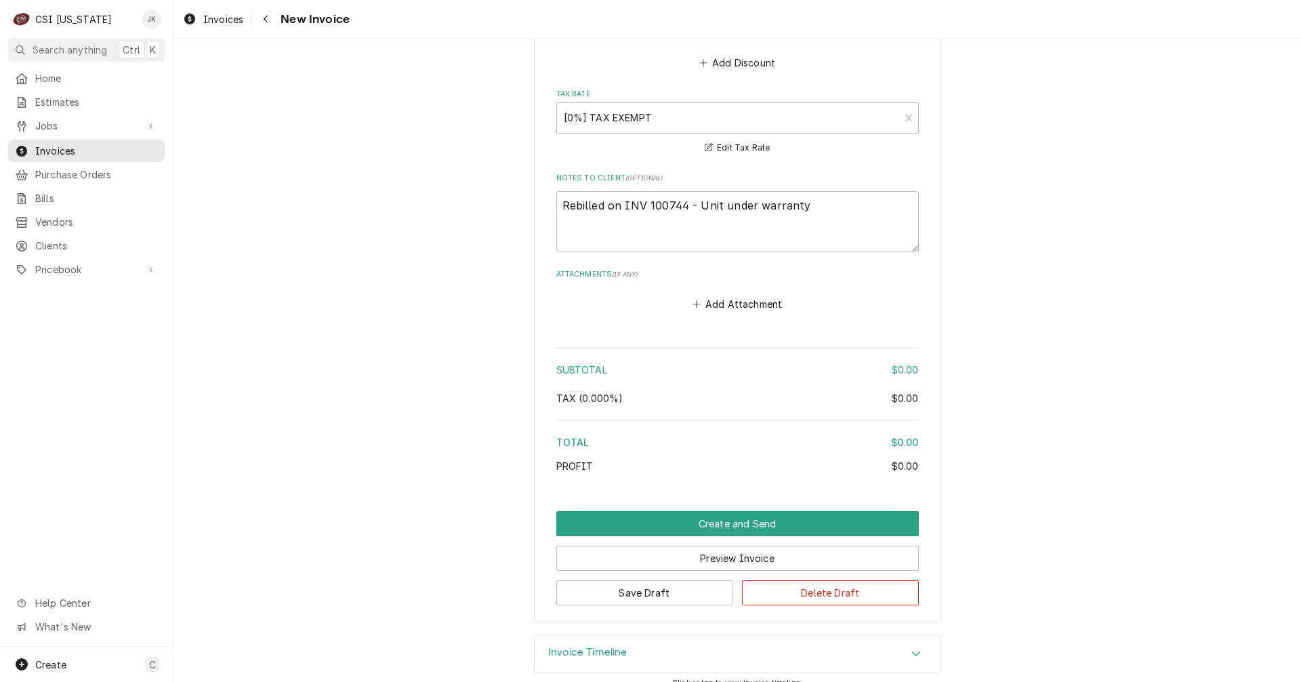
scroll to position [2625, 0]
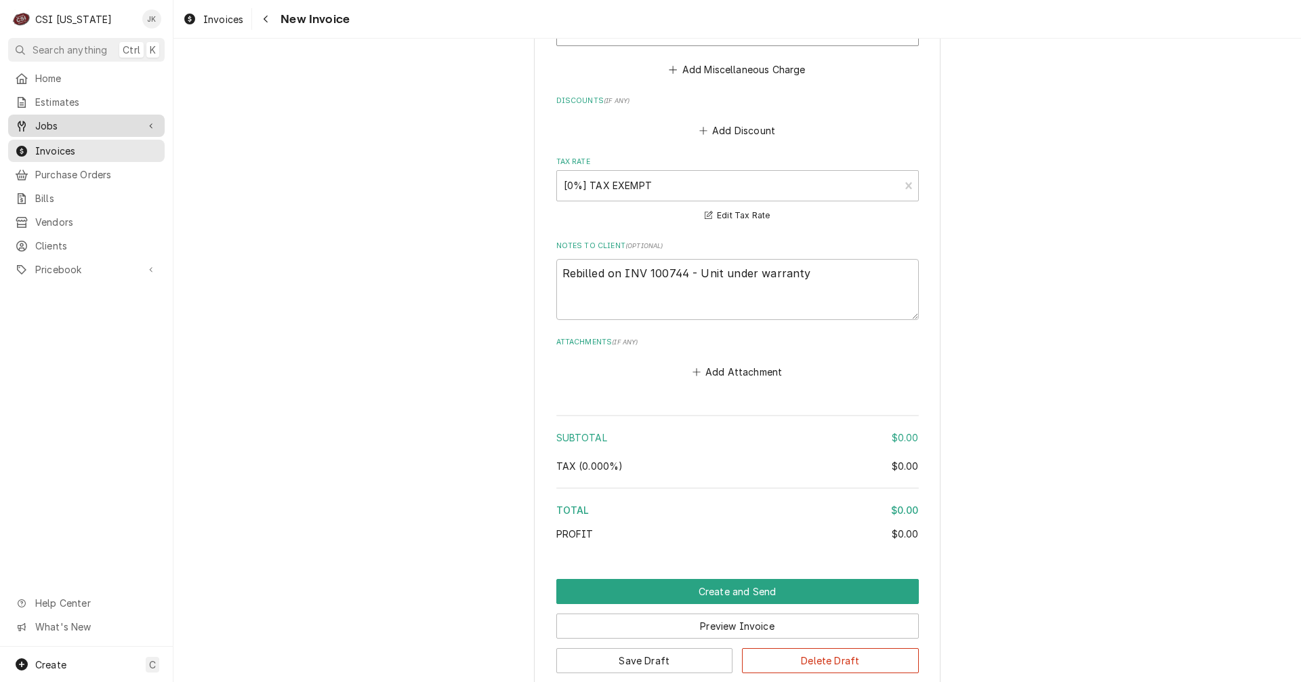
click at [51, 121] on span "Jobs" at bounding box center [86, 126] width 102 height 14
click at [48, 147] on span "Jobs" at bounding box center [96, 149] width 123 height 14
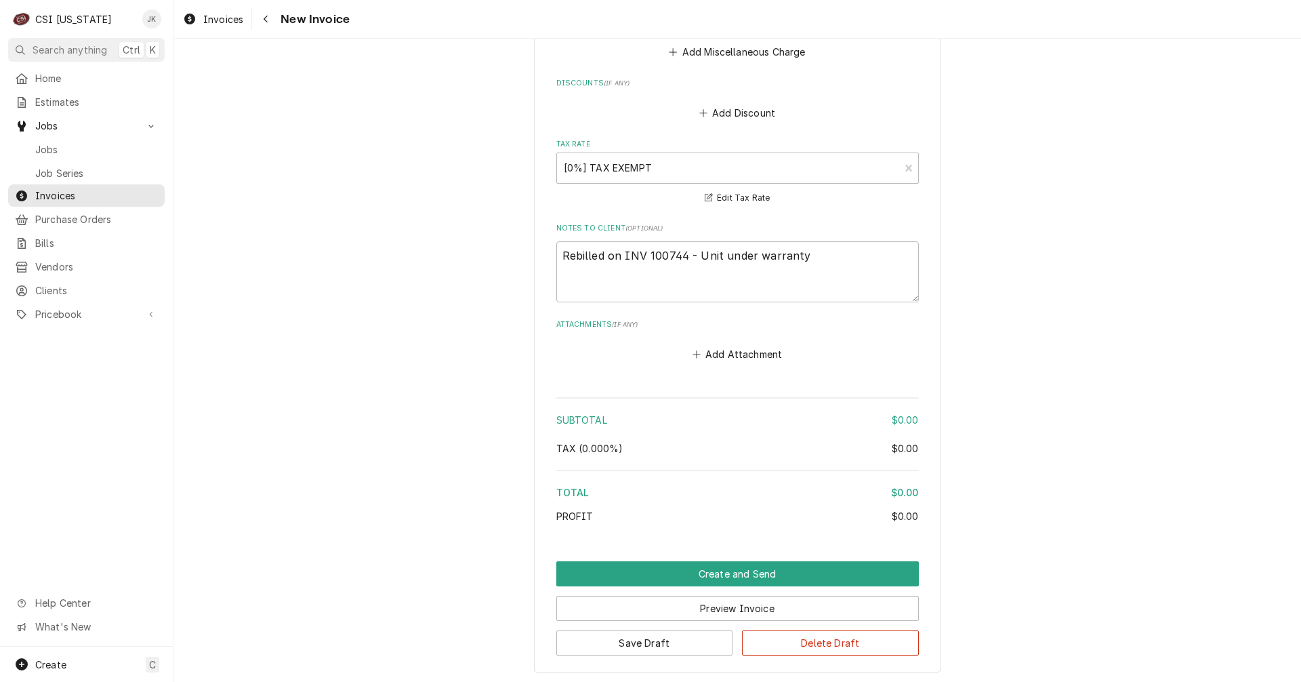
scroll to position [2692, 0]
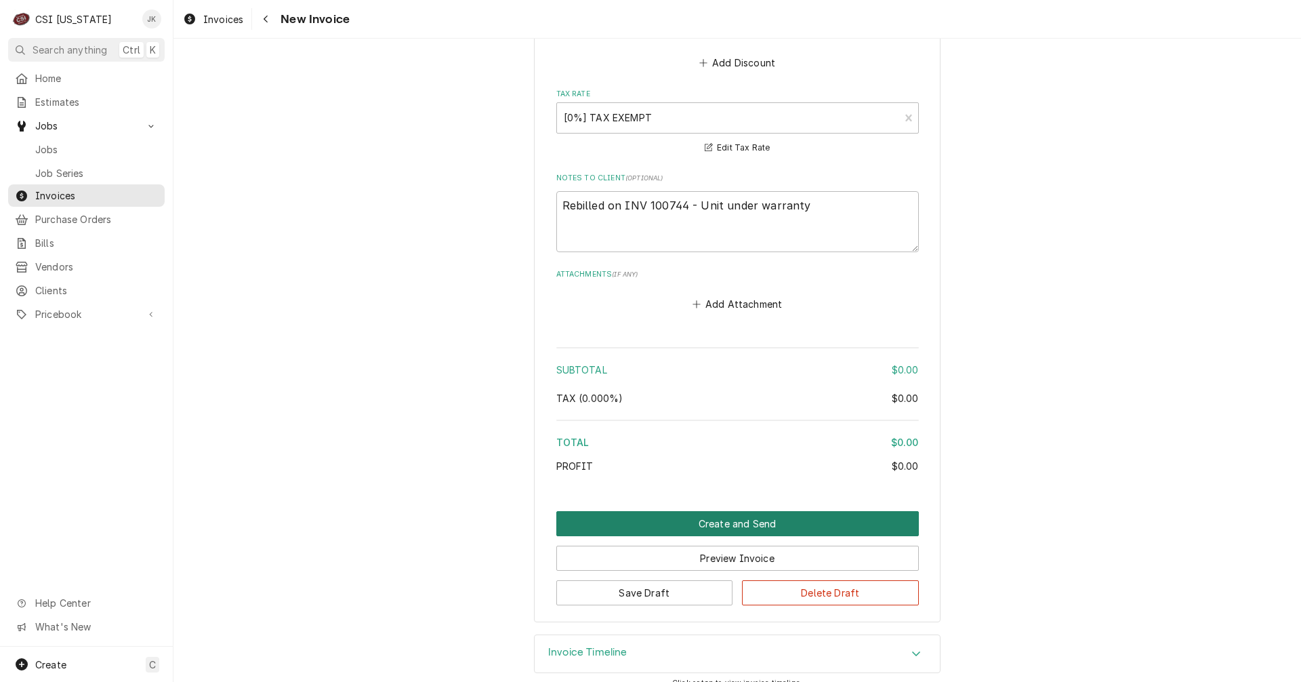
click at [724, 514] on button "Create and Send" at bounding box center [737, 523] width 362 height 25
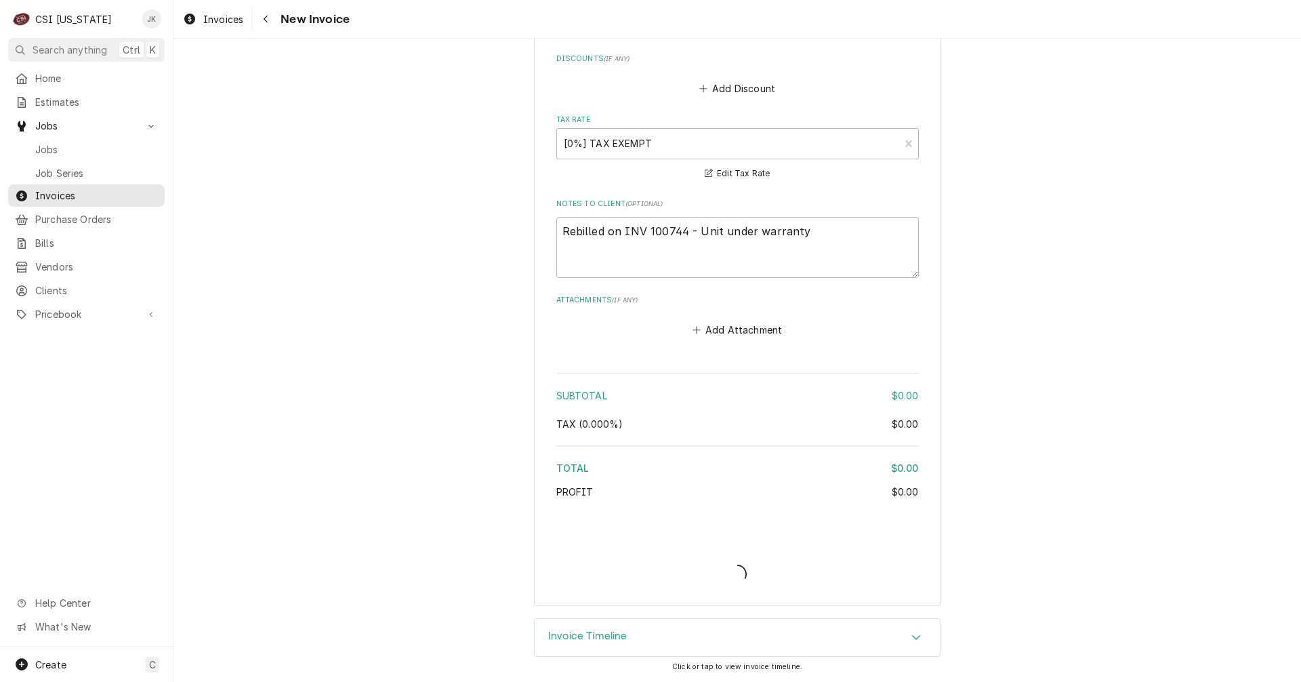
scroll to position [2650, 0]
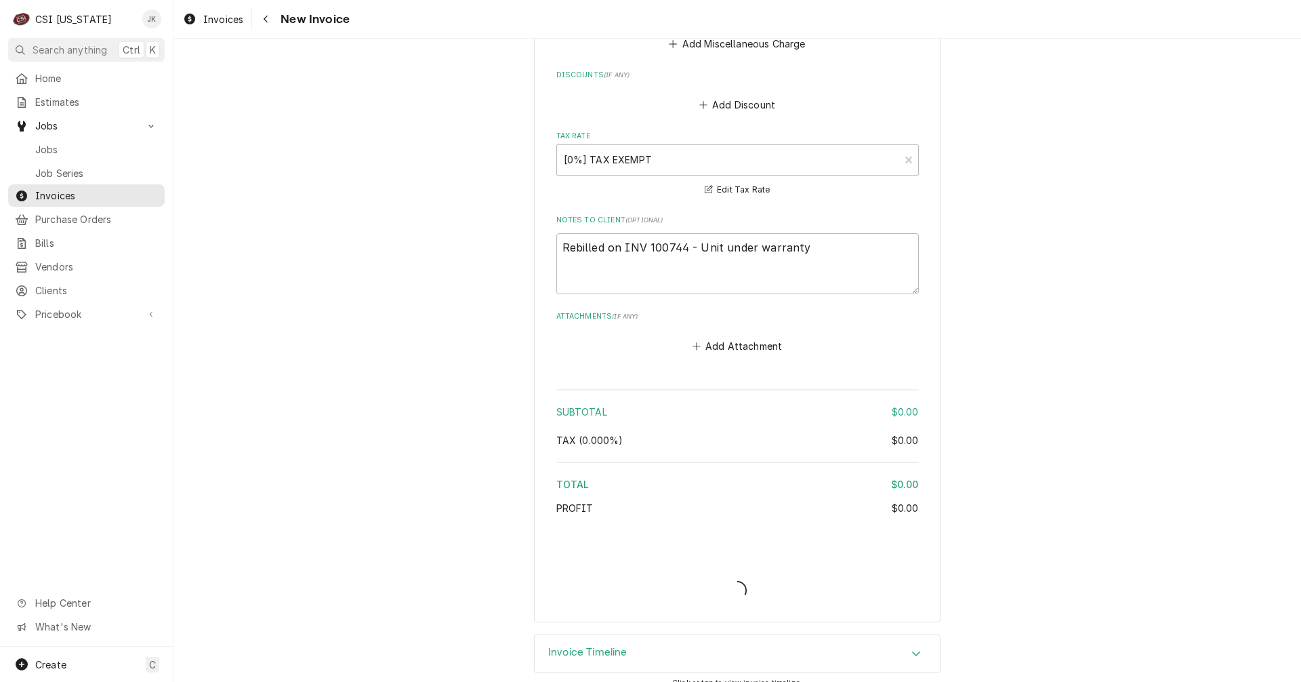
type textarea "x"
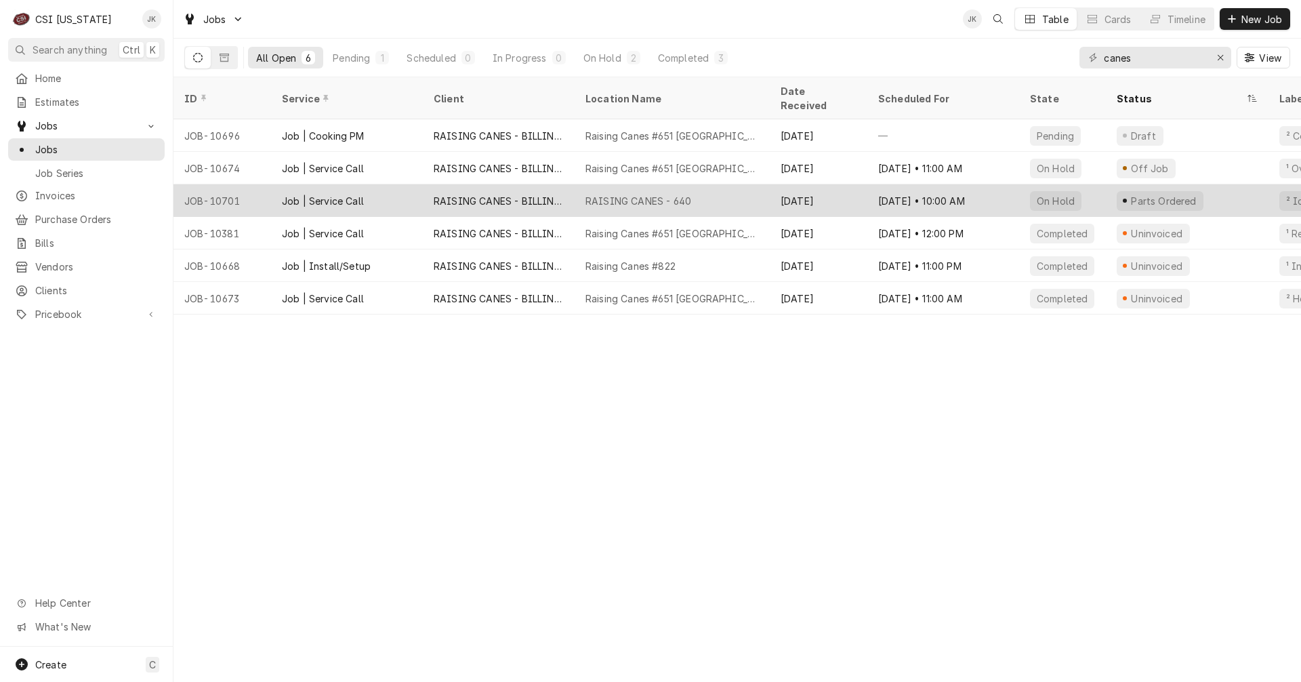
click at [832, 184] on div "Oct 2" at bounding box center [819, 200] width 98 height 33
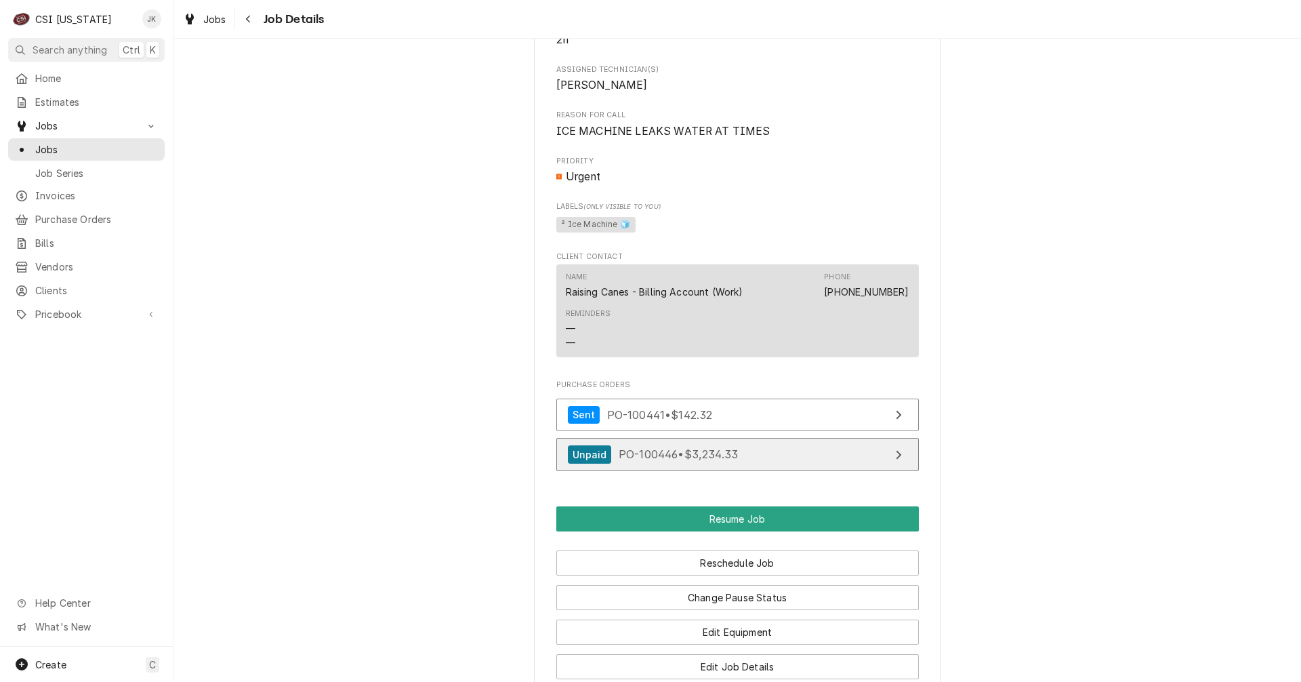
scroll to position [1220, 0]
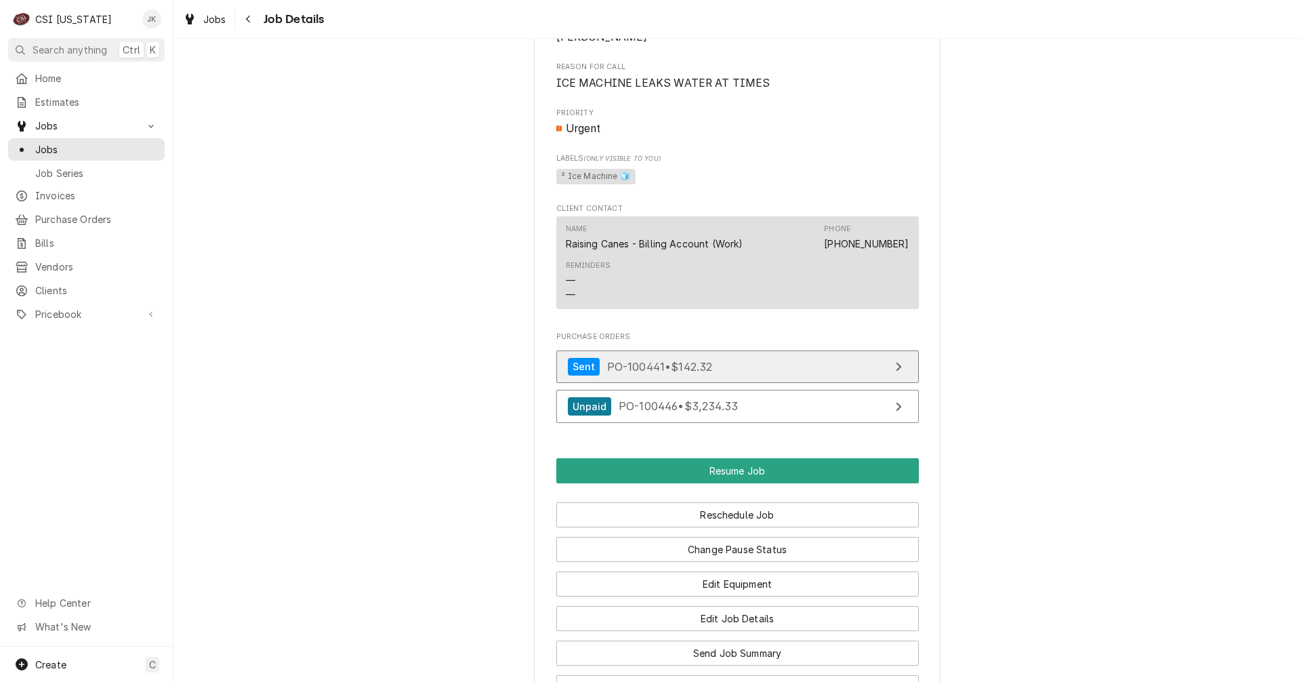
click at [652, 371] on span "PO-100441 • $142.32" at bounding box center [660, 366] width 106 height 14
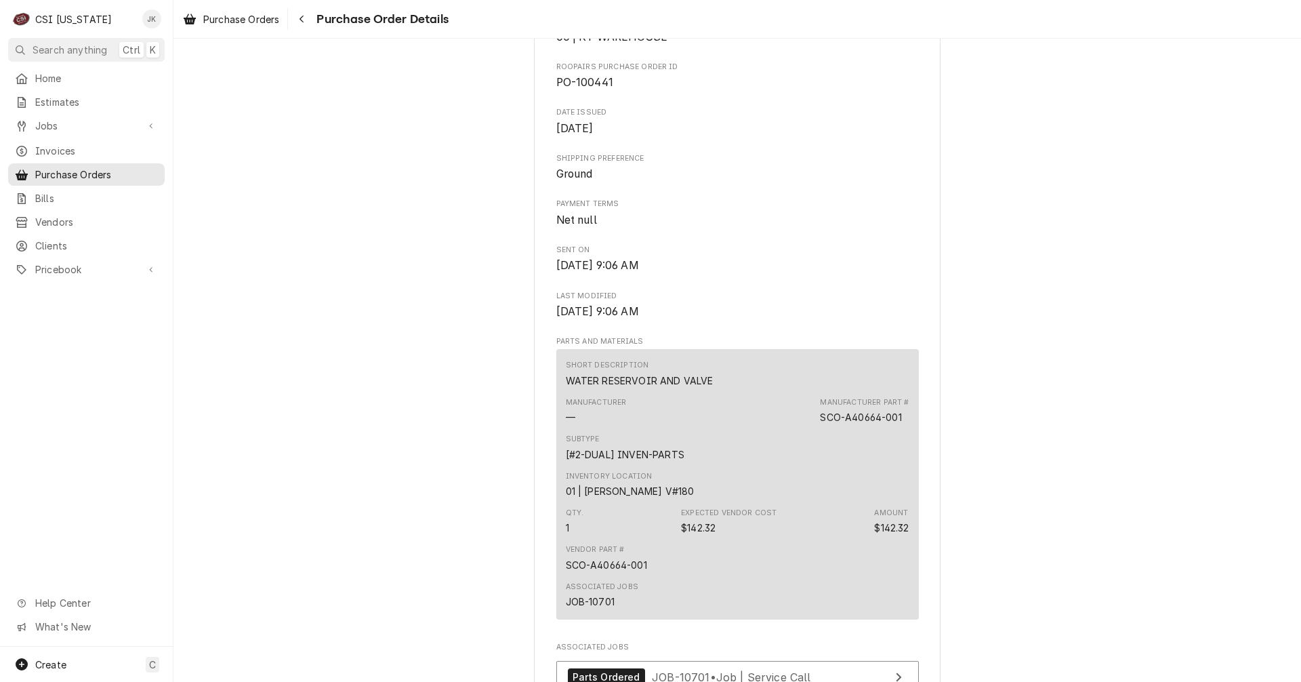
scroll to position [610, 0]
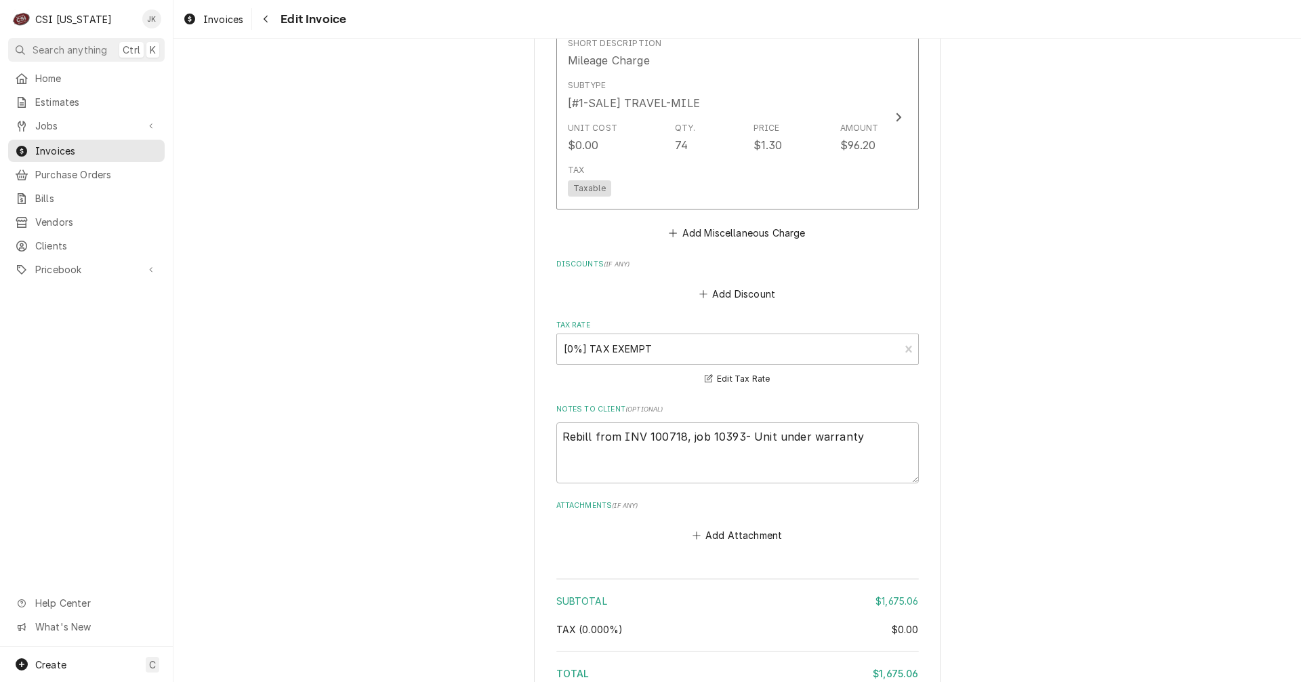
scroll to position [3585, 0]
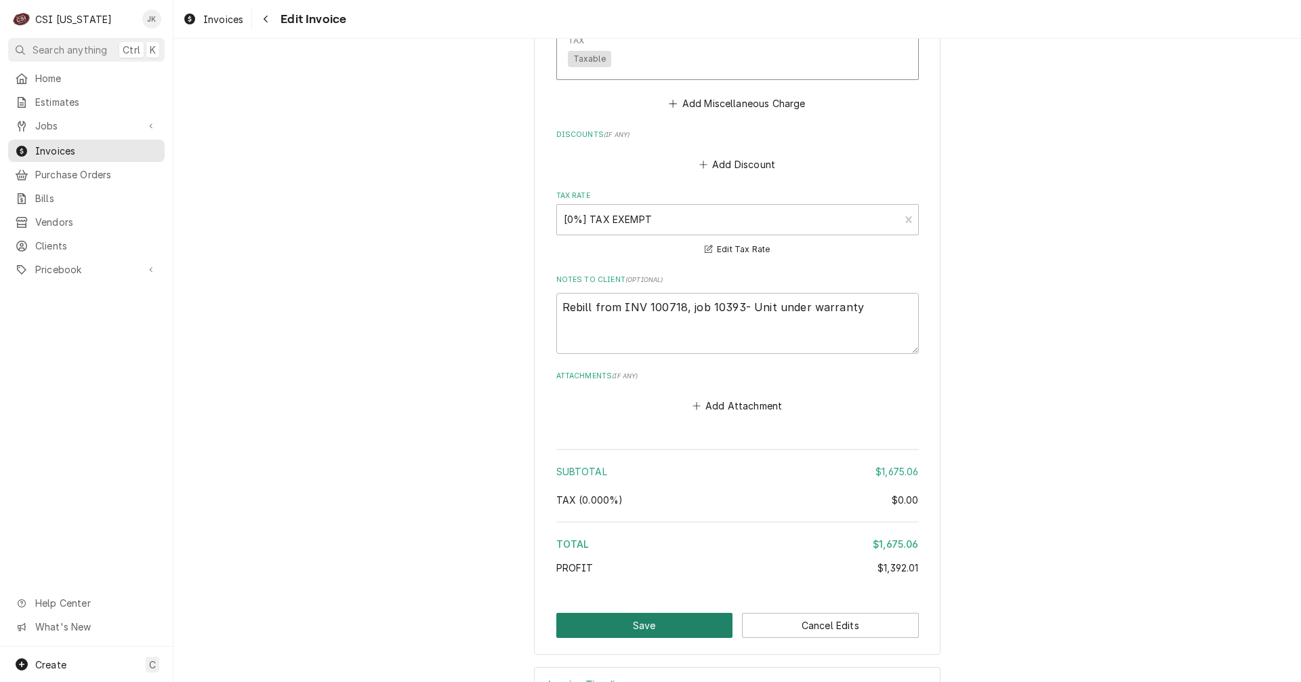
click at [657, 612] on button "Save" at bounding box center [644, 624] width 177 height 25
type textarea "x"
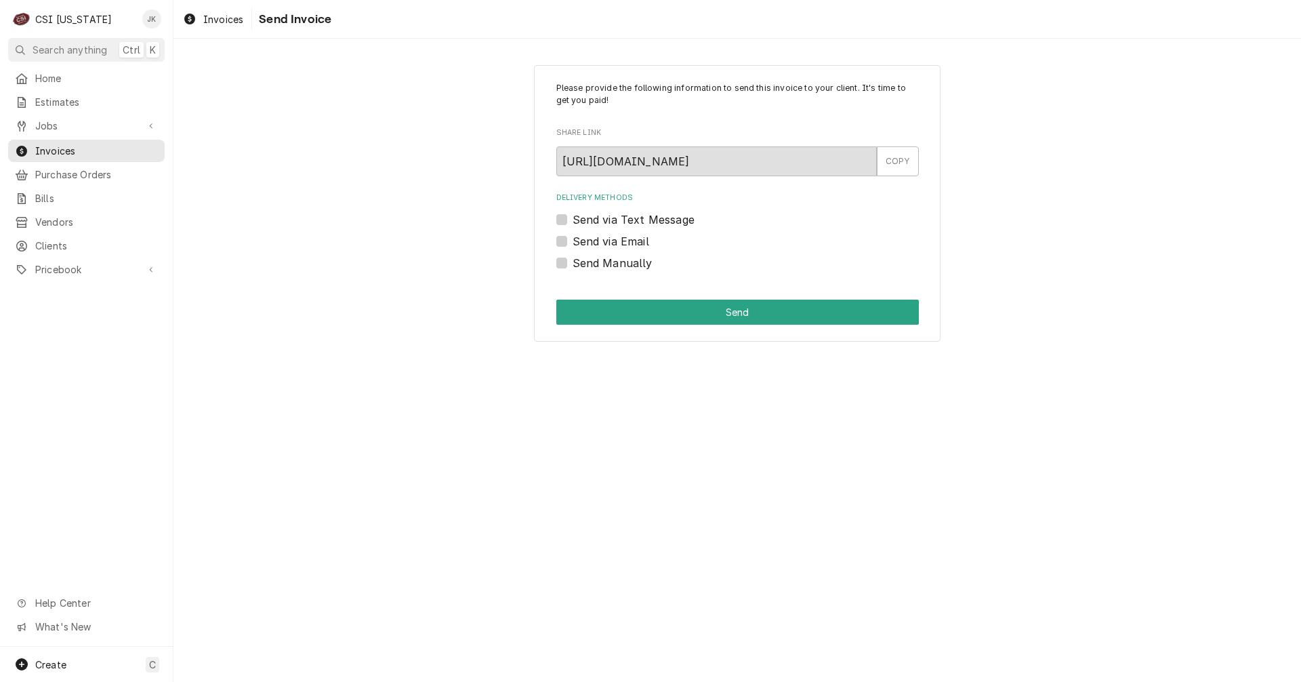
click at [582, 263] on label "Send Manually" at bounding box center [613, 263] width 80 height 16
click at [582, 263] on input "Send Manually" at bounding box center [754, 270] width 362 height 30
checkbox input "true"
click at [648, 316] on button "Send" at bounding box center [737, 311] width 362 height 25
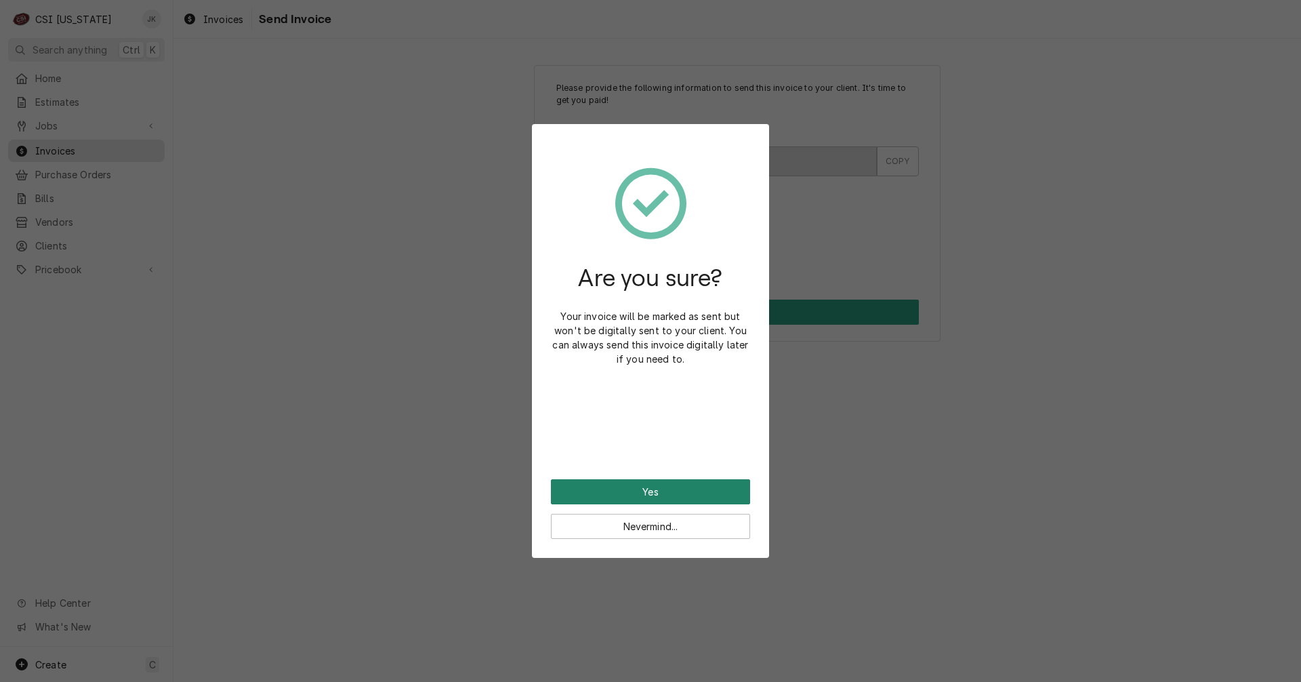
click at [655, 495] on button "Yes" at bounding box center [650, 491] width 199 height 25
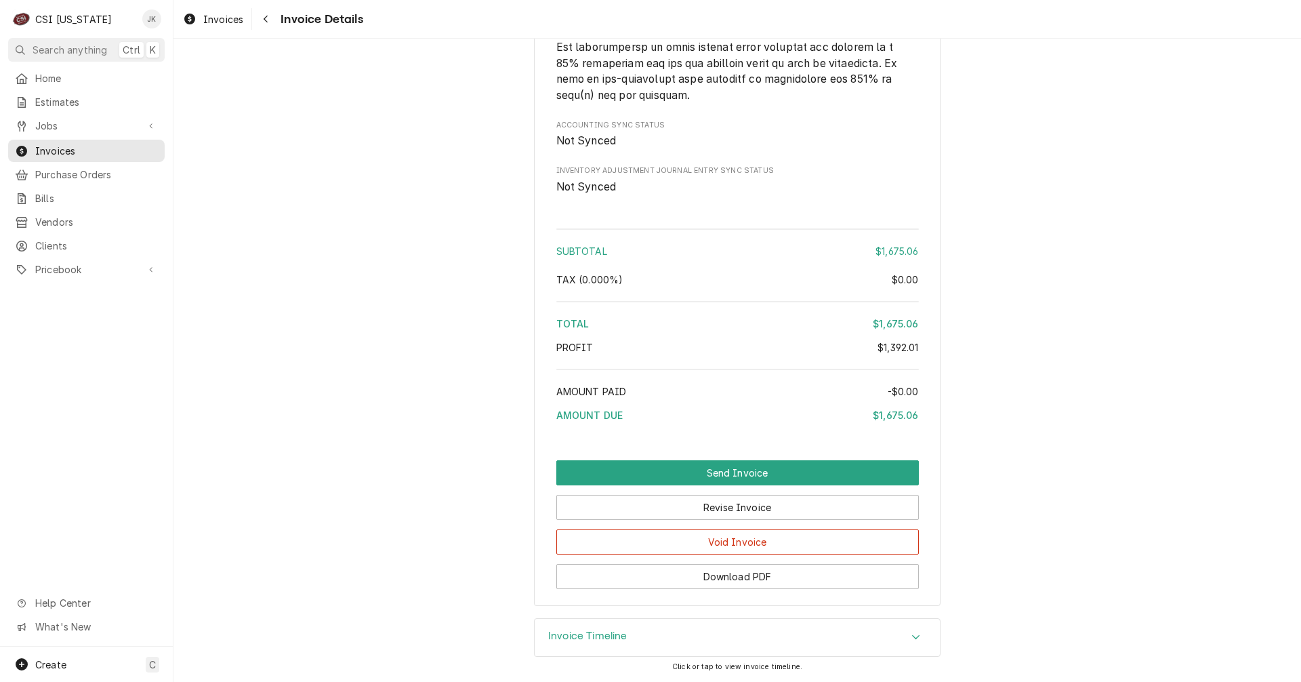
scroll to position [3180, 0]
click at [736, 509] on button "Revise Invoice" at bounding box center [737, 507] width 362 height 25
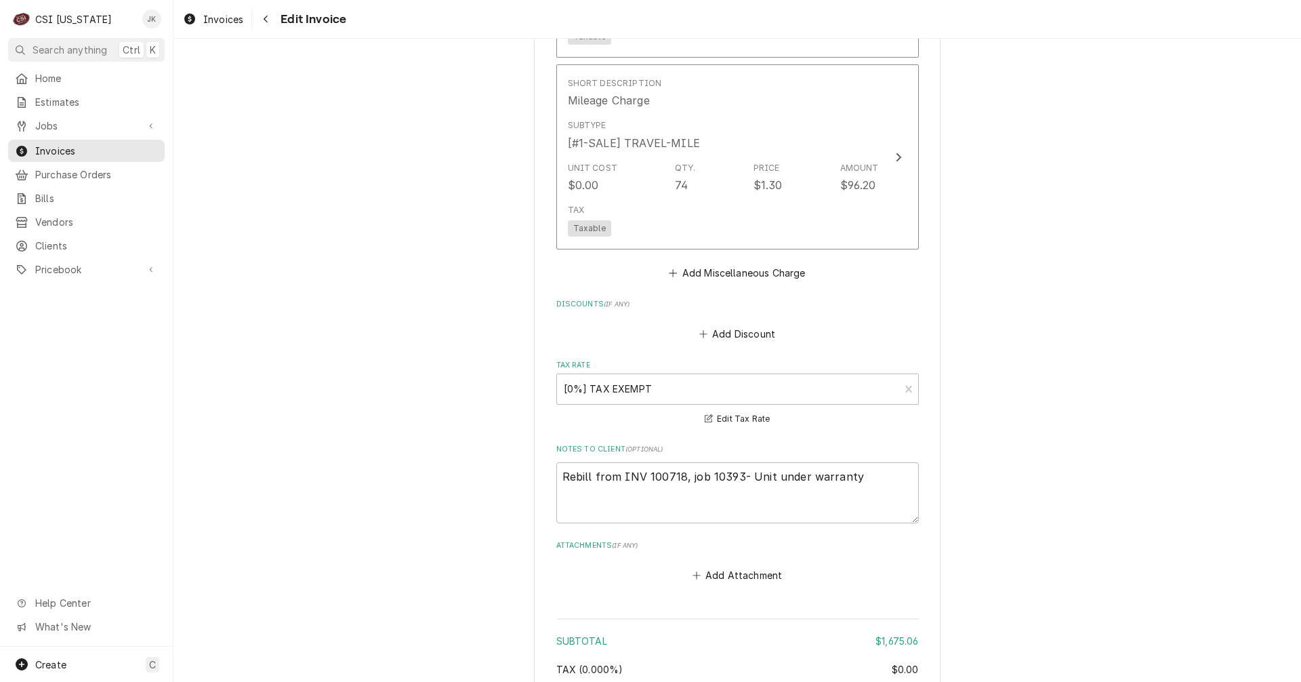
scroll to position [3455, 0]
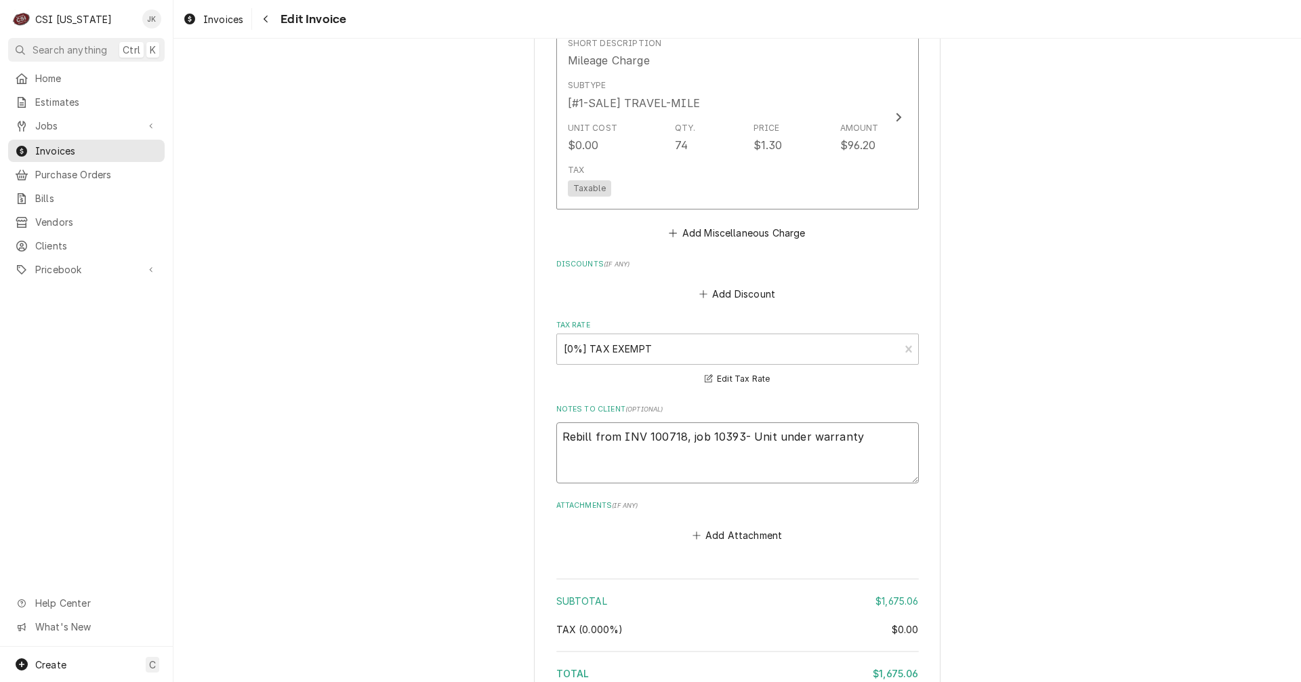
drag, startPoint x: 686, startPoint y: 389, endPoint x: 530, endPoint y: 388, distance: 155.2
type textarea "x"
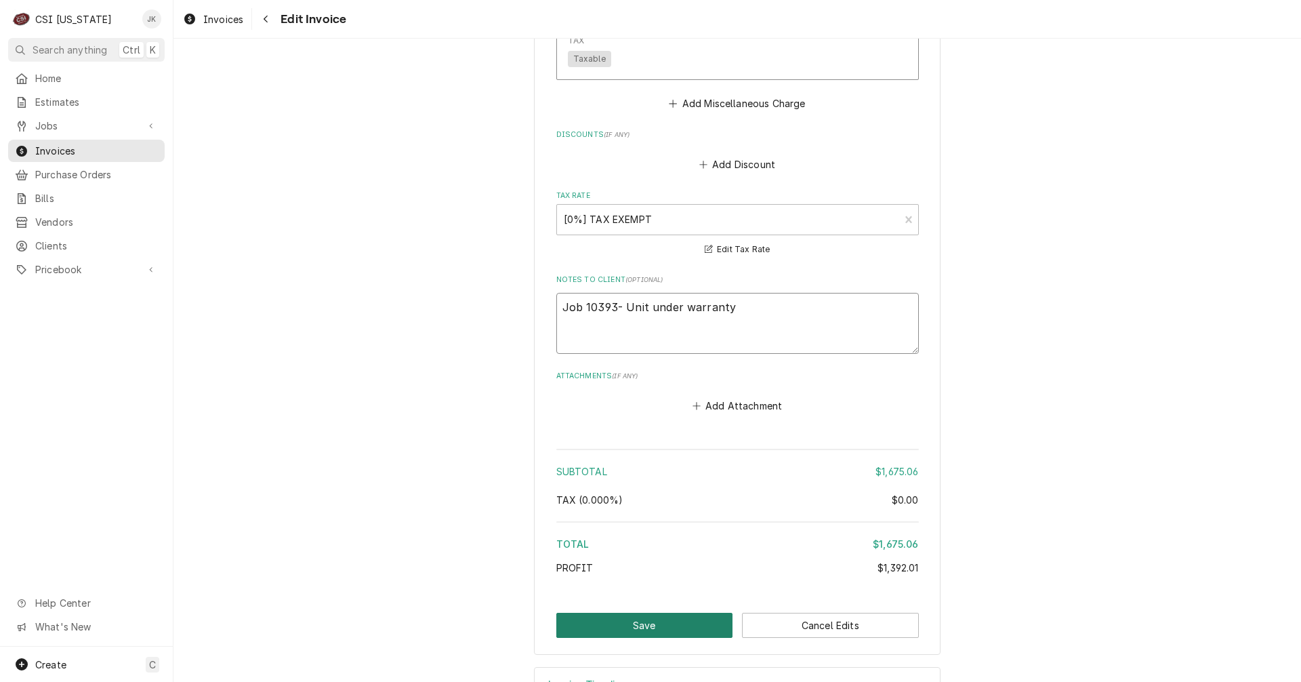
type textarea "Job 10393- Unit under warranty"
click at [604, 612] on button "Save" at bounding box center [644, 624] width 177 height 25
type textarea "x"
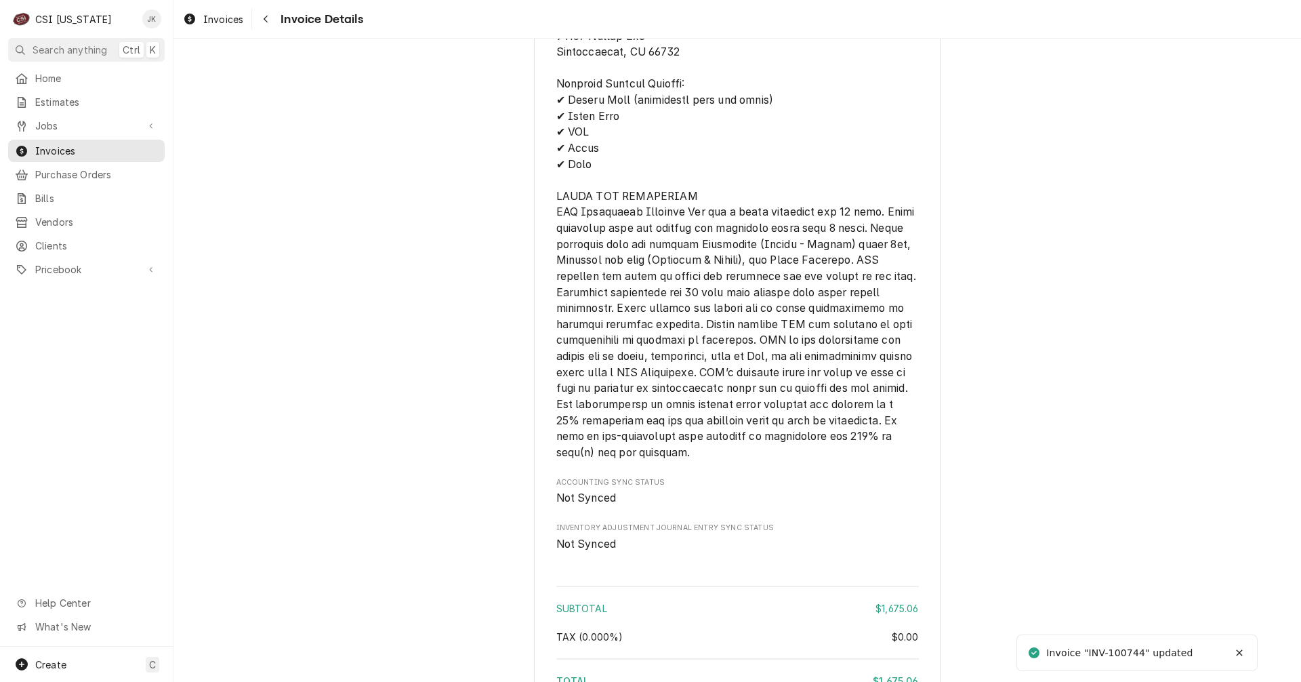
scroll to position [3180, 0]
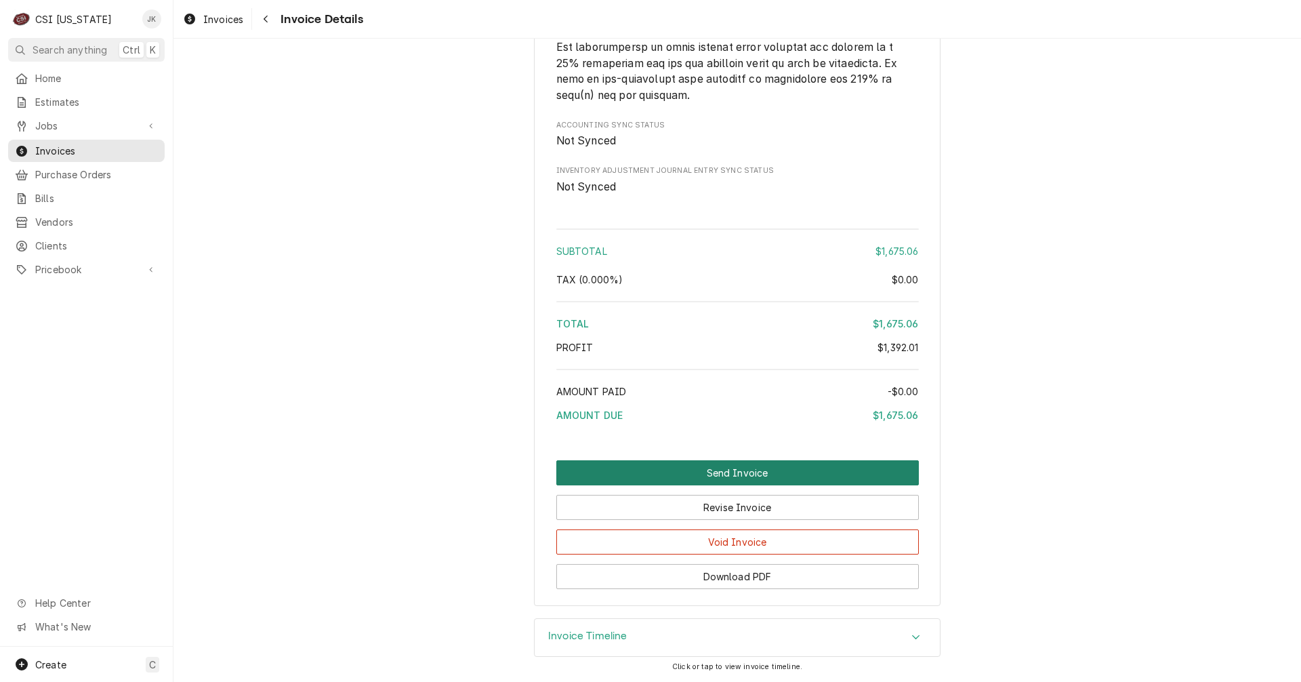
click at [734, 472] on button "Send Invoice" at bounding box center [737, 472] width 362 height 25
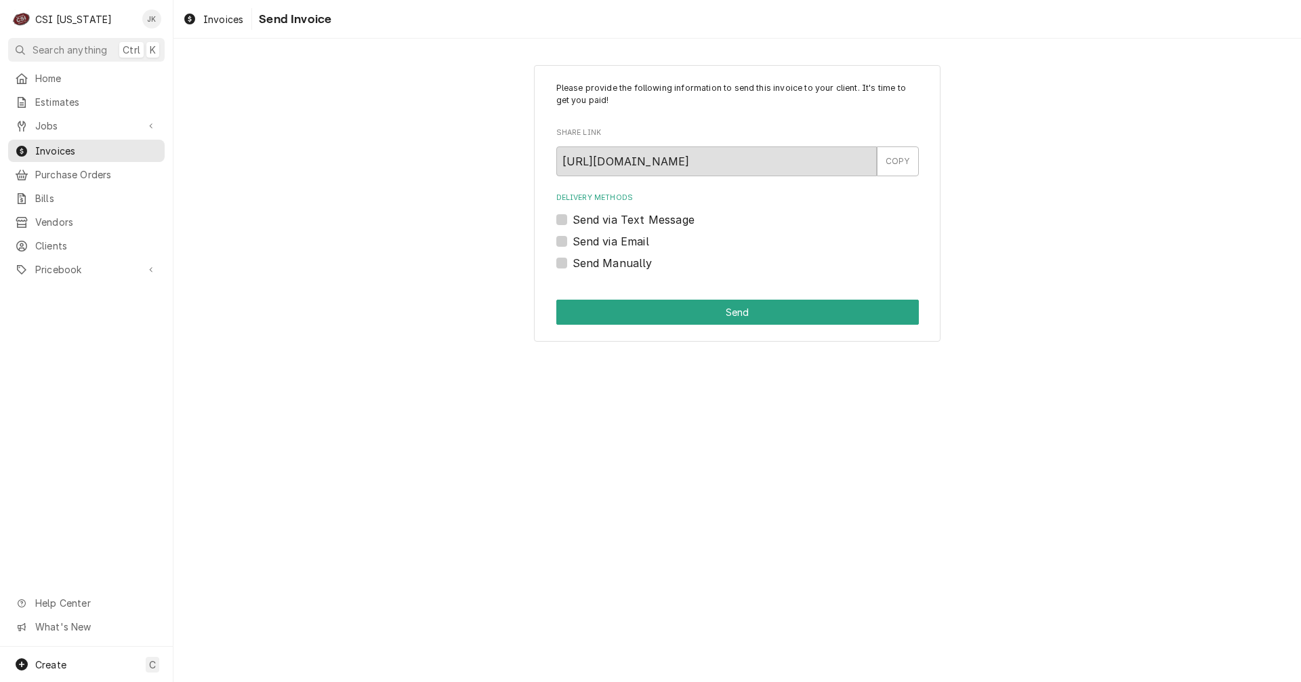
click at [624, 264] on label "Send Manually" at bounding box center [613, 263] width 80 height 16
click at [624, 264] on input "Send Manually" at bounding box center [754, 270] width 362 height 30
checkbox input "true"
click at [656, 316] on button "Send" at bounding box center [737, 311] width 362 height 25
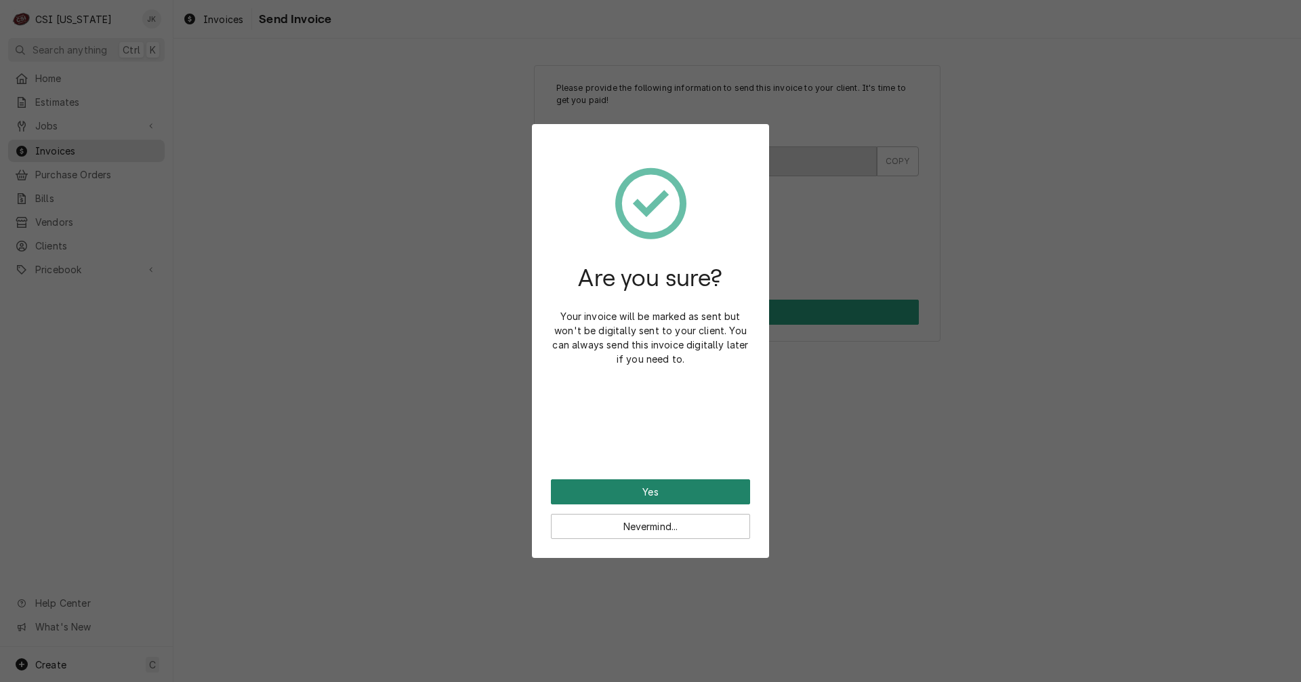
click at [682, 487] on button "Yes" at bounding box center [650, 491] width 199 height 25
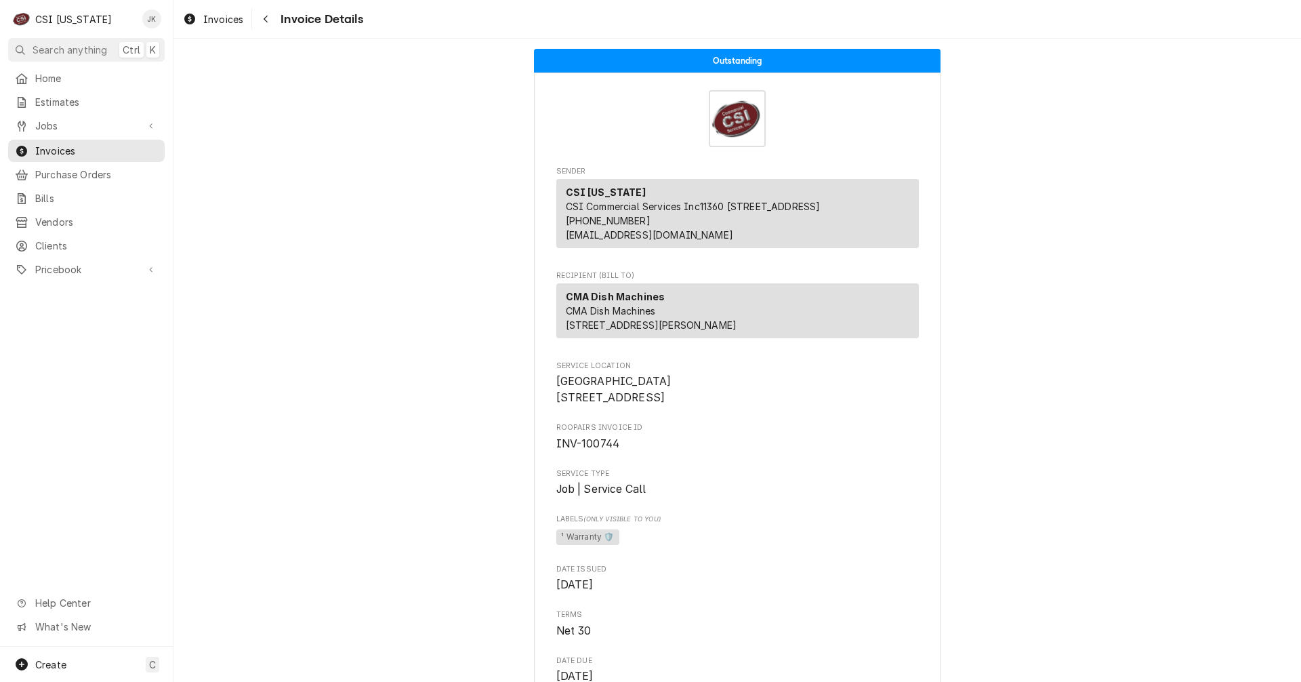
drag, startPoint x: 208, startPoint y: 22, endPoint x: 649, endPoint y: 113, distance: 450.3
click at [208, 22] on span "Invoices" at bounding box center [223, 19] width 40 height 14
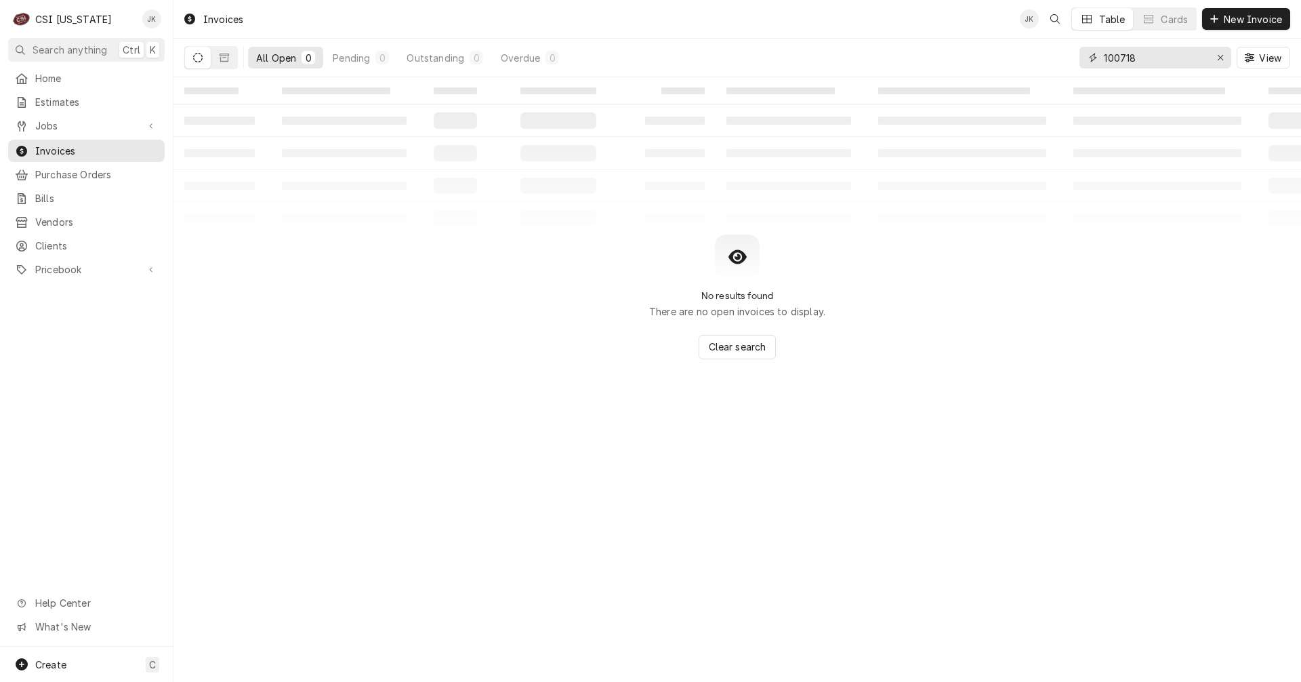
click at [1127, 58] on input "100718" at bounding box center [1155, 58] width 102 height 22
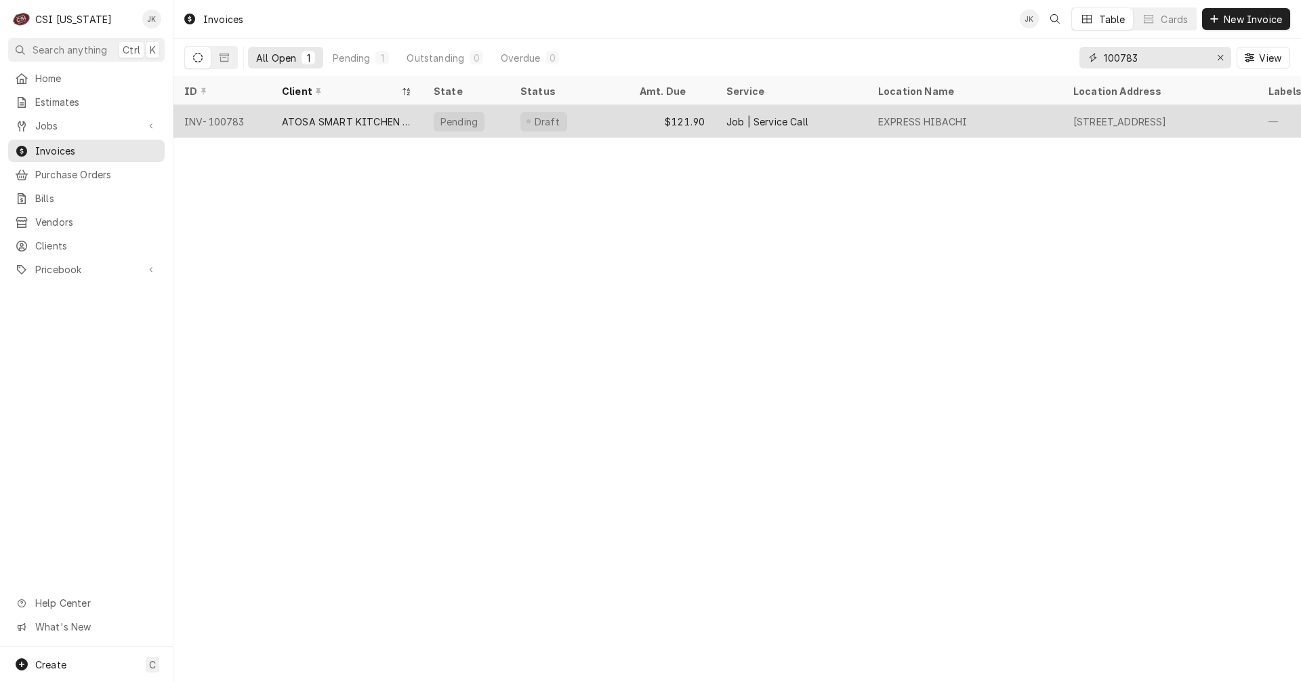
type input "100783"
click at [289, 119] on div "ATOSA SMART KITCHEN SERVICE" at bounding box center [347, 122] width 130 height 14
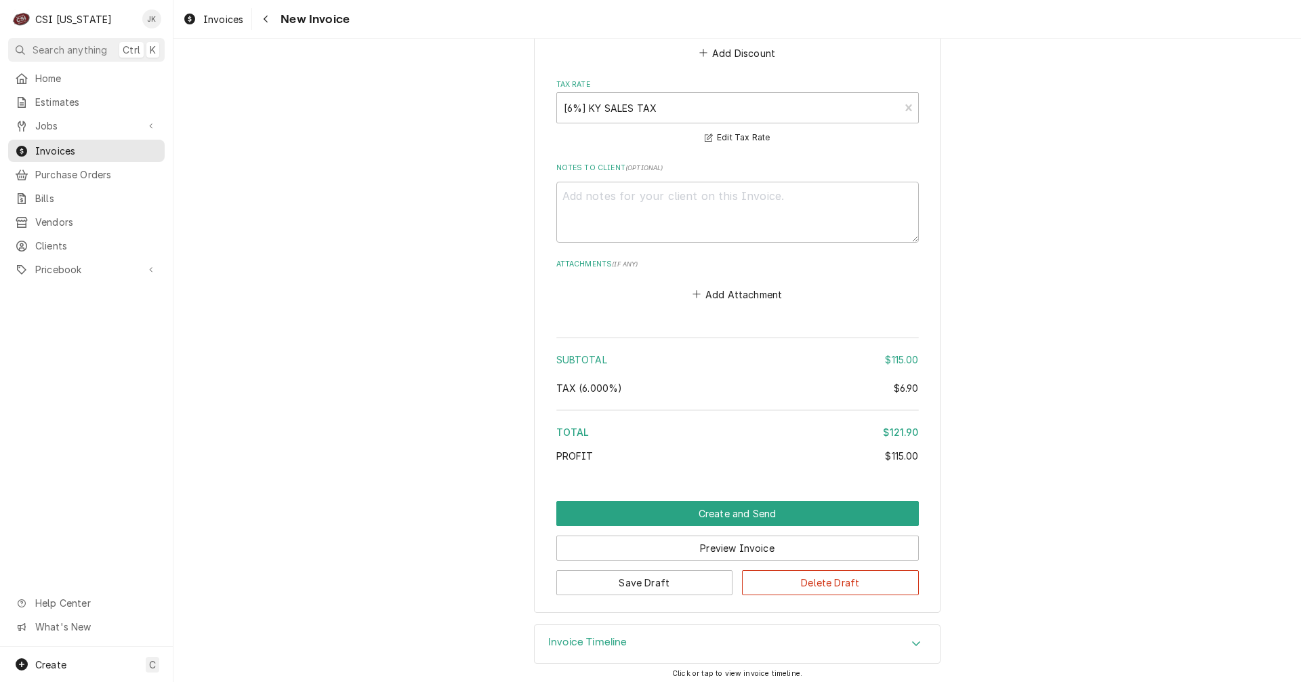
scroll to position [1644, 0]
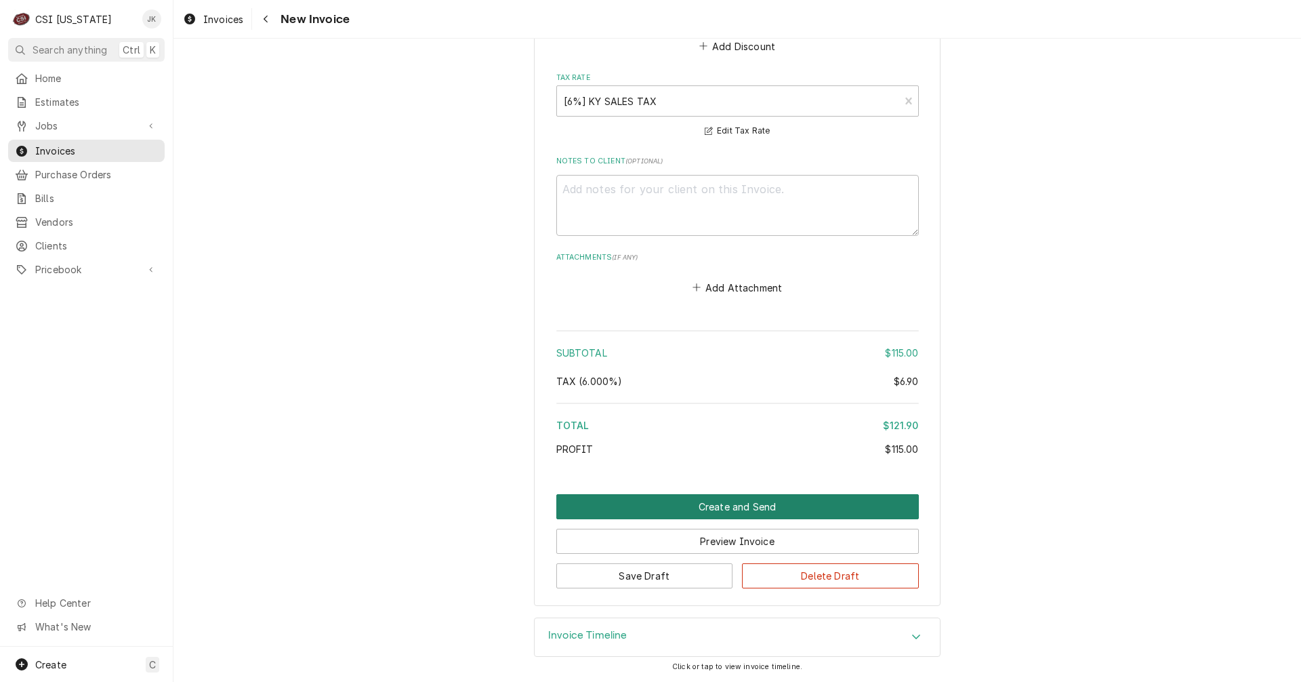
click at [711, 509] on button "Create and Send" at bounding box center [737, 506] width 362 height 25
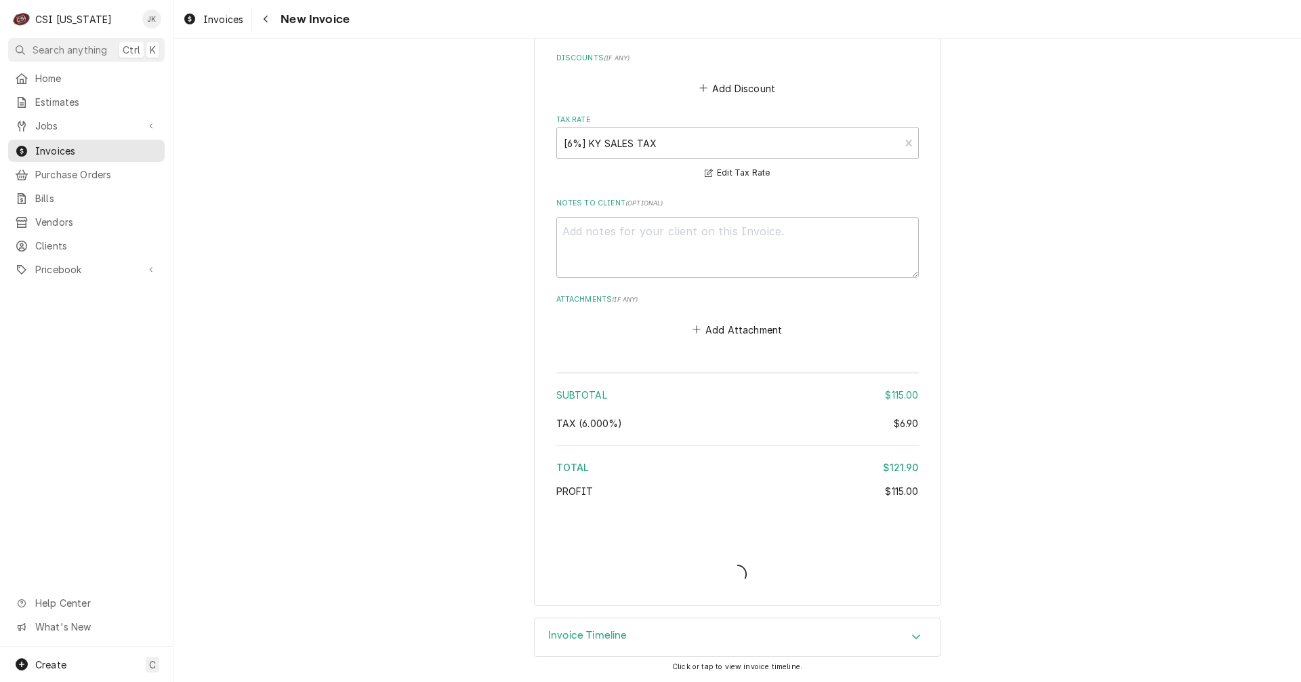
type textarea "x"
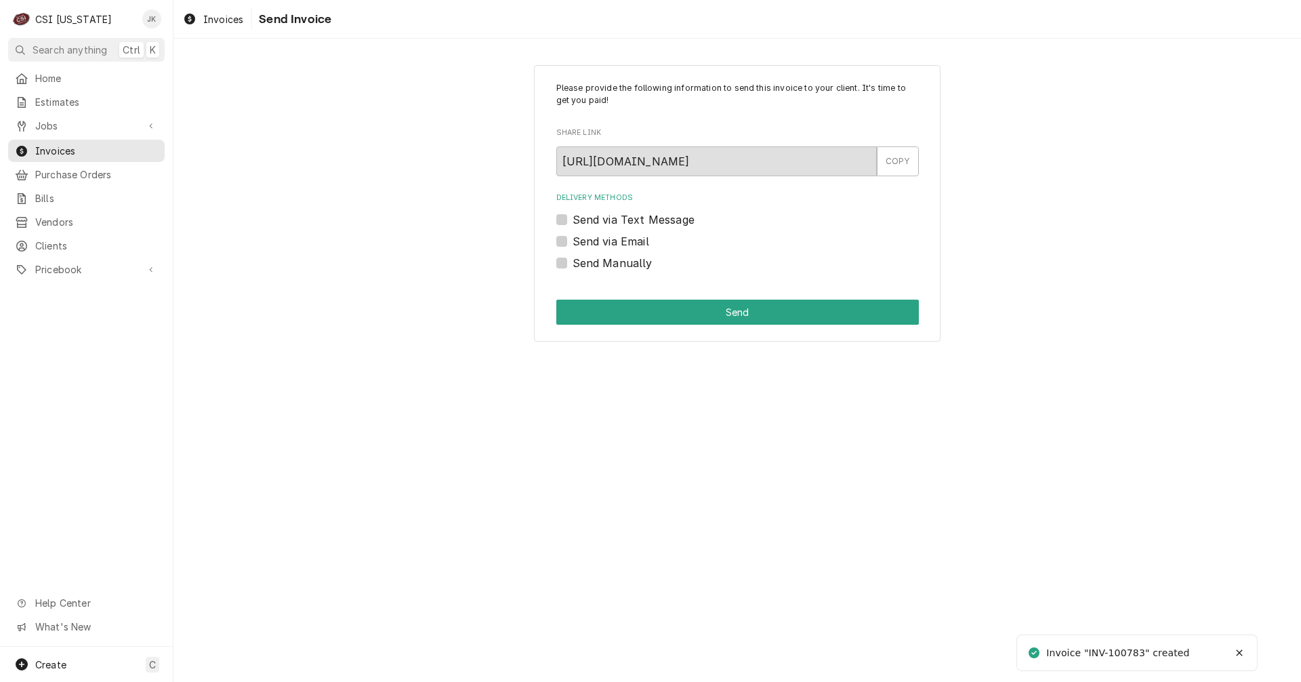
click at [568, 264] on div "Send Manually" at bounding box center [737, 263] width 362 height 16
click at [573, 264] on label "Send Manually" at bounding box center [613, 263] width 80 height 16
click at [573, 264] on input "Send Manually" at bounding box center [754, 270] width 362 height 30
checkbox input "true"
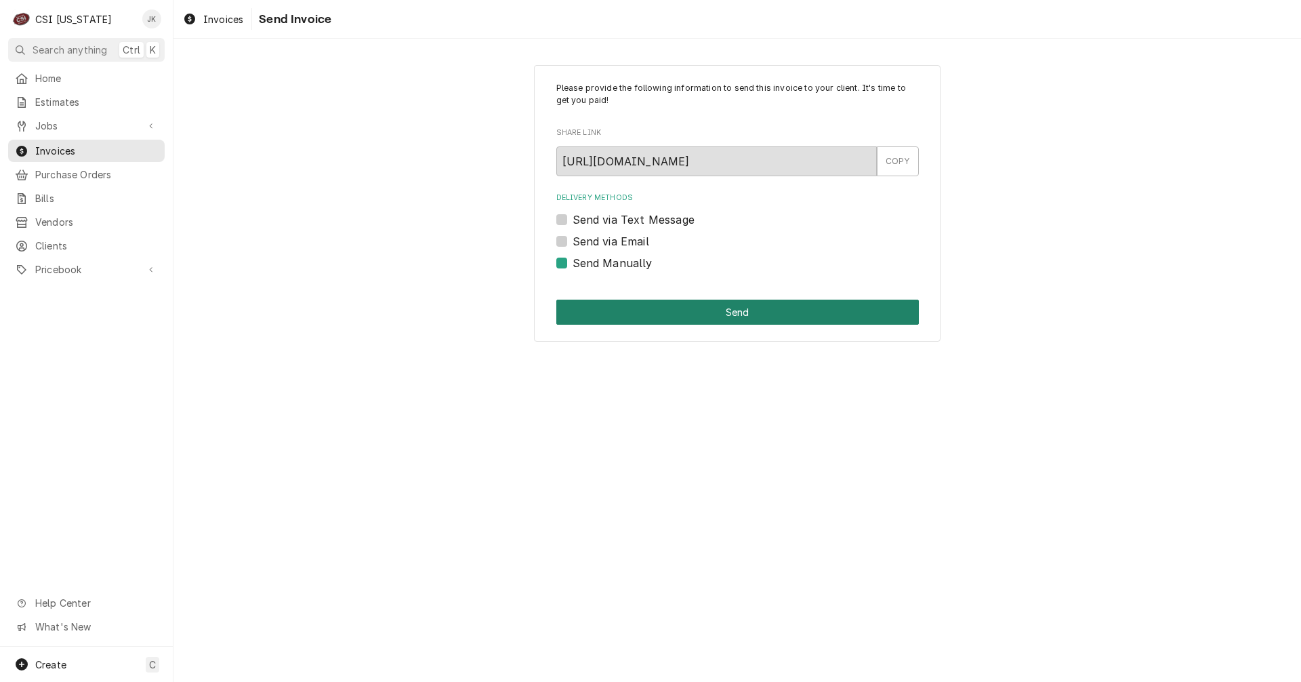
click at [642, 314] on button "Send" at bounding box center [737, 311] width 362 height 25
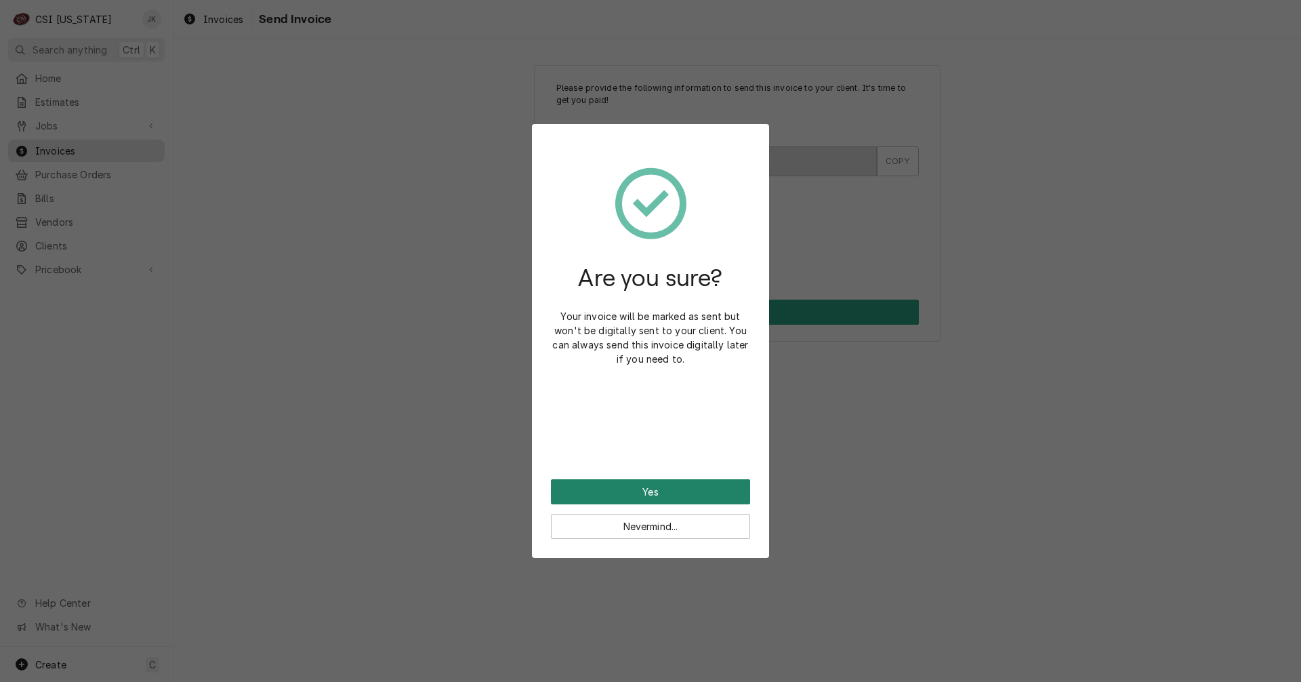
click at [650, 487] on button "Yes" at bounding box center [650, 491] width 199 height 25
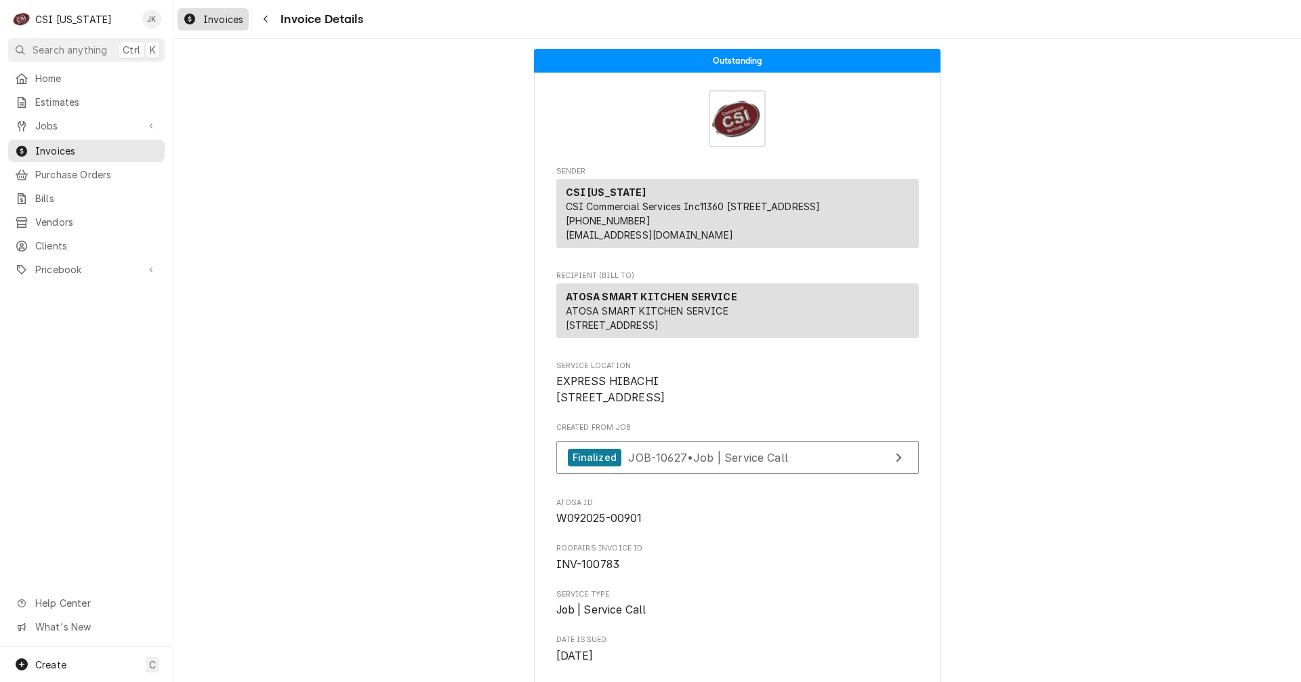
click at [217, 20] on span "Invoices" at bounding box center [223, 19] width 40 height 14
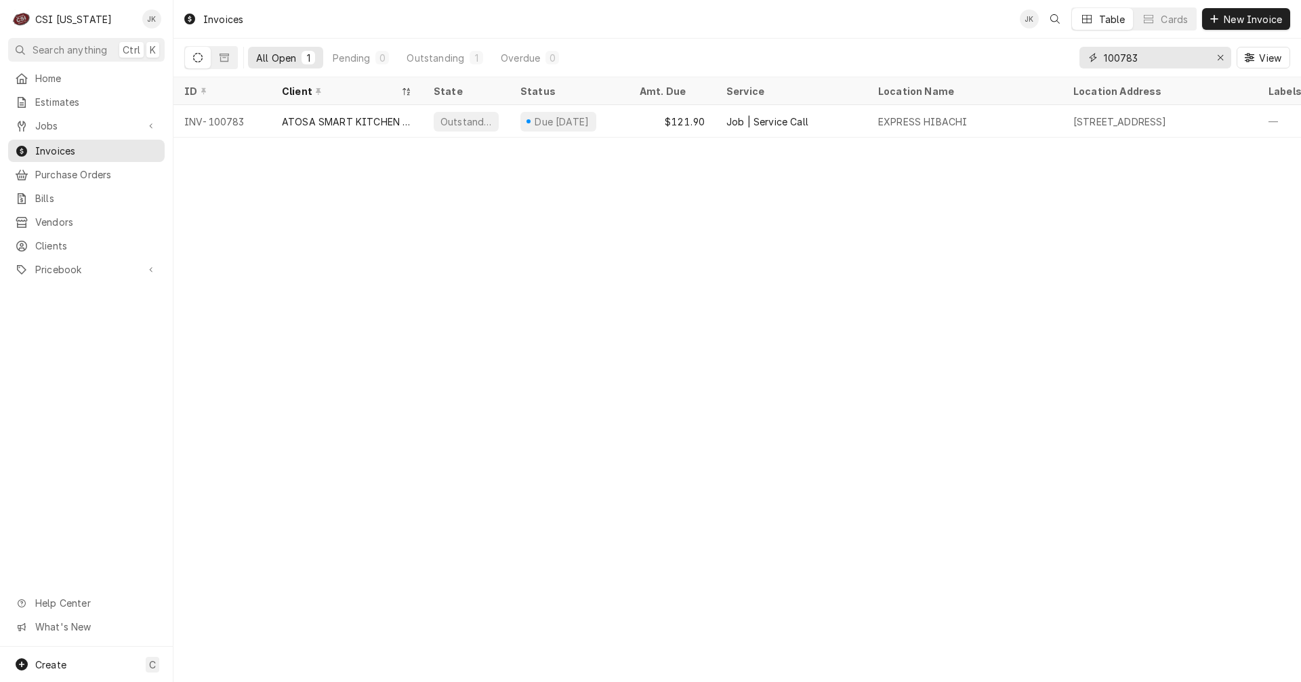
drag, startPoint x: 1131, startPoint y: 60, endPoint x: 1150, endPoint y: 60, distance: 19.7
click at [1150, 60] on input "100783" at bounding box center [1155, 58] width 102 height 22
drag, startPoint x: 1130, startPoint y: 61, endPoint x: 1138, endPoint y: 61, distance: 8.1
click at [1138, 61] on input "100784" at bounding box center [1155, 58] width 102 height 22
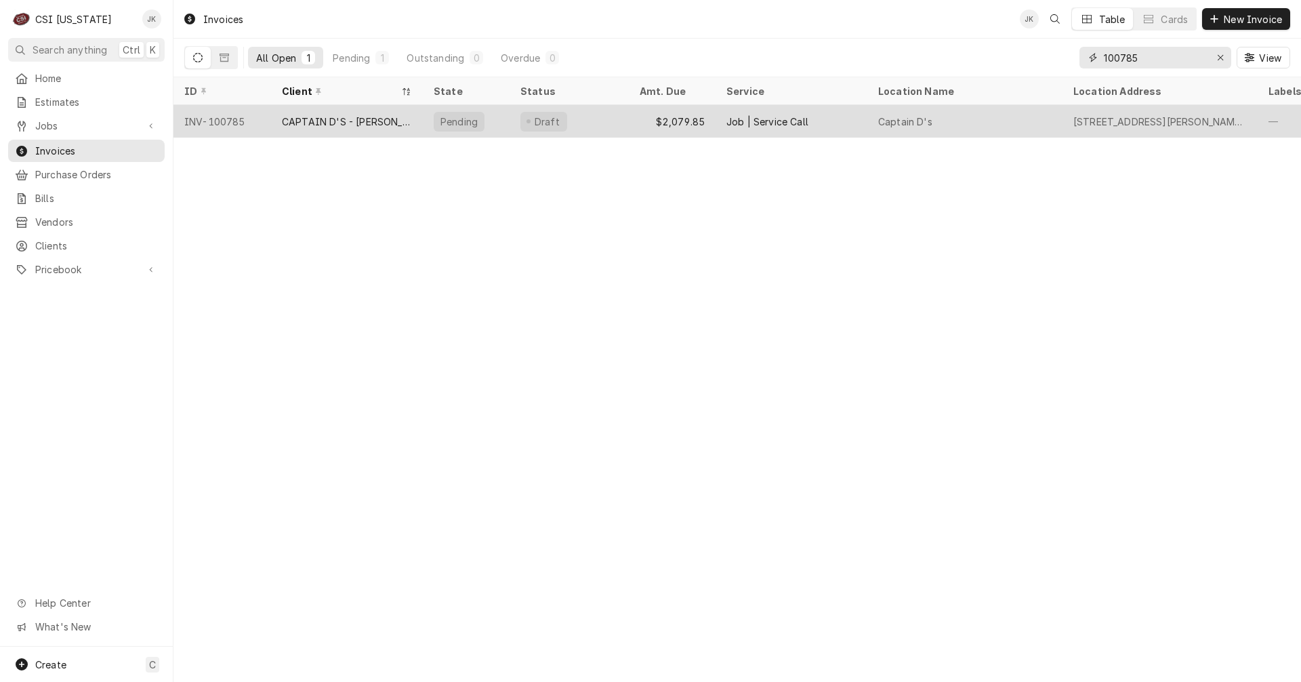
type input "100785"
click at [310, 115] on div "CAPTAIN D'S - [PERSON_NAME]" at bounding box center [347, 122] width 130 height 14
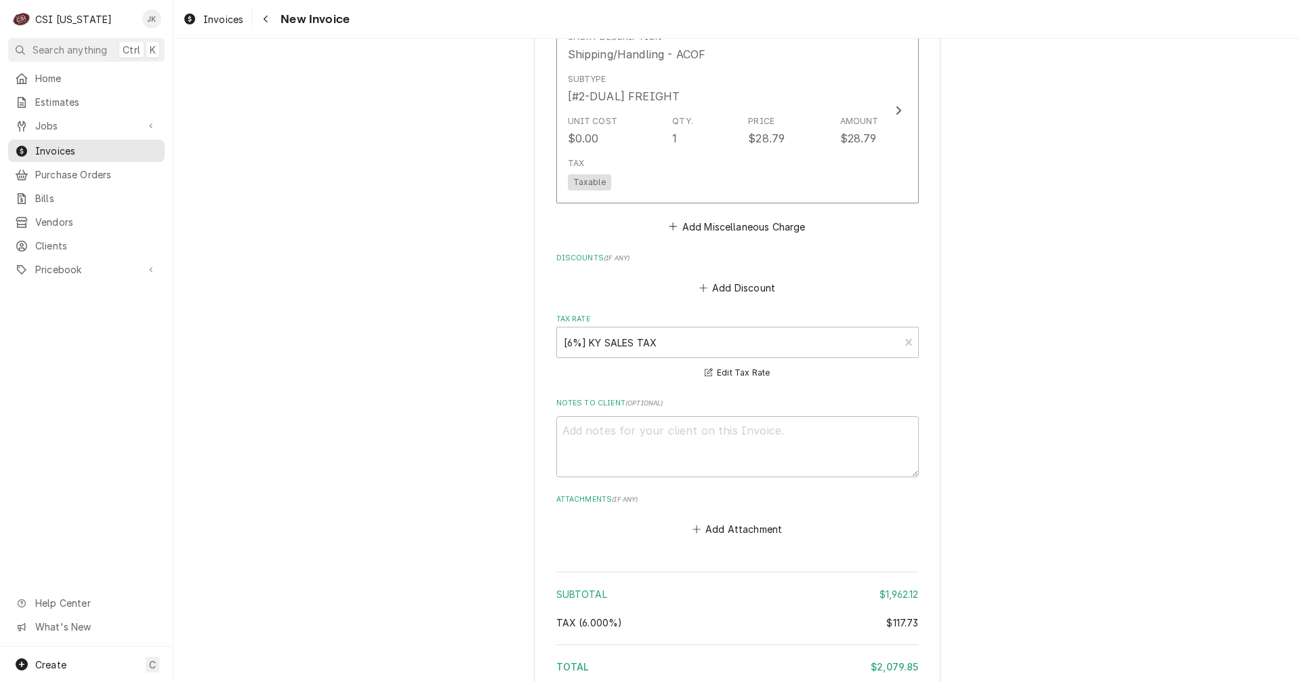
scroll to position [3173, 0]
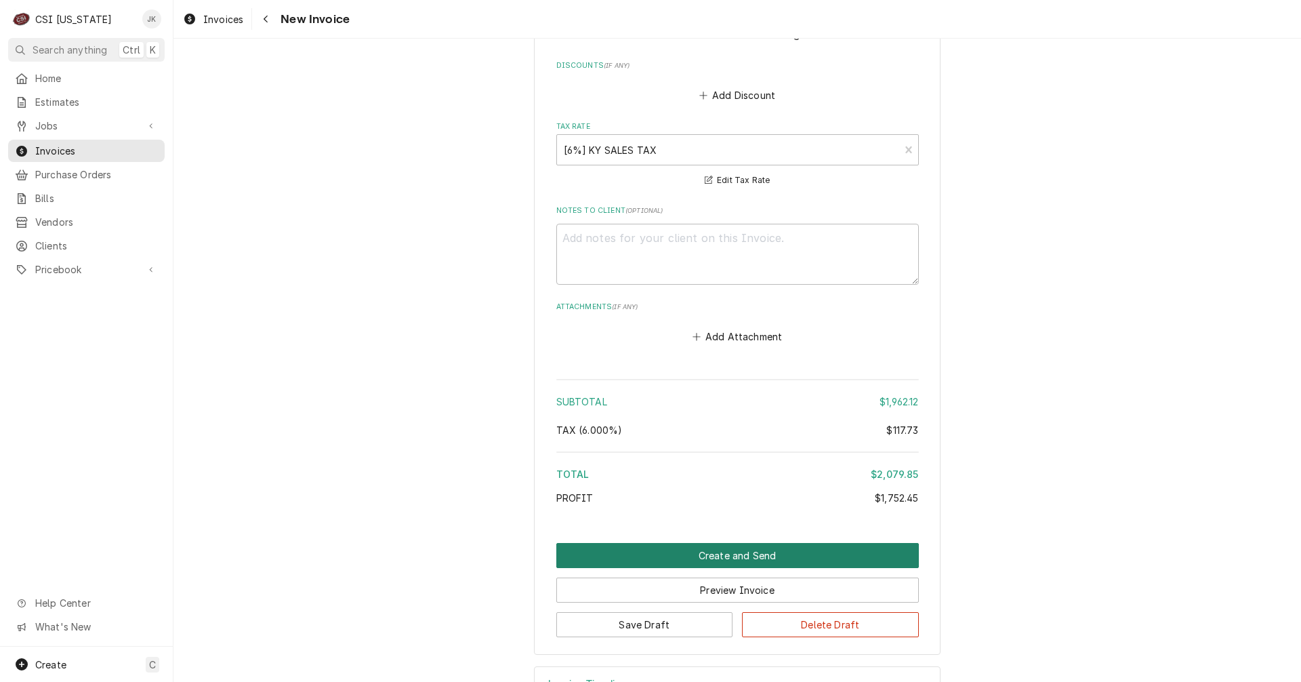
click at [739, 543] on button "Create and Send" at bounding box center [737, 555] width 362 height 25
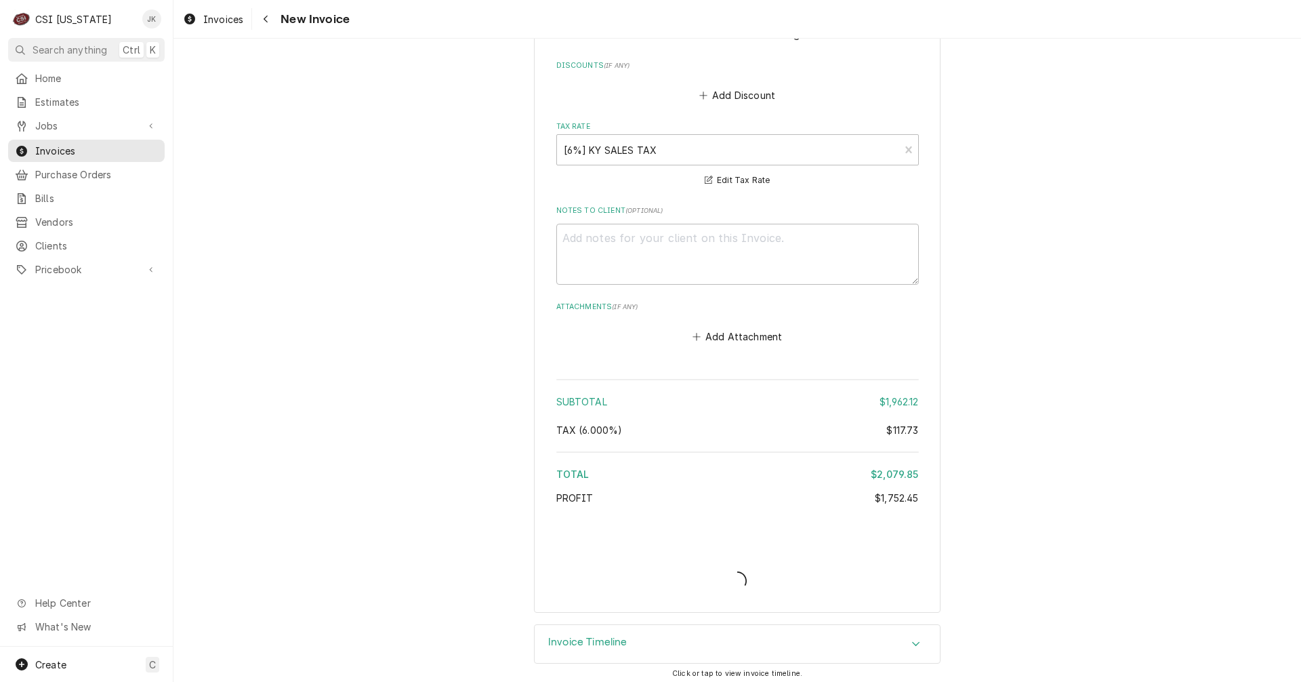
scroll to position [3131, 0]
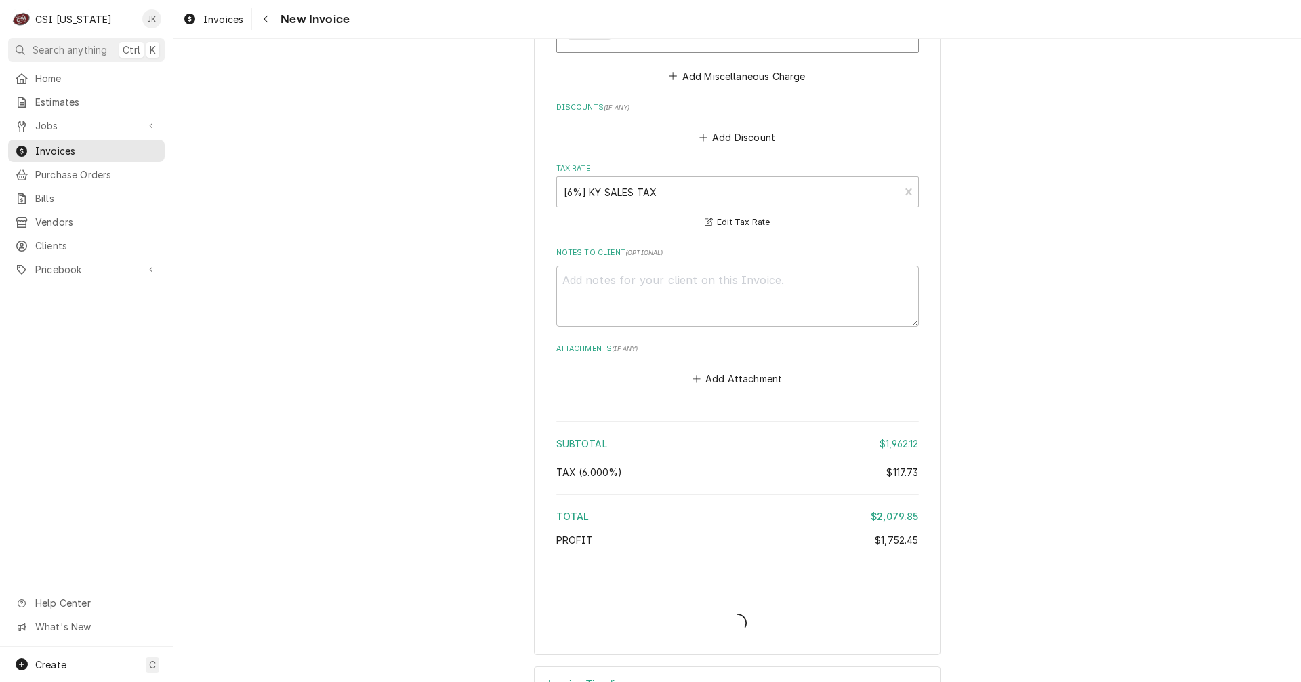
type textarea "x"
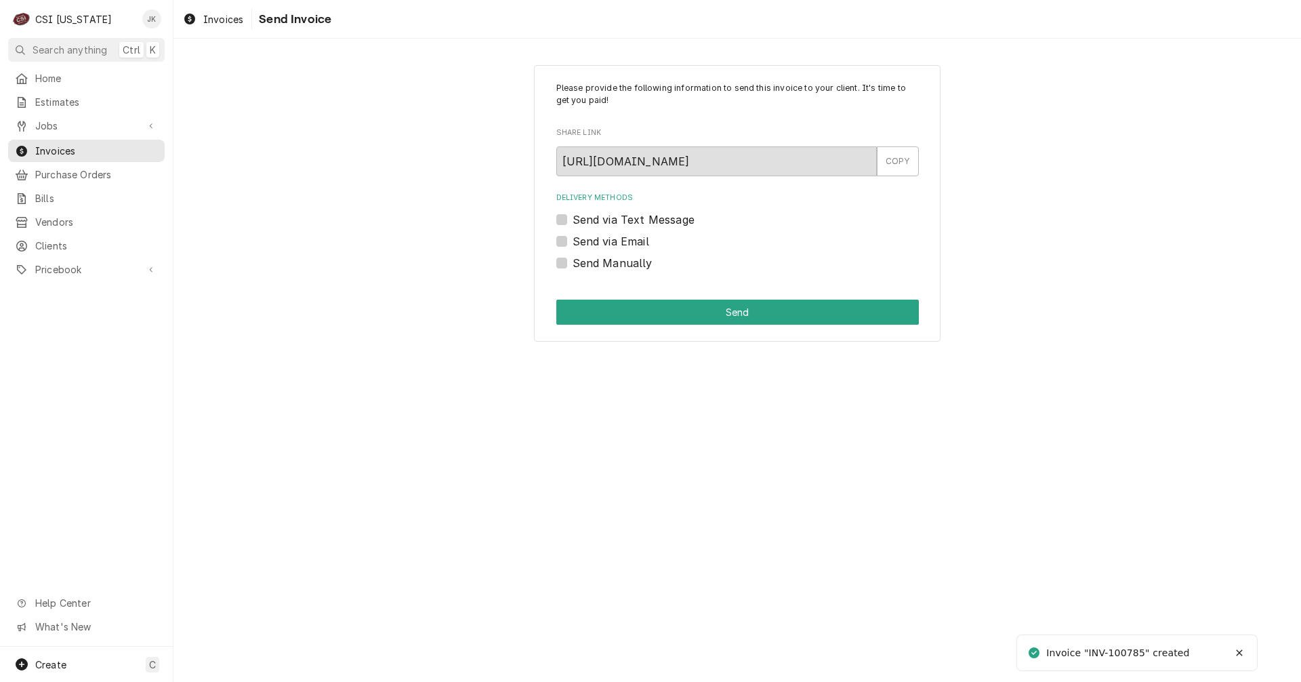
click at [592, 243] on label "Send via Email" at bounding box center [611, 241] width 77 height 16
click at [592, 243] on input "Send via Email" at bounding box center [754, 248] width 362 height 30
checkbox input "true"
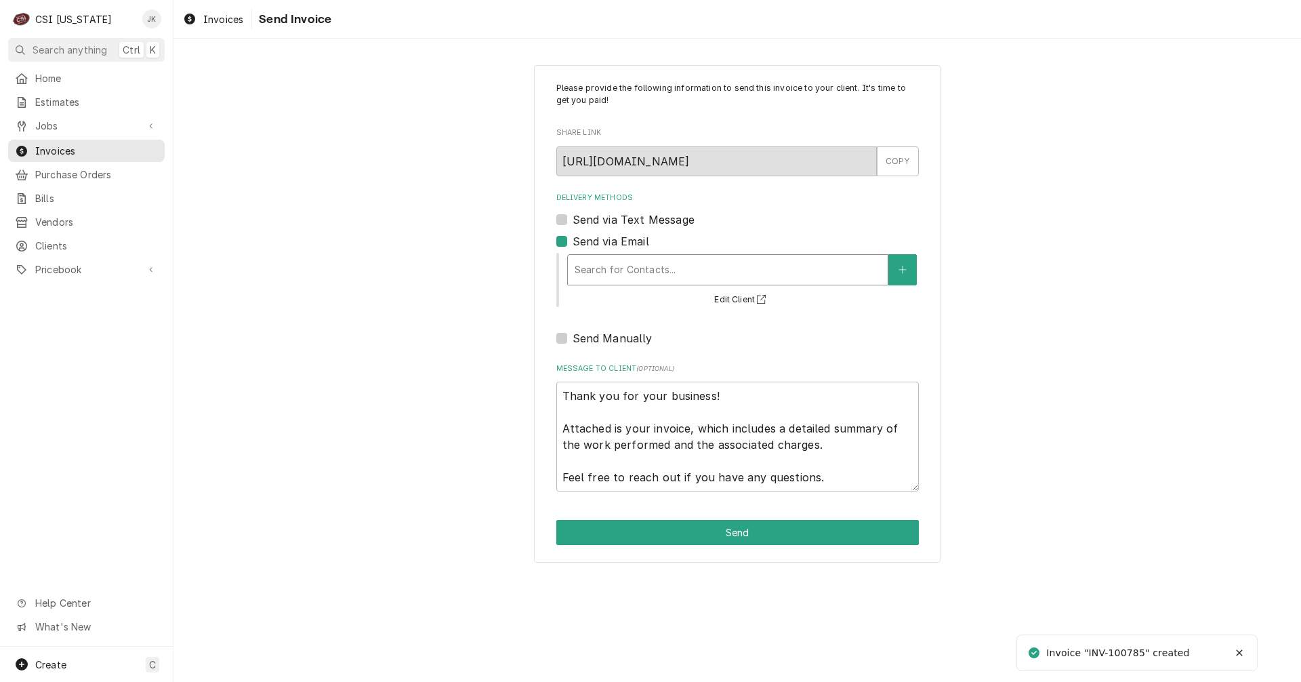
click at [626, 258] on div "Delivery Methods" at bounding box center [728, 269] width 306 height 24
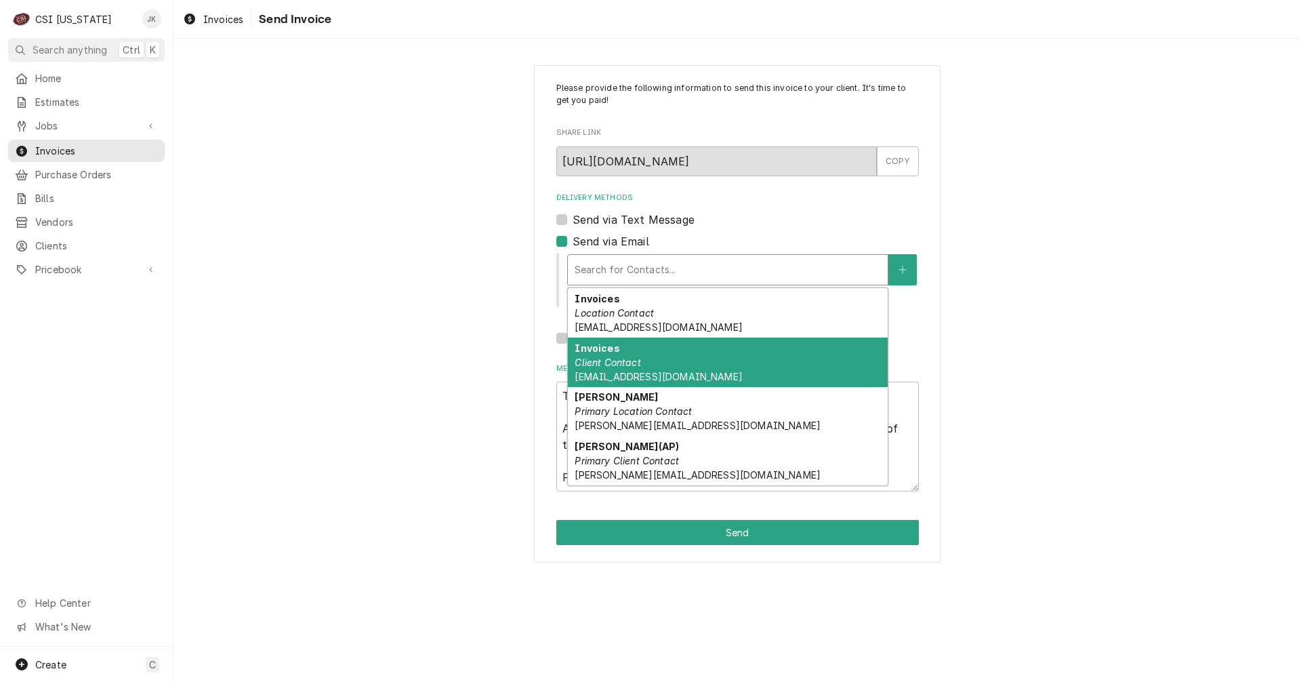
click at [643, 360] on div "Invoices Client Contact Captainds.Ap@Issvc.com" at bounding box center [728, 361] width 320 height 49
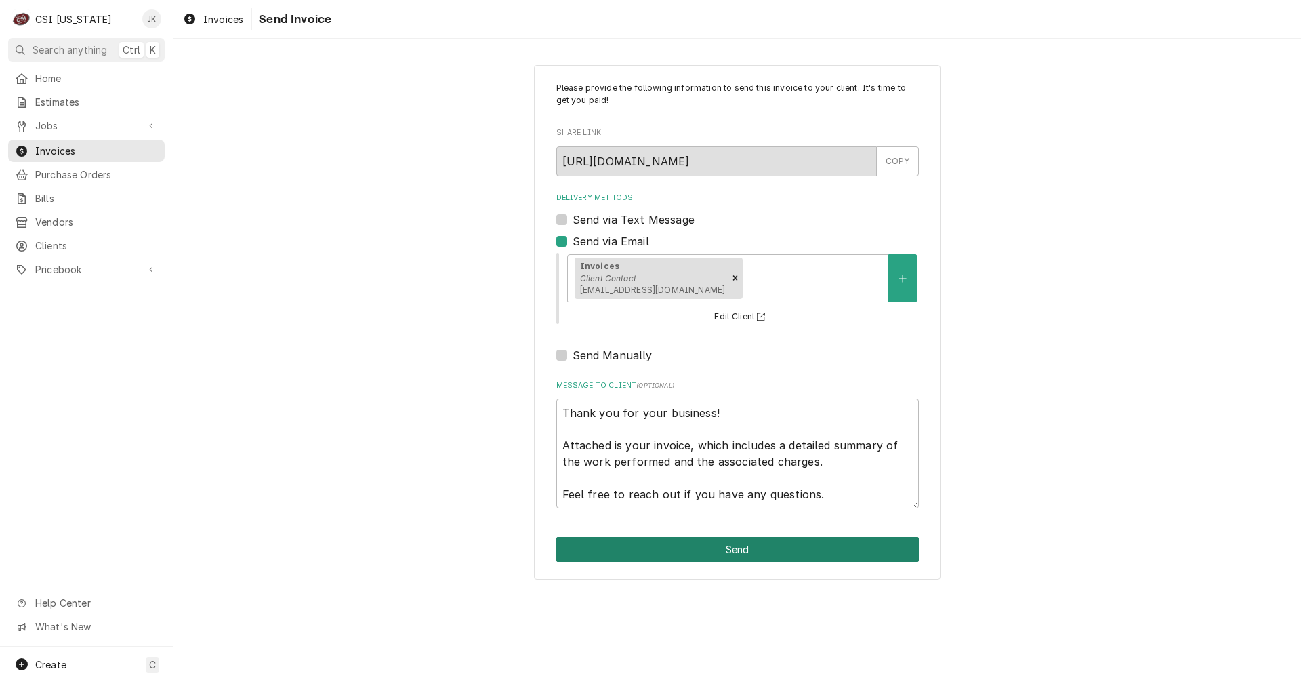
click at [720, 549] on button "Send" at bounding box center [737, 549] width 362 height 25
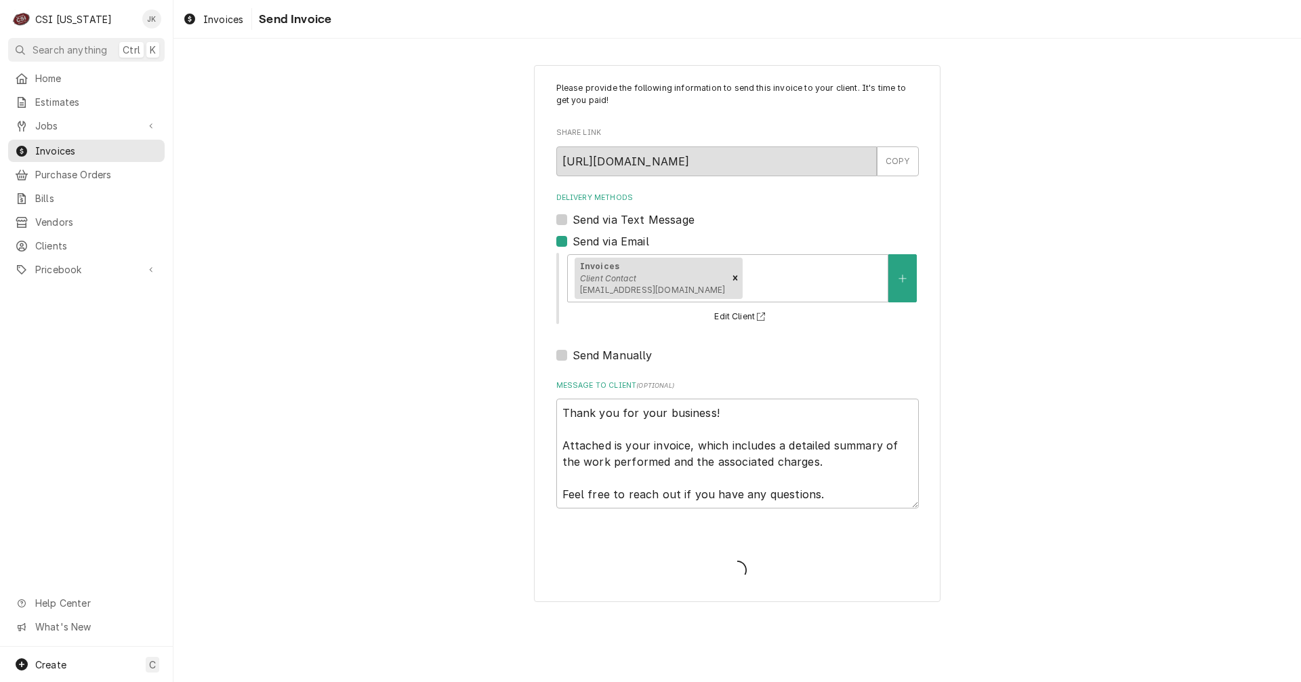
type textarea "x"
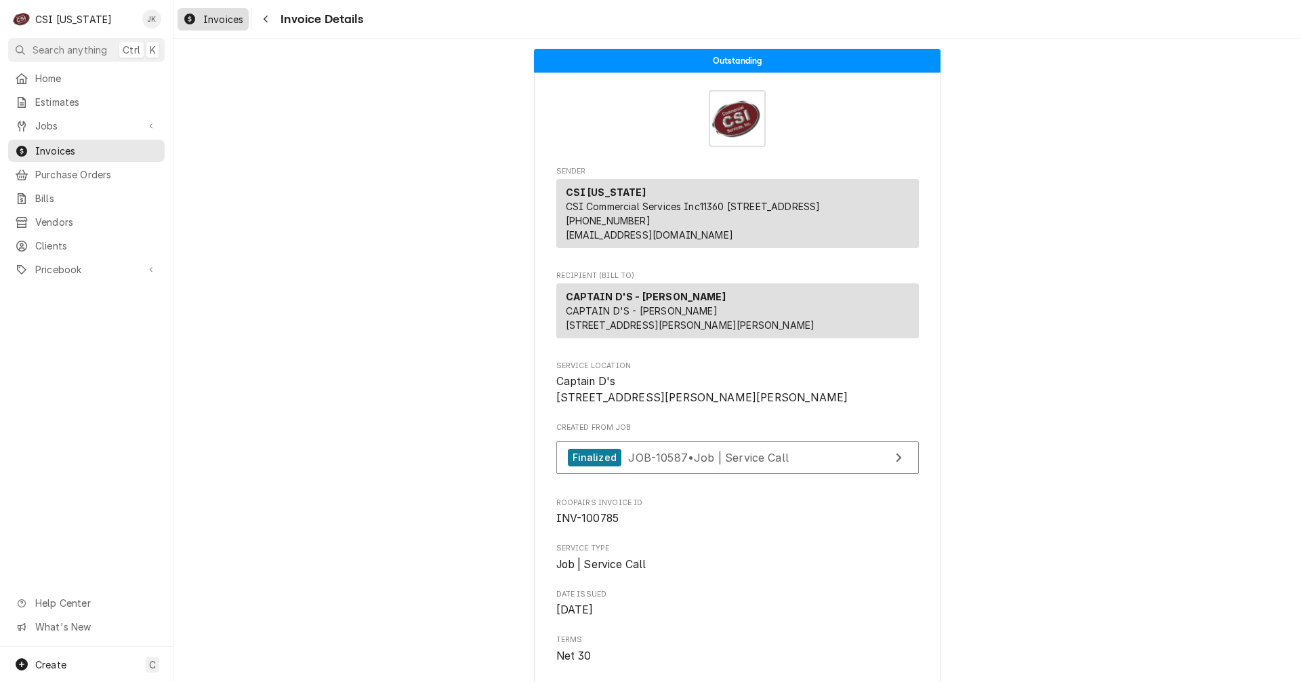
click at [232, 18] on span "Invoices" at bounding box center [223, 19] width 40 height 14
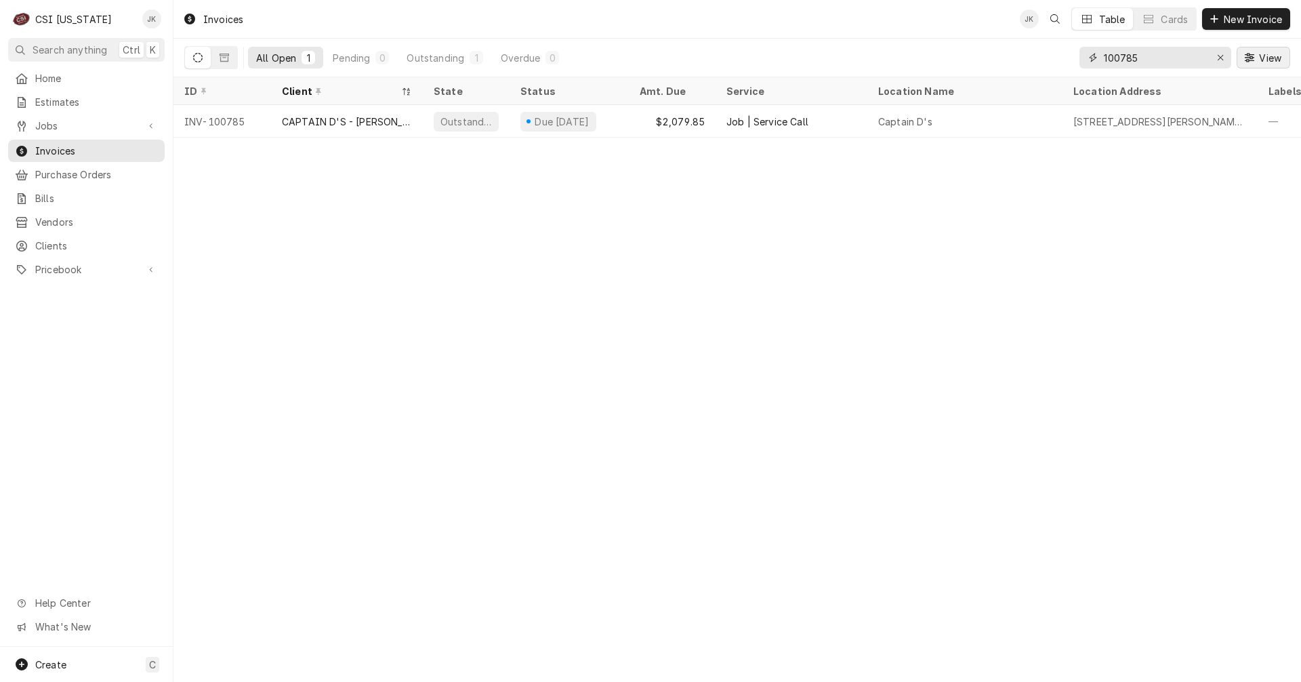
drag, startPoint x: 1131, startPoint y: 60, endPoint x: 1260, endPoint y: 60, distance: 128.7
click at [1260, 58] on div "100785 View" at bounding box center [1184, 58] width 211 height 38
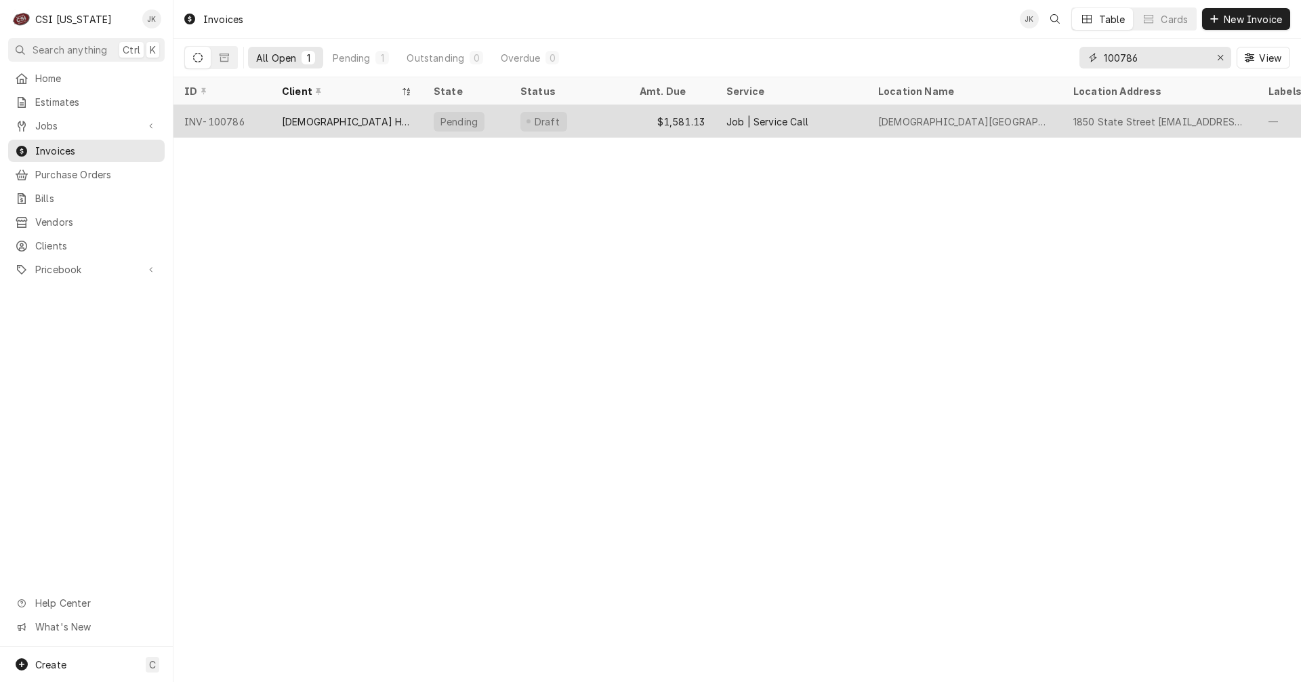
type input "100786"
click at [342, 115] on div "BAPTIST HEALTHCARE SYSTEM INC" at bounding box center [347, 122] width 130 height 14
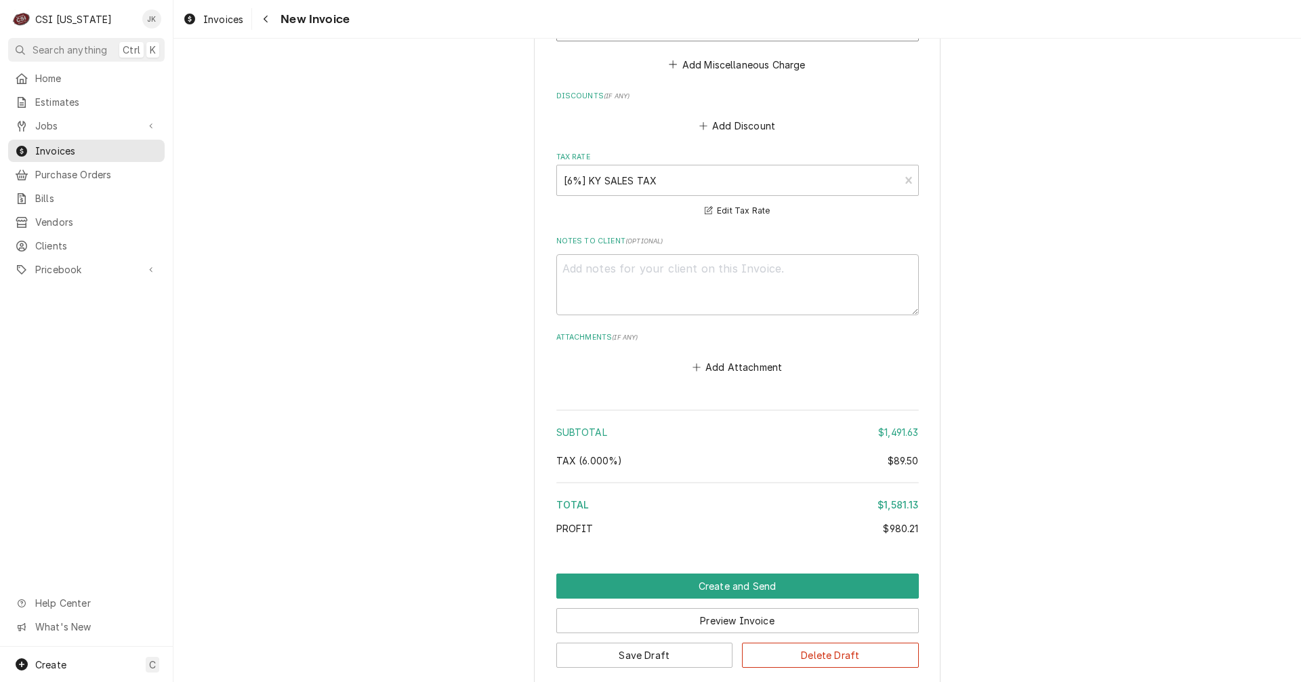
scroll to position [2510, 0]
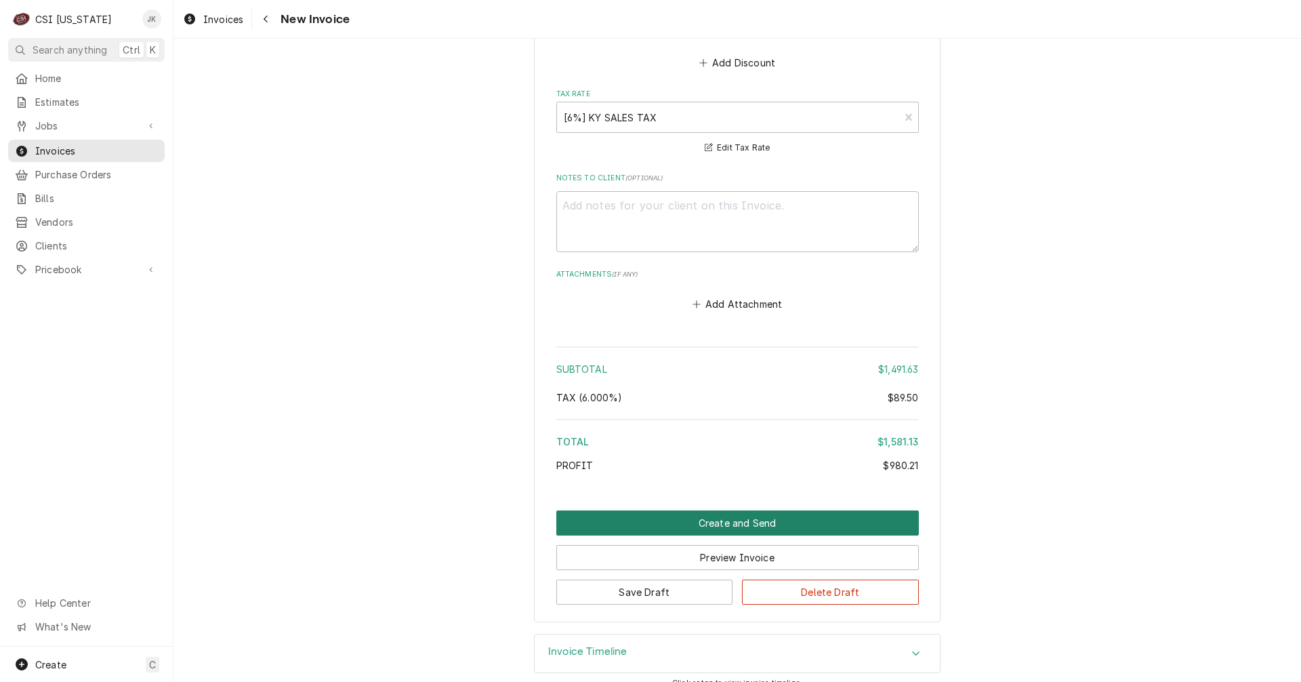
click at [769, 510] on button "Create and Send" at bounding box center [737, 522] width 362 height 25
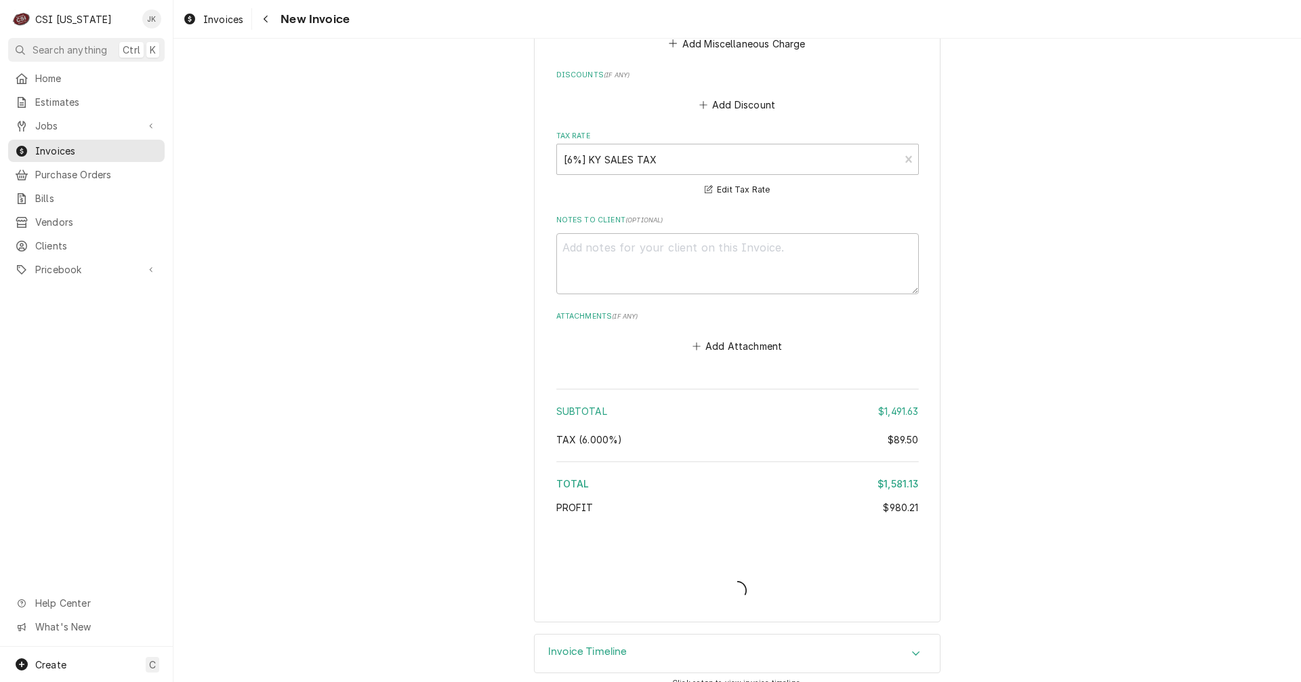
type textarea "x"
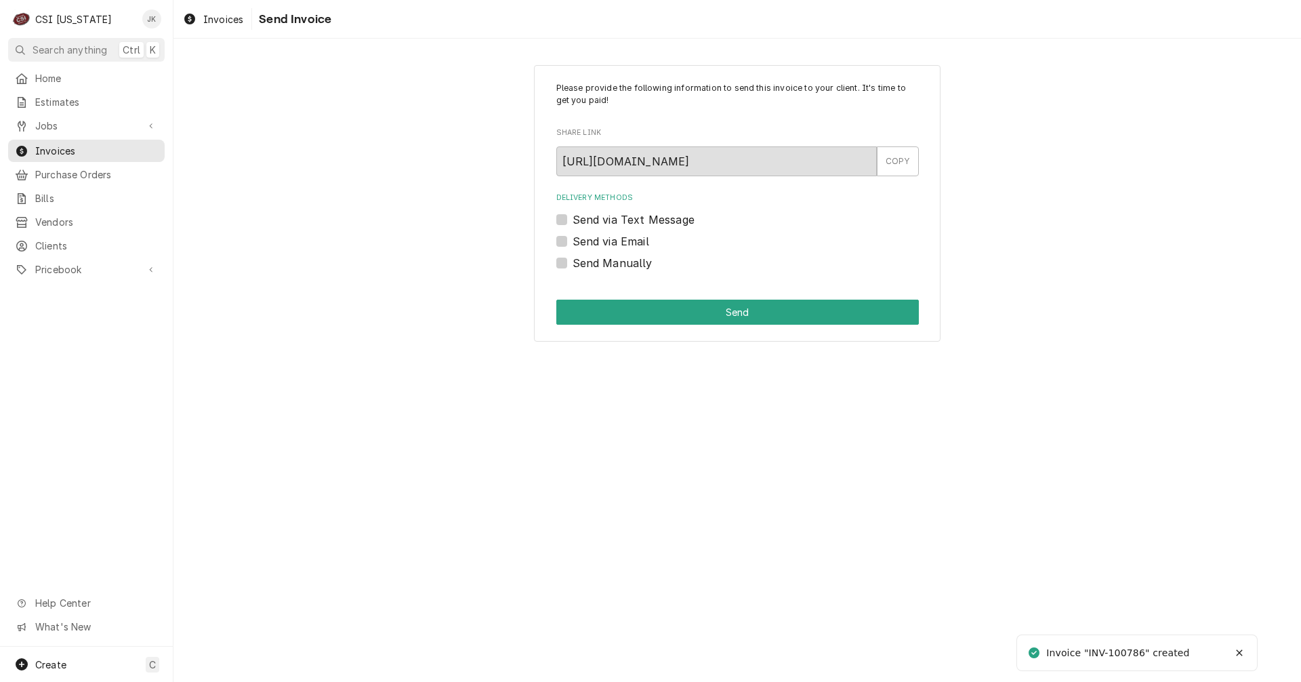
click at [605, 244] on label "Send via Email" at bounding box center [611, 241] width 77 height 16
click at [605, 244] on input "Send via Email" at bounding box center [754, 248] width 362 height 30
checkbox input "true"
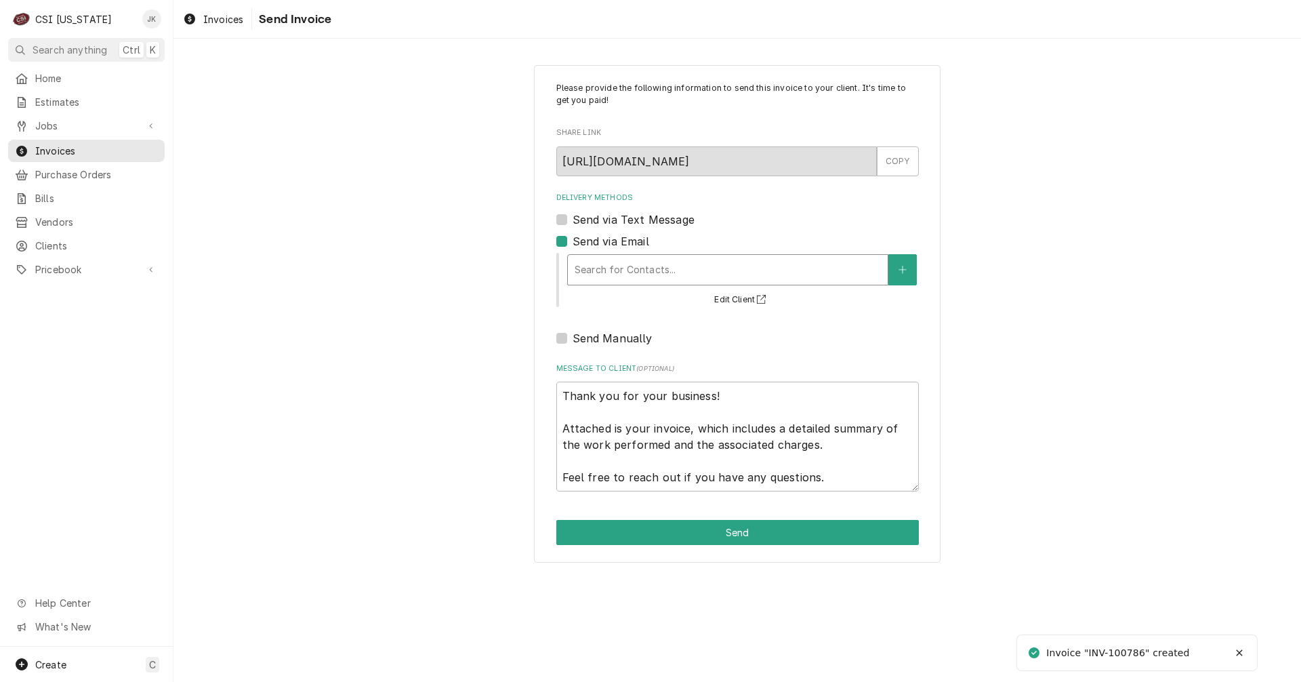
click at [625, 273] on div "Delivery Methods" at bounding box center [728, 269] width 306 height 24
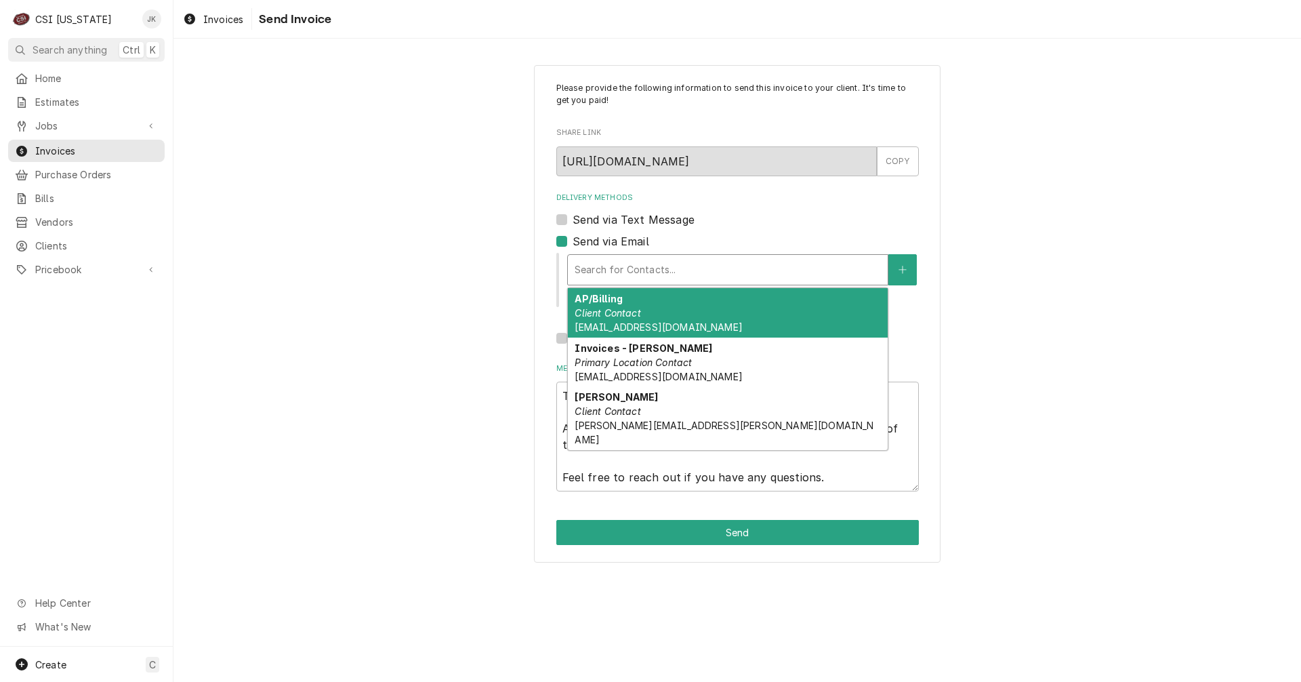
click at [631, 310] on em "Client Contact" at bounding box center [608, 313] width 66 height 12
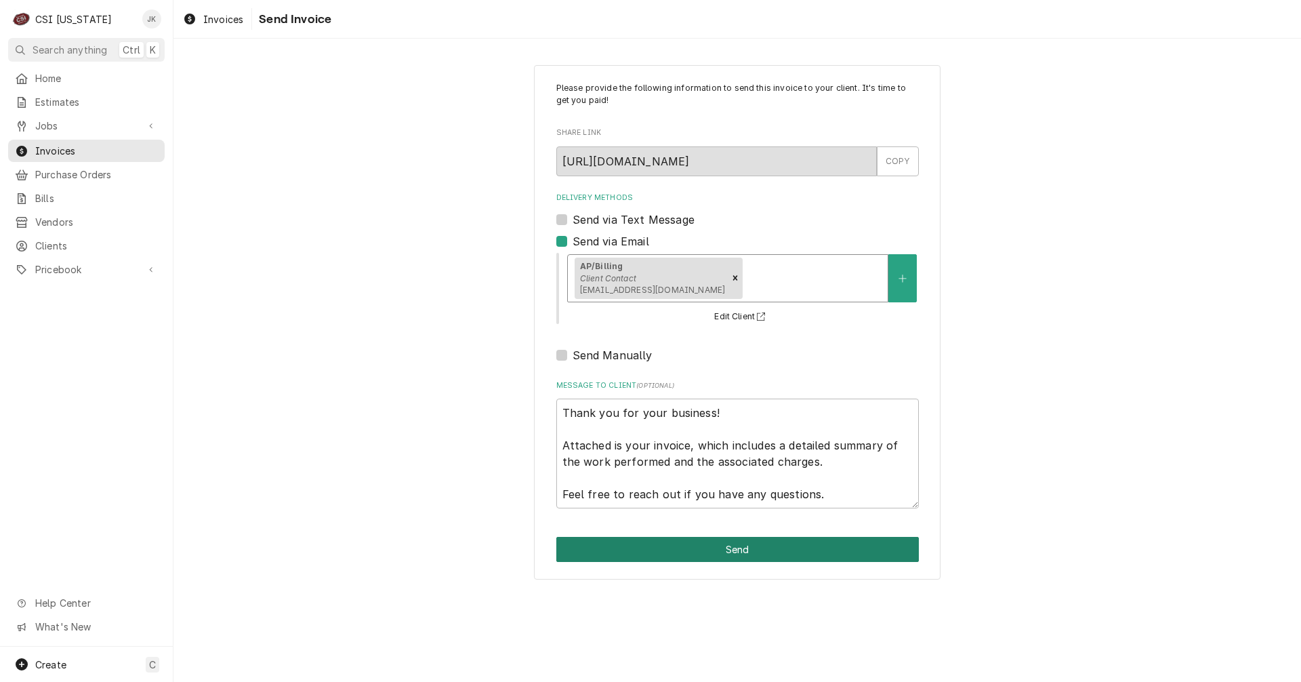
click at [694, 541] on button "Send" at bounding box center [737, 549] width 362 height 25
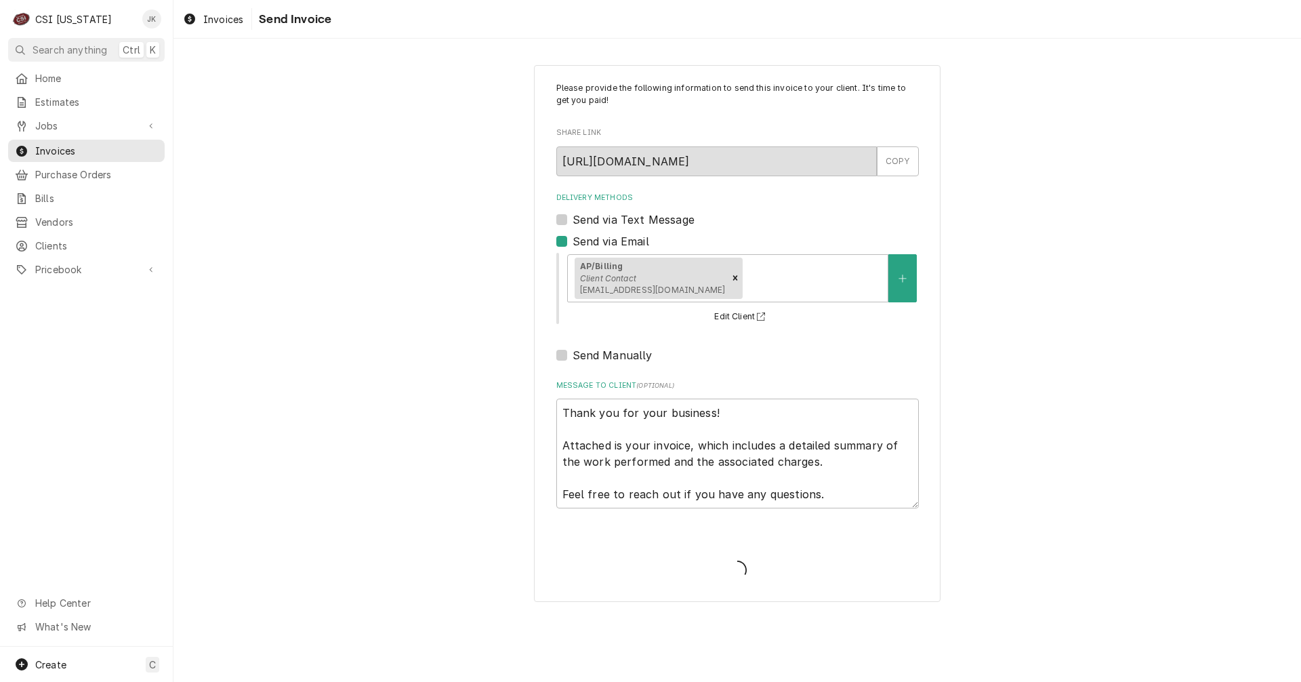
type textarea "x"
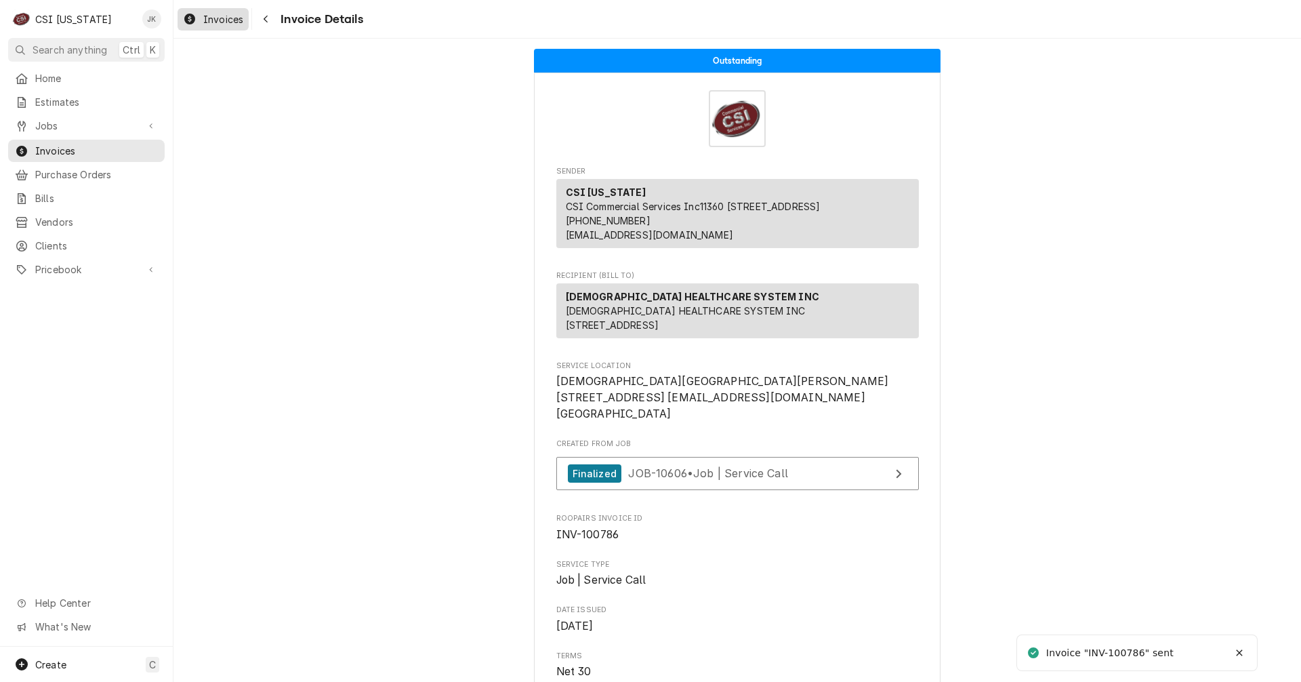
click at [224, 22] on span "Invoices" at bounding box center [223, 19] width 40 height 14
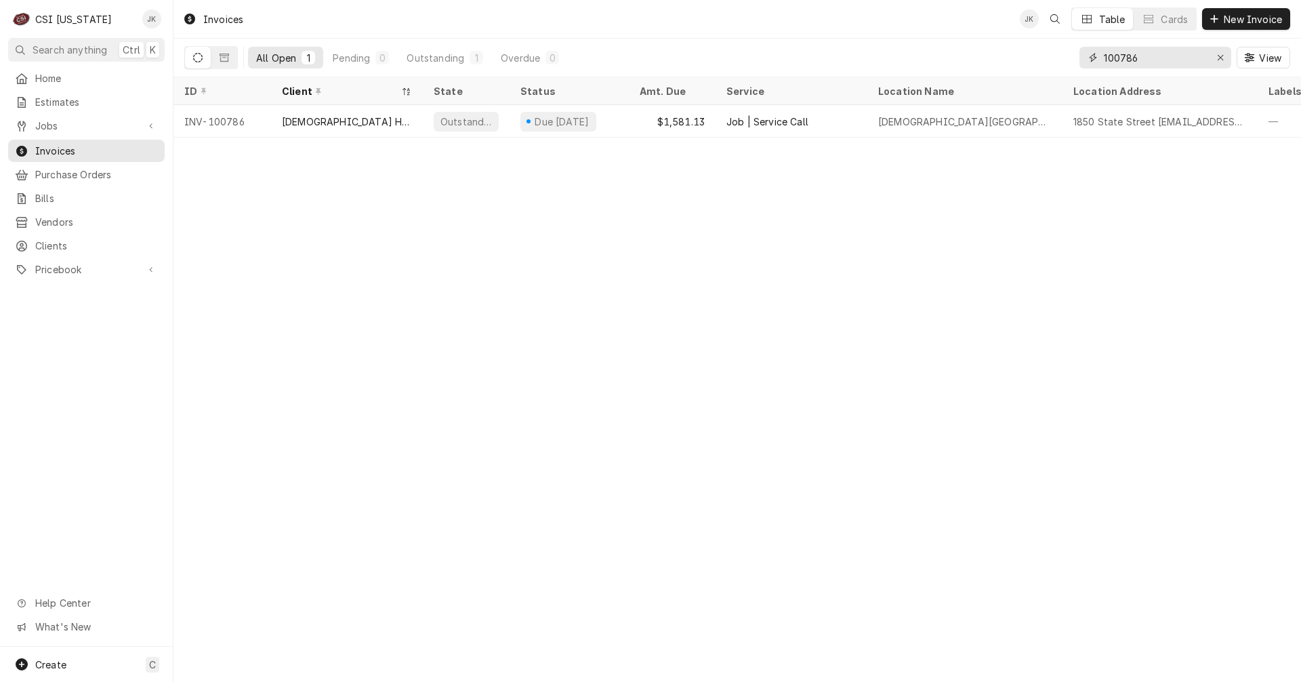
drag, startPoint x: 1130, startPoint y: 57, endPoint x: 1144, endPoint y: 50, distance: 15.8
click at [1140, 56] on input "100786" at bounding box center [1155, 58] width 102 height 22
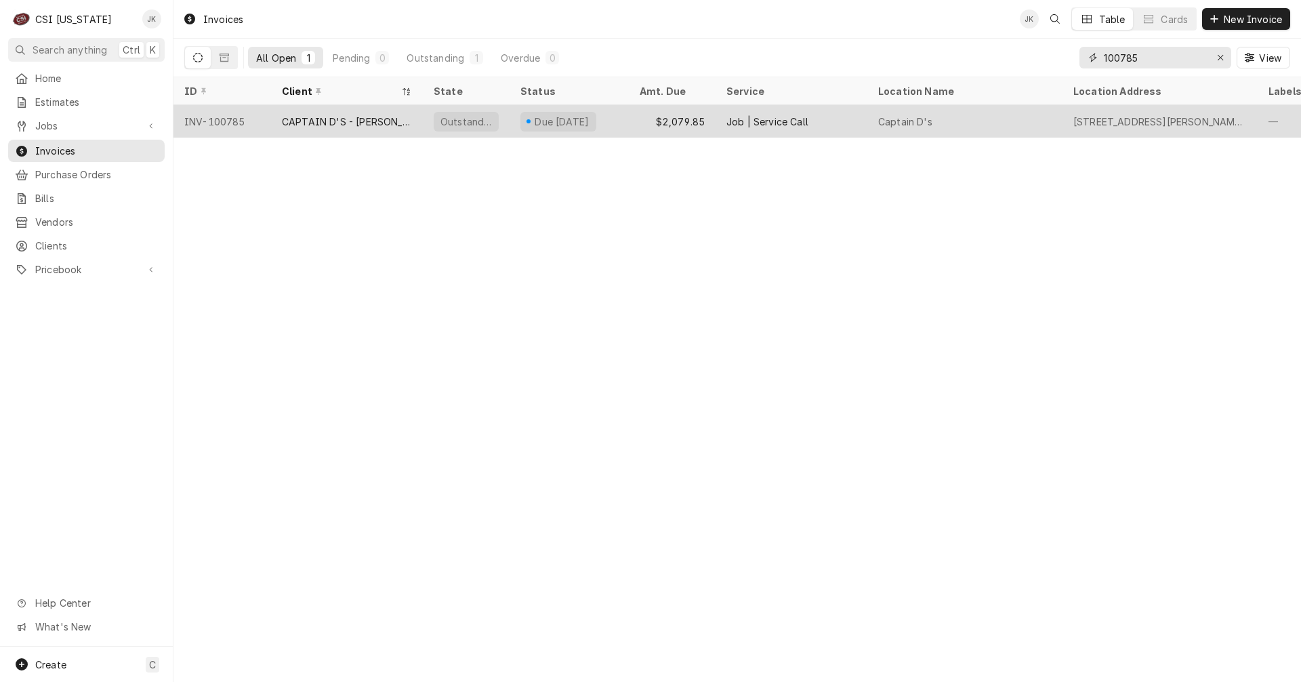
type input "100785"
click at [335, 119] on div "CAPTAIN D'S - [PERSON_NAME]" at bounding box center [347, 122] width 130 height 14
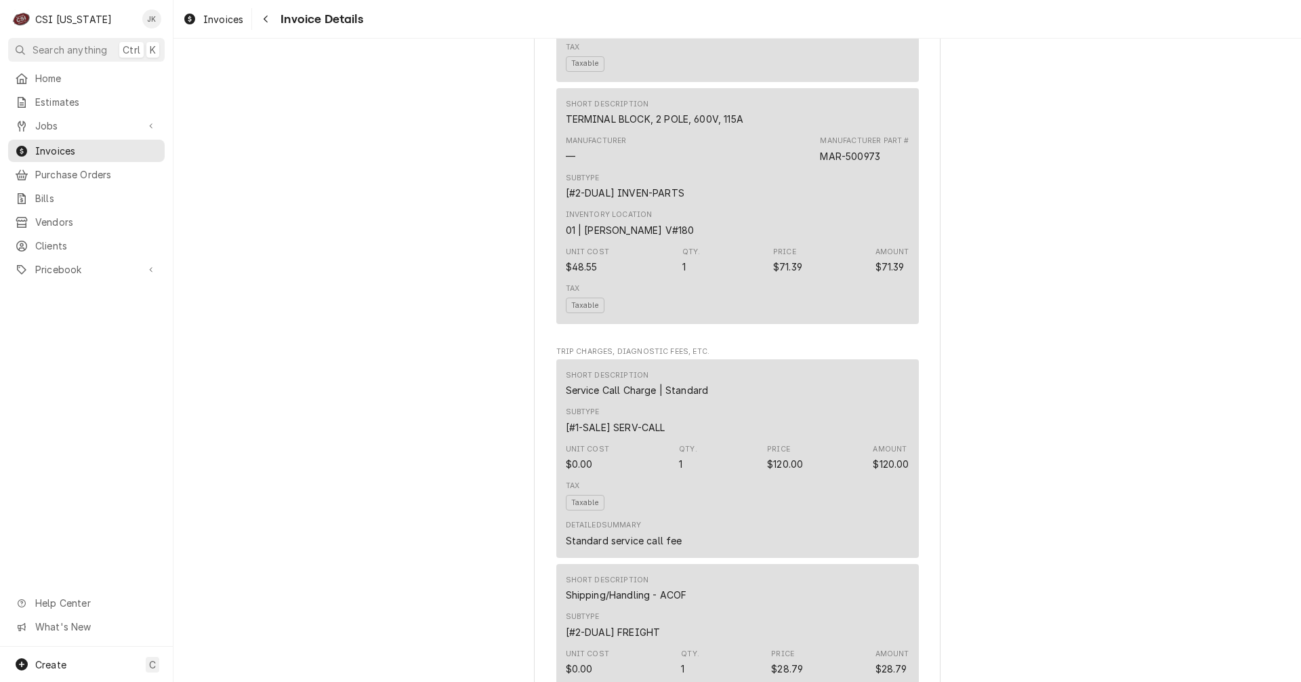
scroll to position [1626, 0]
click at [206, 14] on span "Invoices" at bounding box center [223, 19] width 40 height 14
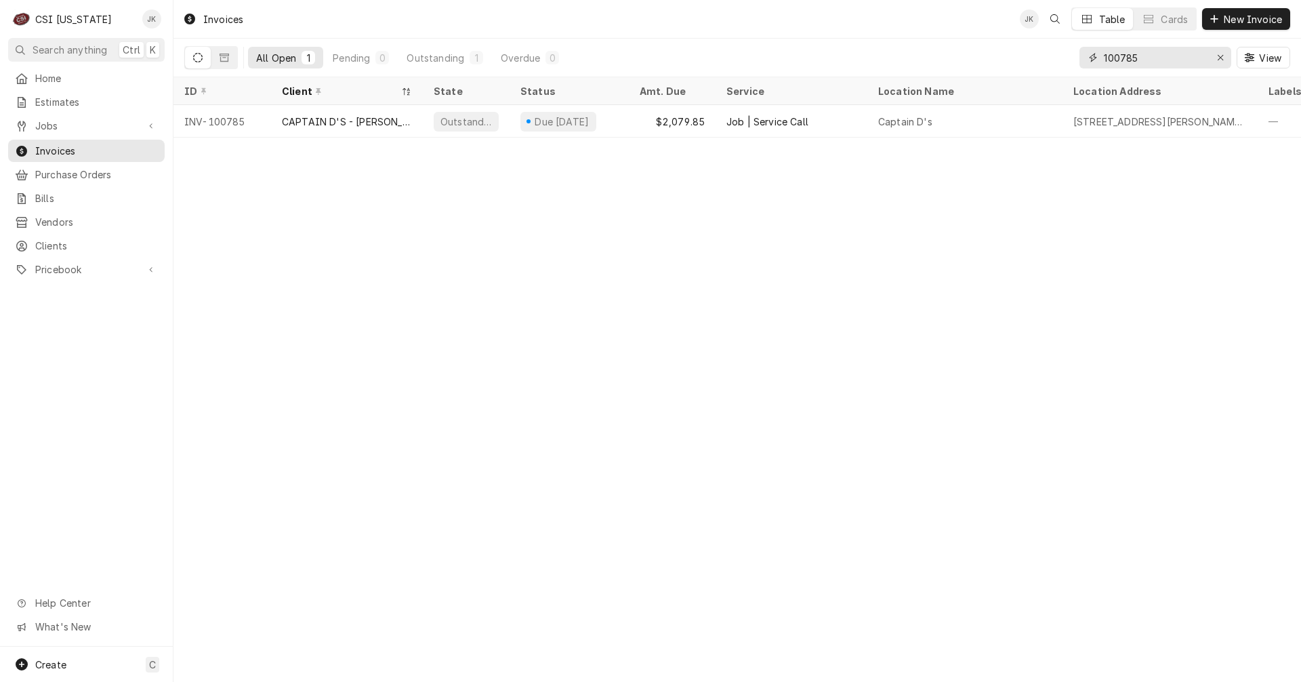
click at [1138, 58] on input "100785" at bounding box center [1155, 58] width 102 height 22
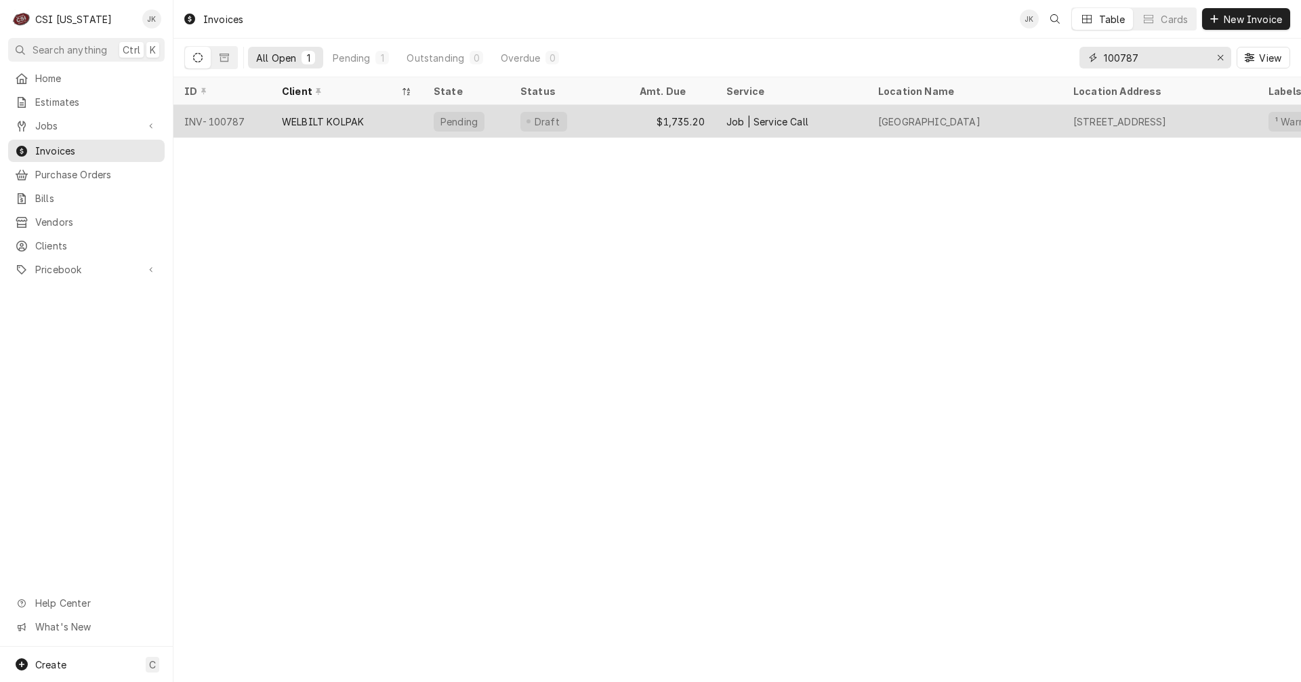
type input "100787"
click at [360, 125] on div "WELBILT KOLPAK" at bounding box center [323, 122] width 82 height 14
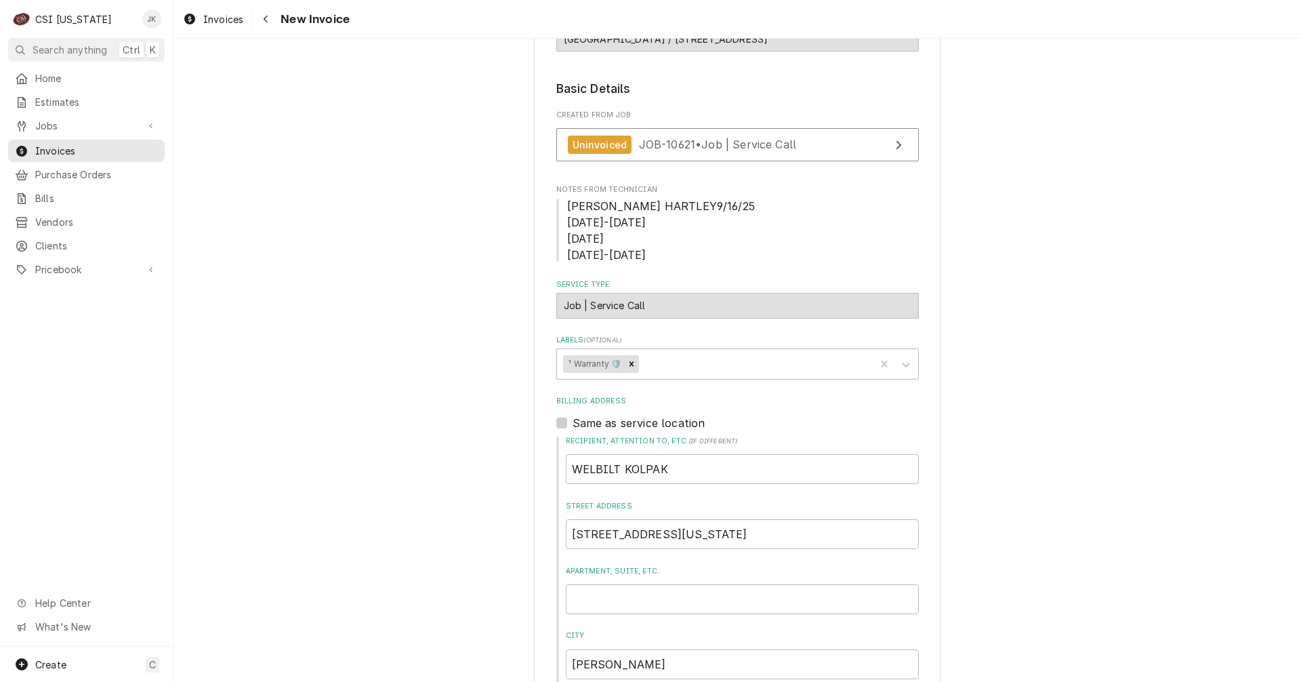
scroll to position [125, 0]
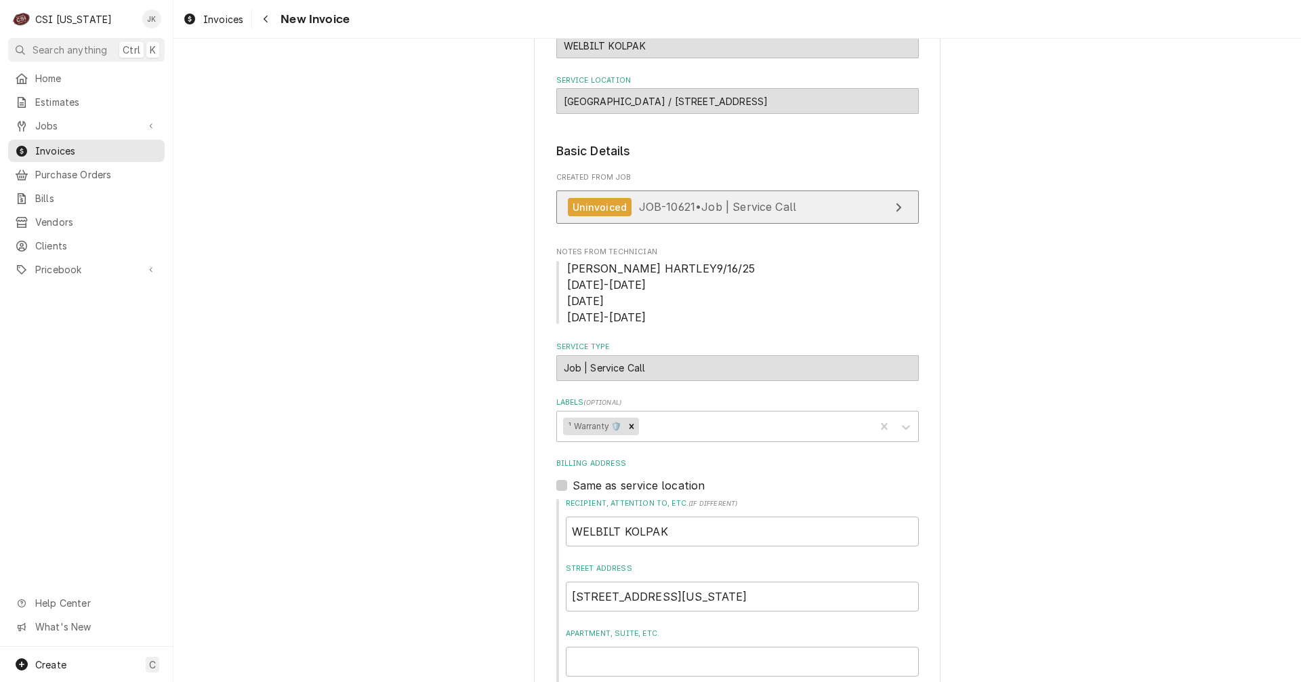
click at [734, 211] on span "JOB-10621 • Job | Service Call" at bounding box center [718, 207] width 158 height 14
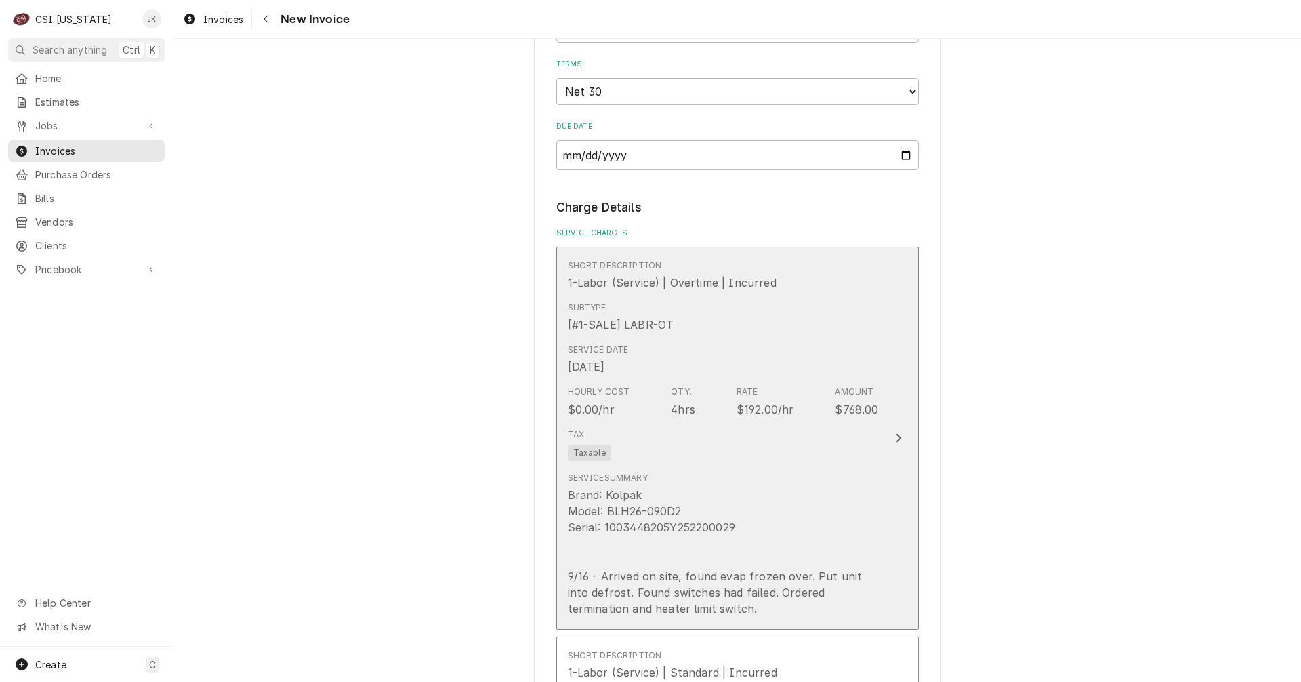
scroll to position [1209, 0]
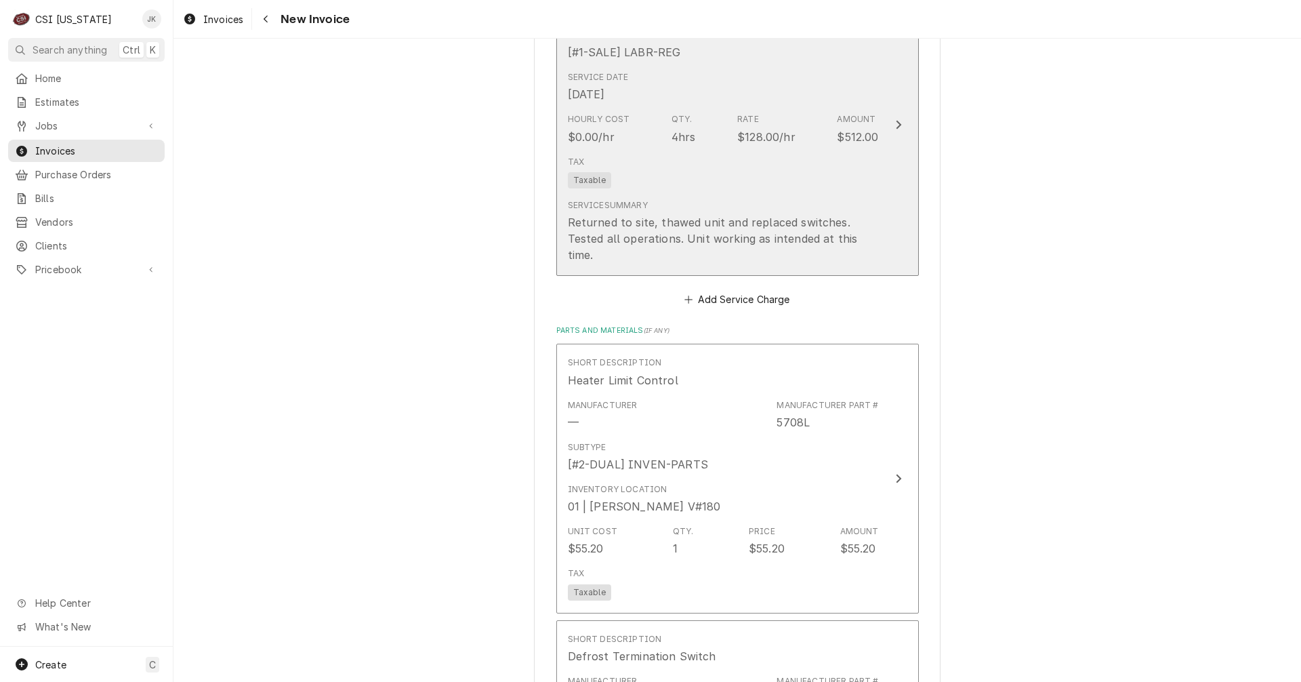
click at [869, 195] on div "Service Summary Returned to site, thawed unit and replaced switches. Tested all…" at bounding box center [723, 231] width 311 height 75
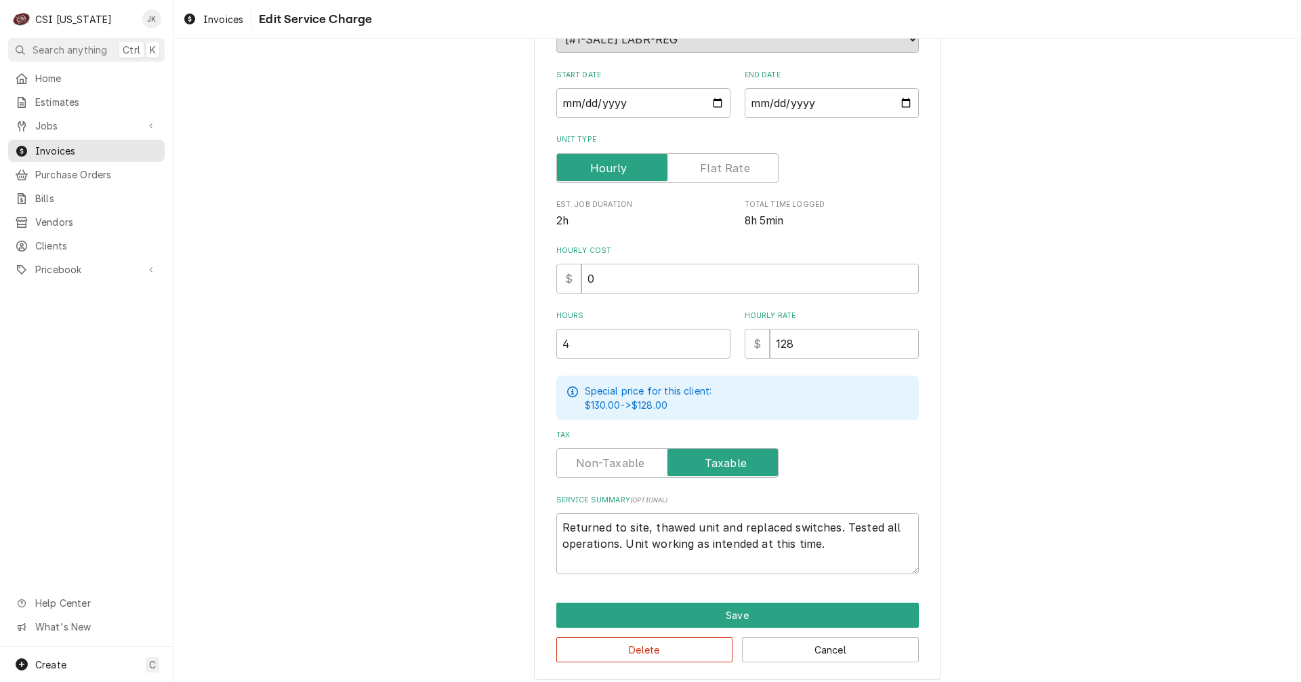
scroll to position [200, 0]
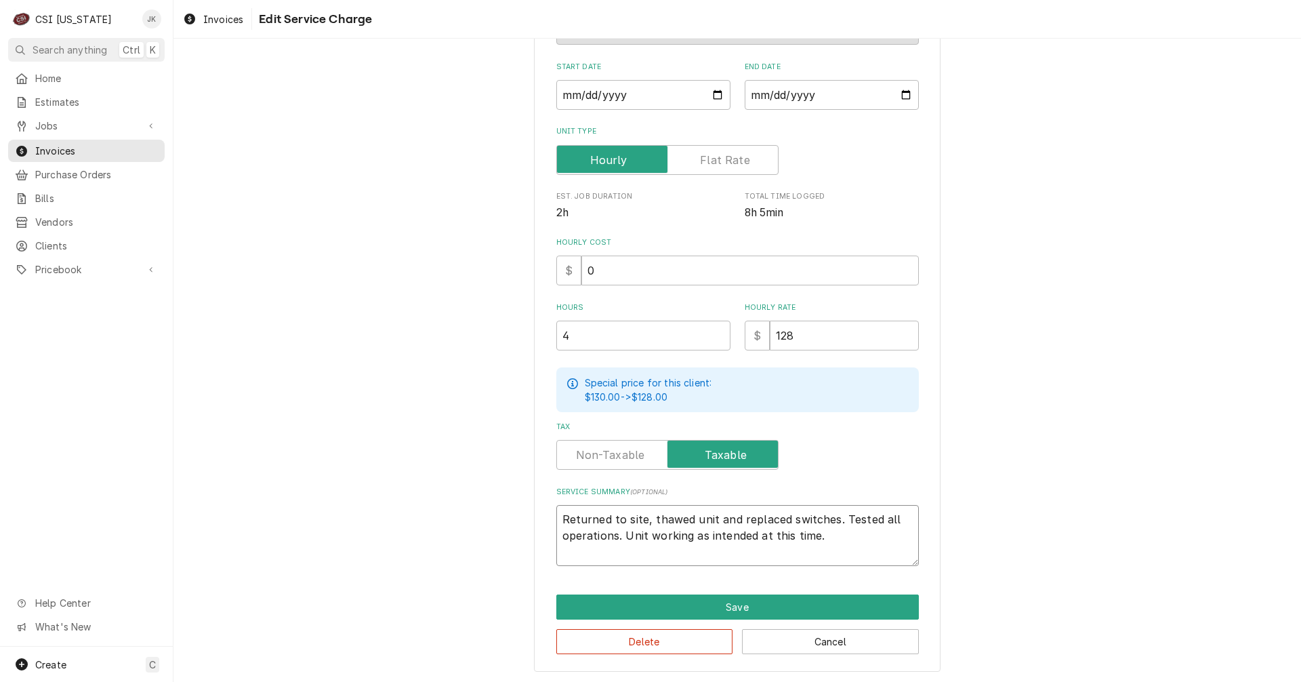
click at [852, 541] on textarea "Returned to site, thawed unit and replaced switches. Tested all operations. Uni…" at bounding box center [737, 535] width 362 height 61
type textarea "x"
type textarea "Returned to site, thawed unit and replaced switches. Tested all operations. Uni…"
type textarea "x"
type textarea "Returned to site, thawed unit and replaced switches. Tested all operations. Uni…"
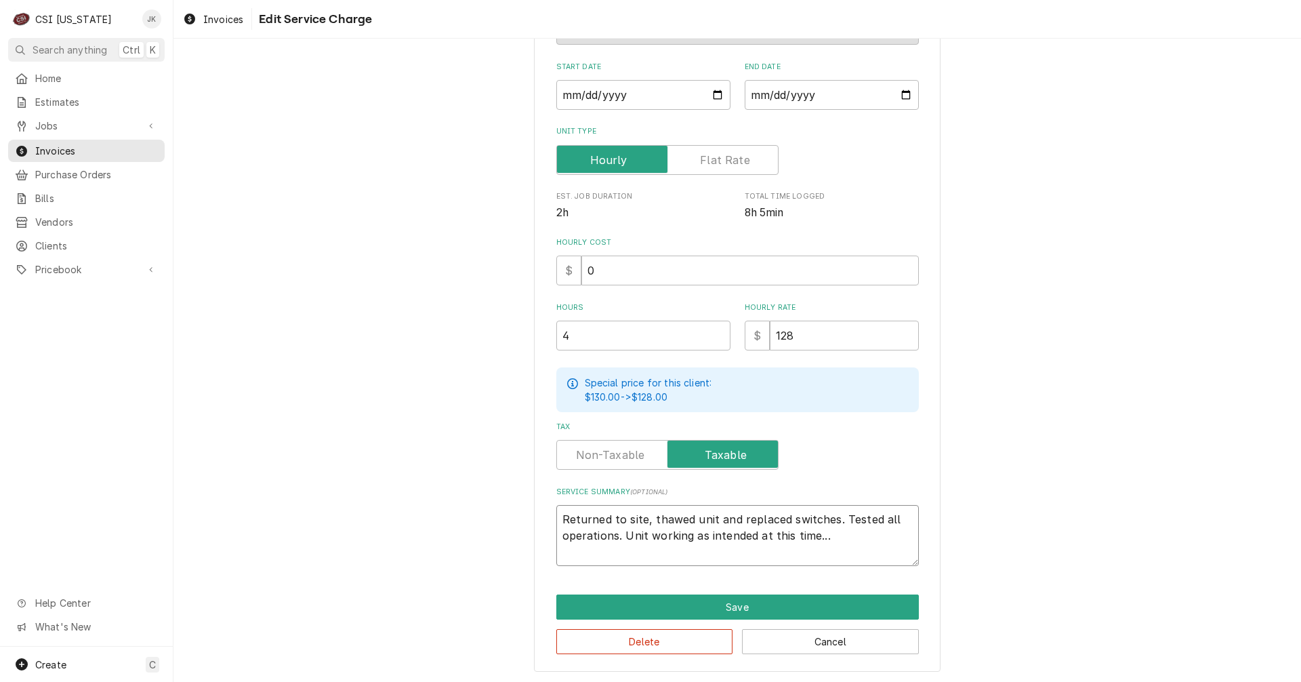
type textarea "x"
type textarea "Returned to site, thawed unit and replaced switches. Tested all operations. Uni…"
type textarea "x"
type textarea "Returned to site, thawed unit and replaced switches. Tested all operations. Uni…"
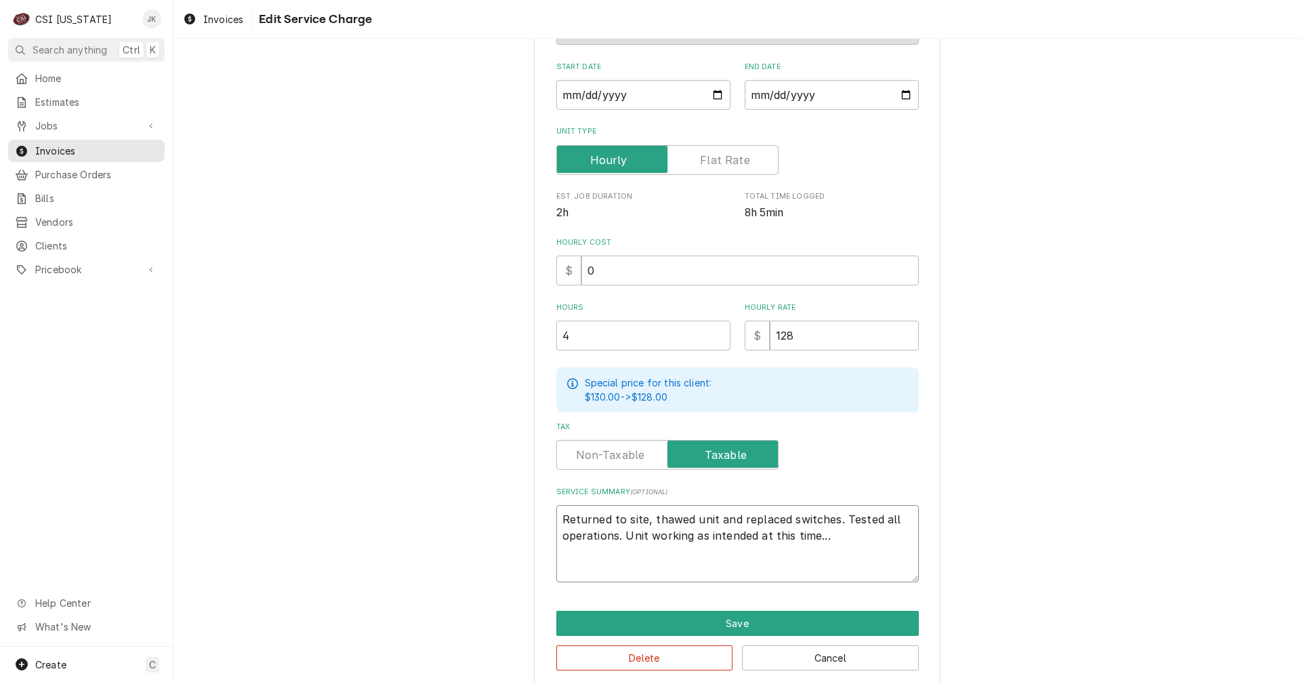
type textarea "x"
type textarea "Returned to site, thawed unit and replaced switches. Tested all operations. Uni…"
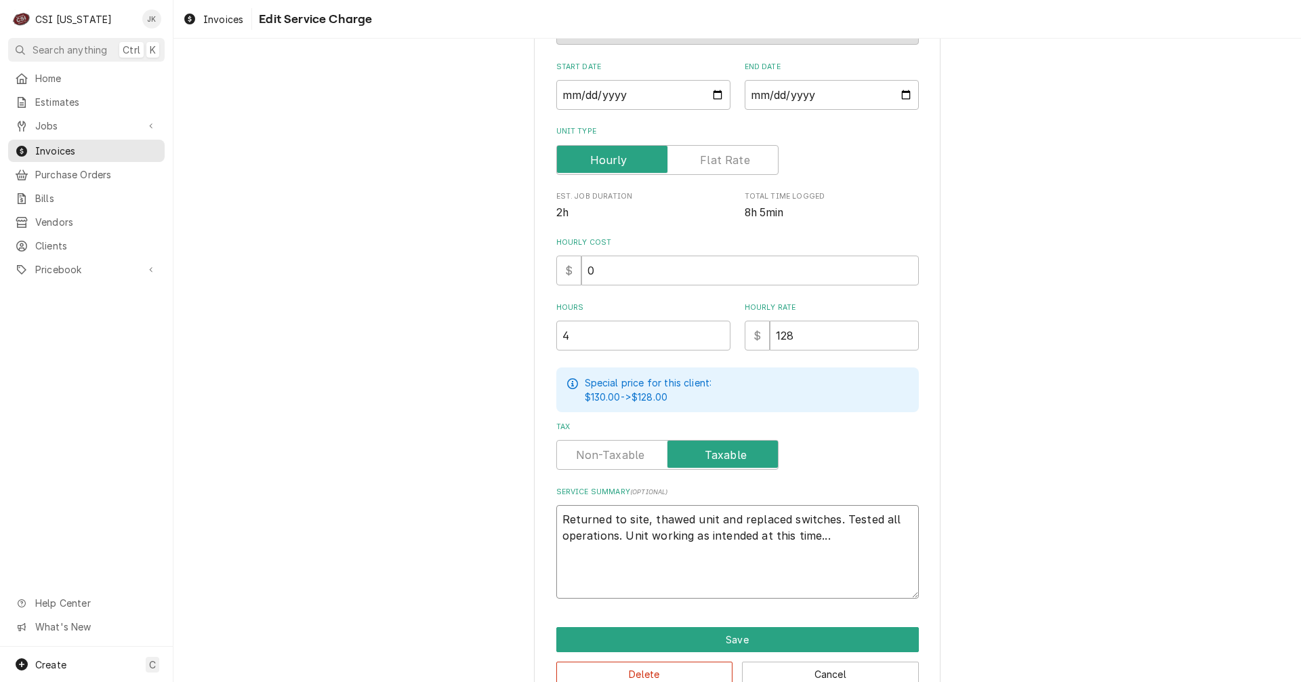
paste textarea "Freezer Repair Service for Kolpak BLH26-090D2 – Unit Restored to Full Operation…"
type textarea "x"
type textarea "Returned to site, thawed unit and replaced switches. Tested all operations. Uni…"
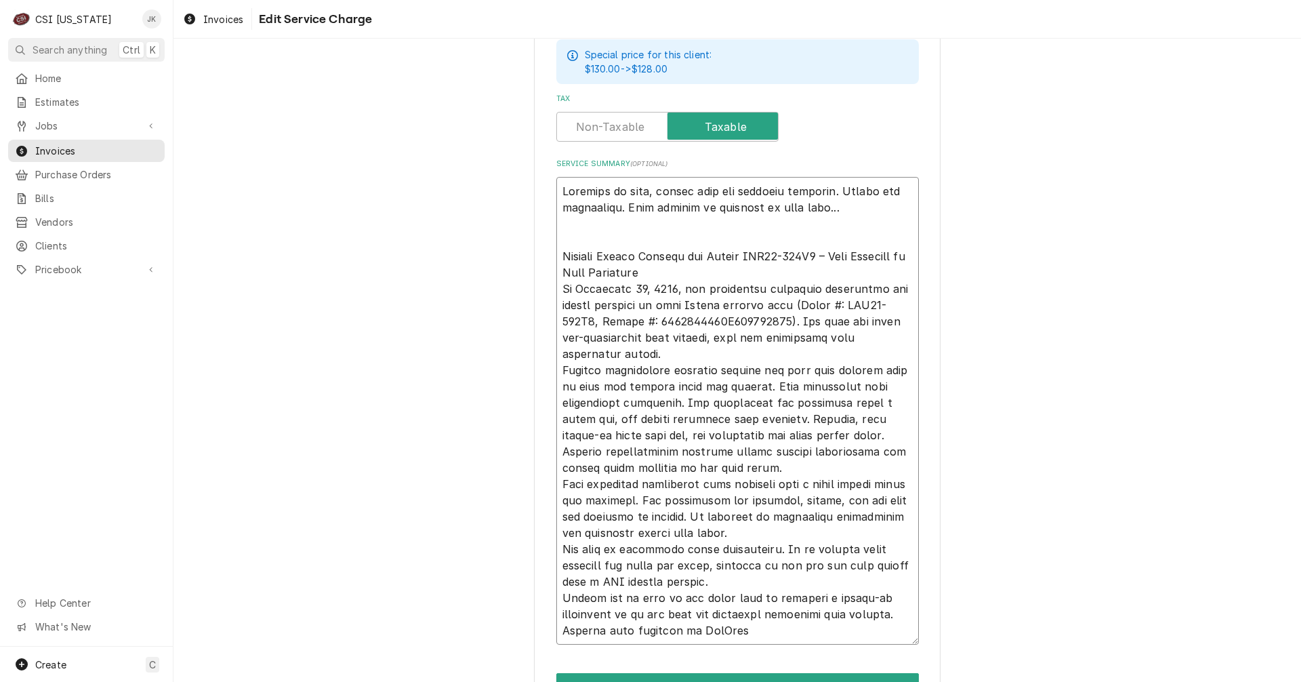
scroll to position [550, 0]
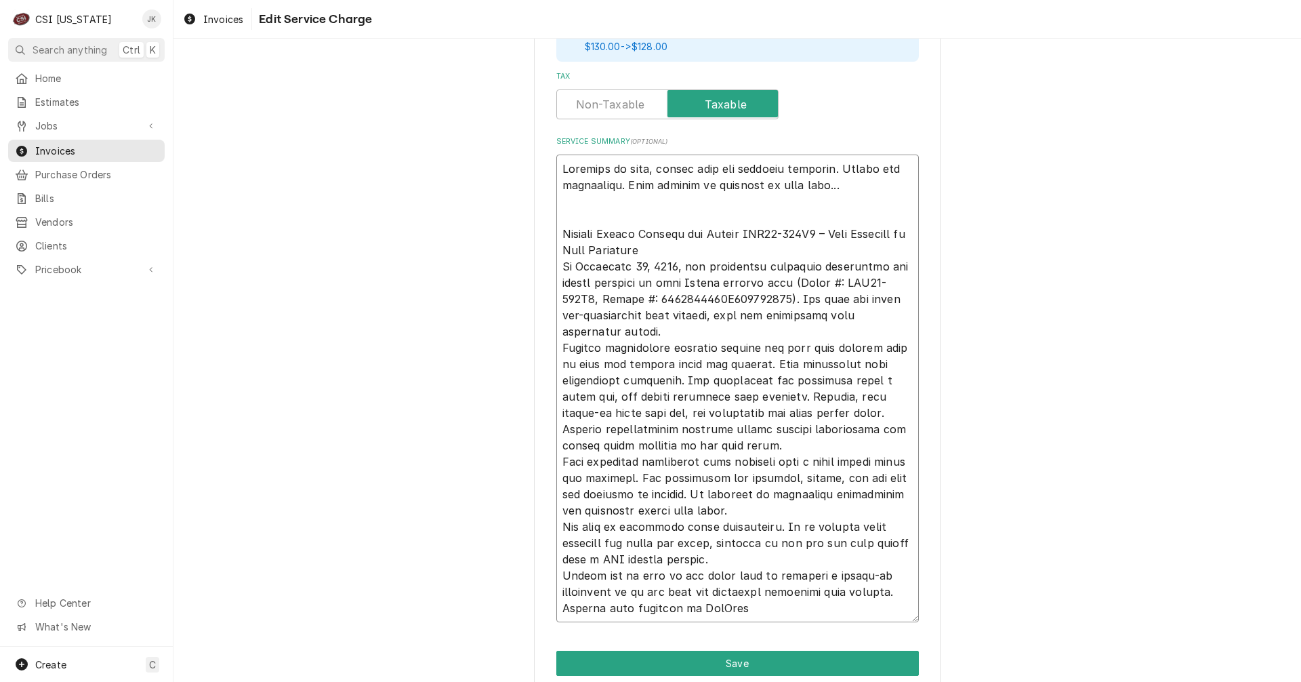
drag, startPoint x: 623, startPoint y: 413, endPoint x: 642, endPoint y: 413, distance: 19.6
click at [642, 413] on textarea "Service Summary ( optional )" at bounding box center [737, 387] width 362 height 467
type textarea "x"
type textarea "Returned to site, thawed unit and replaced switches. Tested all operations. Uni…"
type textarea "x"
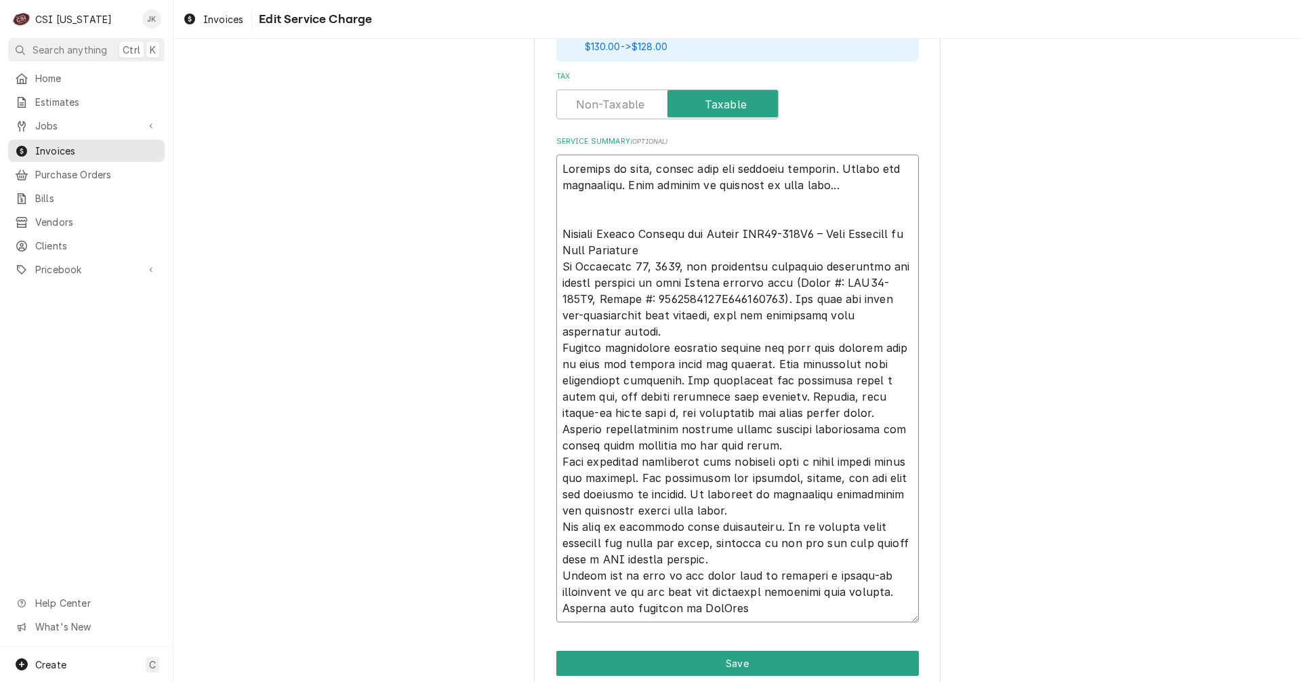
type textarea "Returned to site, thawed unit and replaced switches. Tested all operations. Uni…"
type textarea "x"
type textarea "Returned to site, thawed unit and replaced switches. Tested all operations. Uni…"
type textarea "x"
type textarea "Returned to site, thawed unit and replaced switches. Tested all operations. Uni…"
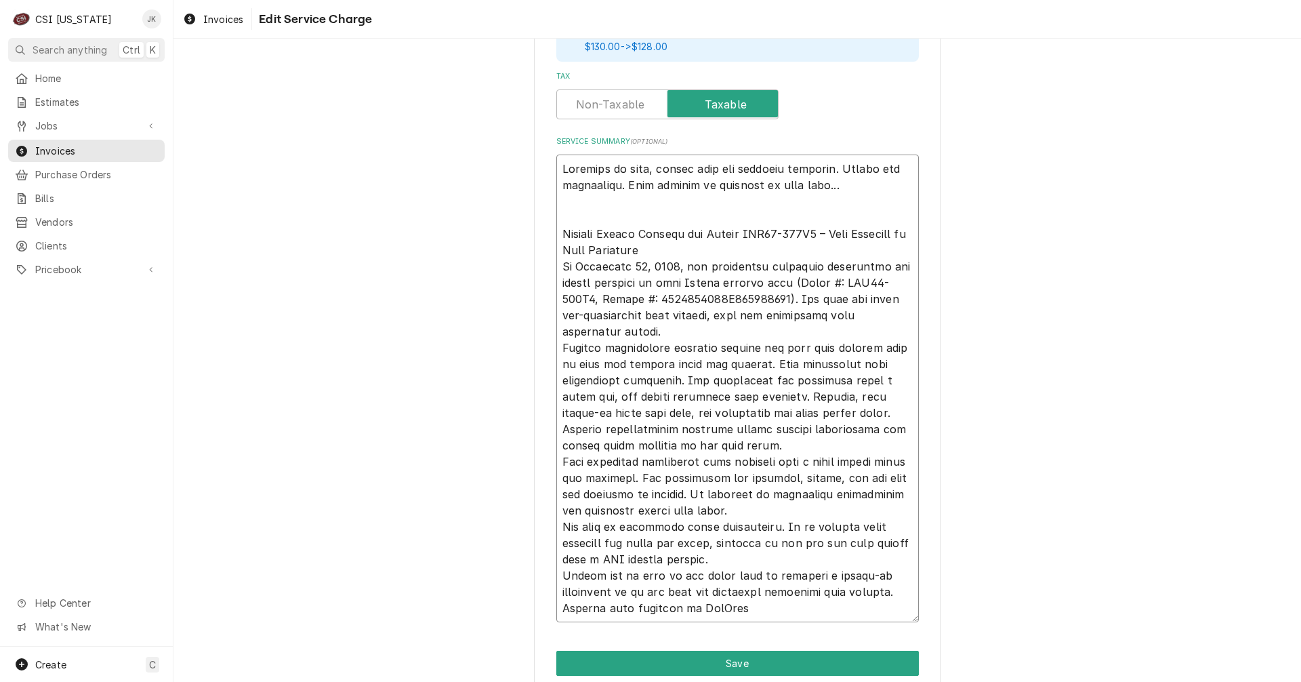
drag, startPoint x: 730, startPoint y: 494, endPoint x: 795, endPoint y: 505, distance: 66.6
click at [795, 505] on textarea "Service Summary ( optional )" at bounding box center [737, 387] width 362 height 467
type textarea "x"
type textarea "Returned to site, thawed unit and replaced switches. Tested all operations. Uni…"
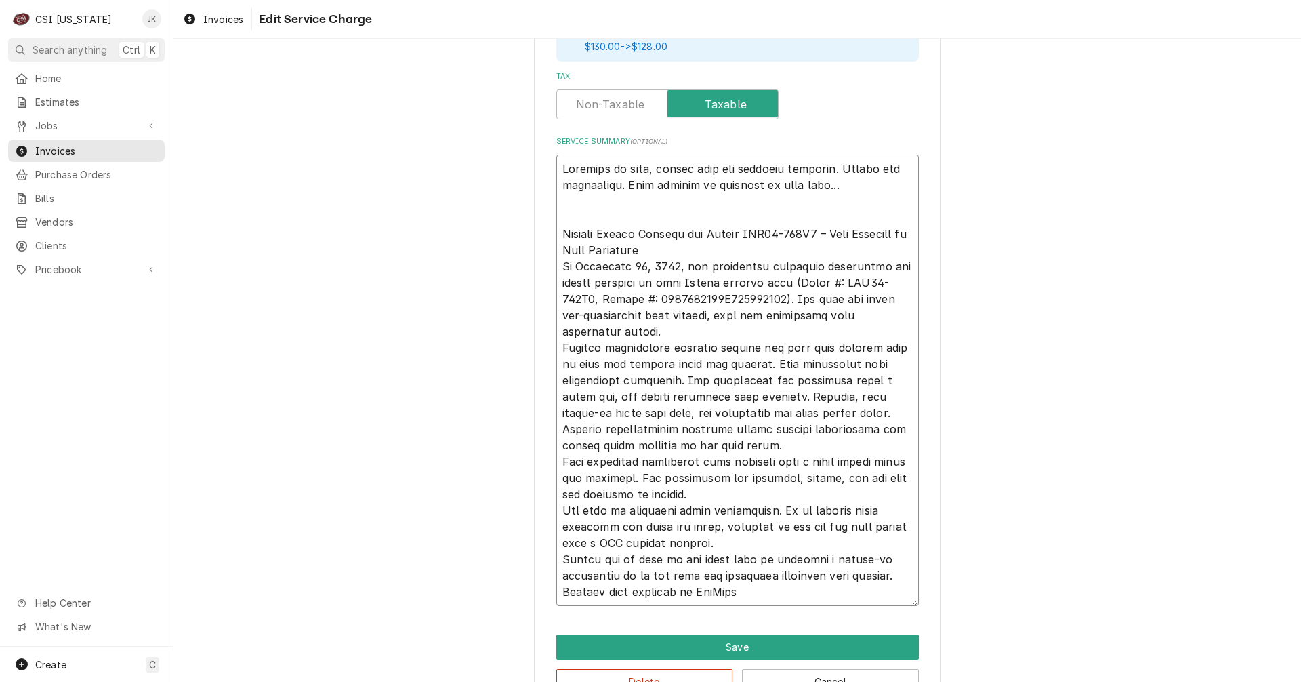
type textarea "x"
type textarea "Returned to site, thawed unit and replaced switches. Tested all operations. Uni…"
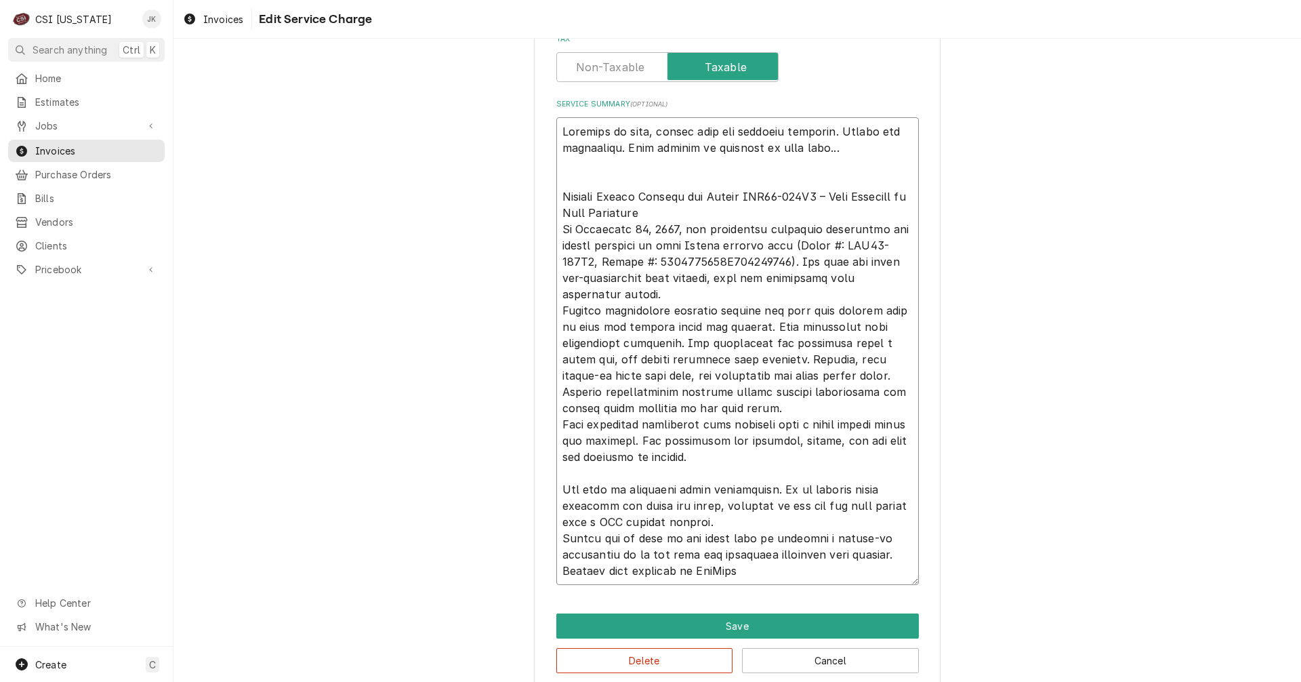
scroll to position [606, 0]
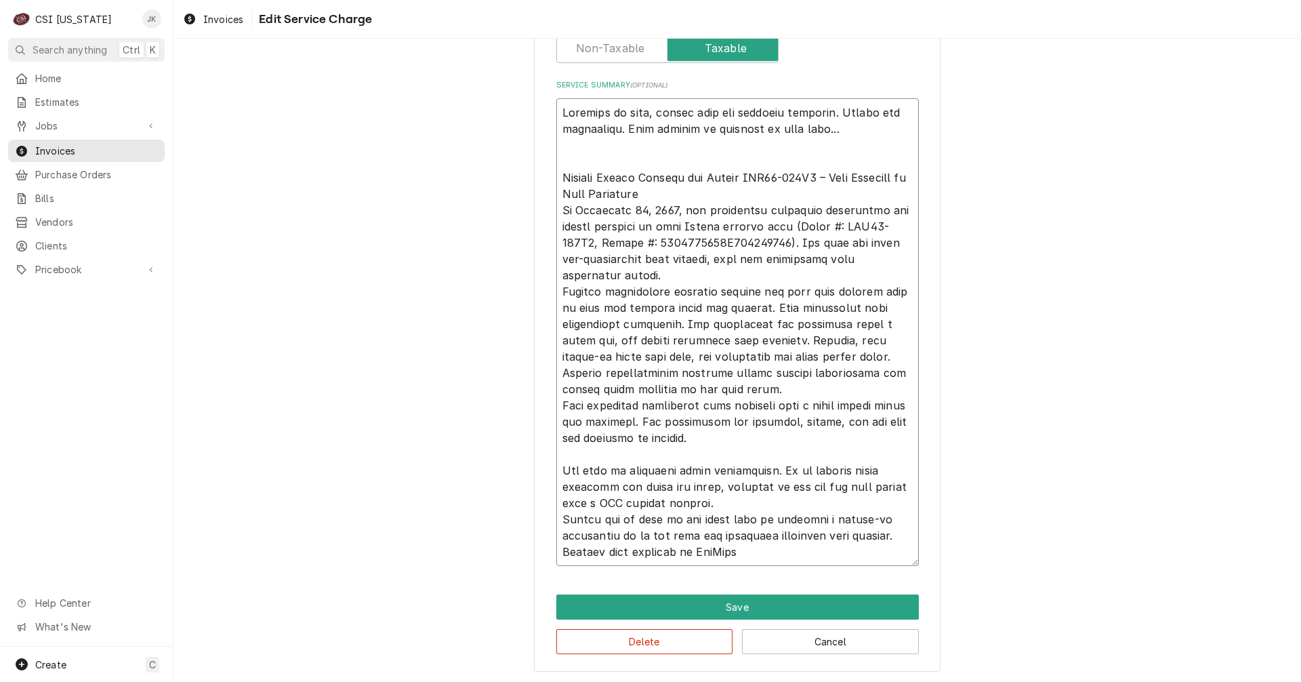
drag, startPoint x: 659, startPoint y: 488, endPoint x: 752, endPoint y: 552, distance: 112.6
click at [752, 552] on textarea "Service Summary ( optional )" at bounding box center [737, 331] width 362 height 467
type textarea "x"
type textarea "Returned to site, thawed unit and replaced switches. Tested all operations. Uni…"
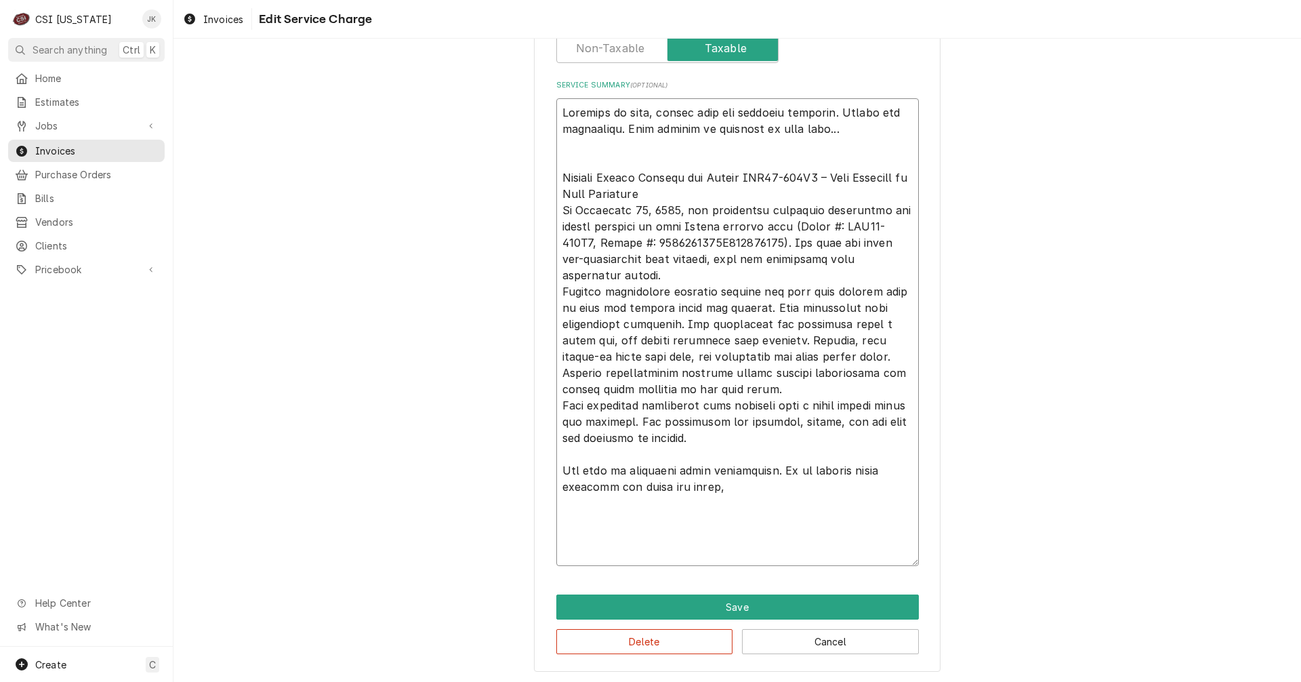
scroll to position [541, 0]
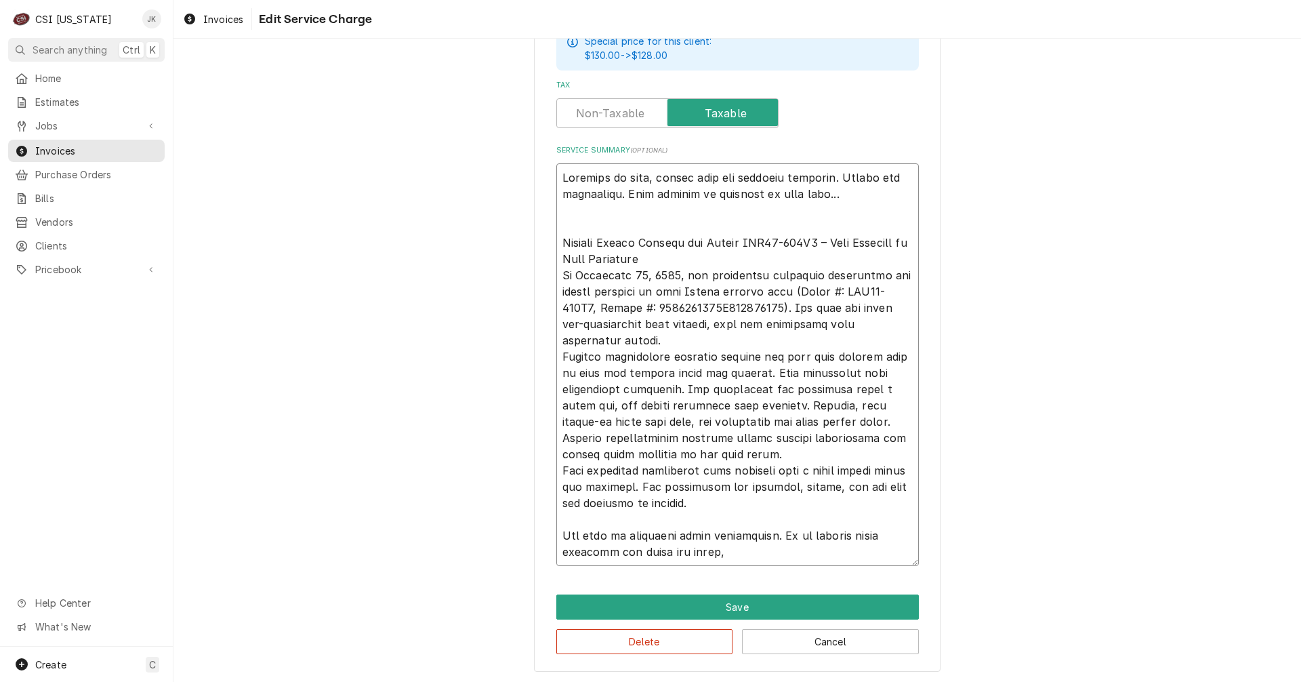
click at [708, 451] on textarea "Service Summary ( optional )" at bounding box center [737, 364] width 362 height 402
type textarea "x"
type textarea "Returned to site, thawed unit and replaced switches. Tested all operations. Uni…"
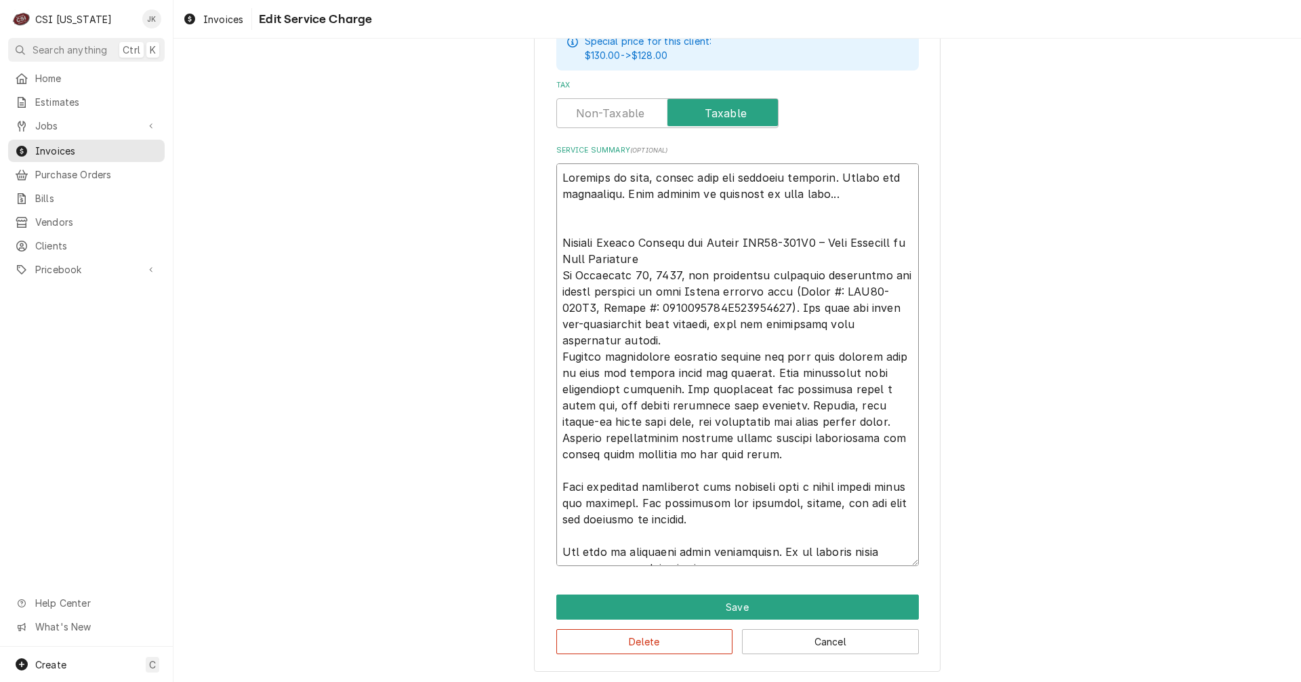
scroll to position [558, 0]
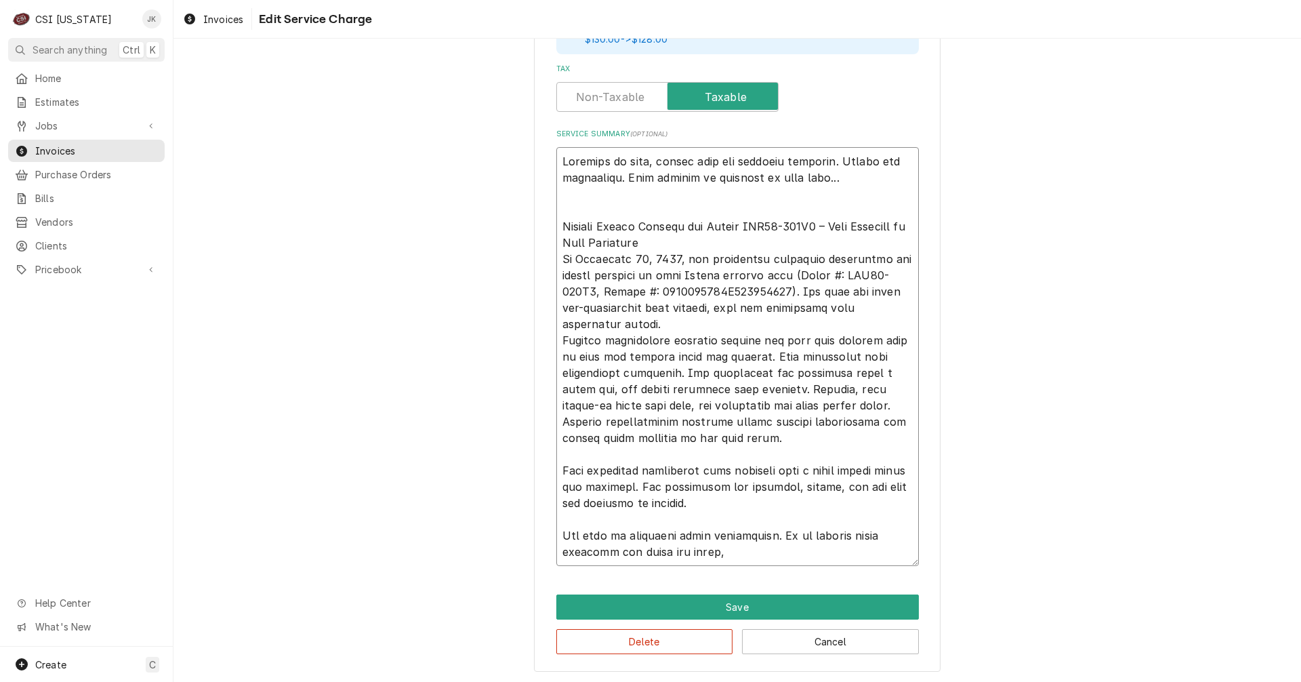
drag, startPoint x: 775, startPoint y: 388, endPoint x: 778, endPoint y: 553, distance: 165.3
click at [778, 553] on textarea "Service Summary ( optional )" at bounding box center [737, 356] width 362 height 419
type textarea "x"
type textarea "Returned to site, thawed unit and replaced switches. Tested all operations. Uni…"
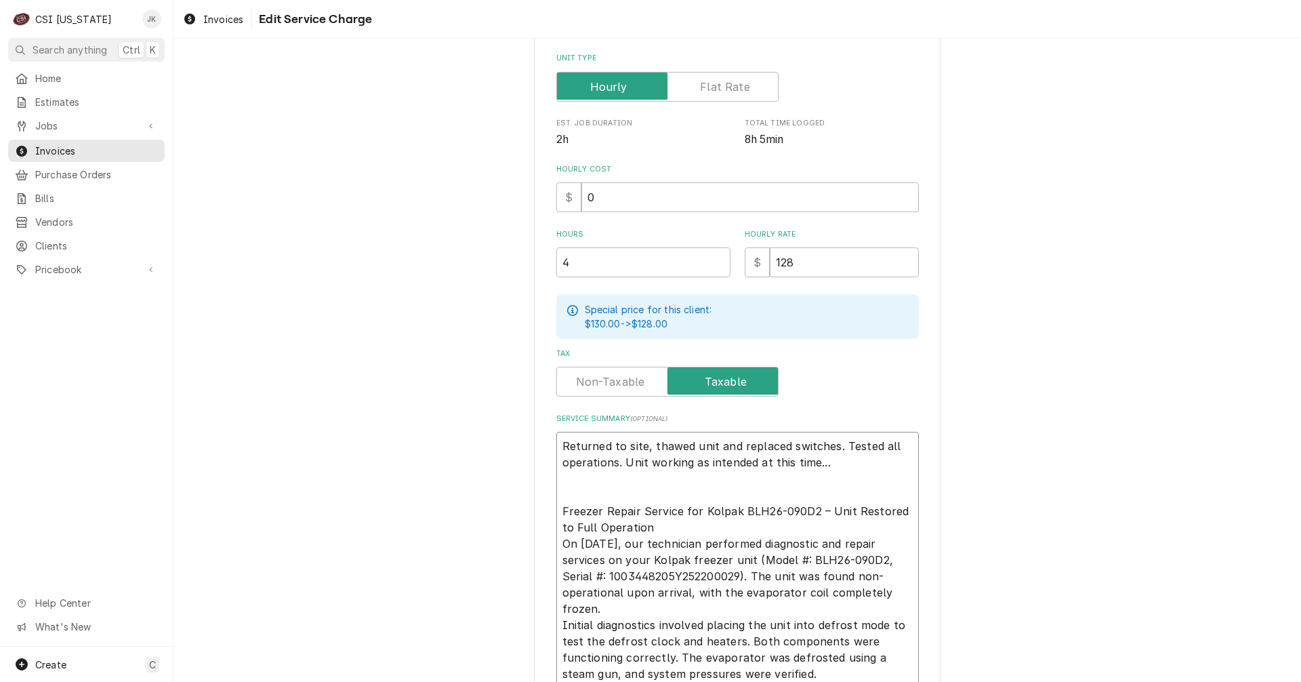
scroll to position [327, 0]
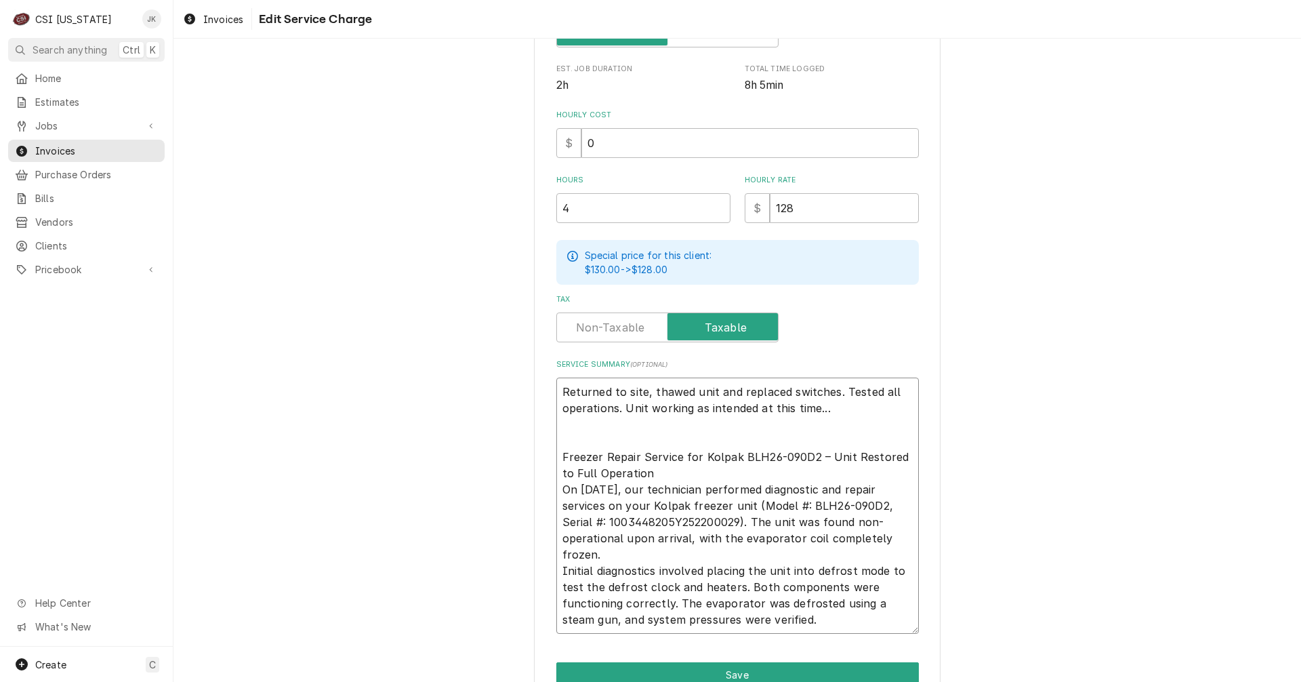
drag, startPoint x: 823, startPoint y: 410, endPoint x: 538, endPoint y: 388, distance: 286.1
click at [538, 388] on div "Use the fields below to edit this service charge Short Description 1-Labor (Ser…" at bounding box center [737, 238] width 407 height 1001
type textarea "x"
type textarea "Freezer Repair Service for Kolpak BLH26-090D2 – Unit Restored to Full Operation…"
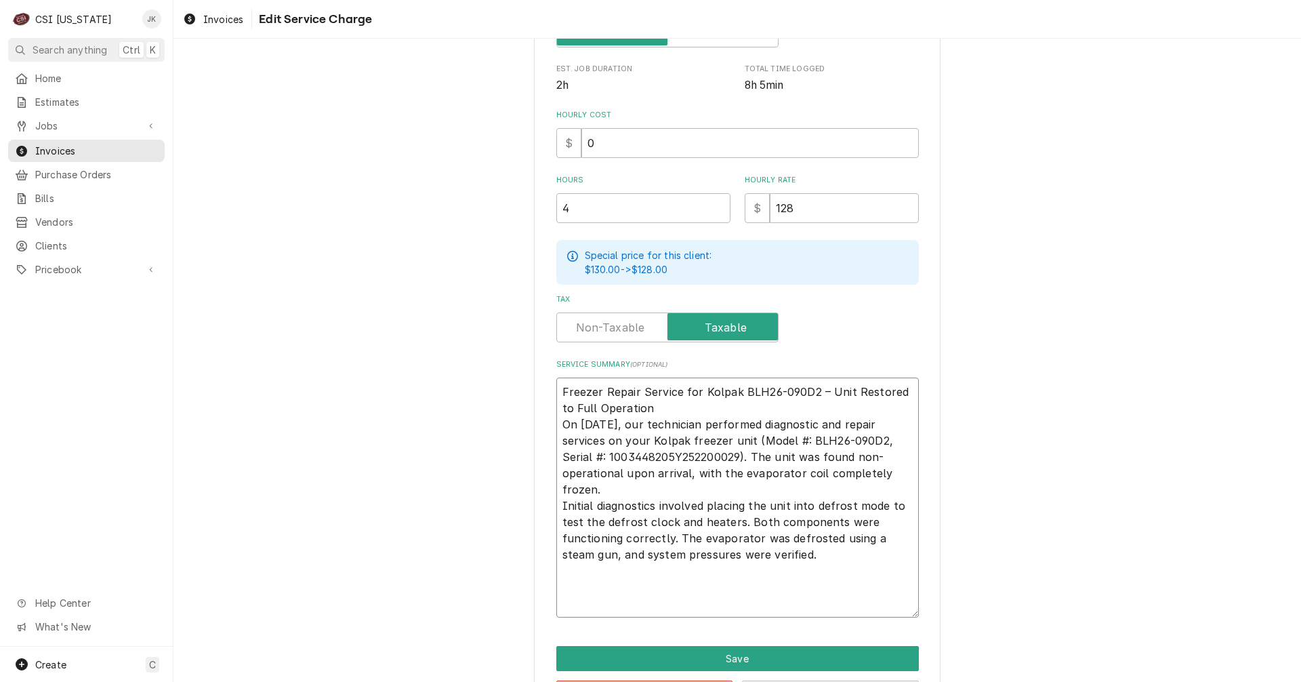
type textarea "x"
type textarea "Freezer Repair Service for Kolpak BLH26-090D2 – Unit Restored to Full Operation…"
type textarea "x"
type textarea "Freezer Repair Service for Kolpak BLH26-090D2 – Unit Restored to Full Operation…"
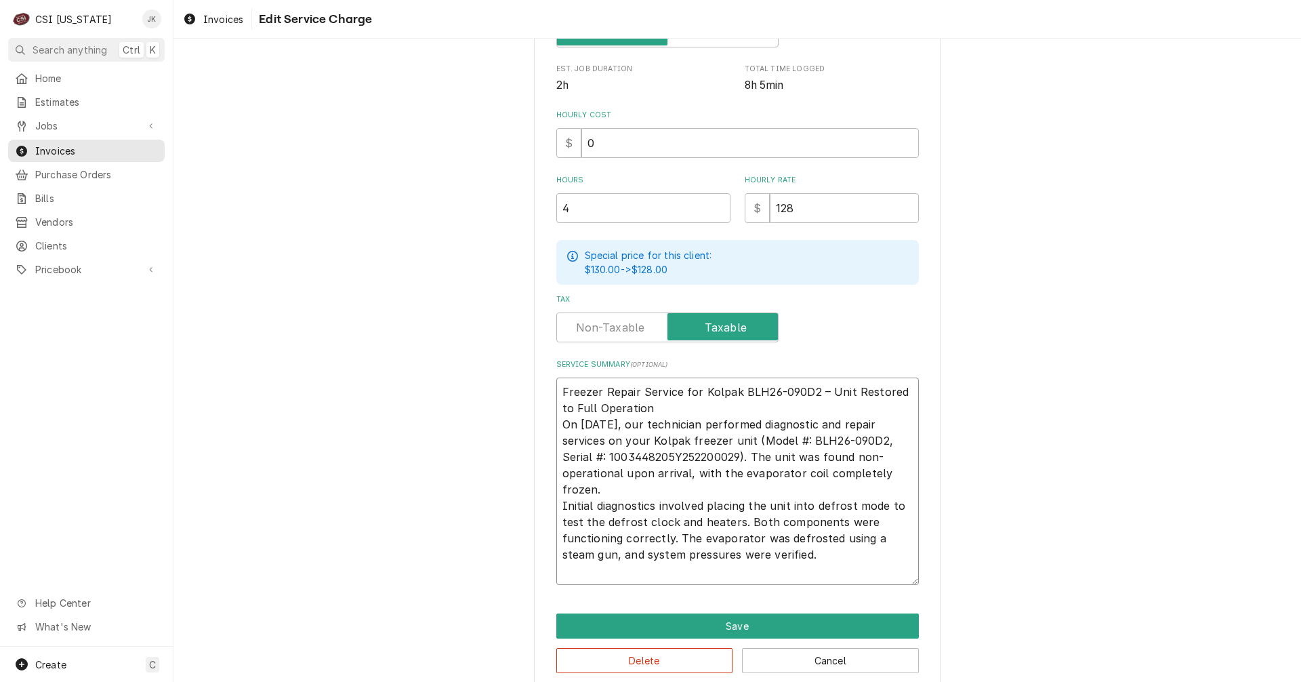
type textarea "x"
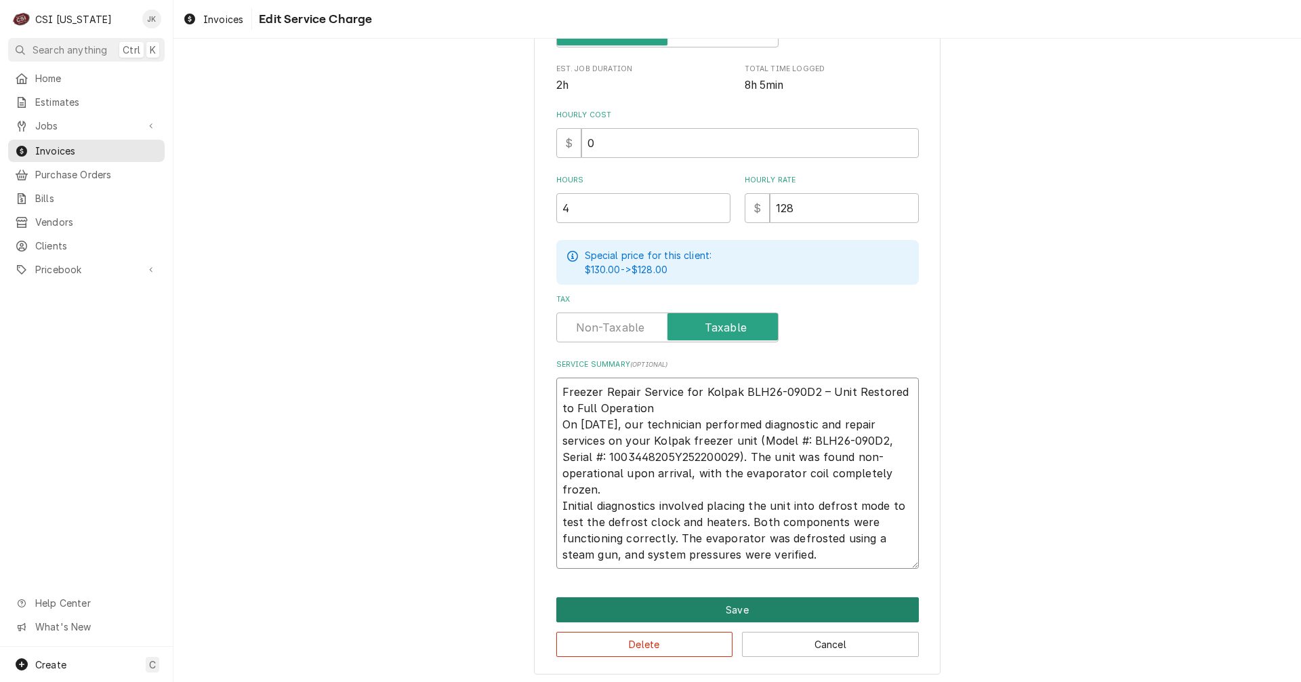
type textarea "Freezer Repair Service for Kolpak BLH26-090D2 – Unit Restored to Full Operation…"
click at [732, 604] on button "Save" at bounding box center [737, 609] width 362 height 25
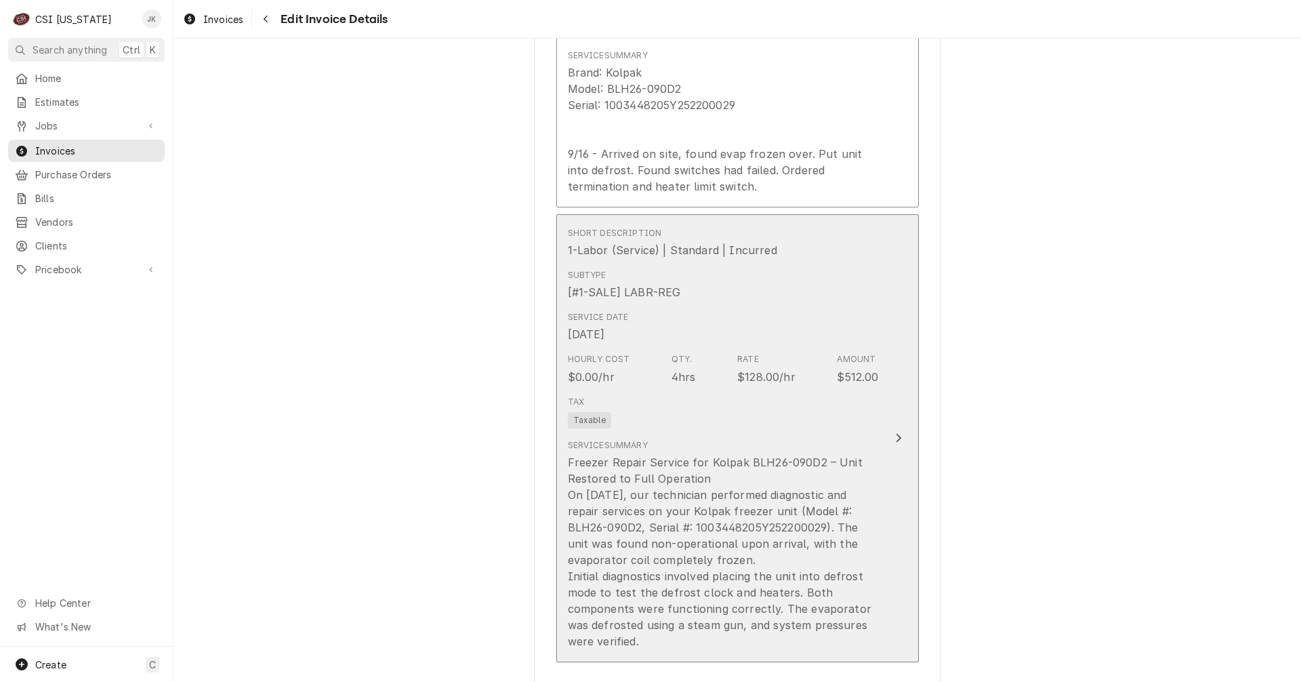
scroll to position [1413, 0]
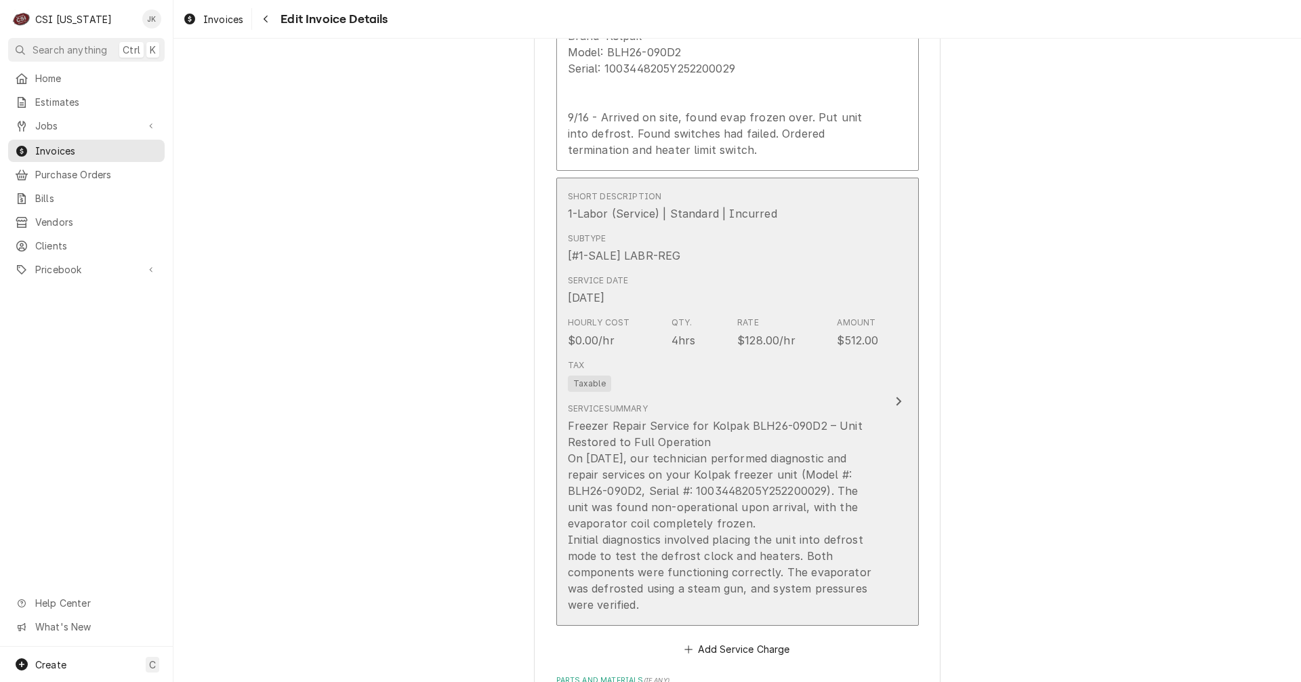
click at [695, 388] on div "Tax Taxable" at bounding box center [723, 375] width 311 height 43
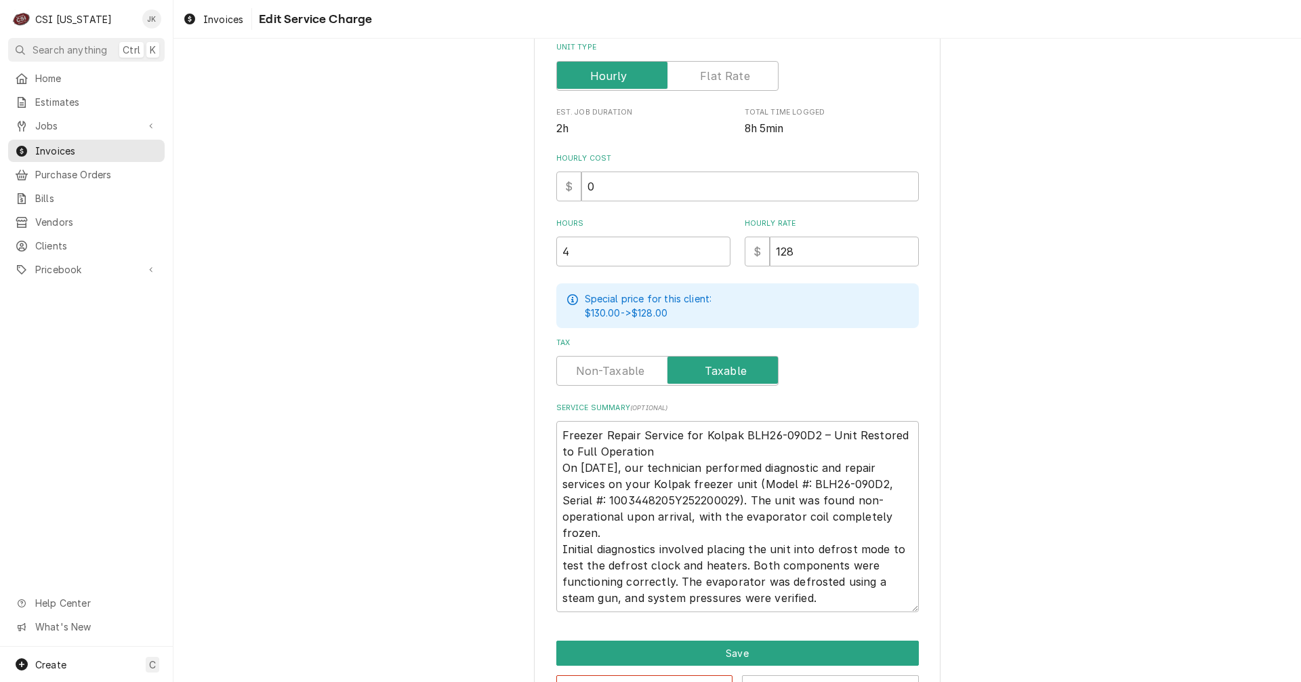
scroll to position [330, 0]
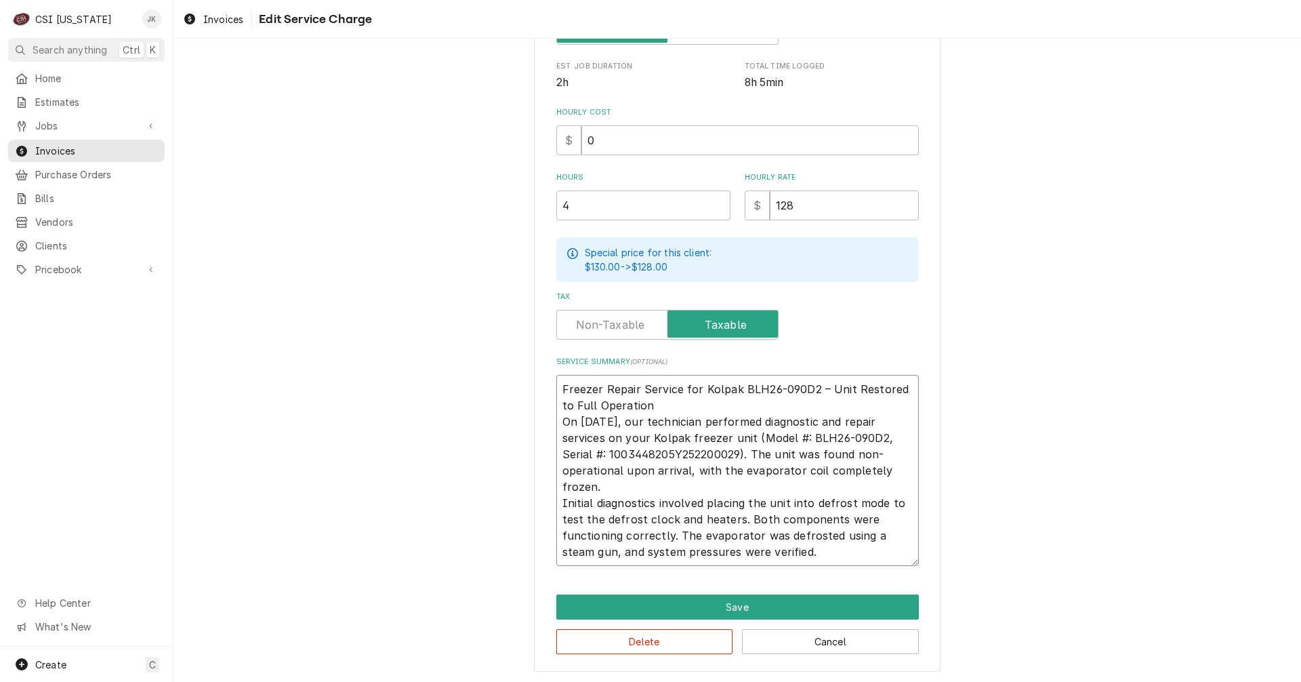
click at [783, 543] on textarea "Freezer Repair Service for Kolpak BLH26-090D2 – Unit Restored to Full Operation…" at bounding box center [737, 470] width 362 height 191
type textarea "x"
type textarea "Freezer Repair Service for Kolpak BLH26-090D2 – Unit Restored to Full Operation…"
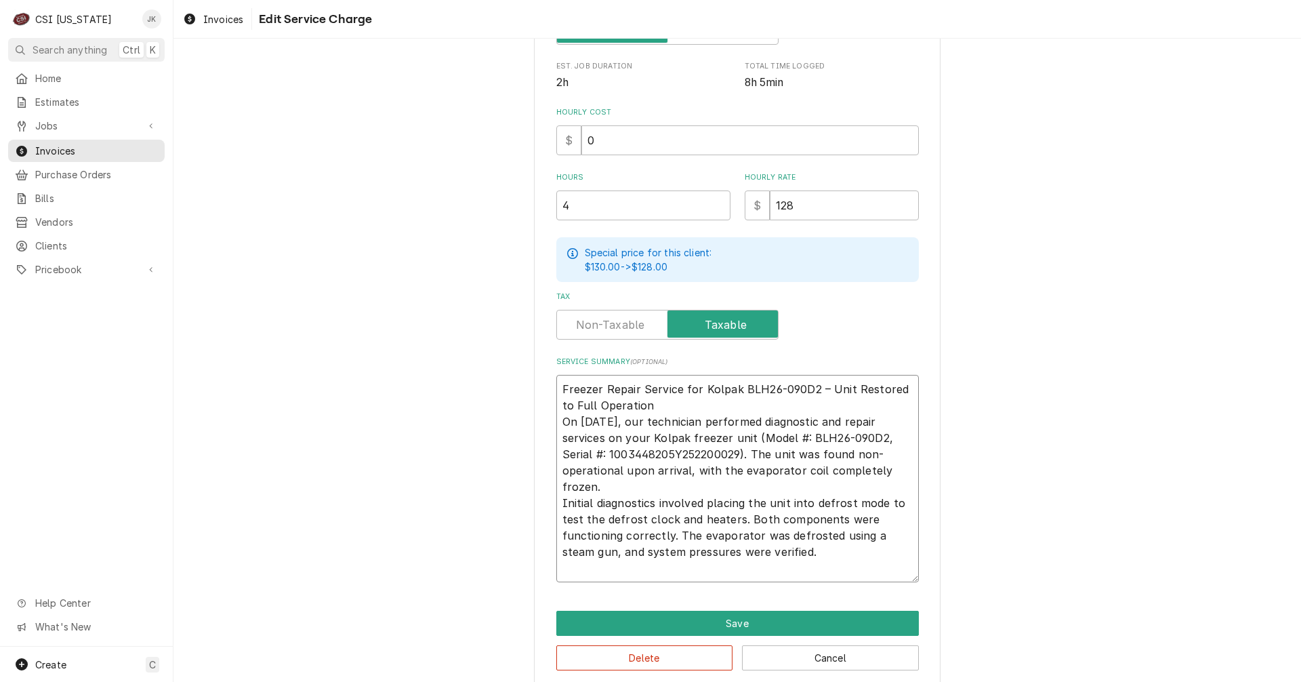
type textarea "x"
type textarea "Freezer Repair Service for Kolpak BLH26-090D2 – Unit Restored to Full Operation…"
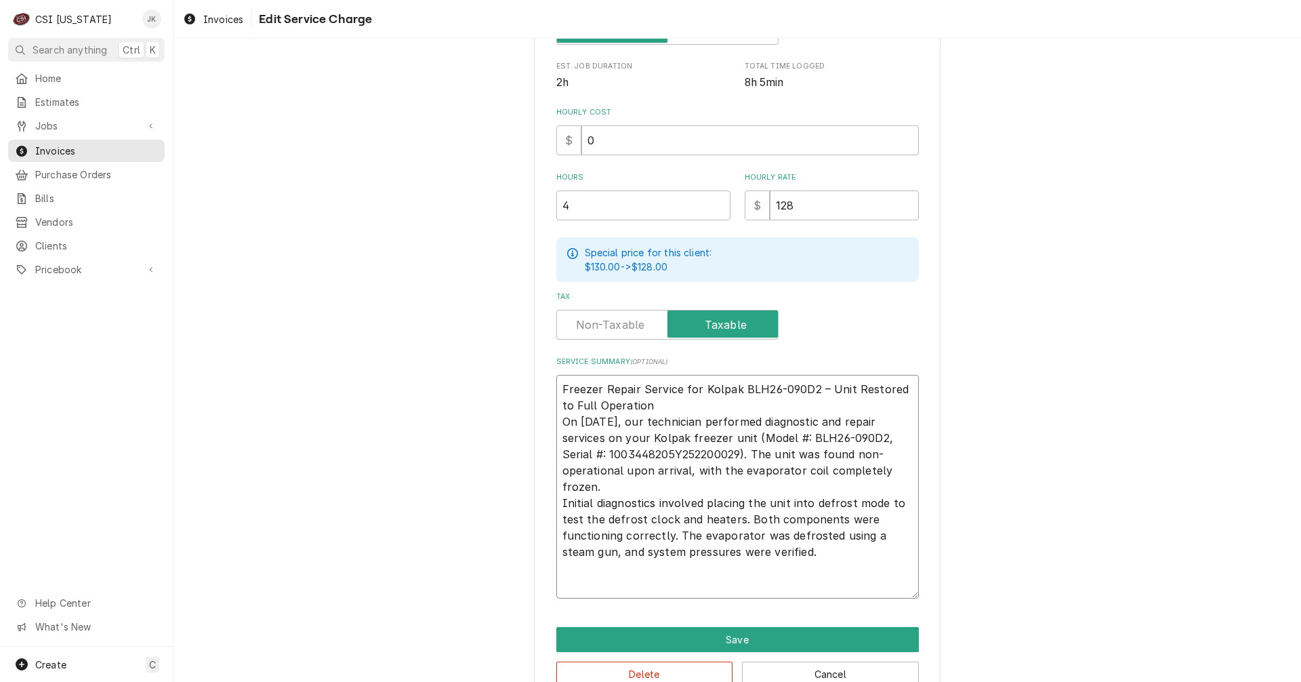
paste textarea "However, upon follow-up later that week, the evaporator was found frozen again.…"
type textarea "x"
type textarea "Freezer Repair Service for Kolpak BLH26-090D2 – Unit Restored to Full Operation…"
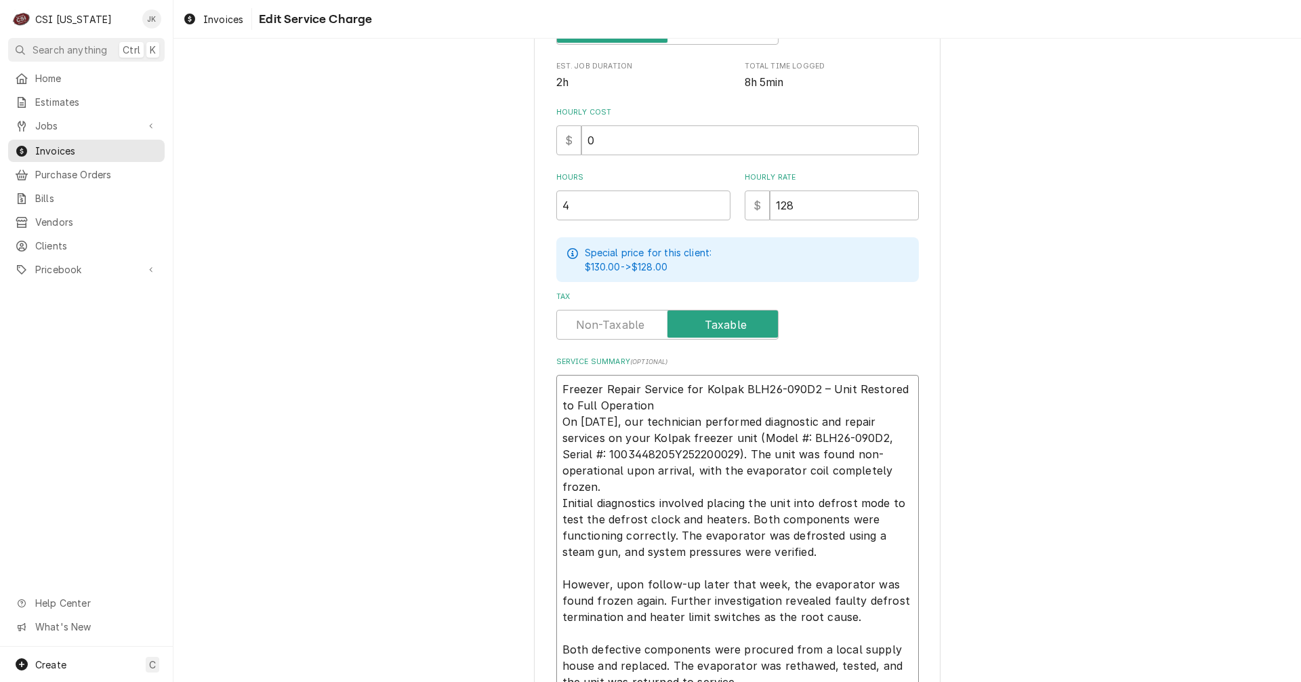
scroll to position [385, 0]
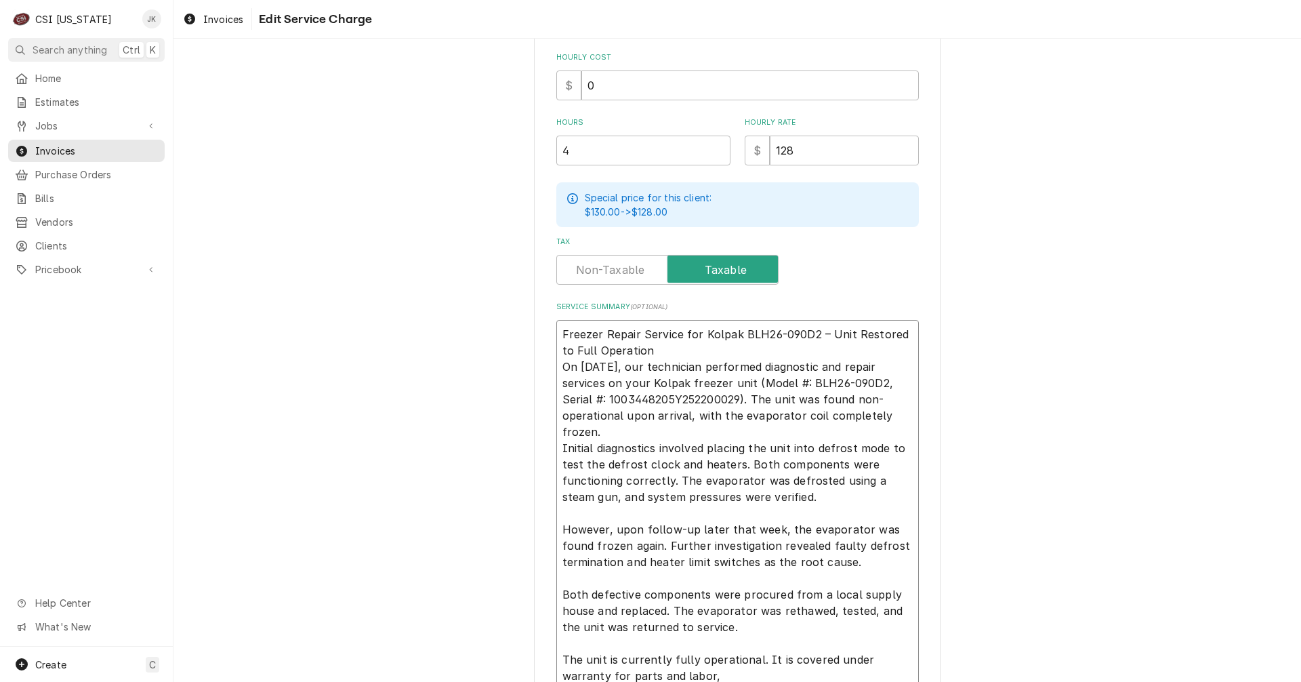
drag, startPoint x: 596, startPoint y: 390, endPoint x: 808, endPoint y: 496, distance: 236.9
click at [808, 496] on textarea "Freezer Repair Service for Kolpak BLH26-090D2 – Unit Restored to Full Operation…" at bounding box center [737, 505] width 362 height 370
click at [795, 490] on textarea "Freezer Repair Service for Kolpak BLH26-090D2 – Unit Restored to Full Operation…" at bounding box center [737, 505] width 362 height 370
drag, startPoint x: 790, startPoint y: 498, endPoint x: 509, endPoint y: 323, distance: 331.1
click at [509, 323] on div "Use the fields below to edit this service charge Short Description 1-Labor (Ser…" at bounding box center [736, 237] width 1127 height 1139
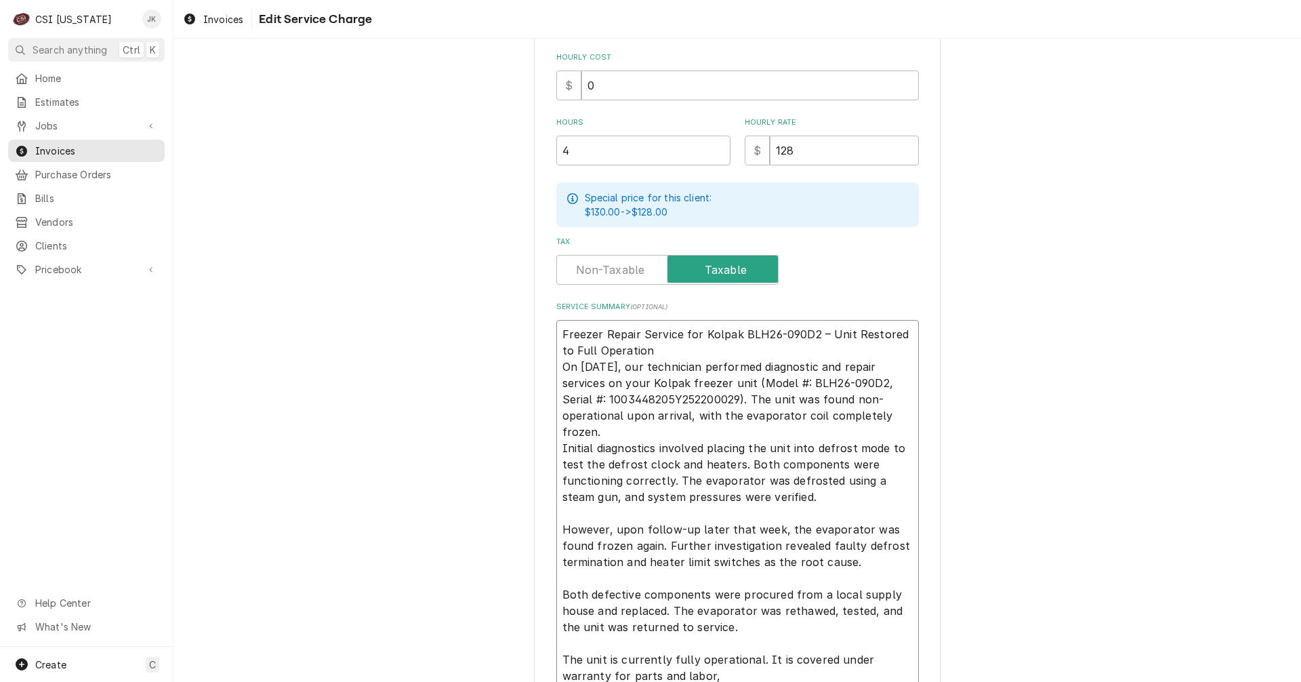
type textarea "x"
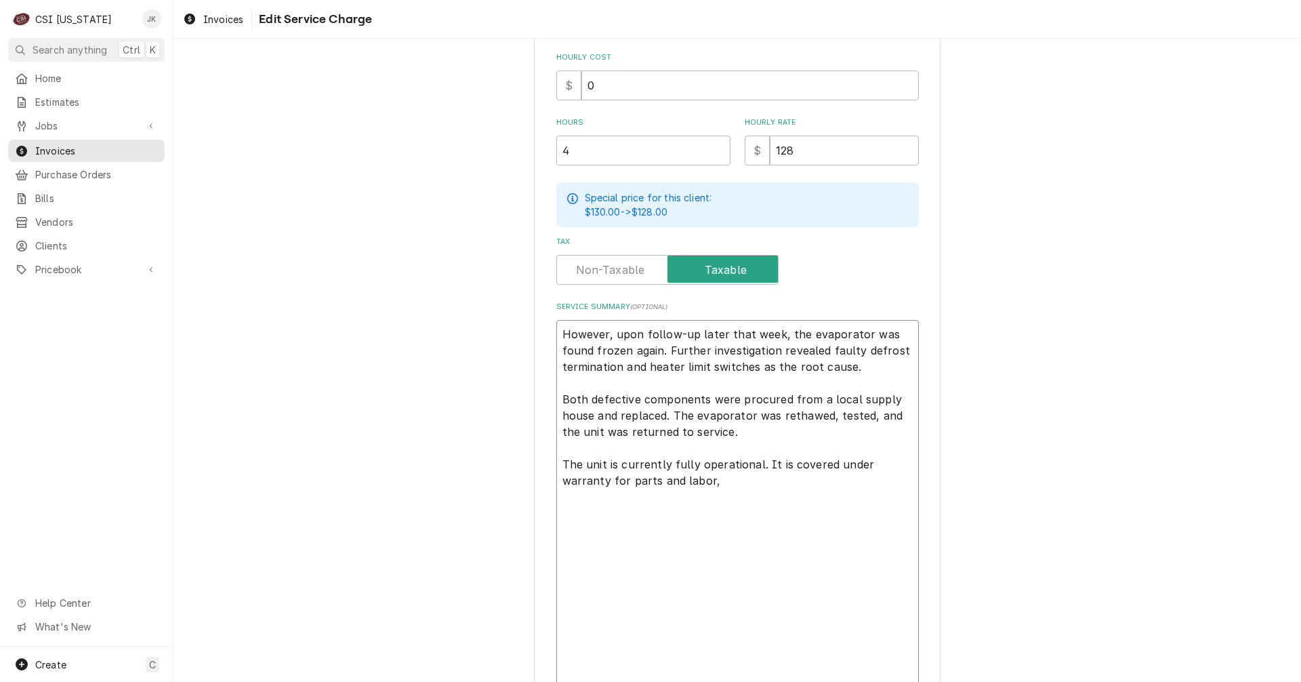
scroll to position [346, 0]
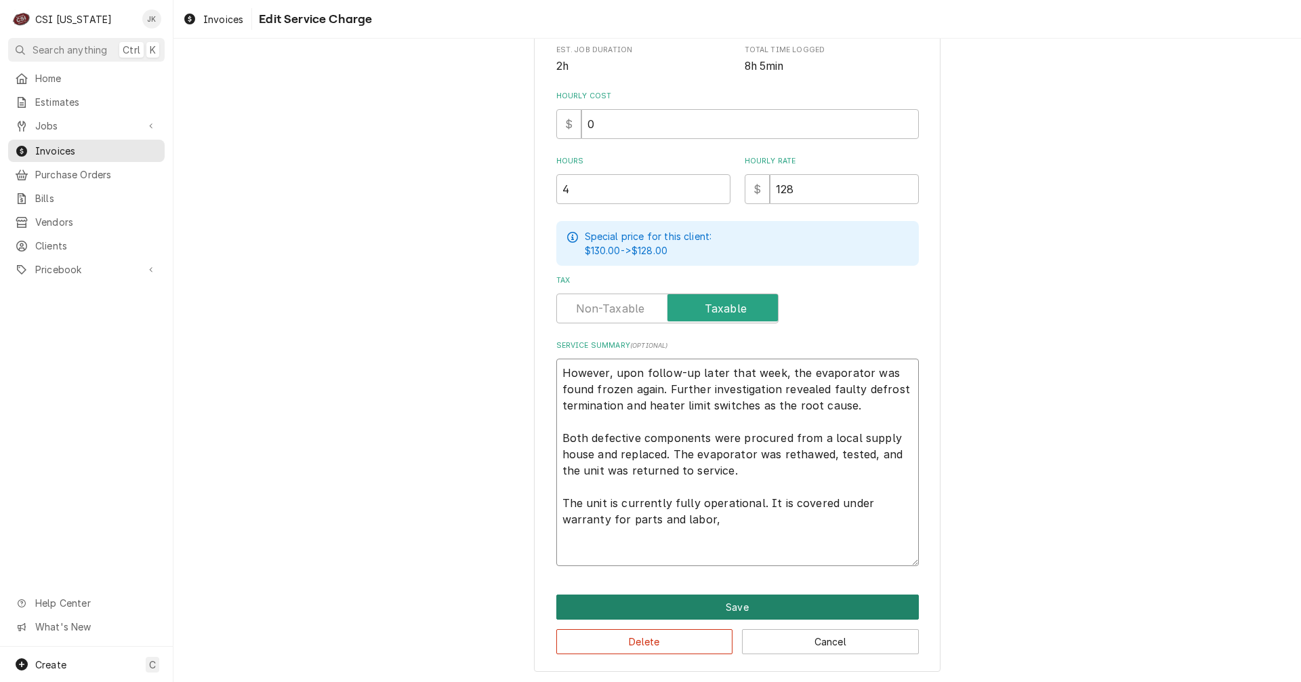
type textarea "However, upon follow-up later that week, the evaporator was found frozen again.…"
click at [850, 604] on button "Save" at bounding box center [737, 606] width 362 height 25
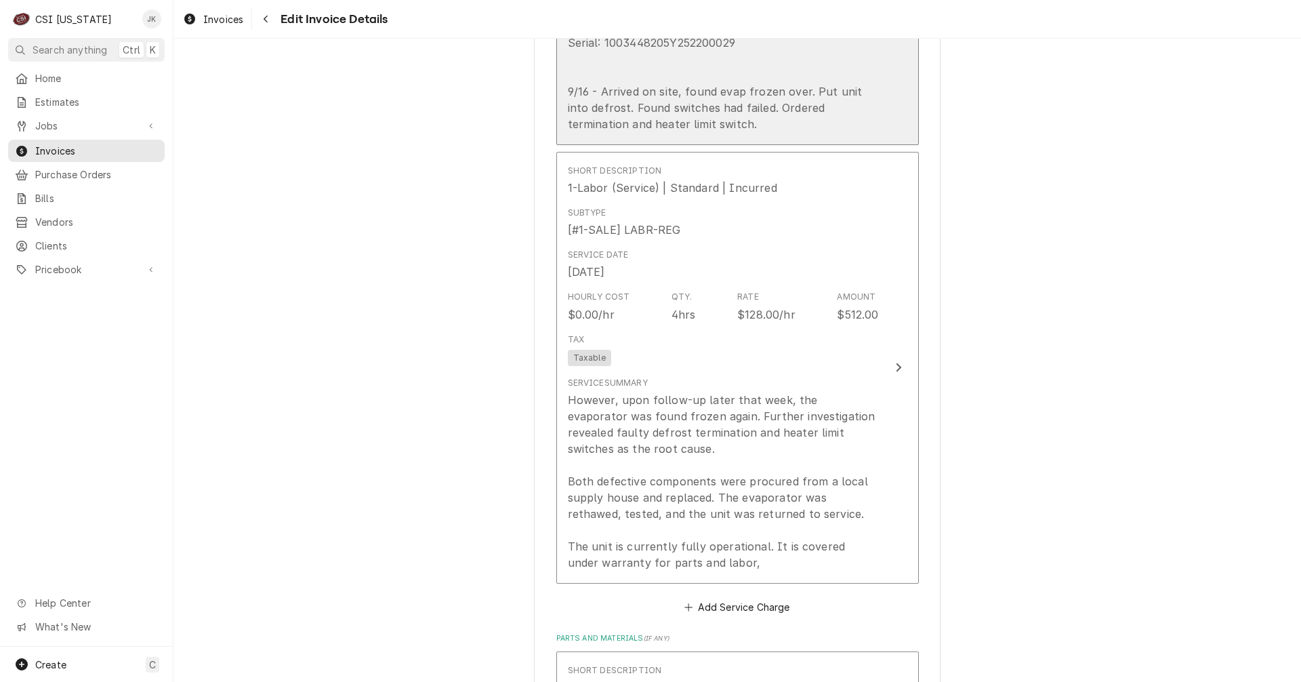
click at [638, 102] on div "Brand: Kolpak Model: BLH26-090D2 Serial: 1003448205Y252200029 9/16 - Arrived on…" at bounding box center [723, 67] width 311 height 130
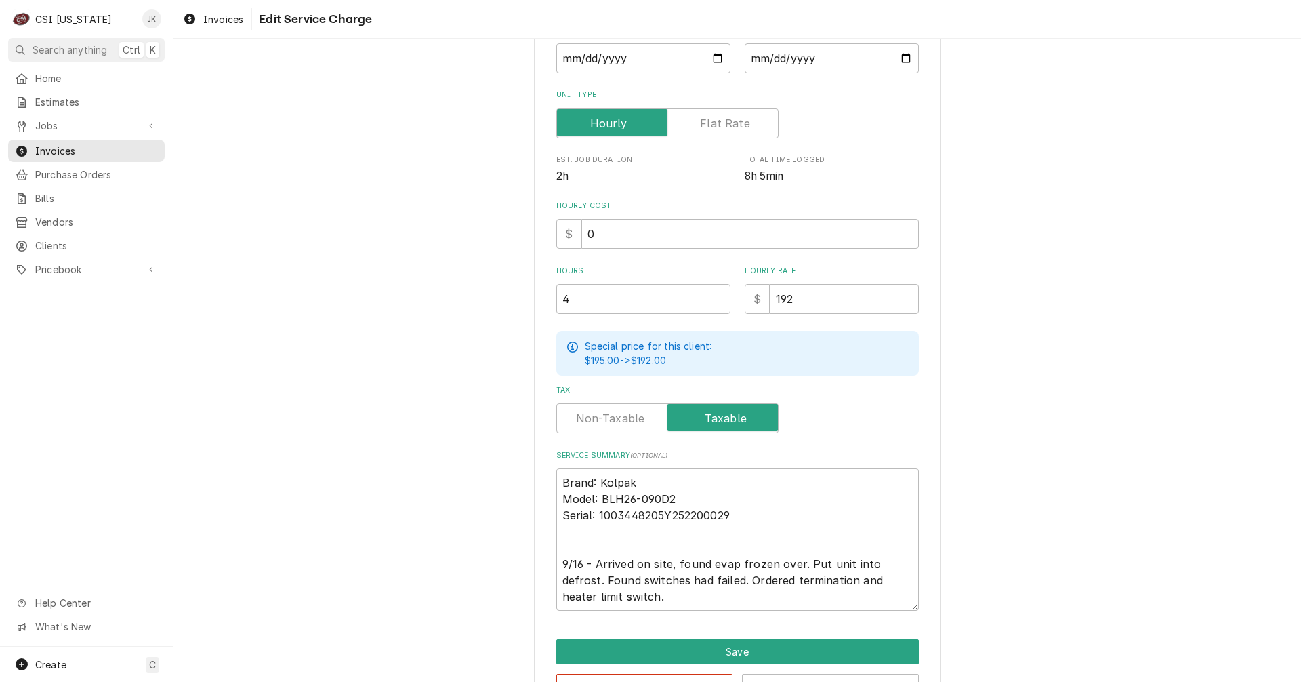
scroll to position [271, 0]
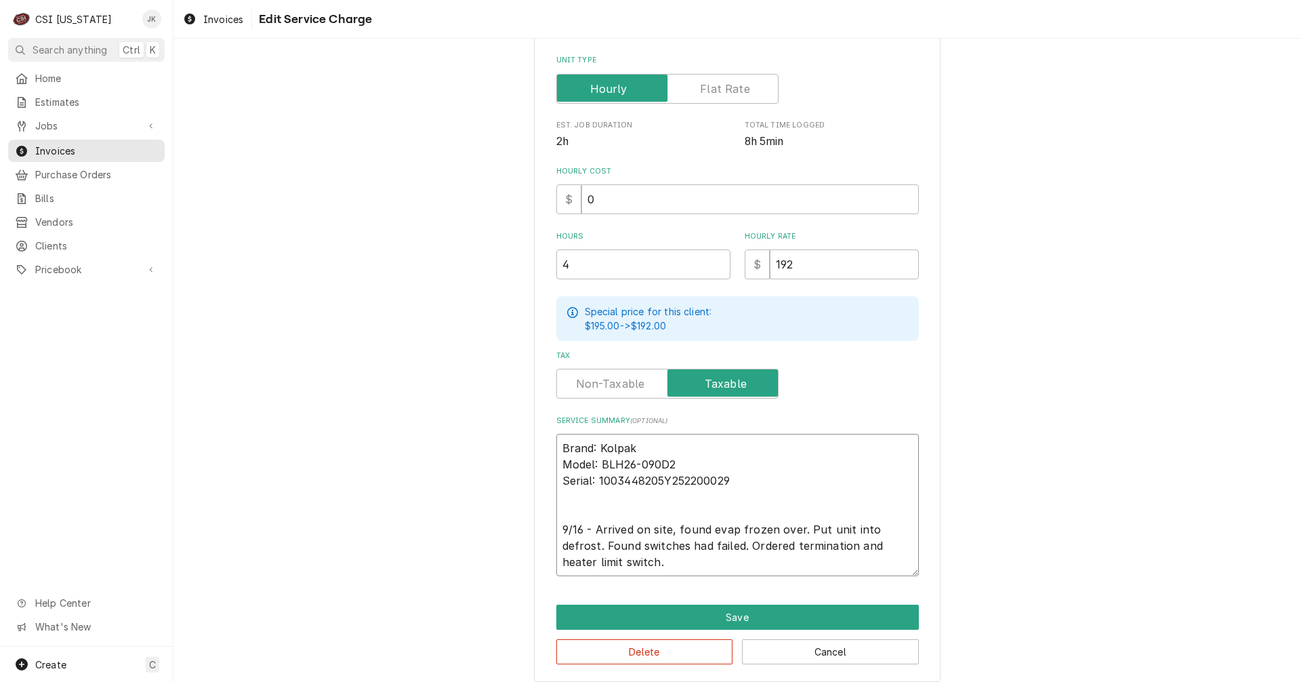
drag, startPoint x: 605, startPoint y: 562, endPoint x: 545, endPoint y: 432, distance: 143.7
click at [545, 432] on div "Use the fields below to edit this service charge Short Description 1-Labor (Ser…" at bounding box center [737, 238] width 407 height 888
paste textarea "Freezer Repair Service for Kolpak BLH26-090D2 – Unit Restored to Full Operation…"
type textarea "x"
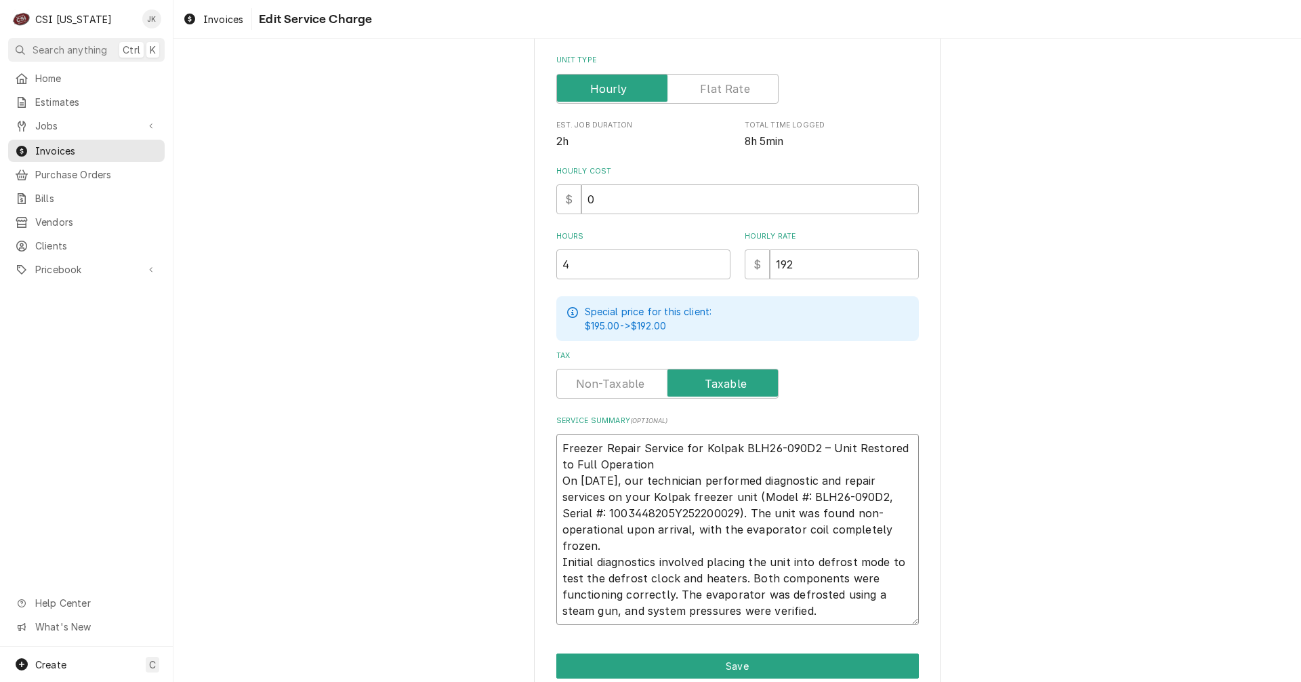
drag, startPoint x: 824, startPoint y: 446, endPoint x: 824, endPoint y: 461, distance: 14.9
click at [824, 461] on textarea "Freezer Repair Service for Kolpak BLH26-090D2 – Unit Restored to Full Operation…" at bounding box center [737, 529] width 362 height 191
type textarea "Freezer Repair Service for Kolpak BLH26-090D2 – On September 25, 2025, our tech…"
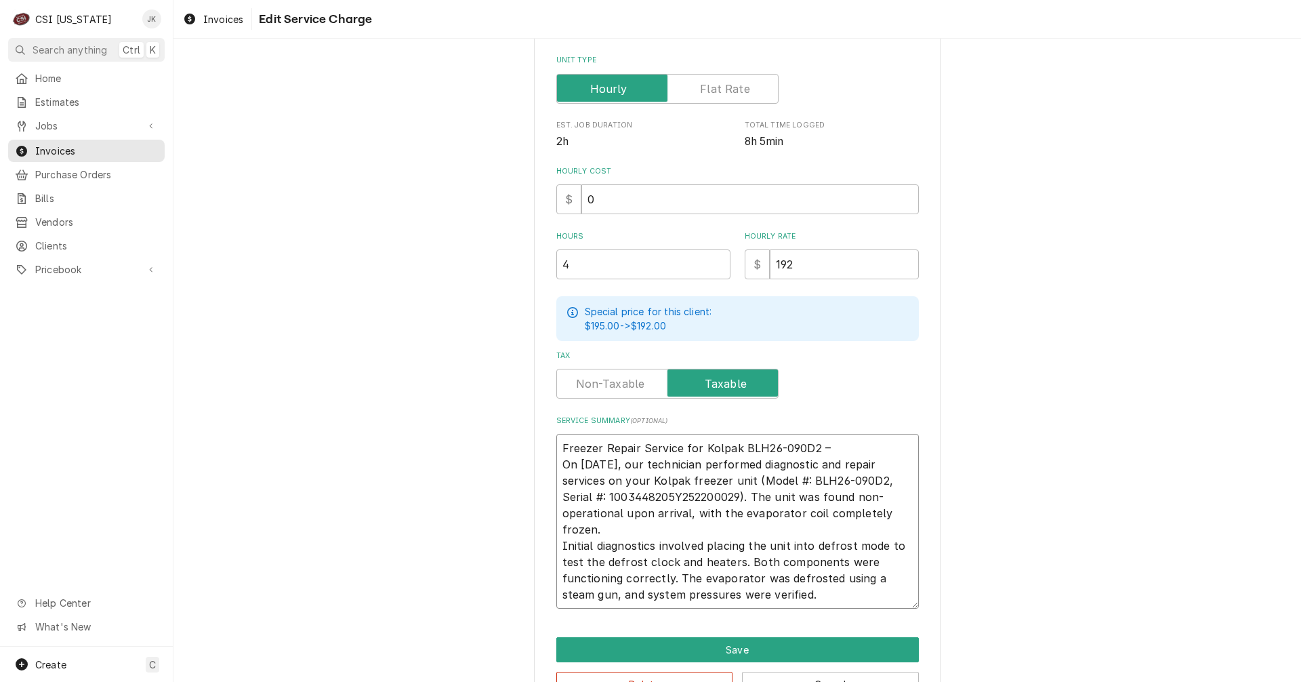
type textarea "x"
type textarea "Freezer Repair Service for Kolpak BLH26-090D2 – On September 25, 2025, our tech…"
type textarea "x"
type textarea "Freezer Repair Service for Kolpak BLH26-090D2 On September 25, 2025, our techni…"
type textarea "x"
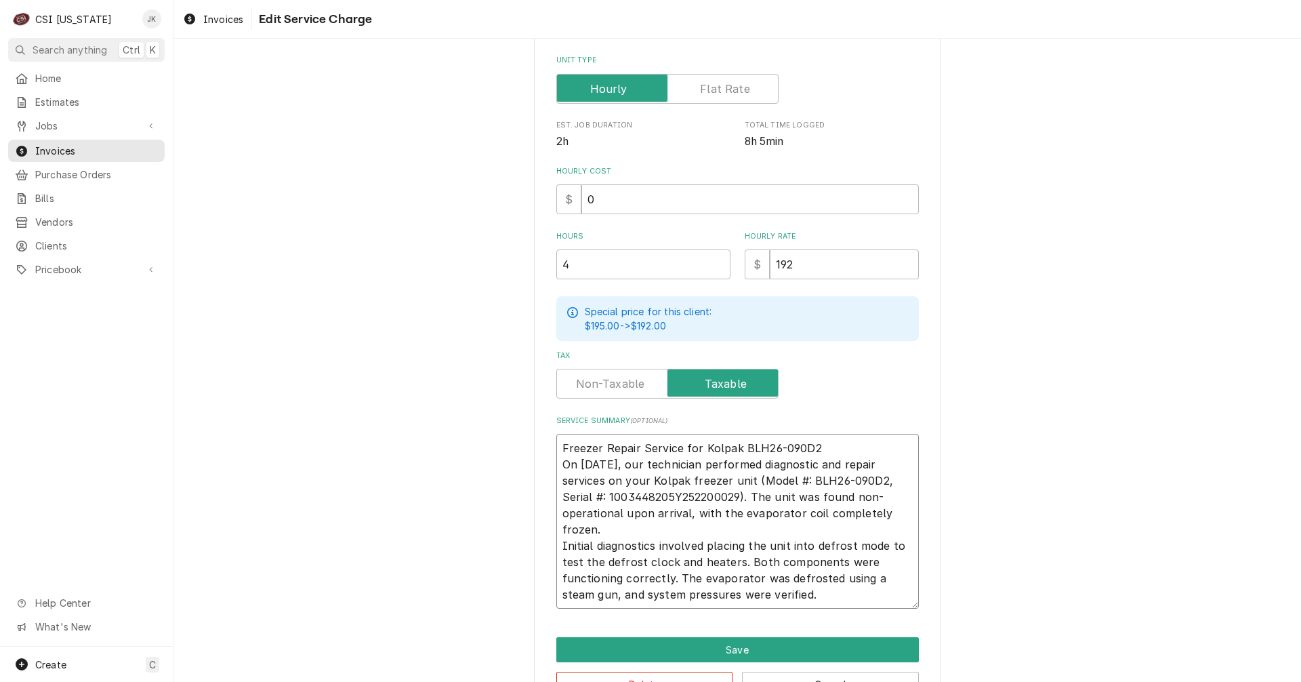
type textarea "Freezer Repair Service for Kolpak BLH26-090D2 On September 25, 2025, our techni…"
type textarea "x"
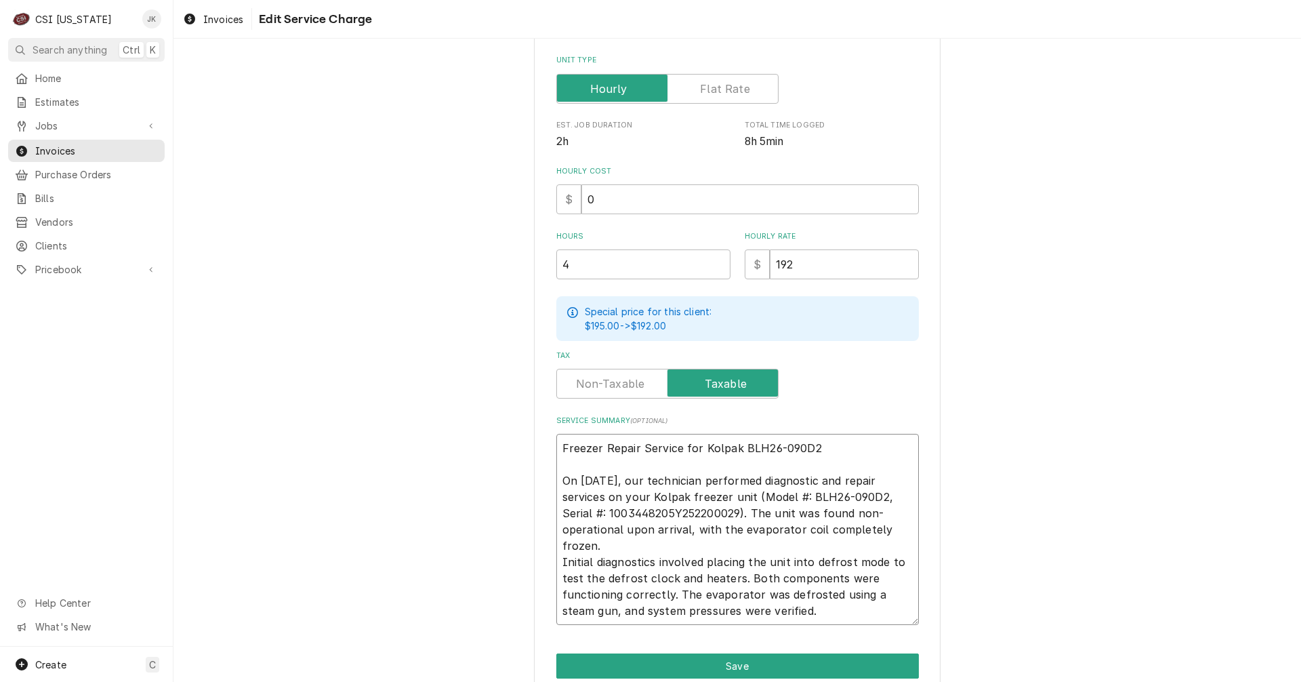
type textarea "Freezer Repair Service for Kolpak BLH26-090D2 On September 25, 2025, our techni…"
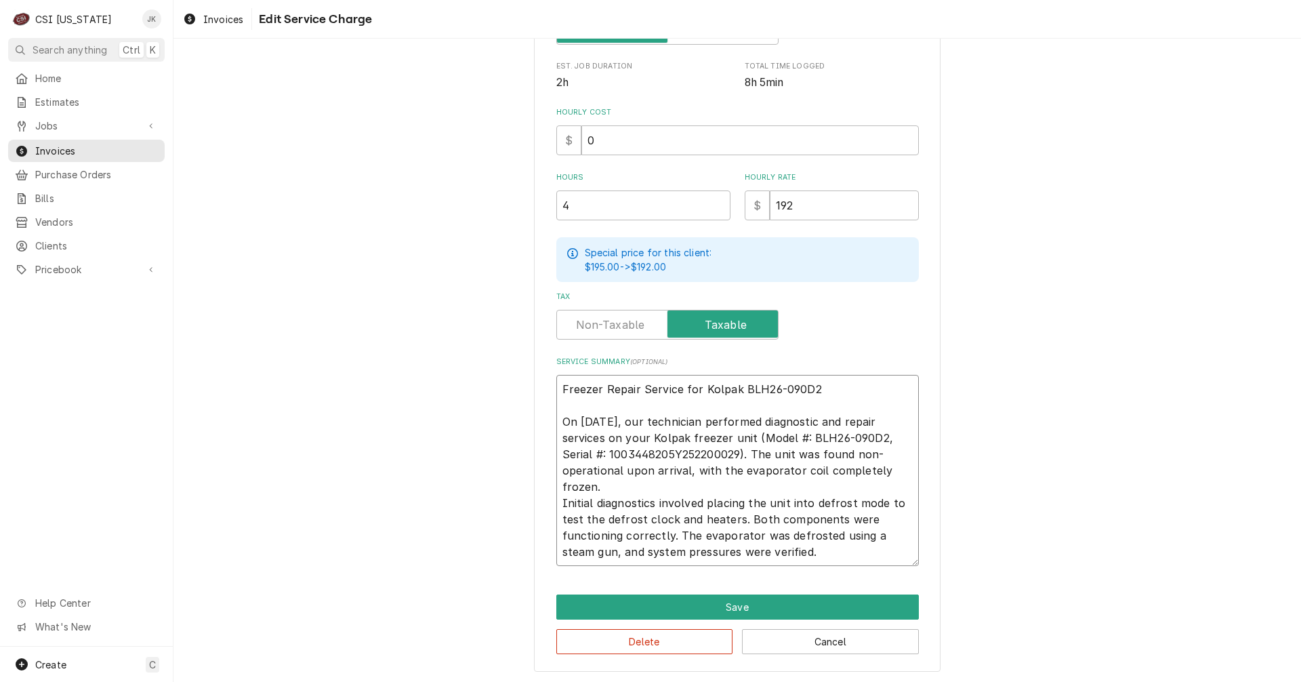
drag, startPoint x: 637, startPoint y: 419, endPoint x: 650, endPoint y: 420, distance: 12.9
click at [650, 420] on textarea "Freezer Repair Service for Kolpak BLH26-090D2 On September 25, 2025, our techni…" at bounding box center [737, 470] width 362 height 191
type textarea "x"
type textarea "Freezer Repair Service for Kolpak BLH26-090D2 On September 1, 2025, our technic…"
type textarea "x"
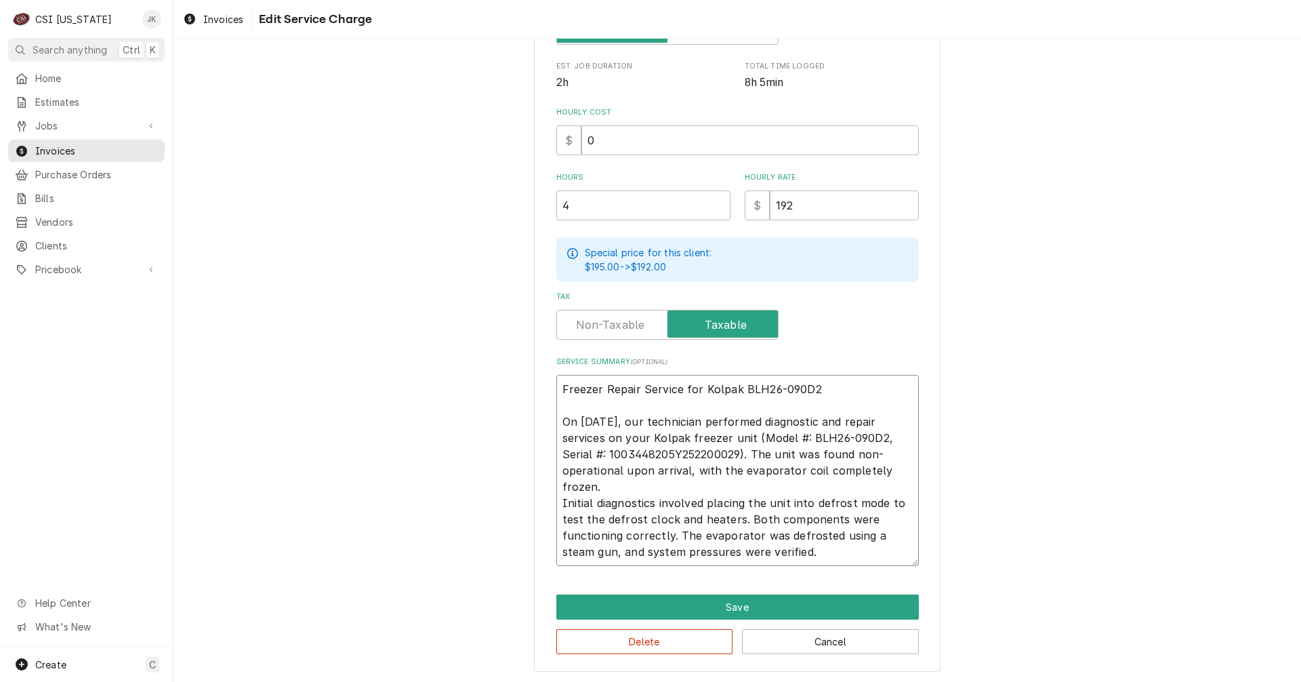
type textarea "Freezer Repair Service for Kolpak BLH26-090D2 On September 16, 2025, our techni…"
click at [783, 551] on textarea "Freezer Repair Service for Kolpak BLH26-090D2 On September 16, 2025, our techni…" at bounding box center [737, 470] width 362 height 191
type textarea "x"
type textarea "Freezer Repair Service for Kolpak BLH26-090D2 On September 16, 2025, our techni…"
type textarea "x"
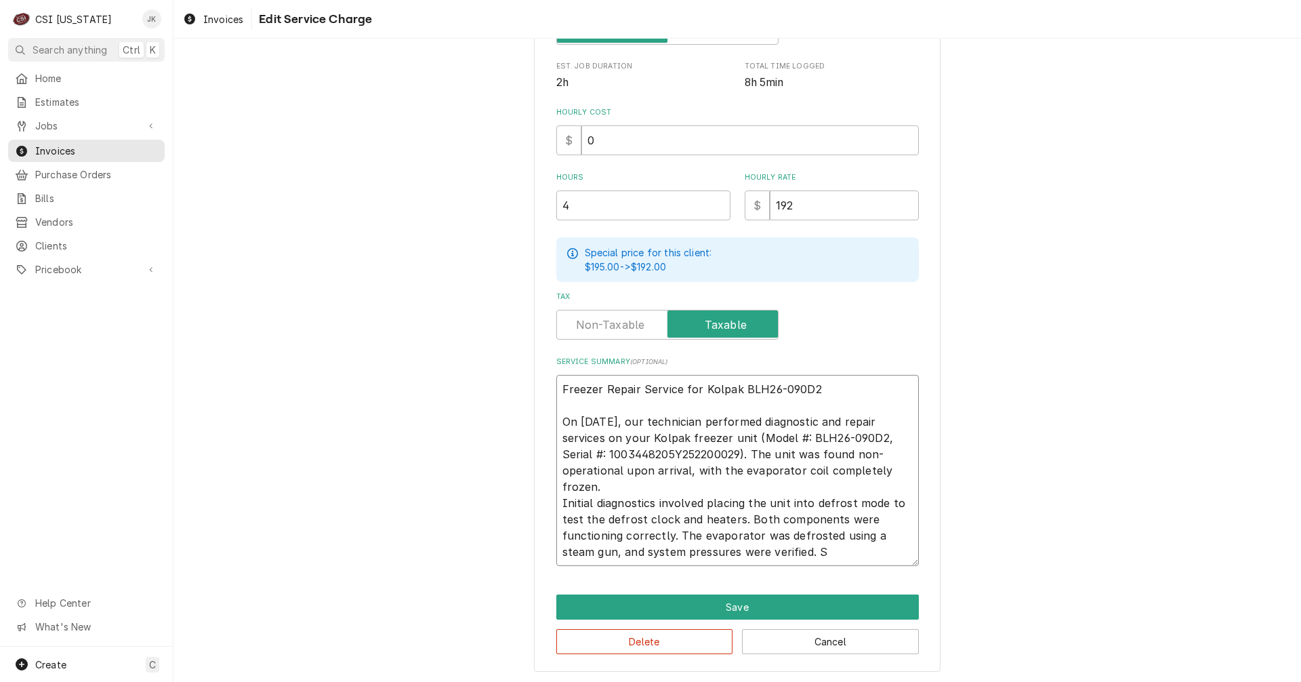
type textarea "Freezer Repair Service for Kolpak BLH26-090D2 On September 16, 2025, our techni…"
type textarea "x"
type textarea "Freezer Repair Service for Kolpak BLH26-090D2 On September 16, 2025, our techni…"
type textarea "x"
type textarea "Freezer Repair Service for Kolpak BLH26-090D2 On September 16, 2025, our techni…"
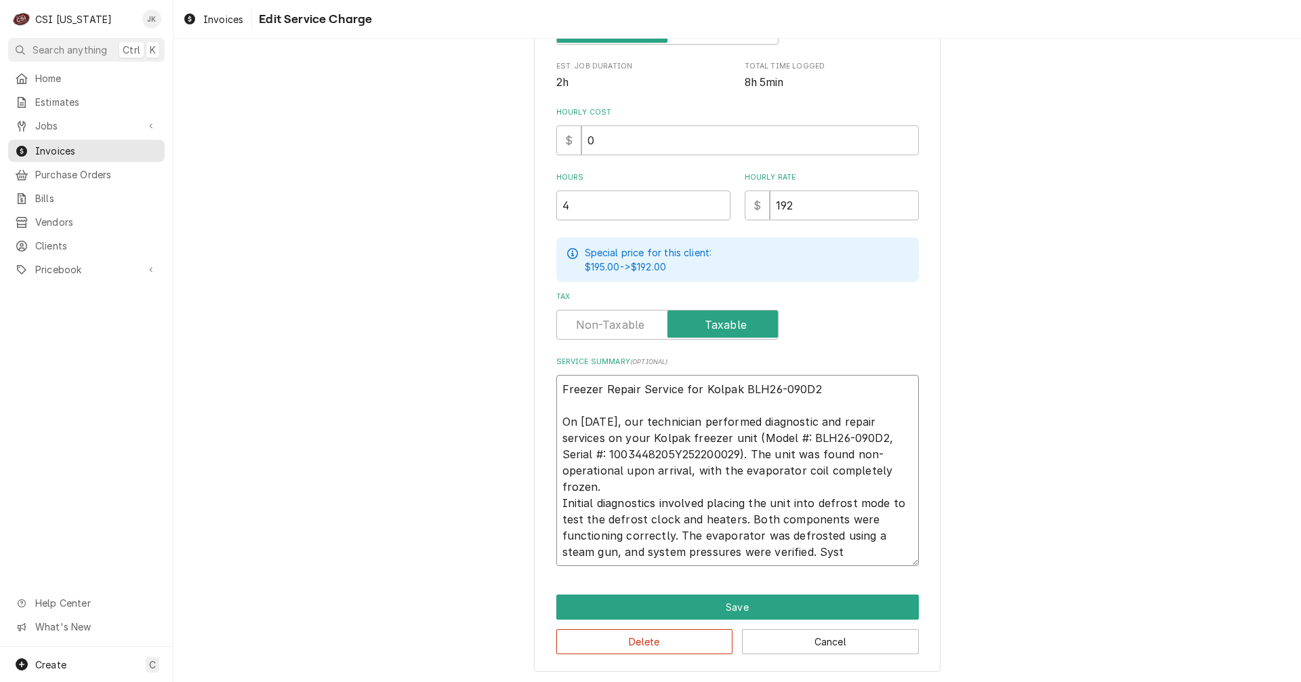
type textarea "x"
type textarea "Freezer Repair Service for Kolpak BLH26-090D2 On September 16, 2025, our techni…"
type textarea "x"
type textarea "Freezer Repair Service for Kolpak BLH26-090D2 On September 16, 2025, our techni…"
type textarea "x"
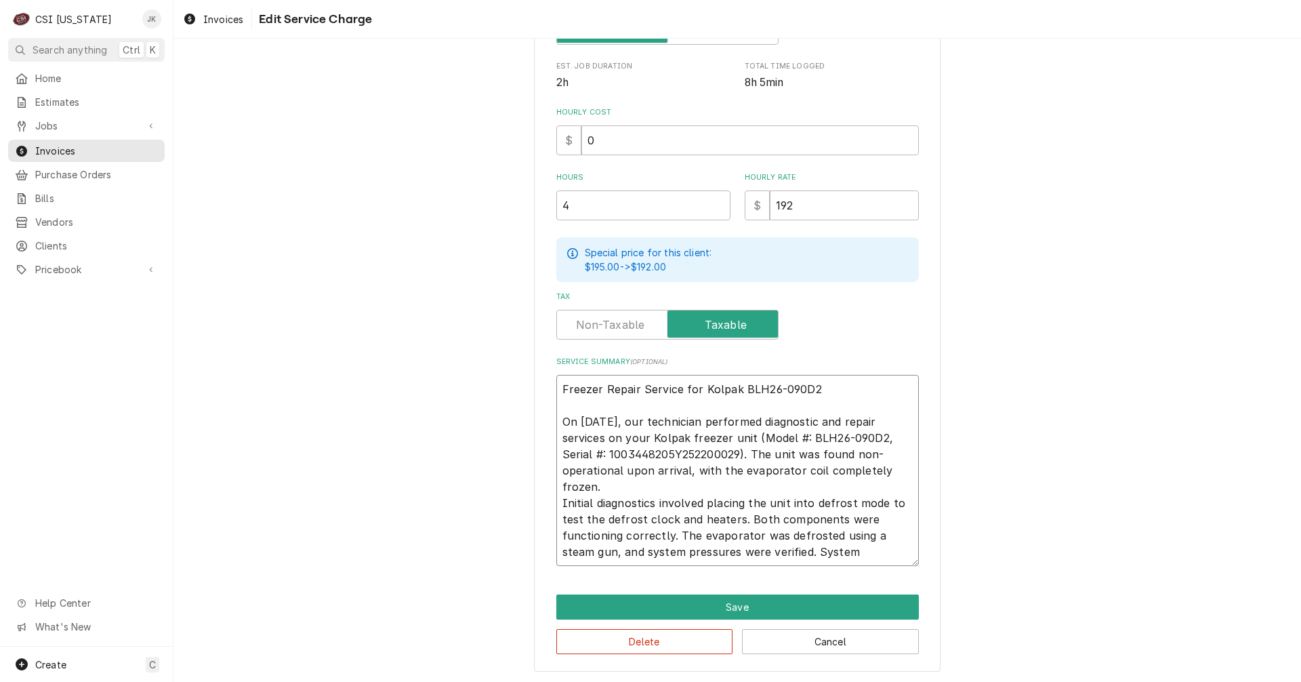
type textarea "Freezer Repair Service for Kolpak BLH26-090D2 On September 16, 2025, our techni…"
type textarea "x"
type textarea "Freezer Repair Service for Kolpak BLH26-090D2 On September 16, 2025, our techni…"
type textarea "x"
type textarea "Freezer Repair Service for Kolpak BLH26-090D2 On September 16, 2025, our techni…"
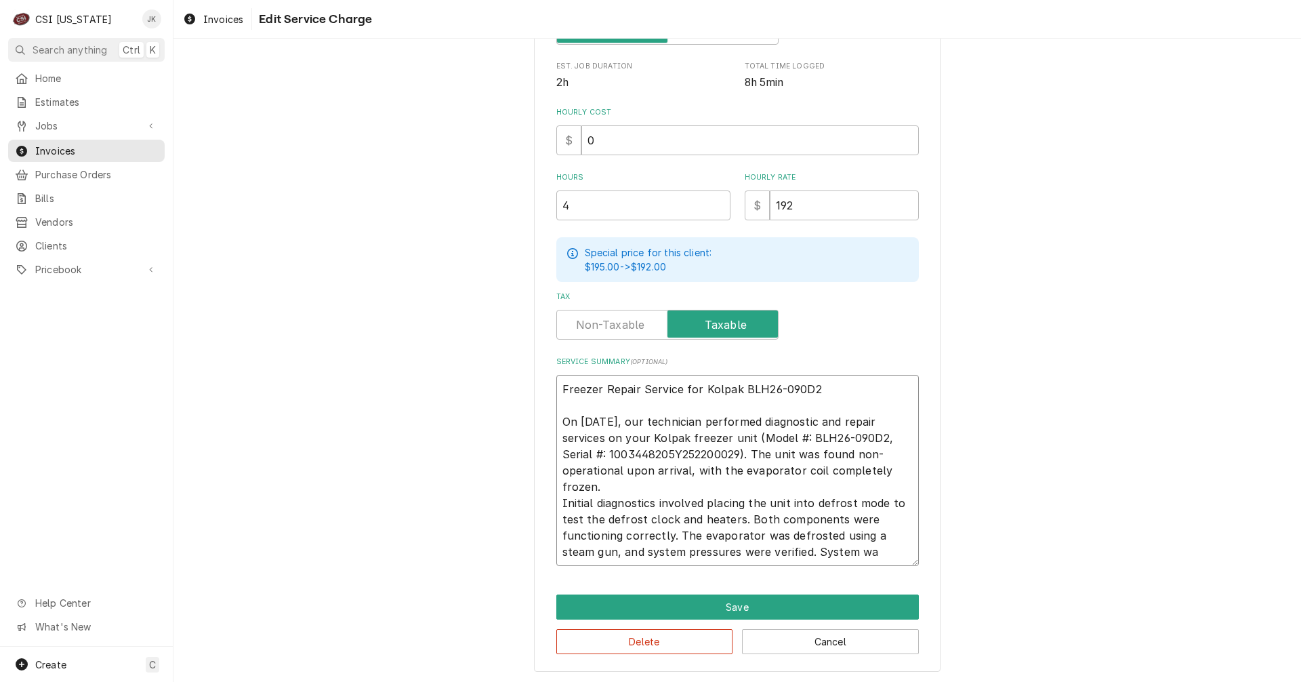
type textarea "x"
type textarea "Freezer Repair Service for Kolpak BLH26-090D2 On September 16, 2025, our techni…"
type textarea "x"
type textarea "Freezer Repair Service for Kolpak BLH26-090D2 On September 16, 2025, our techni…"
type textarea "x"
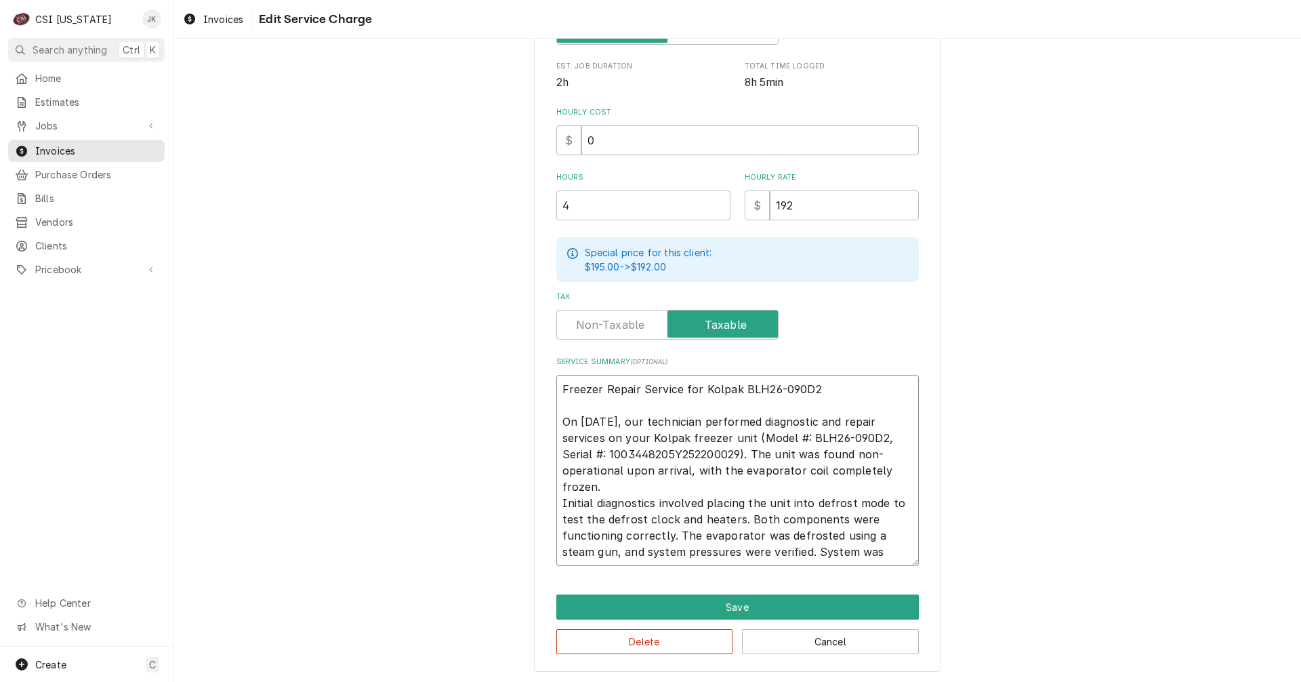
type textarea "Freezer Repair Service for Kolpak BLH26-090D2 On September 16, 2025, our techni…"
type textarea "x"
type textarea "Freezer Repair Service for Kolpak BLH26-090D2 On September 16, 2025, our techni…"
type textarea "x"
type textarea "Freezer Repair Service for Kolpak BLH26-090D2 On September 16, 2025, our techni…"
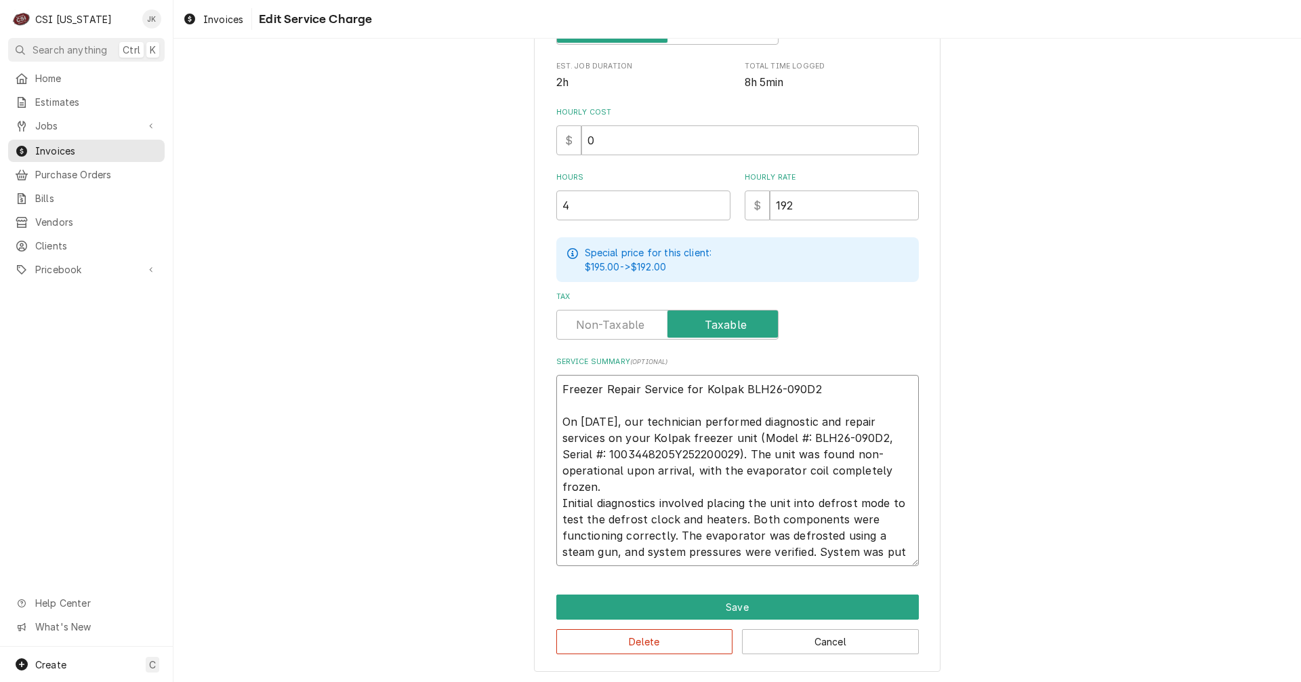
type textarea "x"
type textarea "Freezer Repair Service for Kolpak BLH26-090D2 On September 16, 2025, our techni…"
type textarea "x"
type textarea "Freezer Repair Service for Kolpak BLH26-090D2 On September 16, 2025, our techni…"
type textarea "x"
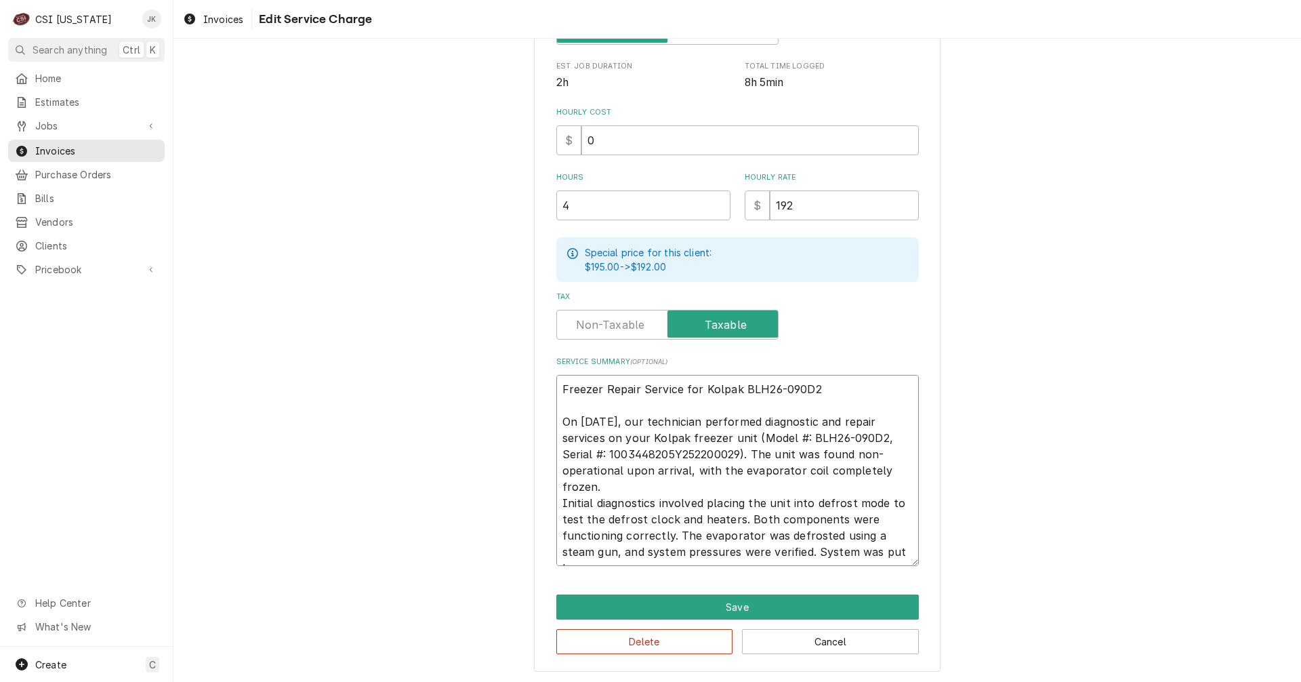
type textarea "Freezer Repair Service for Kolpak BLH26-090D2 On September 16, 2025, our techni…"
type textarea "x"
type textarea "Freezer Repair Service for Kolpak BLH26-090D2 On September 16, 2025, our techni…"
type textarea "x"
type textarea "Freezer Repair Service for Kolpak BLH26-090D2 On September 16, 2025, our techni…"
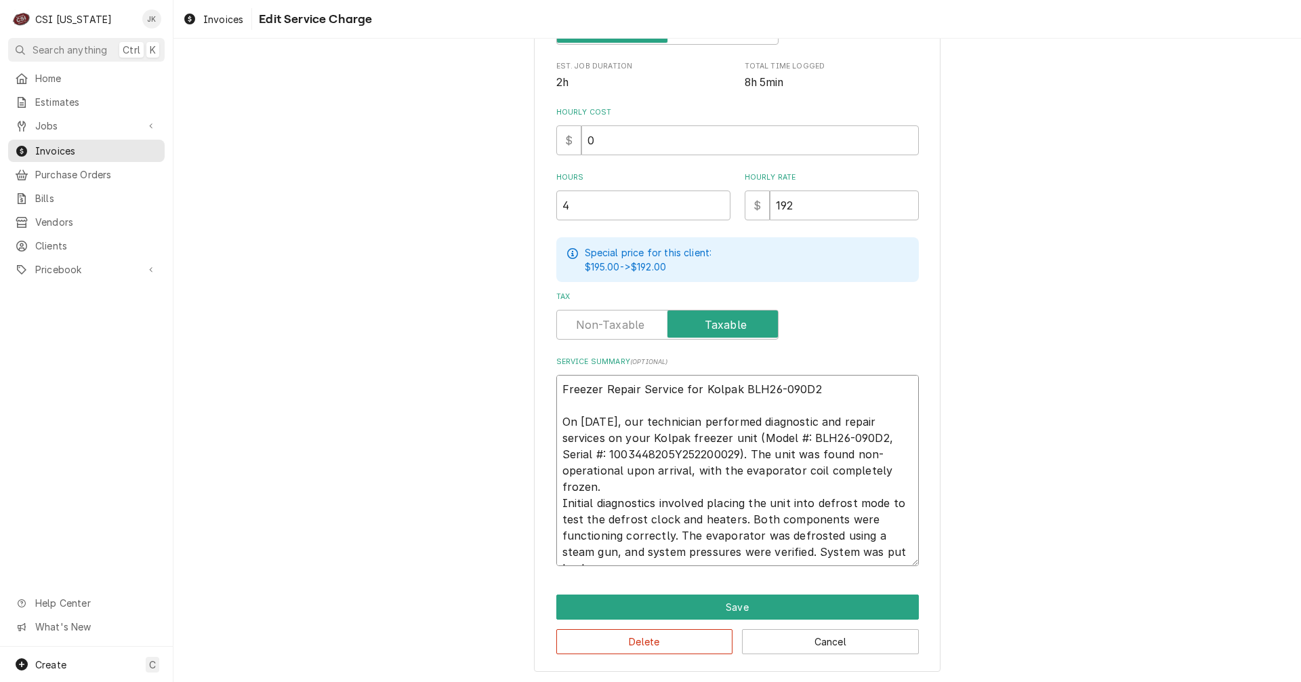
type textarea "x"
type textarea "Freezer Repair Service for Kolpak BLH26-090D2 On September 16, 2025, our techni…"
type textarea "x"
type textarea "Freezer Repair Service for Kolpak BLH26-090D2 On September 16, 2025, our techni…"
type textarea "x"
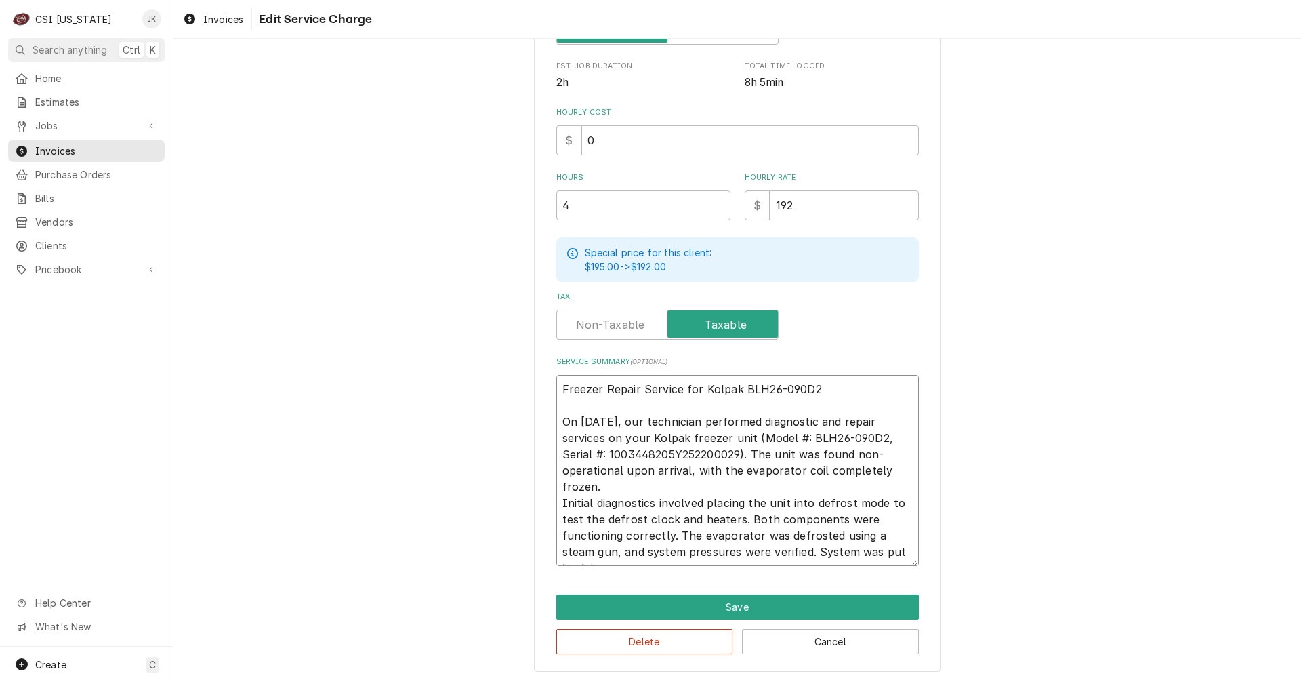
type textarea "Freezer Repair Service for Kolpak BLH26-090D2 On September 16, 2025, our techni…"
type textarea "x"
type textarea "Freezer Repair Service for Kolpak BLH26-090D2 On September 16, 2025, our techni…"
type textarea "x"
type textarea "Freezer Repair Service for Kolpak BLH26-090D2 On September 16, 2025, our techni…"
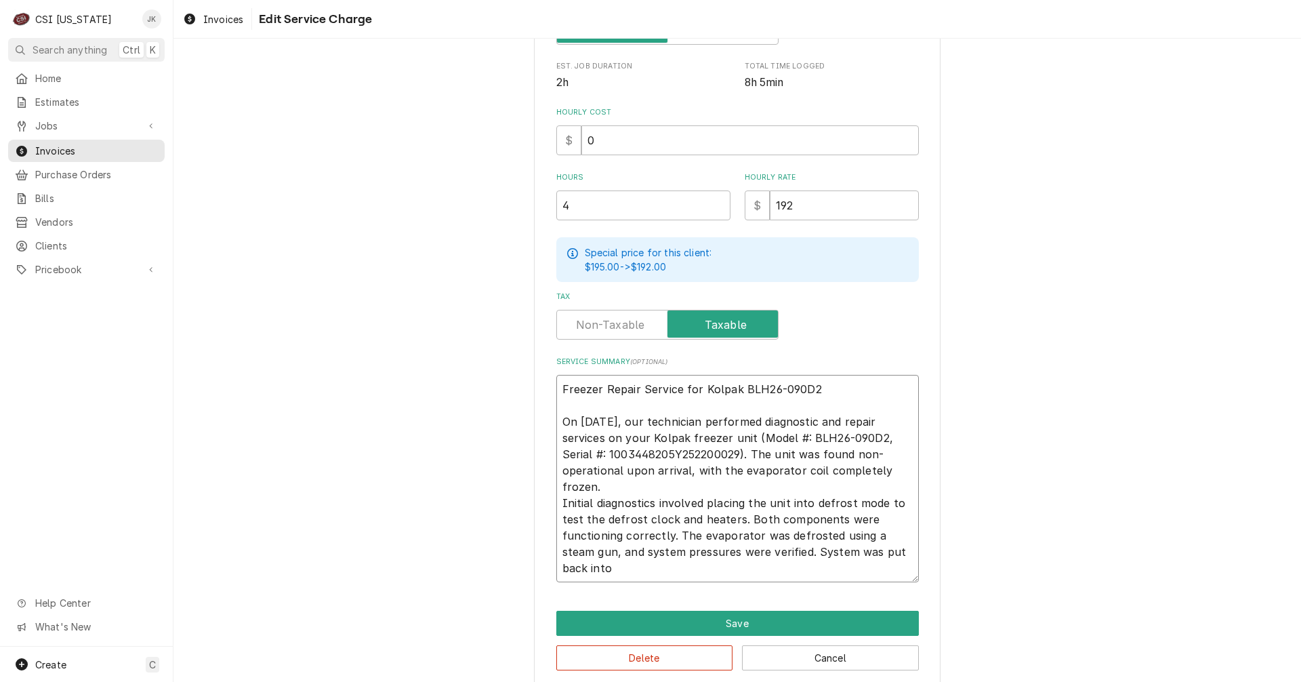
type textarea "x"
type textarea "Freezer Repair Service for Kolpak BLH26-090D2 On September 16, 2025, our techni…"
type textarea "x"
type textarea "Freezer Repair Service for Kolpak BLH26-090D2 On September 16, 2025, our techni…"
type textarea "x"
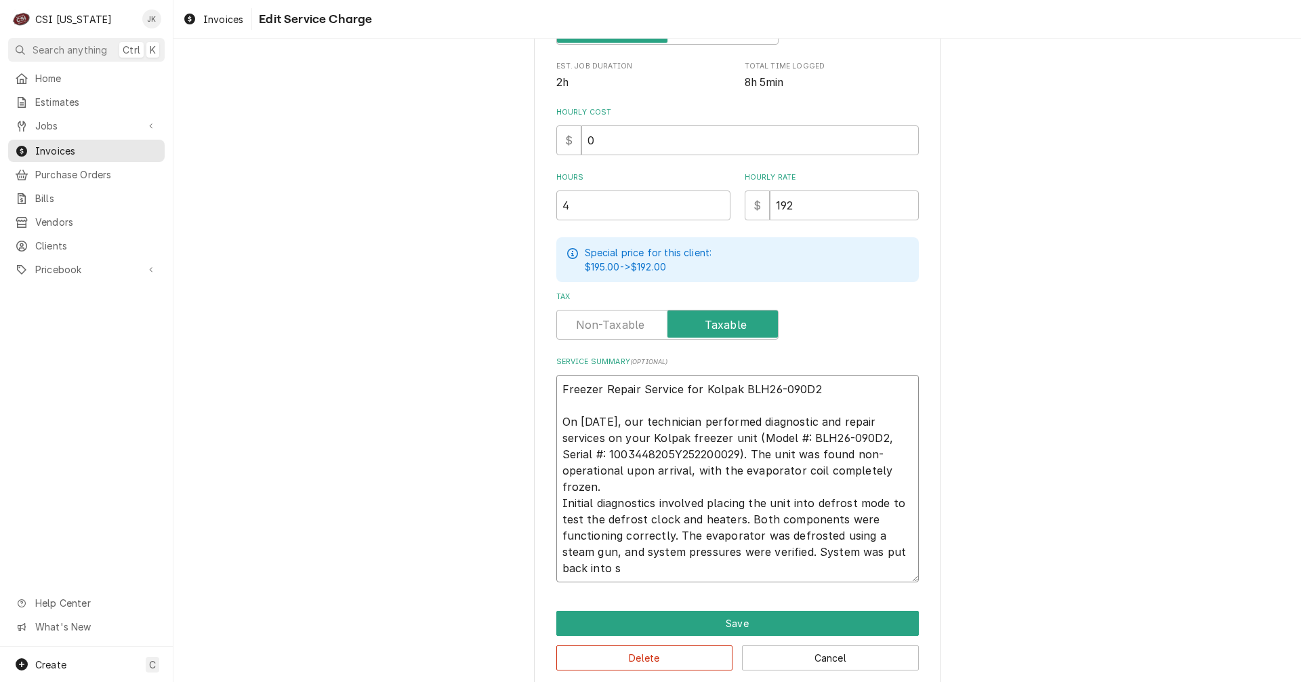
type textarea "Freezer Repair Service for Kolpak BLH26-090D2 On September 16, 2025, our techni…"
type textarea "x"
type textarea "Freezer Repair Service for Kolpak BLH26-090D2 On September 16, 2025, our techni…"
type textarea "x"
type textarea "Freezer Repair Service for Kolpak BLH26-090D2 On September 16, 2025, our techni…"
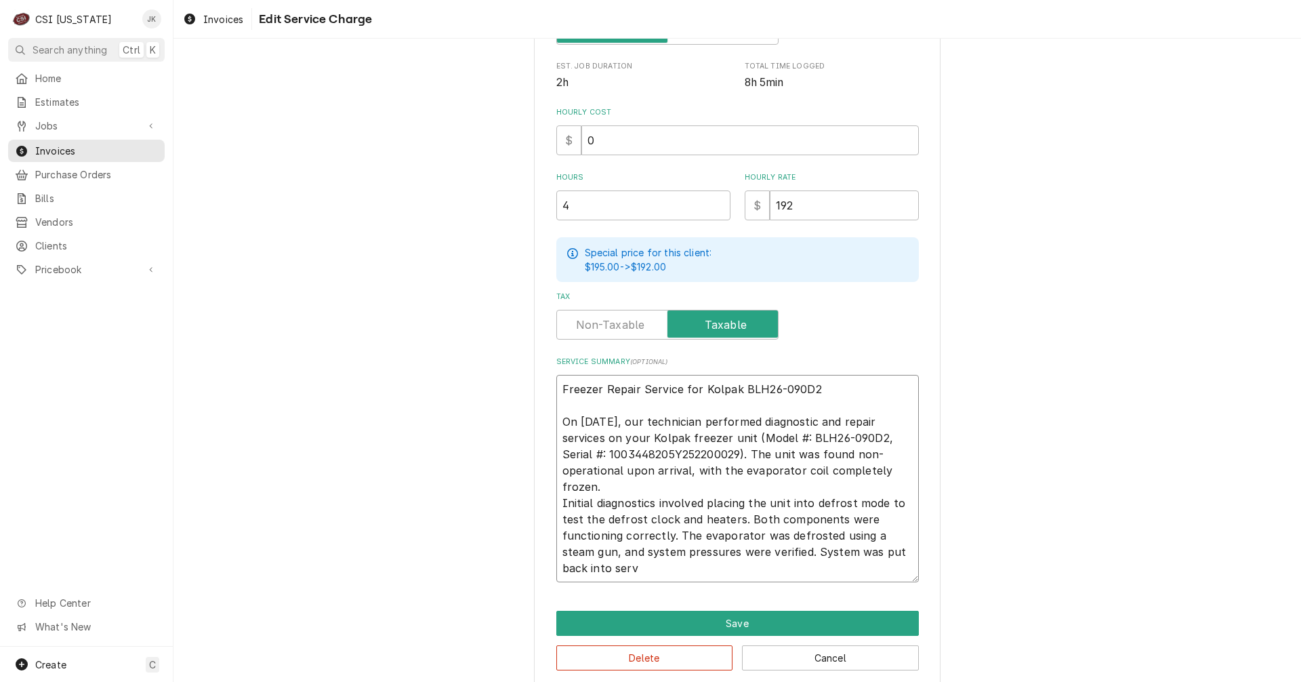
type textarea "x"
type textarea "Freezer Repair Service for Kolpak BLH26-090D2 On September 16, 2025, our techni…"
type textarea "x"
type textarea "Freezer Repair Service for Kolpak BLH26-090D2 On September 16, 2025, our techni…"
type textarea "x"
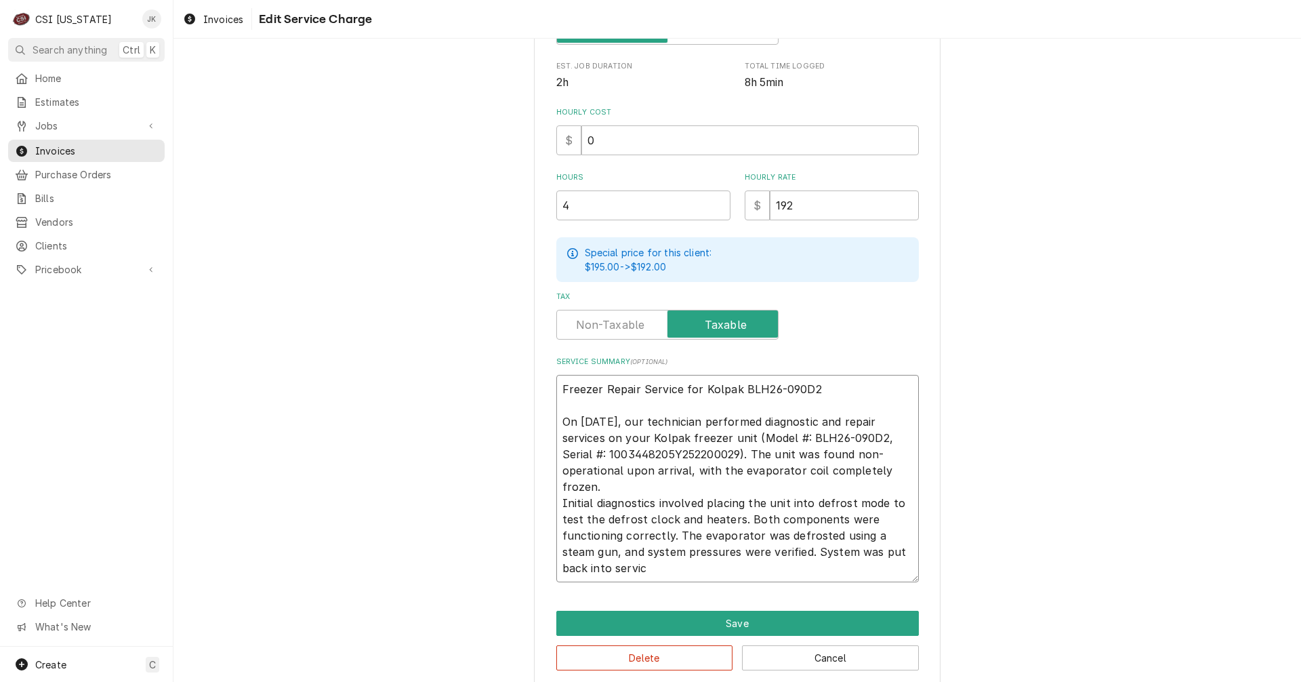
type textarea "Freezer Repair Service for Kolpak BLH26-090D2 On September 16, 2025, our techni…"
type textarea "x"
type textarea "Freezer Repair Service for Kolpak BLH26-090D2 On September 16, 2025, our techni…"
type textarea "x"
type textarea "Freezer Repair Service for Kolpak BLH26-090D2 On September 16, 2025, our techni…"
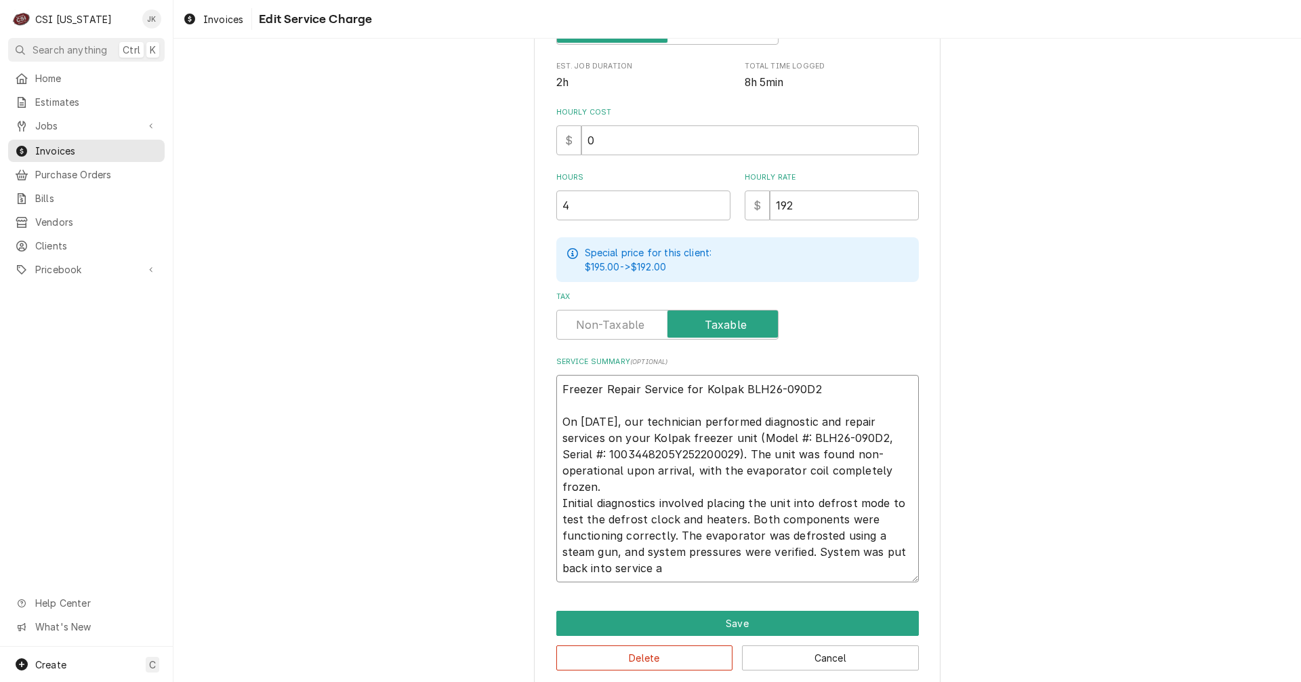
type textarea "x"
type textarea "Freezer Repair Service for Kolpak BLH26-090D2 On September 16, 2025, our techni…"
type textarea "x"
type textarea "Freezer Repair Service for Kolpak BLH26-090D2 On September 16, 2025, our techni…"
type textarea "x"
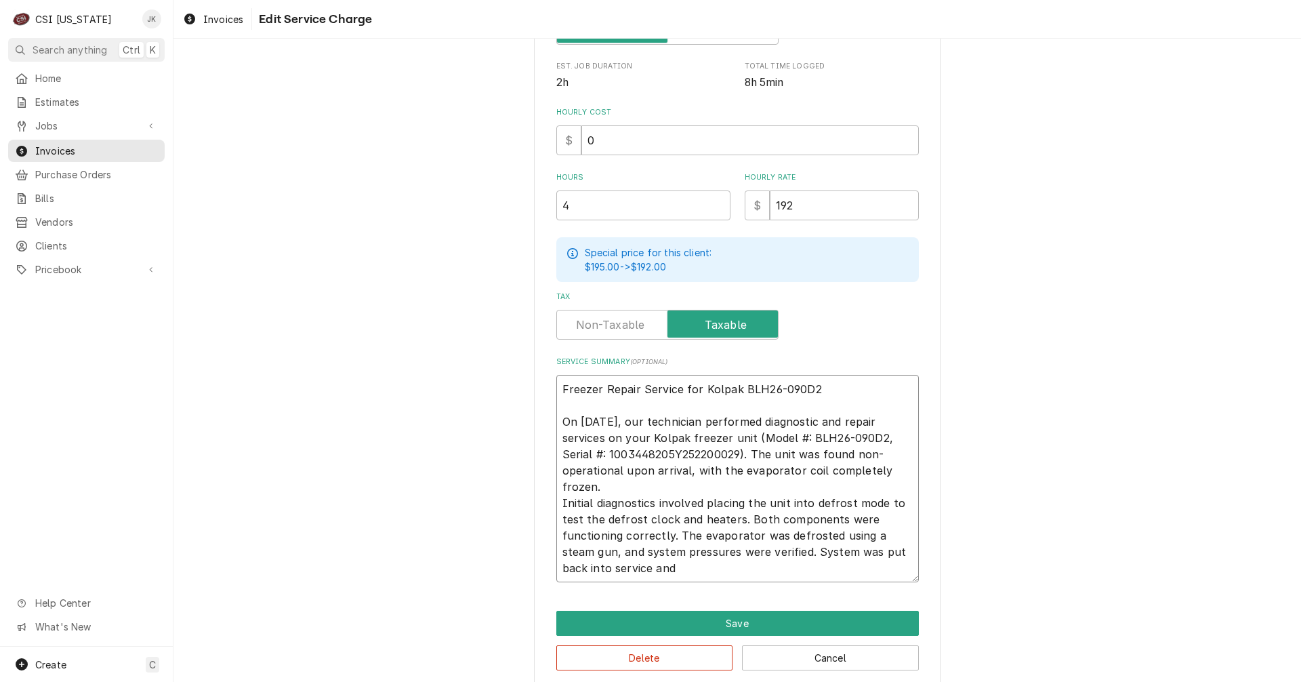
type textarea "Freezer Repair Service for Kolpak BLH26-090D2 On September 16, 2025, our techni…"
type textarea "x"
type textarea "Freezer Repair Service for Kolpak BLH26-090D2 On September 16, 2025, our techni…"
type textarea "x"
type textarea "Freezer Repair Service for Kolpak BLH26-090D2 On September 16, 2025, our techni…"
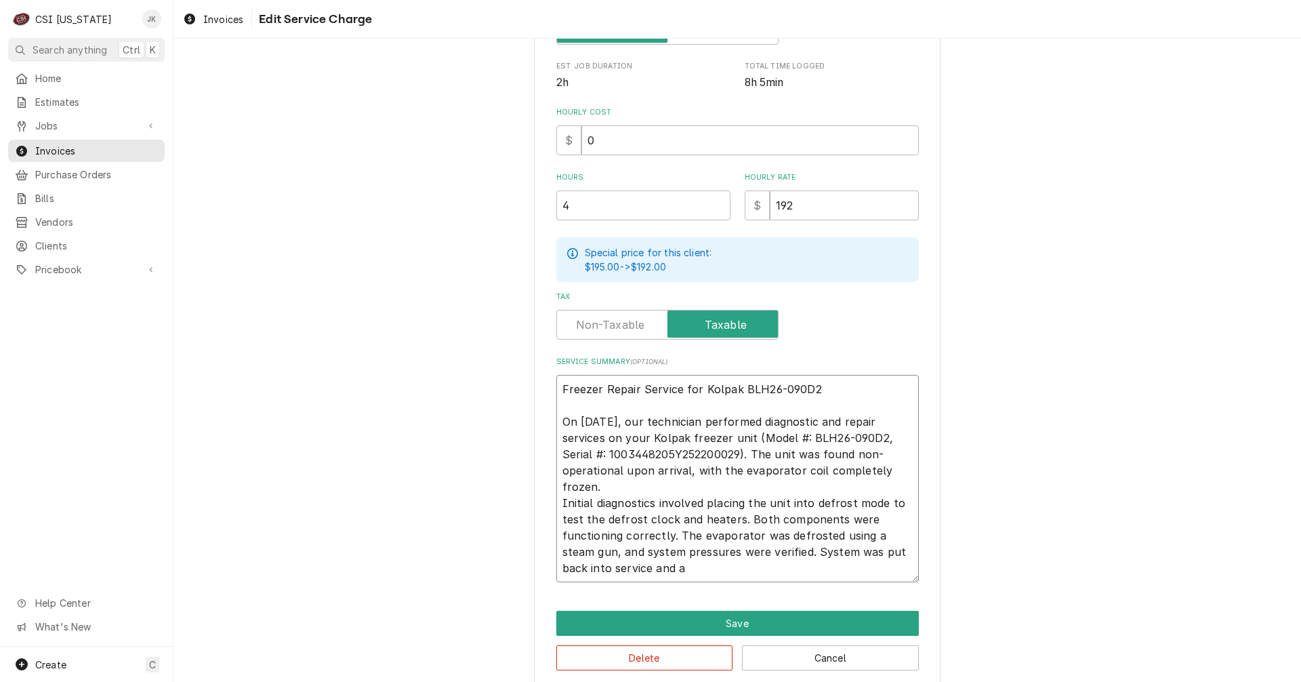
type textarea "x"
type textarea "Freezer Repair Service for Kolpak BLH26-090D2 On September 16, 2025, our techni…"
type textarea "x"
type textarea "Freezer Repair Service for Kolpak BLH26-090D2 On September 16, 2025, our techni…"
type textarea "x"
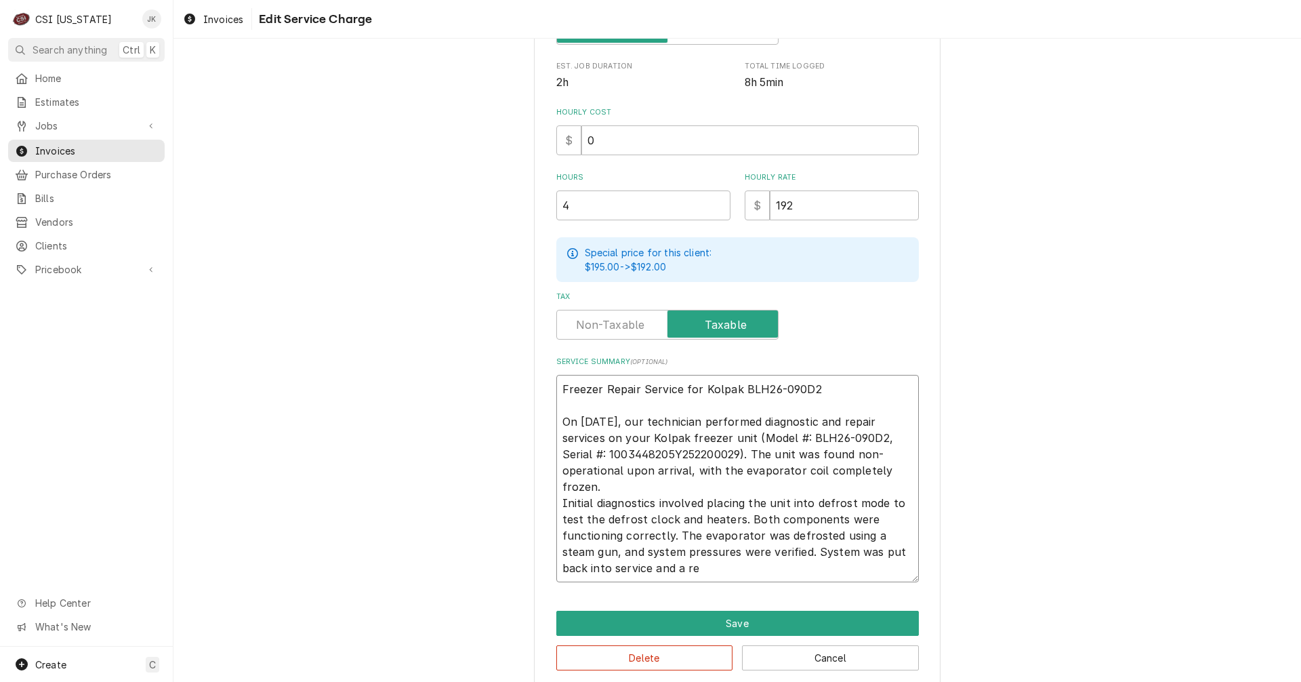
type textarea "Freezer Repair Service for Kolpak BLH26-090D2 On September 16, 2025, our techni…"
type textarea "x"
type textarea "Freezer Repair Service for Kolpak BLH26-090D2 On September 16, 2025, our techni…"
type textarea "x"
type textarea "Freezer Repair Service for Kolpak BLH26-090D2 On September 16, 2025, our techni…"
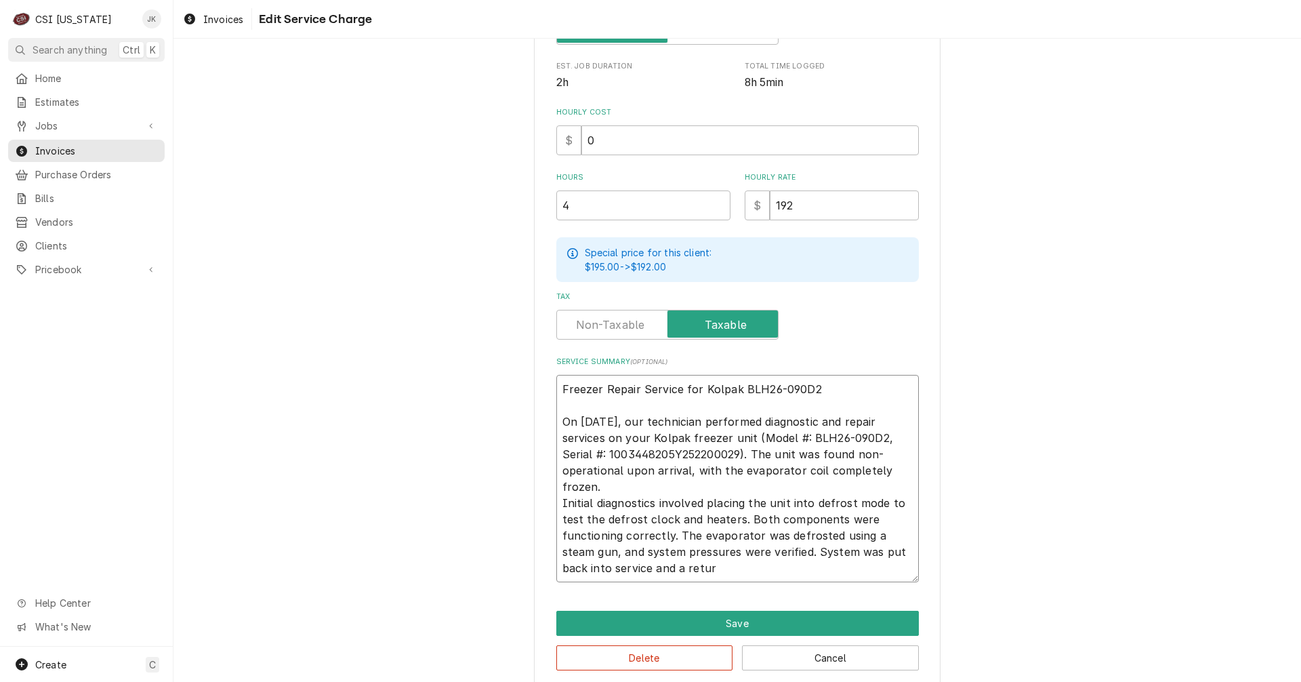
type textarea "x"
type textarea "Freezer Repair Service for Kolpak BLH26-090D2 On September 16, 2025, our techni…"
type textarea "x"
type textarea "Freezer Repair Service for Kolpak BLH26-090D2 On September 16, 2025, our techni…"
type textarea "x"
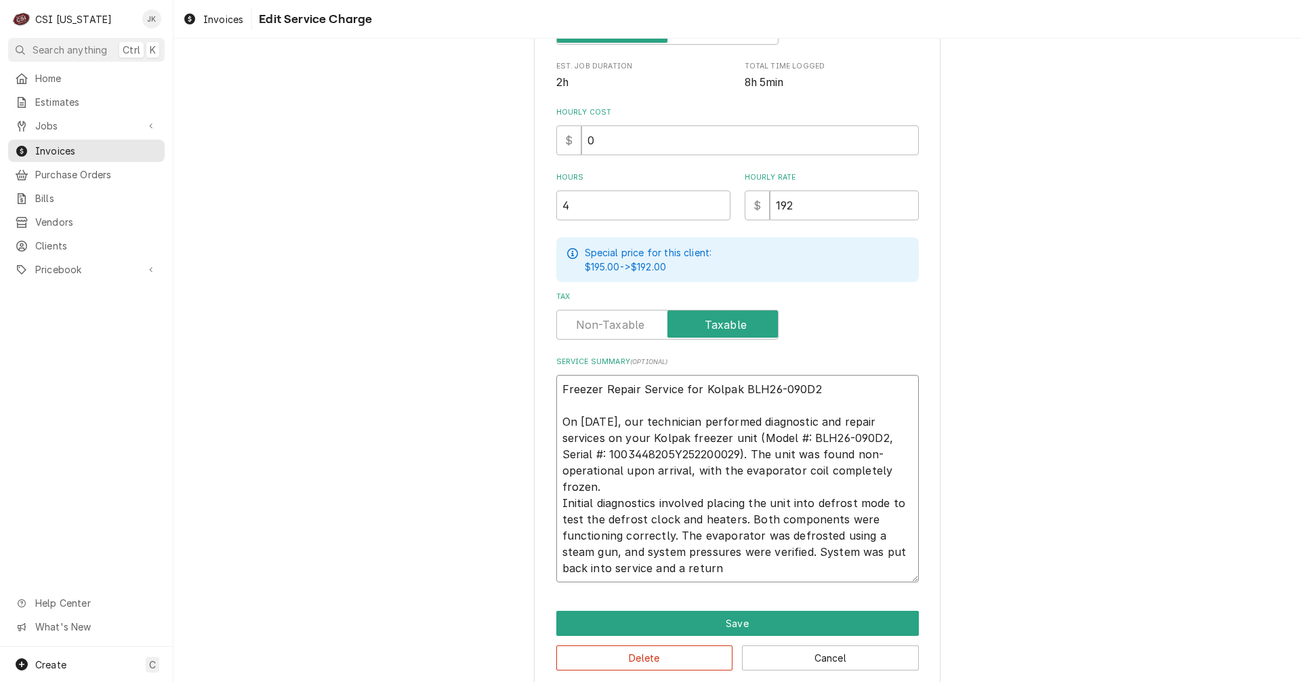
type textarea "Freezer Repair Service for Kolpak BLH26-090D2 On September 16, 2025, our techni…"
type textarea "x"
type textarea "Freezer Repair Service for Kolpak BLH26-090D2 On September 16, 2025, our techni…"
type textarea "x"
type textarea "Freezer Repair Service for Kolpak BLH26-090D2 On September 16, 2025, our techni…"
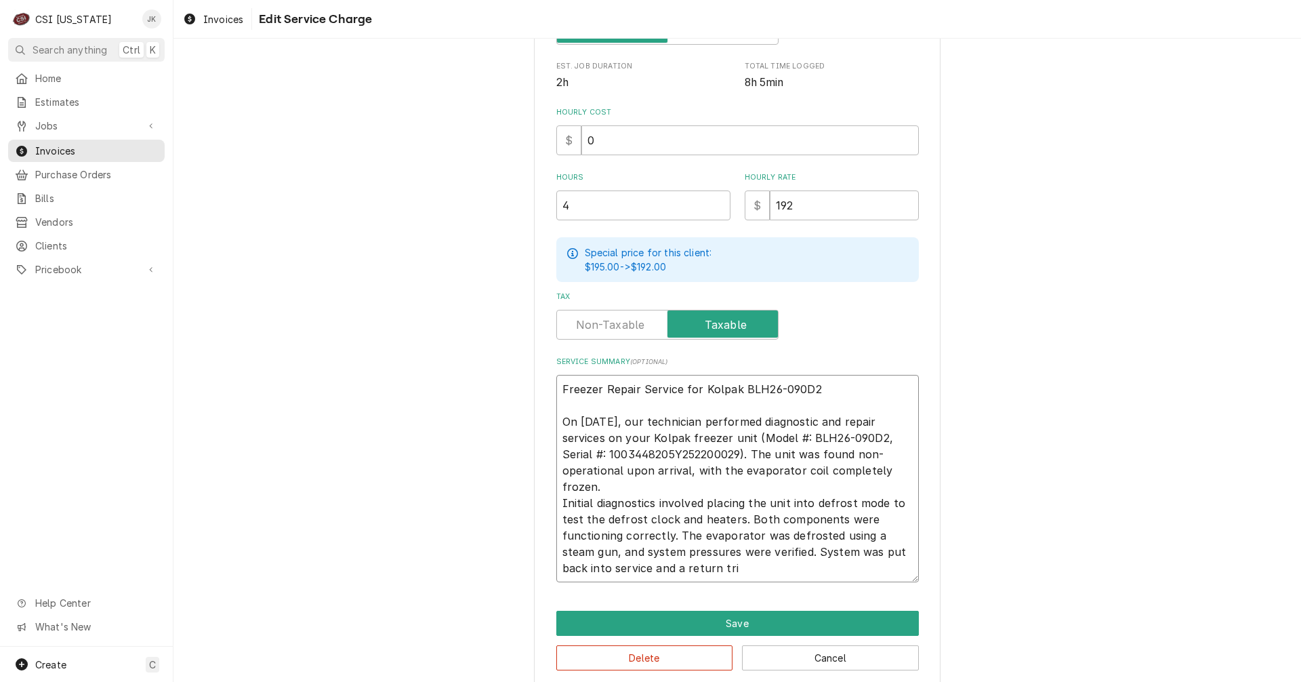
type textarea "x"
type textarea "Freezer Repair Service for Kolpak BLH26-090D2 On September 16, 2025, our techni…"
type textarea "x"
type textarea "Freezer Repair Service for Kolpak BLH26-090D2 On September 16, 2025, our techni…"
type textarea "x"
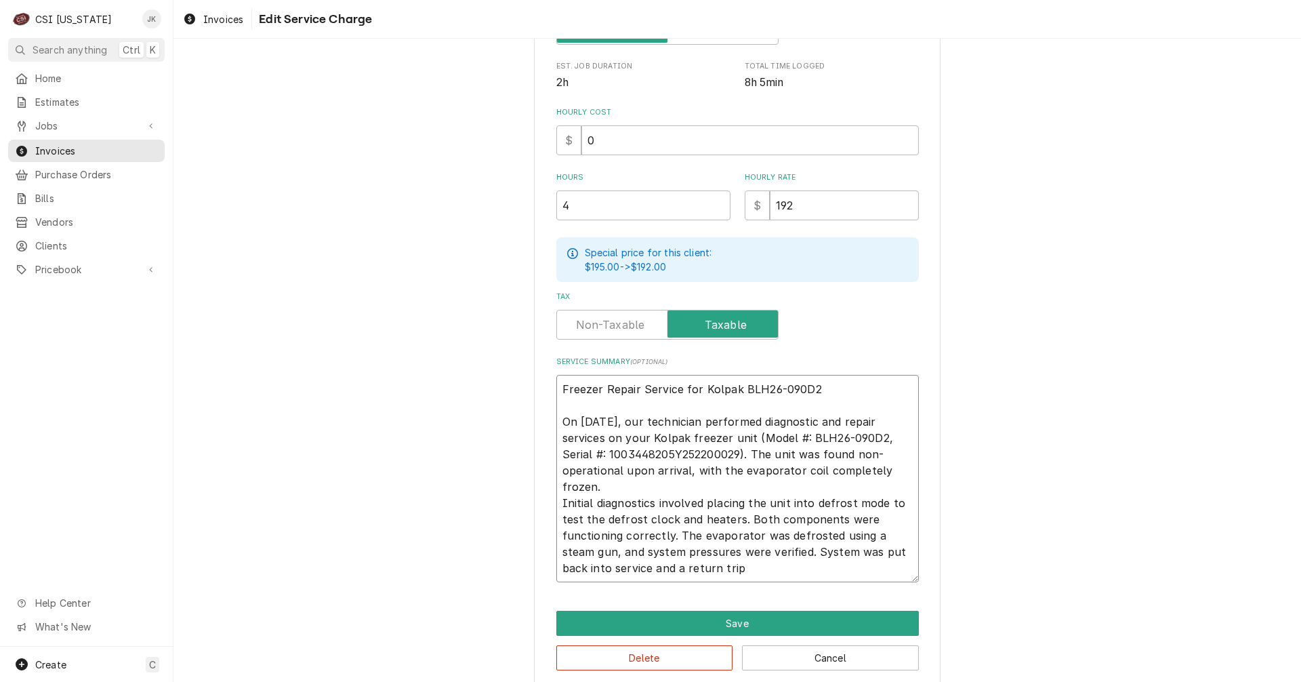
type textarea "Freezer Repair Service for Kolpak BLH26-090D2 On September 16, 2025, our techni…"
type textarea "x"
type textarea "Freezer Repair Service for Kolpak BLH26-090D2 On September 16, 2025, our techni…"
type textarea "x"
type textarea "Freezer Repair Service for Kolpak BLH26-090D2 On September 16, 2025, our techni…"
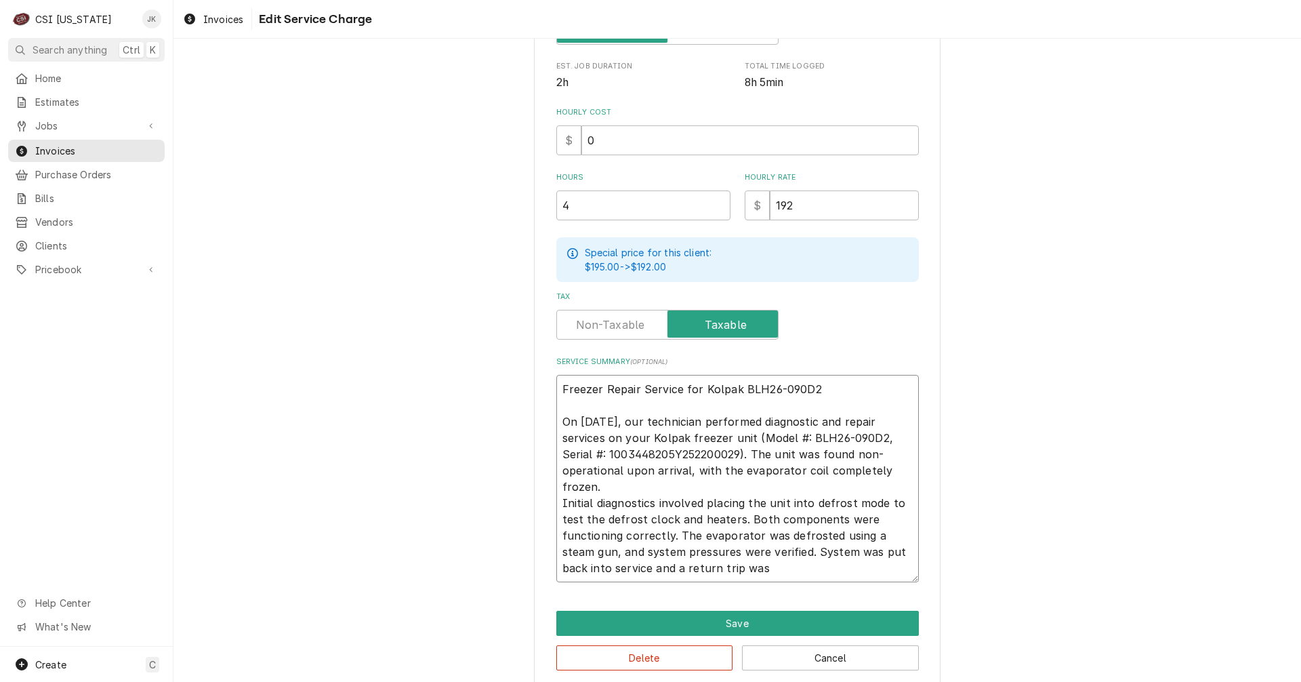
type textarea "x"
type textarea "Freezer Repair Service for Kolpak BLH26-090D2 On September 16, 2025, our techni…"
type textarea "x"
type textarea "Freezer Repair Service for Kolpak BLH26-090D2 On September 16, 2025, our techni…"
type textarea "x"
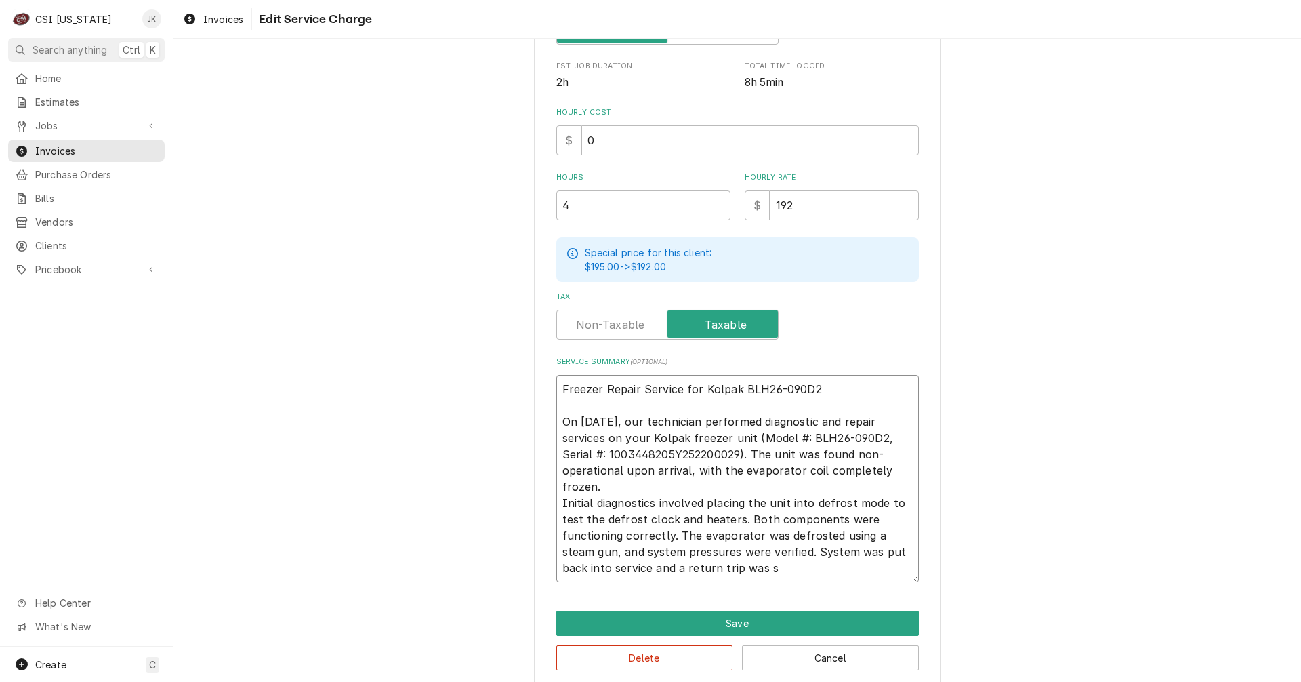
type textarea "Freezer Repair Service for Kolpak BLH26-090D2 On September 16, 2025, our techni…"
type textarea "x"
type textarea "Freezer Repair Service for Kolpak BLH26-090D2 On September 16, 2025, our techni…"
type textarea "x"
type textarea "Freezer Repair Service for Kolpak BLH26-090D2 On September 16, 2025, our techni…"
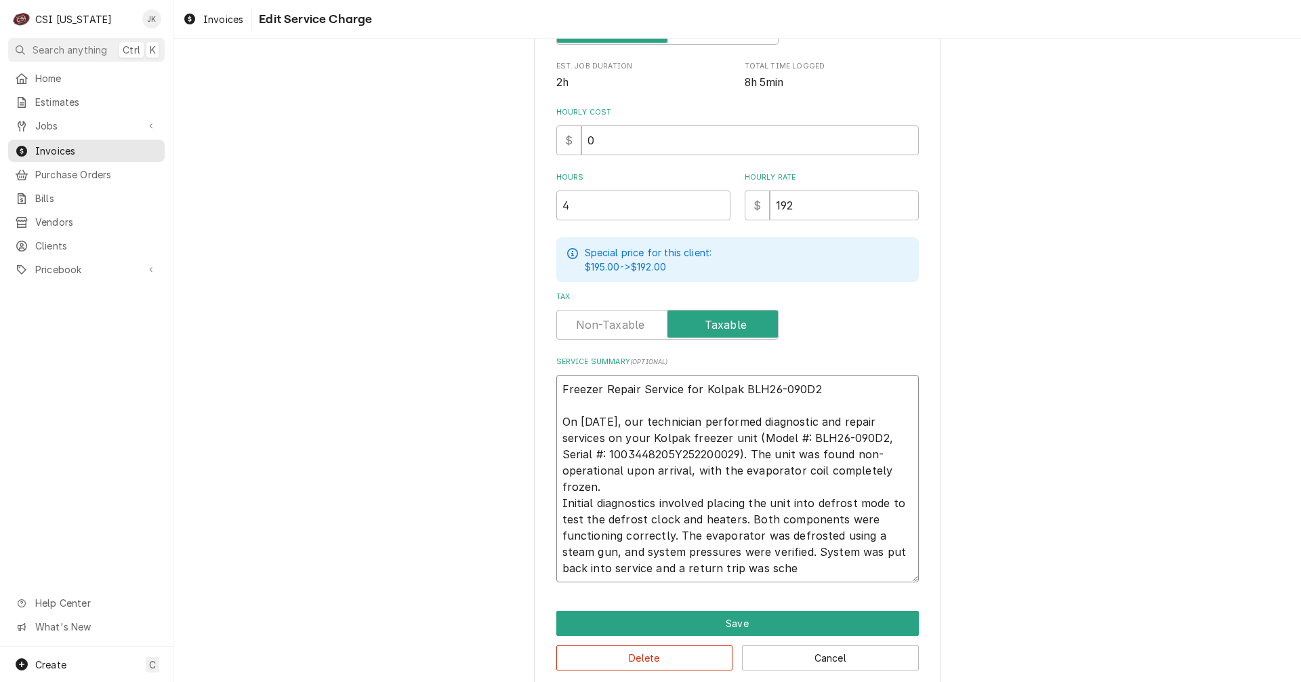
type textarea "x"
type textarea "Freezer Repair Service for Kolpak BLH26-090D2 On September 16, 2025, our techni…"
type textarea "x"
type textarea "Freezer Repair Service for Kolpak BLH26-090D2 On September 16, 2025, our techni…"
type textarea "x"
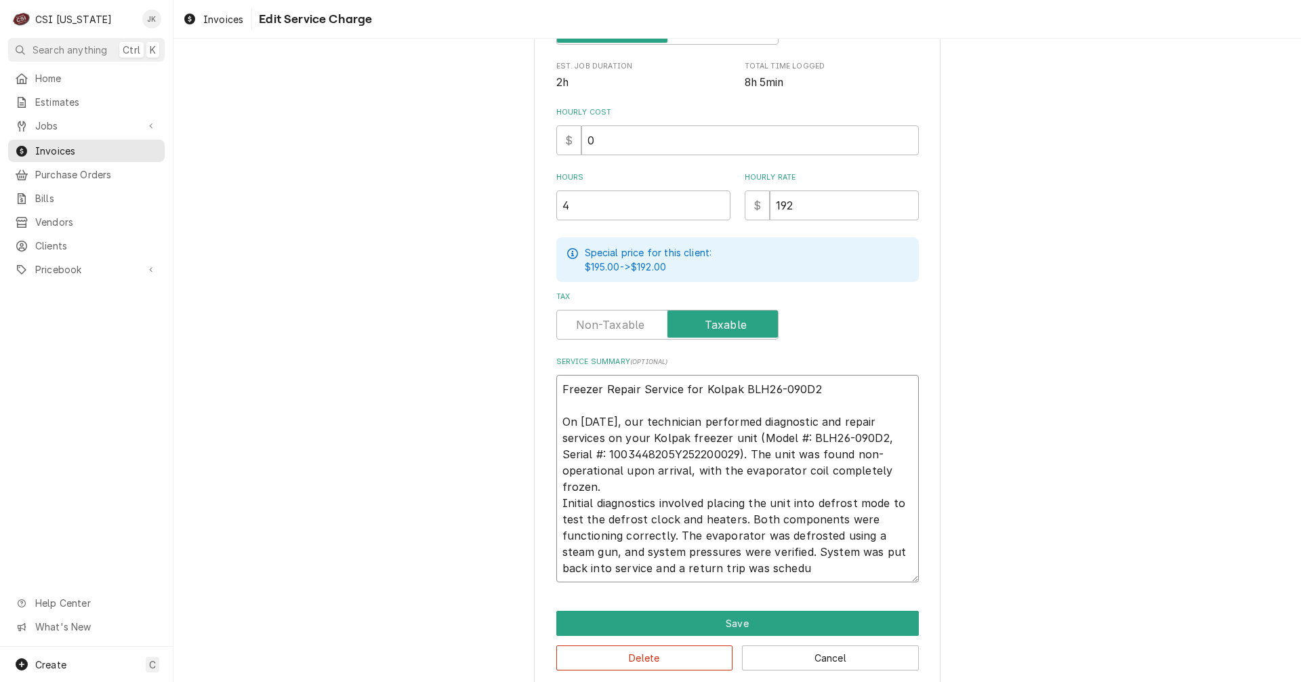
type textarea "Freezer Repair Service for Kolpak BLH26-090D2 On September 16, 2025, our techni…"
type textarea "x"
type textarea "Freezer Repair Service for Kolpak BLH26-090D2 On September 16, 2025, our techni…"
type textarea "x"
type textarea "Freezer Repair Service for Kolpak BLH26-090D2 On September 16, 2025, our techni…"
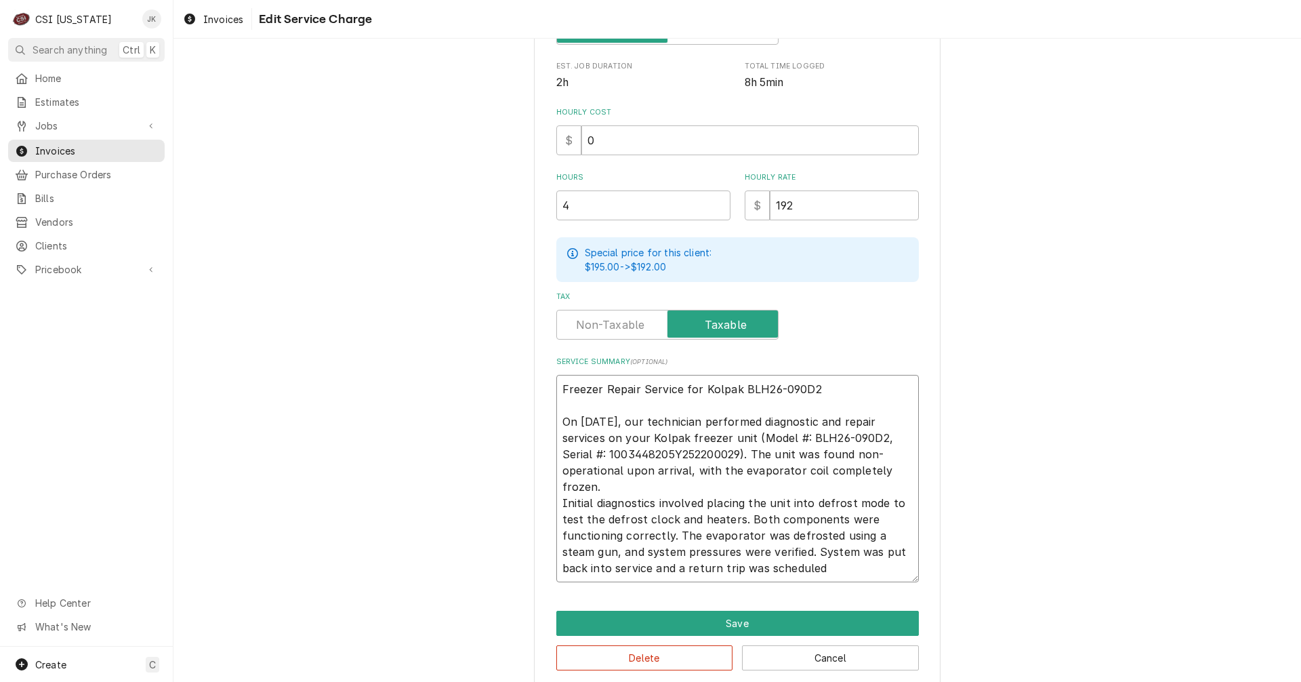
type textarea "x"
type textarea "Freezer Repair Service for Kolpak BLH26-090D2 On September 16, 2025, our techni…"
type textarea "x"
type textarea "Freezer Repair Service for Kolpak BLH26-090D2 On September 16, 2025, our techni…"
type textarea "x"
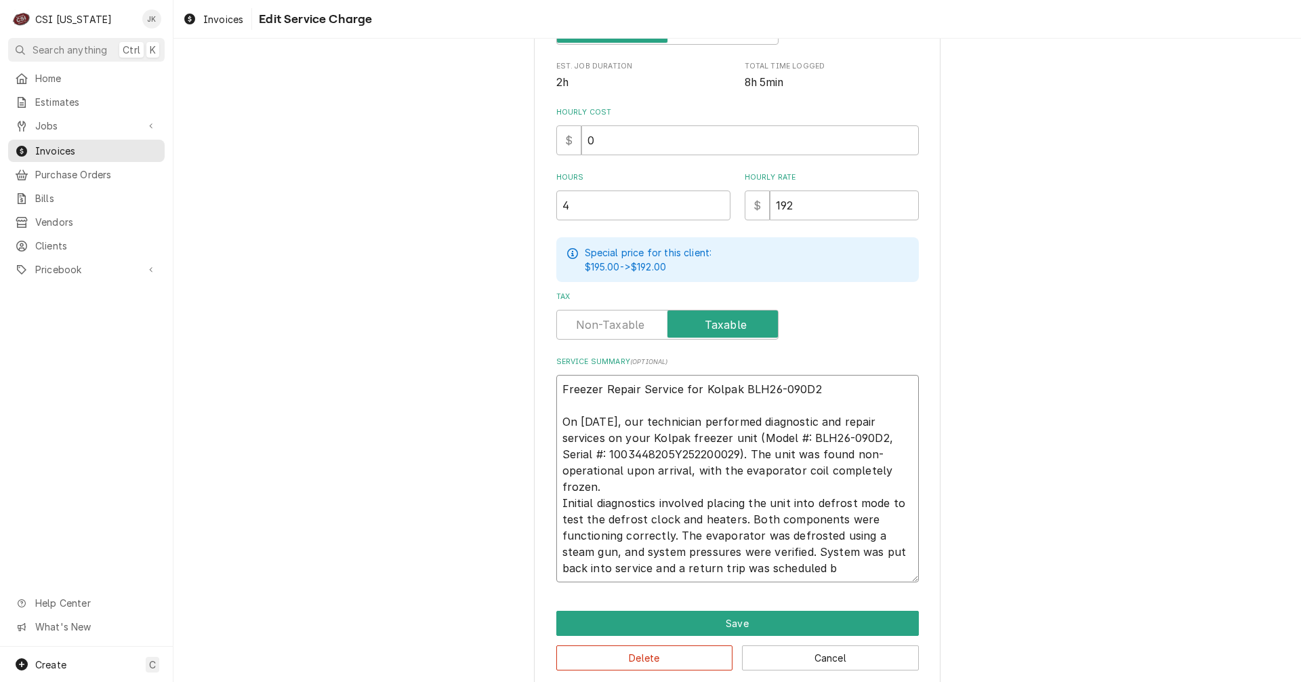
type textarea "Freezer Repair Service for Kolpak BLH26-090D2 On September 16, 2025, our techni…"
type textarea "x"
type textarea "Freezer Repair Service for Kolpak BLH26-090D2 On September 16, 2025, our techni…"
type textarea "x"
type textarea "Freezer Repair Service for Kolpak BLH26-090D2 On September 16, 2025, our techni…"
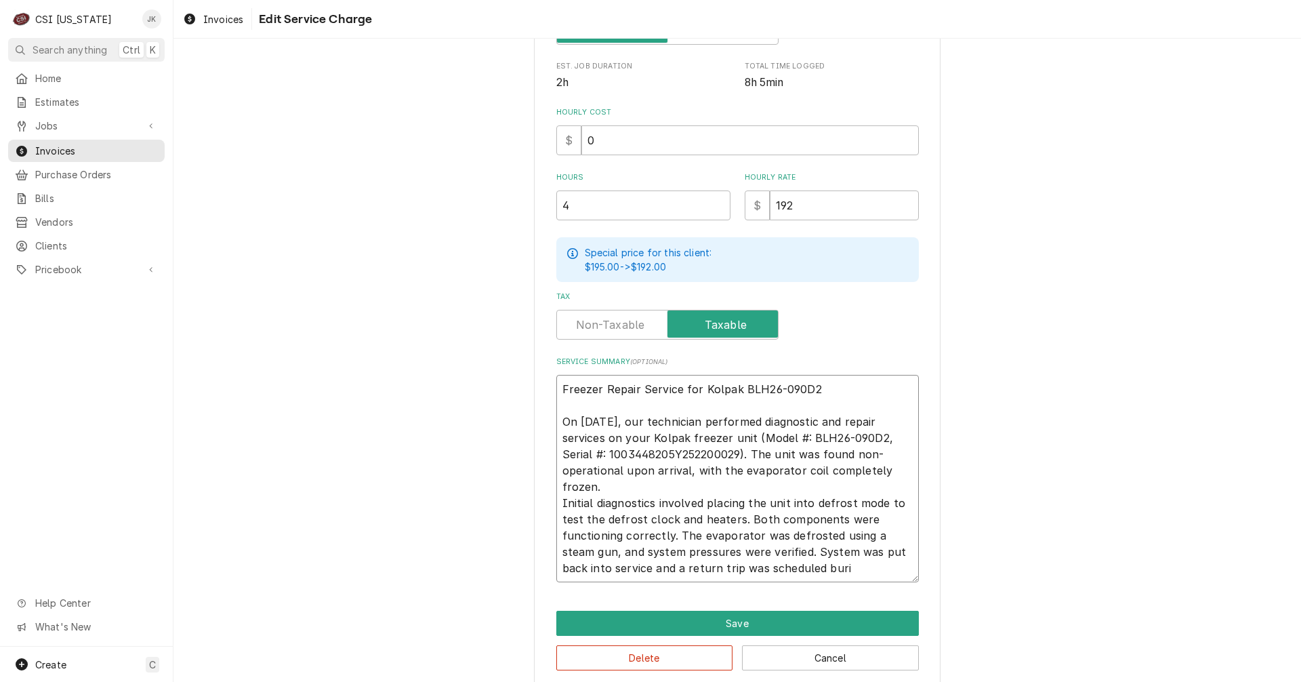
type textarea "x"
type textarea "Freezer Repair Service for Kolpak BLH26-090D2 On September 16, 2025, our techni…"
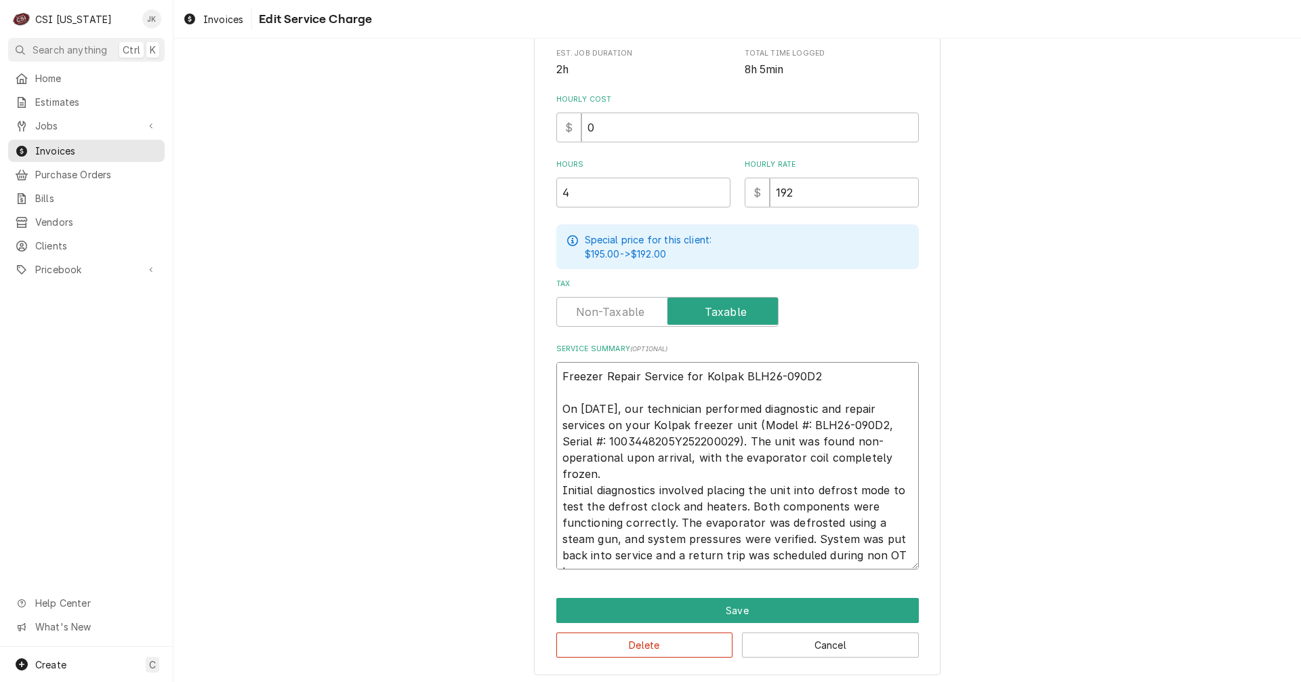
scroll to position [346, 0]
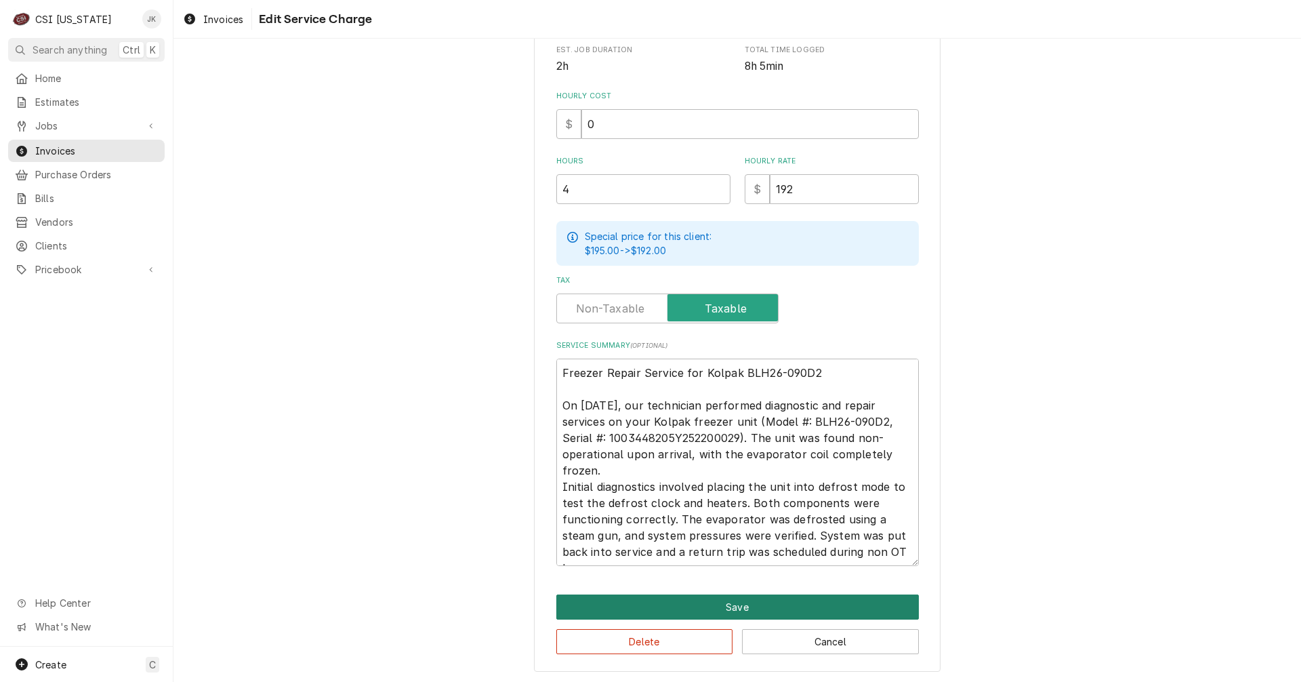
click at [728, 601] on button "Save" at bounding box center [737, 606] width 362 height 25
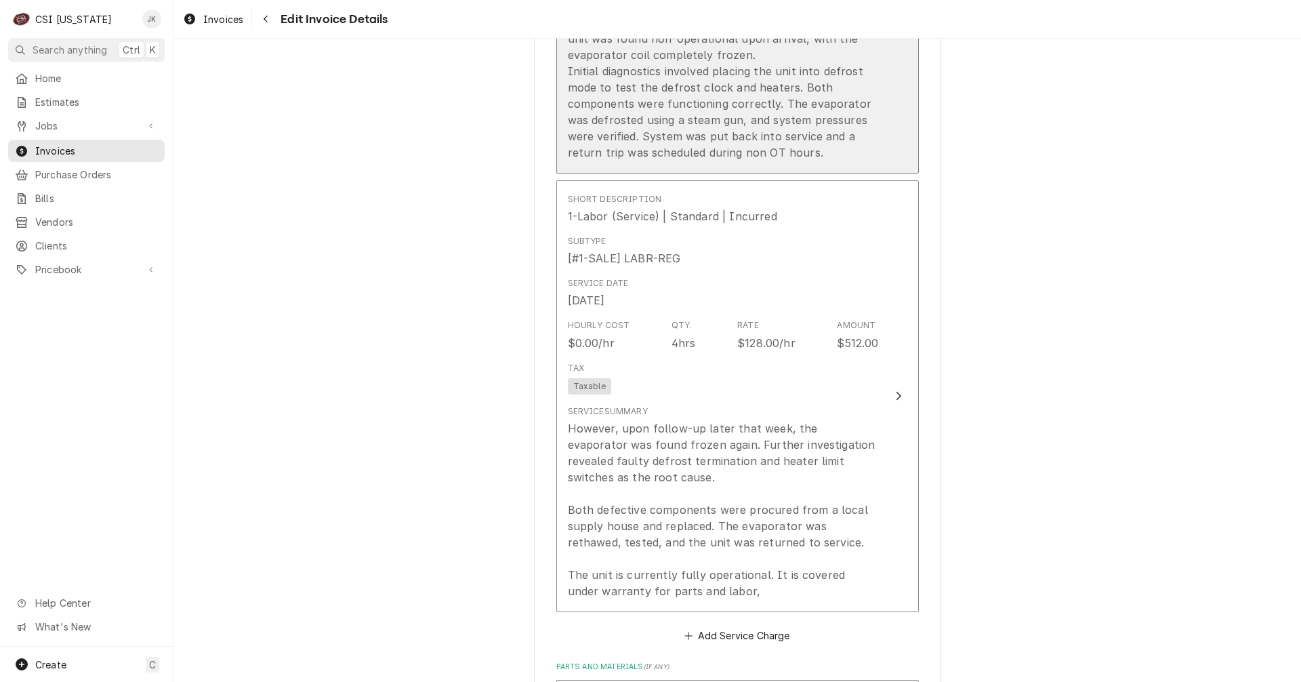
scroll to position [1600, 0]
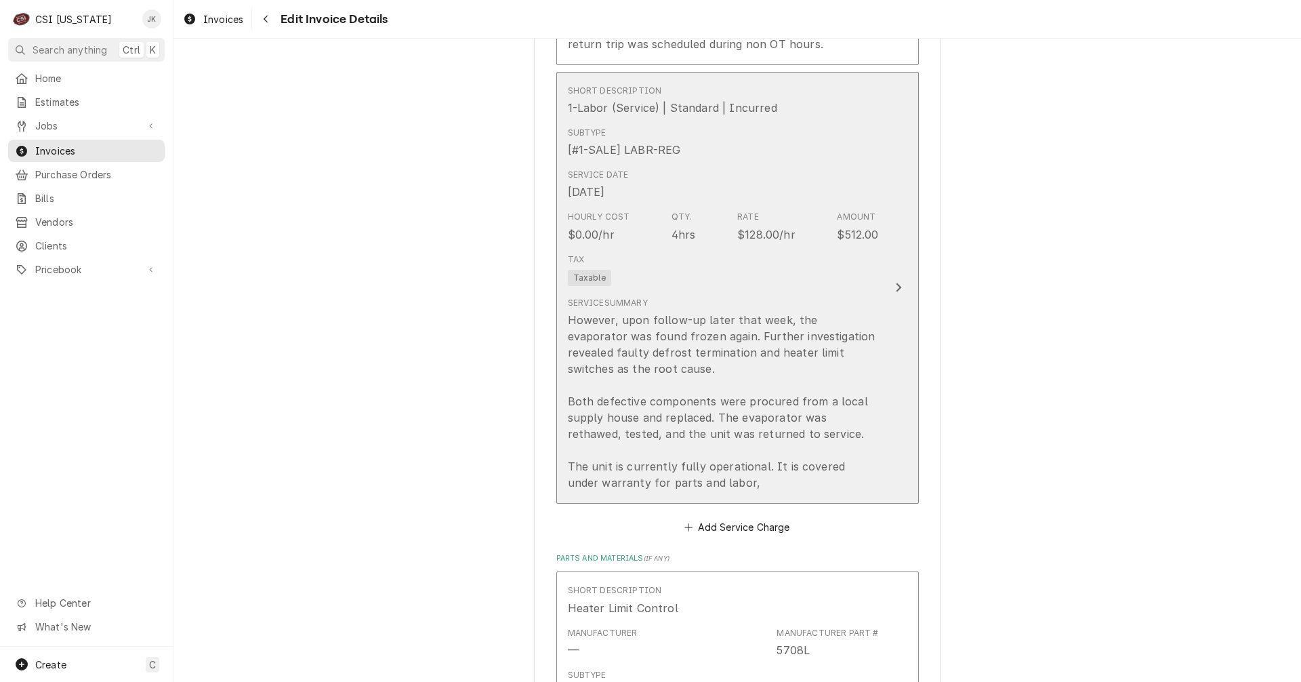
click at [680, 396] on div "However, upon follow-up later that week, the evaporator was found frozen again.…" at bounding box center [723, 401] width 311 height 179
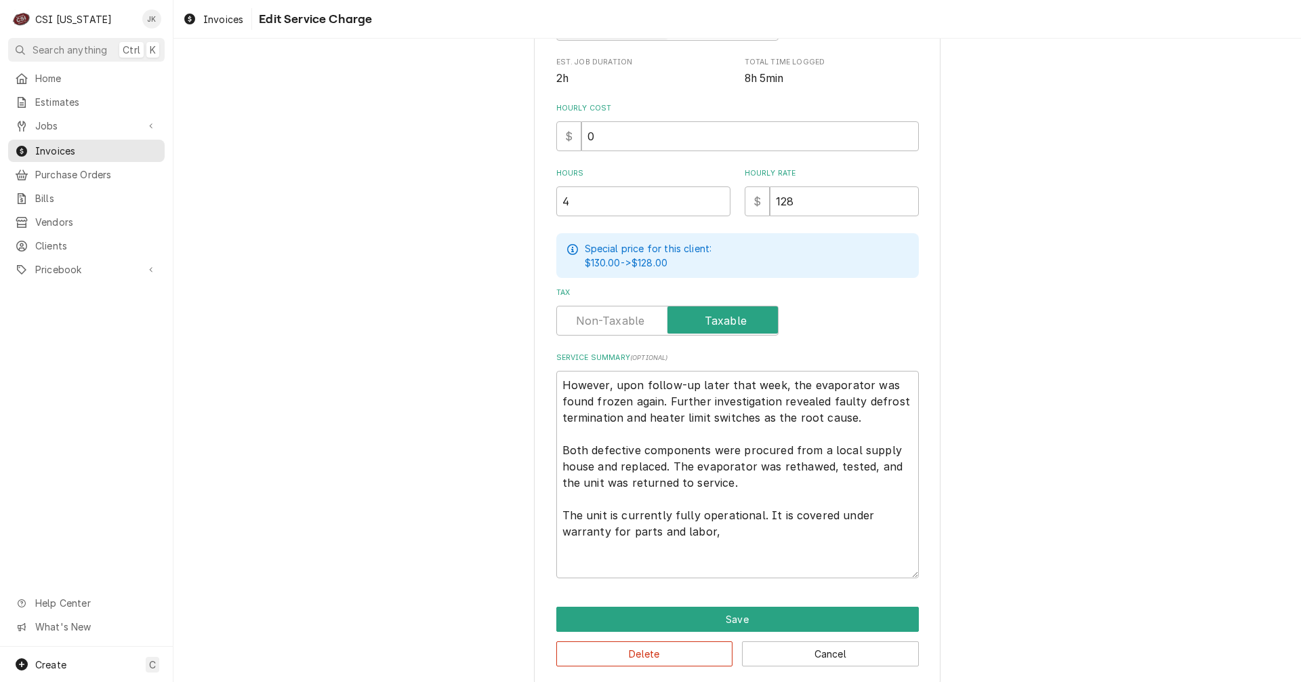
scroll to position [339, 0]
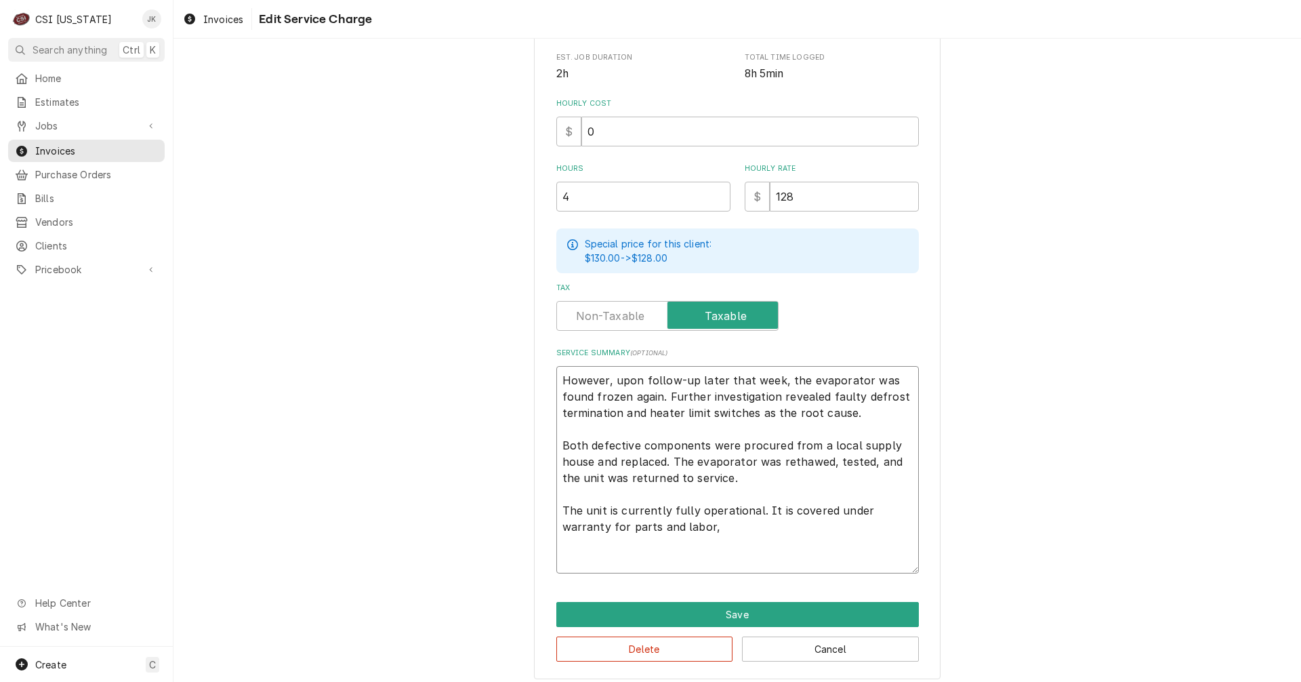
drag, startPoint x: 642, startPoint y: 411, endPoint x: 522, endPoint y: 405, distance: 120.0
click at [522, 405] on div "Use the fields below to edit this service charge Short Description 1-Labor (Ser…" at bounding box center [736, 202] width 1127 height 976
click at [757, 412] on textarea "Straight time follow-up later that week, the evaporator was found frozen again.…" at bounding box center [737, 469] width 362 height 207
drag, startPoint x: 860, startPoint y: 413, endPoint x: 893, endPoint y: 409, distance: 33.5
click at [893, 409] on textarea "Straight time follow-up on 9/25 found the evaporator was found frozen again. Fu…" at bounding box center [737, 469] width 362 height 207
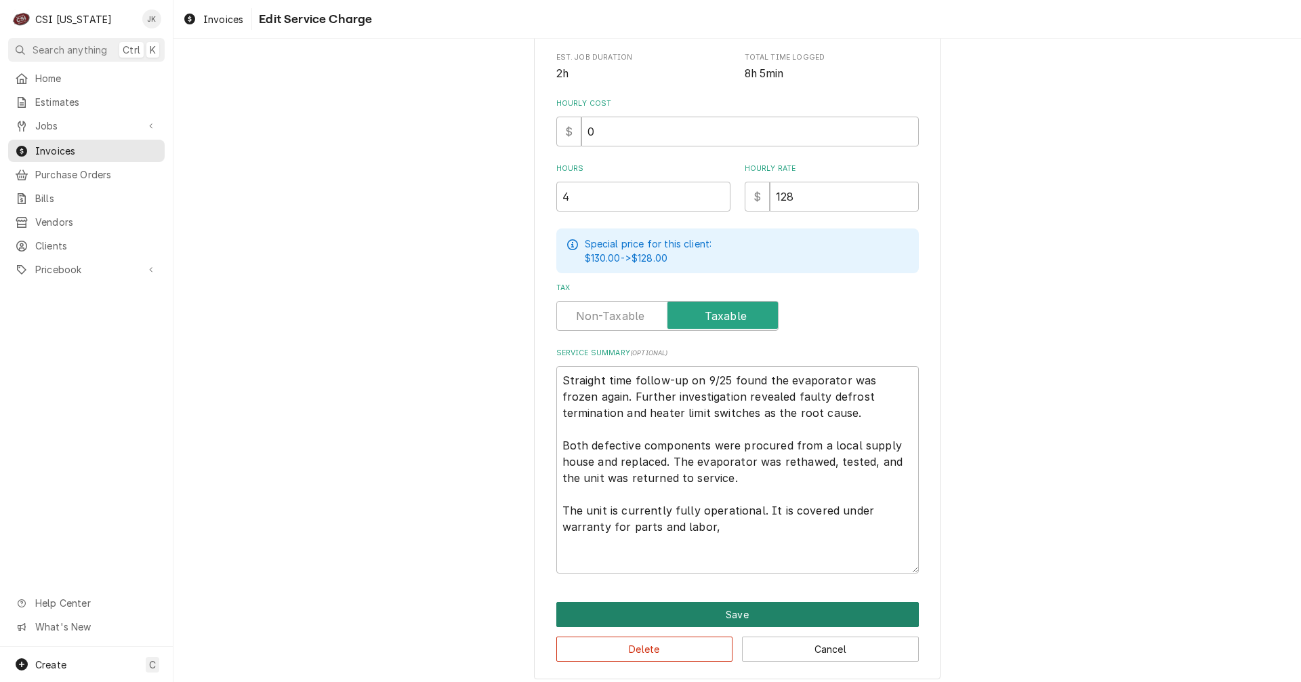
click at [737, 610] on button "Save" at bounding box center [737, 614] width 362 height 25
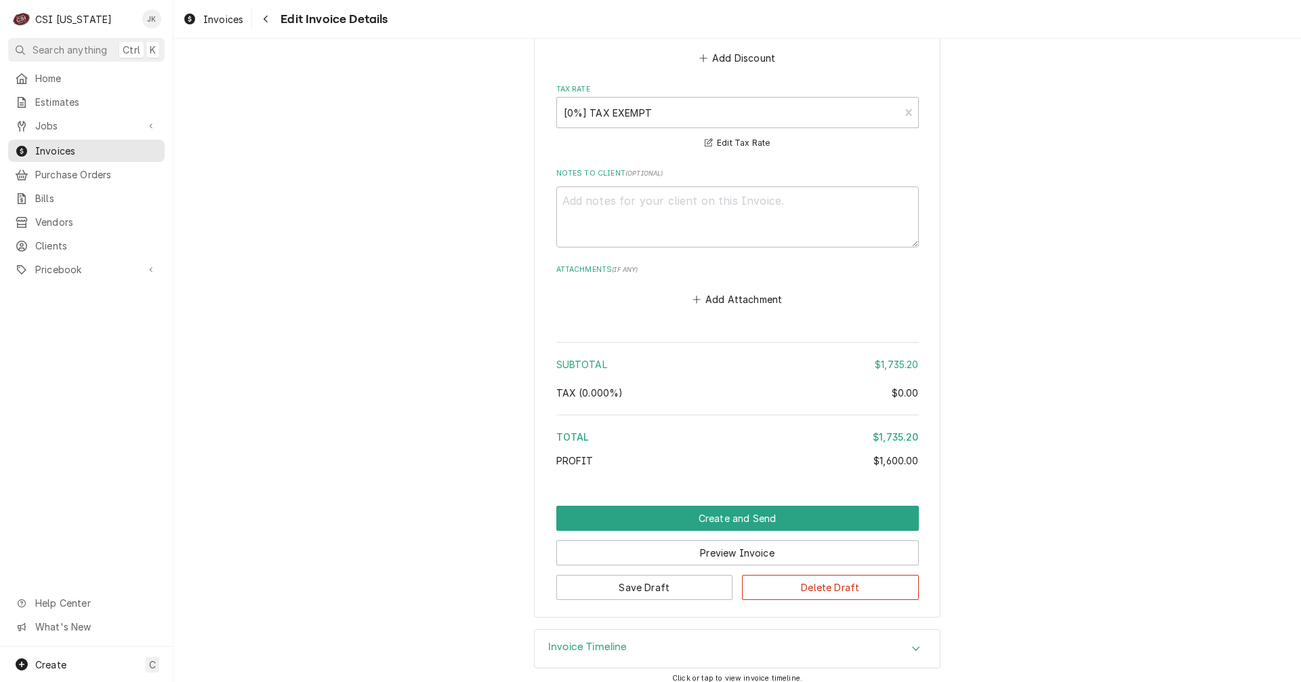
scroll to position [3163, 0]
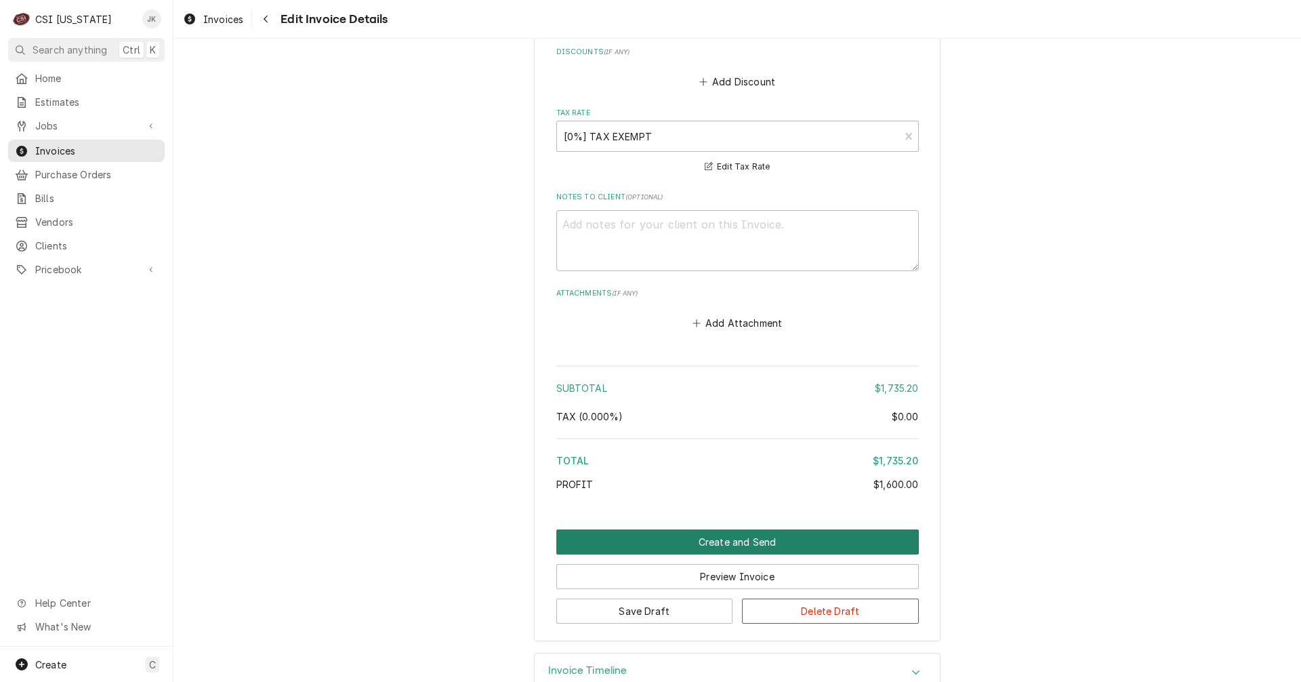
click at [730, 554] on button "Create and Send" at bounding box center [737, 541] width 362 height 25
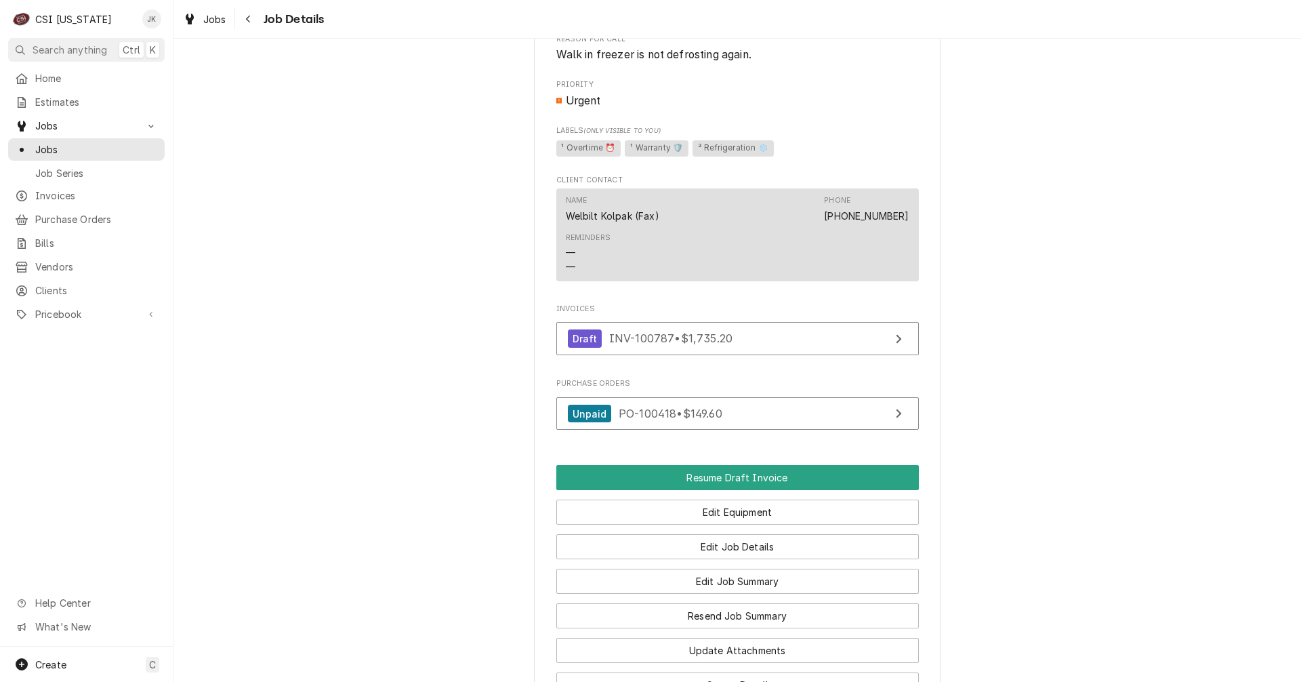
scroll to position [678, 0]
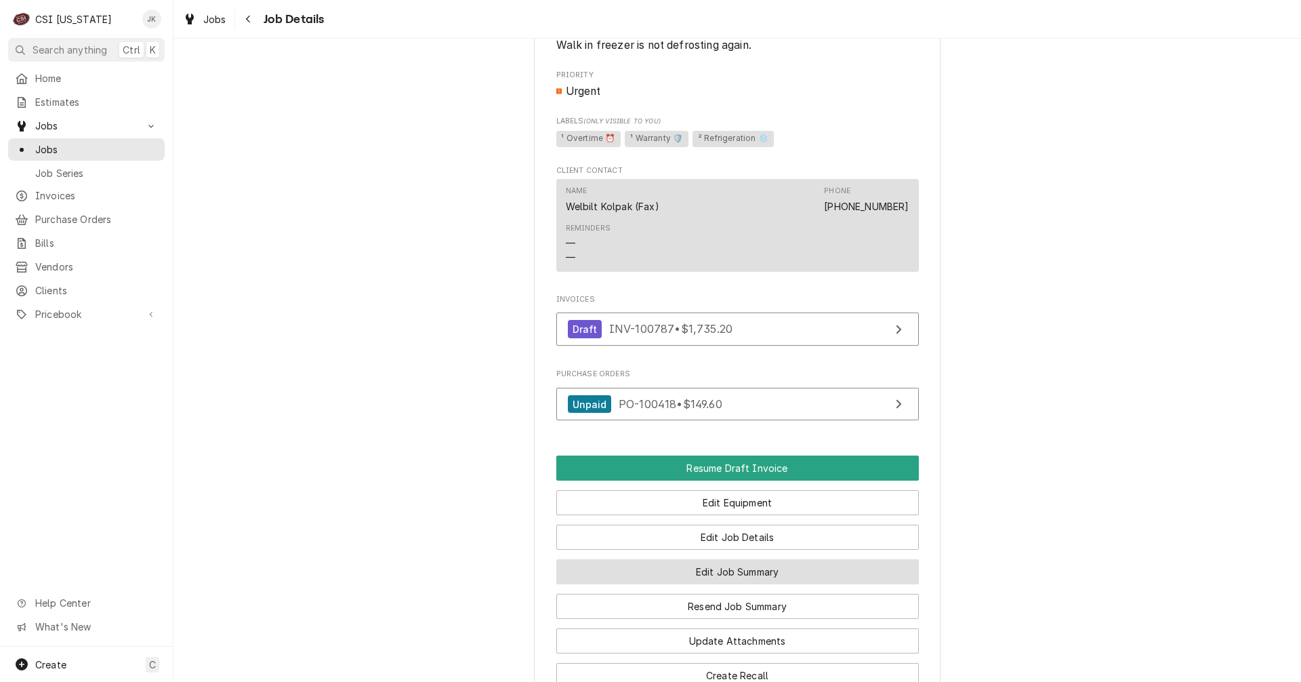
click at [728, 584] on button "Edit Job Summary" at bounding box center [737, 571] width 362 height 25
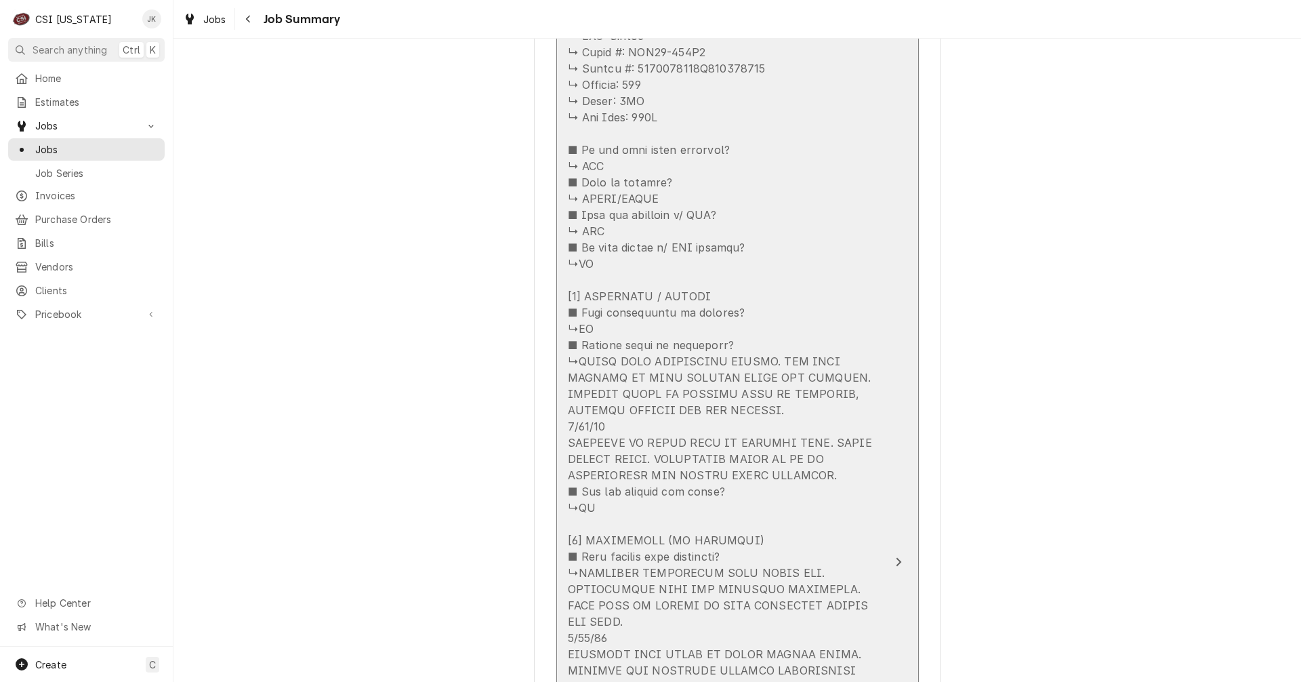
scroll to position [1084, 0]
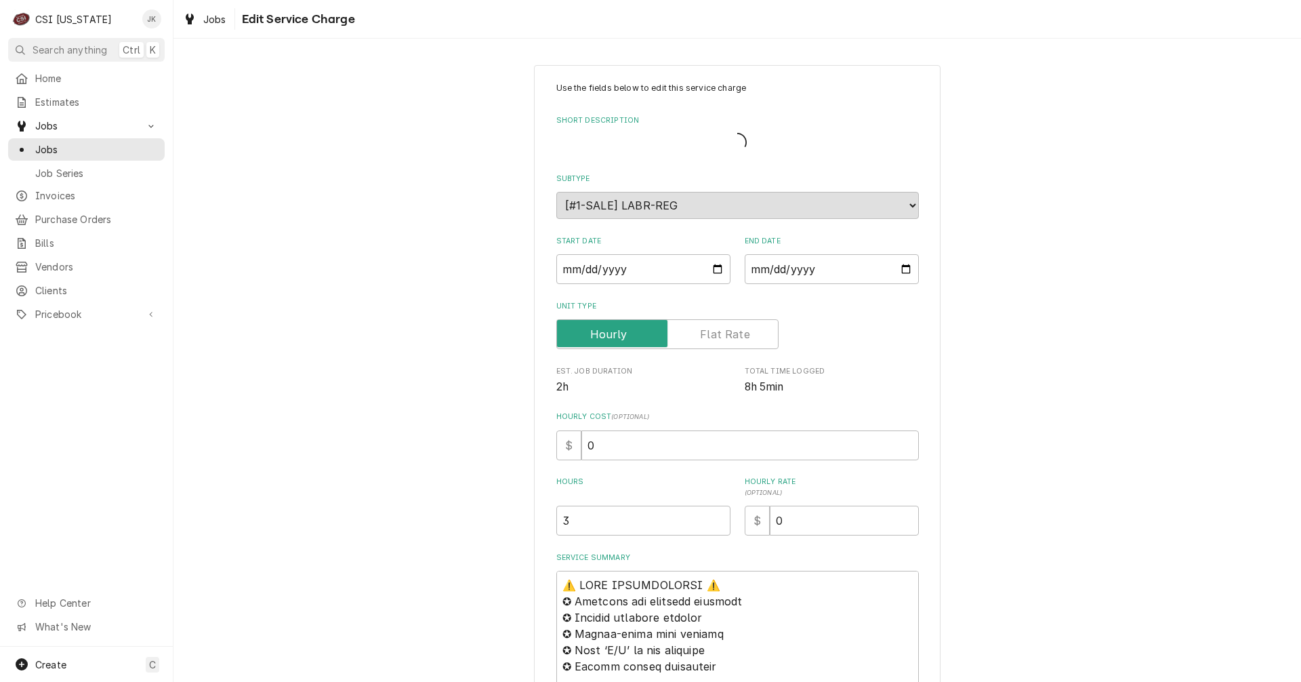
type textarea "x"
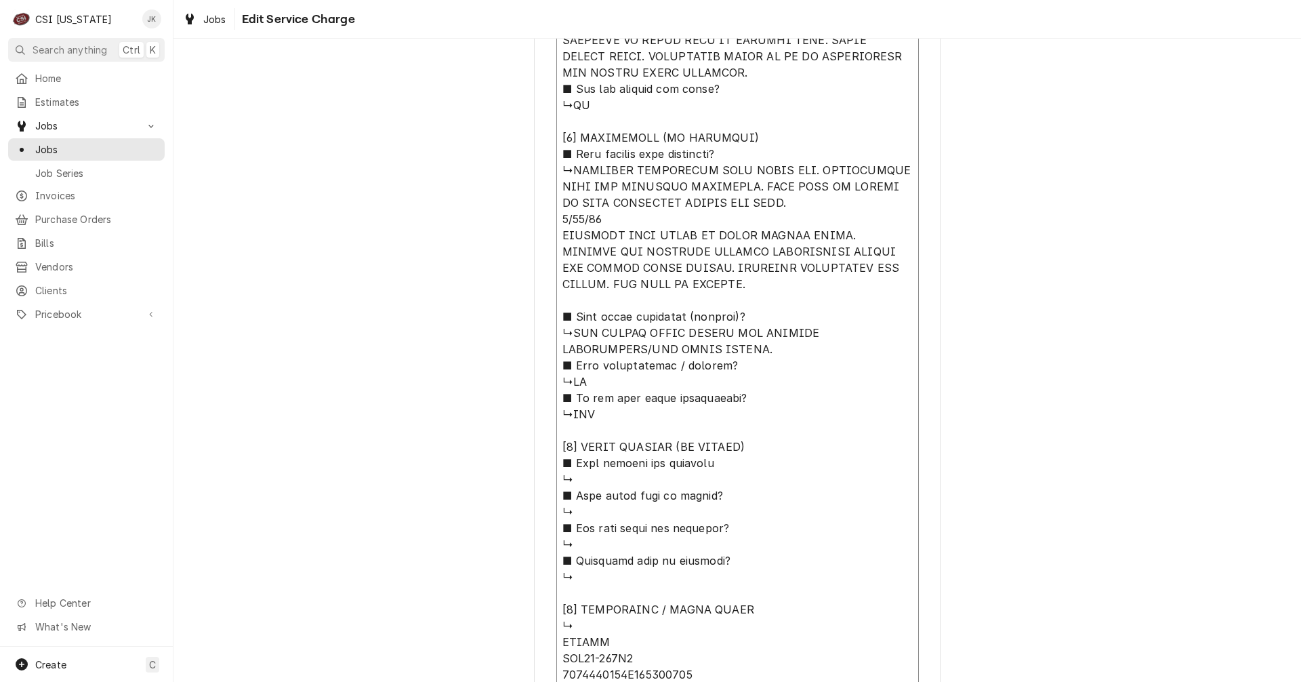
scroll to position [1540, 0]
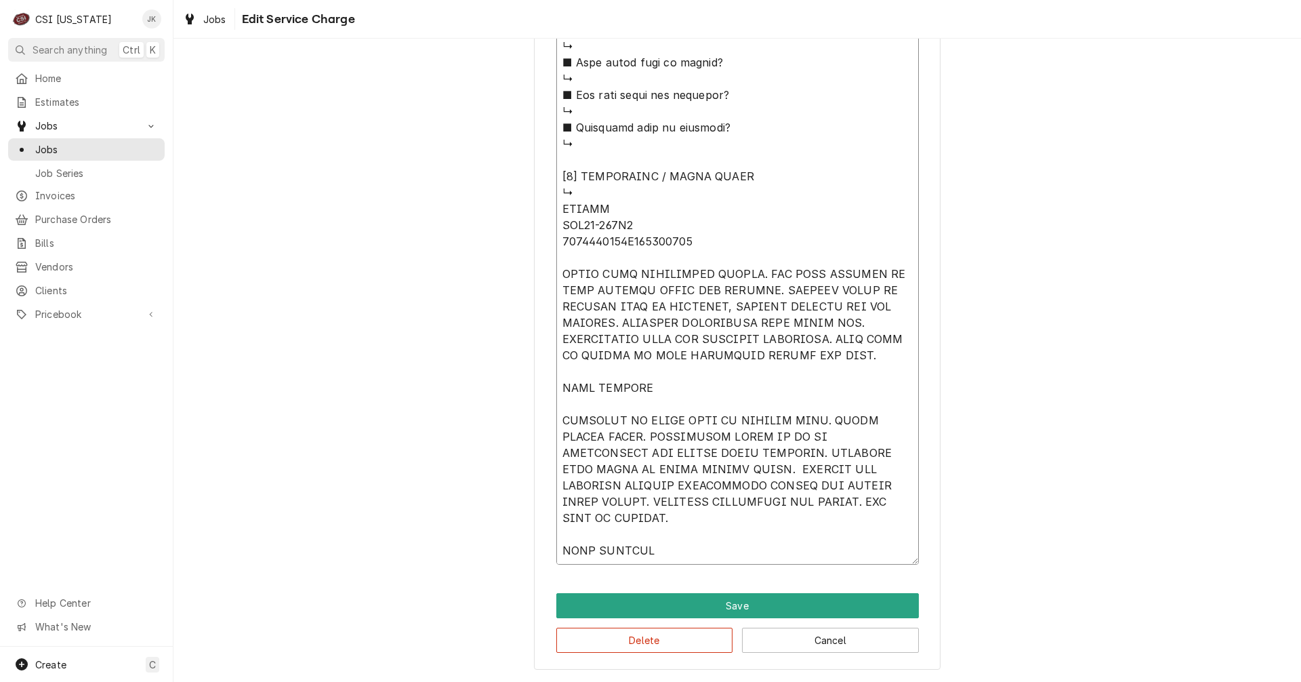
drag, startPoint x: 556, startPoint y: 369, endPoint x: 734, endPoint y: 713, distance: 388.2
click at [734, 681] on html "C CSI Kentucky JK Search anything Ctrl K Home Estimates Jobs Jobs Job Series In…" at bounding box center [650, 341] width 1301 height 682
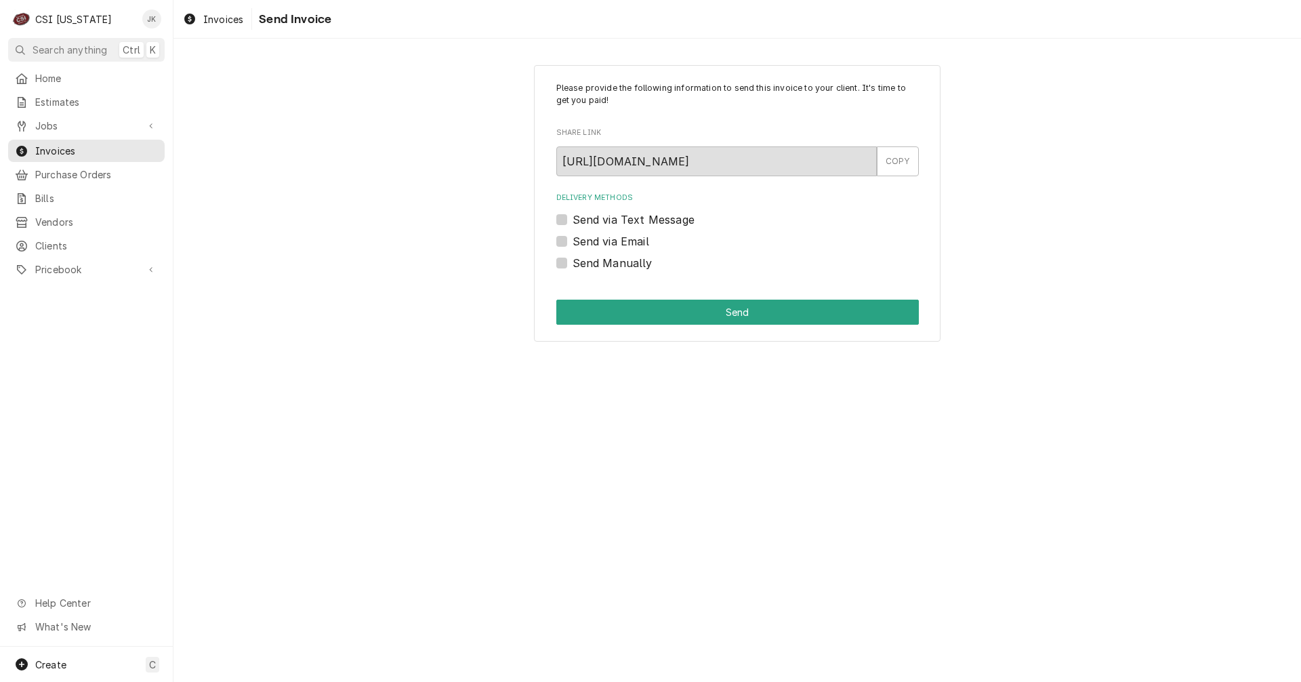
click at [573, 264] on label "Send Manually" at bounding box center [613, 263] width 80 height 16
click at [573, 264] on input "Send Manually" at bounding box center [754, 270] width 362 height 30
checkbox input "true"
click at [604, 304] on button "Send" at bounding box center [737, 311] width 362 height 25
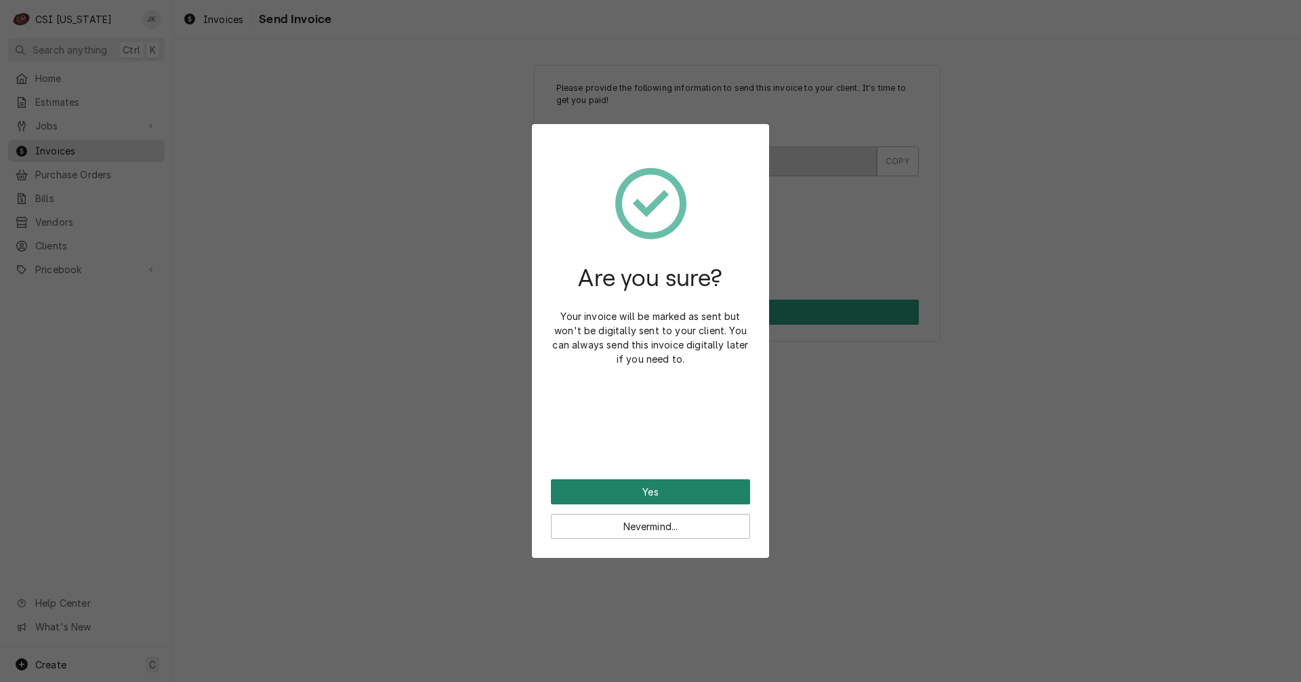
click at [671, 490] on button "Yes" at bounding box center [650, 491] width 199 height 25
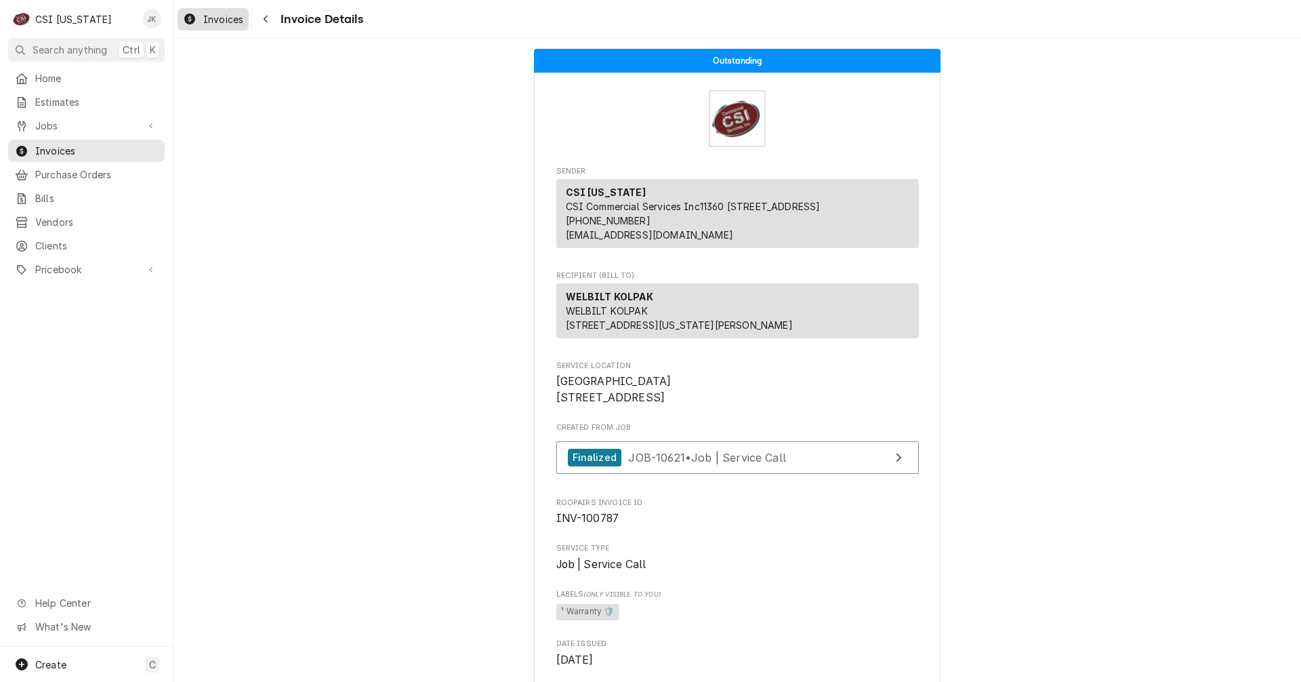
click at [215, 24] on span "Invoices" at bounding box center [223, 19] width 40 height 14
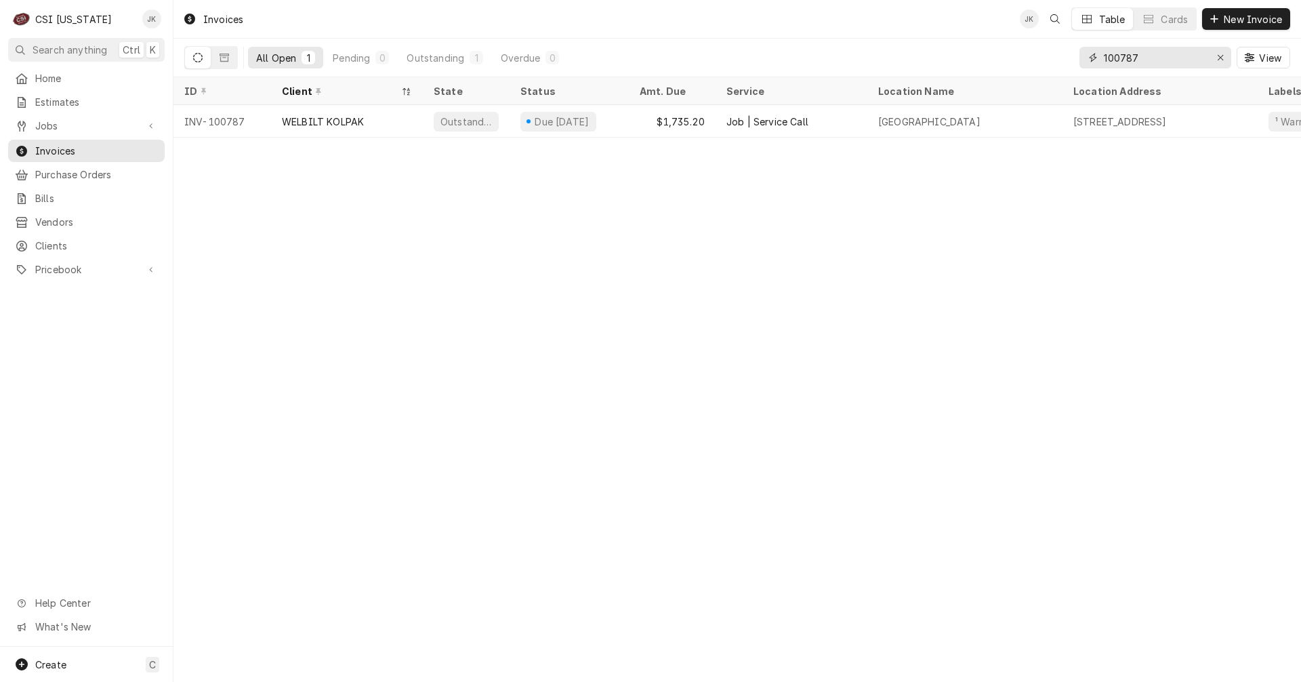
drag, startPoint x: 1136, startPoint y: 59, endPoint x: 1163, endPoint y: 56, distance: 26.6
click at [1163, 56] on input "100787" at bounding box center [1155, 58] width 102 height 22
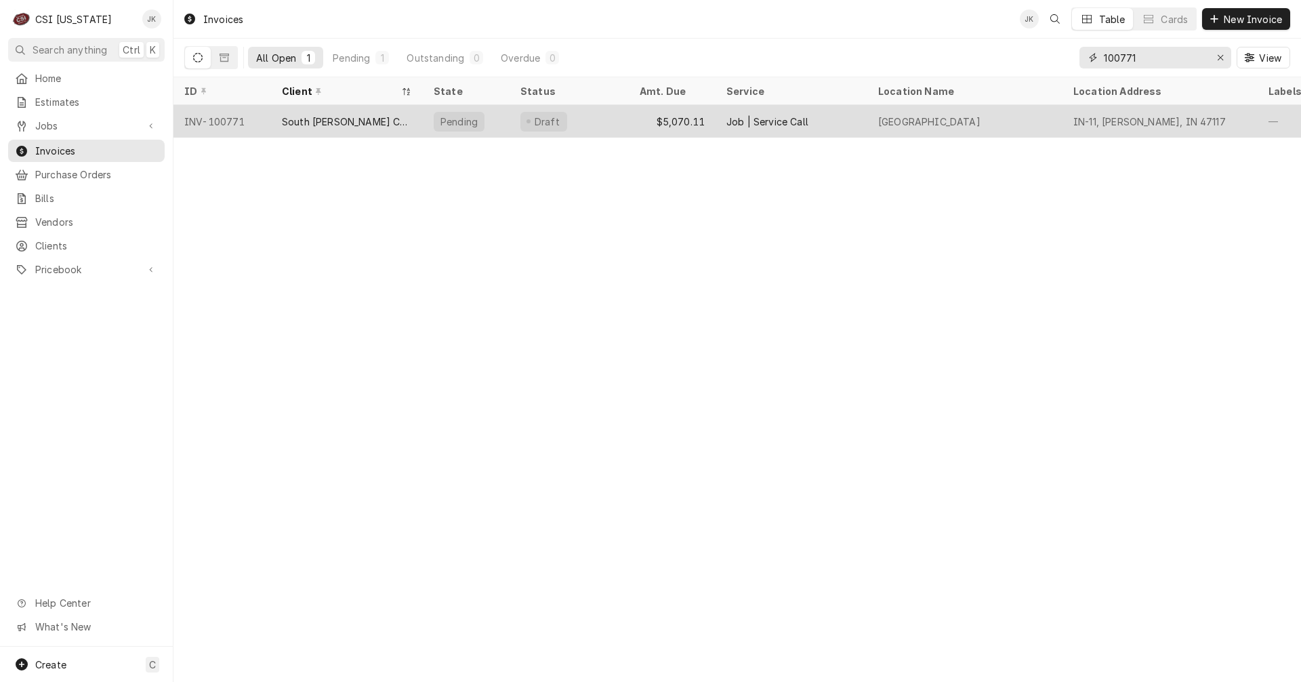
type input "100771"
click at [783, 115] on div "Job | Service Call" at bounding box center [767, 122] width 82 height 14
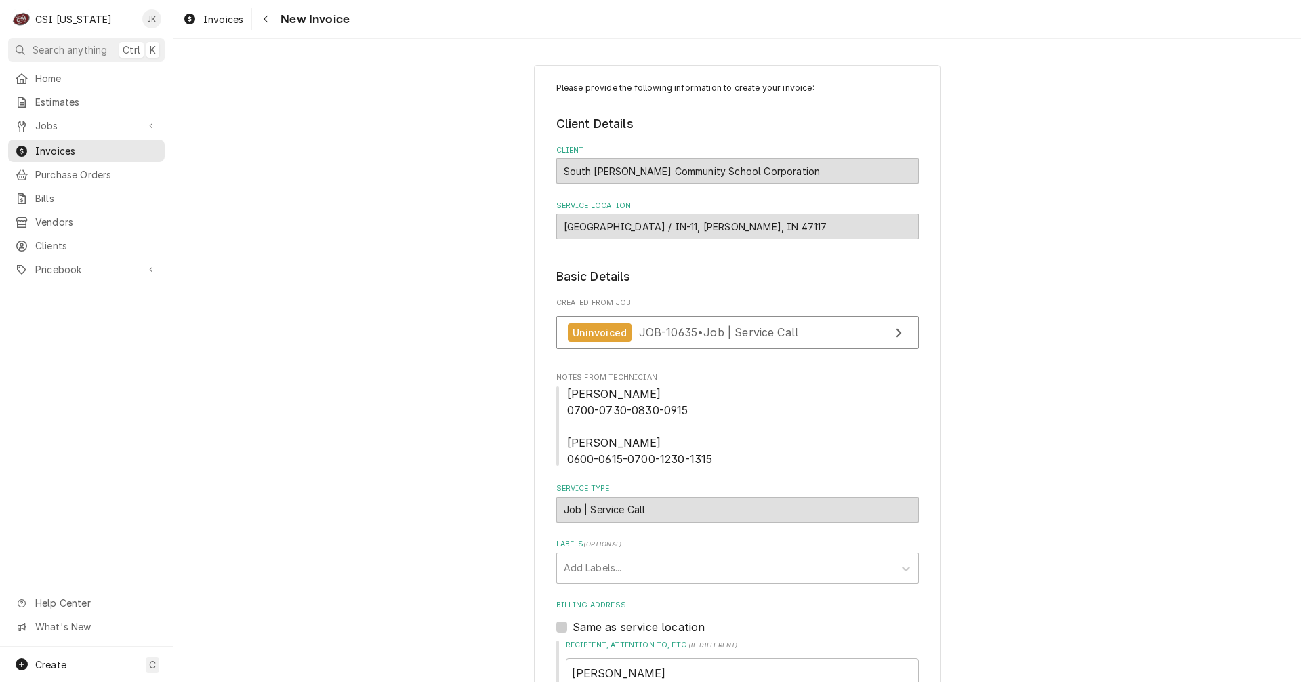
click at [739, 226] on div "[GEOGRAPHIC_DATA] / IN-11, [PERSON_NAME], IN 47117" at bounding box center [737, 226] width 362 height 26
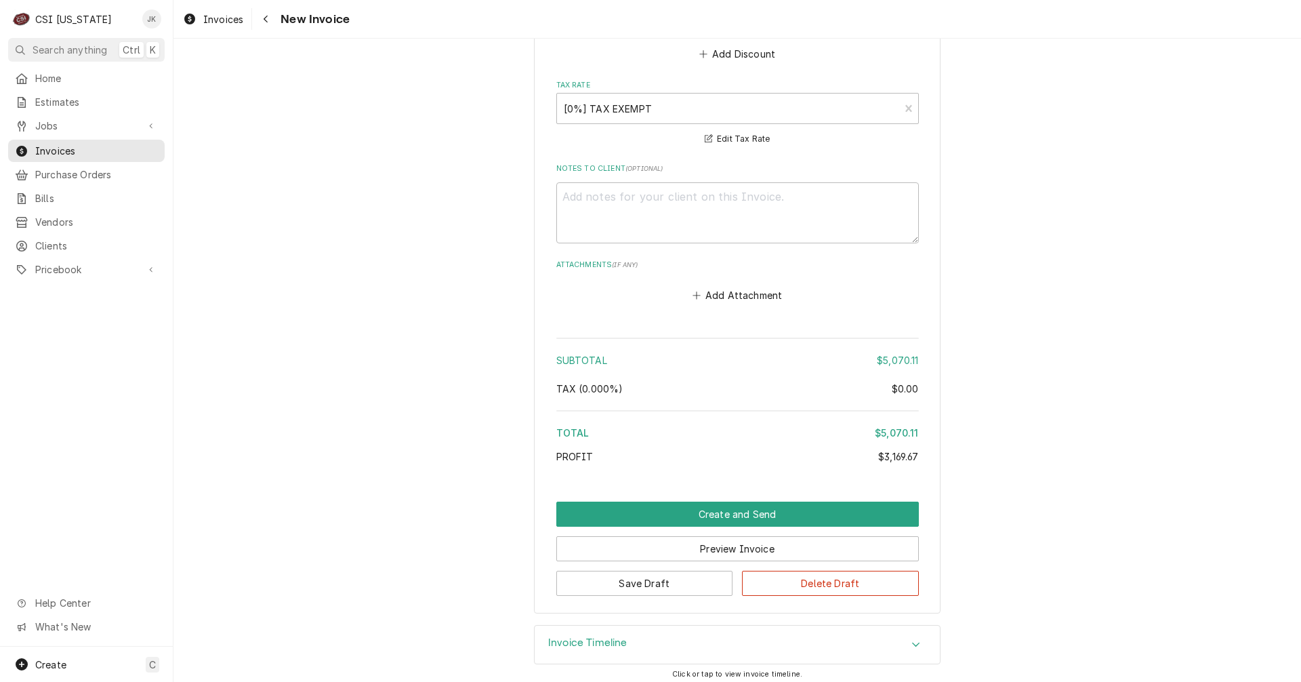
scroll to position [4490, 0]
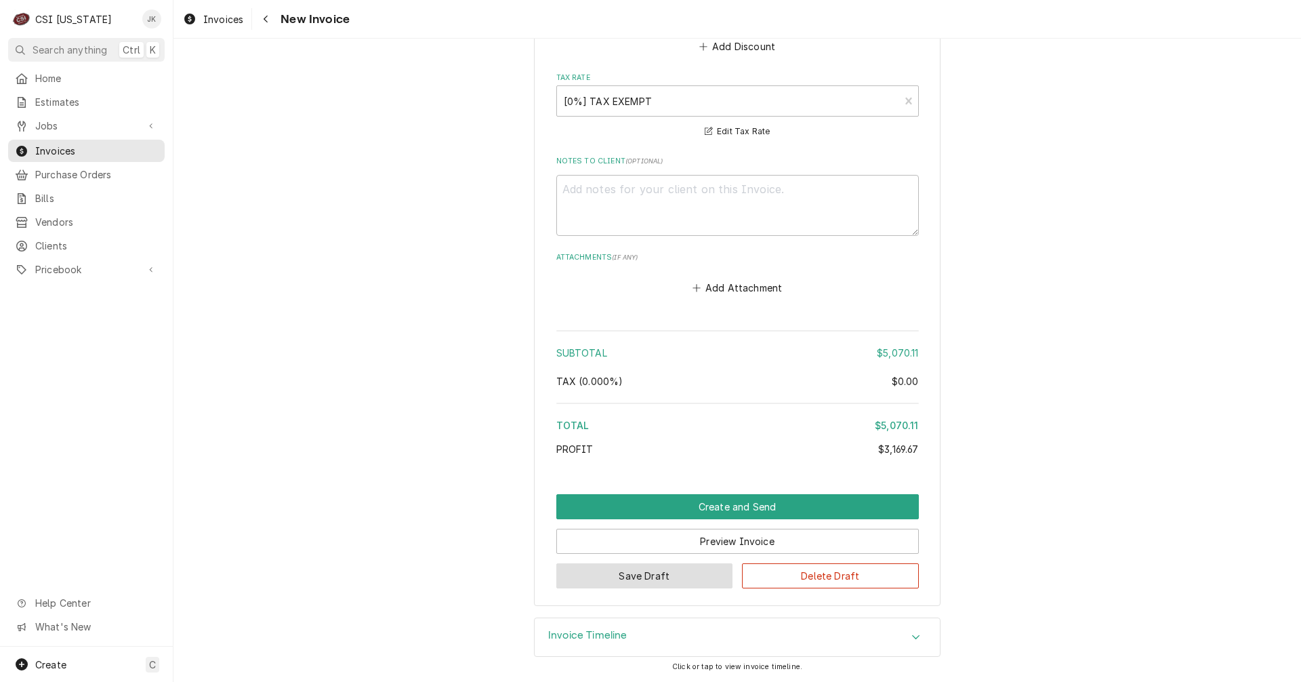
click at [690, 570] on button "Save Draft" at bounding box center [644, 575] width 177 height 25
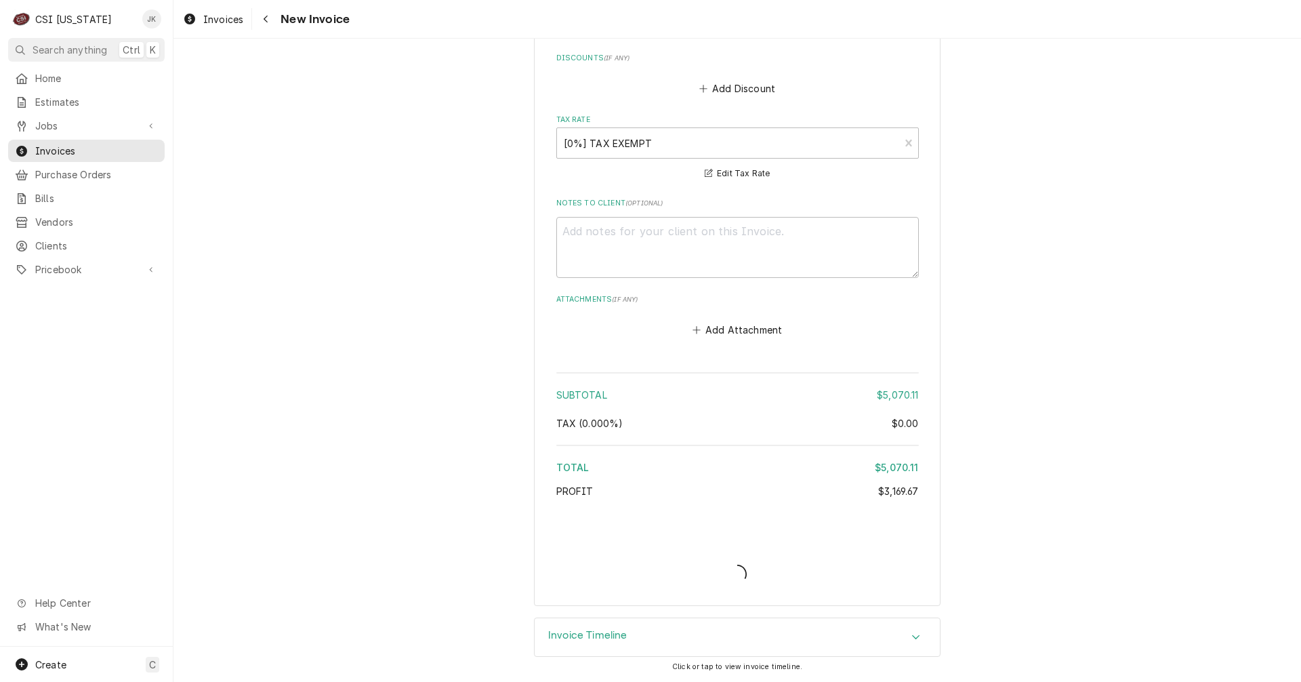
scroll to position [4448, 0]
type textarea "x"
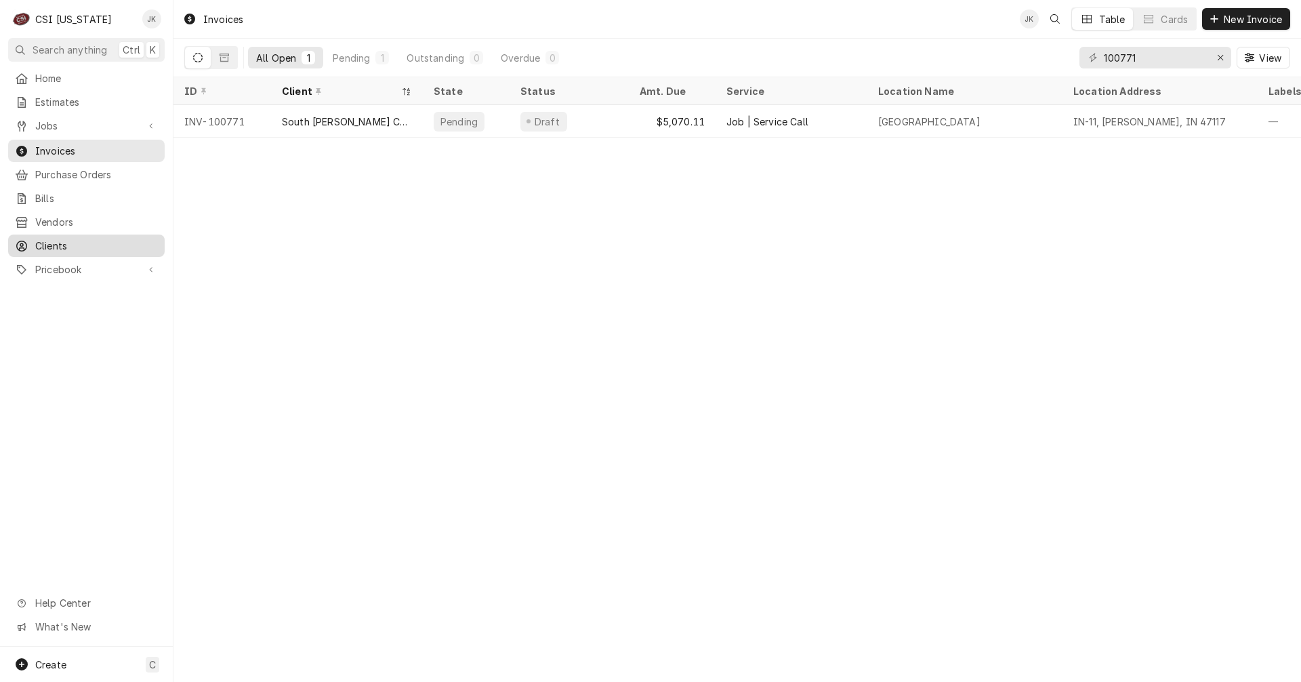
click at [63, 238] on span "Clients" at bounding box center [96, 245] width 123 height 14
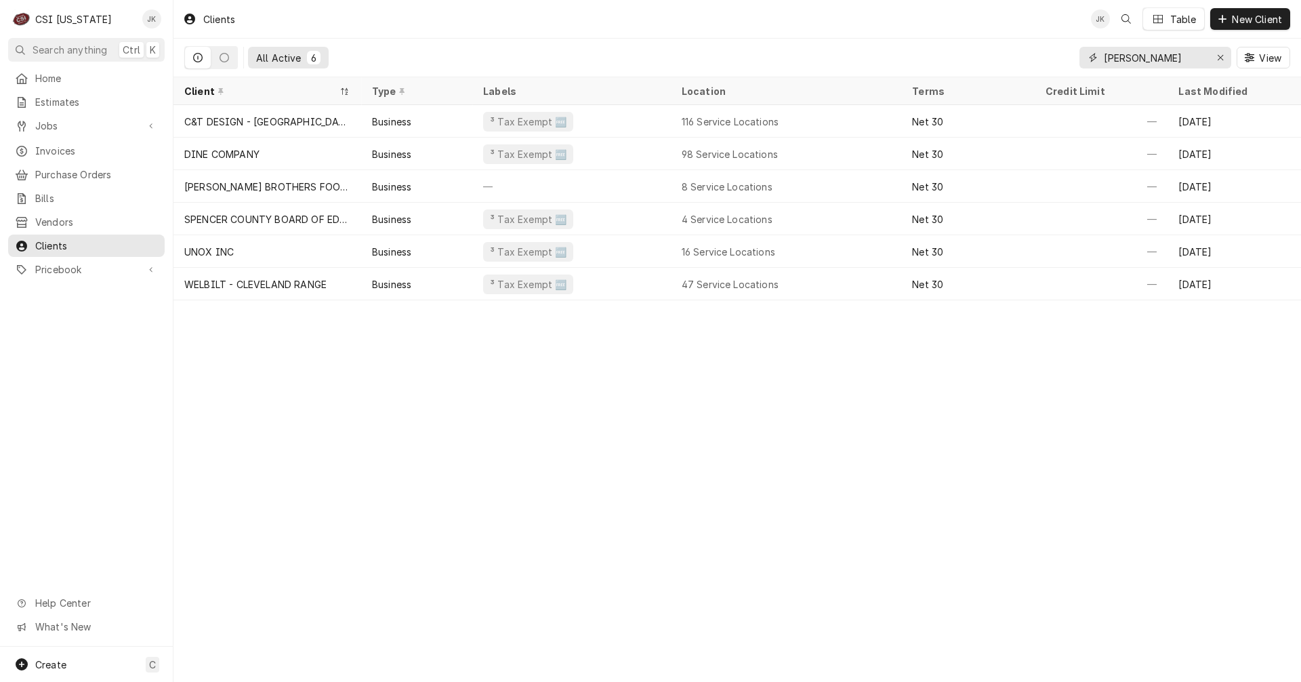
drag, startPoint x: 1149, startPoint y: 60, endPoint x: 1045, endPoint y: 48, distance: 105.0
click at [1047, 48] on div "All Active 6 spencer View" at bounding box center [737, 58] width 1106 height 38
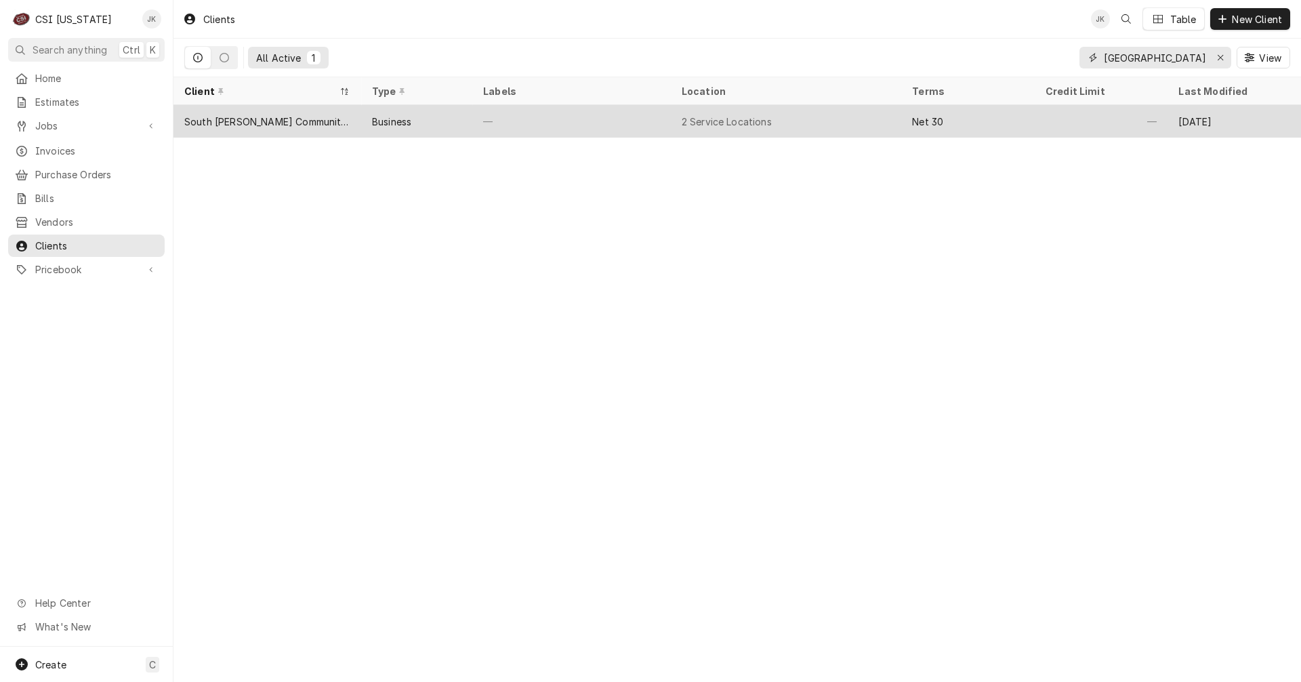
type input "south central"
click at [504, 131] on div "—" at bounding box center [571, 121] width 199 height 33
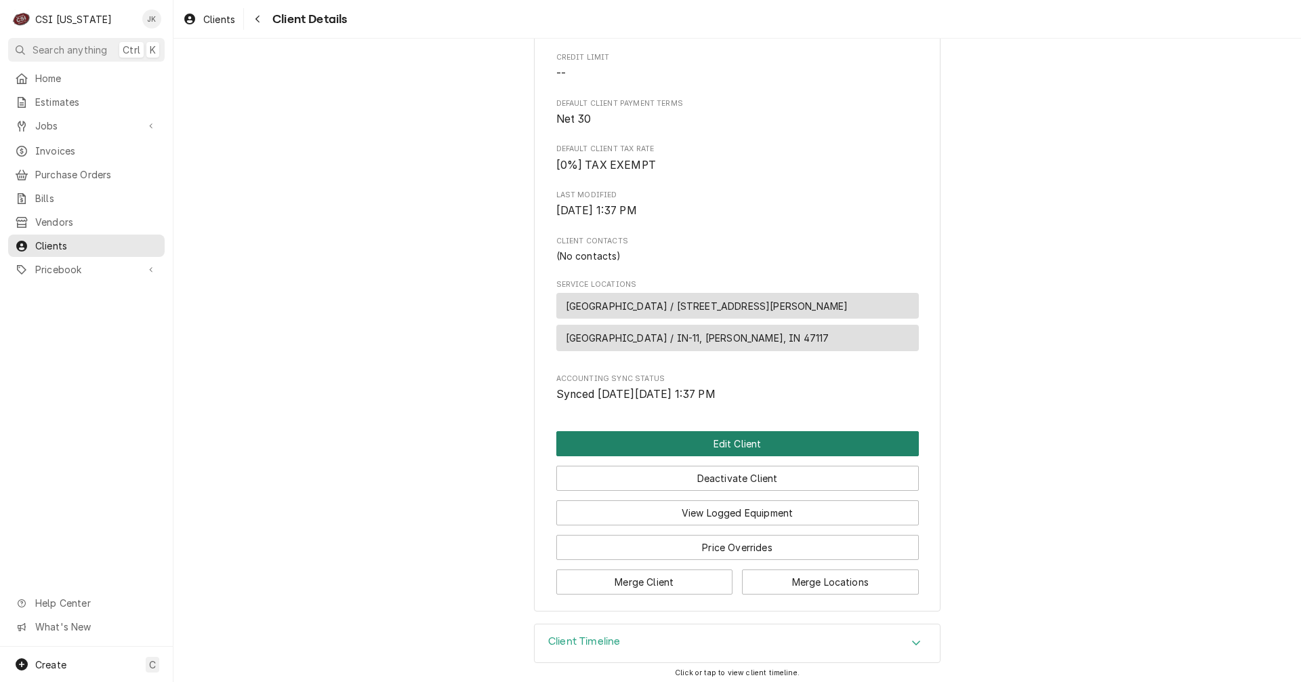
scroll to position [271, 0]
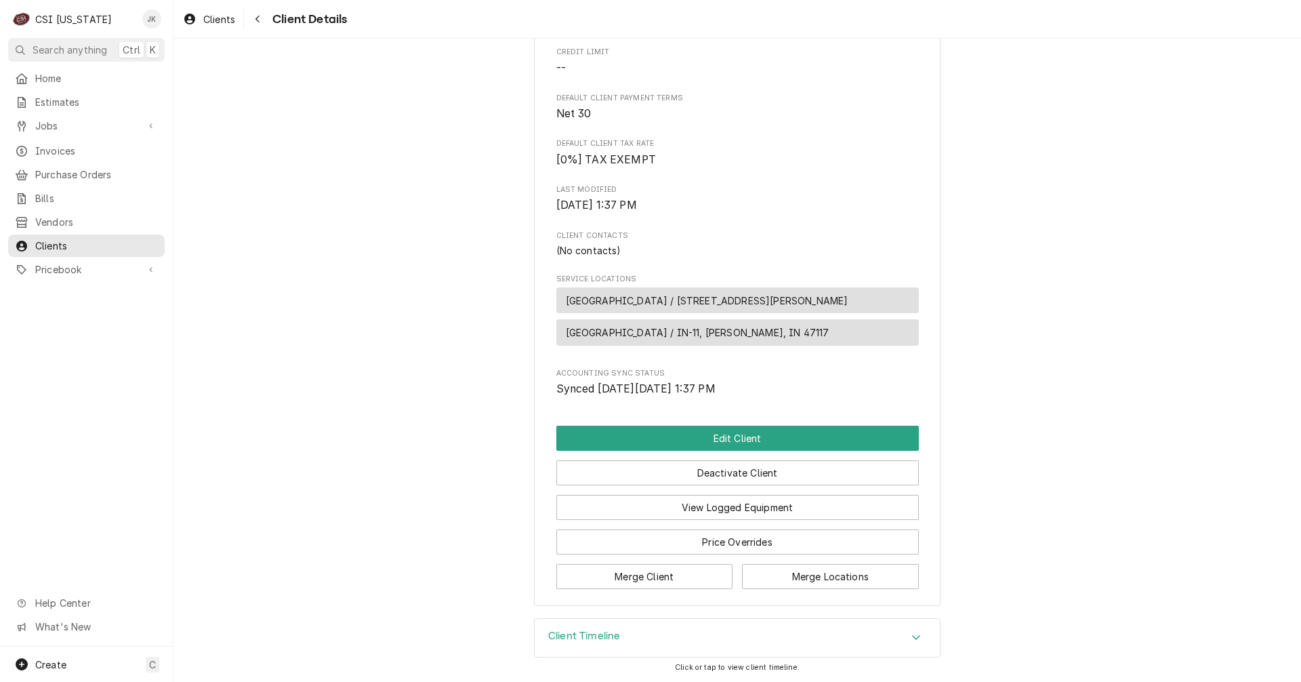
click at [707, 339] on span "[GEOGRAPHIC_DATA] / IN-11, [PERSON_NAME], IN 47117" at bounding box center [698, 332] width 264 height 14
click at [739, 446] on button "Edit Client" at bounding box center [737, 437] width 362 height 25
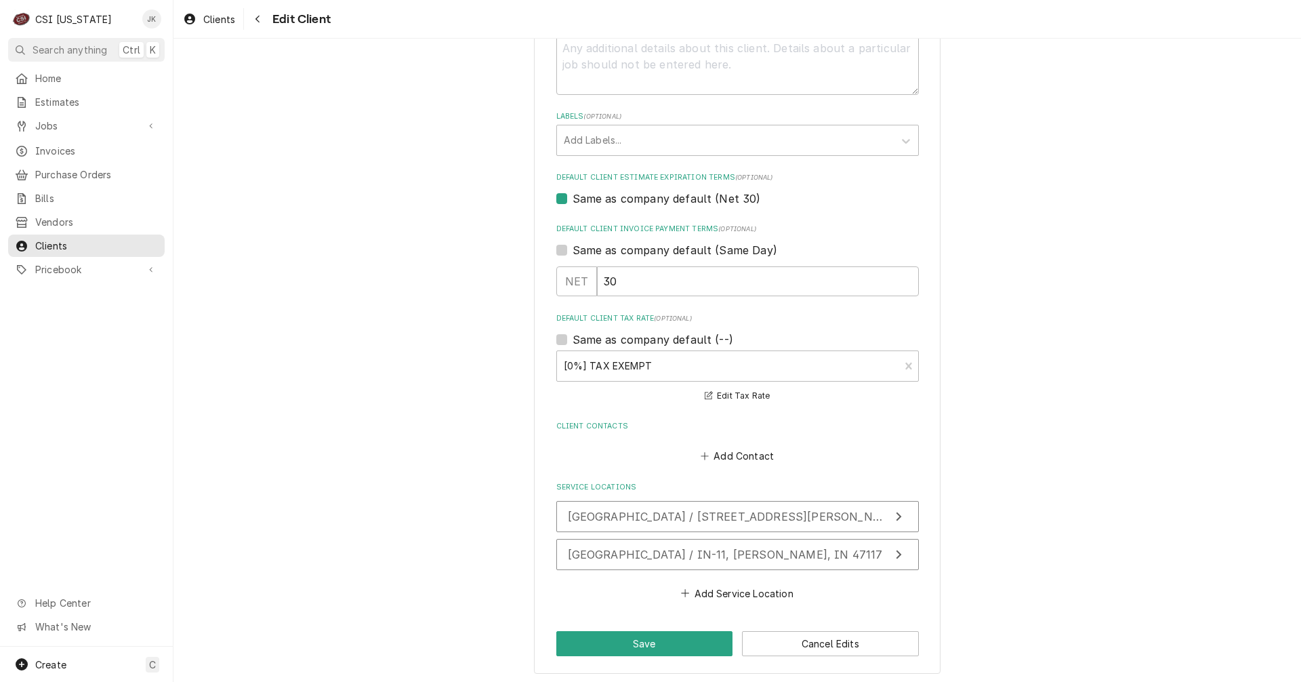
scroll to position [688, 0]
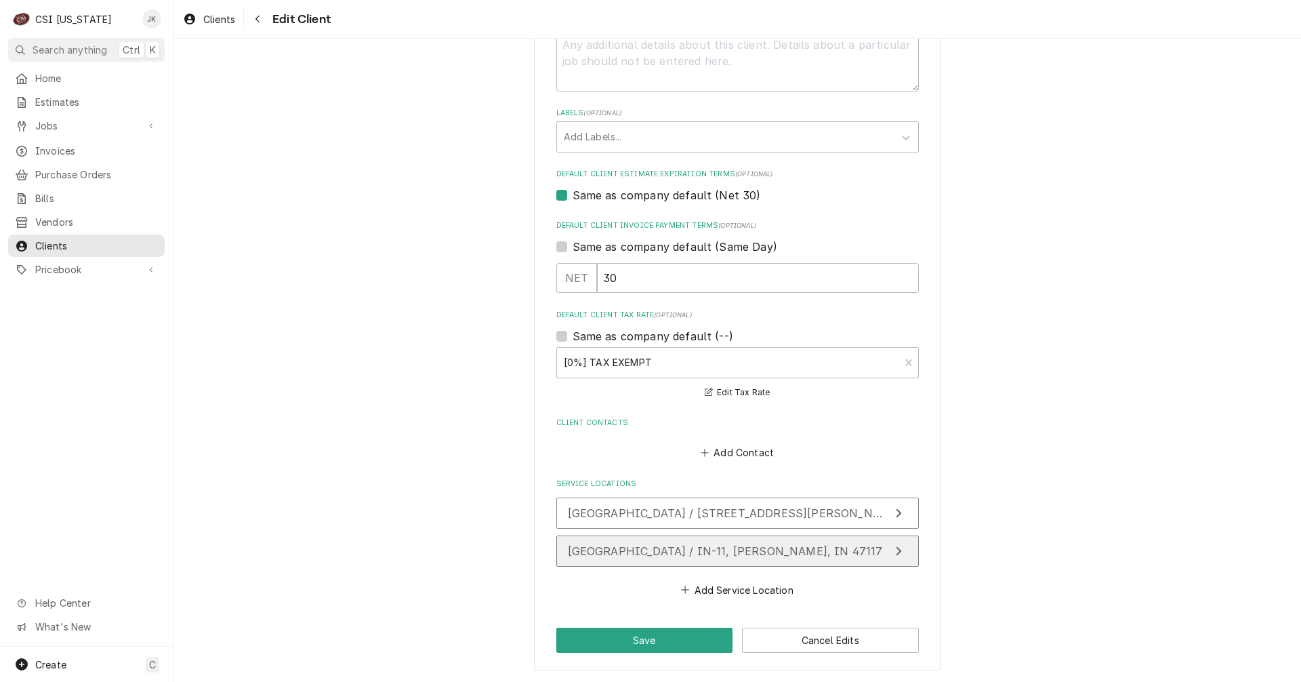
click at [640, 554] on span "South central elementary / IN-11, Elizabeth, IN 47117" at bounding box center [725, 551] width 315 height 14
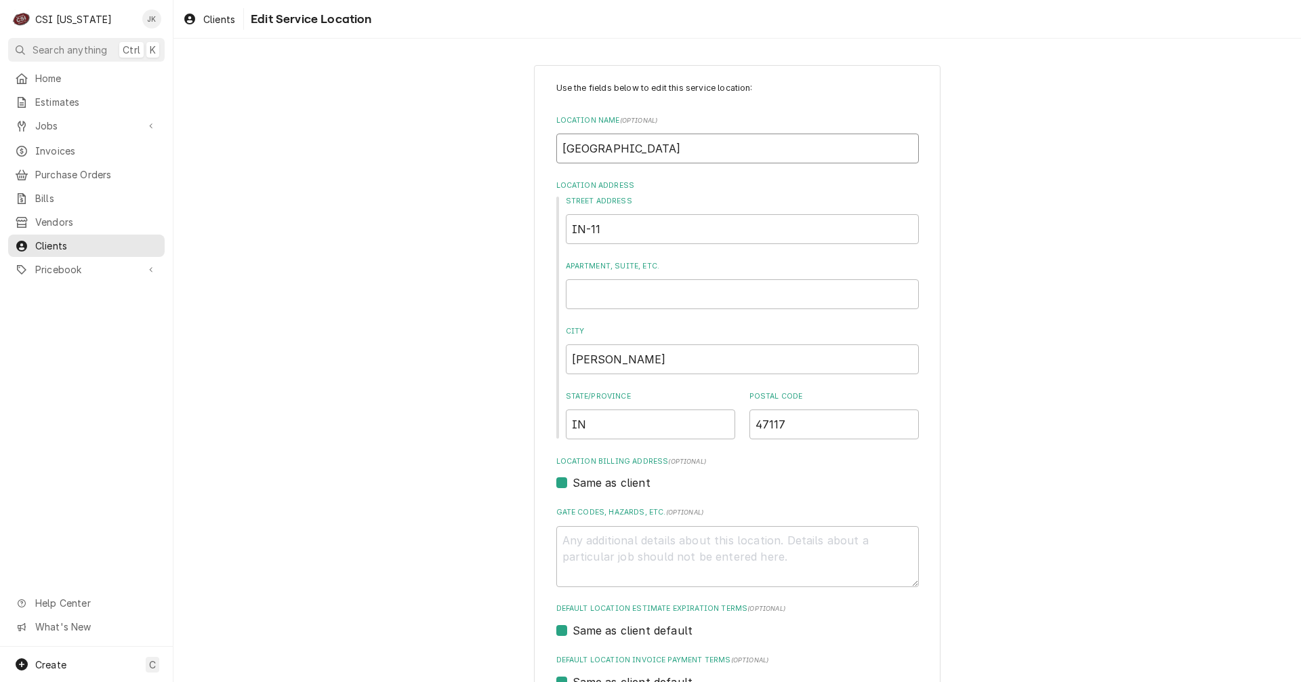
click at [594, 151] on input "South central elementary" at bounding box center [737, 148] width 362 height 30
type textarea "x"
type input "South entral elementary"
type textarea "x"
type input "South Central elementary"
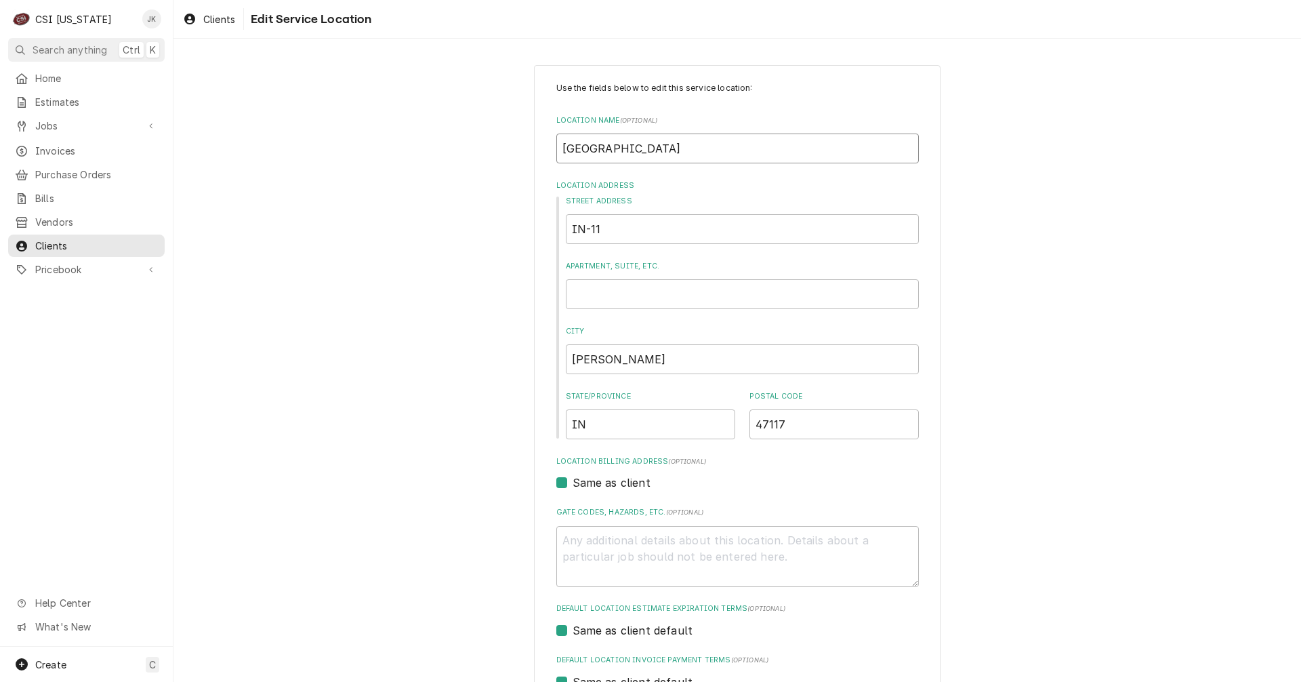
drag, startPoint x: 636, startPoint y: 152, endPoint x: 645, endPoint y: 141, distance: 14.9
click at [636, 152] on input "South Central elementary" at bounding box center [737, 148] width 362 height 30
type textarea "x"
type input "South Central lementary"
type textarea "x"
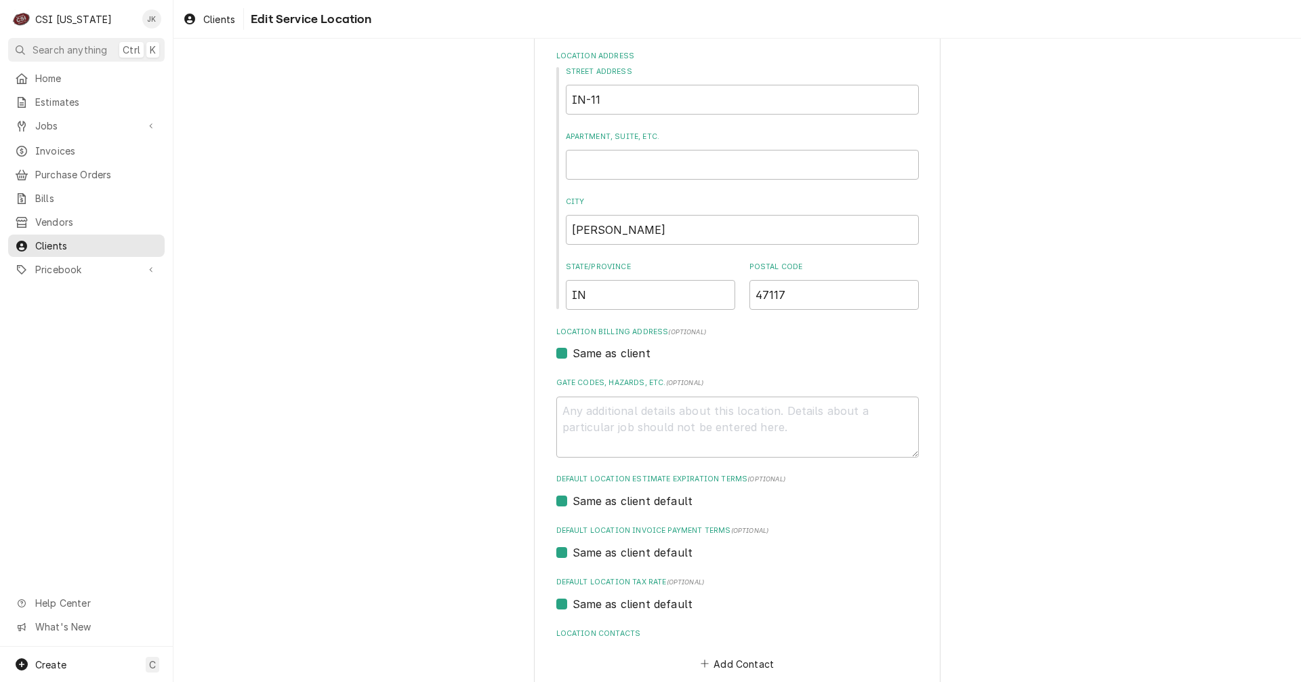
scroll to position [203, 0]
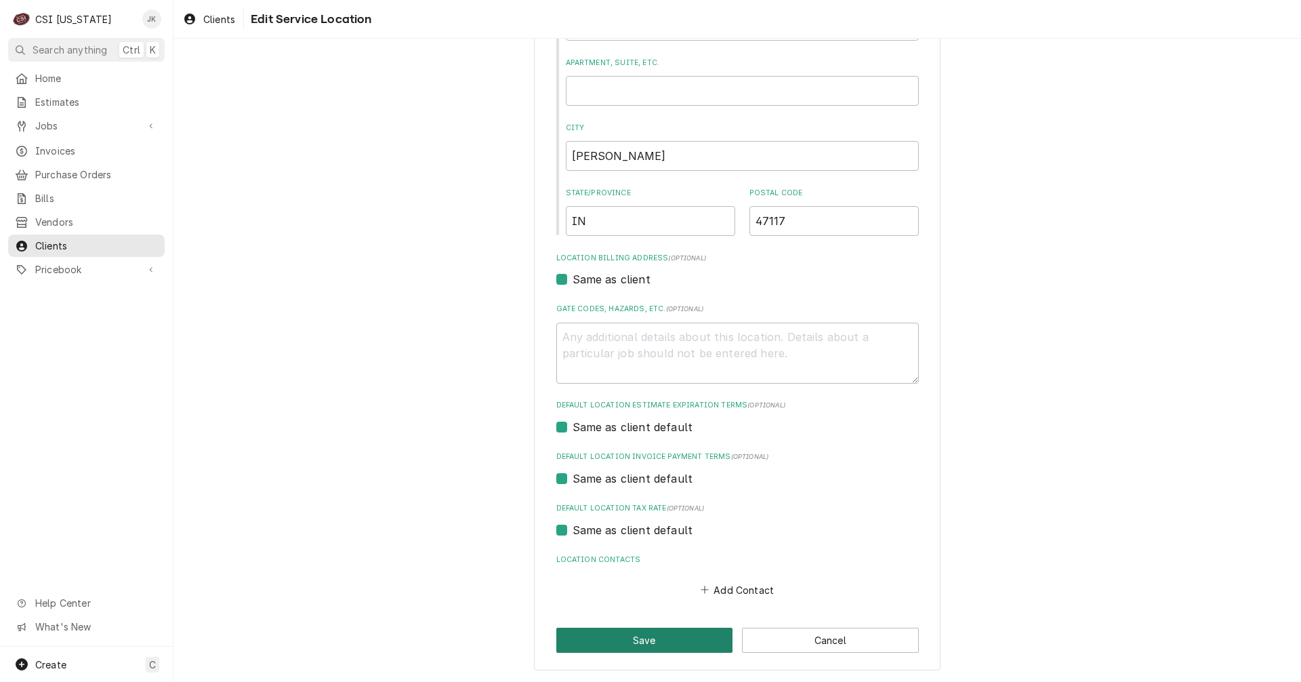
type input "South Central Elementary"
click at [631, 644] on button "Save" at bounding box center [644, 639] width 177 height 25
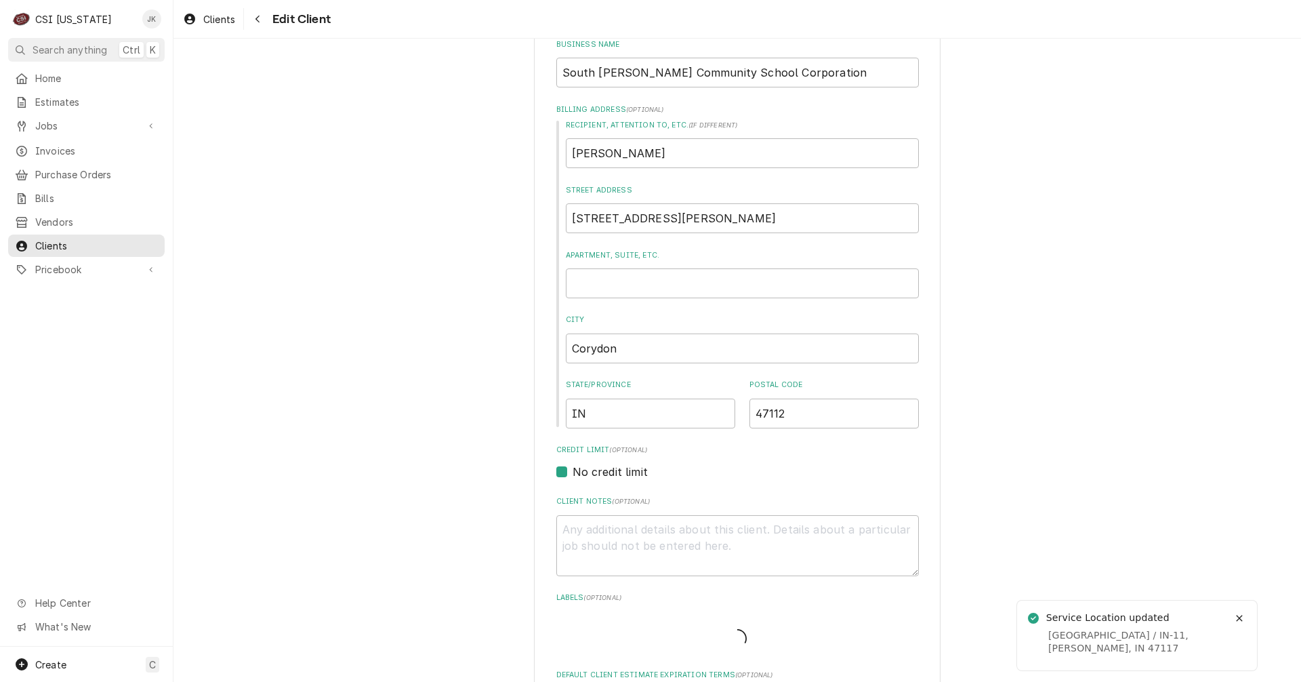
scroll to position [661, 0]
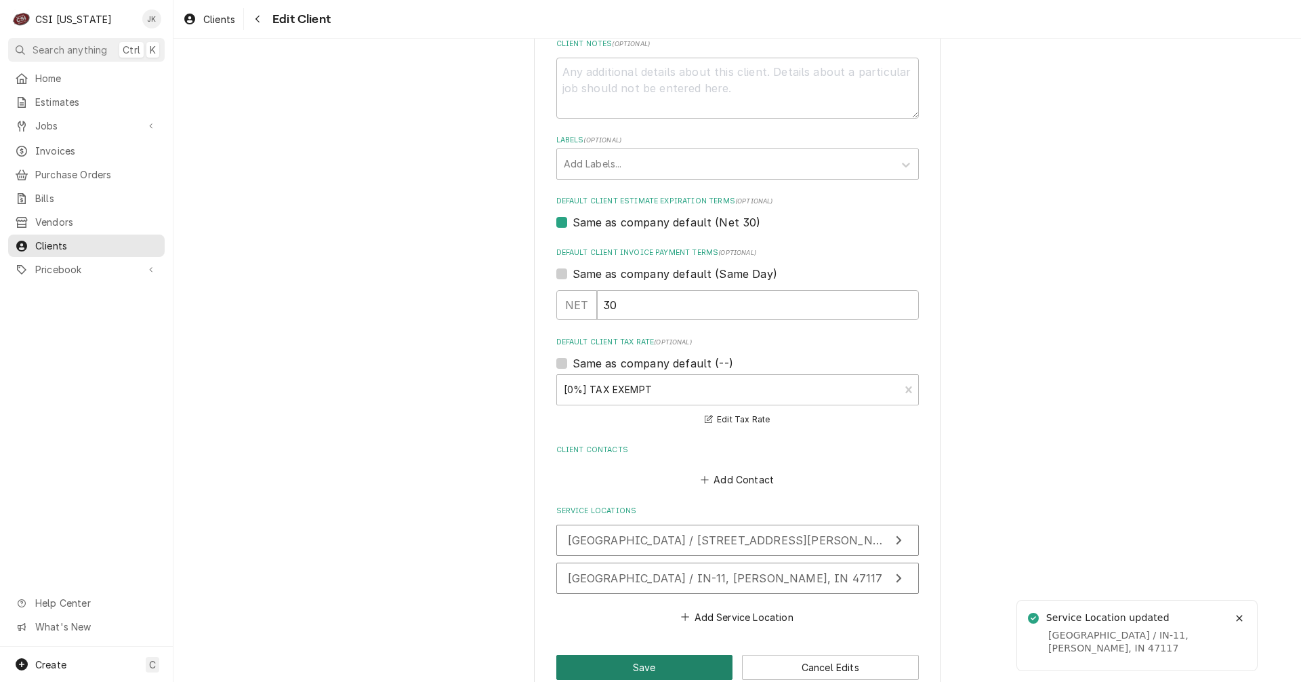
click at [650, 673] on button "Save" at bounding box center [644, 666] width 177 height 25
type textarea "x"
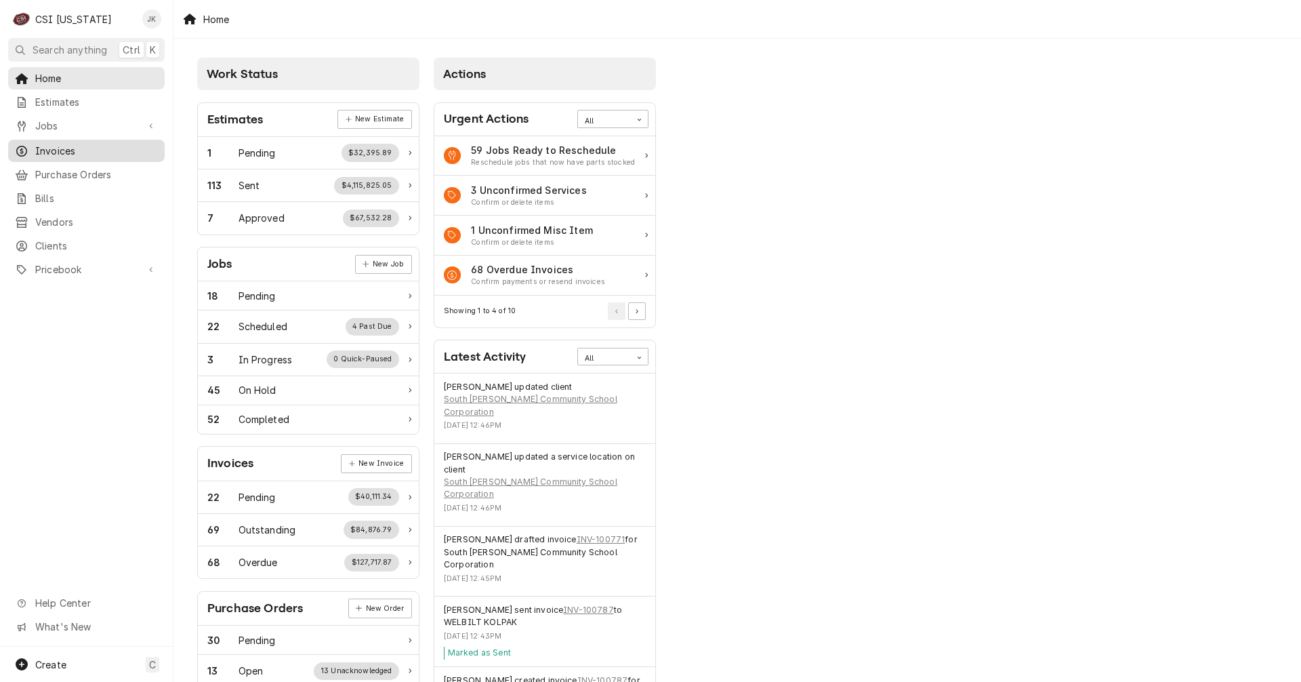
click at [53, 147] on span "Invoices" at bounding box center [96, 151] width 123 height 14
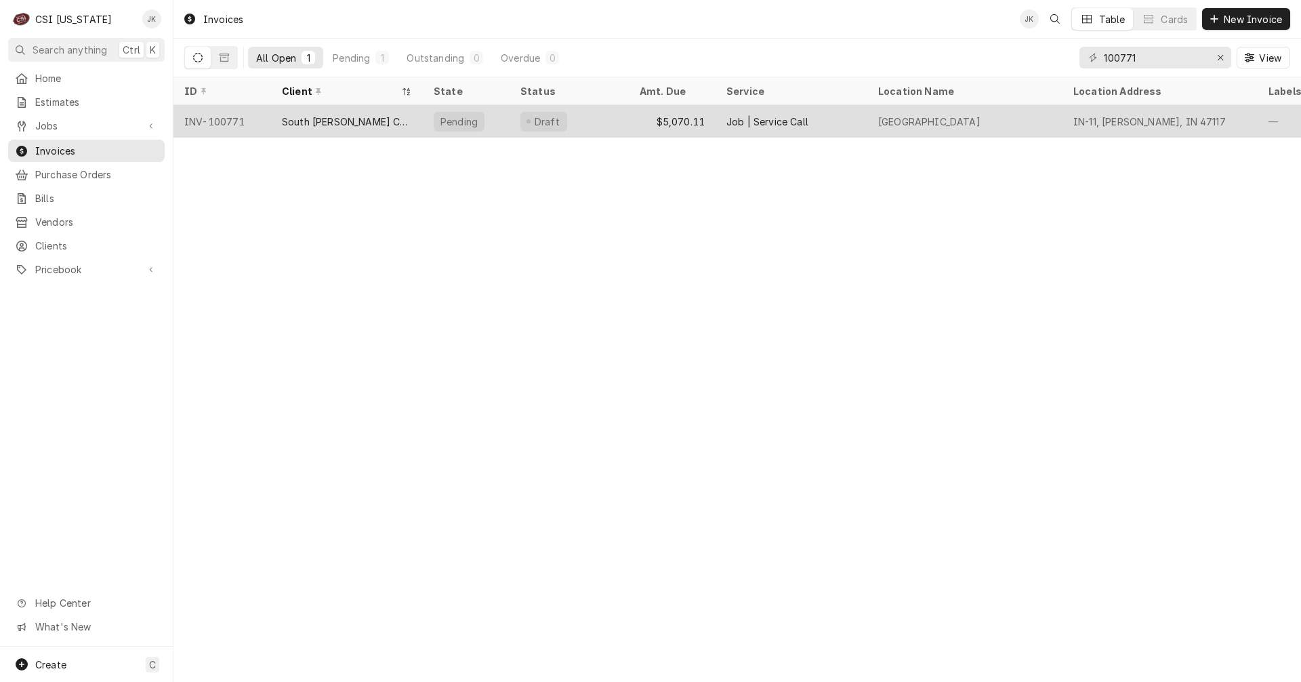
click at [924, 117] on div "[GEOGRAPHIC_DATA]" at bounding box center [929, 122] width 102 height 14
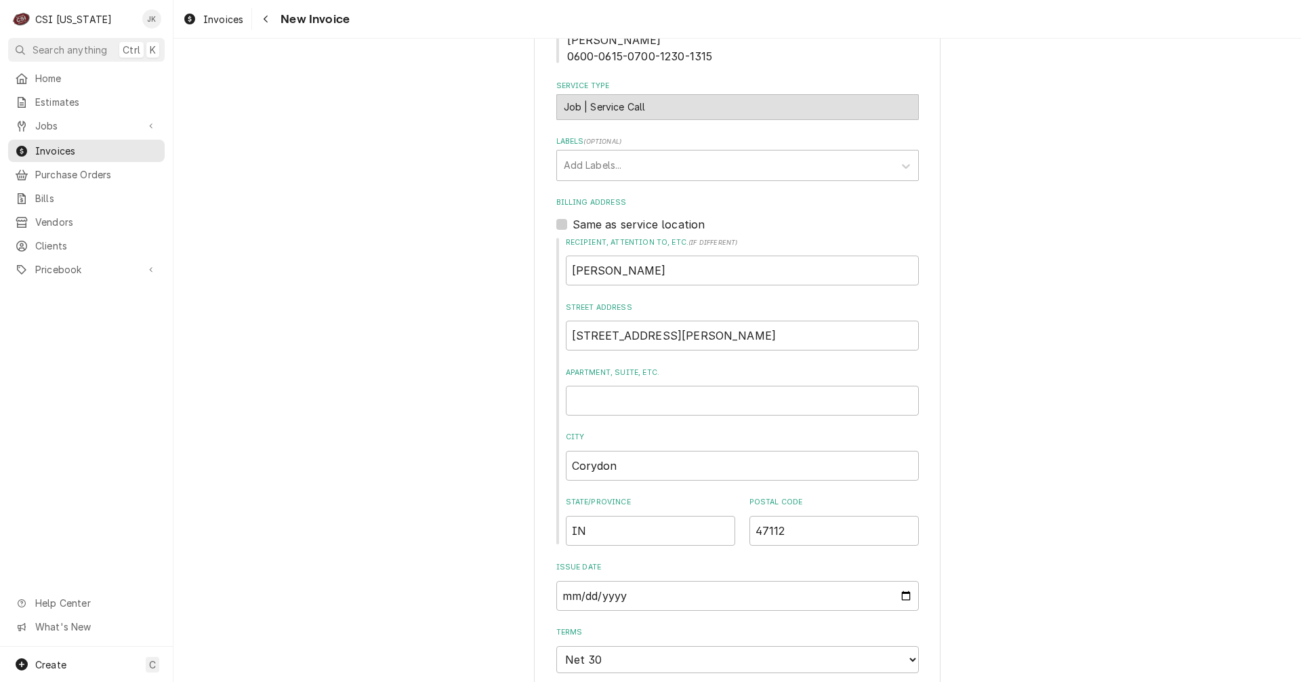
scroll to position [271, 0]
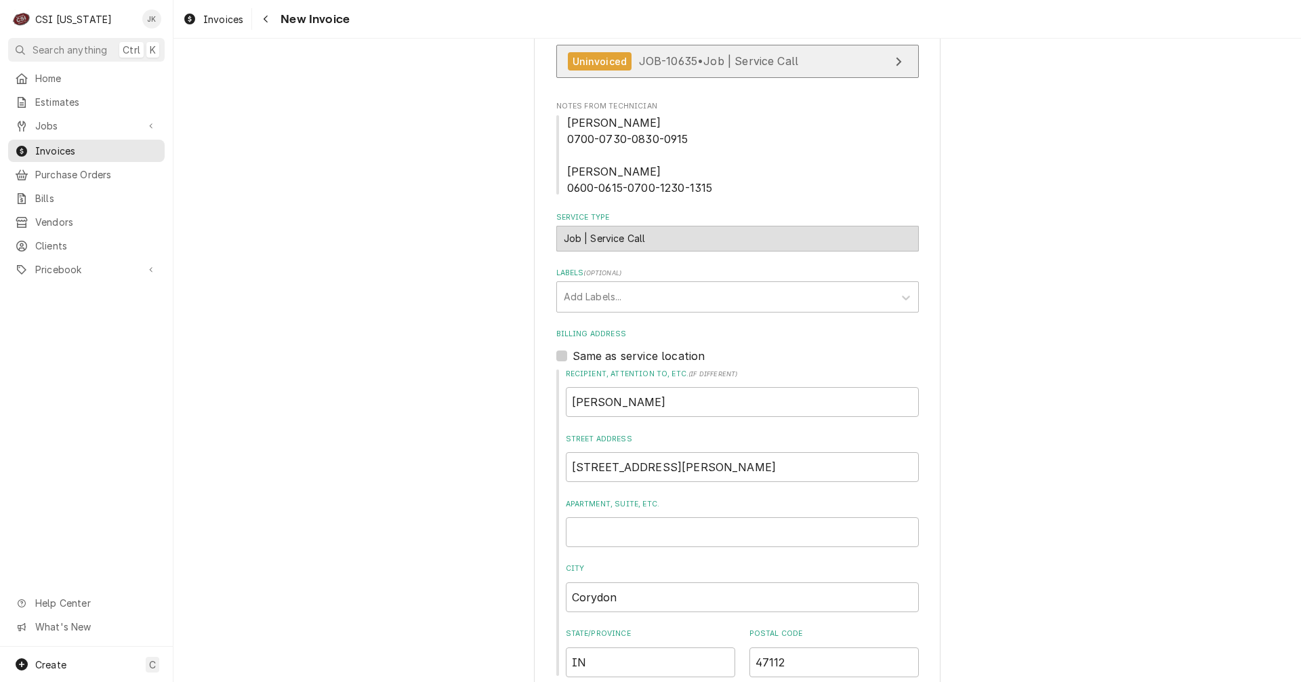
click at [686, 50] on link "Uninvoiced JOB-10635 • Job | Service Call" at bounding box center [737, 61] width 362 height 33
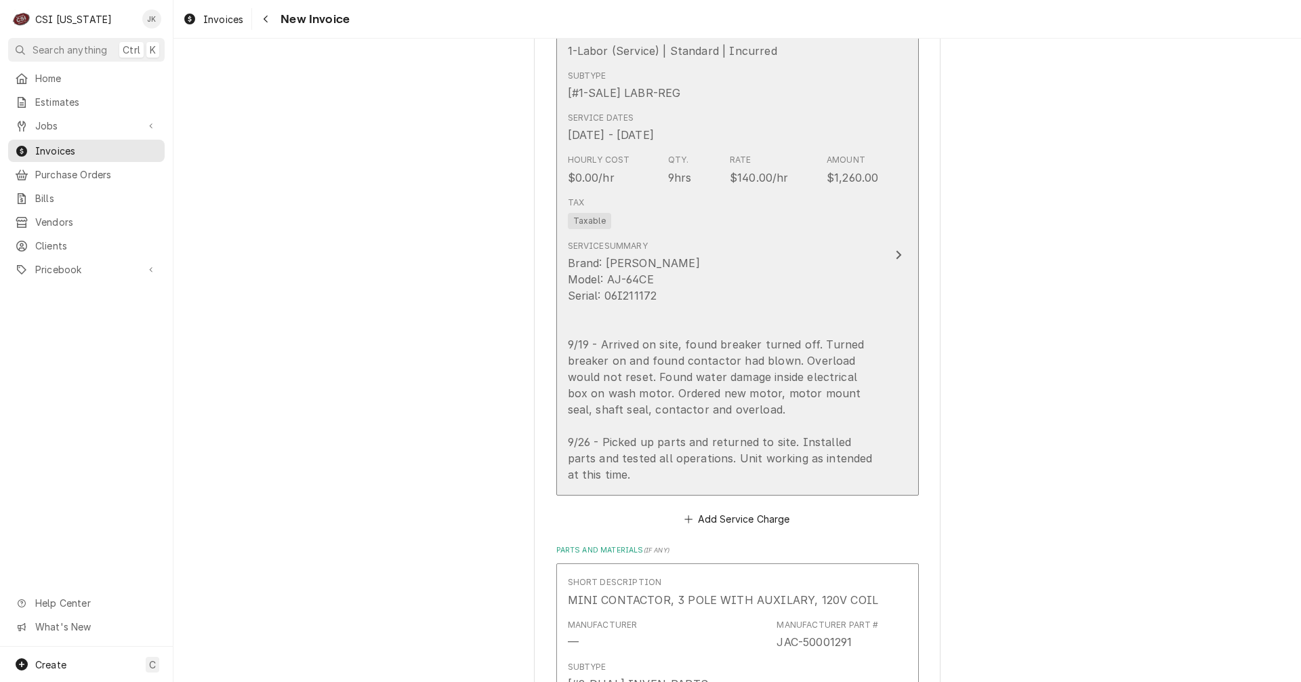
scroll to position [1220, 0]
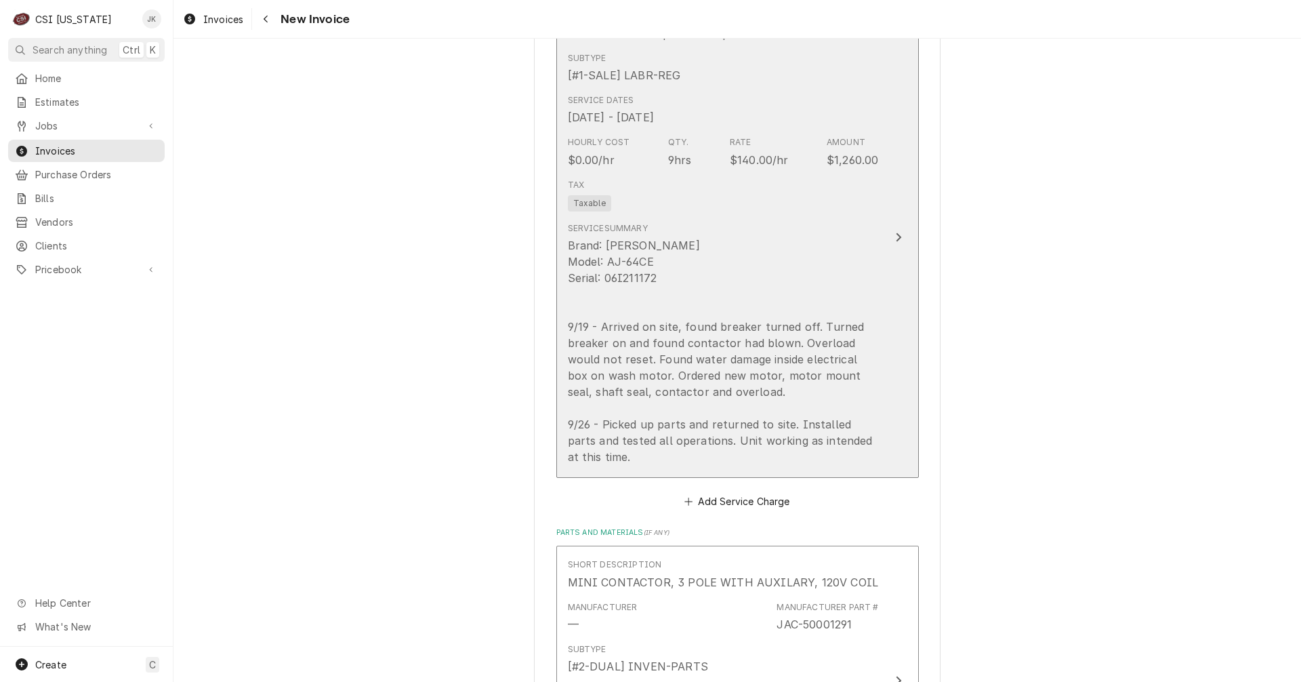
click at [702, 287] on div "Brand: [PERSON_NAME] Model: AJ-64CE Serial: 06I211172 9/19 - Arrived on site, f…" at bounding box center [723, 351] width 311 height 228
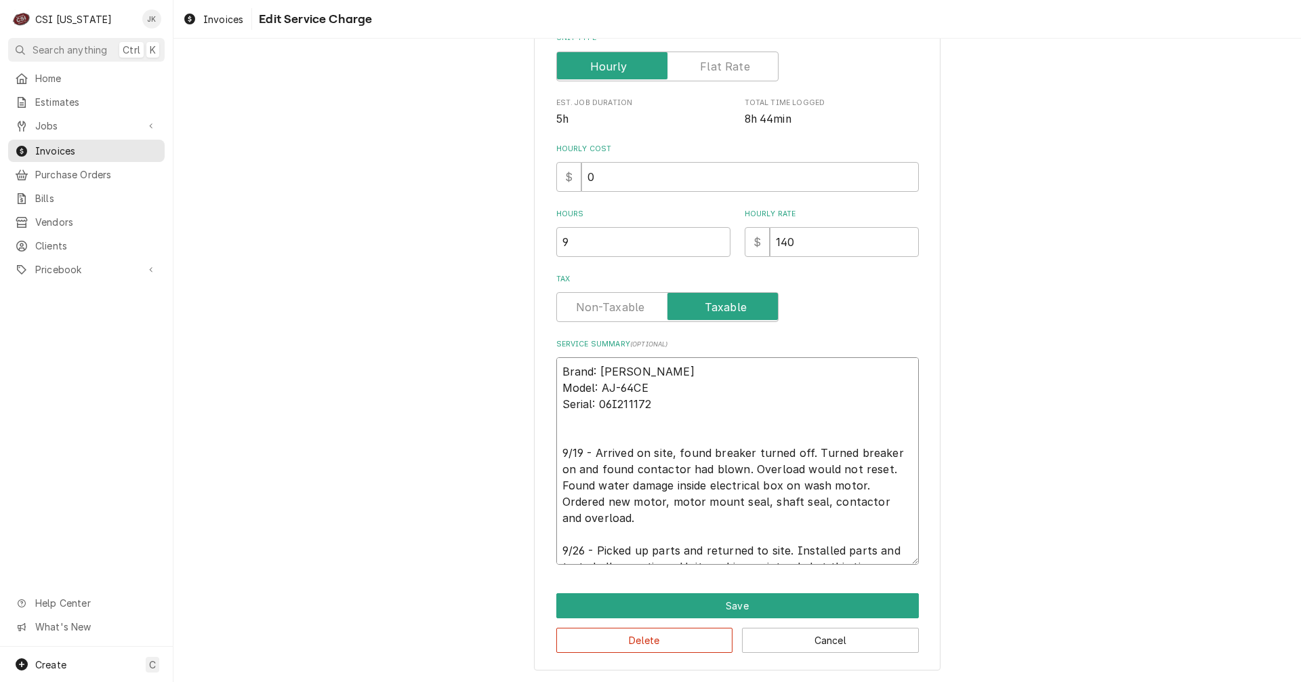
click at [703, 482] on textarea "Brand: [PERSON_NAME] Model: AJ-64CE Serial: 06I211172 9/19 - Arrived on site, f…" at bounding box center [737, 460] width 362 height 207
paste textarea "Loremipsum Dolors Ametcon adi Elitsed DO-10EI – Temp Incididu ut Labo Etdolorem…"
type textarea "x"
type textarea "Loremipsum Dolors Ametcon adi Elitsed DO-10EI – Temp Incididu ut Labo Etdolorem…"
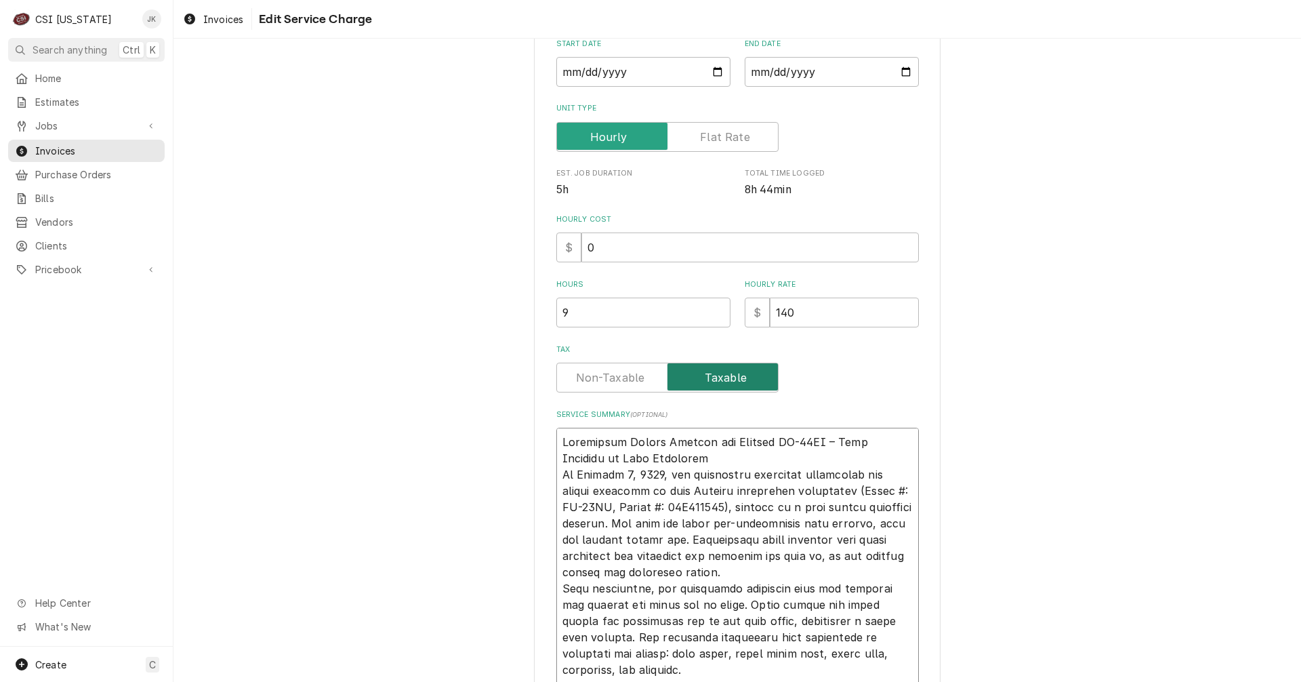
scroll to position [184, 0]
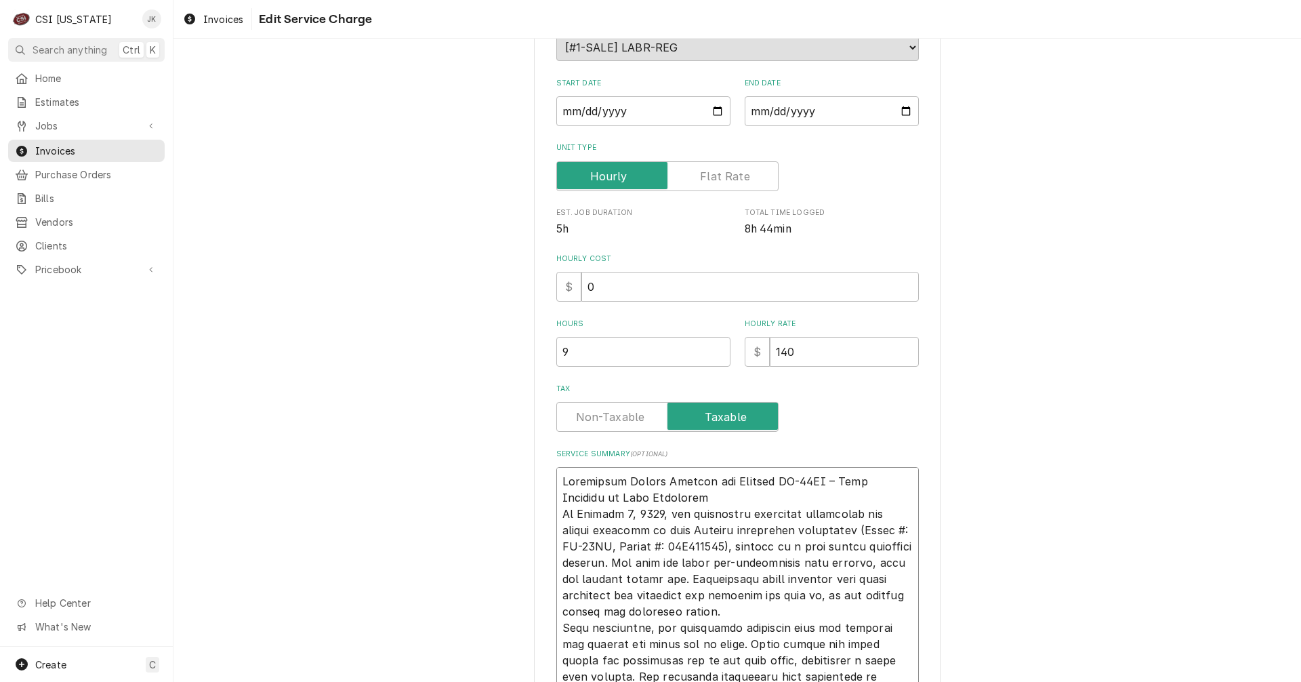
click at [665, 496] on textarea "Service Summary ( optional )" at bounding box center [737, 676] width 362 height 419
type textarea "x"
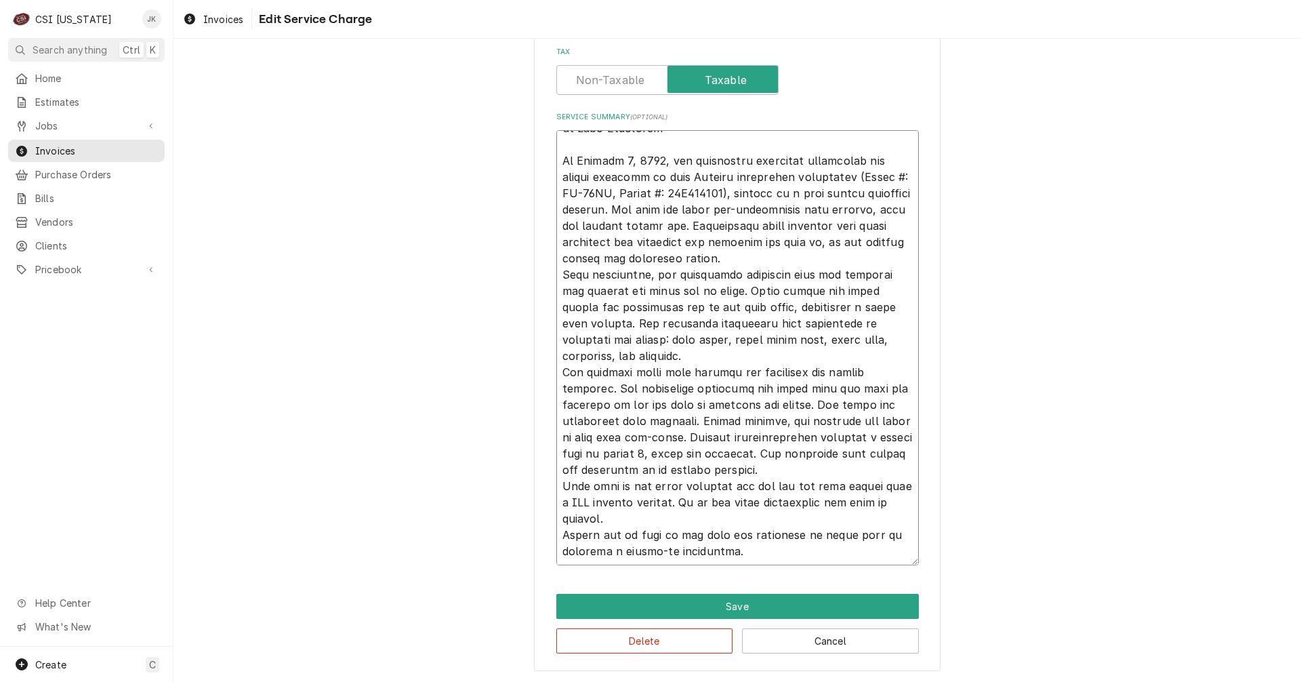
scroll to position [521, 0]
type textarea "Loremipsum Dolors Ametcon adi Elitsed DO-82EI – Temp Incididu ut Labo Etdolorem…"
click at [740, 595] on button "Save" at bounding box center [737, 605] width 362 height 25
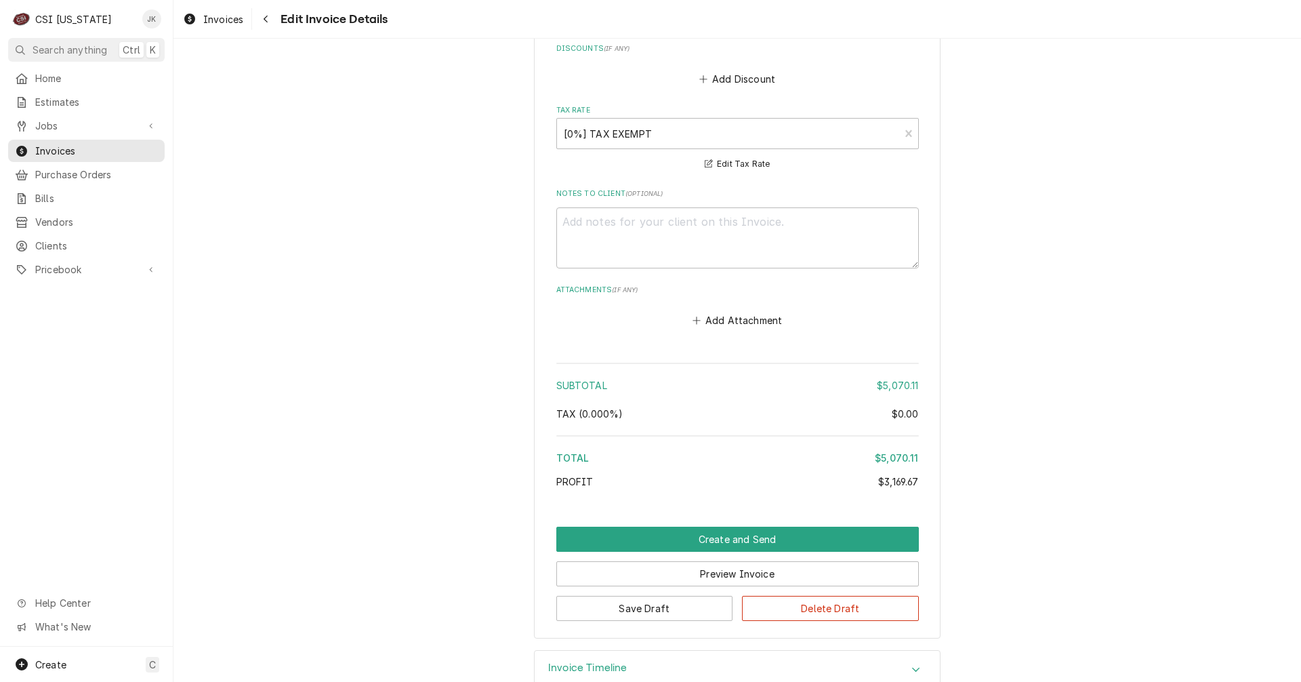
scroll to position [4766, 0]
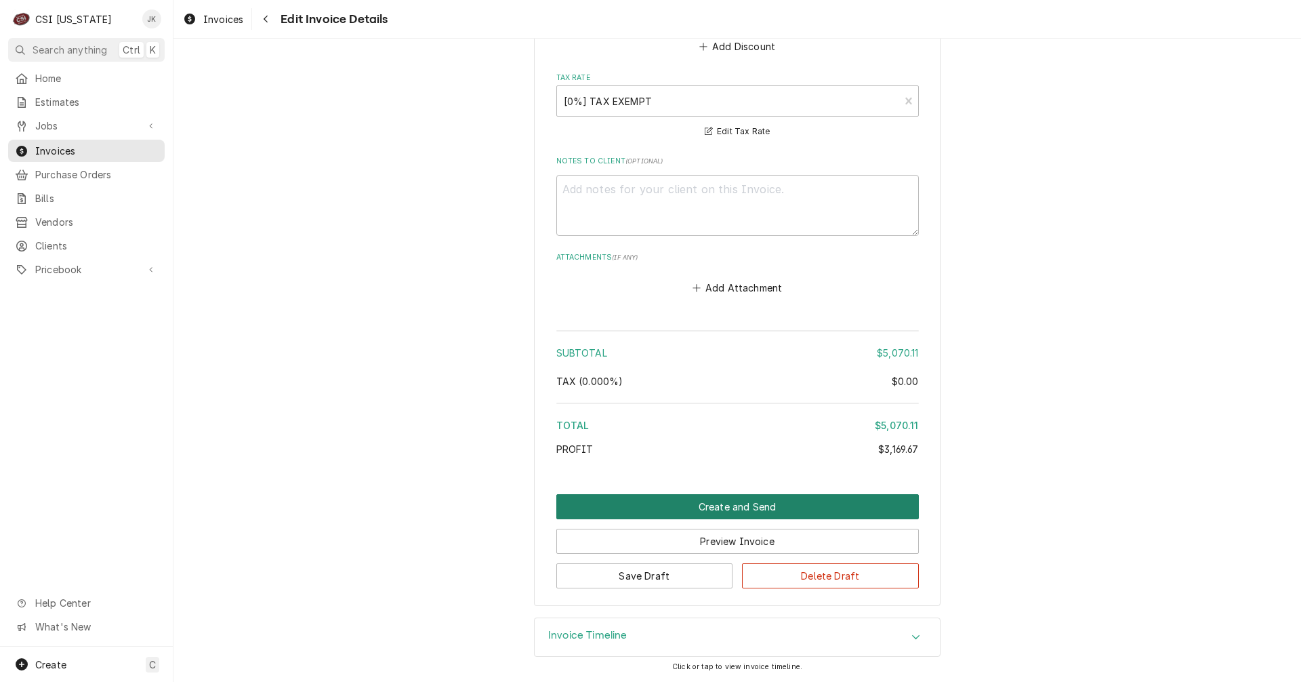
click at [741, 501] on button "Create and Send" at bounding box center [737, 506] width 362 height 25
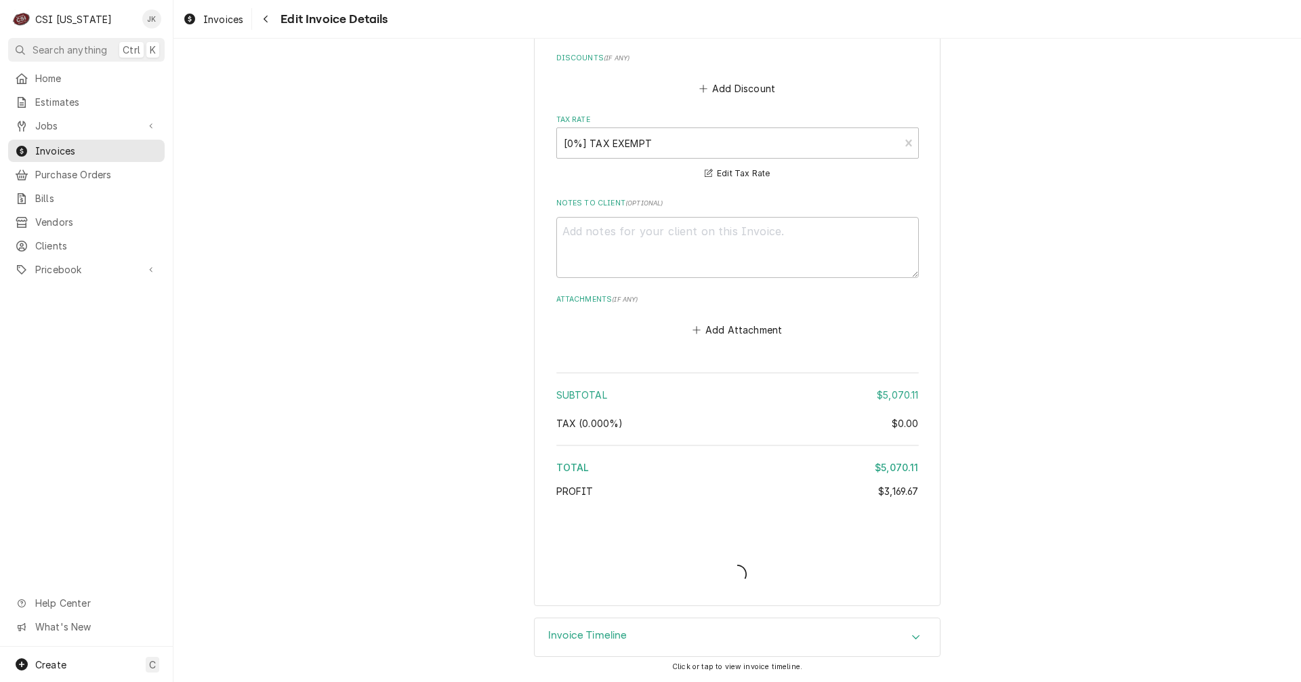
scroll to position [4724, 0]
type textarea "x"
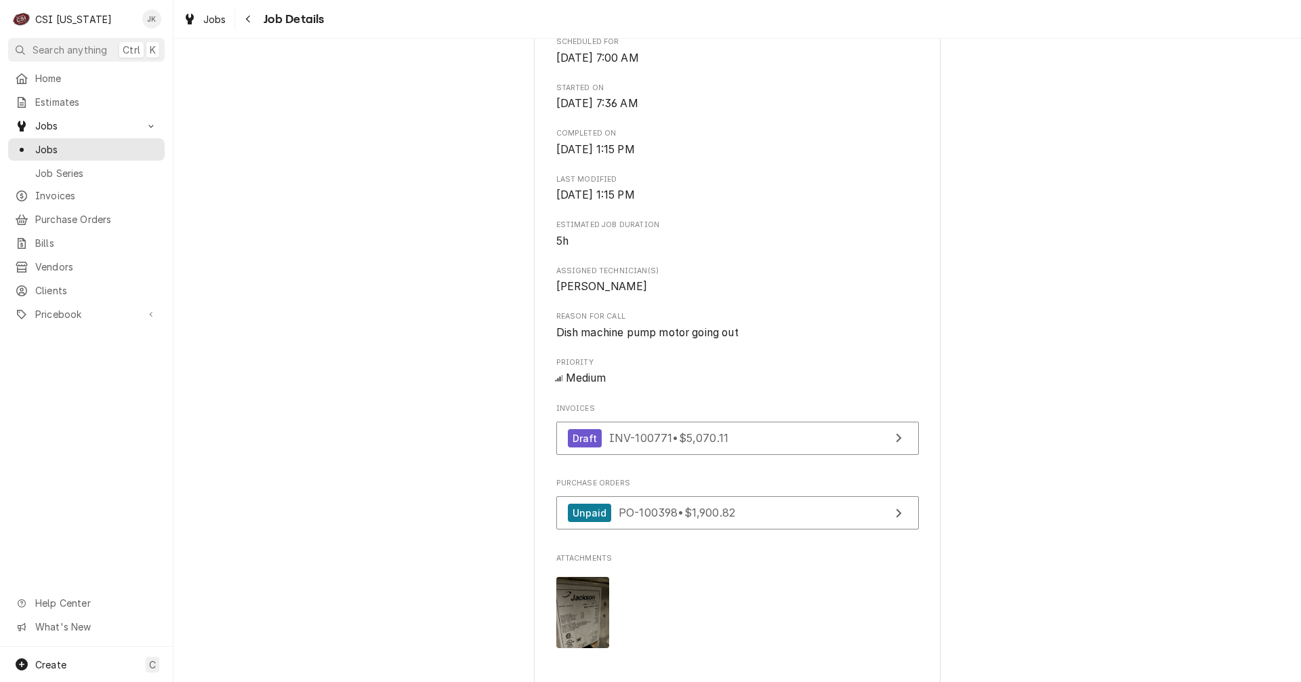
scroll to position [813, 0]
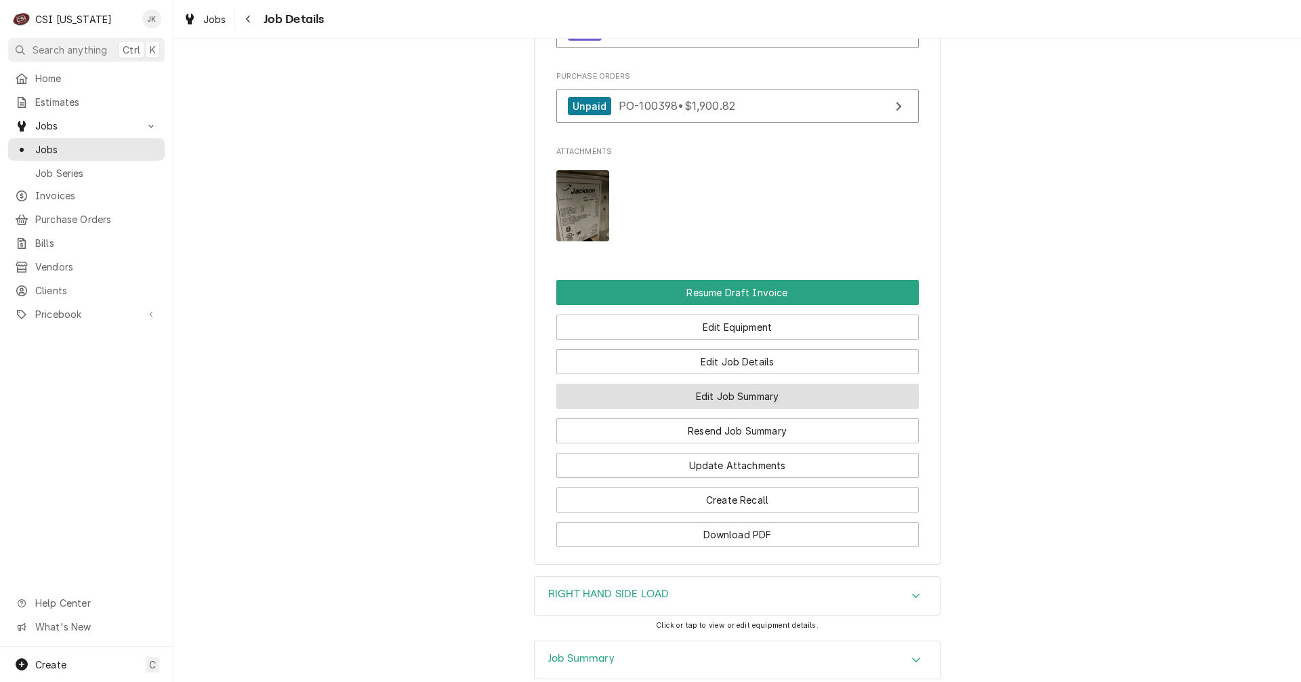
click at [753, 401] on button "Edit Job Summary" at bounding box center [737, 395] width 362 height 25
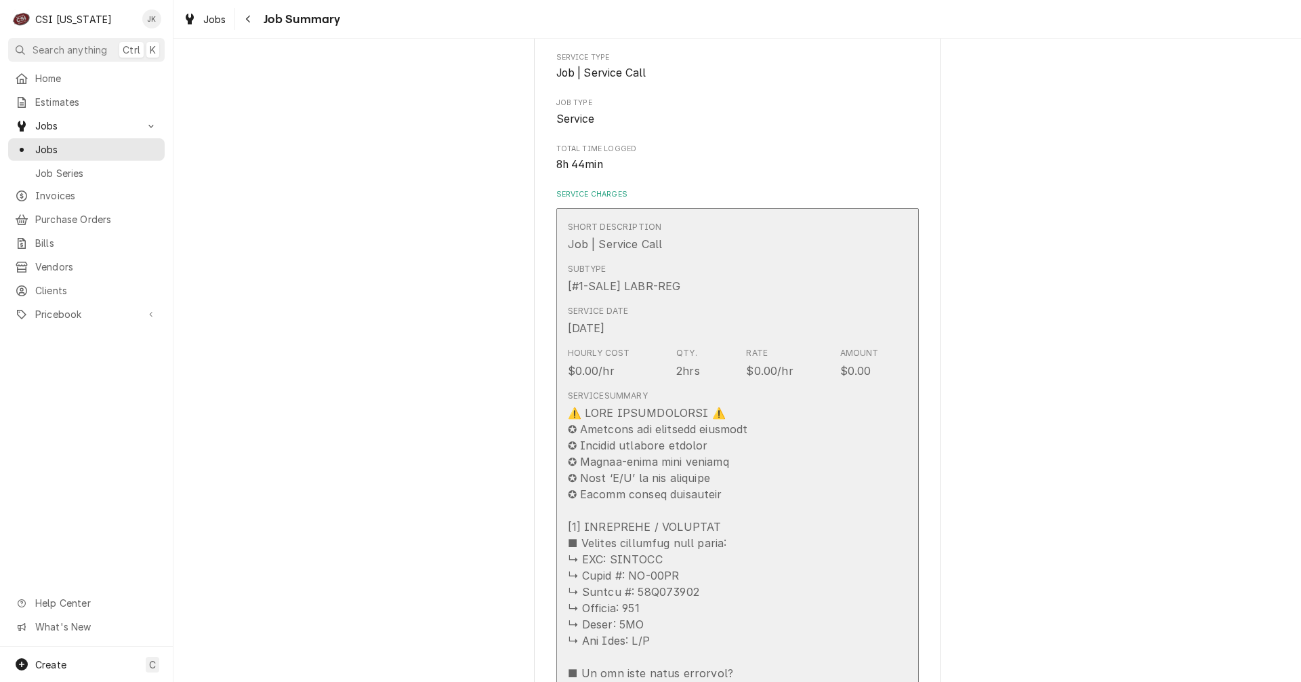
scroll to position [271, 0]
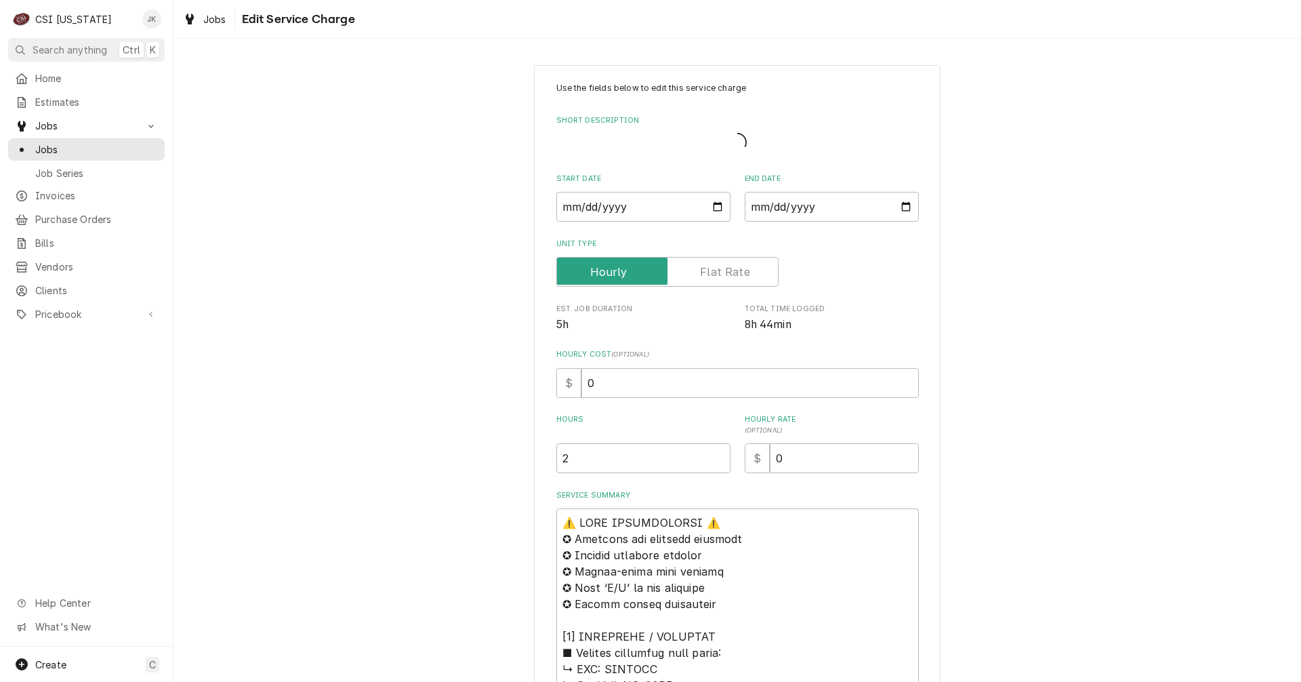
type textarea "x"
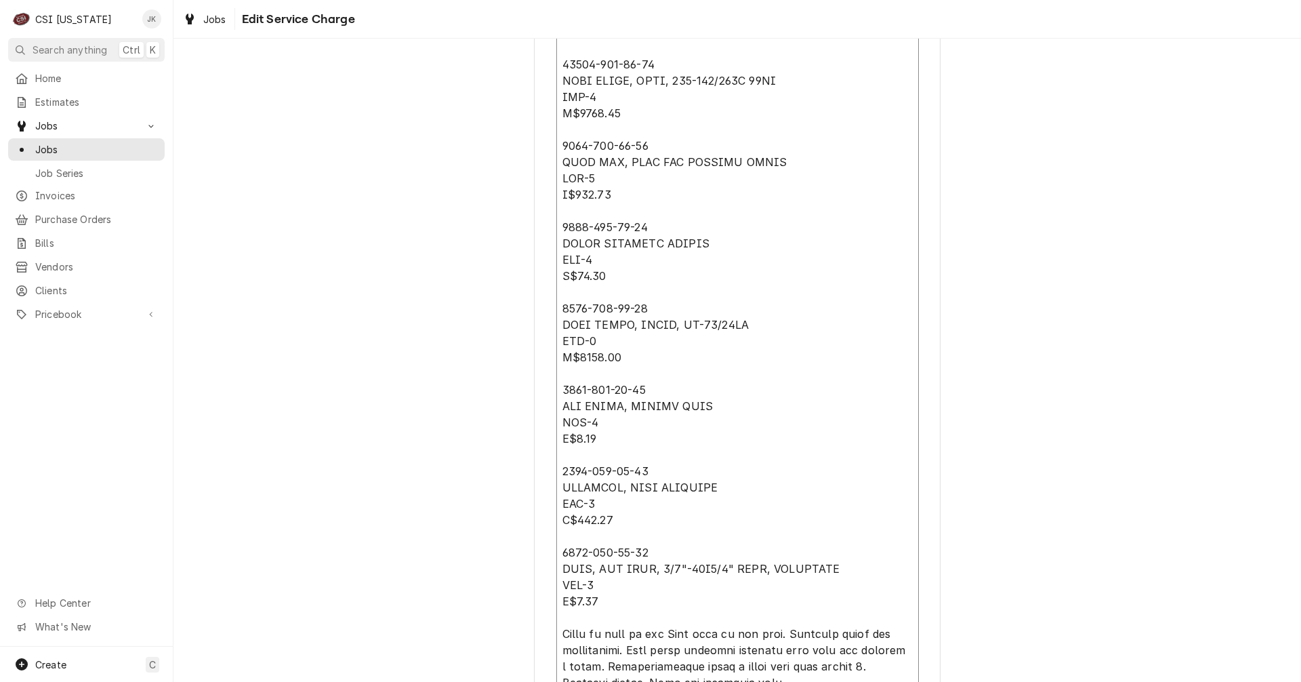
scroll to position [2239, 0]
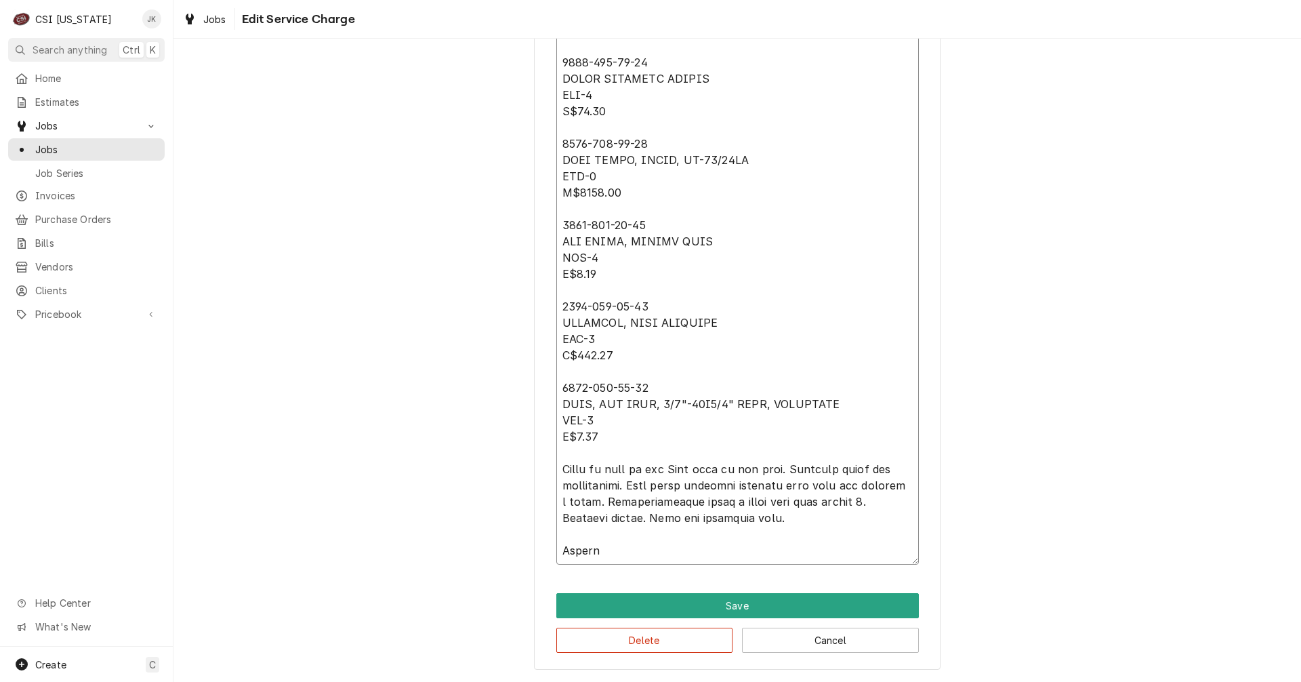
drag, startPoint x: 556, startPoint y: 111, endPoint x: 685, endPoint y: 686, distance: 589.4
click at [685, 681] on html "C CSI [US_STATE] JK Search anything Ctrl K Home Estimates Jobs Jobs Job Series …" at bounding box center [650, 341] width 1301 height 682
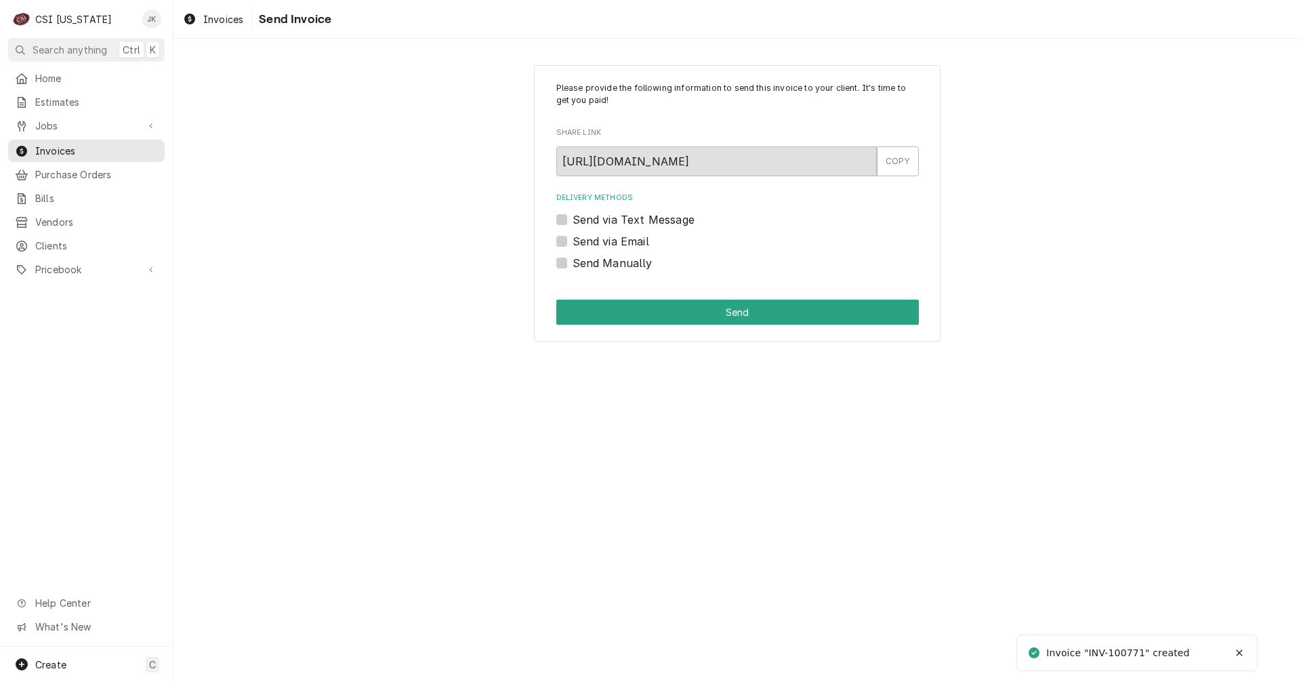
click at [608, 247] on label "Send via Email" at bounding box center [611, 241] width 77 height 16
click at [608, 247] on input "Send via Email" at bounding box center [754, 248] width 362 height 30
checkbox input "true"
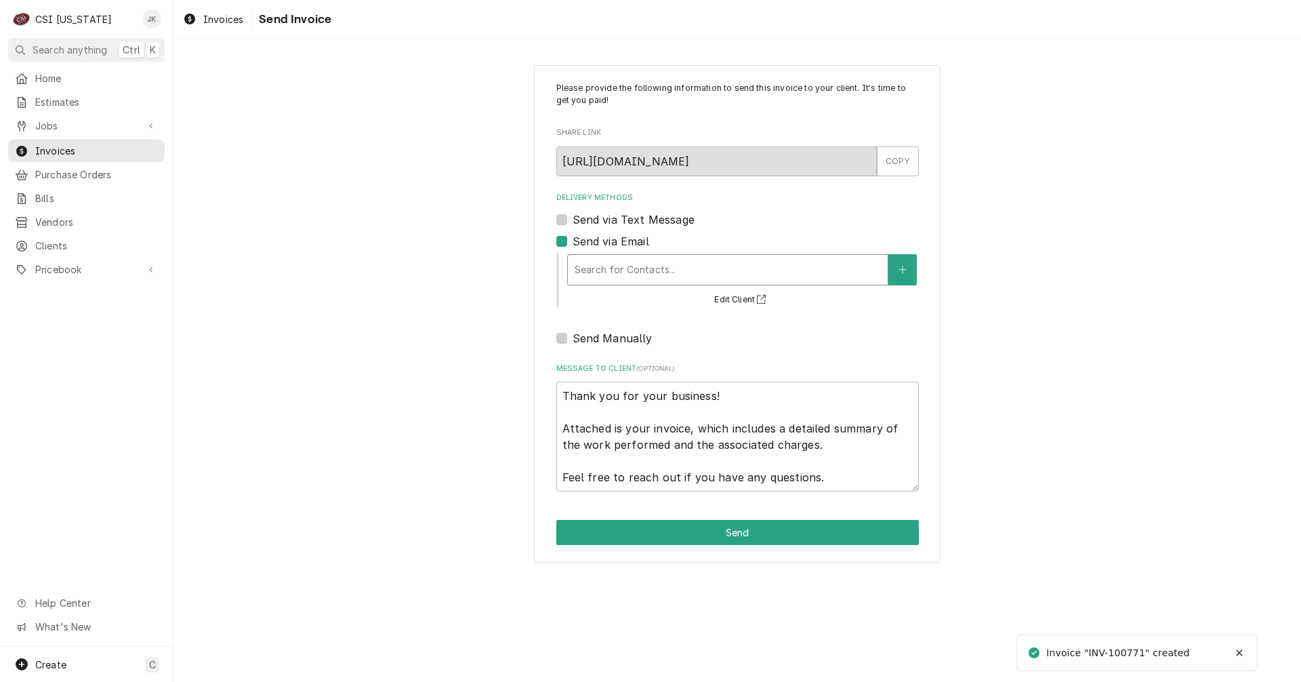
click at [624, 274] on div "Delivery Methods" at bounding box center [728, 269] width 306 height 24
click at [40, 238] on span "Clients" at bounding box center [96, 245] width 123 height 14
click at [209, 14] on span "Invoices" at bounding box center [223, 19] width 40 height 14
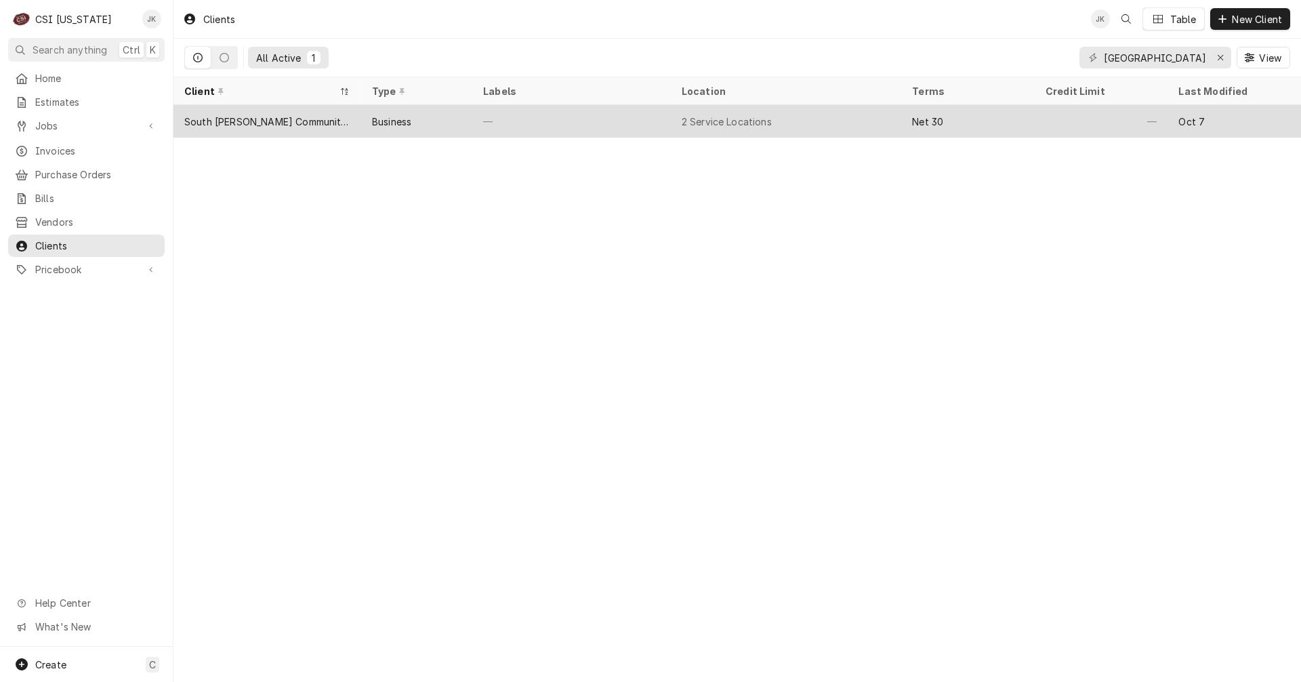
click at [287, 123] on div "South [PERSON_NAME] Community School Corporation" at bounding box center [267, 122] width 166 height 14
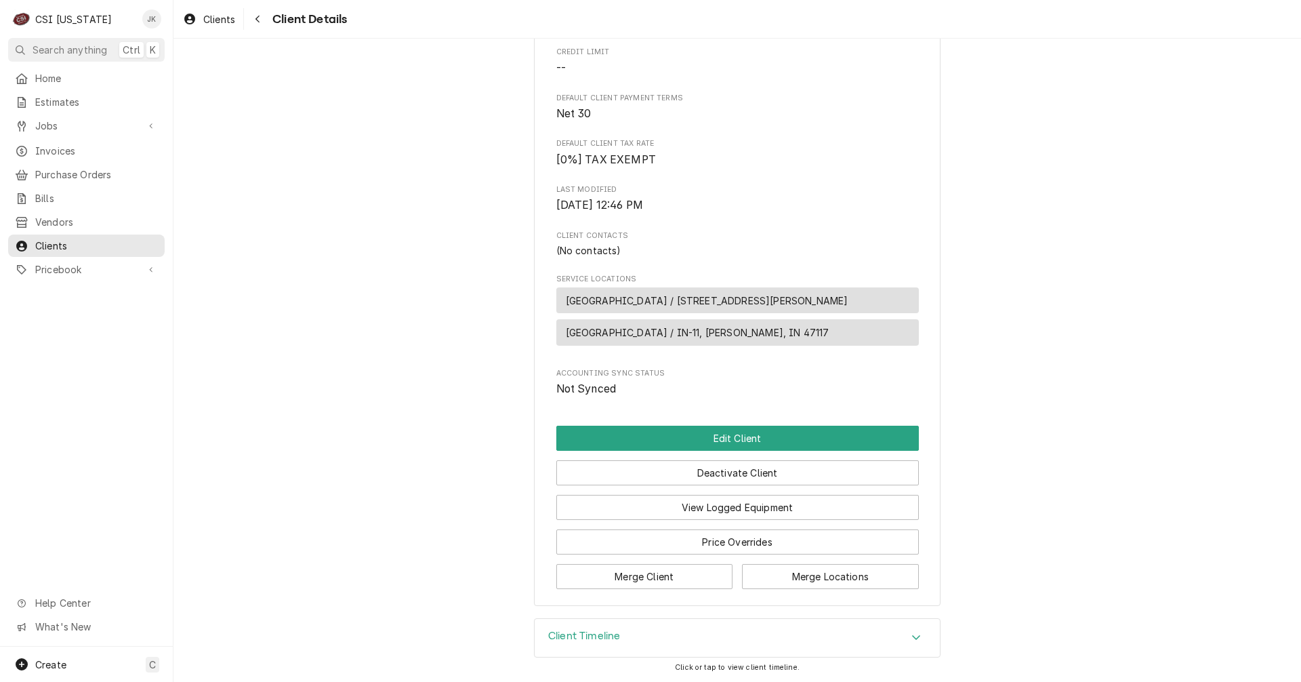
scroll to position [282, 0]
click at [577, 631] on h3 "Client Timeline" at bounding box center [584, 635] width 72 height 13
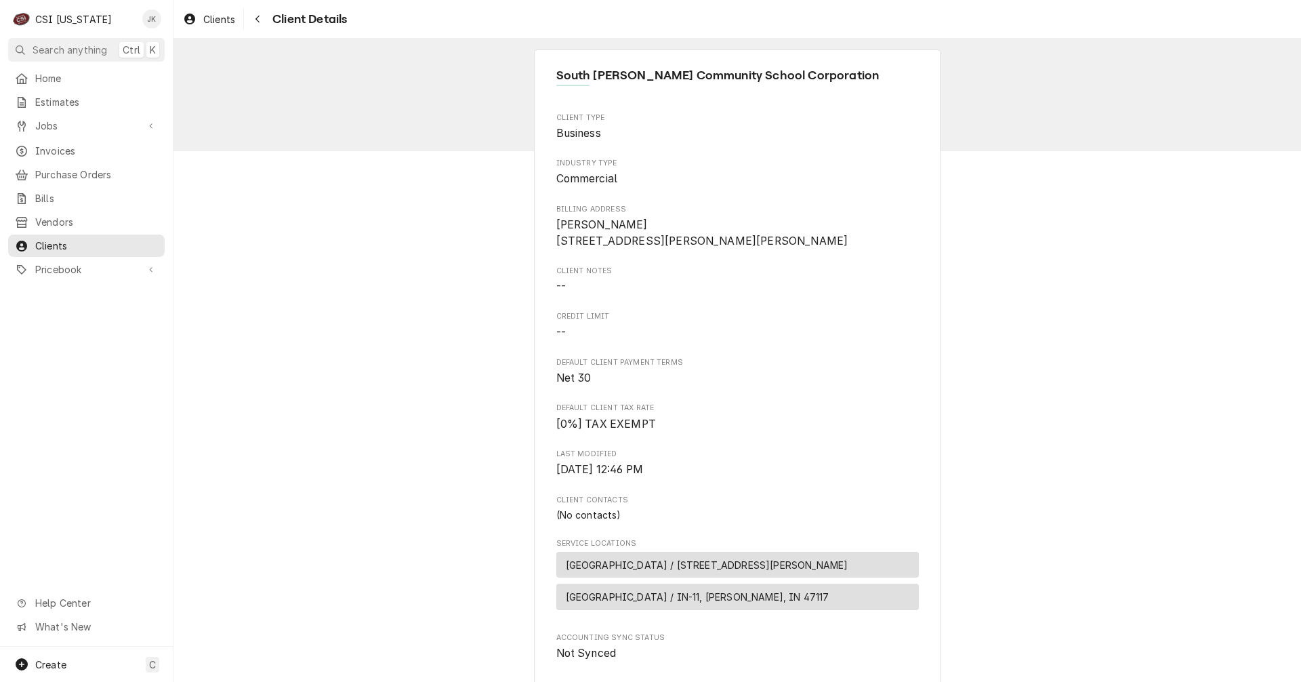
scroll to position [0, 0]
drag, startPoint x: 551, startPoint y: 75, endPoint x: 846, endPoint y: 89, distance: 295.7
click at [846, 89] on div "South [PERSON_NAME] Community School Corporation" at bounding box center [737, 82] width 362 height 29
copy span "South [PERSON_NAME] Community School Corporation"
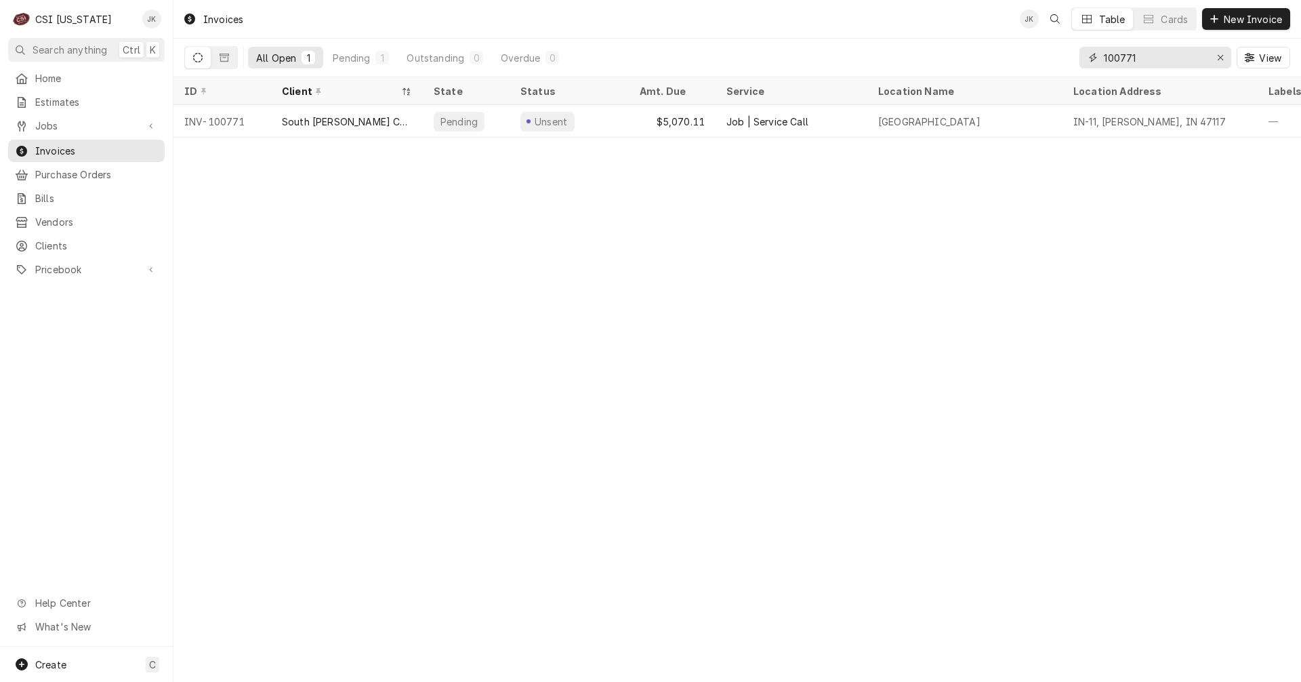
click at [1133, 58] on input "100771" at bounding box center [1155, 58] width 102 height 22
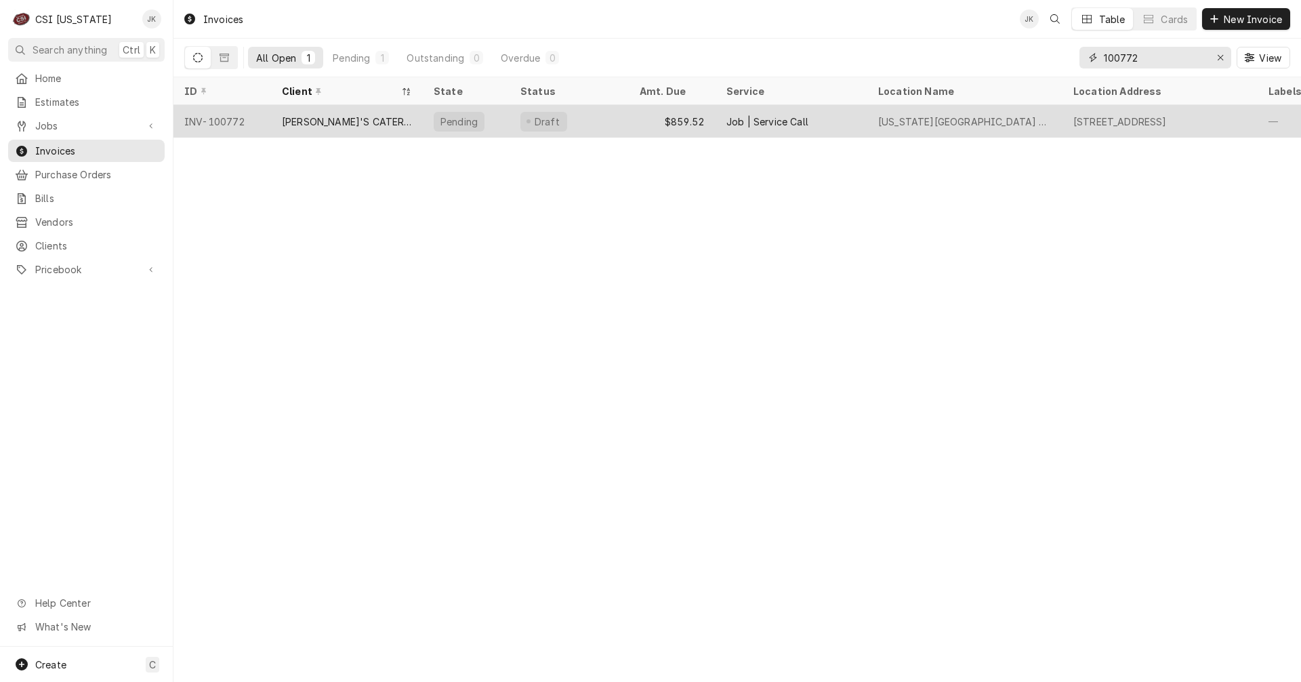
type input "100772"
click at [356, 125] on div "[PERSON_NAME]'S CATERING" at bounding box center [347, 122] width 130 height 14
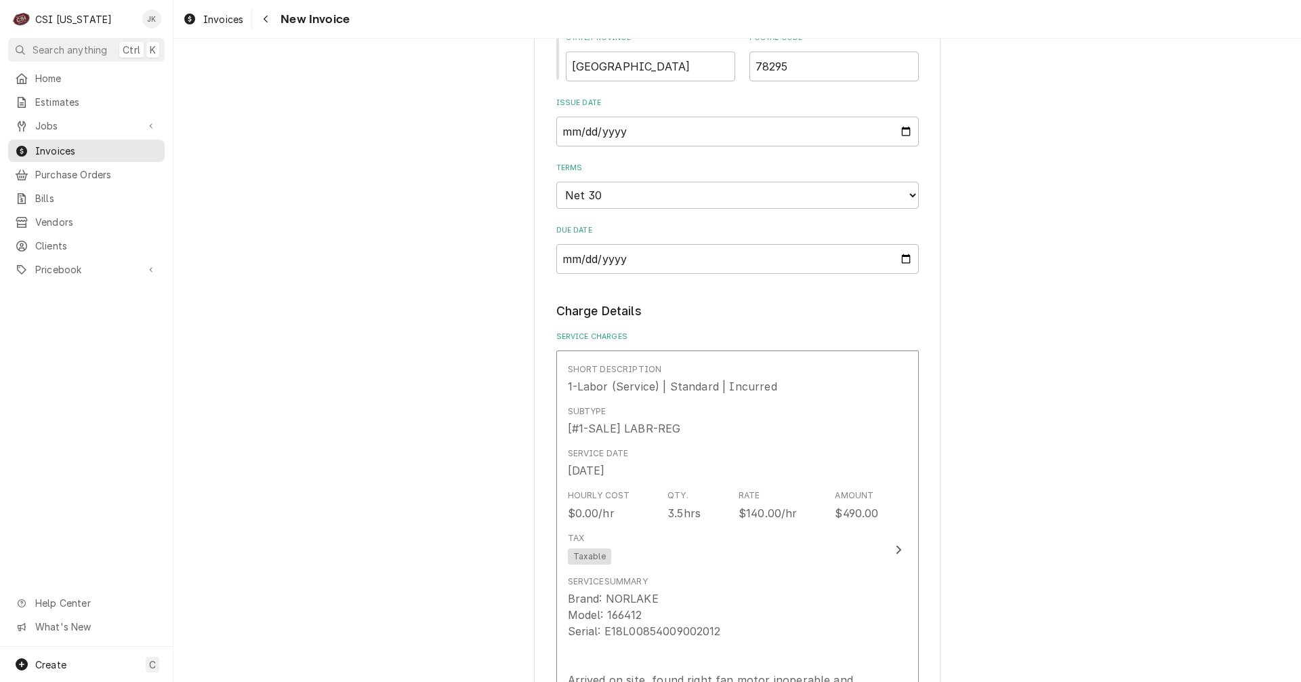
scroll to position [881, 0]
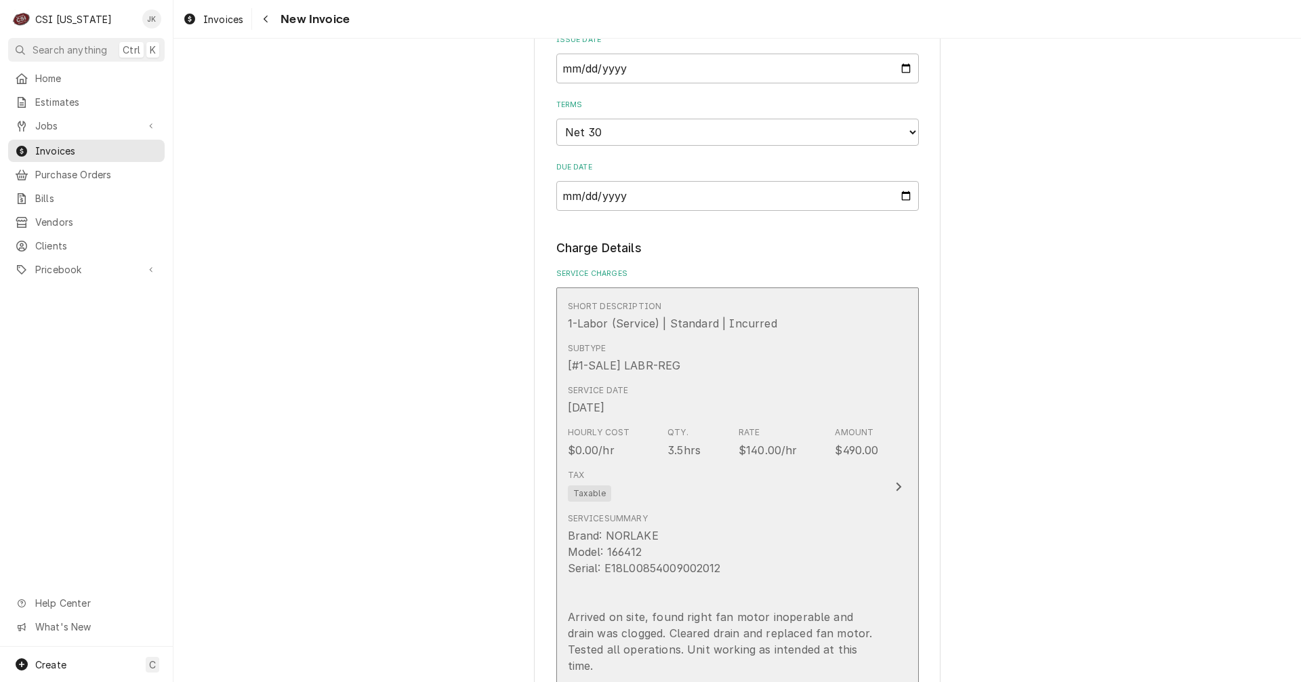
click at [707, 441] on div "Hourly Cost $0.00/hr Qty. 3.5hrs Rate $140.00/hr Amount $490.00" at bounding box center [723, 442] width 311 height 42
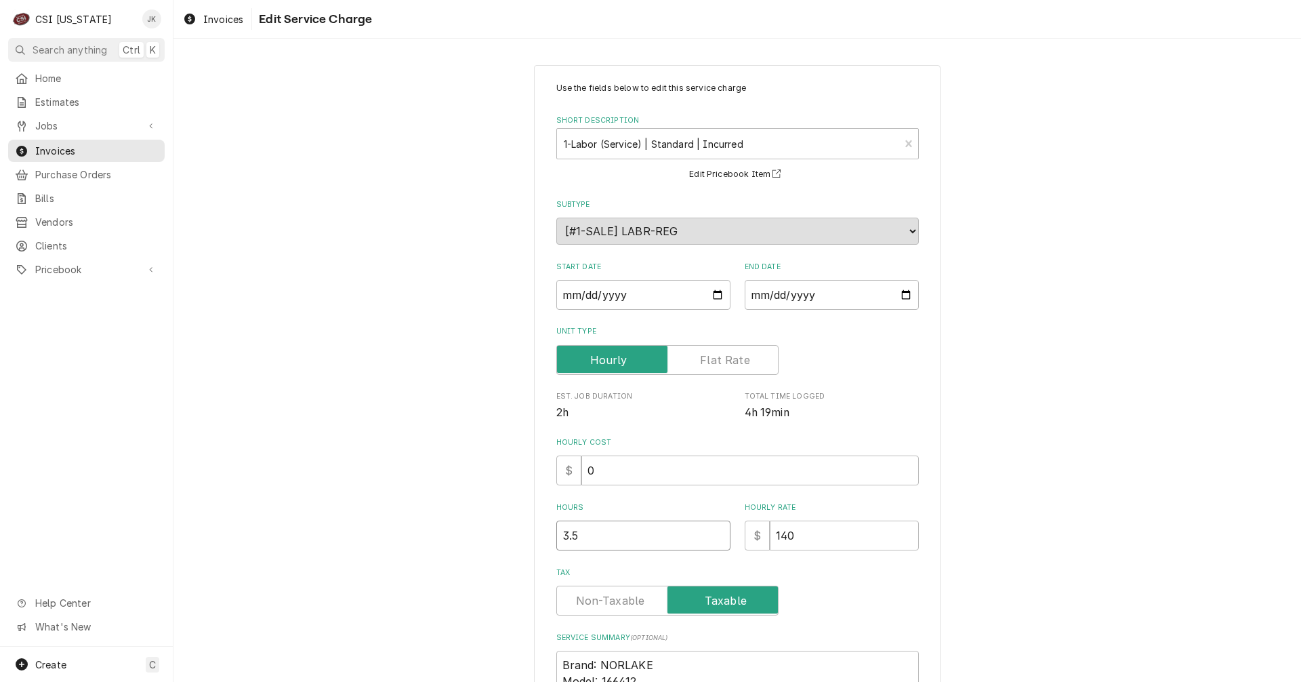
click at [573, 537] on input "3.5" at bounding box center [643, 535] width 174 height 30
type textarea "x"
type input "3.7"
type textarea "x"
type input "3.75"
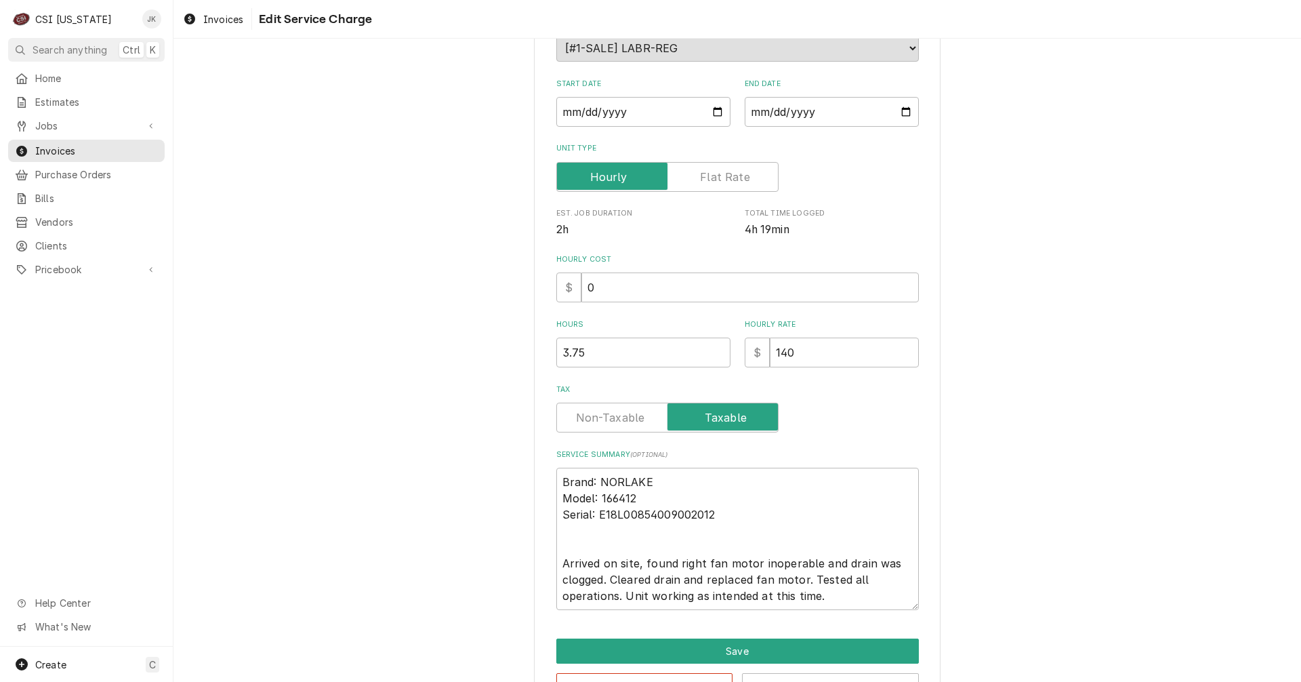
scroll to position [228, 0]
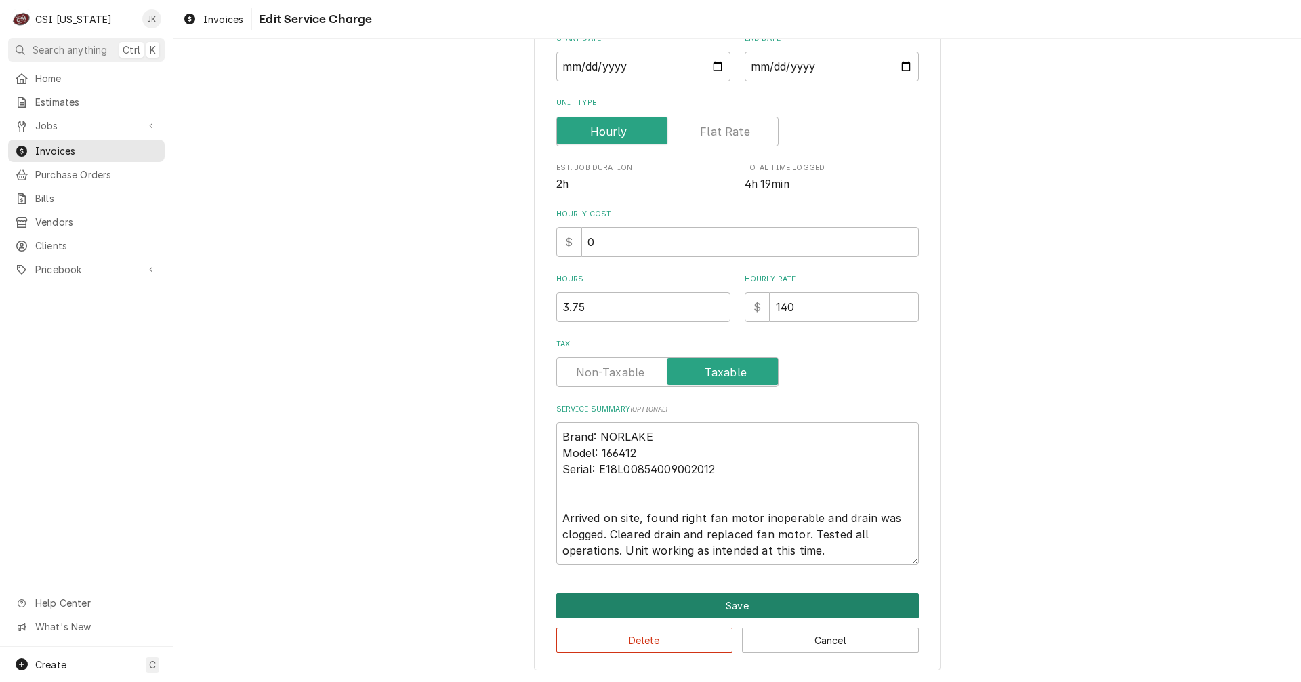
click at [756, 604] on button "Save" at bounding box center [737, 605] width 362 height 25
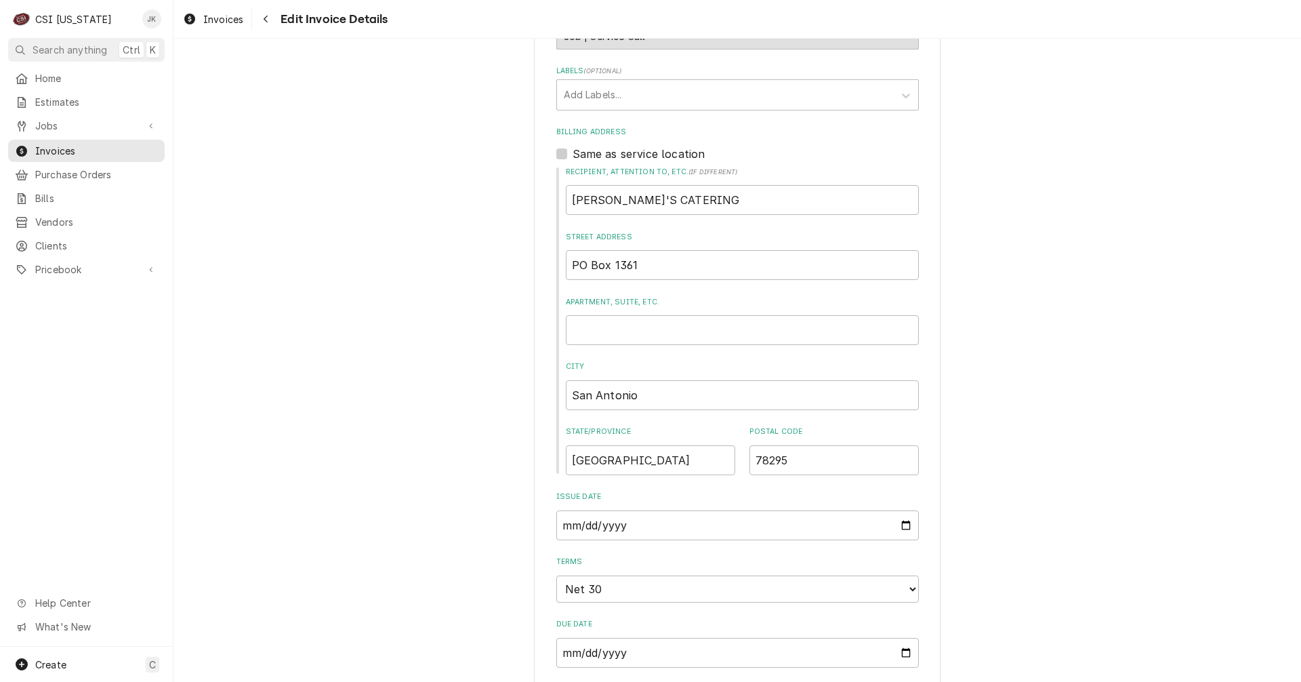
scroll to position [136, 0]
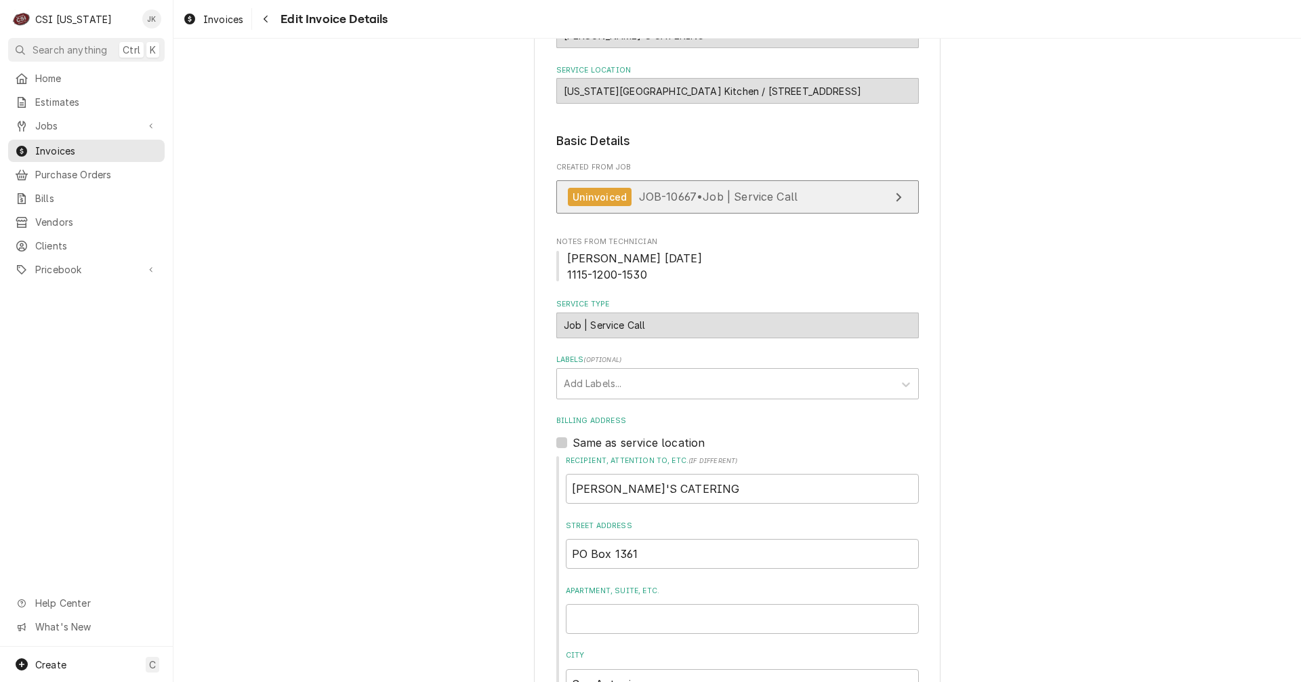
click at [772, 203] on span "JOB-10667 • Job | Service Call" at bounding box center [718, 197] width 159 height 14
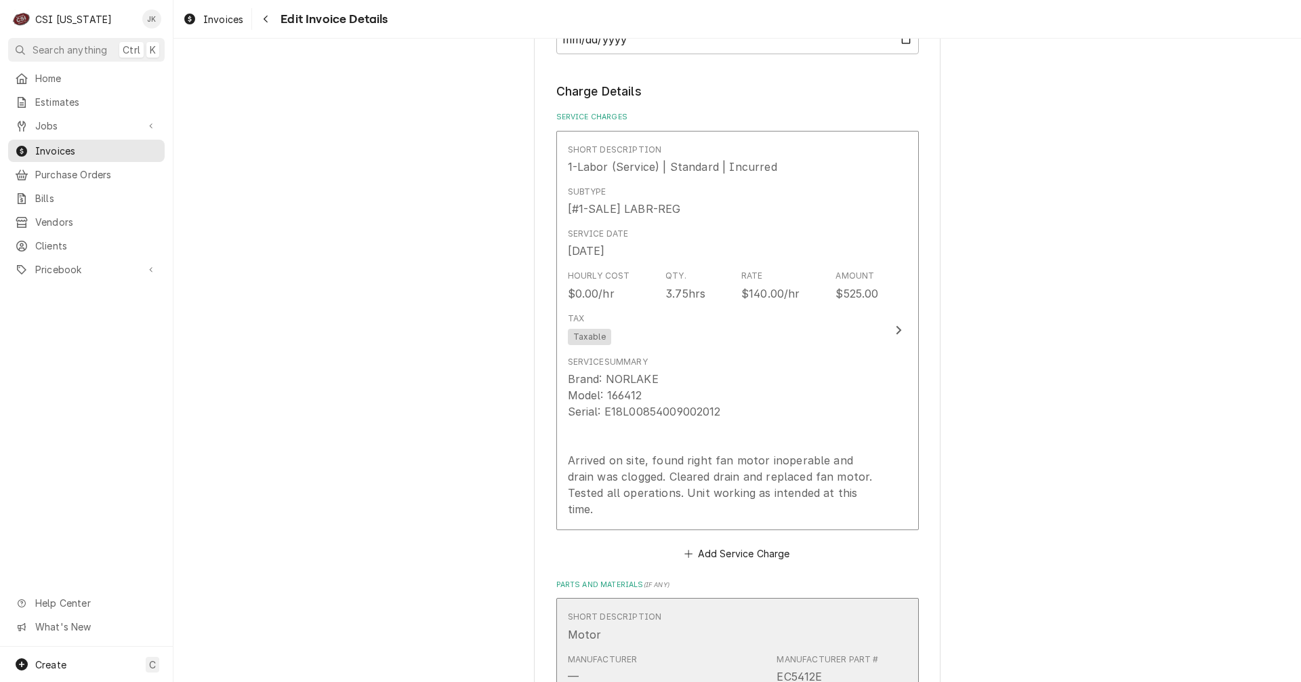
scroll to position [1016, 0]
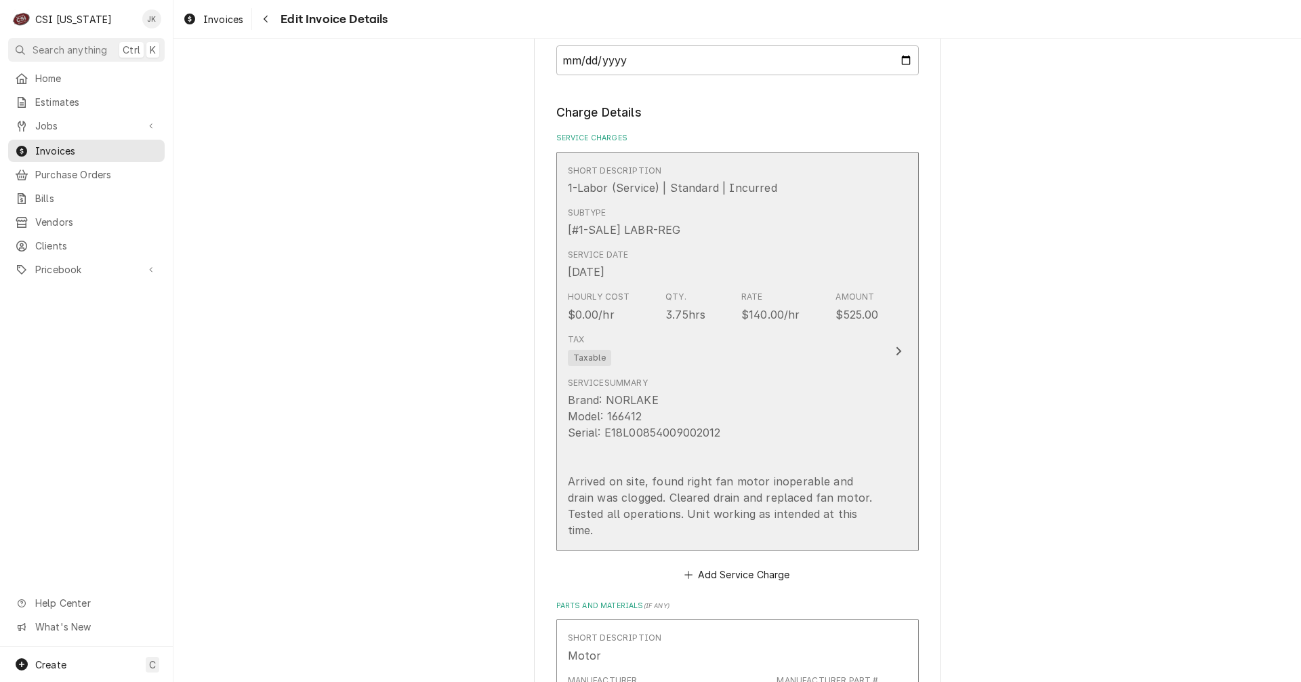
click at [612, 453] on div "Brand: NORLAKE Model: 166412 Serial: E18L00854009002012 Arrived on site, found …" at bounding box center [723, 465] width 311 height 146
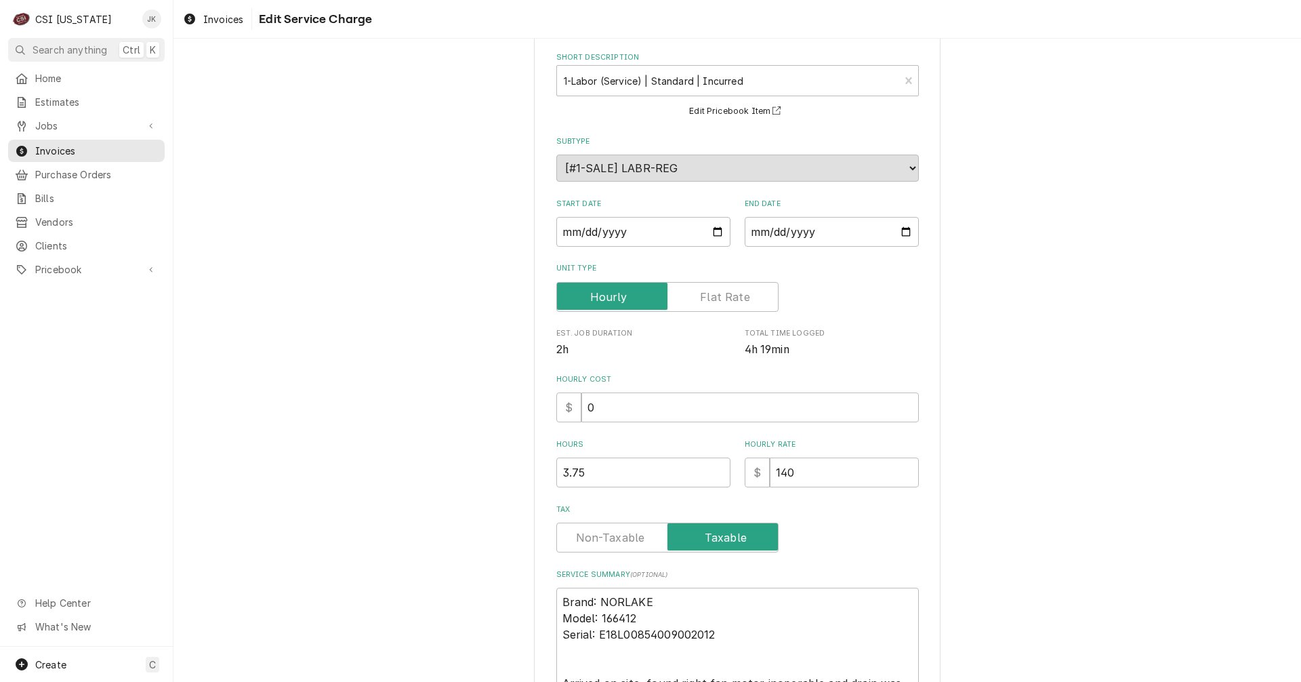
scroll to position [228, 0]
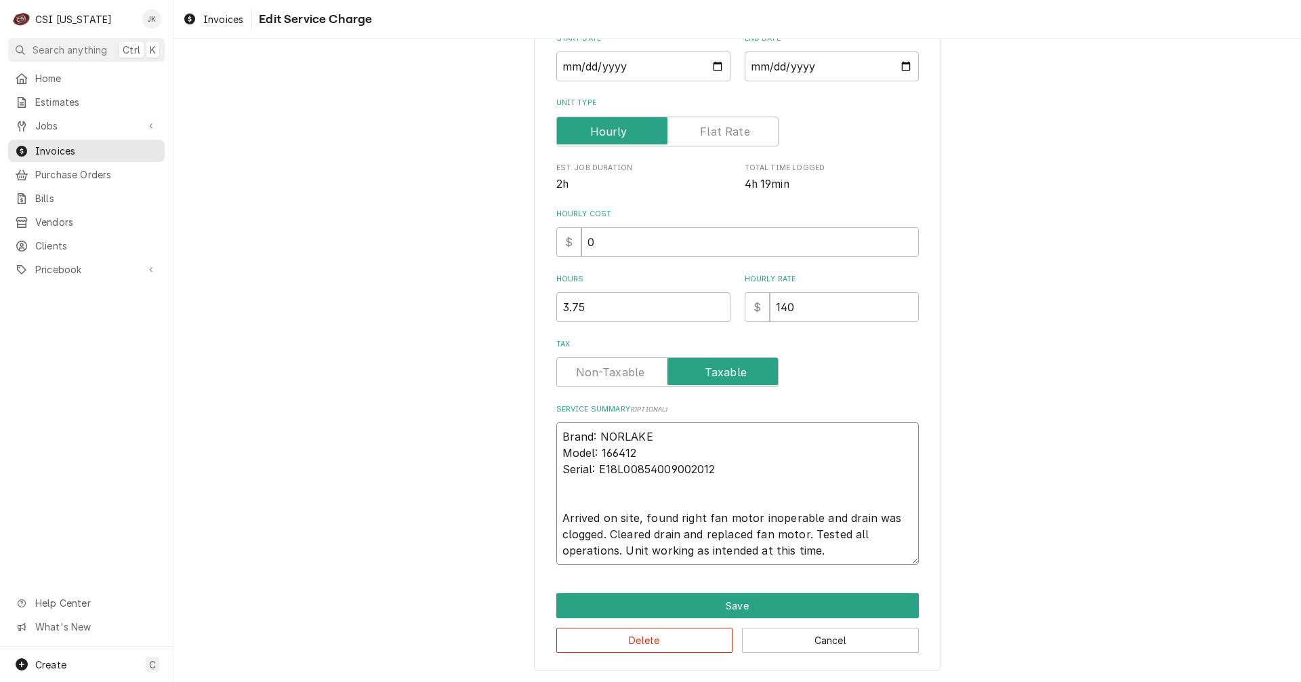
drag, startPoint x: 556, startPoint y: 435, endPoint x: 881, endPoint y: 564, distance: 349.8
click at [881, 564] on textarea "Brand: NORLAKE Model: 166412 Serial: E18L00854009002012 Arrived on site, found …" at bounding box center [737, 493] width 362 height 142
click at [1167, 361] on div "Use the fields below to edit this service charge Short Description 1-Labor (Ser…" at bounding box center [736, 253] width 1127 height 857
click at [816, 641] on button "Cancel" at bounding box center [830, 639] width 177 height 25
type textarea "x"
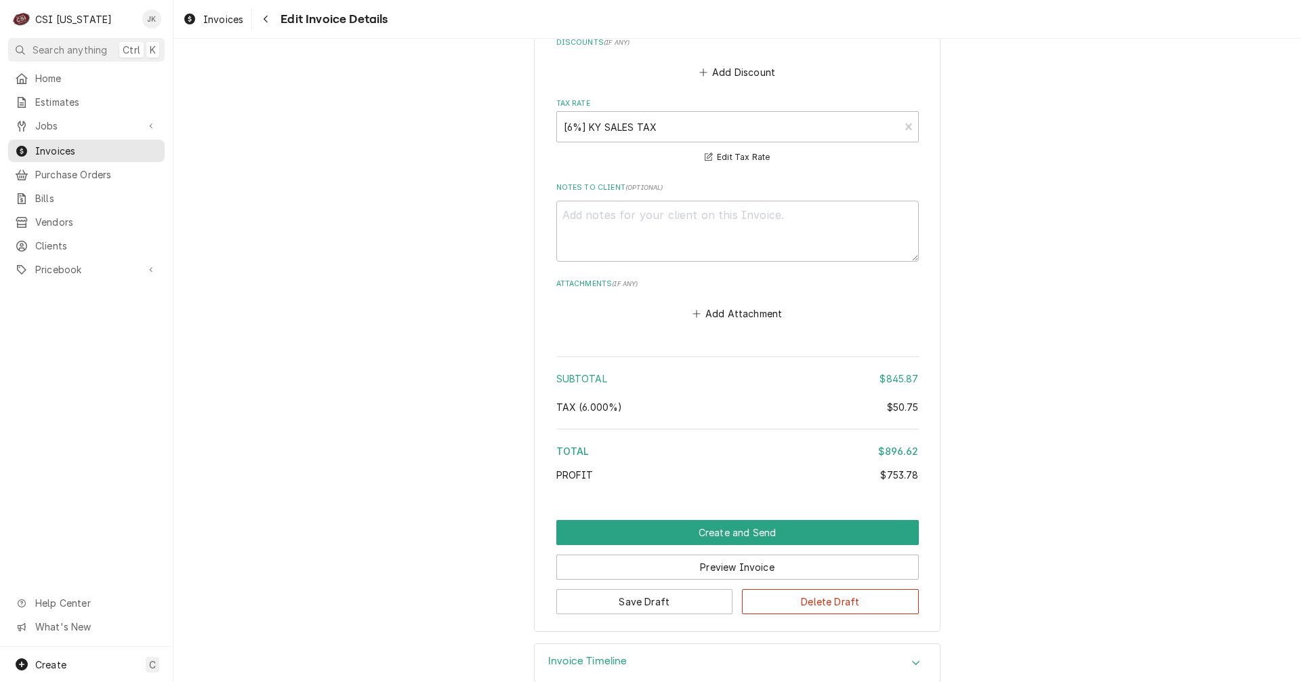
scroll to position [2413, 0]
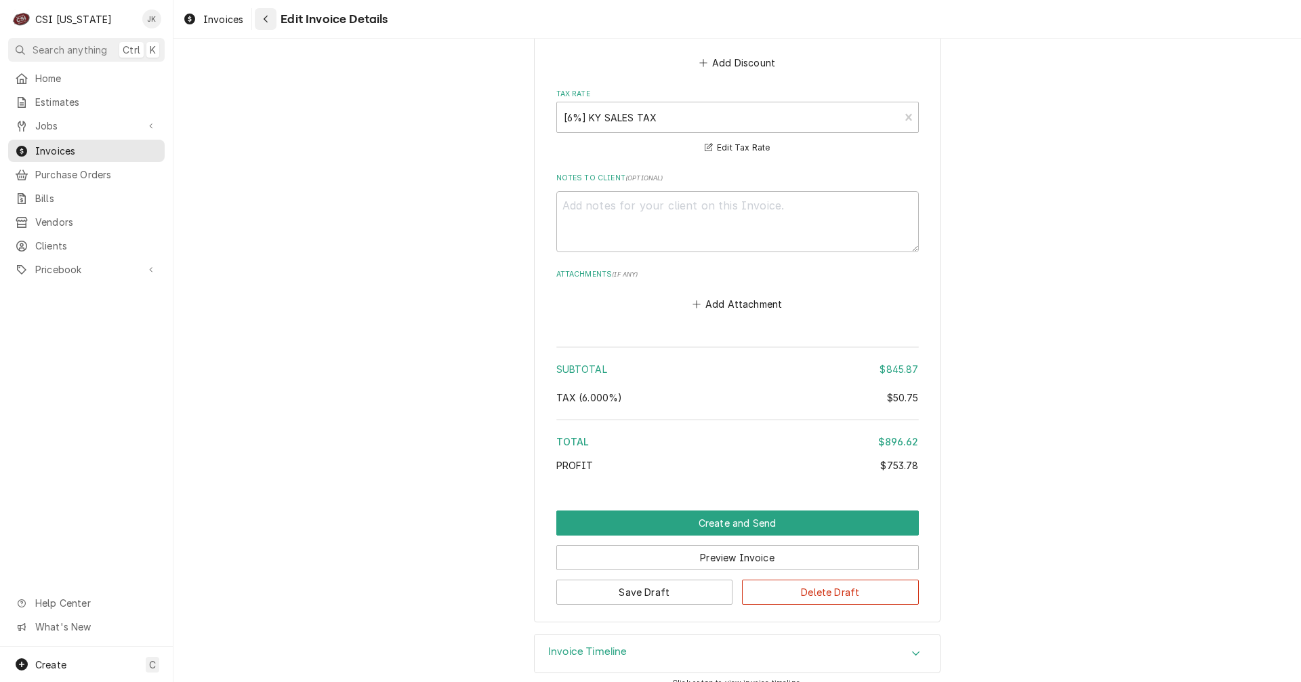
click at [262, 20] on div "Navigate back" at bounding box center [266, 19] width 14 height 14
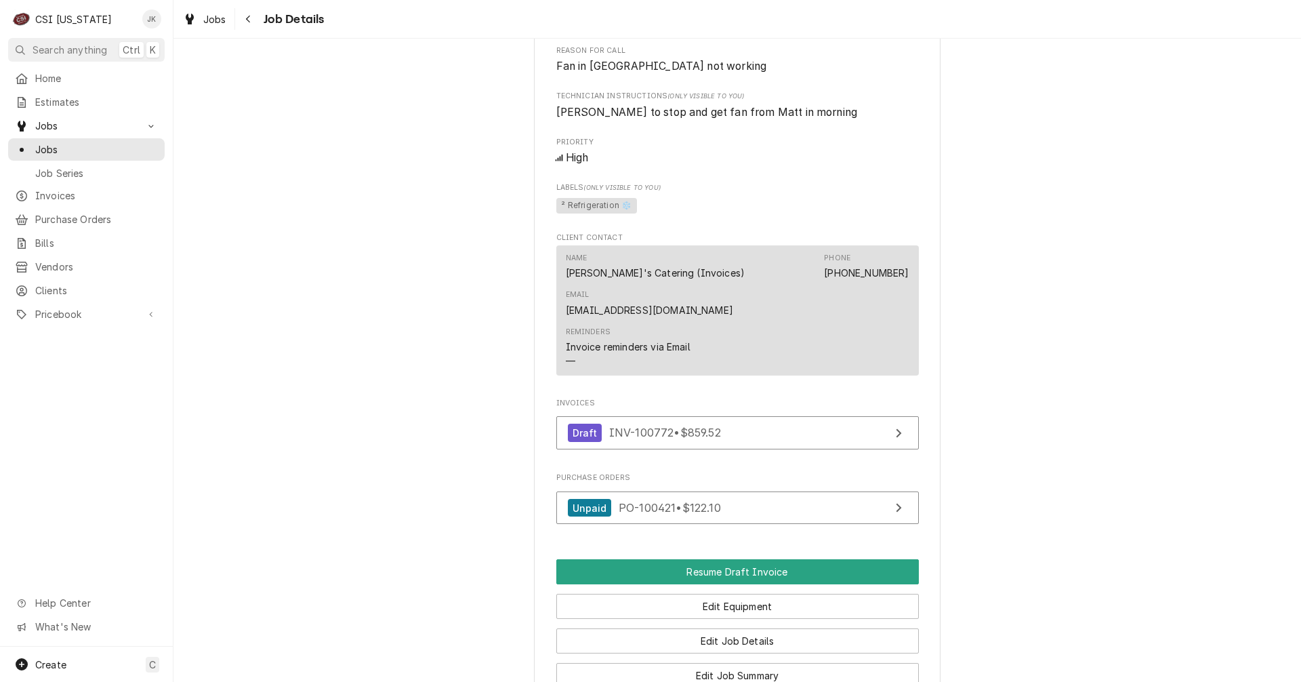
scroll to position [1014, 0]
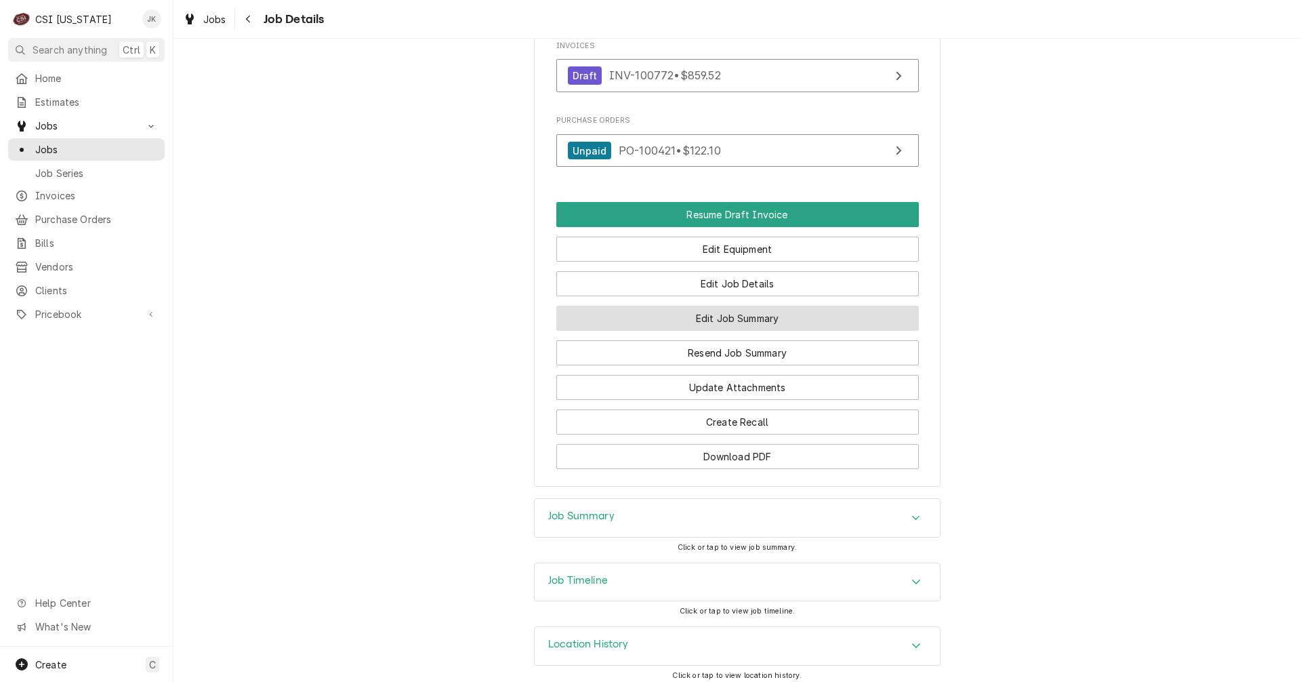
click at [753, 314] on button "Edit Job Summary" at bounding box center [737, 318] width 362 height 25
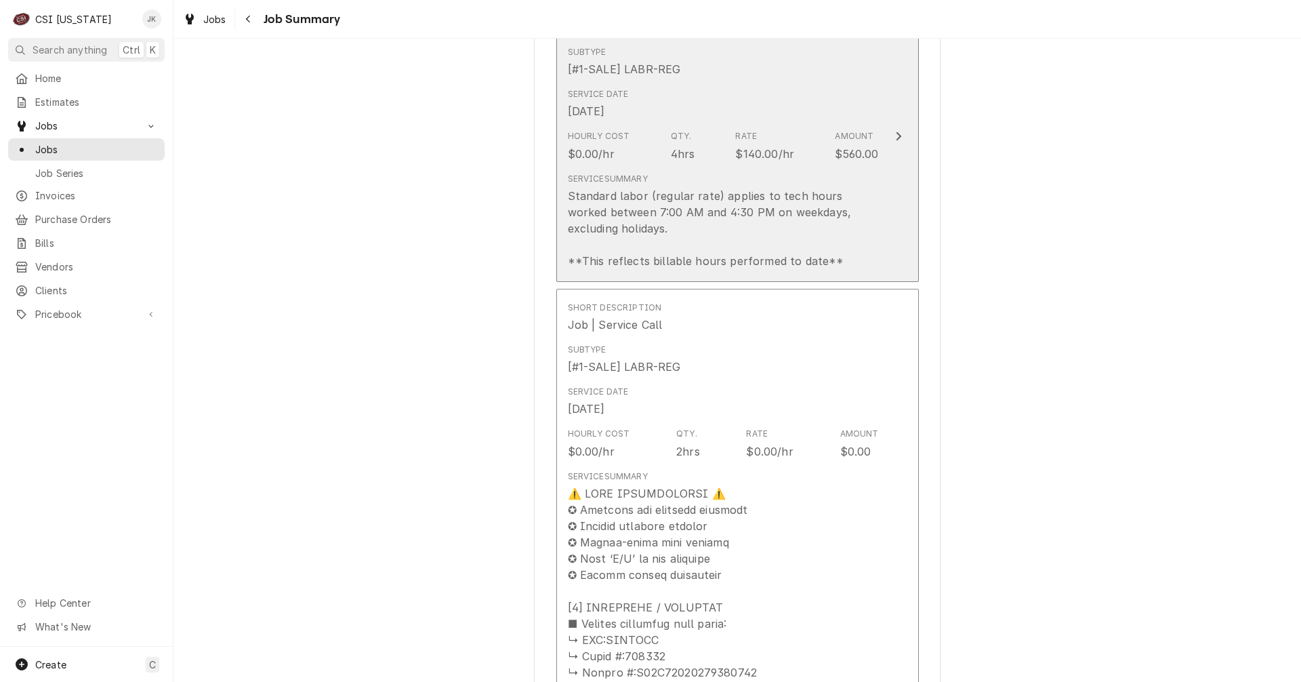
scroll to position [474, 0]
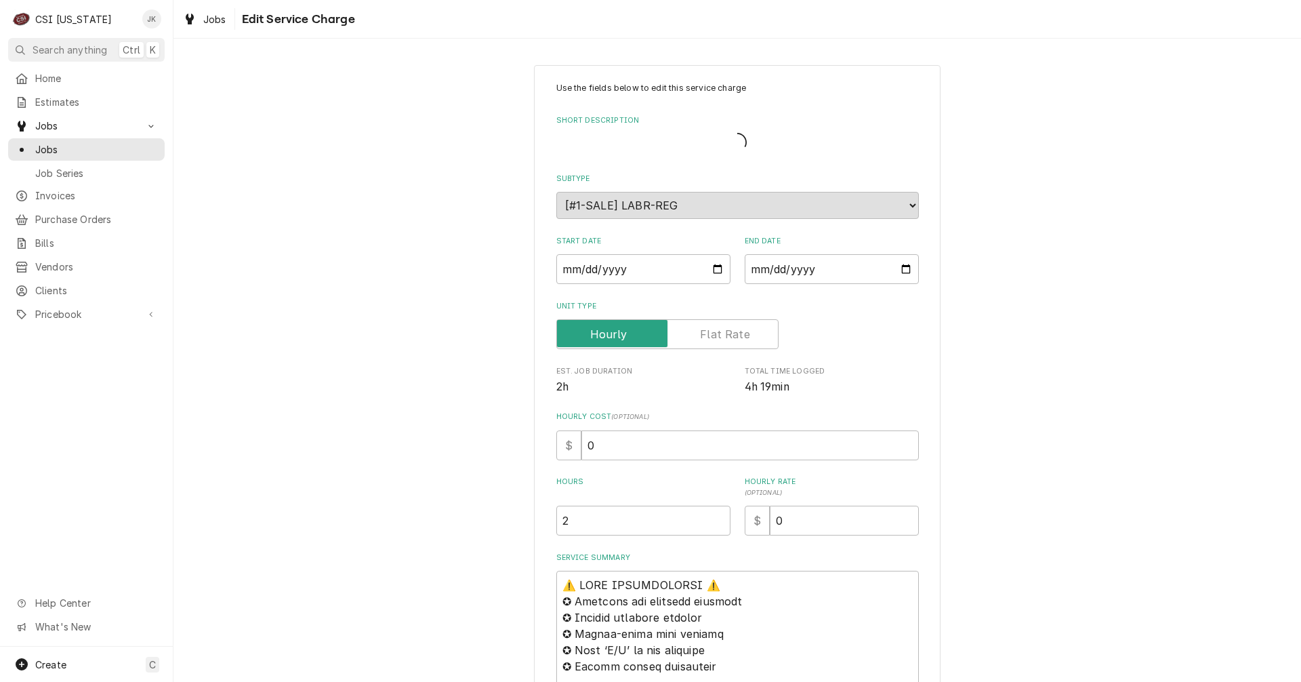
type textarea "x"
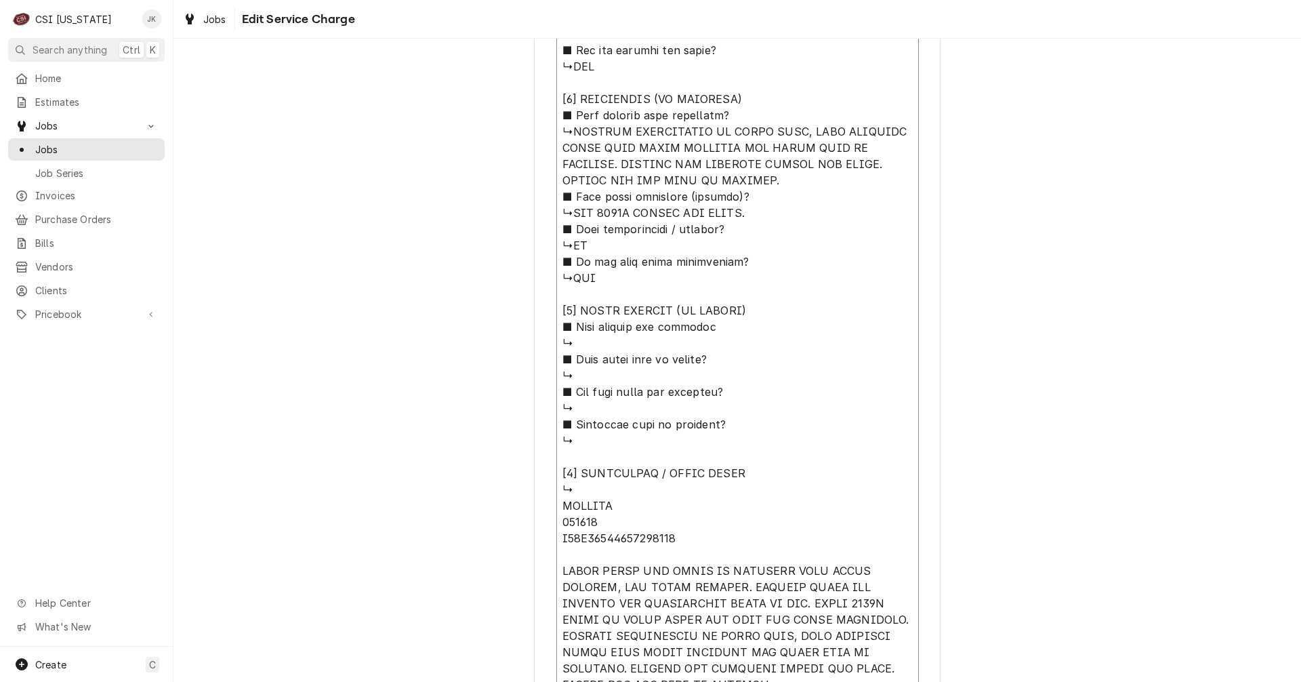
scroll to position [1264, 0]
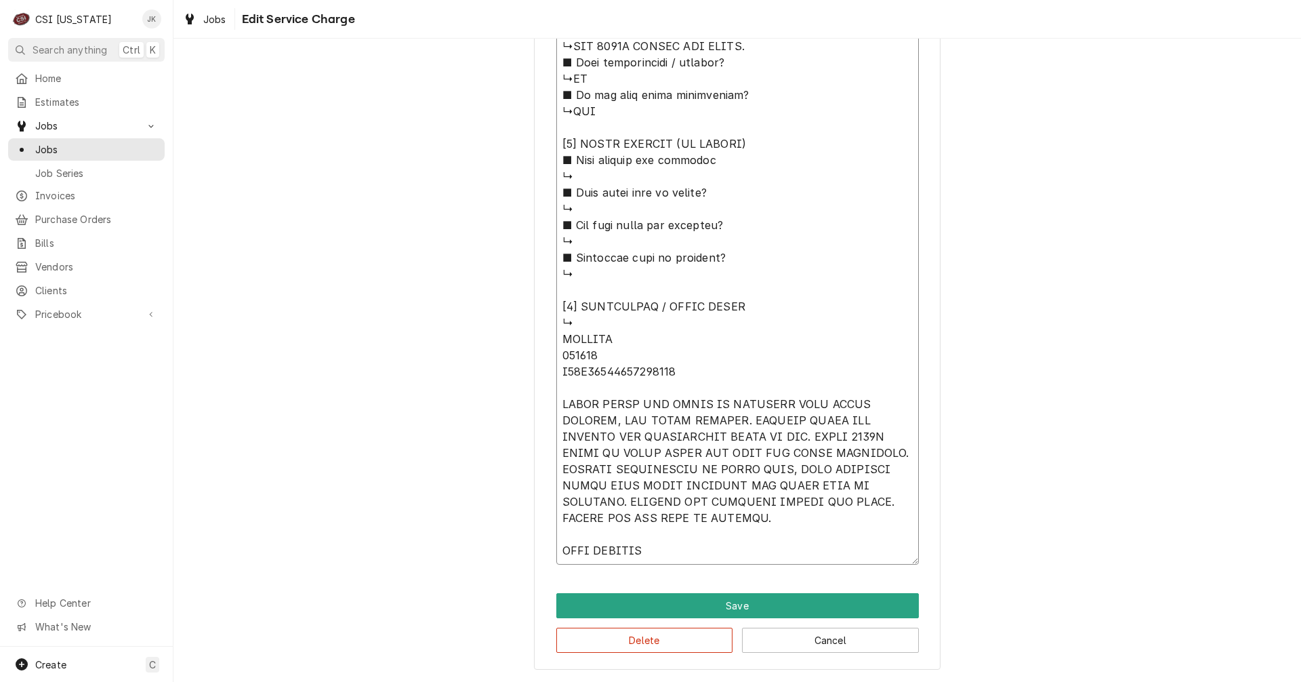
drag, startPoint x: 556, startPoint y: 122, endPoint x: 763, endPoint y: 713, distance: 626.5
click at [763, 681] on html "C CSI Kentucky JK Search anything Ctrl K Home Estimates Jobs Jobs Job Series In…" at bounding box center [650, 341] width 1301 height 682
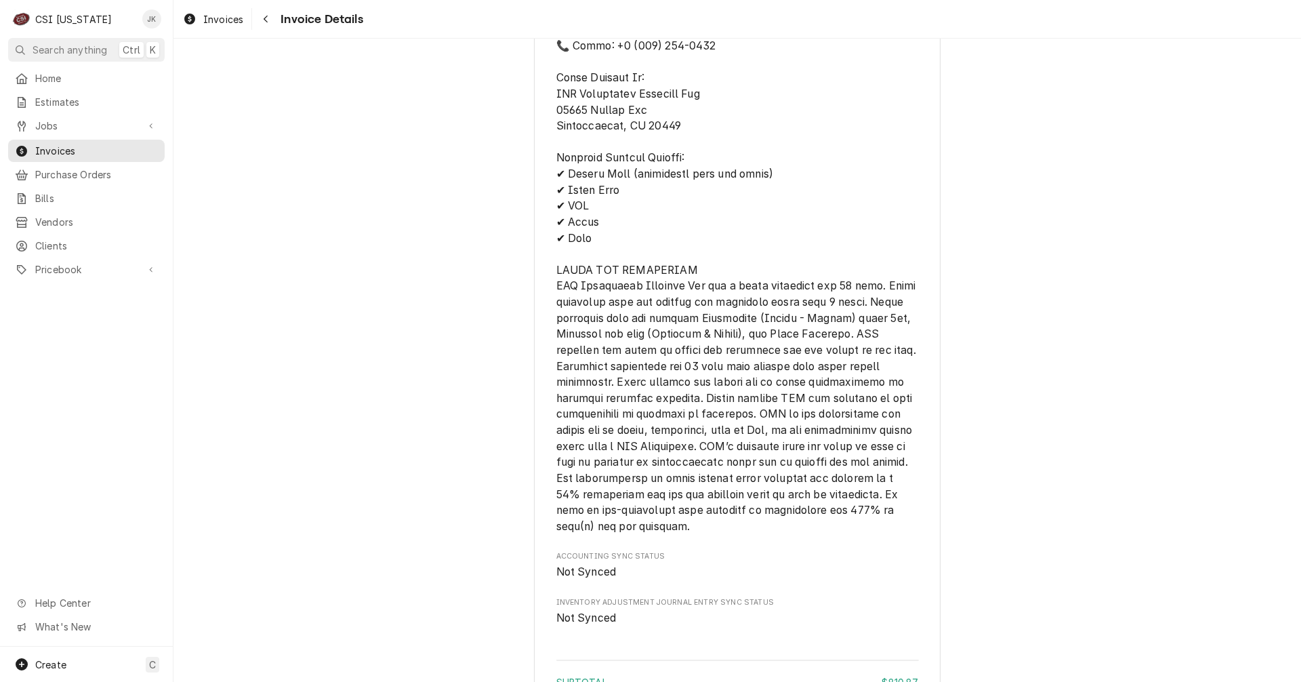
scroll to position [2411, 0]
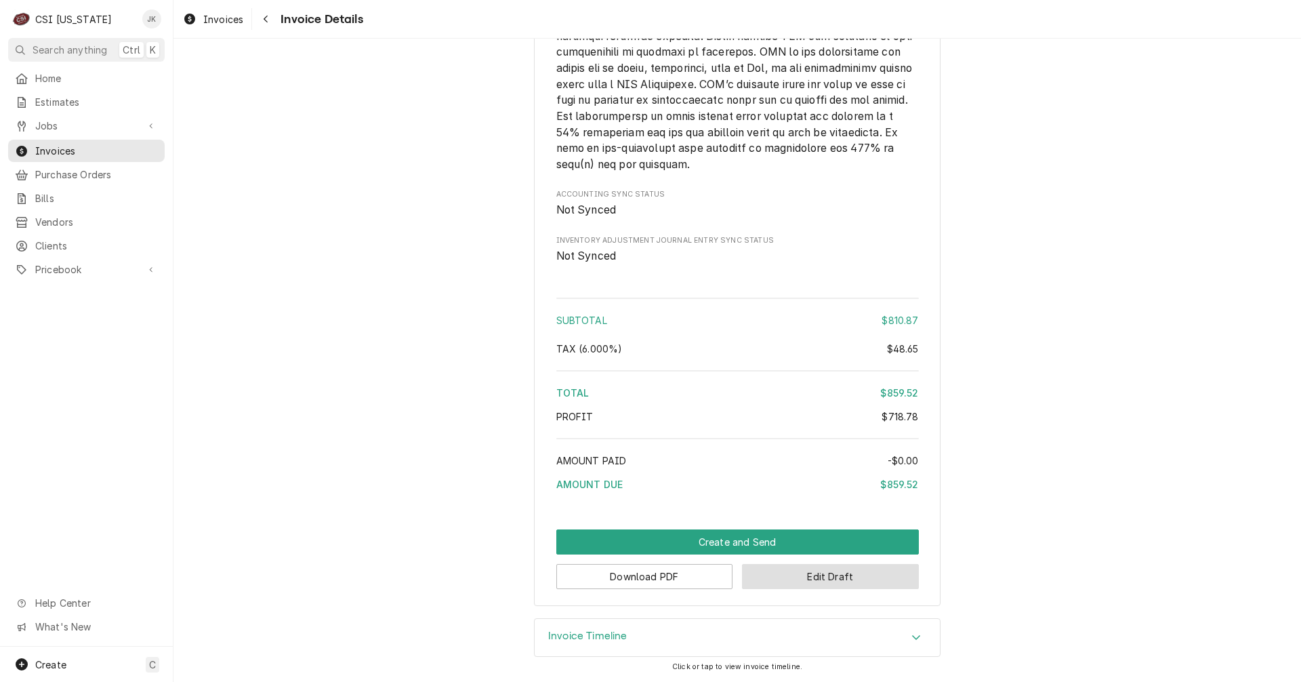
click at [810, 577] on button "Edit Draft" at bounding box center [830, 576] width 177 height 25
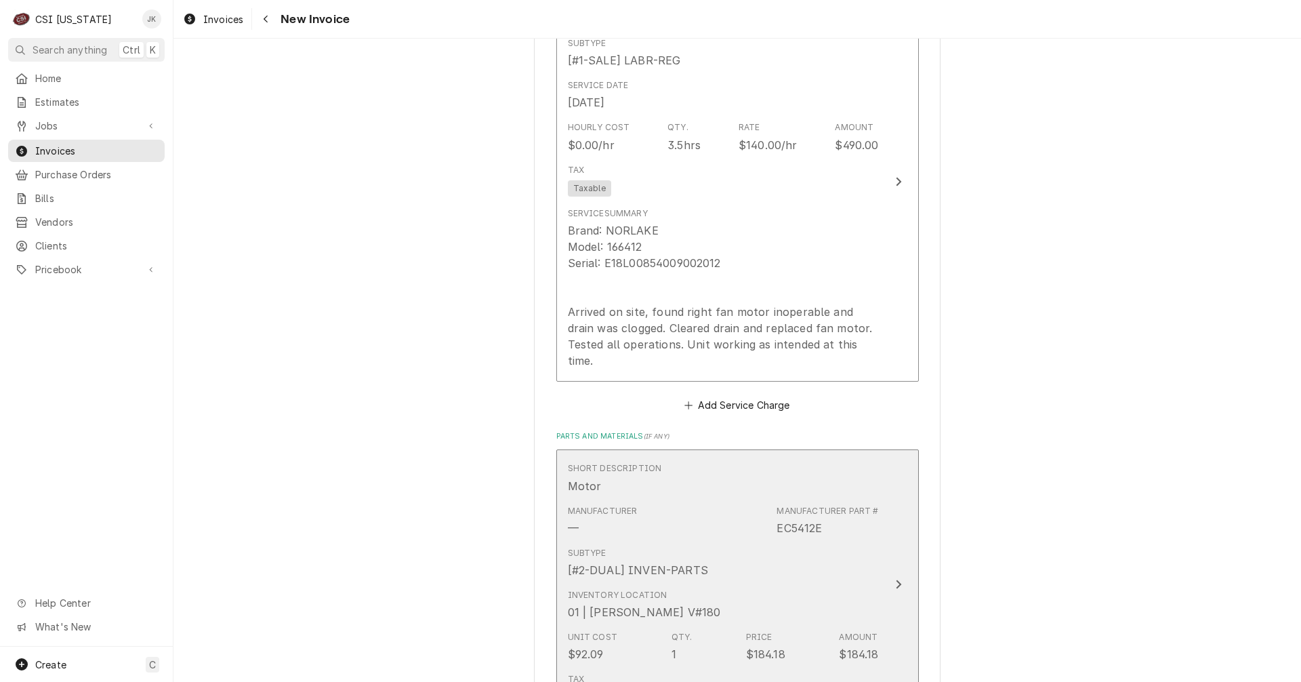
scroll to position [1220, 0]
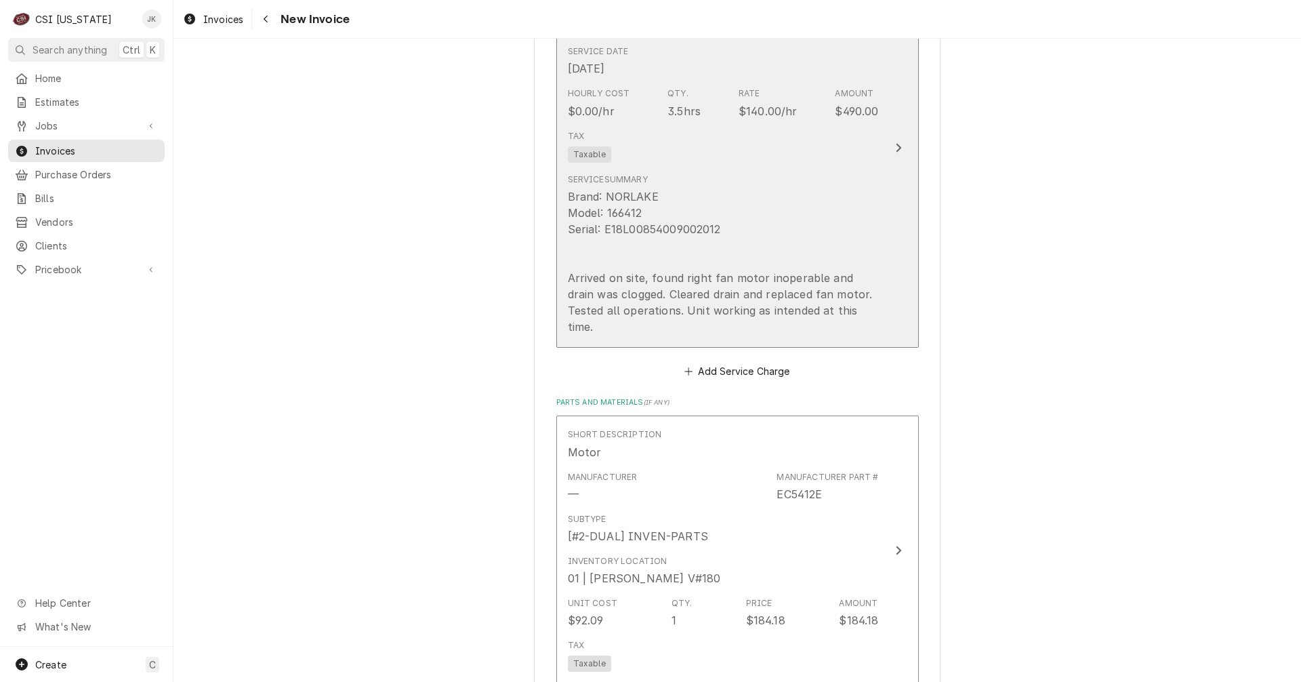
click at [705, 242] on div "Brand: NORLAKE Model: 166412 Serial: E18L00854009002012 Arrived on site, found …" at bounding box center [723, 261] width 311 height 146
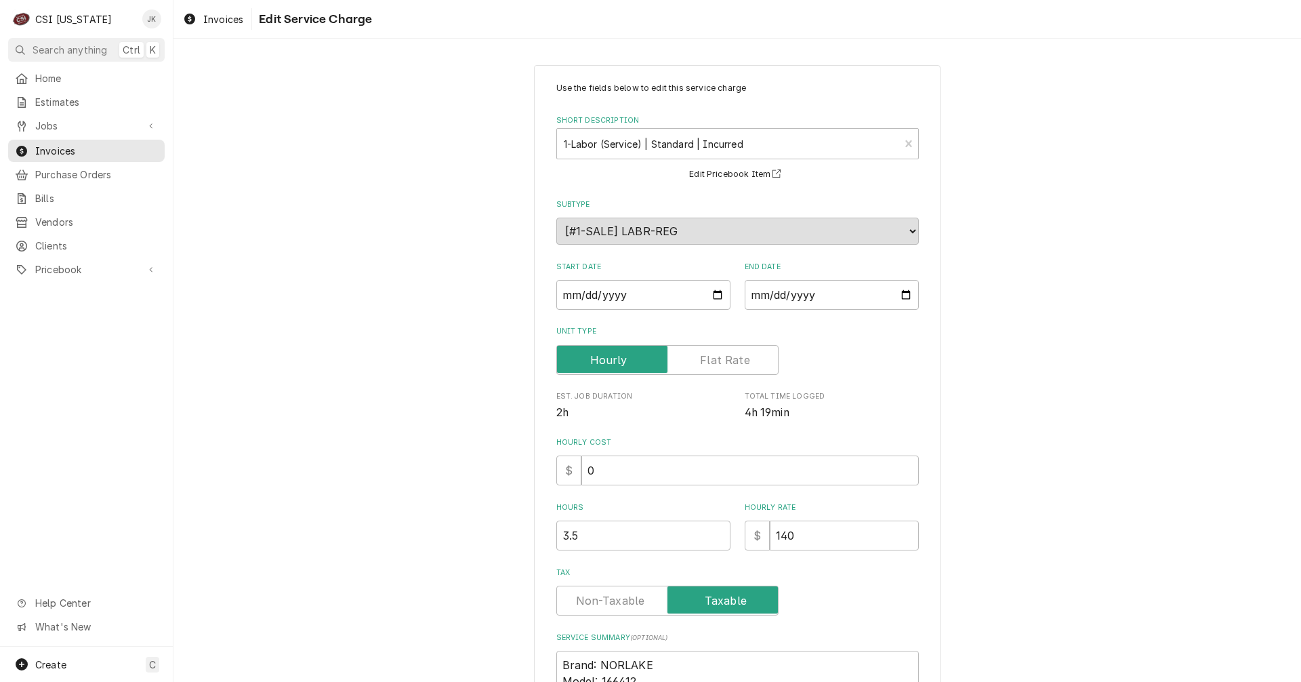
scroll to position [228, 0]
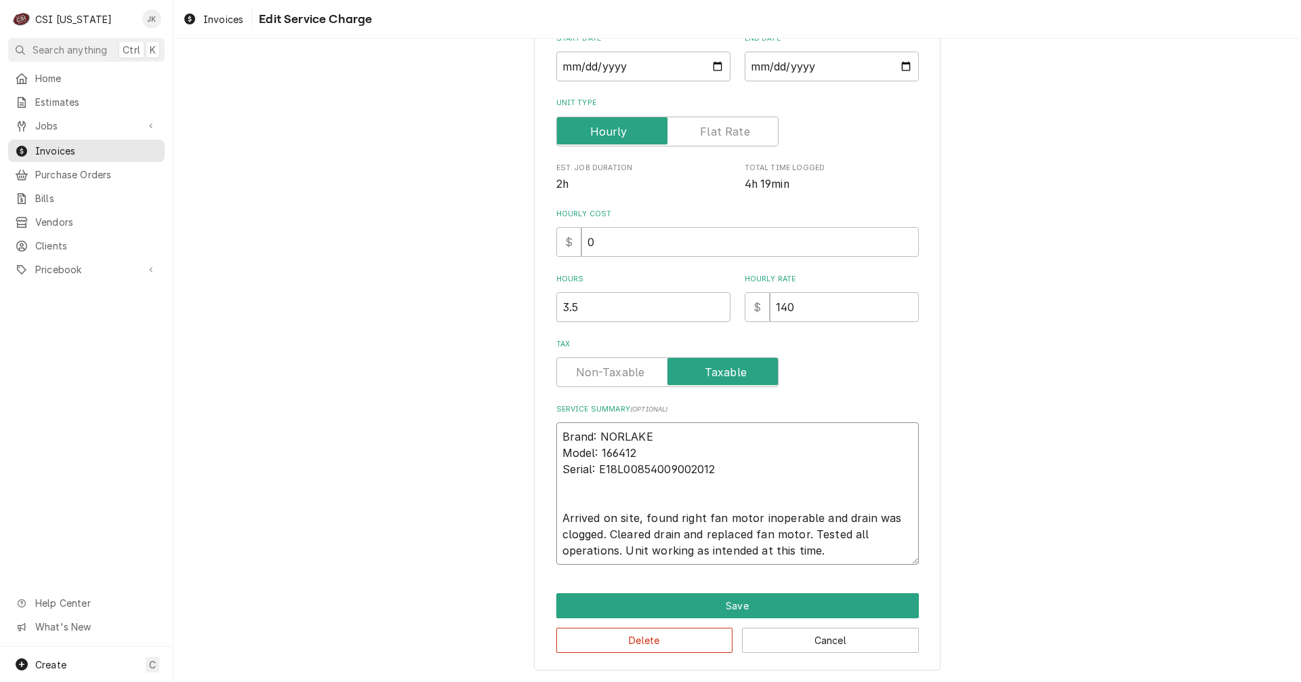
drag, startPoint x: 825, startPoint y: 557, endPoint x: 481, endPoint y: 416, distance: 371.3
click at [481, 416] on div "Use the fields below to edit this service charge Short Description 1-Labor (Ser…" at bounding box center [736, 253] width 1127 height 857
paste textarea "Fan Motor Replacement for Norlake Refrigeration Unit – Service Completed Succes…"
type textarea "x"
type textarea "Fan Motor Replacement for Norlake Refrigeration Unit – Service Completed Succes…"
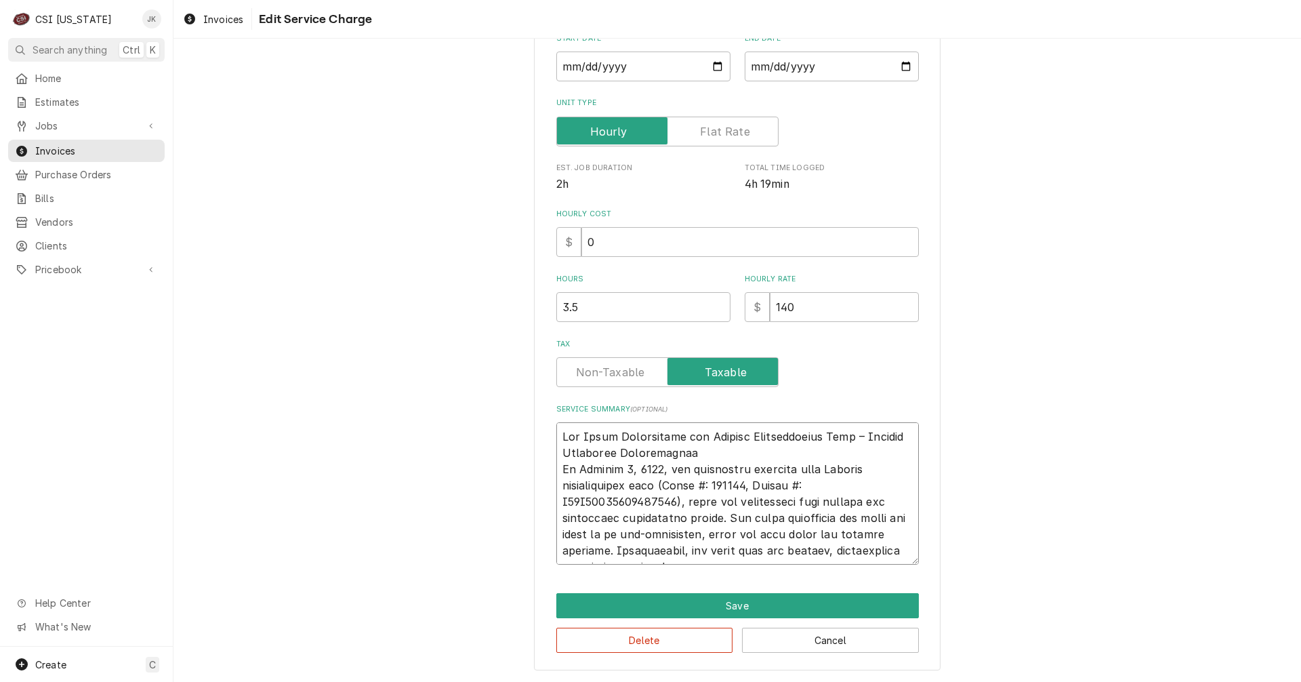
scroll to position [316, 0]
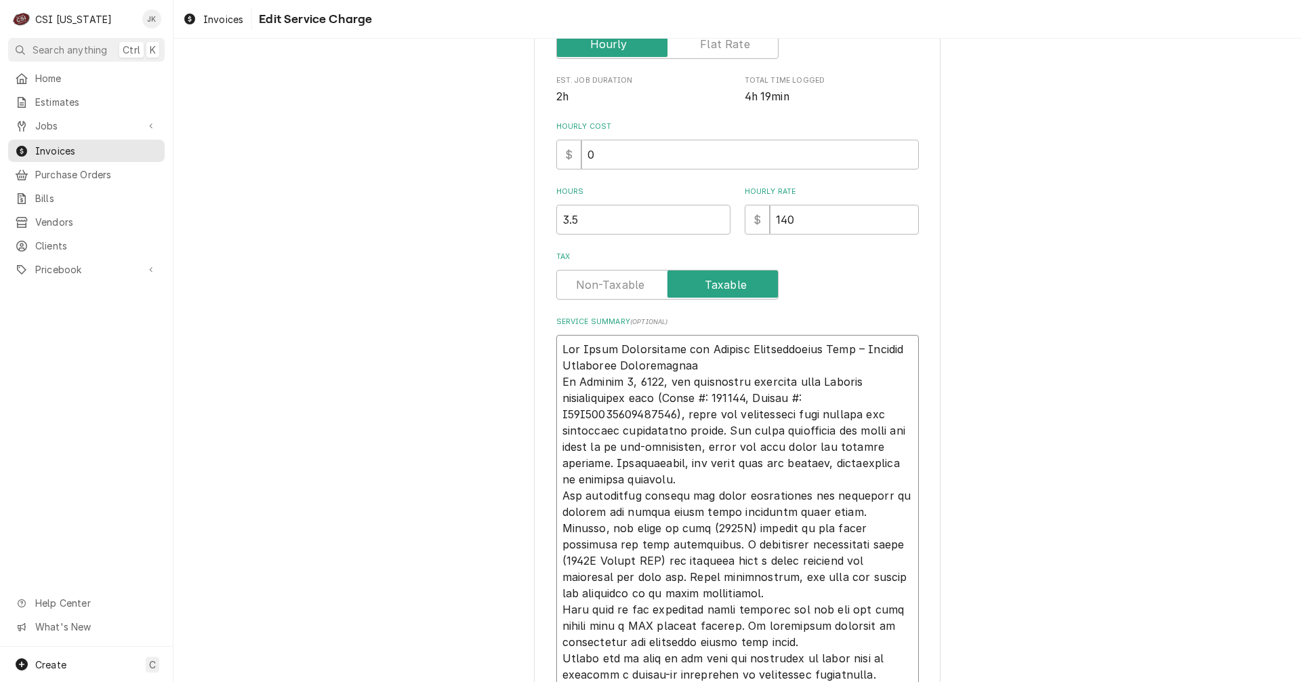
click at [691, 363] on textarea "Service Summary ( optional )" at bounding box center [737, 512] width 362 height 354
type textarea "x"
type textarea "Fan Motor Replacement for Norlake Refrigeration Unit – Service Completed Succes…"
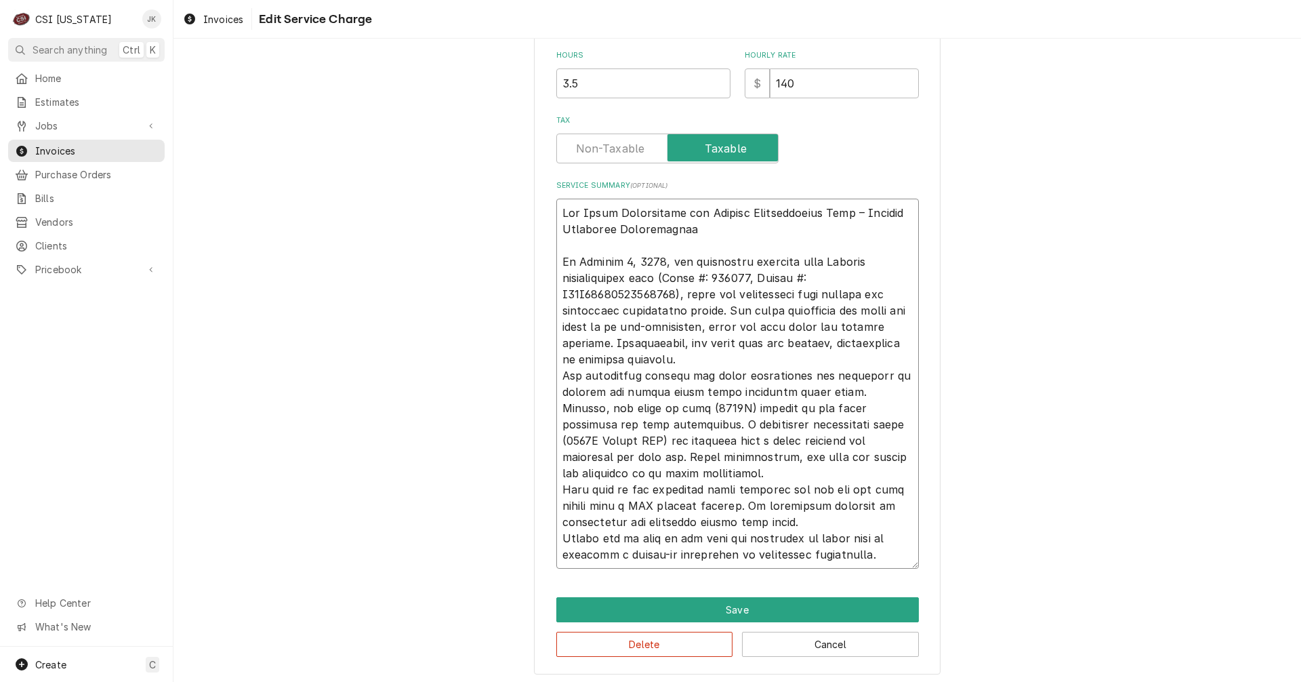
scroll to position [456, 0]
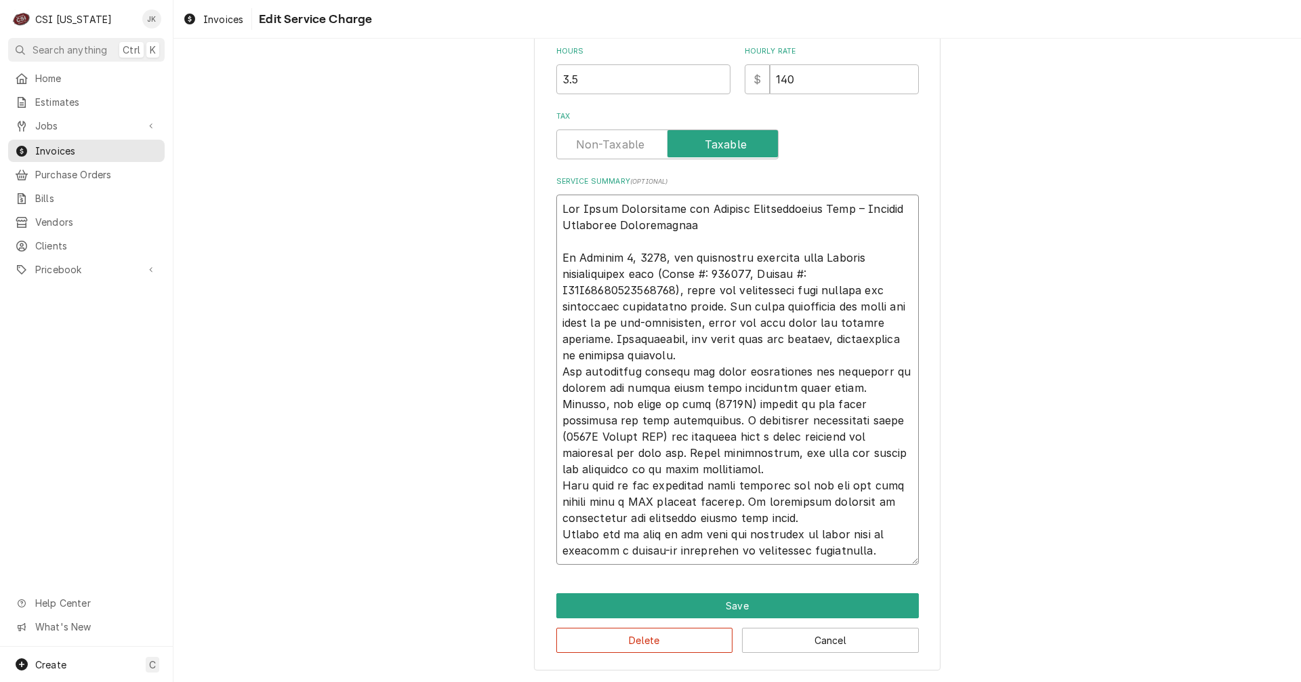
drag, startPoint x: 797, startPoint y: 420, endPoint x: 904, endPoint y: 418, distance: 107.7
click at [904, 418] on textarea "Service Summary ( optional )" at bounding box center [737, 379] width 362 height 370
type textarea "x"
type textarea "Fan Motor Replacement for Norlake Refrigeration Unit – Service Completed Succes…"
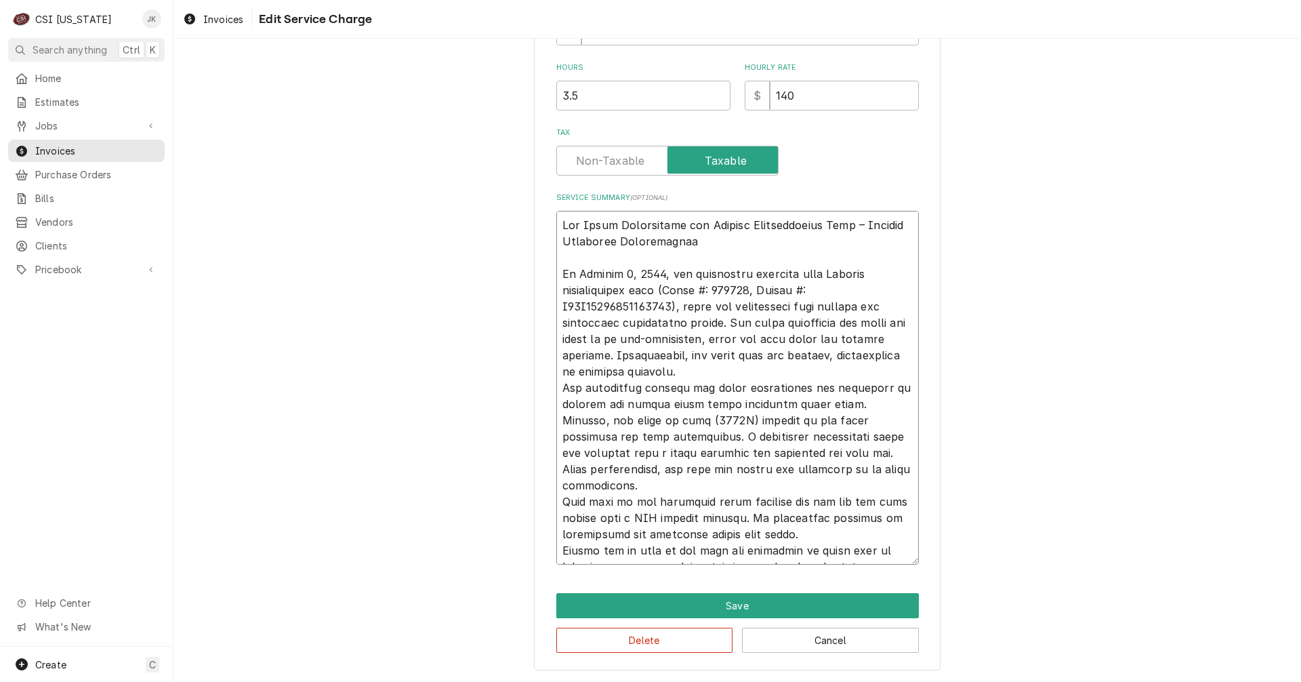
scroll to position [440, 0]
drag, startPoint x: 637, startPoint y: 418, endPoint x: 674, endPoint y: 417, distance: 37.3
click at [674, 417] on textarea "Service Summary ( optional )" at bounding box center [737, 388] width 362 height 354
type textarea "x"
type textarea "Fan Motor Replacement for Norlake Refrigeration Unit – Service Completed Succes…"
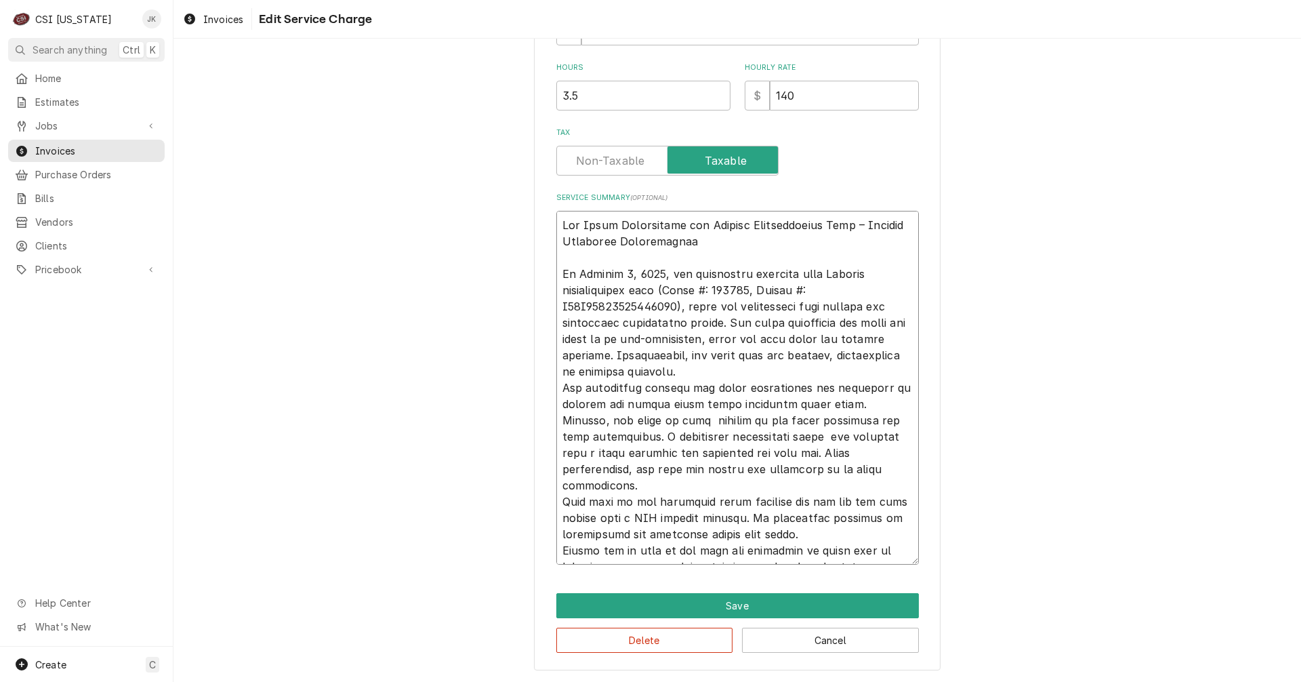
type textarea "x"
type textarea "Fan Motor Replacement for Norlake Refrigeration Unit – Service Completed Succes…"
click at [717, 437] on textarea "Service Summary ( optional )" at bounding box center [737, 388] width 362 height 354
type textarea "x"
type textarea "Fan Motor Replacement for Norlake Refrigeration Unit – Service Completed Succes…"
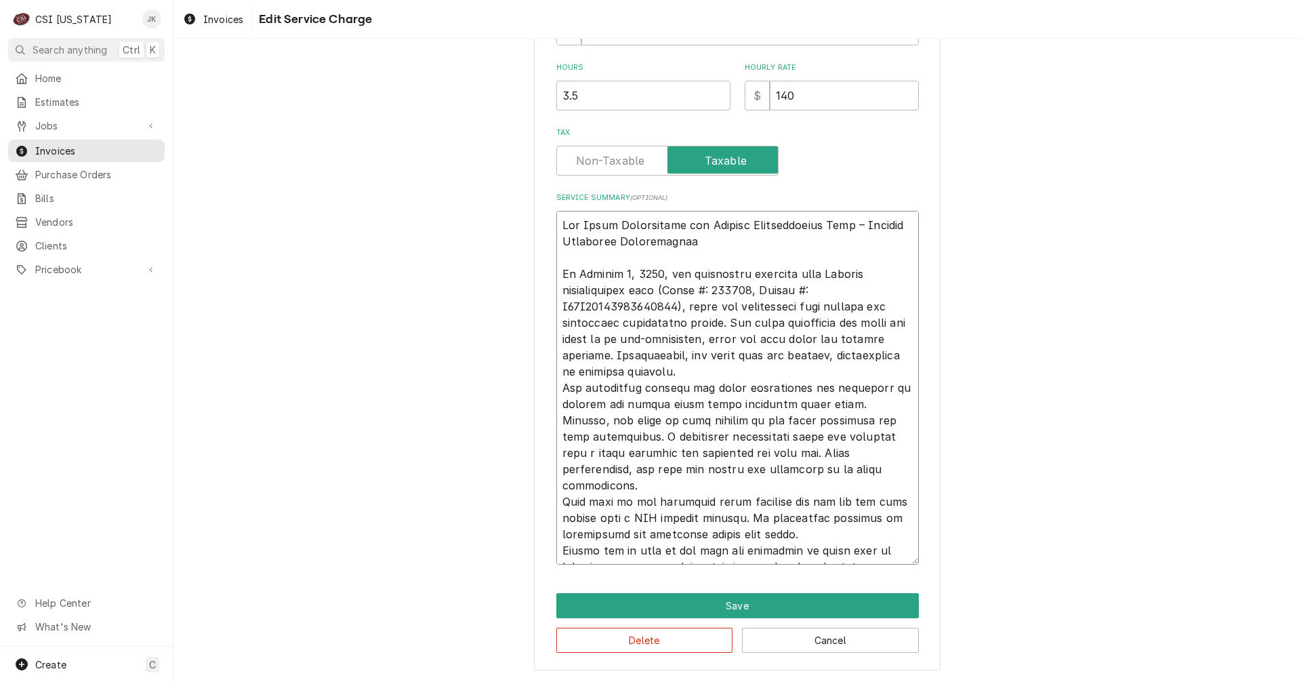
click at [759, 471] on textarea "Service Summary ( optional )" at bounding box center [737, 388] width 362 height 354
type textarea "x"
type textarea "Fan Motor Replacement for Norlake Refrigeration Unit – Service Completed Succes…"
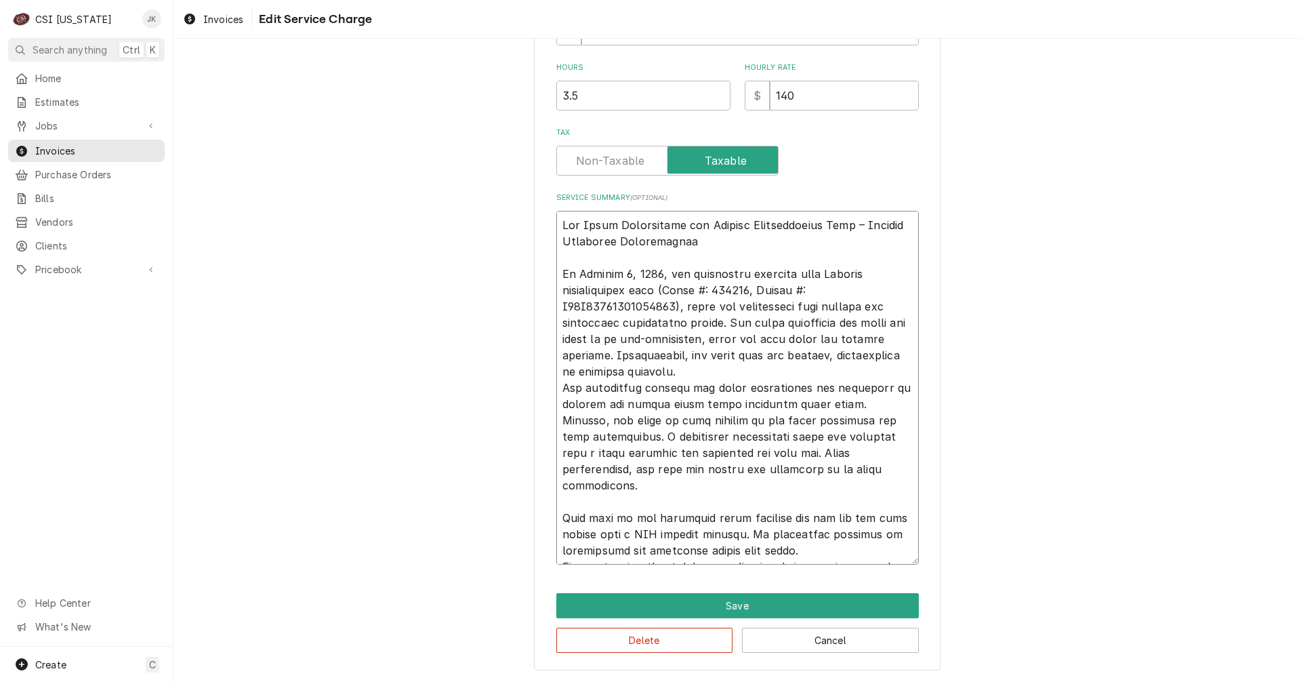
scroll to position [456, 0]
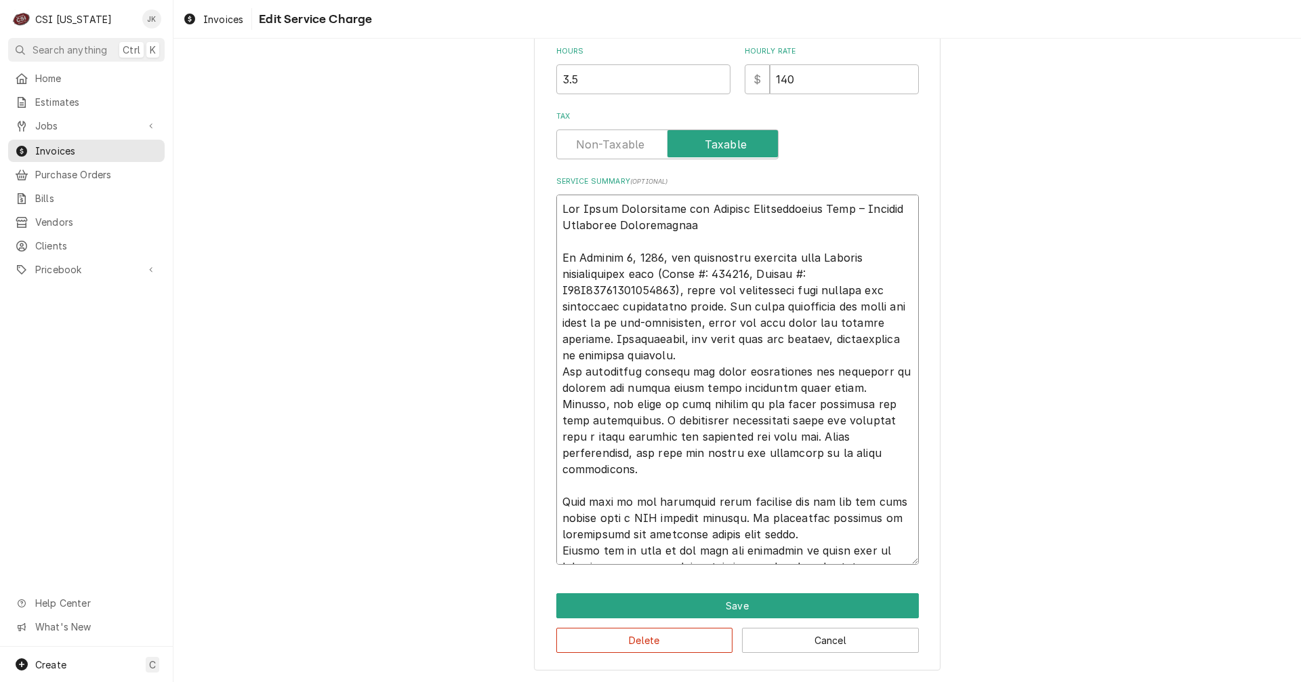
drag, startPoint x: 770, startPoint y: 485, endPoint x: 731, endPoint y: 500, distance: 42.0
click at [731, 500] on textarea "Service Summary ( optional )" at bounding box center [737, 379] width 362 height 370
type textarea "x"
type textarea "Fan Motor Replacement for Norlake Refrigeration Unit – Service Completed Succes…"
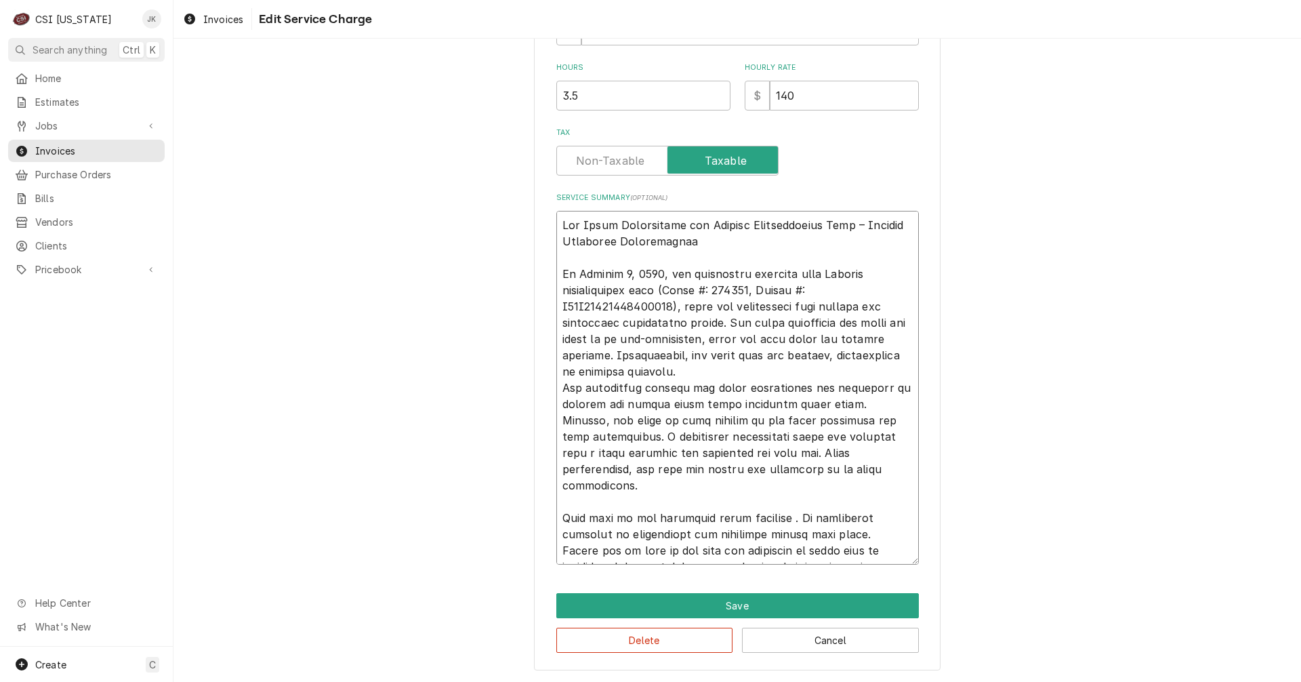
type textarea "x"
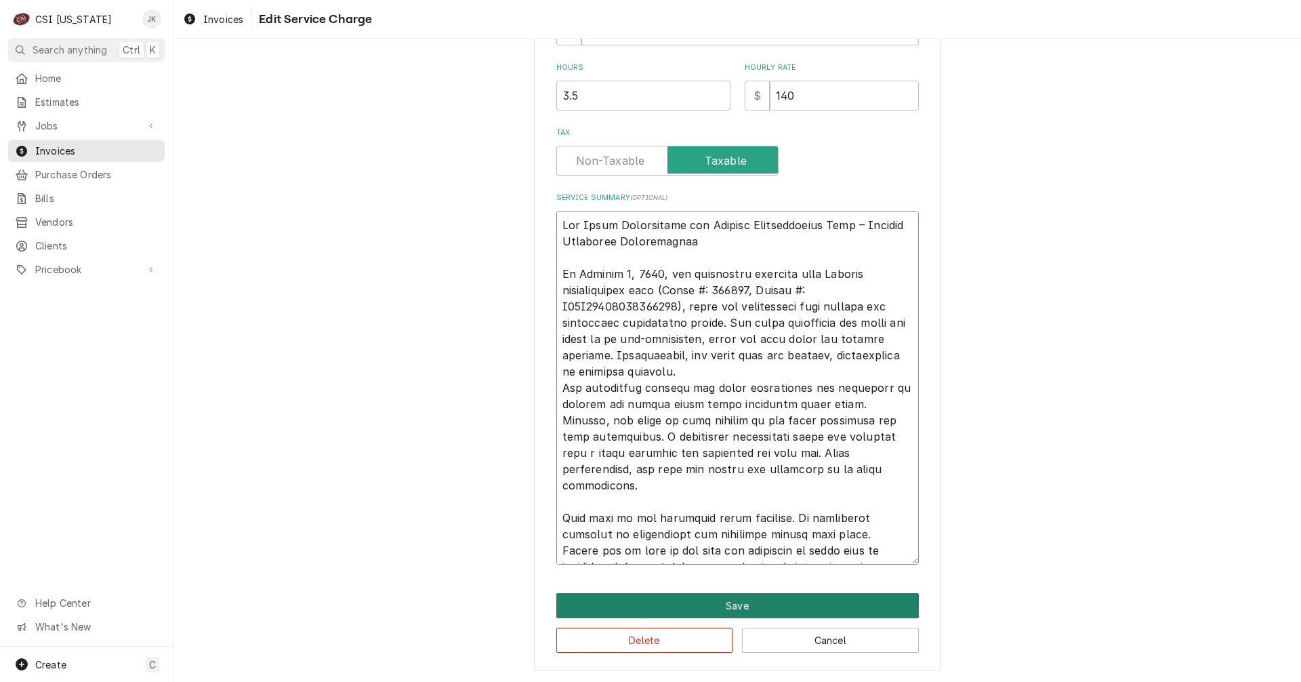
type textarea "Fan Motor Replacement for Norlake Refrigeration Unit – Service Completed Succes…"
click at [767, 600] on button "Save" at bounding box center [737, 605] width 362 height 25
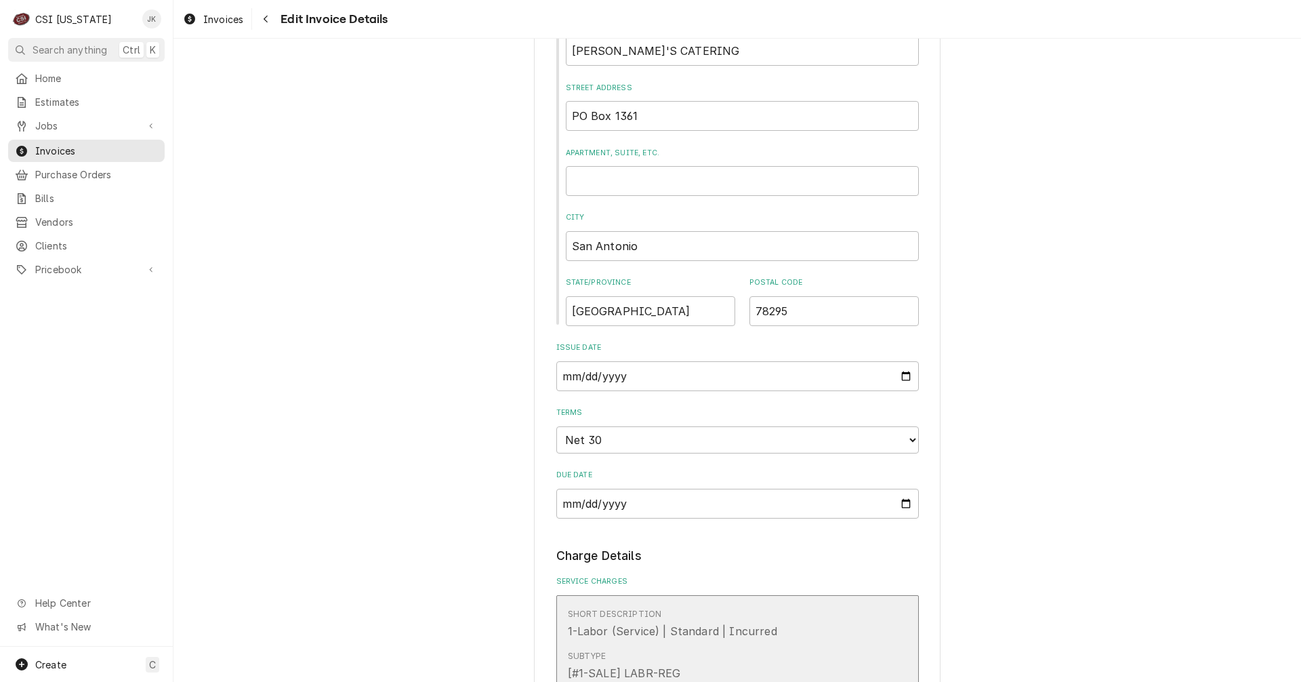
scroll to position [161, 0]
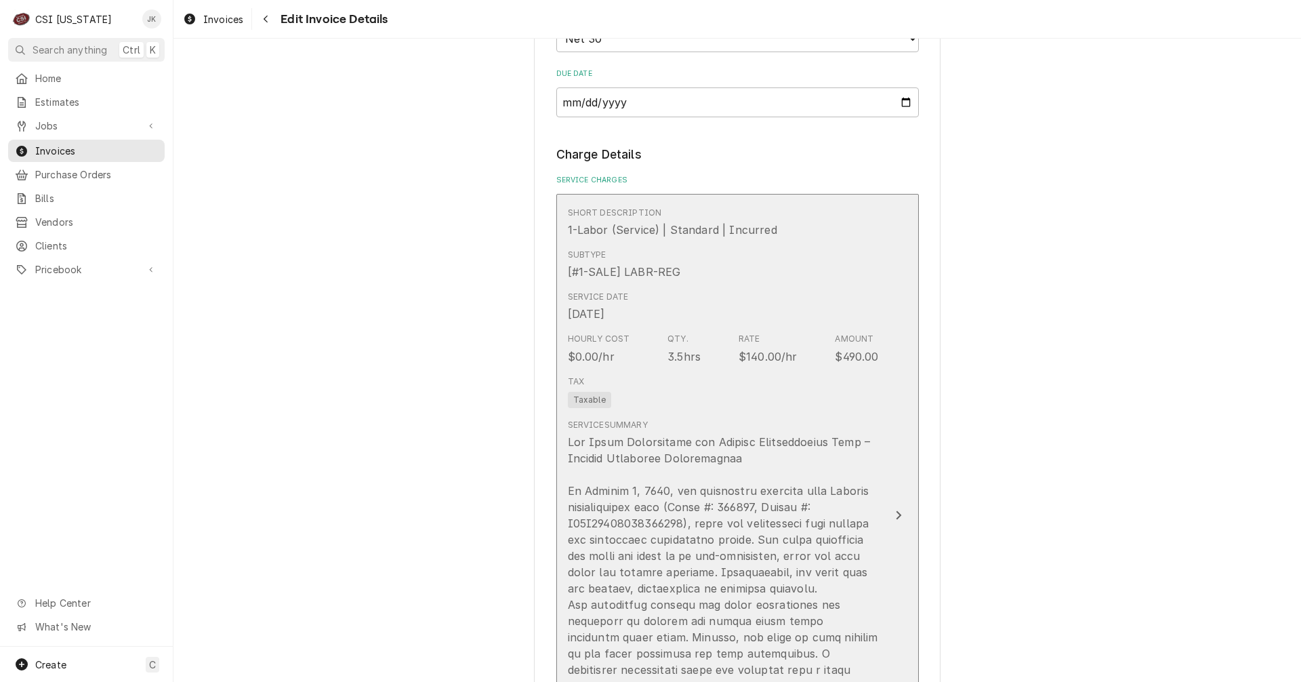
click at [738, 419] on div "Service Summary" at bounding box center [723, 621] width 311 height 405
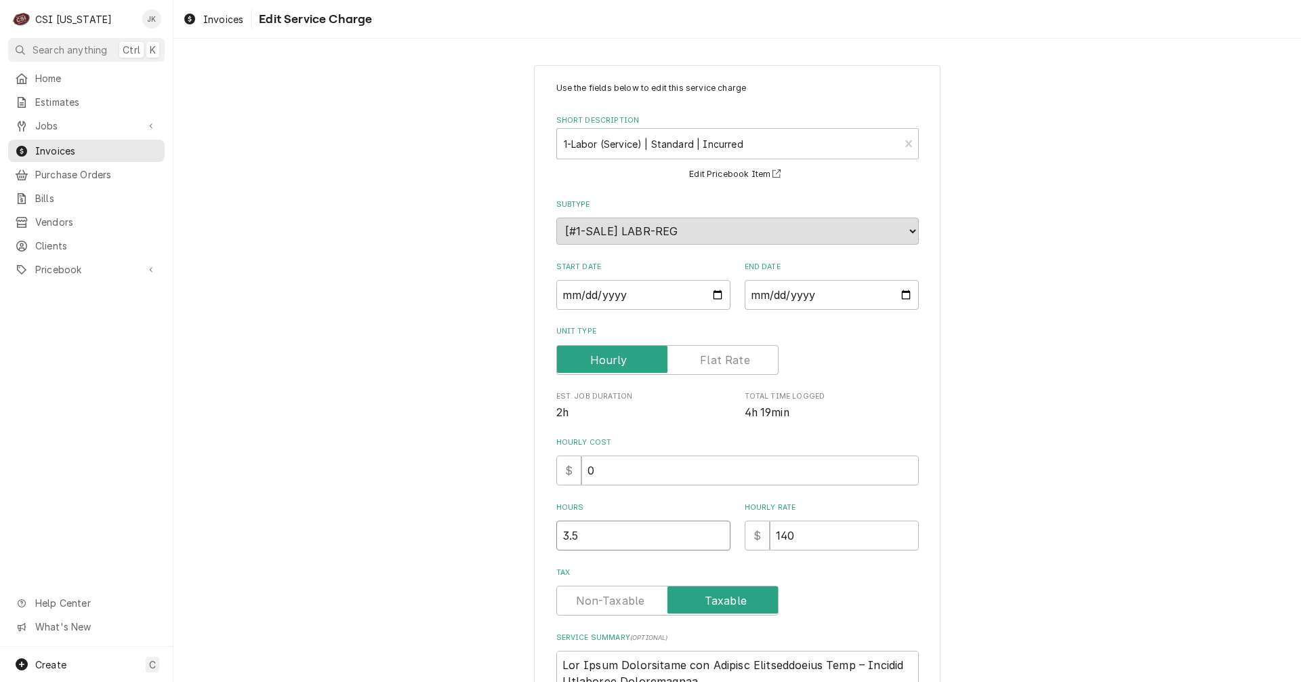
click at [568, 537] on input "3.5" at bounding box center [643, 535] width 174 height 30
type textarea "x"
type input "3.75"
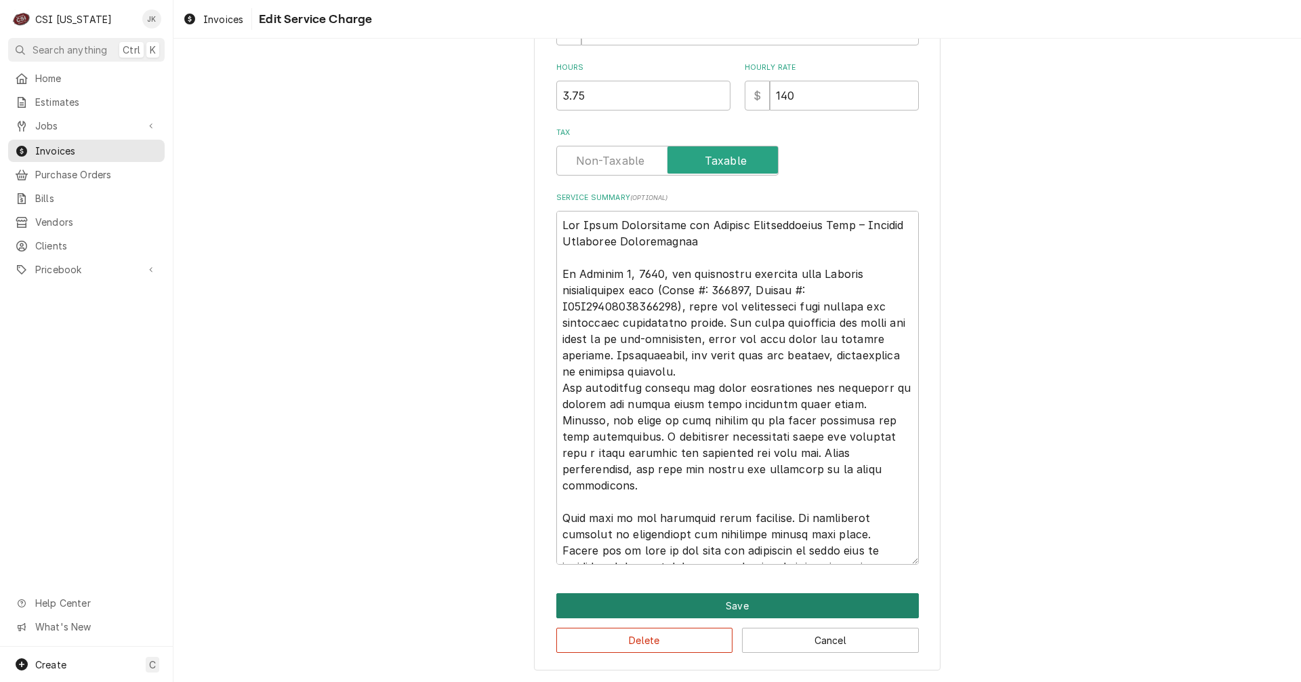
click at [773, 607] on button "Save" at bounding box center [737, 605] width 362 height 25
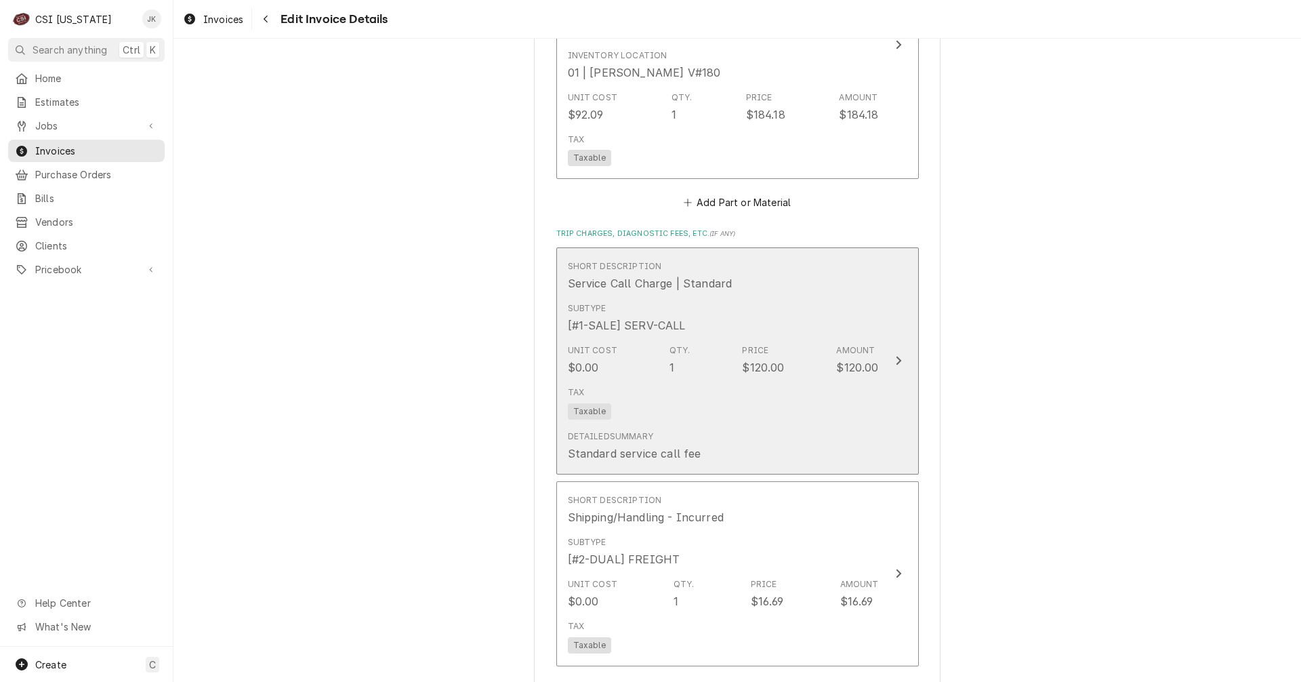
scroll to position [1974, 0]
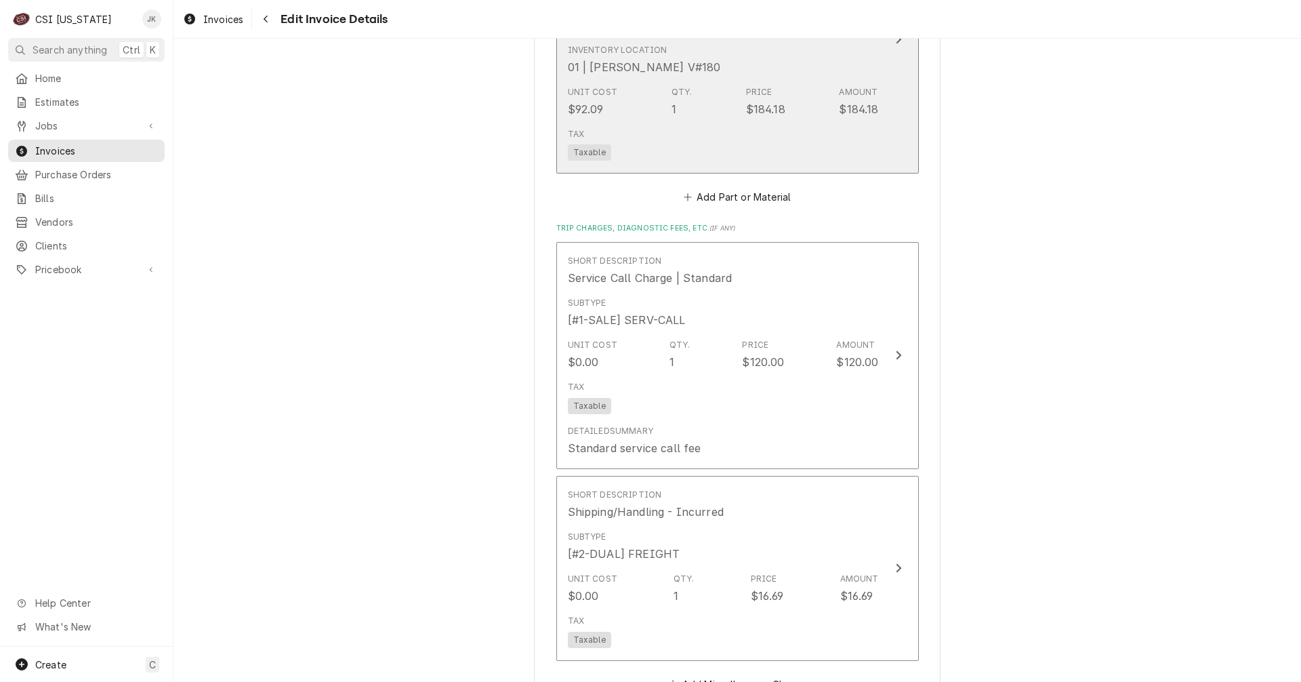
click at [822, 123] on div "Tax Taxable" at bounding box center [723, 144] width 311 height 43
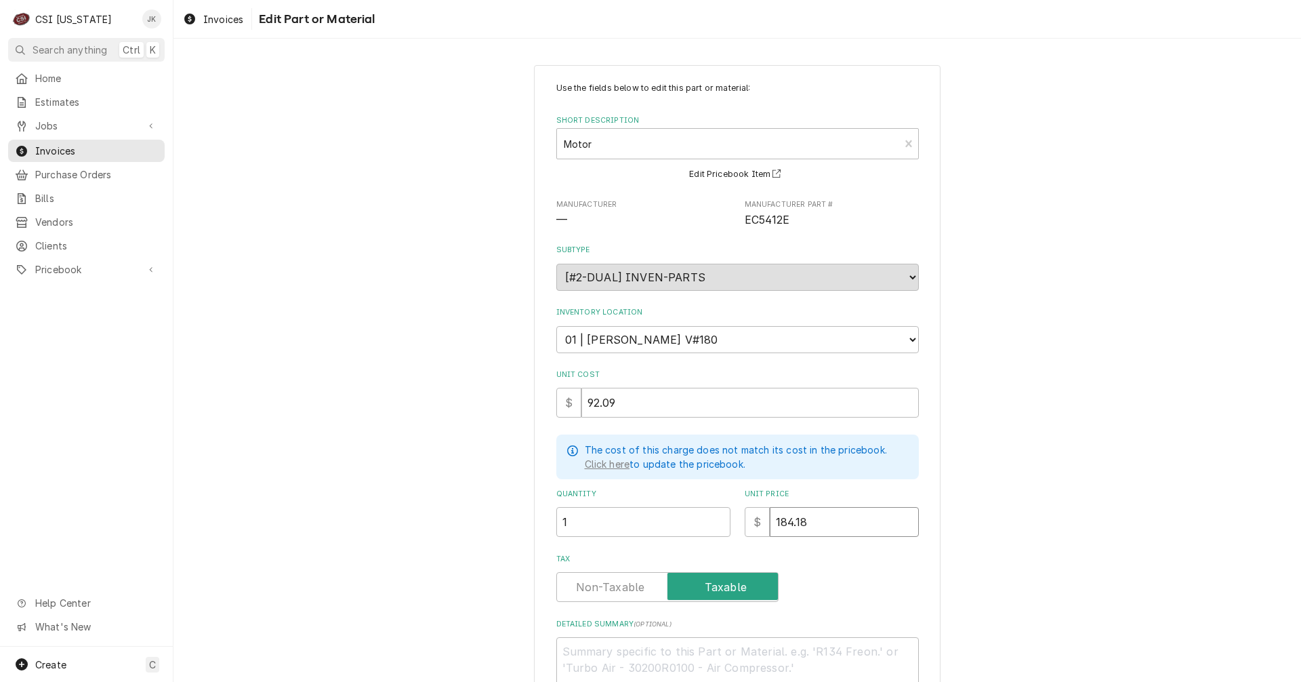
drag, startPoint x: 818, startPoint y: 520, endPoint x: 742, endPoint y: 514, distance: 76.9
click at [745, 514] on div "$ 184.18" at bounding box center [832, 522] width 174 height 30
type textarea "x"
type input "2"
type textarea "x"
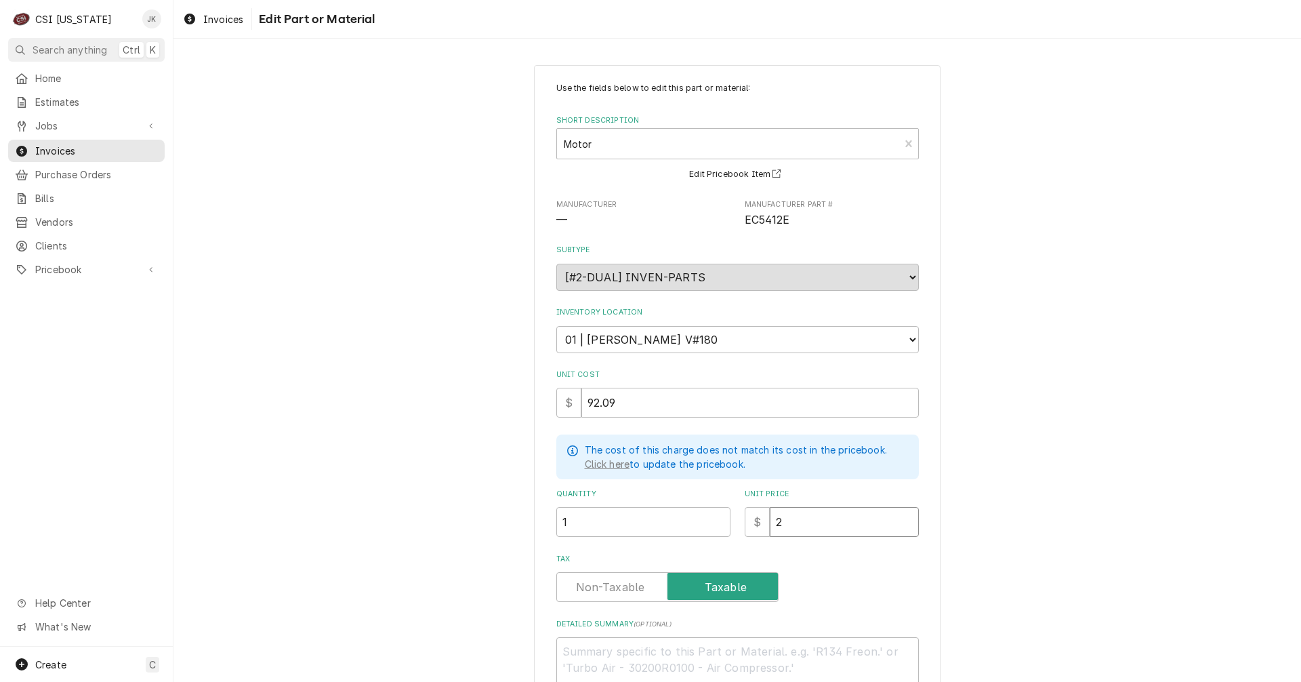
type input "20"
type textarea "x"
type input "200"
type textarea "x"
type input "200.8"
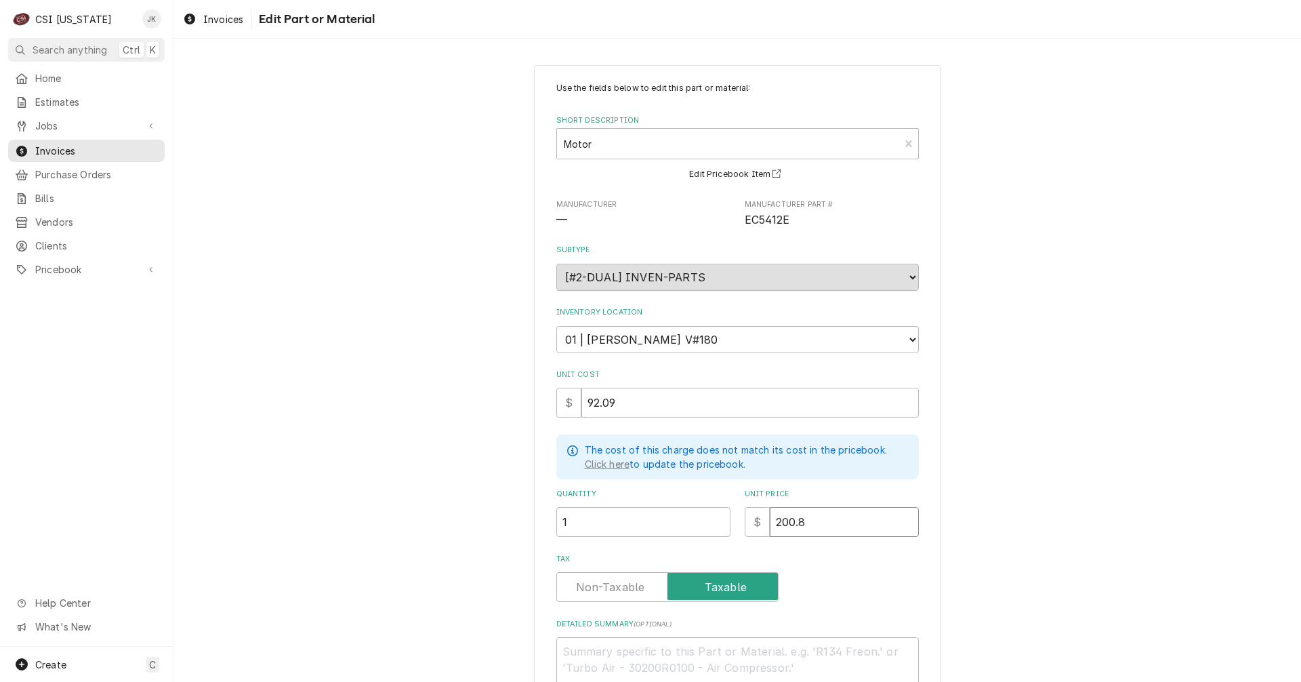
type textarea "x"
type input "200.87"
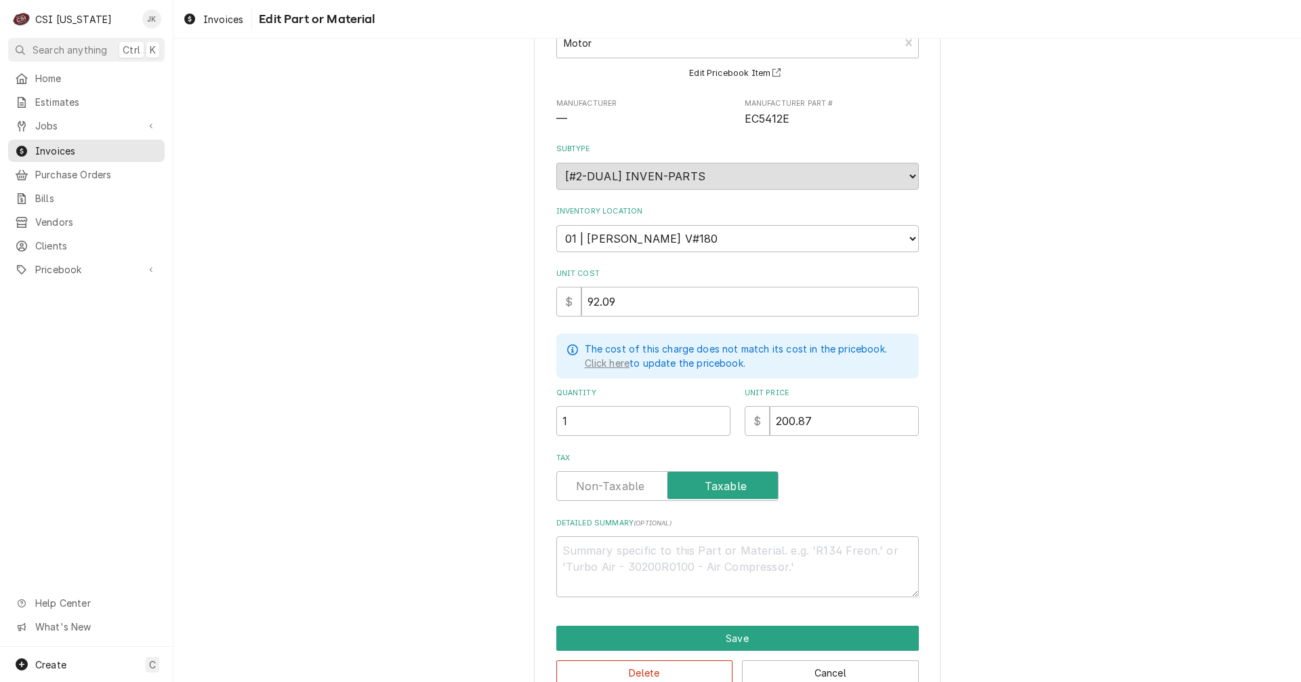
scroll to position [132, 0]
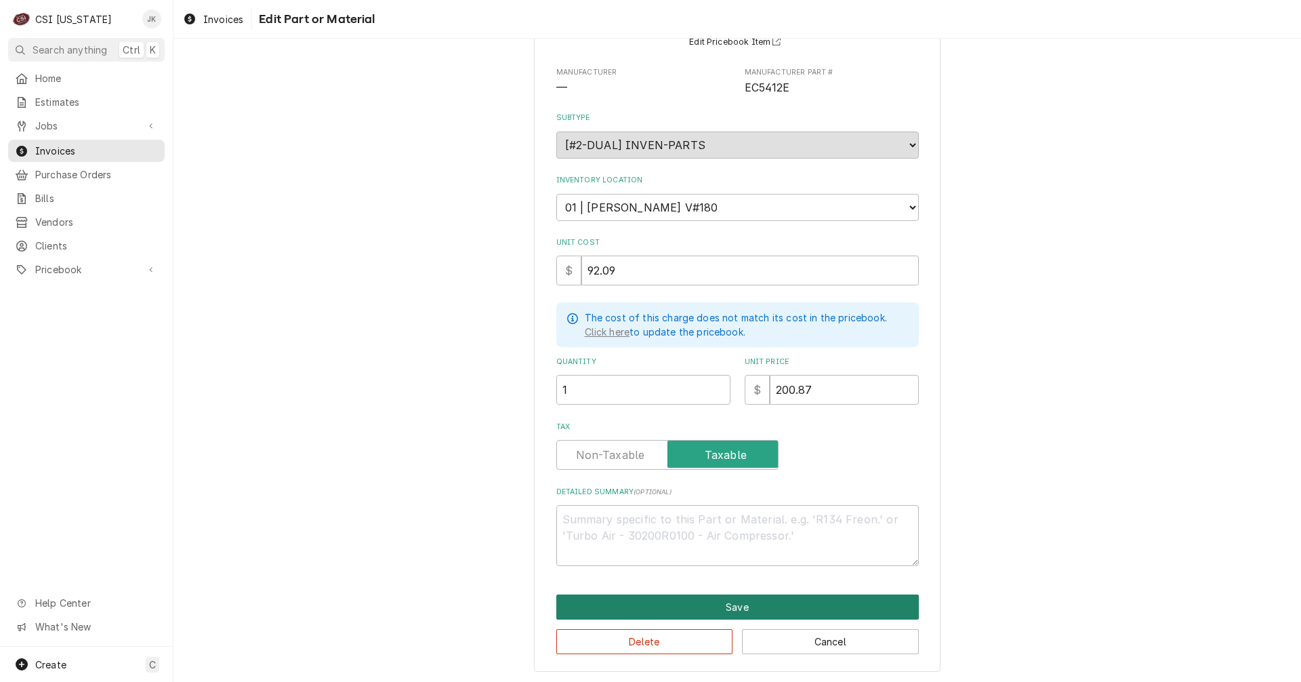
click at [810, 602] on button "Save" at bounding box center [737, 606] width 362 height 25
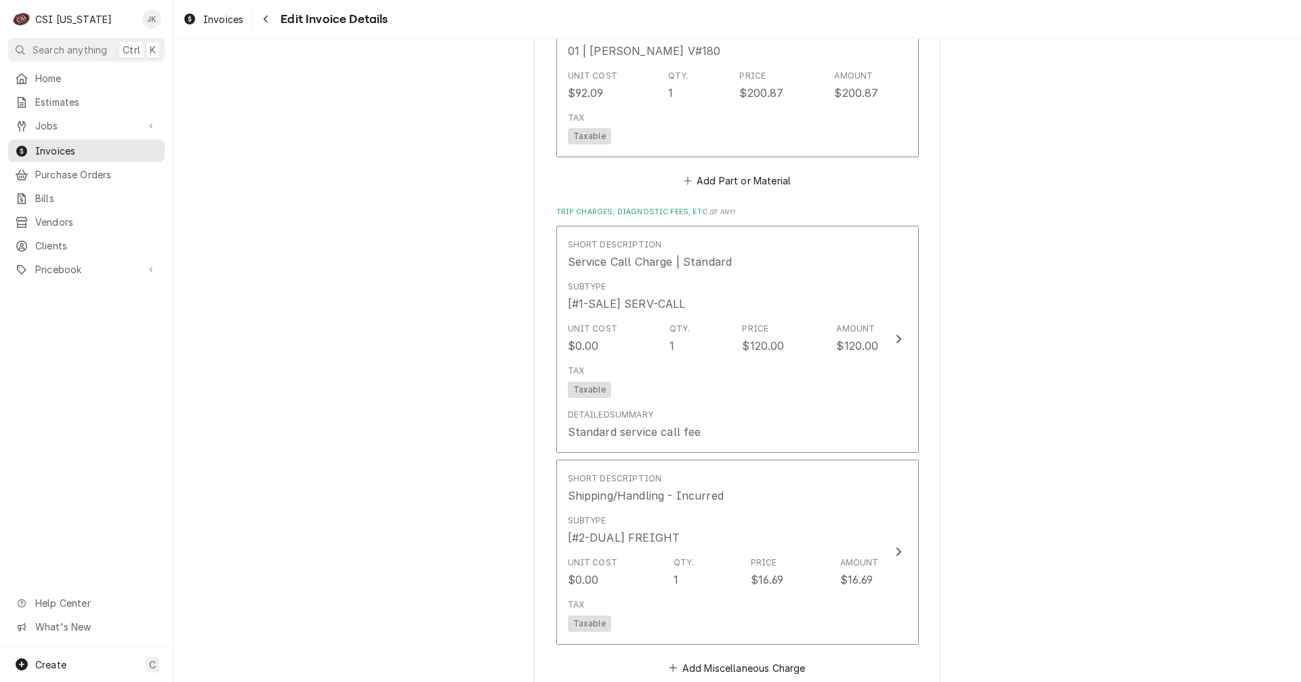
scroll to position [2058, 0]
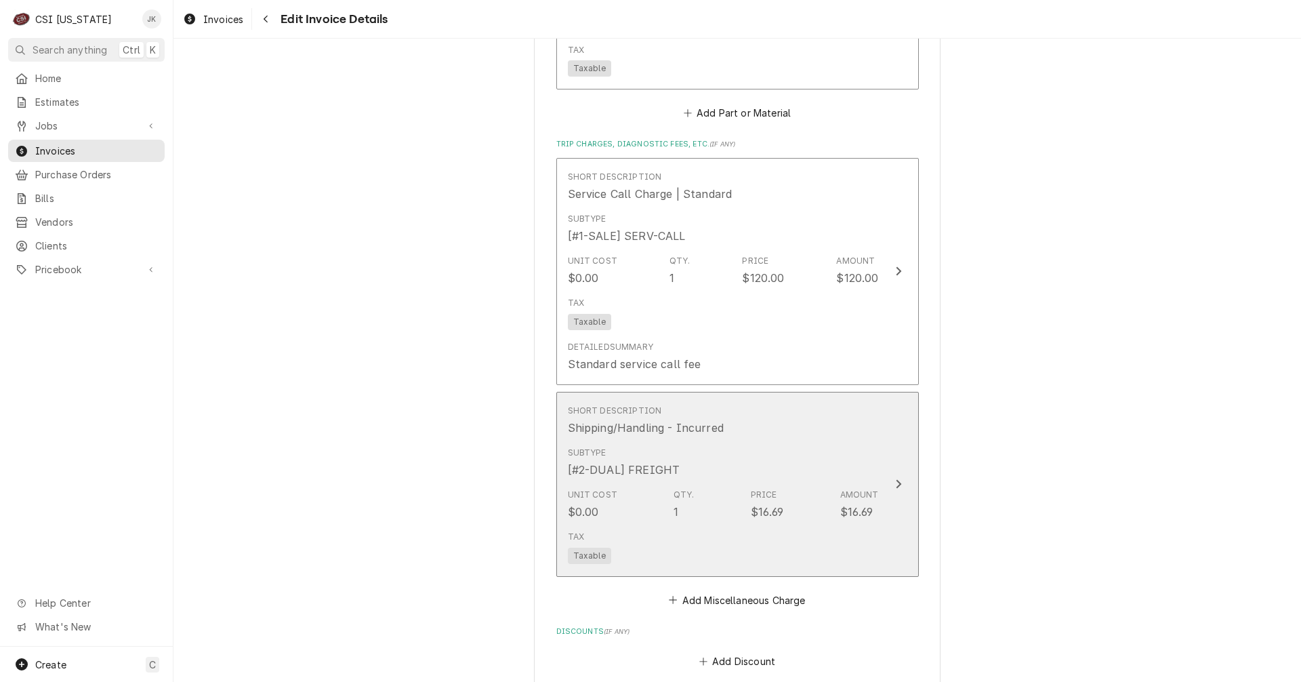
click at [727, 487] on div "Unit Cost $0.00 Qty. 1 Price $16.69 Amount $16.69" at bounding box center [723, 504] width 311 height 42
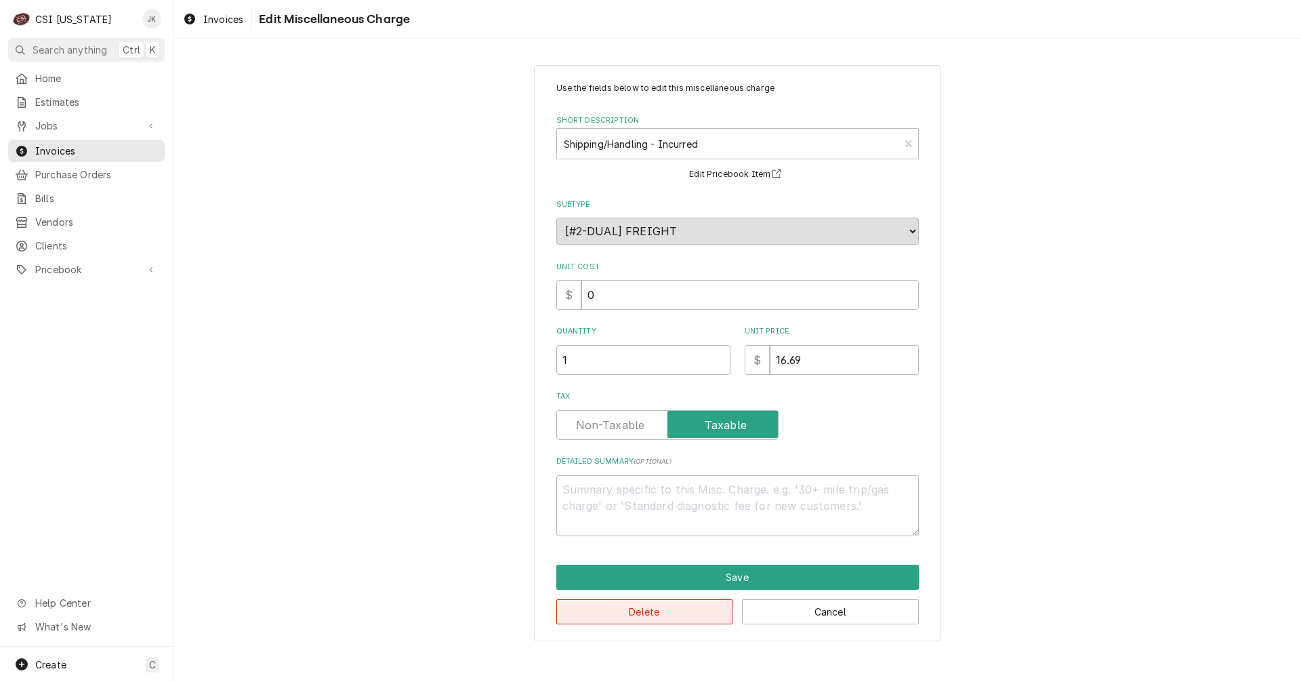
click at [648, 615] on button "Delete" at bounding box center [644, 611] width 177 height 25
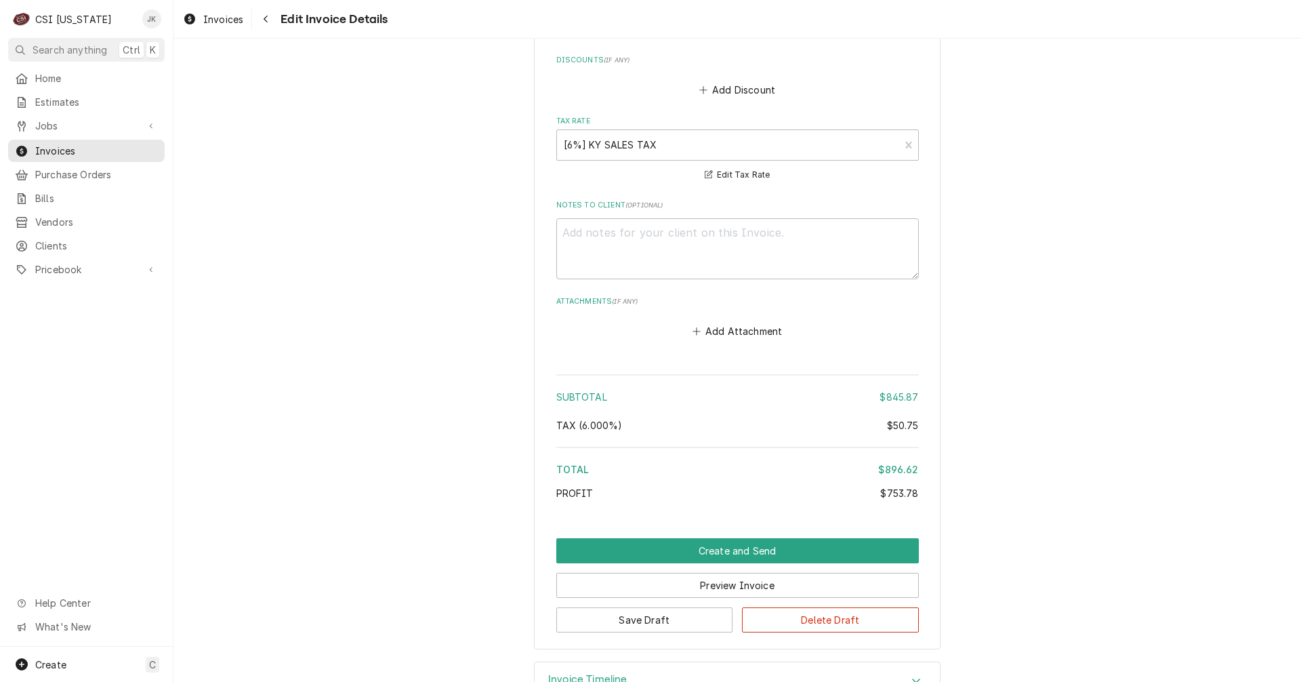
scroll to position [2465, 0]
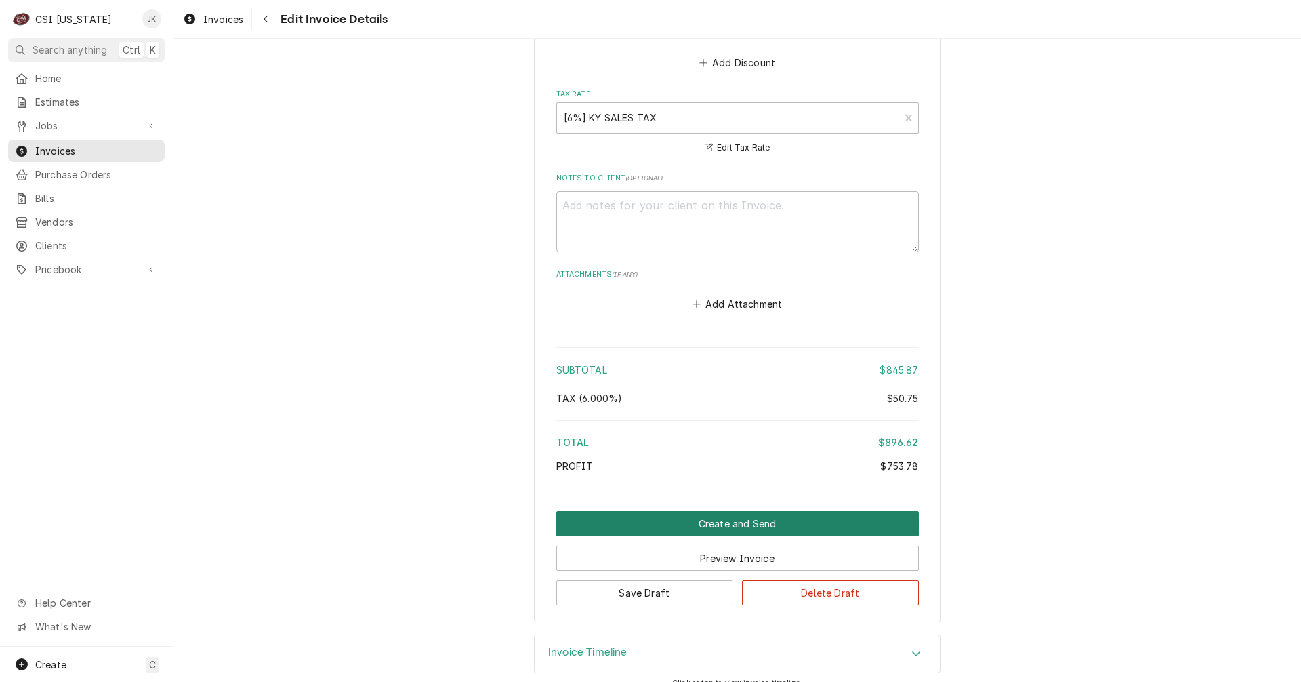
click at [743, 511] on button "Create and Send" at bounding box center [737, 523] width 362 height 25
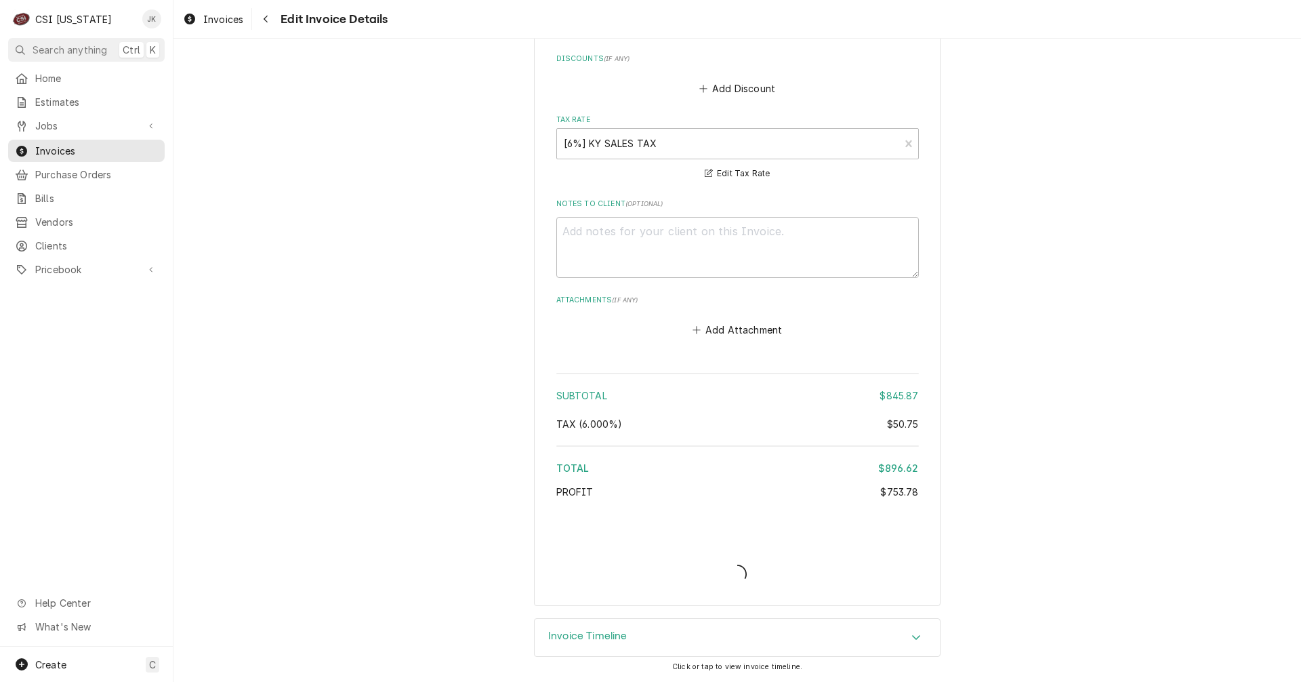
scroll to position [2423, 0]
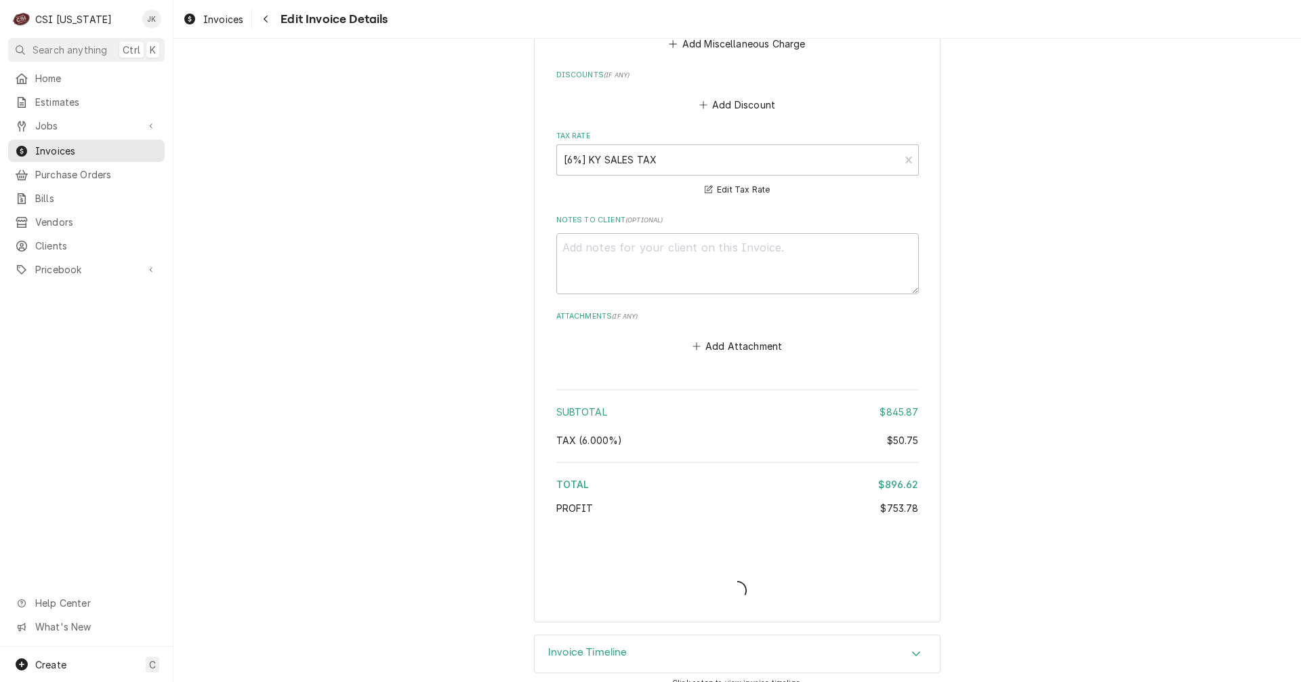
type textarea "x"
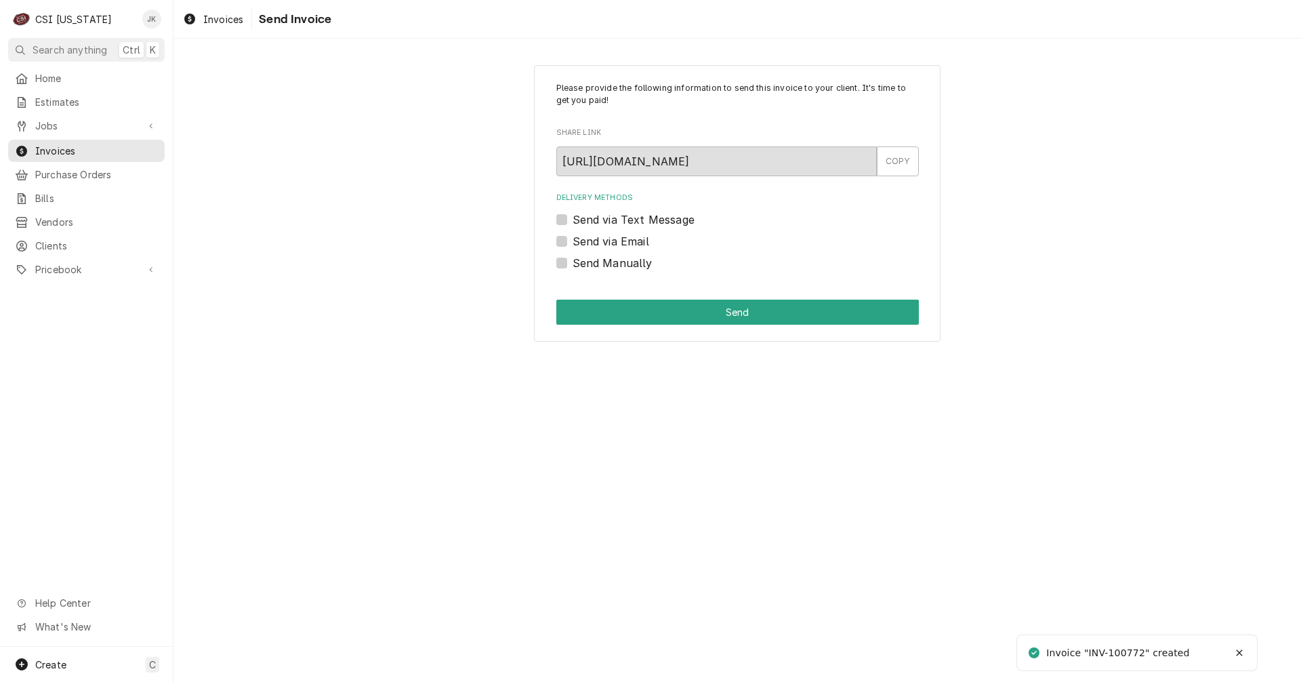
click at [639, 244] on label "Send via Email" at bounding box center [611, 241] width 77 height 16
click at [639, 244] on input "Send via Email" at bounding box center [754, 248] width 362 height 30
checkbox input "true"
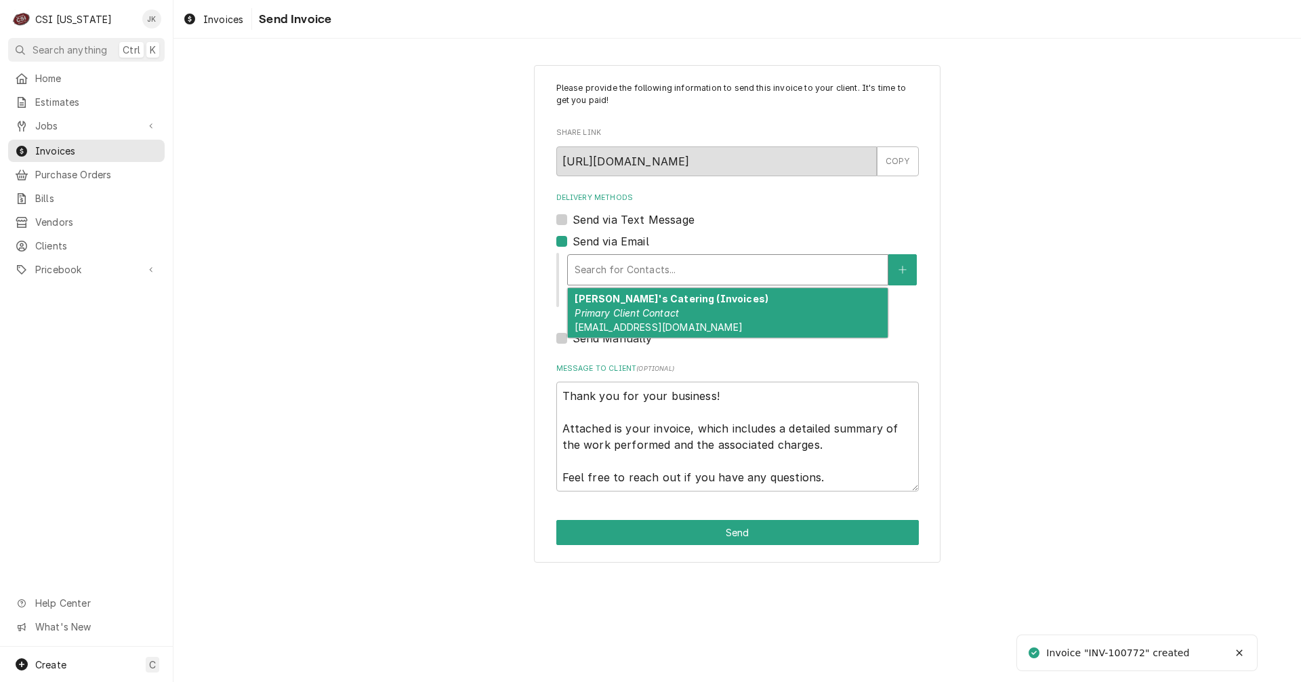
click at [639, 270] on div "Delivery Methods" at bounding box center [728, 269] width 306 height 24
click at [625, 315] on em "Primary Client Contact" at bounding box center [627, 313] width 104 height 12
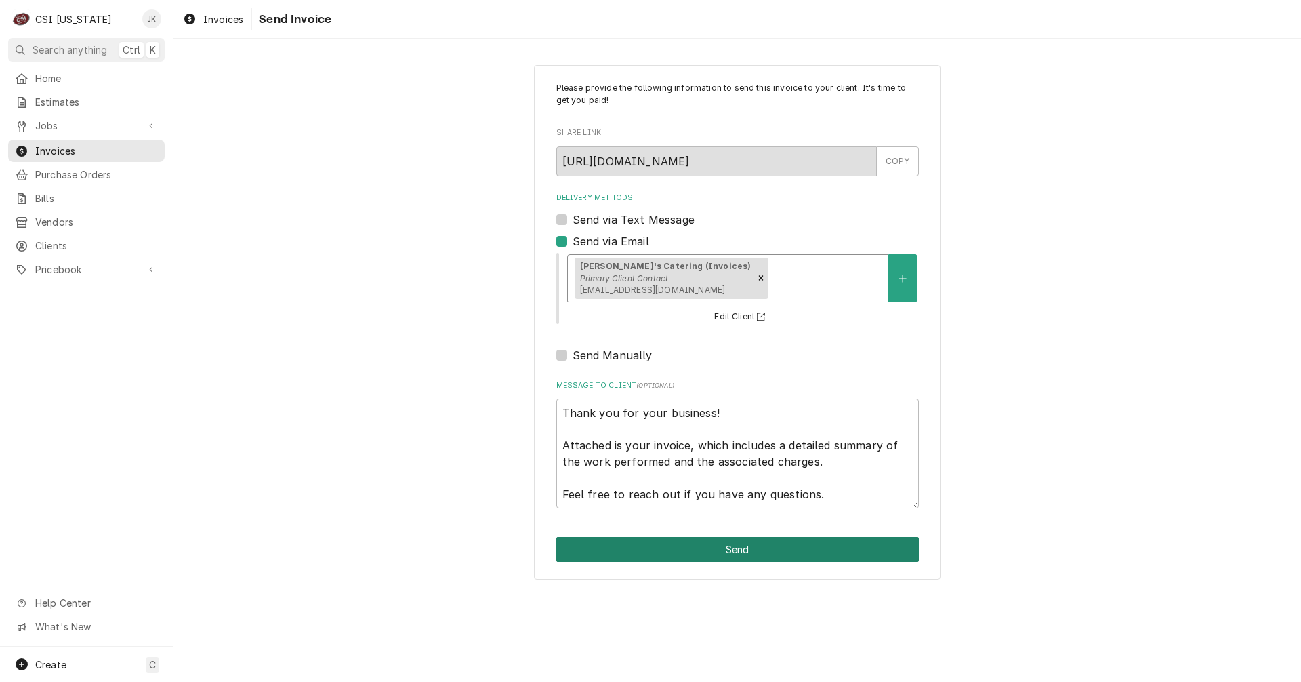
click at [806, 549] on button "Send" at bounding box center [737, 549] width 362 height 25
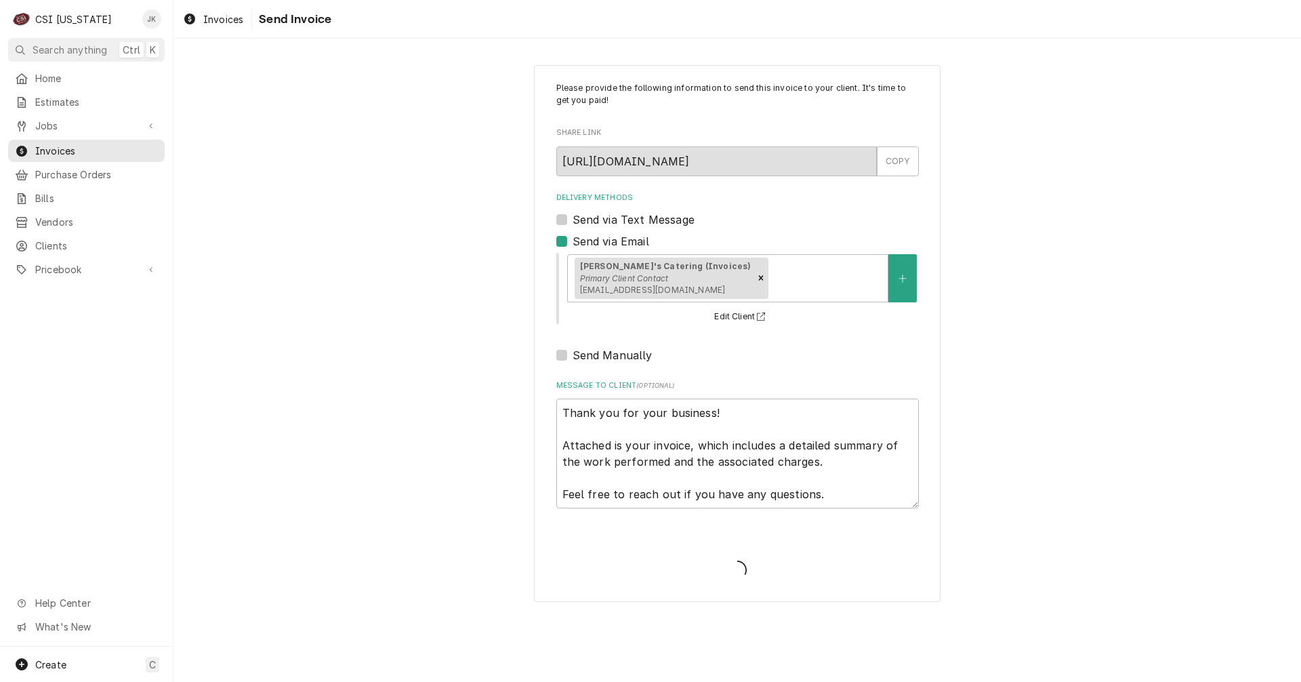
type textarea "x"
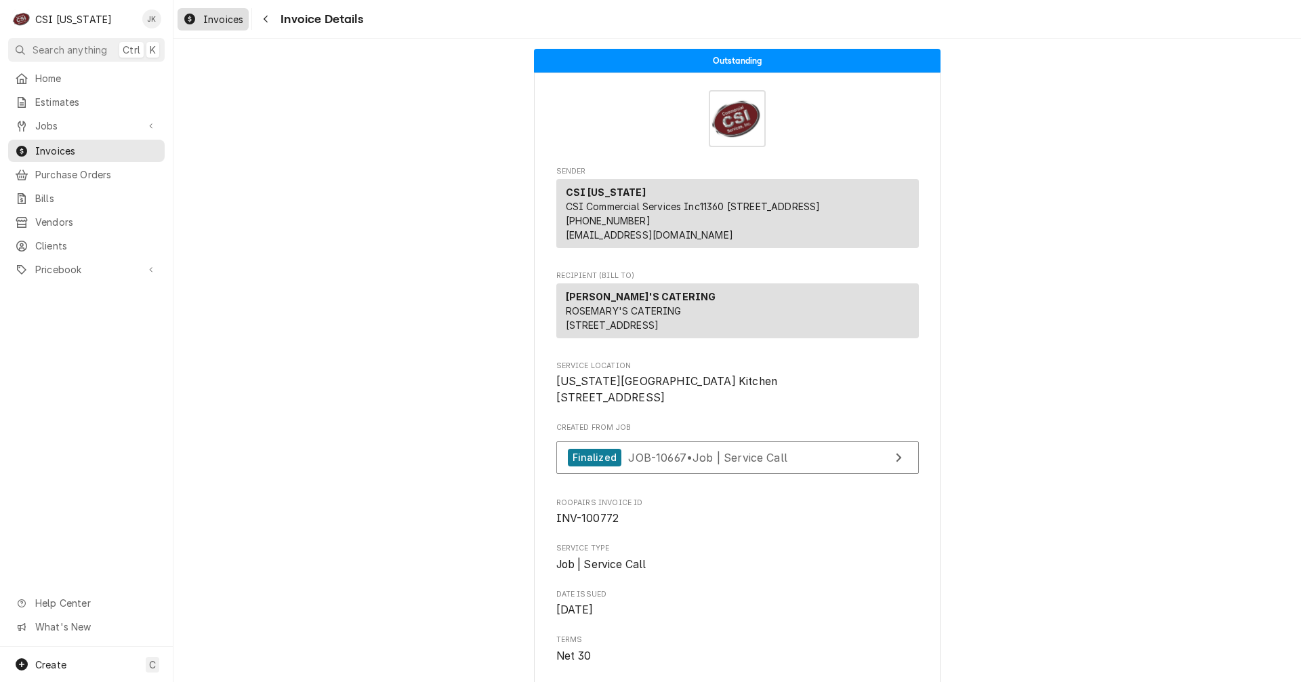
click at [223, 17] on span "Invoices" at bounding box center [223, 19] width 40 height 14
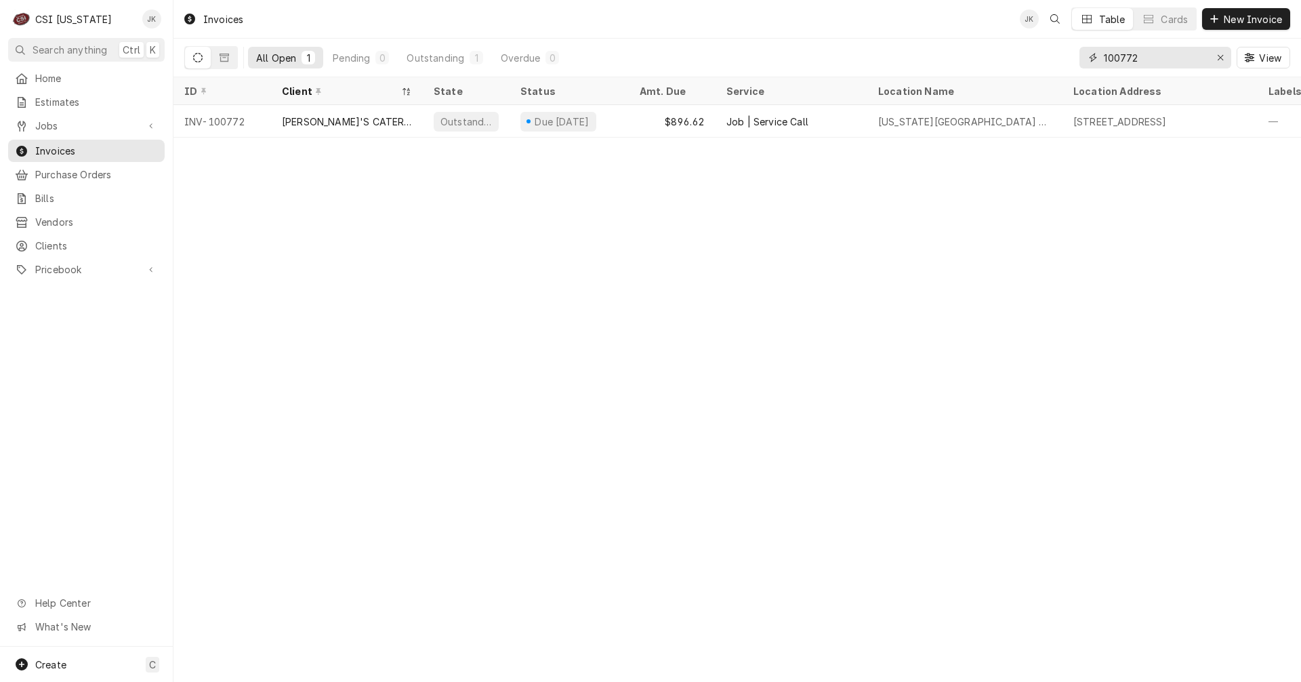
click at [1138, 58] on input "100772" at bounding box center [1155, 58] width 102 height 22
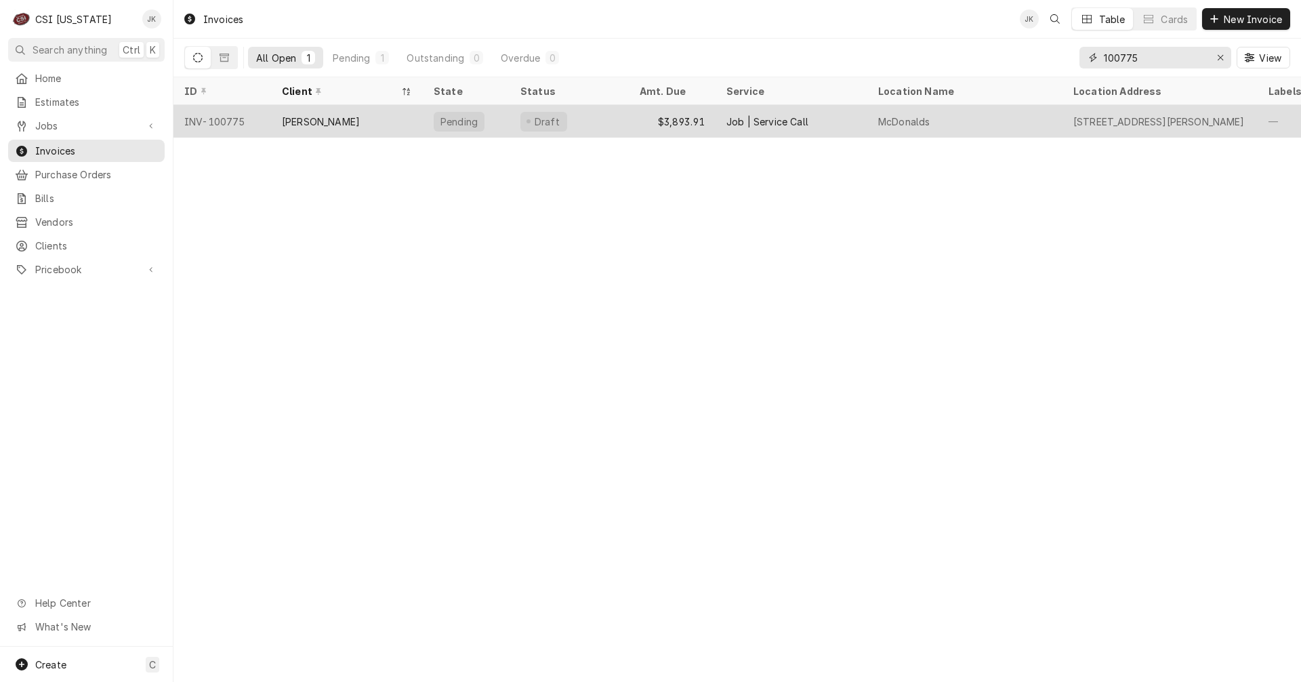
type input "100775"
click at [619, 112] on div "Draft" at bounding box center [568, 121] width 119 height 33
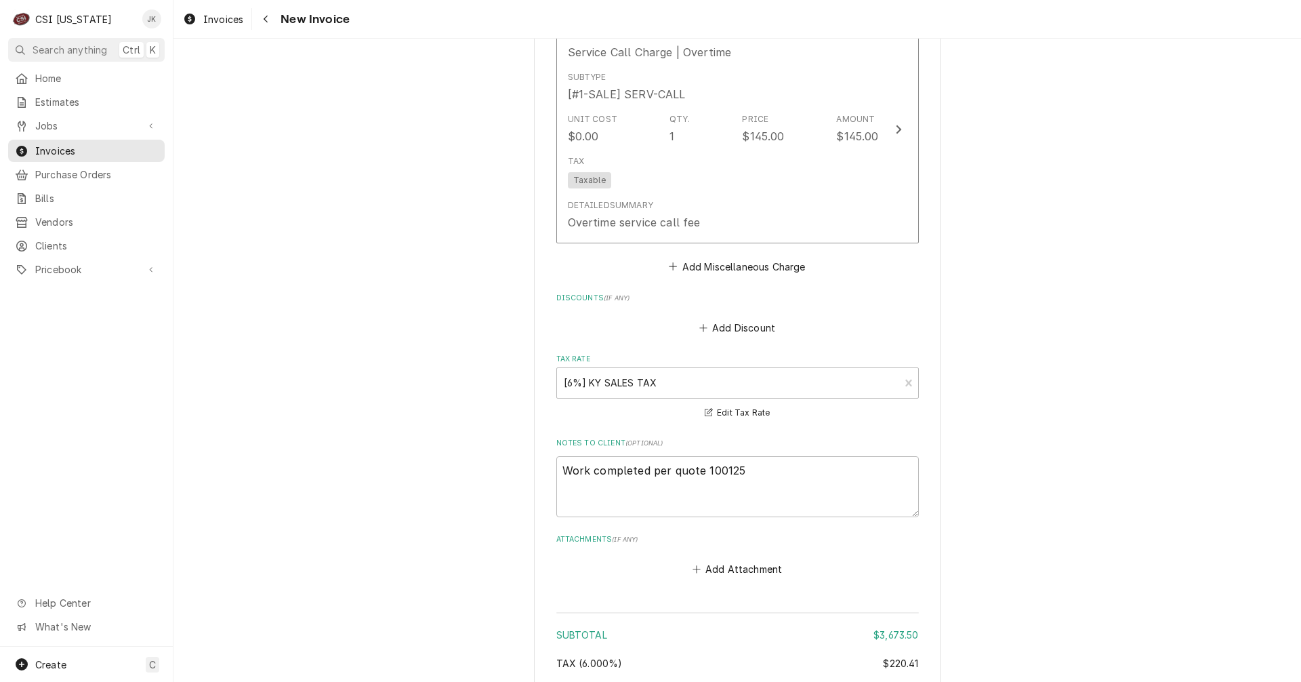
scroll to position [2710, 0]
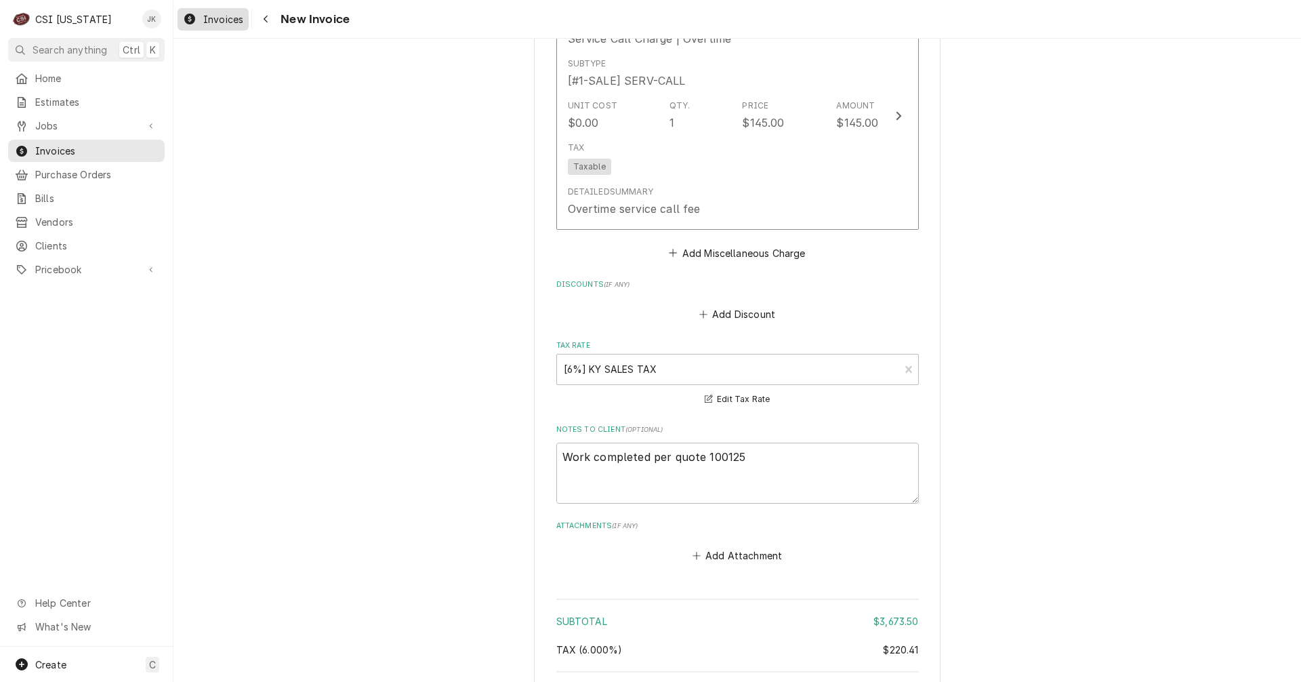
drag, startPoint x: 210, startPoint y: 20, endPoint x: 220, endPoint y: 20, distance: 9.5
click at [210, 20] on span "Invoices" at bounding box center [223, 19] width 40 height 14
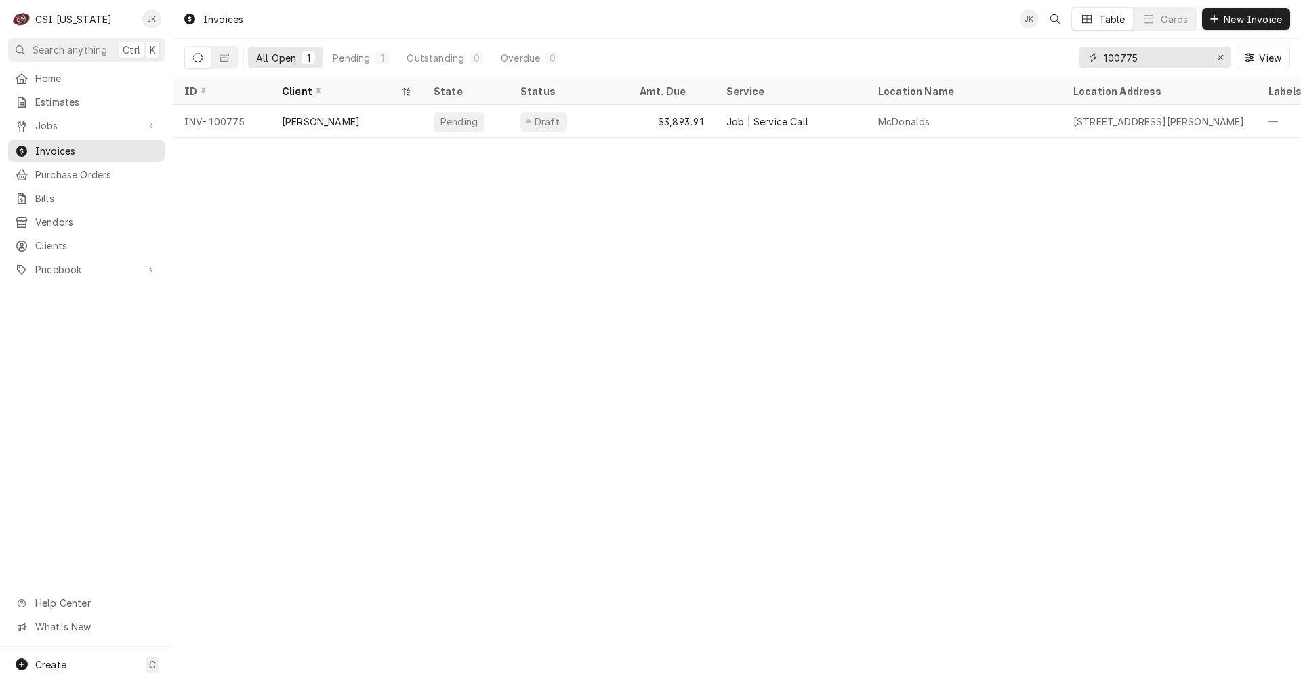
drag, startPoint x: 1129, startPoint y: 58, endPoint x: 1154, endPoint y: 56, distance: 25.2
click at [1154, 56] on input "100775" at bounding box center [1155, 58] width 102 height 22
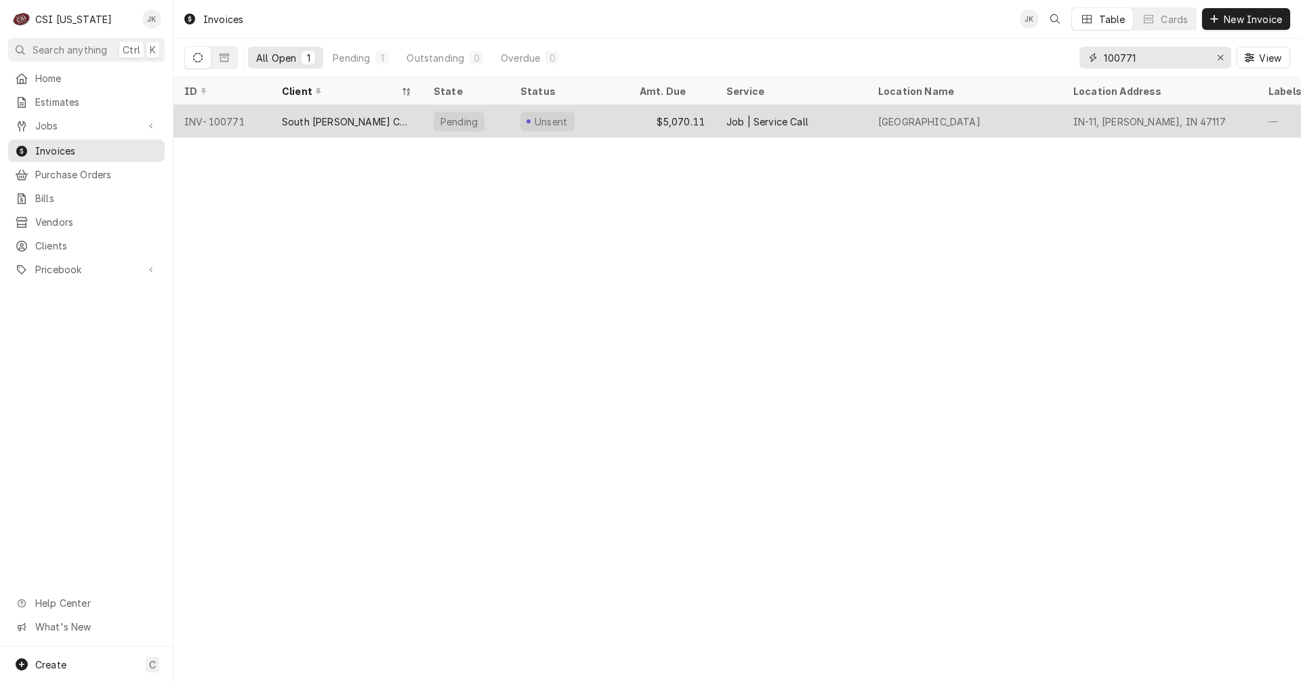
type input "100771"
click at [309, 119] on div "South [PERSON_NAME] Community School Corporation" at bounding box center [347, 122] width 130 height 14
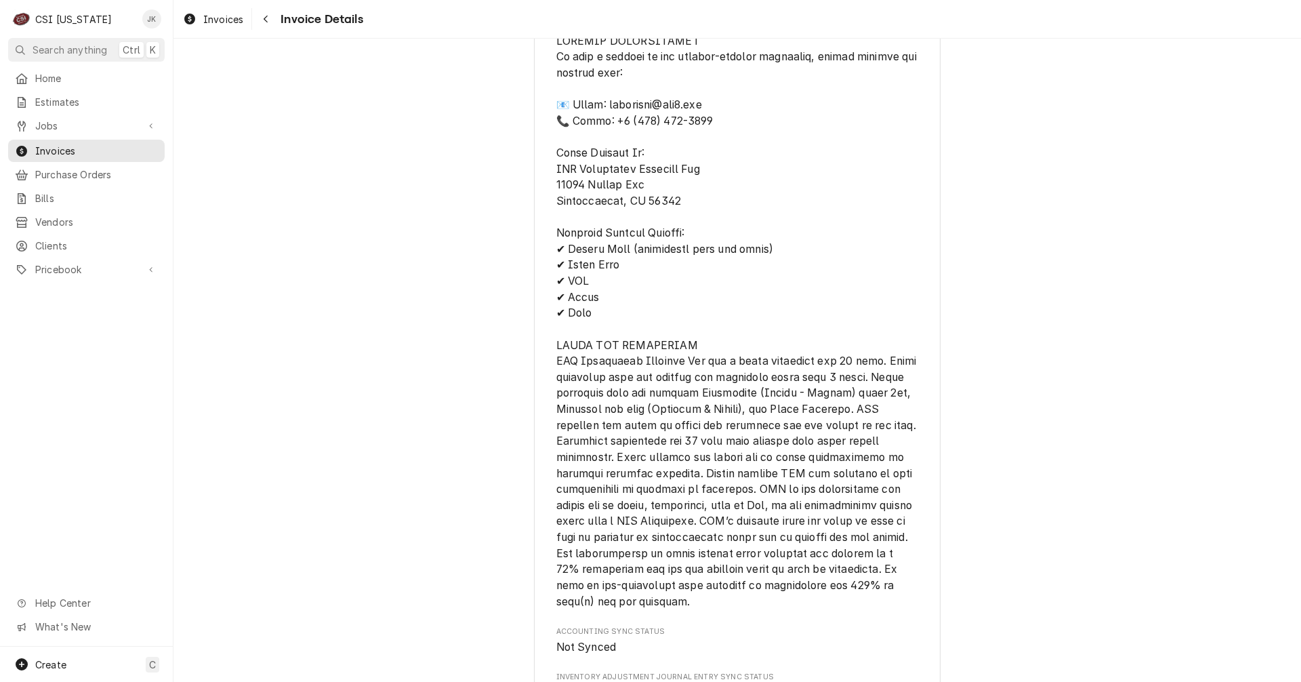
scroll to position [4336, 0]
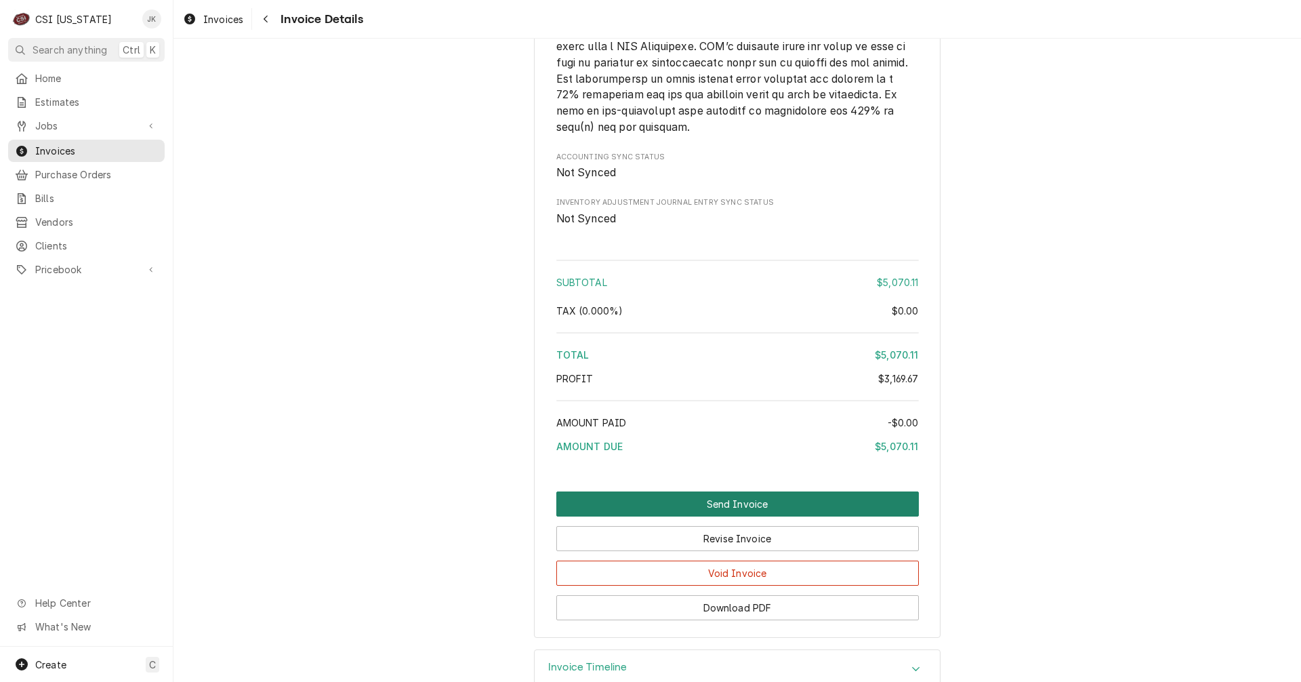
click at [709, 516] on button "Send Invoice" at bounding box center [737, 503] width 362 height 25
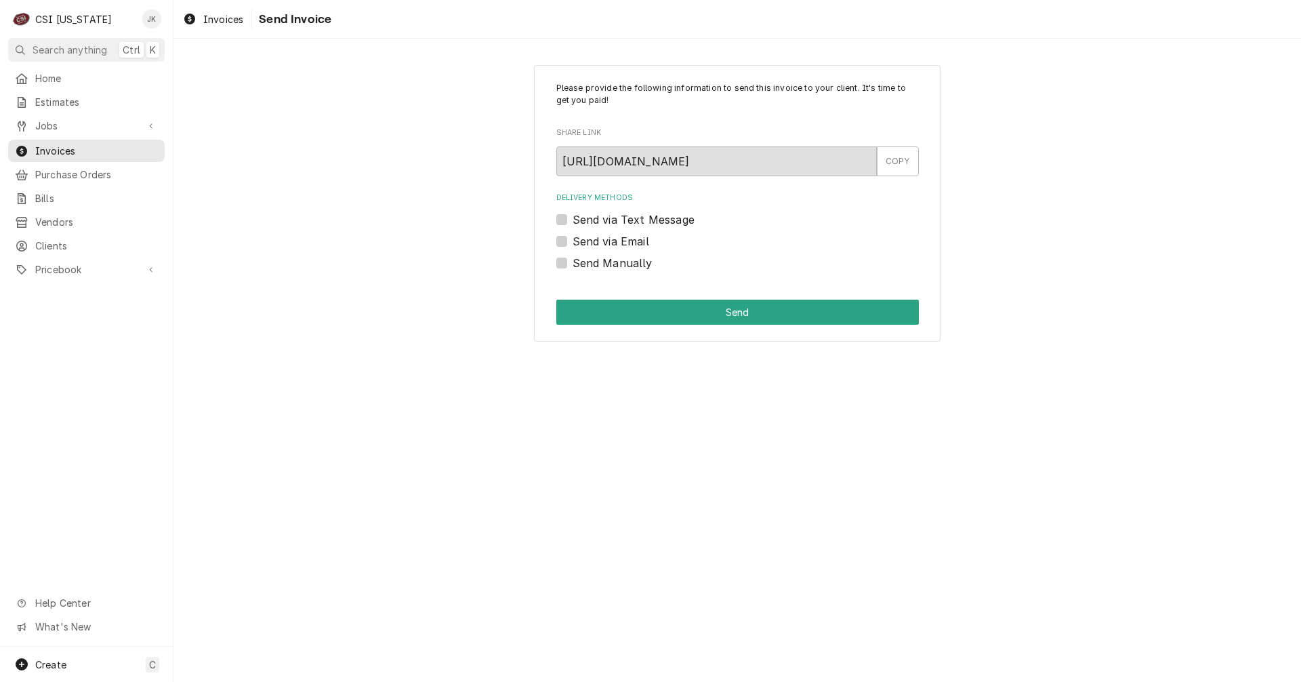
click at [573, 238] on label "Send via Email" at bounding box center [611, 241] width 77 height 16
click at [573, 238] on input "Send via Email" at bounding box center [754, 248] width 362 height 30
checkbox input "true"
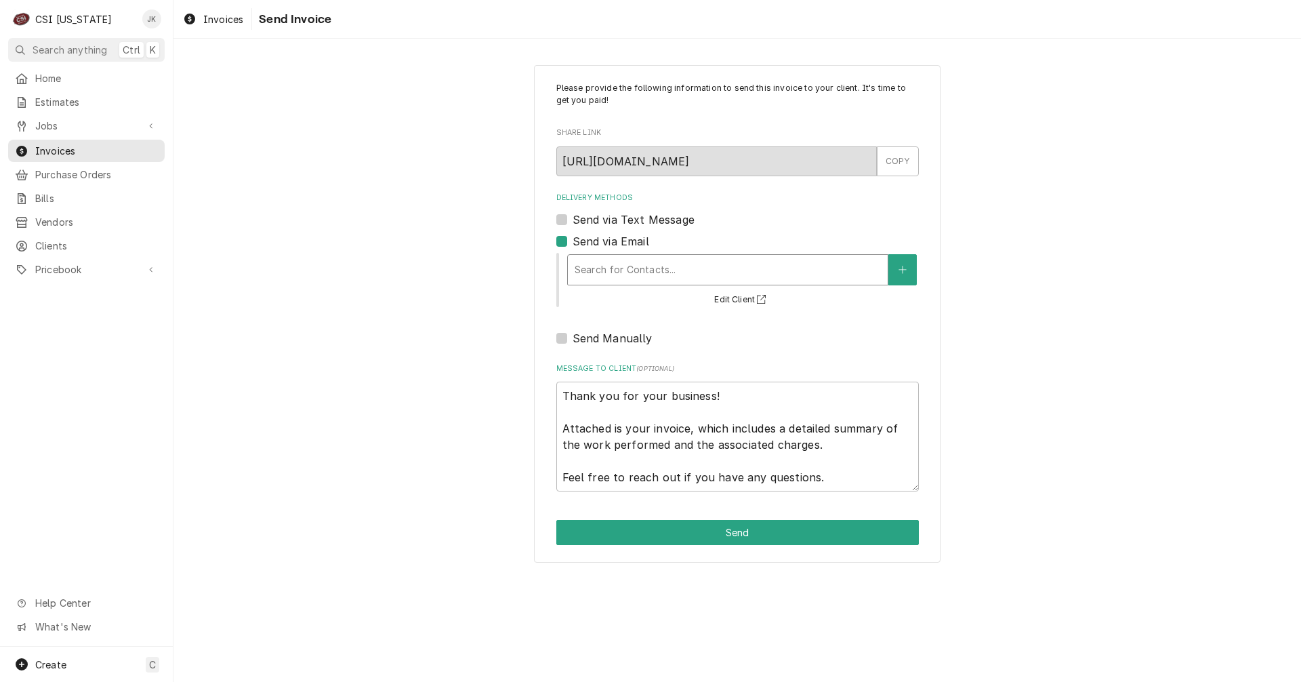
click at [629, 264] on div "Delivery Methods" at bounding box center [728, 269] width 306 height 24
click at [60, 239] on span "Clients" at bounding box center [96, 245] width 123 height 14
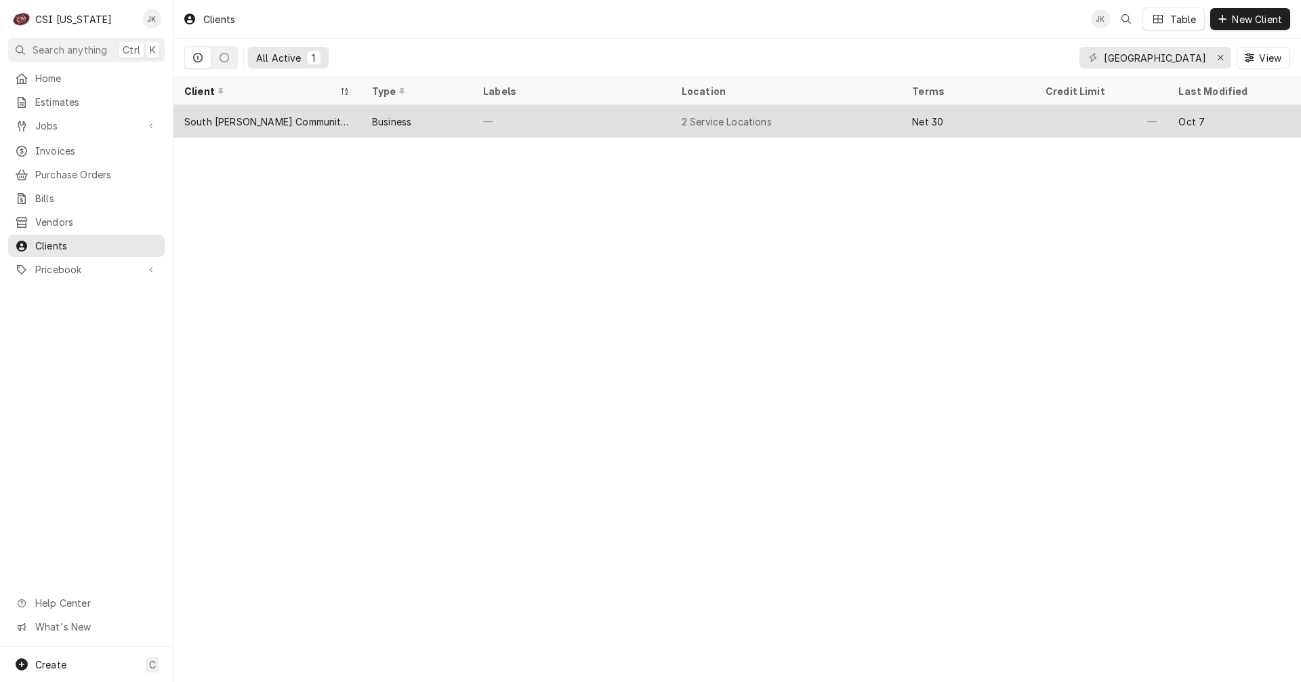
click at [699, 119] on div "2 Service Locations" at bounding box center [727, 122] width 90 height 14
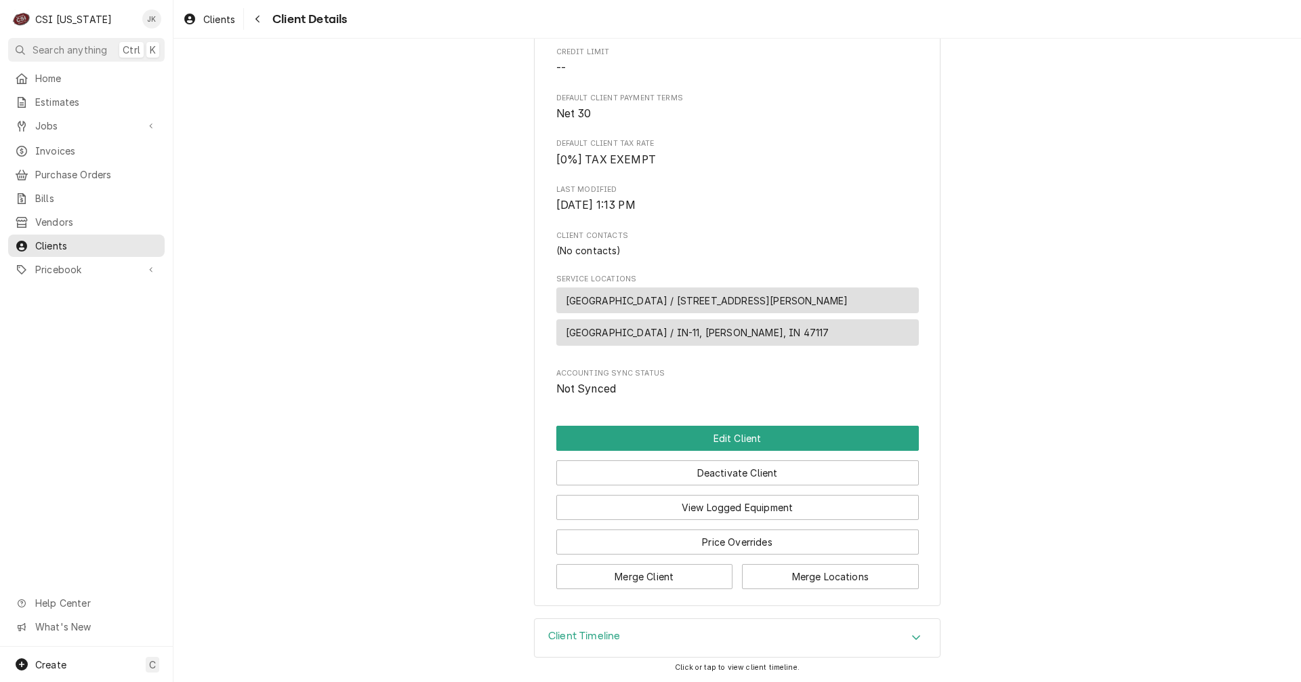
scroll to position [282, 0]
click at [85, 144] on span "Invoices" at bounding box center [96, 151] width 123 height 14
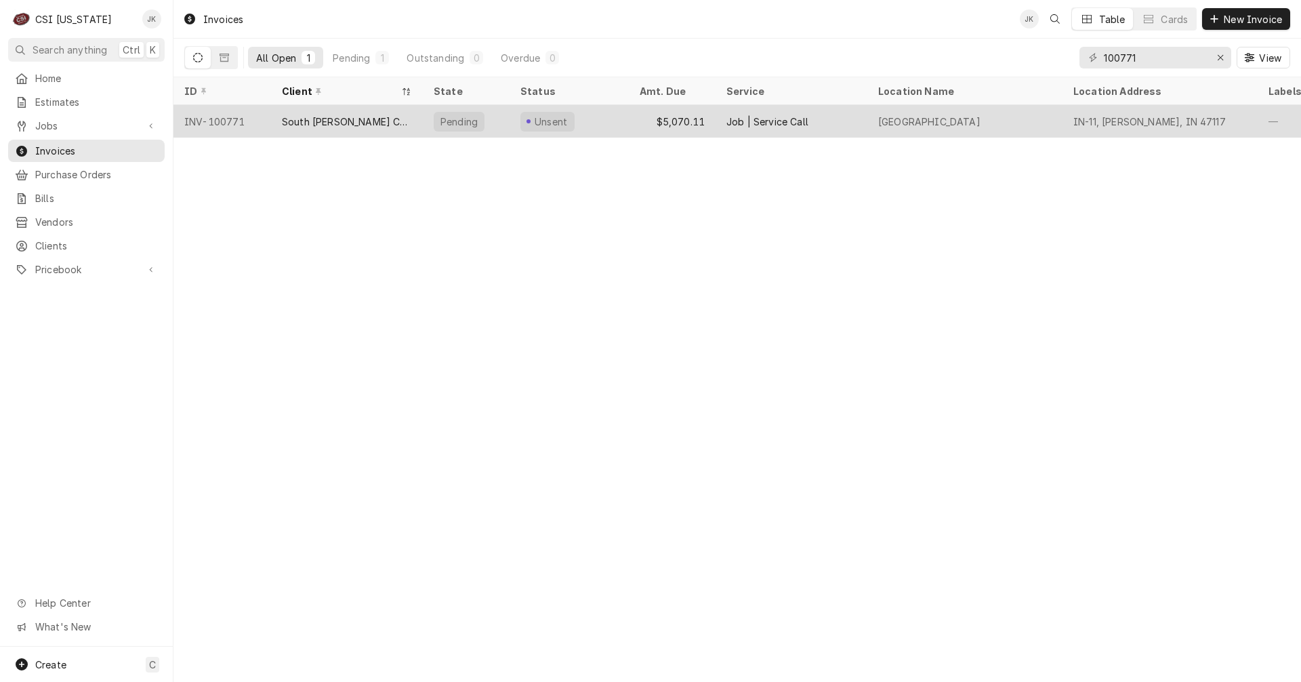
click at [678, 125] on div "$5,070.11" at bounding box center [672, 121] width 87 height 33
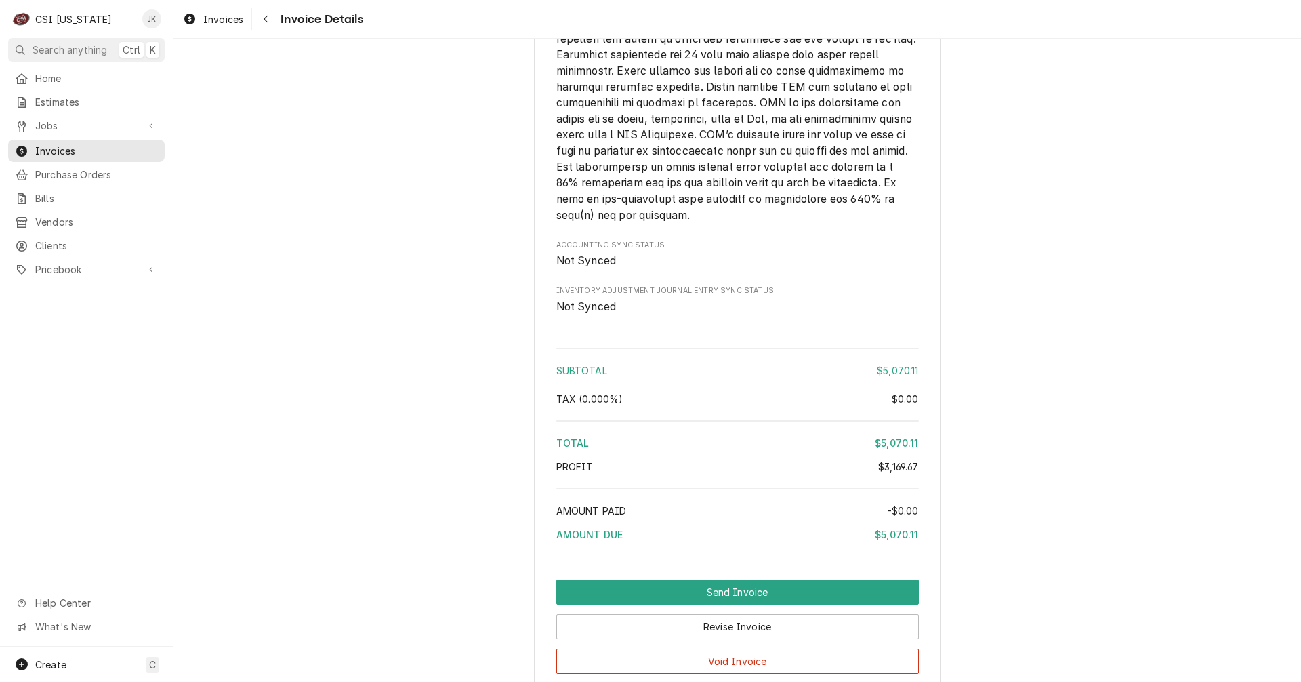
scroll to position [4396, 0]
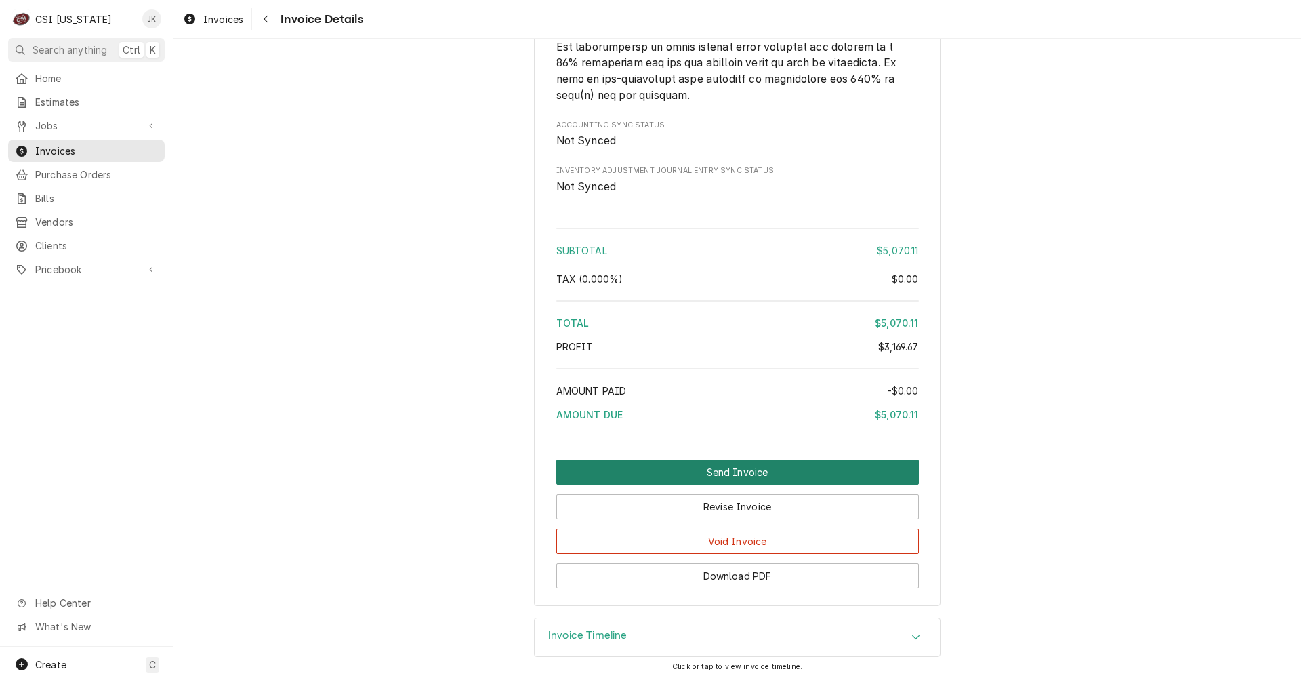
click at [699, 465] on button "Send Invoice" at bounding box center [737, 471] width 362 height 25
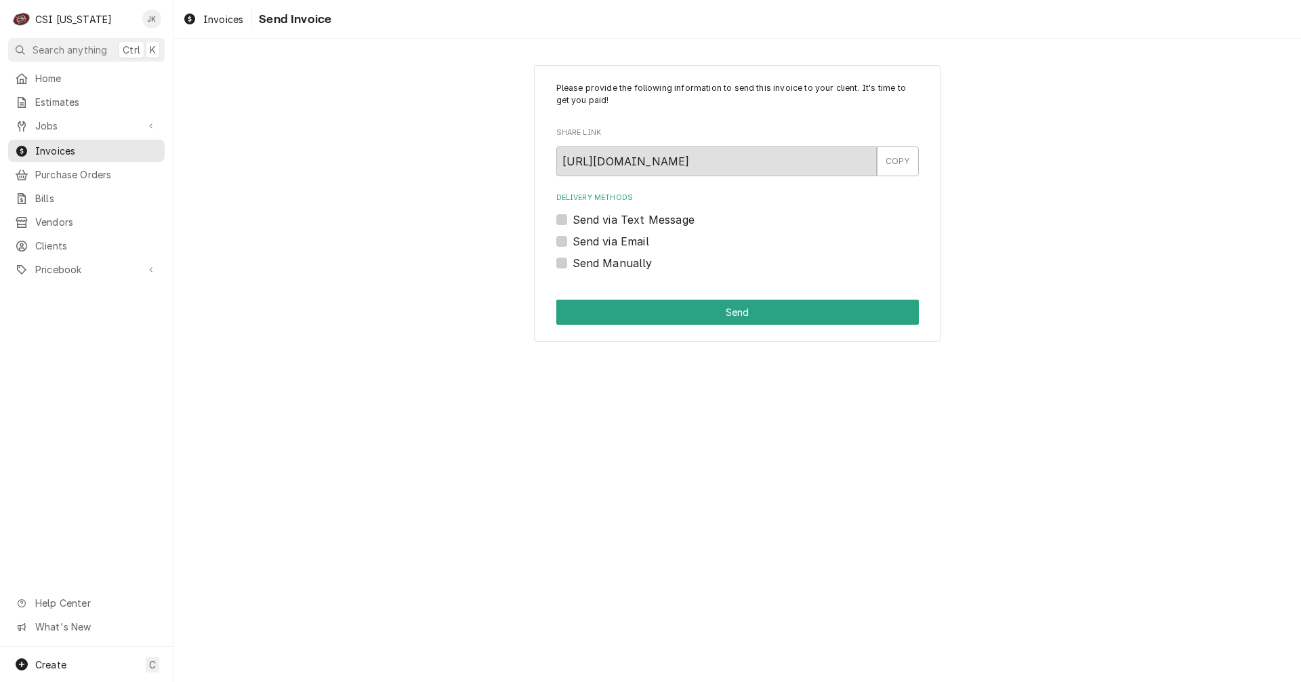
click at [602, 244] on label "Send via Email" at bounding box center [611, 241] width 77 height 16
click at [602, 244] on input "Send via Email" at bounding box center [754, 248] width 362 height 30
checkbox input "true"
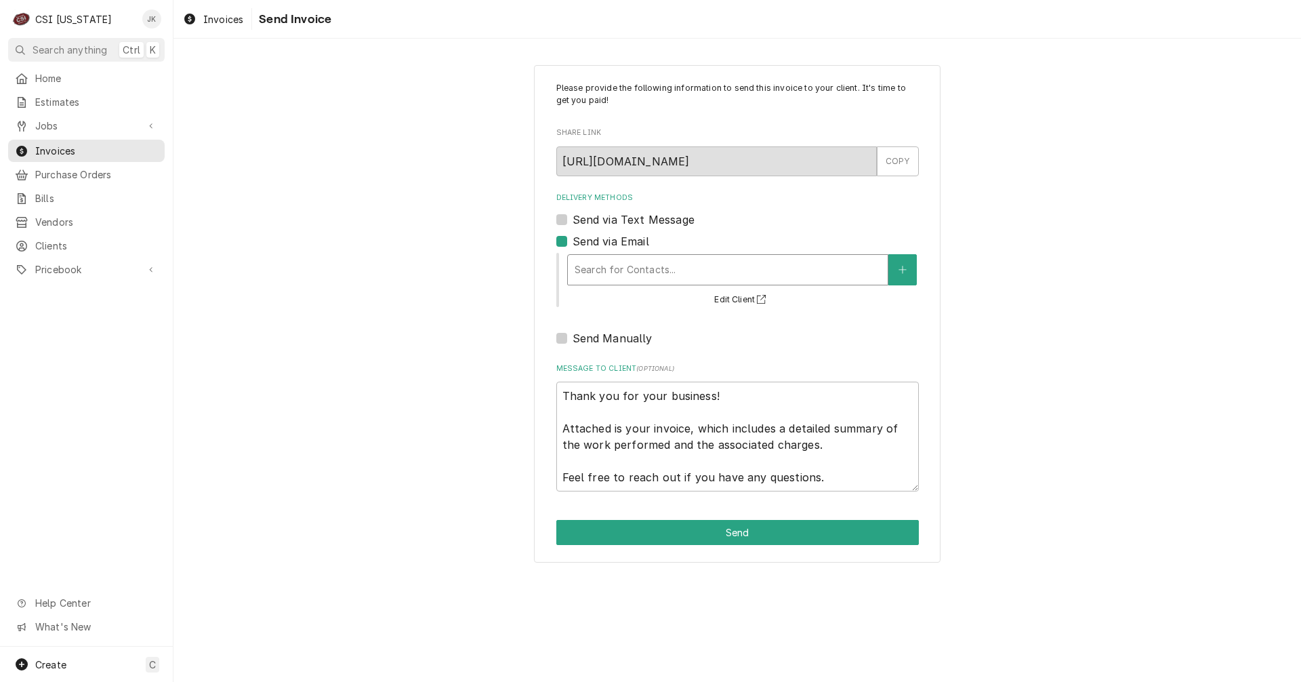
click at [626, 266] on div "Delivery Methods" at bounding box center [728, 269] width 306 height 24
click at [900, 264] on button "Delivery Methods" at bounding box center [902, 269] width 28 height 31
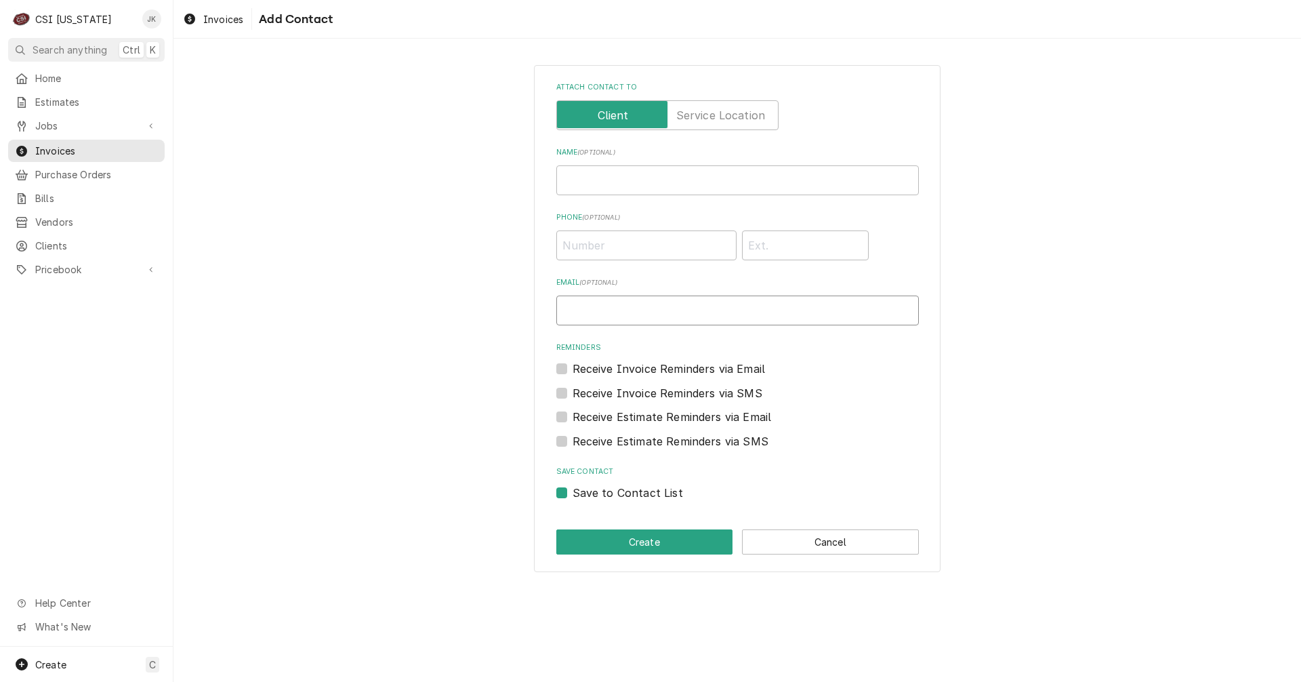
click at [599, 301] on input "Email ( optional )" at bounding box center [737, 310] width 362 height 30
paste input "Keith@shcsc.k12.in.us"
type input "Keith@shcsc.k12.in.us"
click at [573, 492] on label "Save to Contact List" at bounding box center [628, 492] width 110 height 16
click at [573, 492] on input "Save to Contact List" at bounding box center [754, 499] width 362 height 30
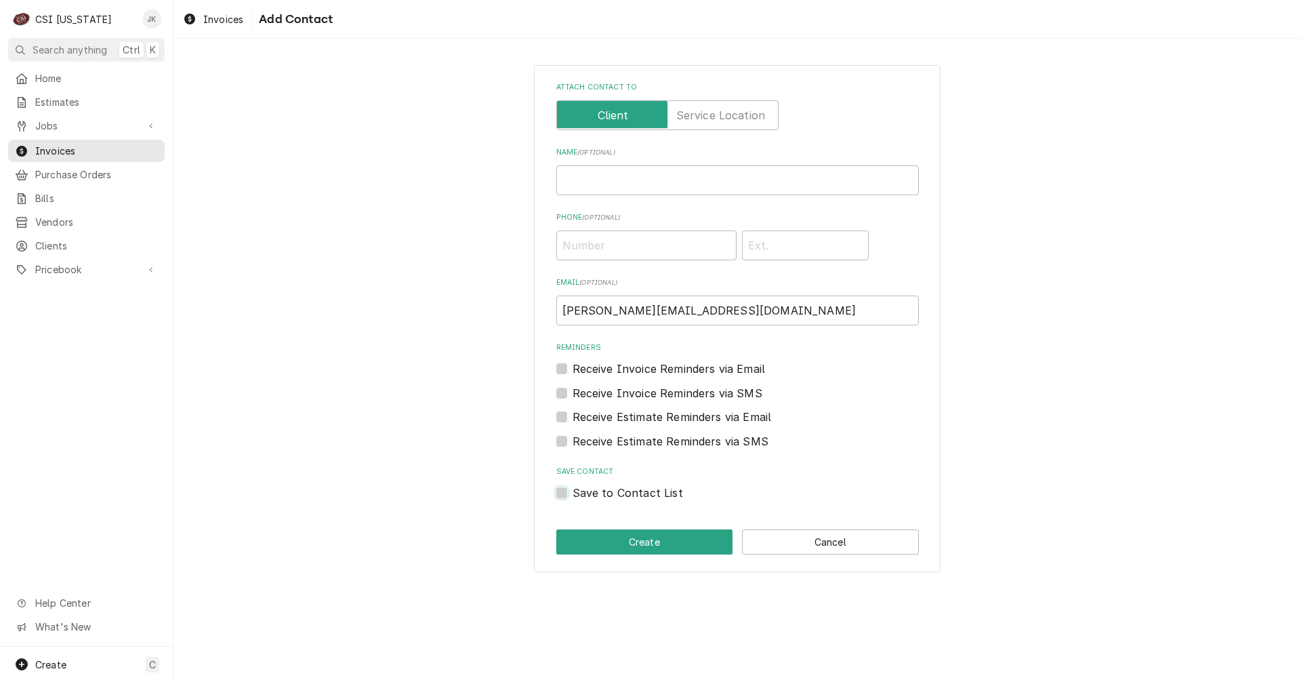
checkbox input "false"
click at [642, 530] on button "Create" at bounding box center [644, 541] width 177 height 25
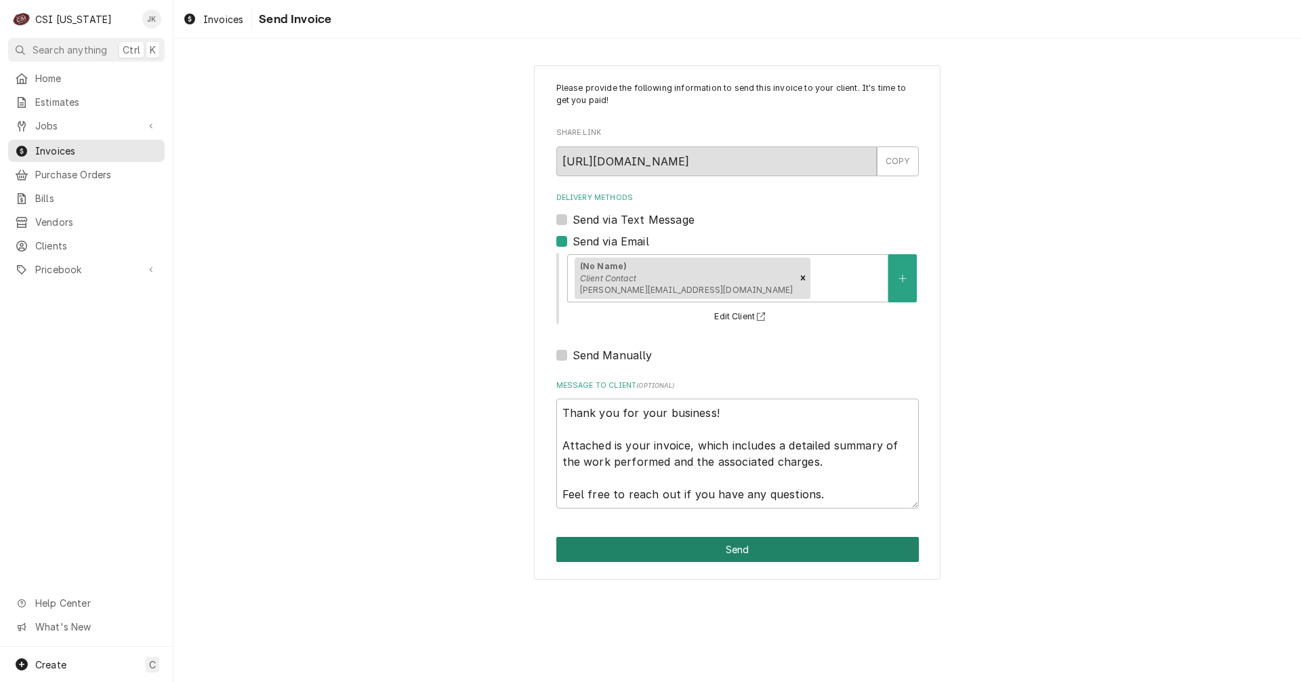
click at [724, 541] on button "Send" at bounding box center [737, 549] width 362 height 25
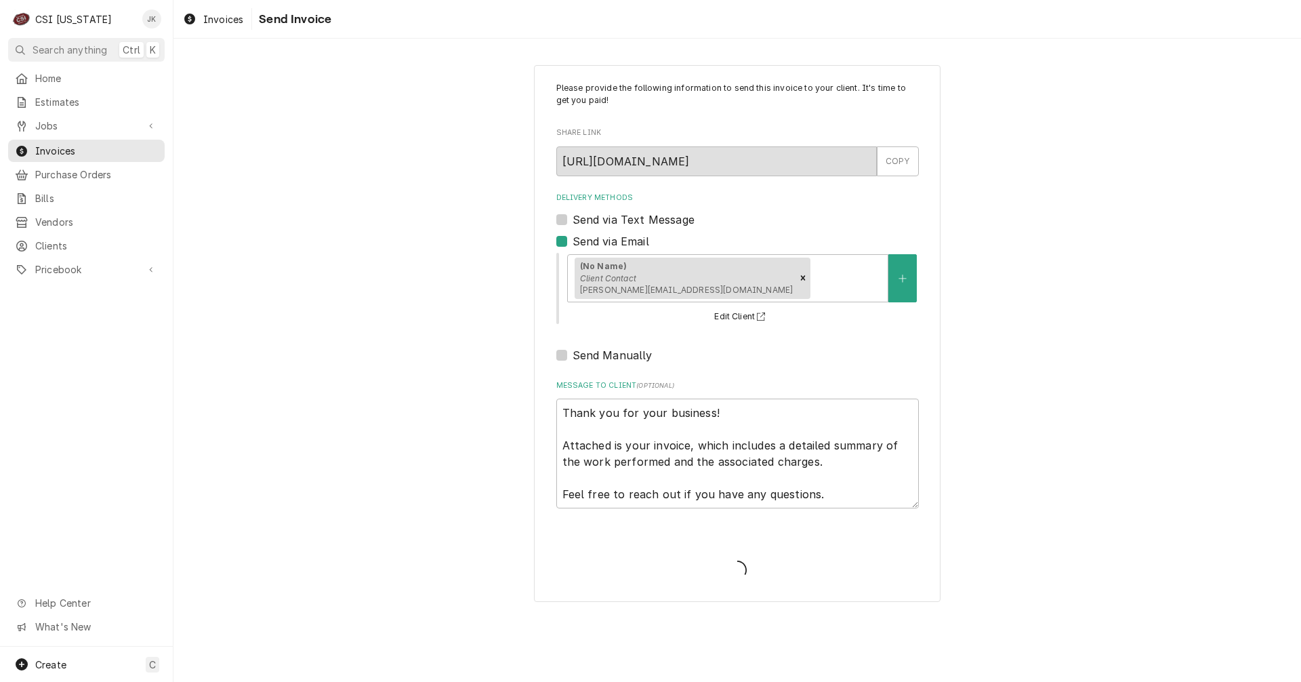
type textarea "x"
